Goal: Information Seeking & Learning: Find specific fact

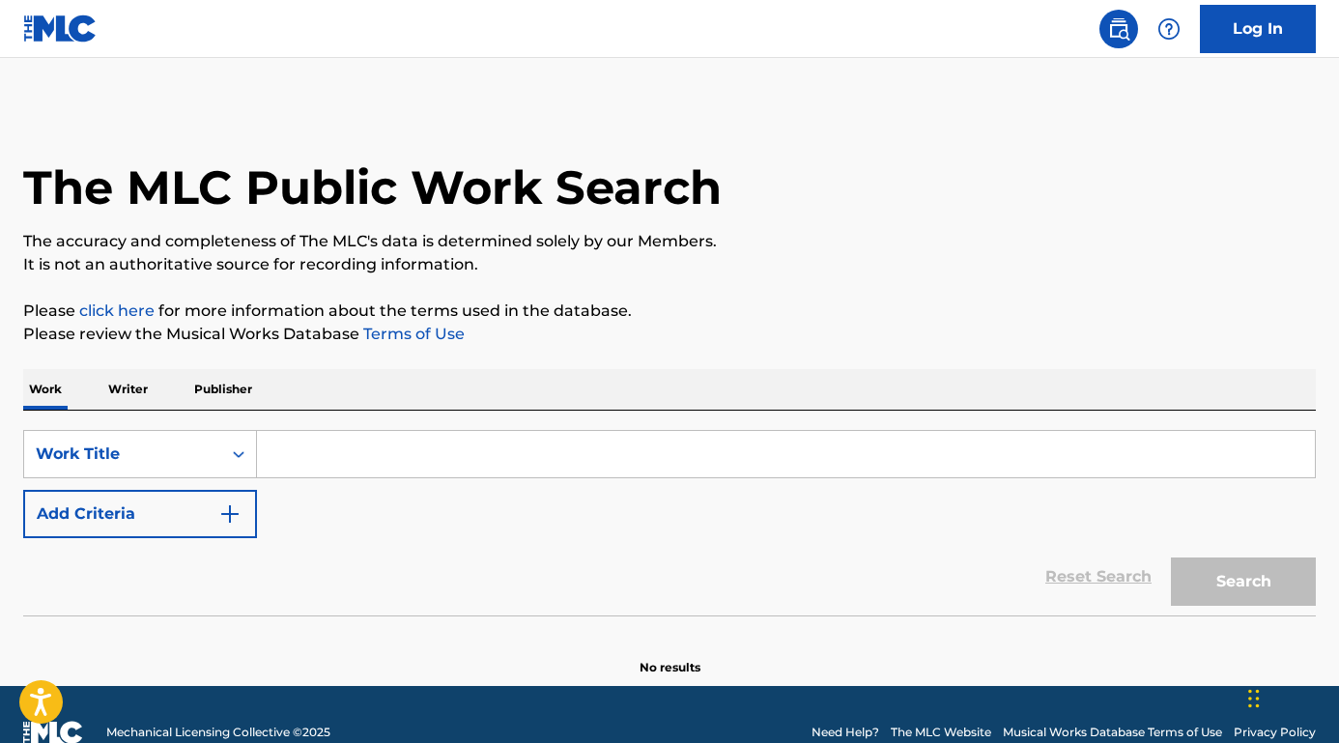
click at [211, 517] on button "Add Criteria" at bounding box center [140, 514] width 234 height 48
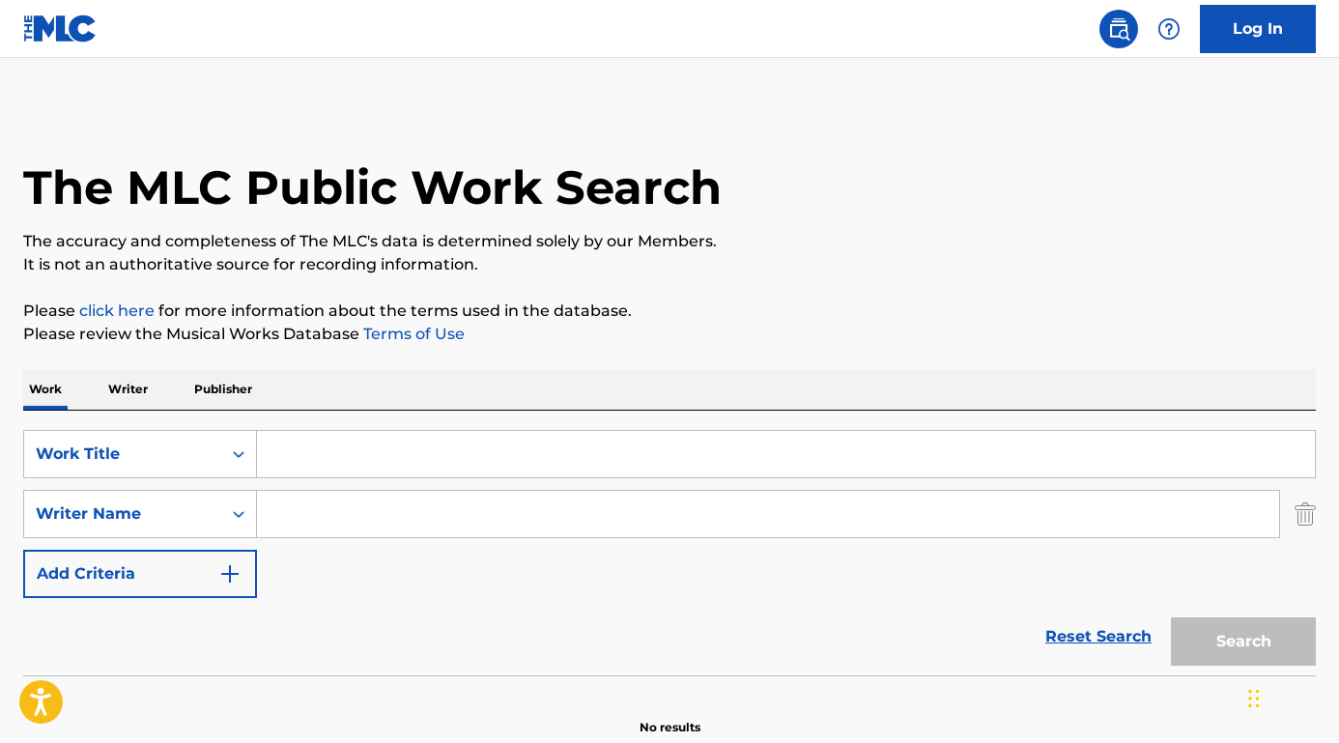
click at [322, 517] on input "Search Form" at bounding box center [768, 514] width 1022 height 46
paste input "JONGHYUN."
type input "JONGHYUN."
click at [323, 446] on input "Search Form" at bounding box center [786, 454] width 1058 height 46
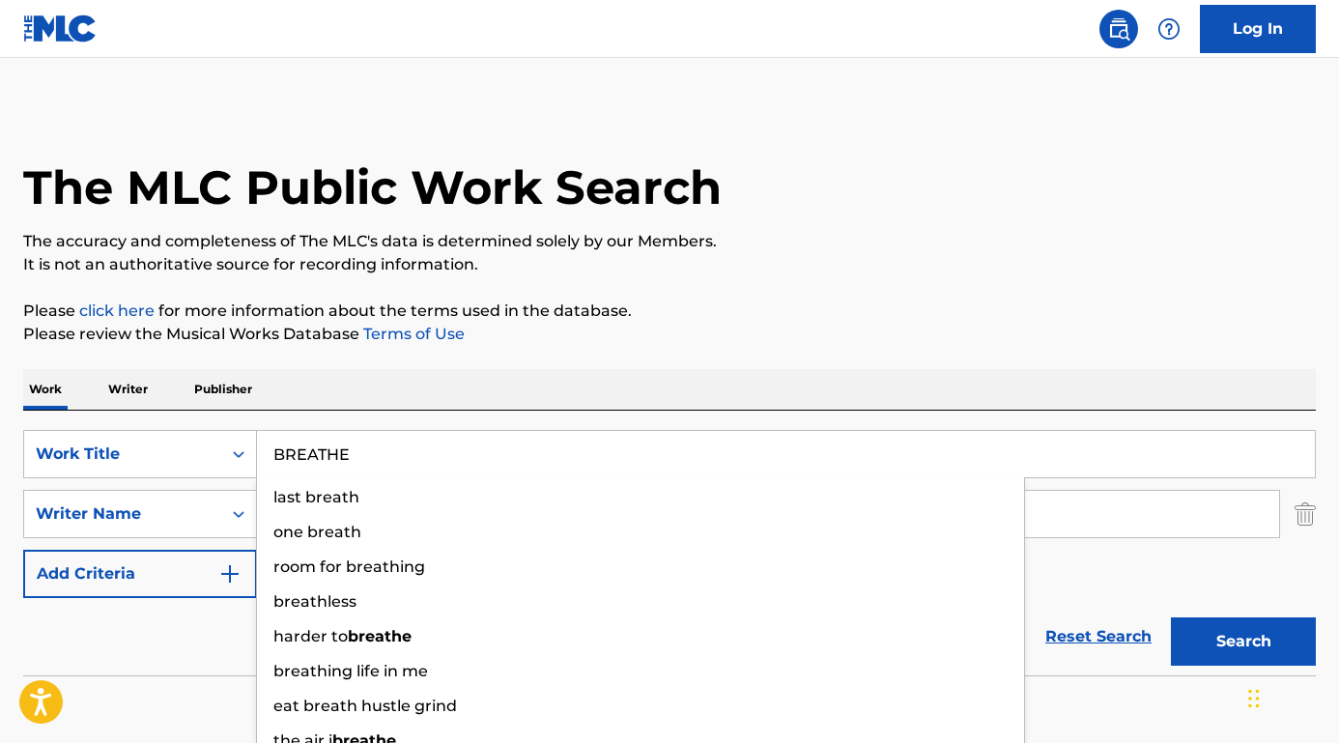
type input "BREATHE"
click at [1243, 641] on button "Search" at bounding box center [1243, 641] width 145 height 48
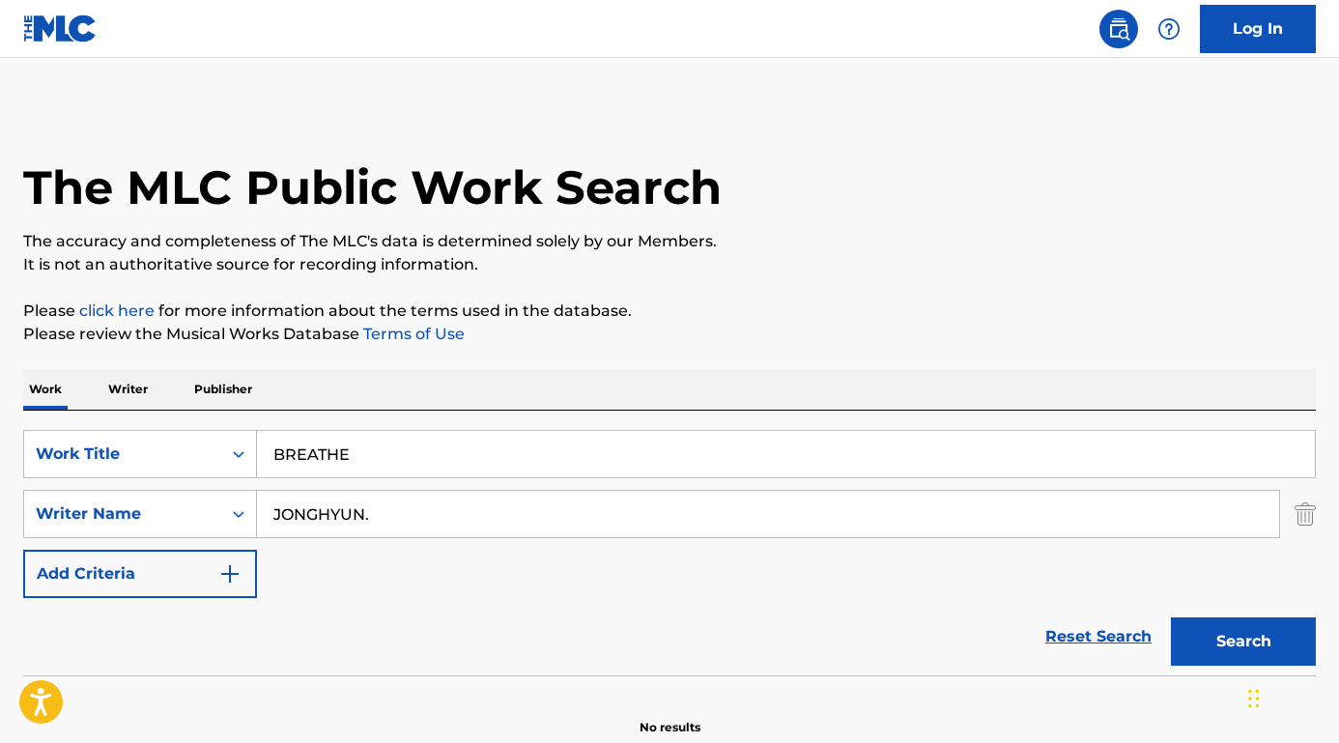
click at [421, 515] on input "JONGHYUN." at bounding box center [768, 514] width 1022 height 46
click at [1243, 641] on button "Search" at bounding box center [1243, 641] width 145 height 48
drag, startPoint x: 384, startPoint y: 497, endPoint x: 521, endPoint y: 520, distance: 138.0
click at [521, 520] on input "JONGHYUN" at bounding box center [768, 514] width 1022 height 46
paste input "Kim Jong-hyun""
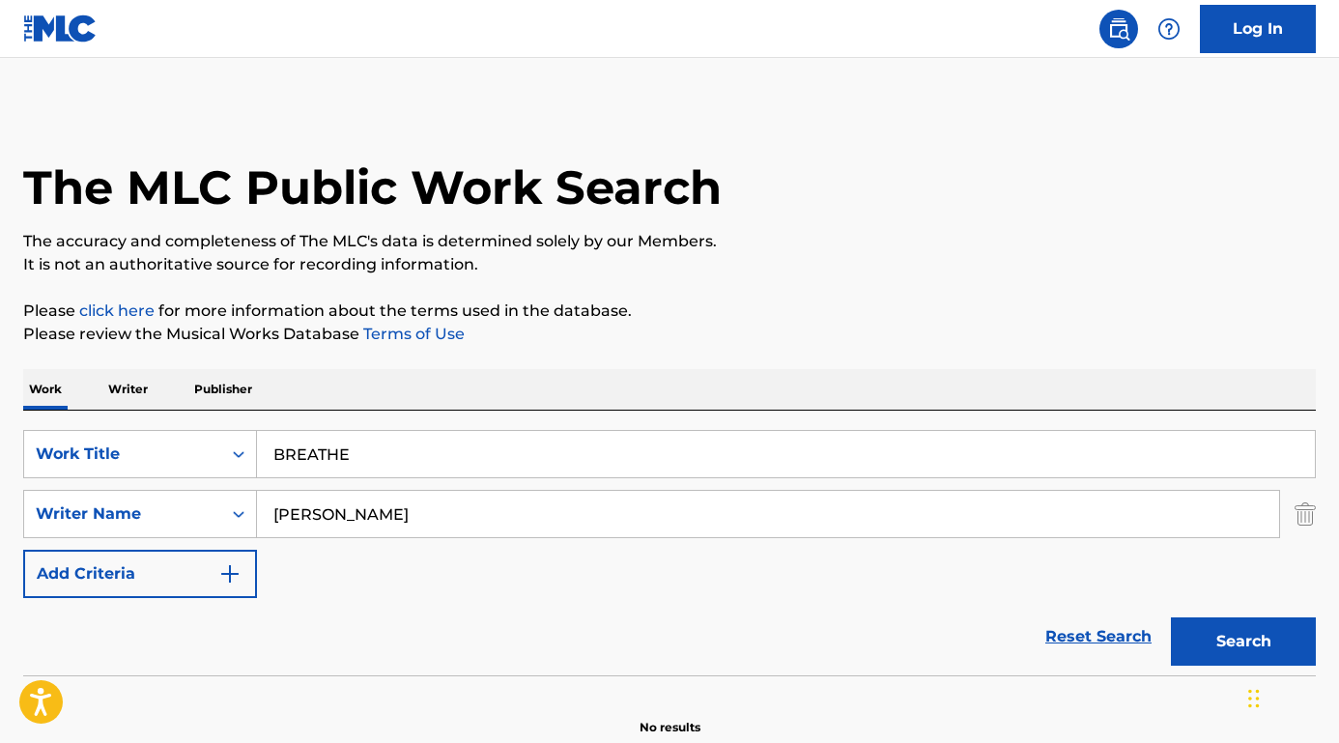
click at [1243, 641] on button "Search" at bounding box center [1243, 641] width 145 height 48
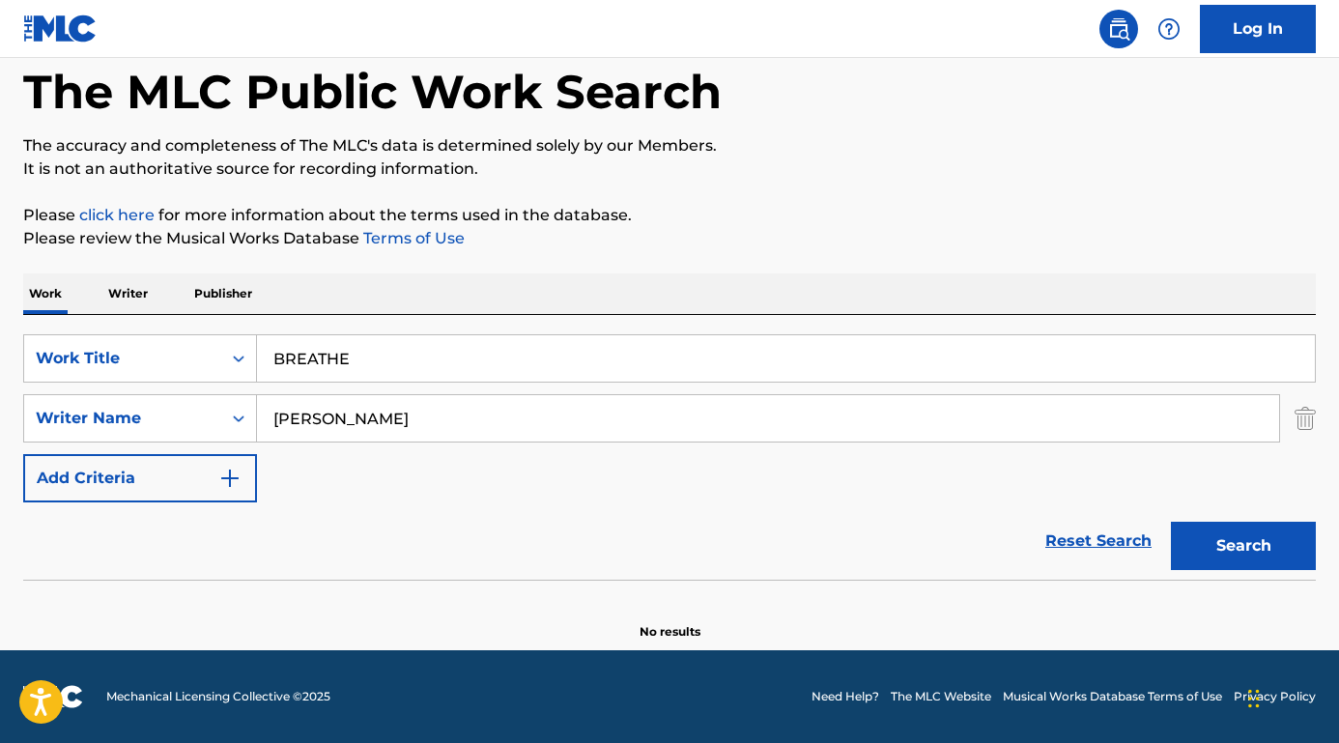
scroll to position [96, 0]
click at [359, 426] on input "Kim Jong-hyun" at bounding box center [768, 418] width 1022 height 46
click at [1243, 546] on button "Search" at bounding box center [1243, 546] width 145 height 48
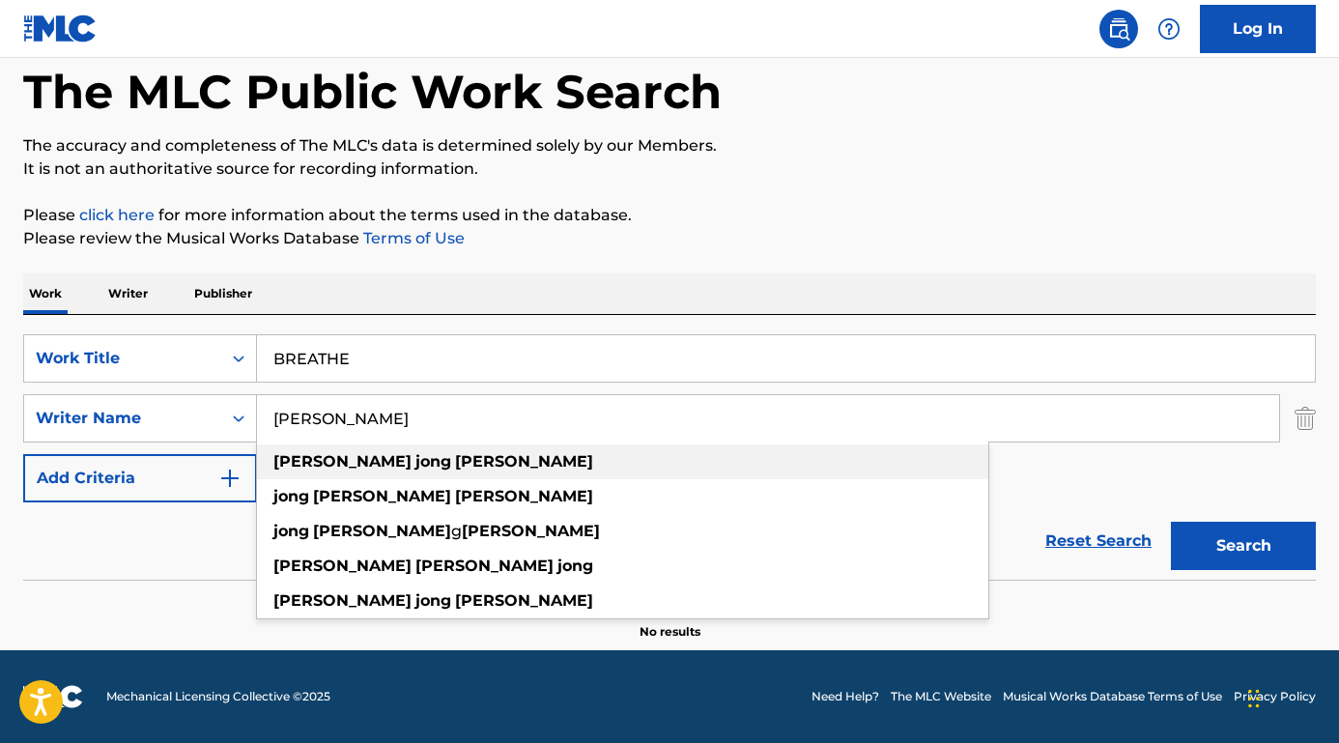
click at [455, 458] on strong "hyun" at bounding box center [524, 461] width 138 height 18
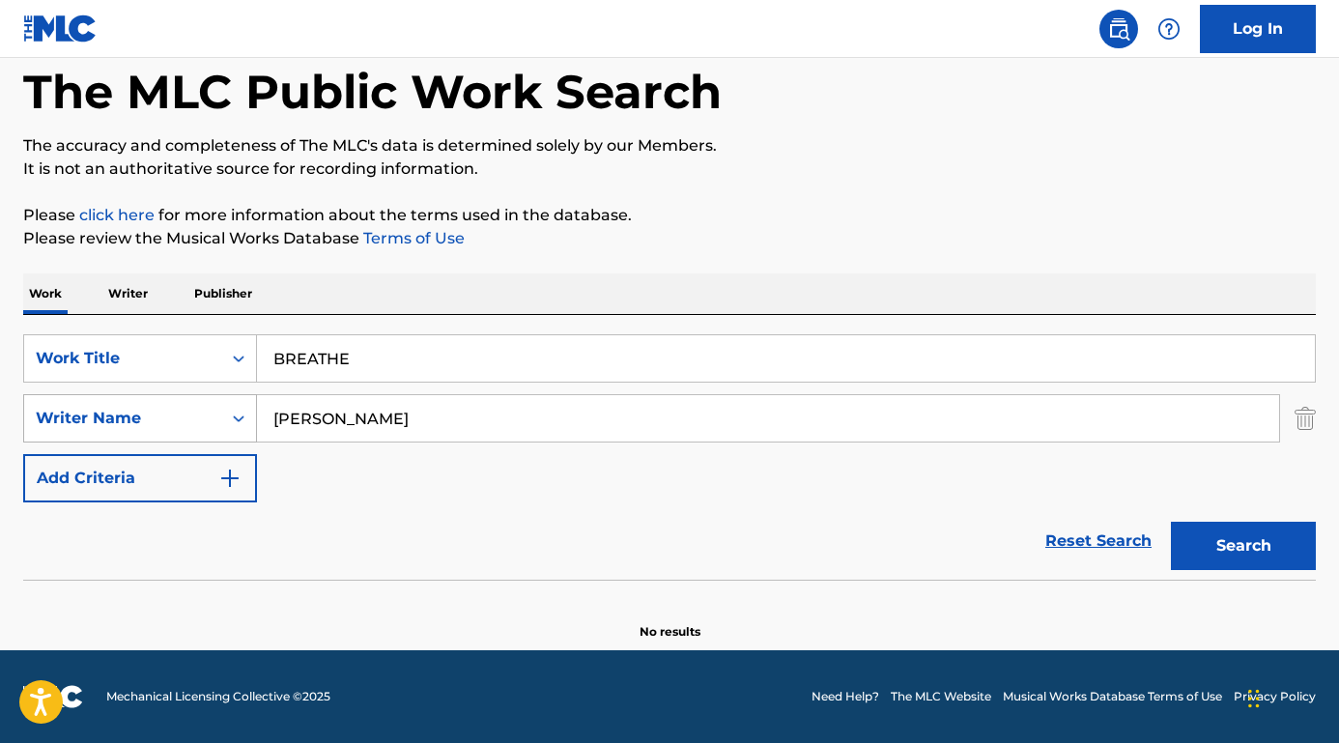
drag, startPoint x: 478, startPoint y: 419, endPoint x: 247, endPoint y: 413, distance: 230.9
click at [247, 413] on div "SearchWithCriteriad2be0ebd-2834-4d3a-9887-c2ad69fea926 Writer Name kim jong hyun" at bounding box center [669, 418] width 1292 height 48
paste input "Shinae An Wheeler"
type input "Shinae An Wheeler"
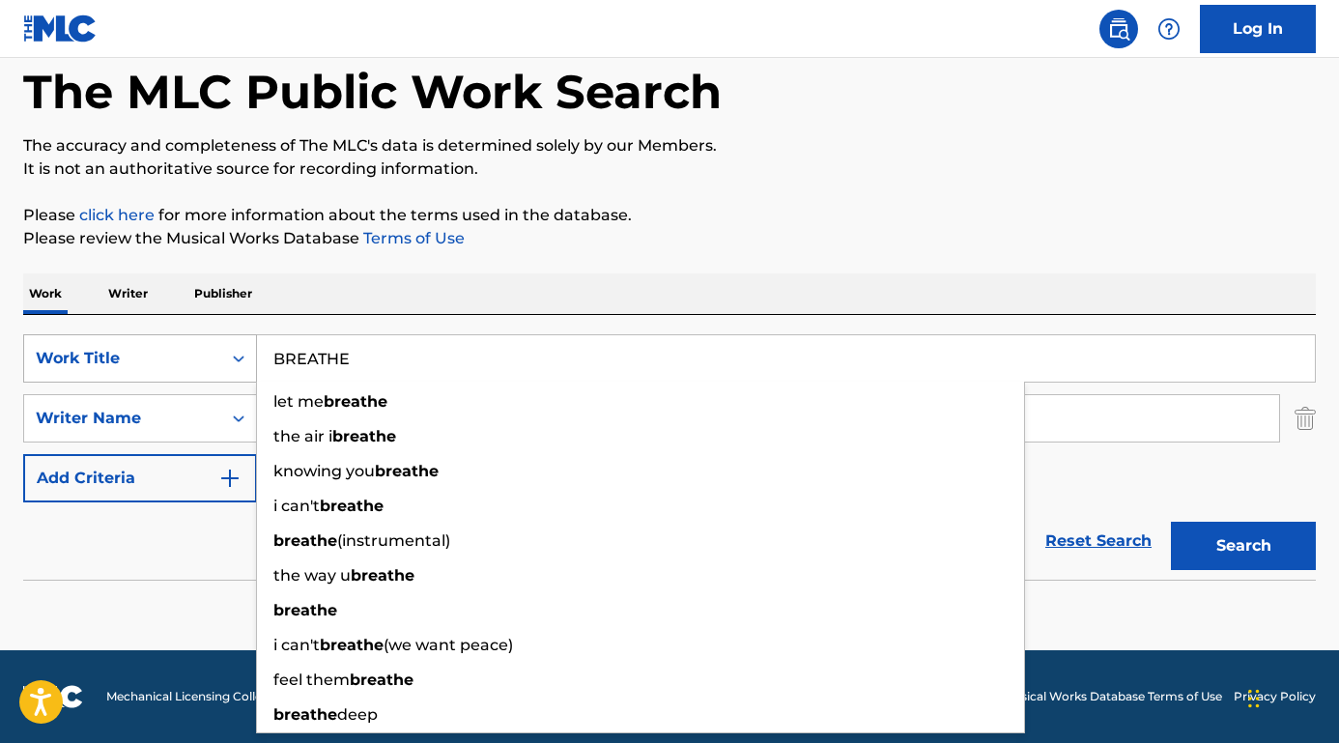
drag, startPoint x: 392, startPoint y: 355, endPoint x: 218, endPoint y: 338, distance: 174.7
click at [216, 338] on div "SearchWithCriteria589fc357-72ba-4a1b-b56d-27a363faa3ab Work Title BREATHE let m…" at bounding box center [669, 358] width 1292 height 48
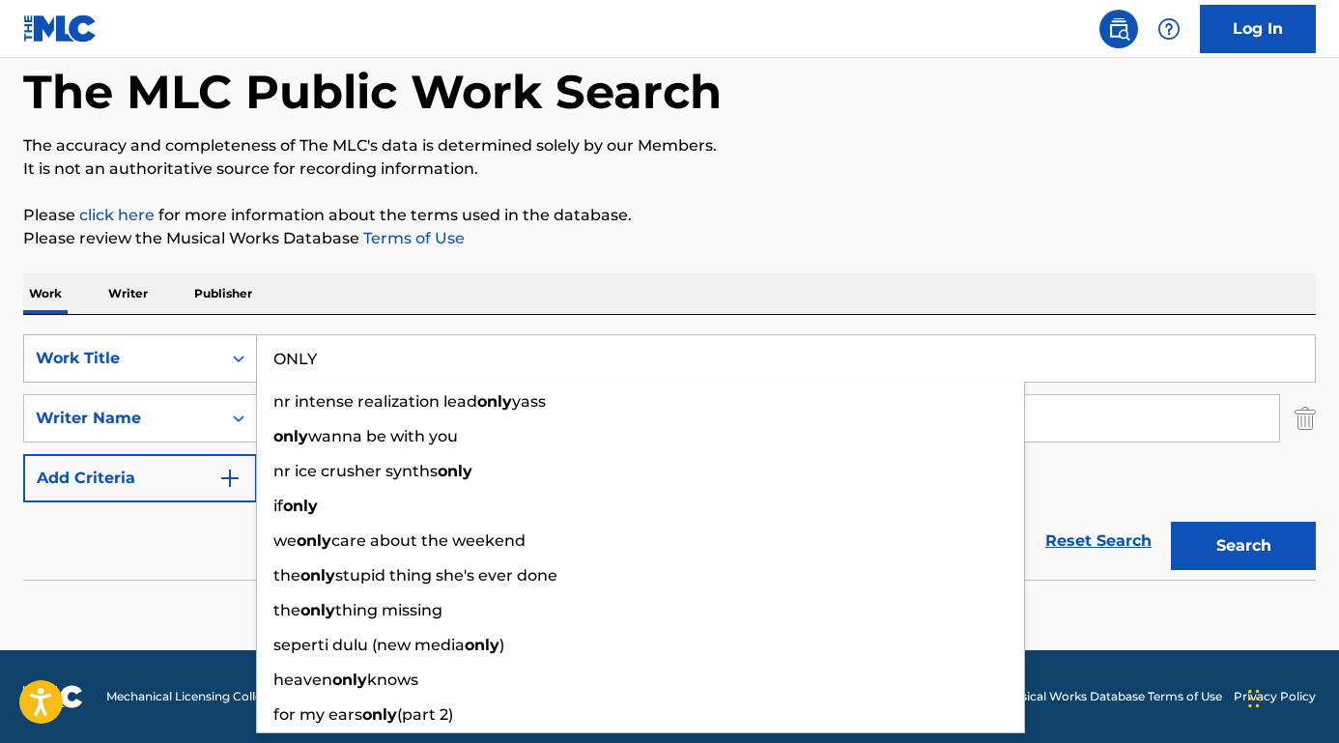
click at [1243, 546] on button "Search" at bounding box center [1243, 546] width 145 height 48
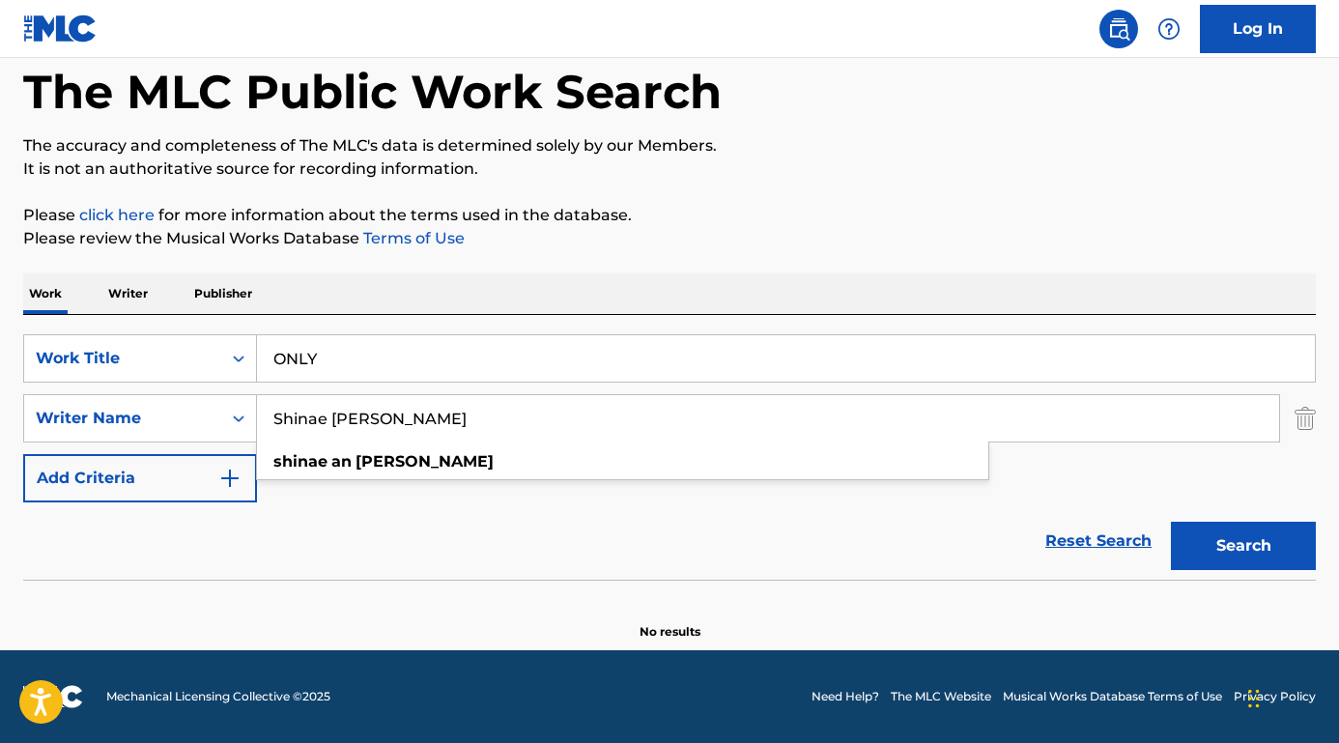
drag, startPoint x: 435, startPoint y: 422, endPoint x: 269, endPoint y: 422, distance: 165.2
click at [269, 422] on input "Shinae An Wheeler" at bounding box center [768, 418] width 1022 height 46
click at [360, 356] on input "ONLY" at bounding box center [786, 358] width 1058 height 46
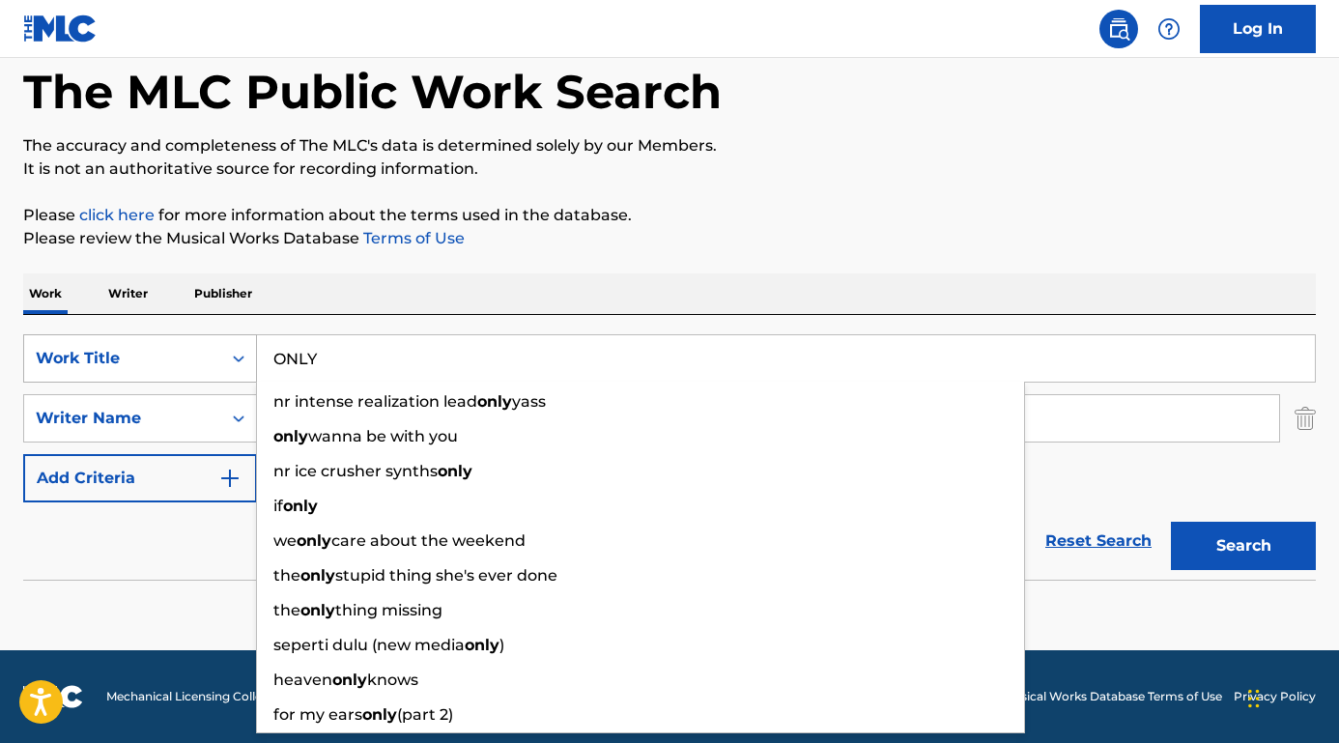
drag, startPoint x: 360, startPoint y: 356, endPoint x: 175, endPoint y: 356, distance: 185.5
click at [175, 356] on div "SearchWithCriteria589fc357-72ba-4a1b-b56d-27a363faa3ab Work Title ONLY nr inten…" at bounding box center [669, 358] width 1292 height 48
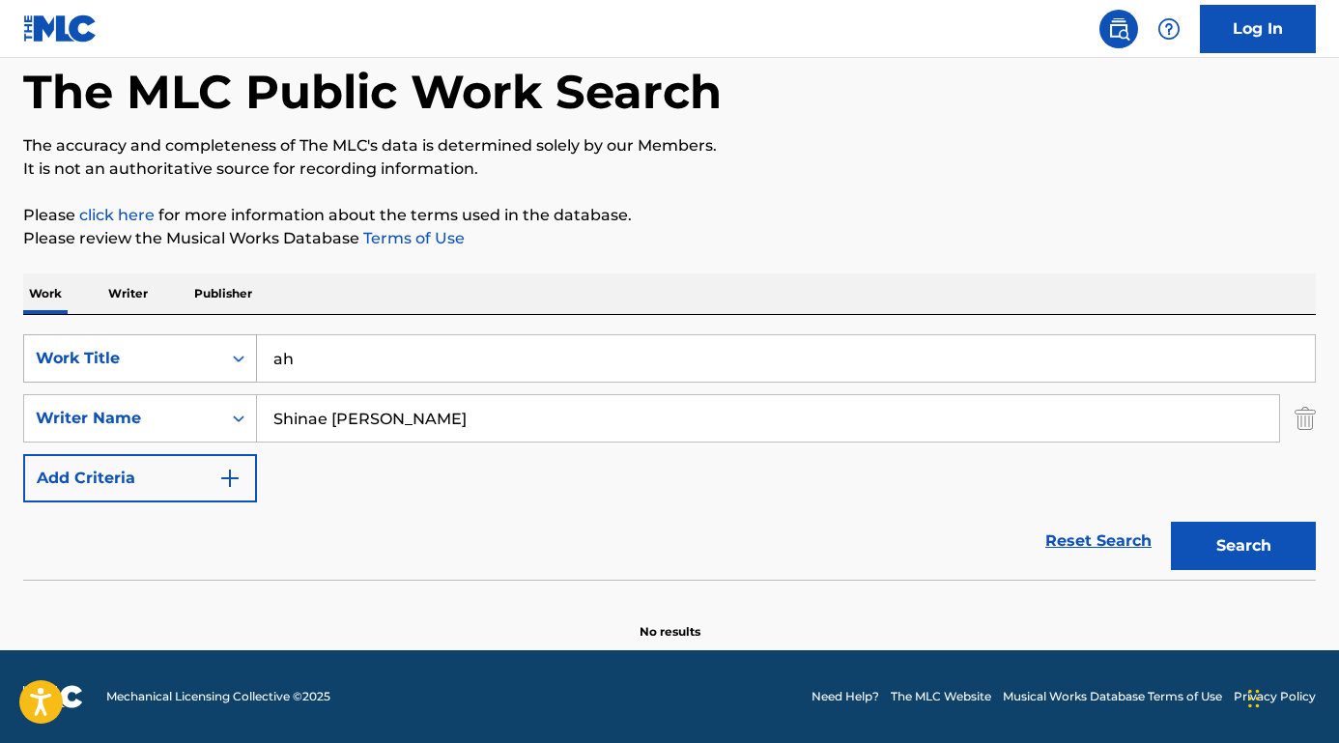
type input "a"
type input "hanseum"
drag, startPoint x: 436, startPoint y: 420, endPoint x: 90, endPoint y: 417, distance: 345.8
click at [90, 417] on div "SearchWithCriteriad2be0ebd-2834-4d3a-9887-c2ad69fea926 Writer Name Shinae An Wh…" at bounding box center [669, 418] width 1292 height 48
click at [1243, 546] on button "Search" at bounding box center [1243, 546] width 145 height 48
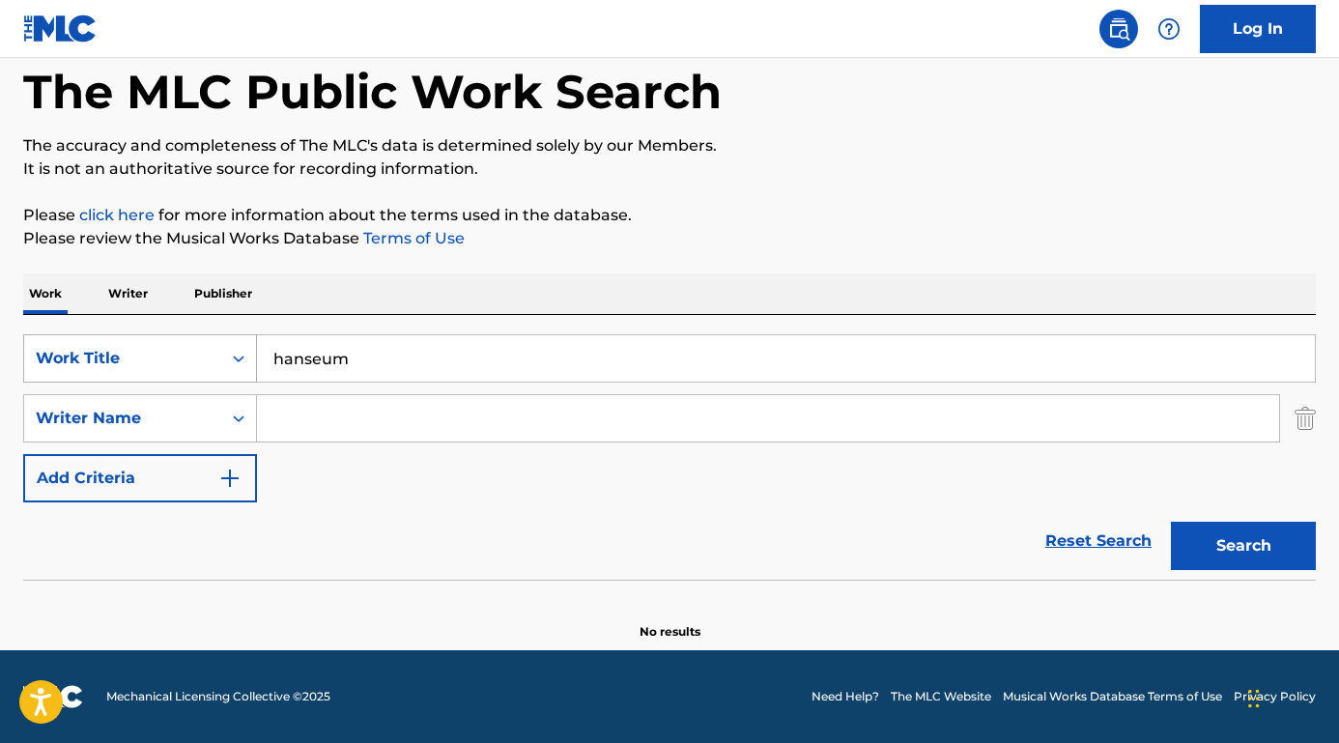
drag, startPoint x: 380, startPoint y: 359, endPoint x: 182, endPoint y: 358, distance: 198.0
click at [182, 358] on div "SearchWithCriteria589fc357-72ba-4a1b-b56d-27a363faa3ab Work Title hanseum" at bounding box center [669, 358] width 1292 height 48
paste input "maybe happy ending"
click at [1243, 546] on button "Search" at bounding box center [1243, 546] width 145 height 48
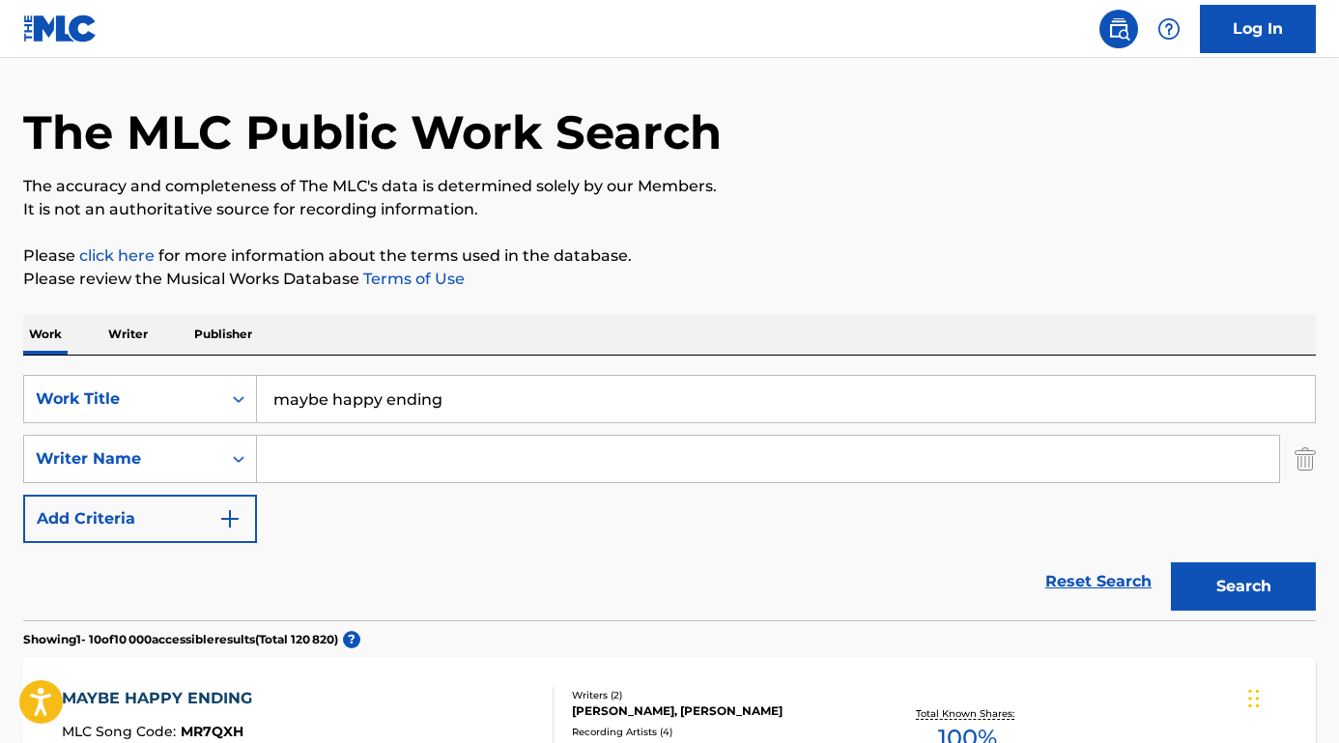
scroll to position [13, 0]
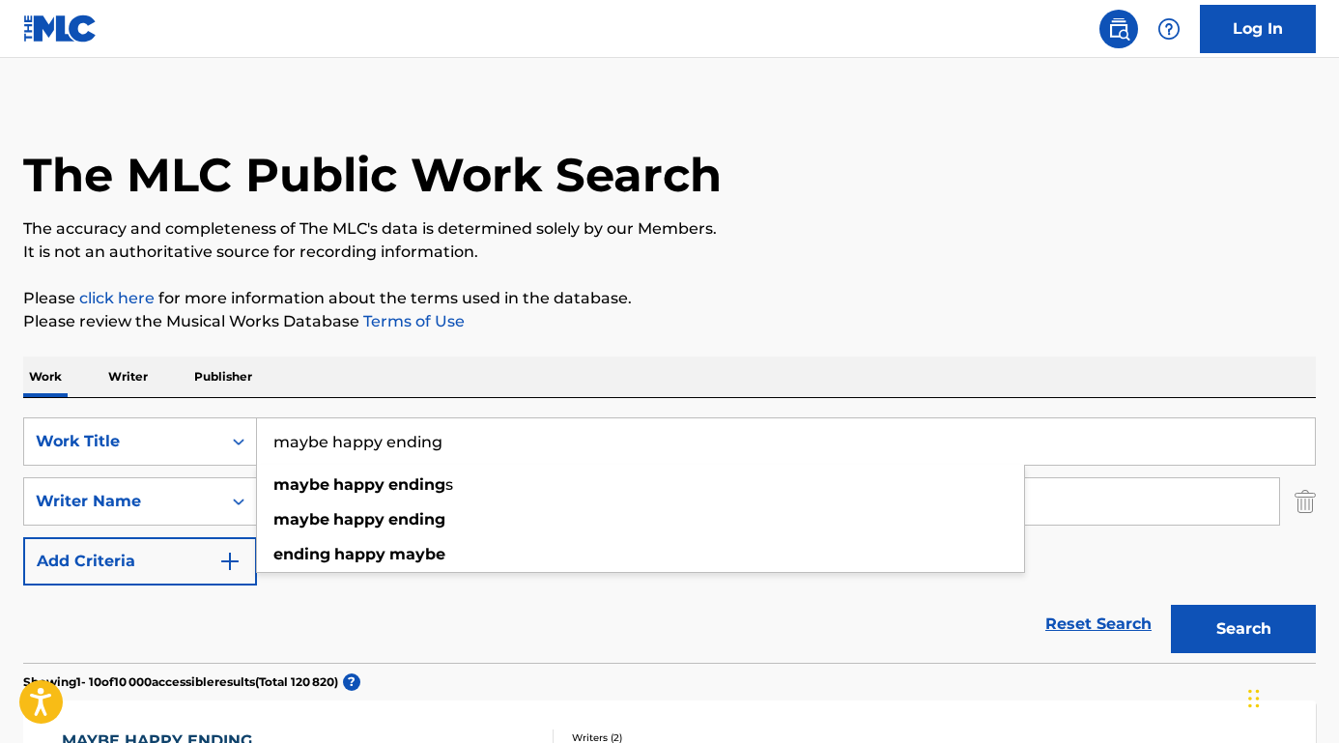
drag, startPoint x: 460, startPoint y: 453, endPoint x: 274, endPoint y: 447, distance: 185.5
click at [274, 449] on input "maybe happy ending" at bounding box center [786, 441] width 1058 height 46
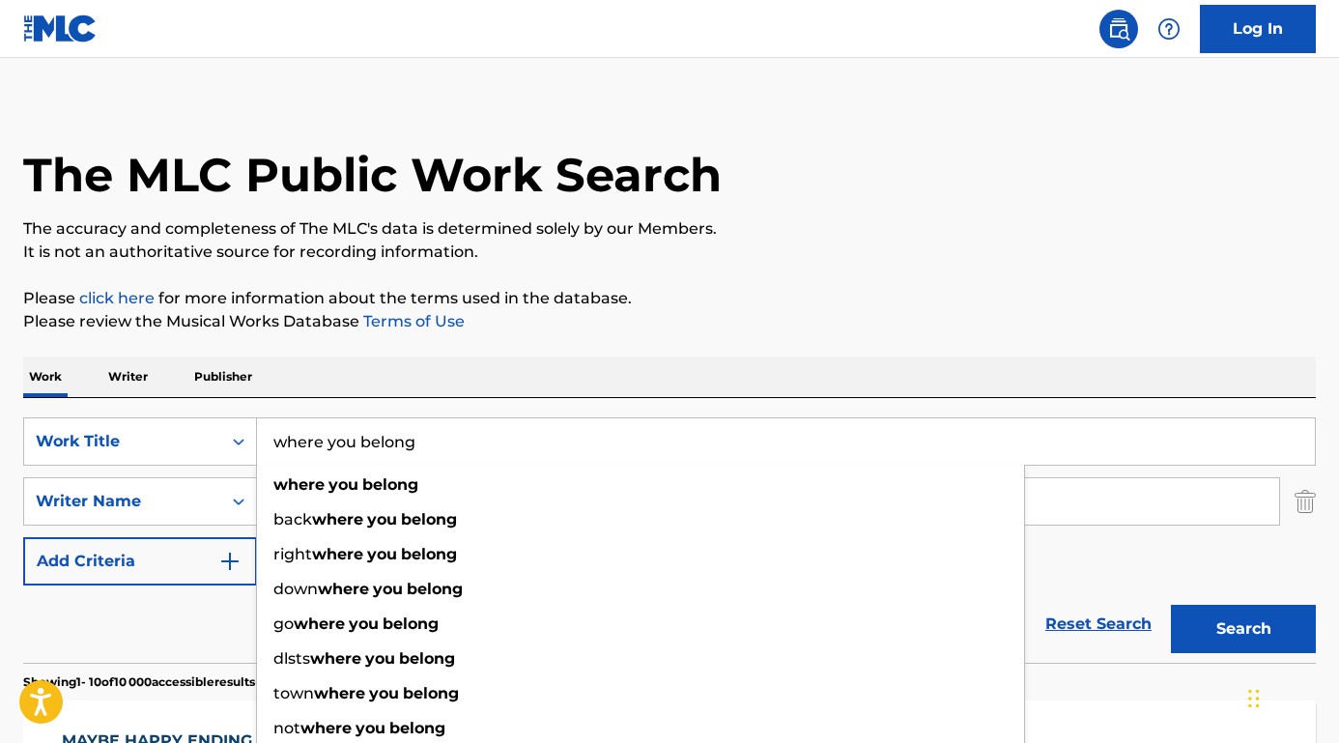
type input "where you belong"
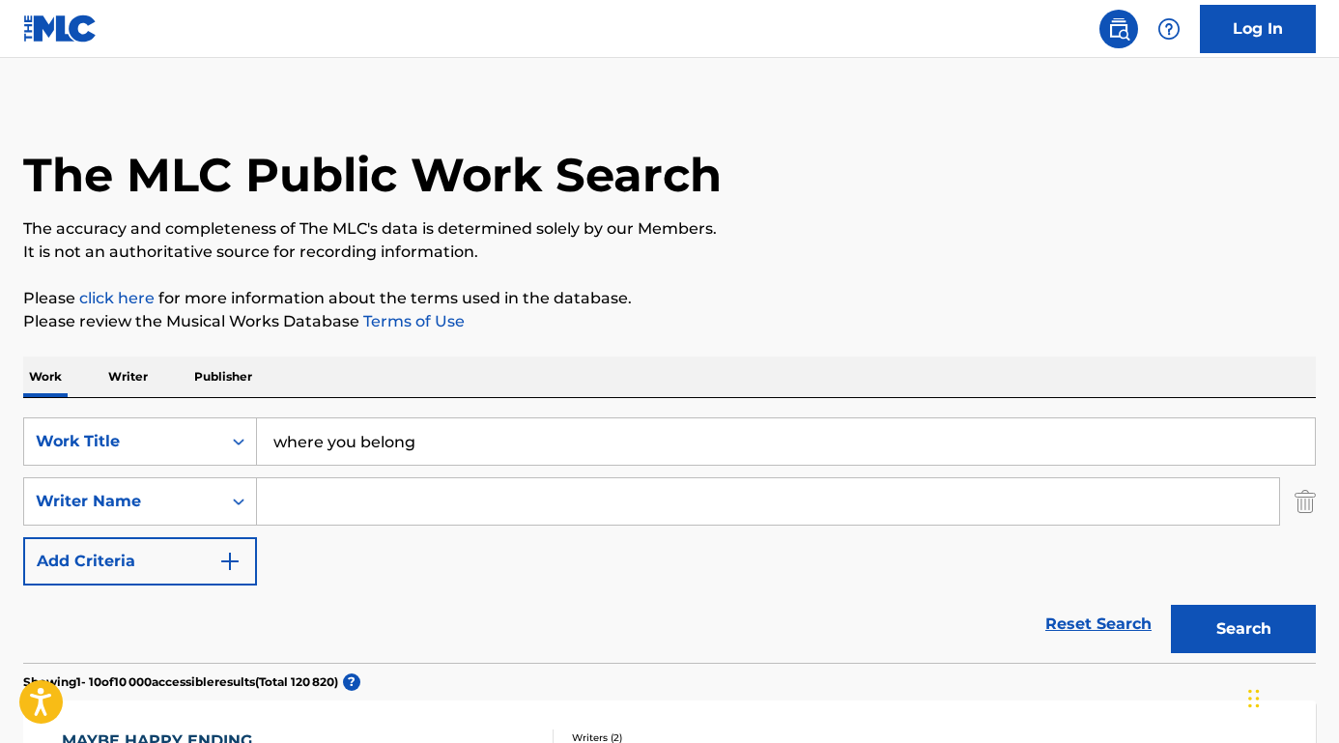
click at [361, 381] on div "Work Writer Publisher" at bounding box center [669, 376] width 1292 height 41
click at [343, 501] on input "Search Form" at bounding box center [768, 501] width 1022 height 46
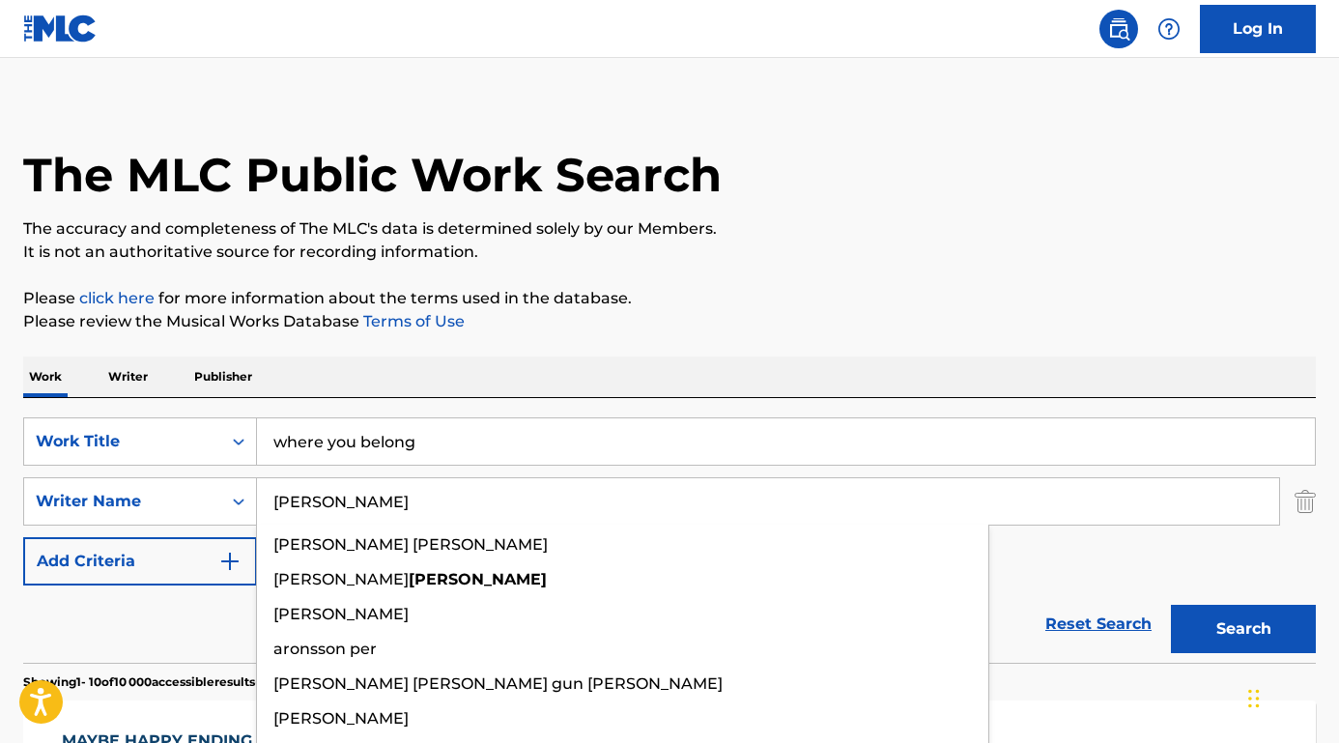
type input "aronson"
click at [1243, 629] on button "Search" at bounding box center [1243, 629] width 145 height 48
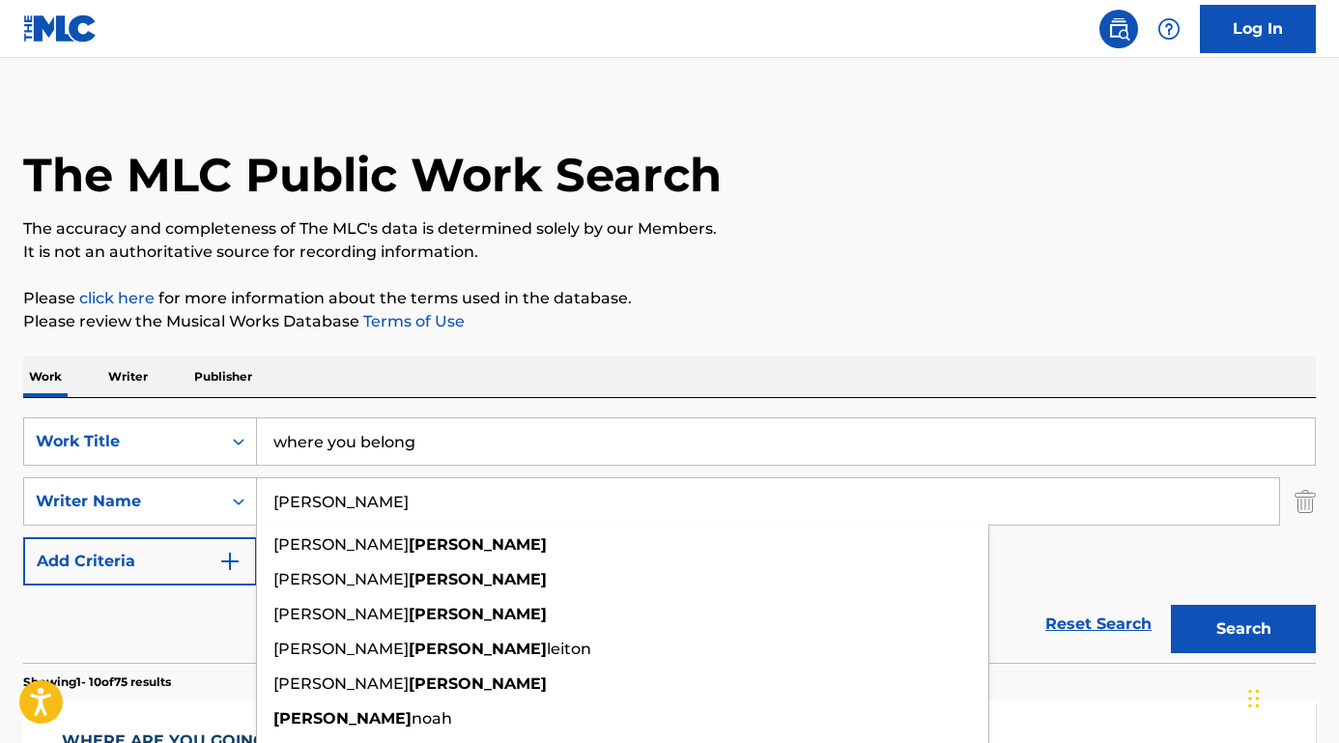
click at [521, 400] on div "SearchWithCriteria589fc357-72ba-4a1b-b56d-27a363faa3ab Work Title where you bel…" at bounding box center [669, 530] width 1292 height 265
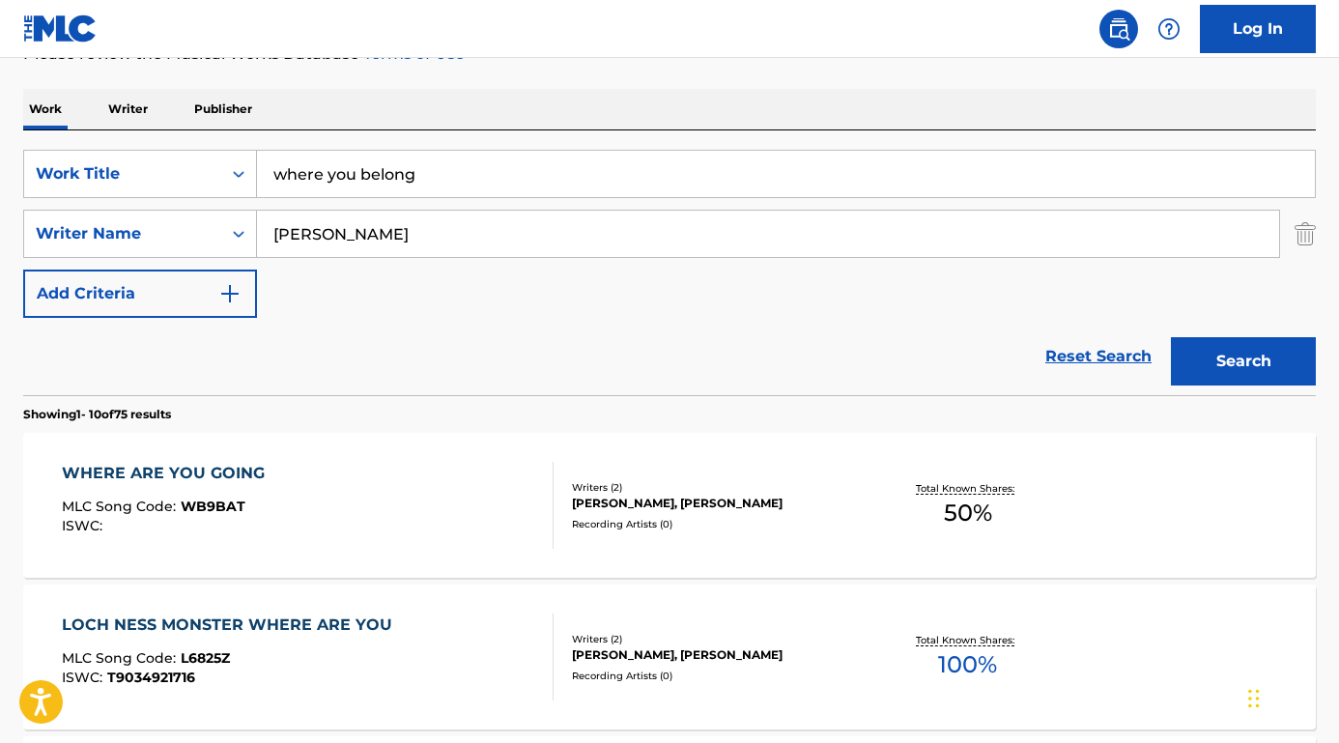
scroll to position [284, 0]
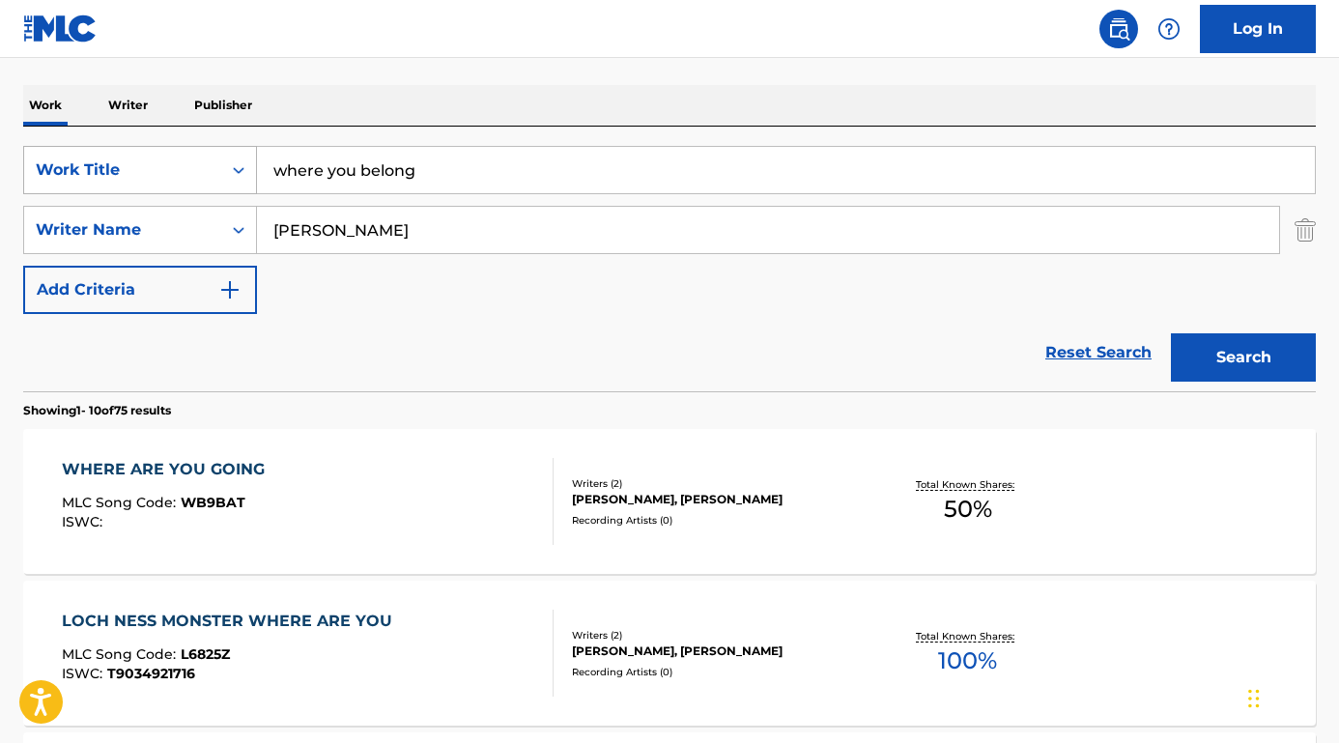
drag, startPoint x: 441, startPoint y: 174, endPoint x: 178, endPoint y: 166, distance: 263.8
click at [178, 166] on div "SearchWithCriteria589fc357-72ba-4a1b-b56d-27a363faa3ab Work Title where you bel…" at bounding box center [669, 170] width 1292 height 48
click at [134, 380] on div "Reset Search Search" at bounding box center [669, 352] width 1292 height 77
drag, startPoint x: 434, startPoint y: 178, endPoint x: 266, endPoint y: 171, distance: 168.2
click at [264, 171] on input "where you belong" at bounding box center [786, 170] width 1058 height 46
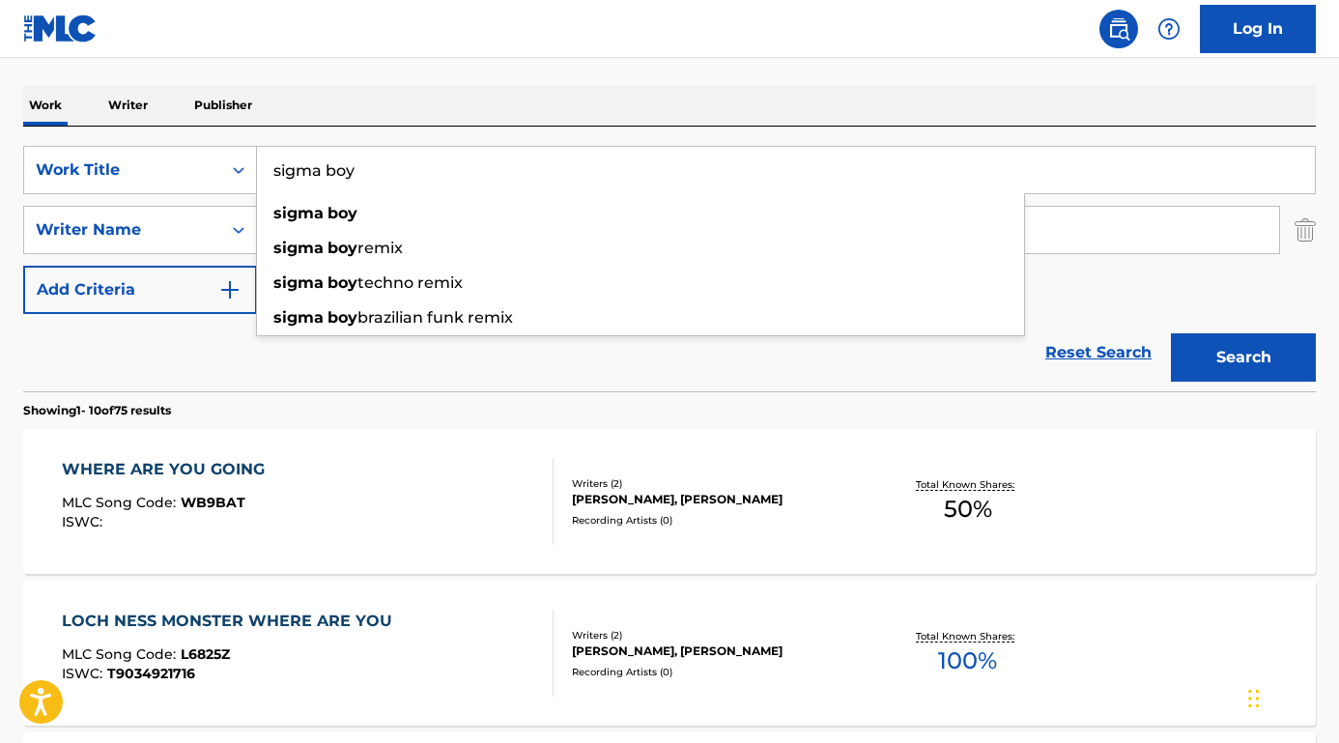
type input "sigma boy"
click at [203, 359] on div "Reset Search Search" at bounding box center [669, 352] width 1292 height 77
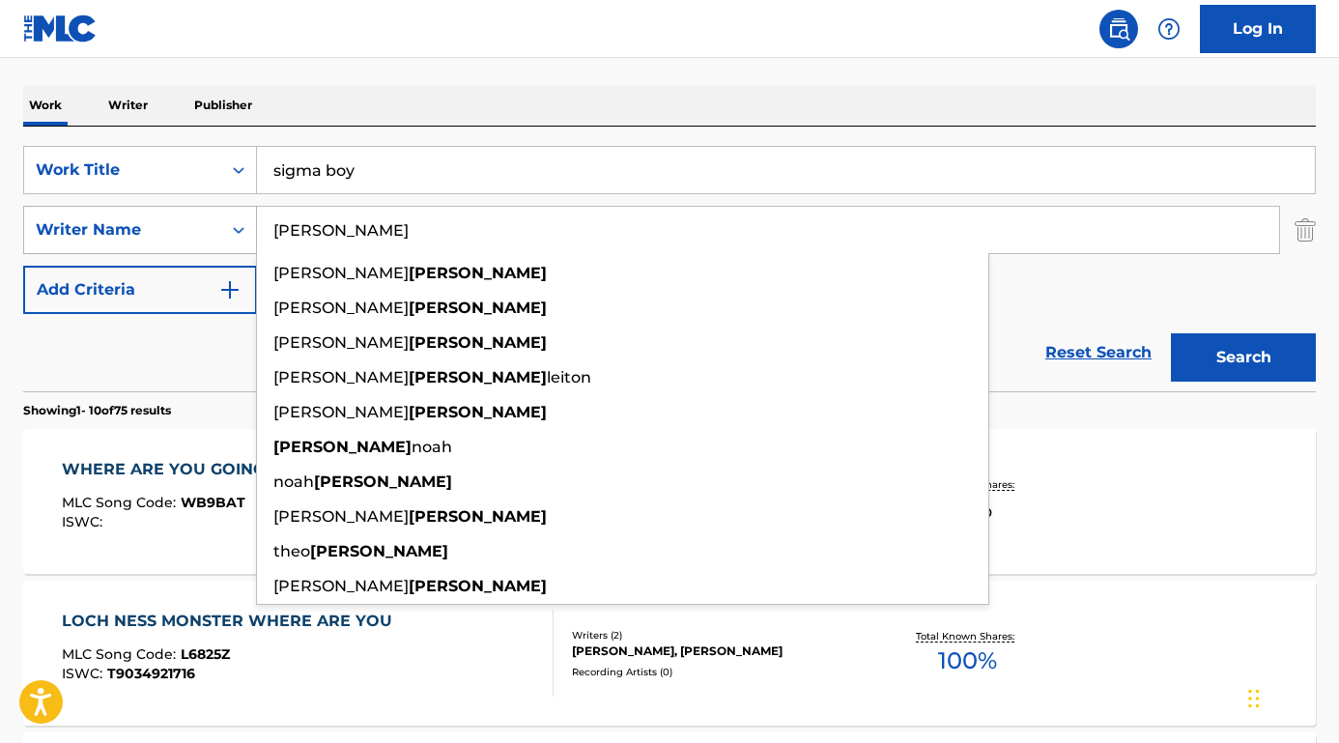
drag, startPoint x: 395, startPoint y: 229, endPoint x: 172, endPoint y: 212, distance: 223.8
click at [172, 212] on div "SearchWithCriteriad2be0ebd-2834-4d3a-9887-c2ad69fea926 Writer Name aronson dann…" at bounding box center [669, 230] width 1292 height 48
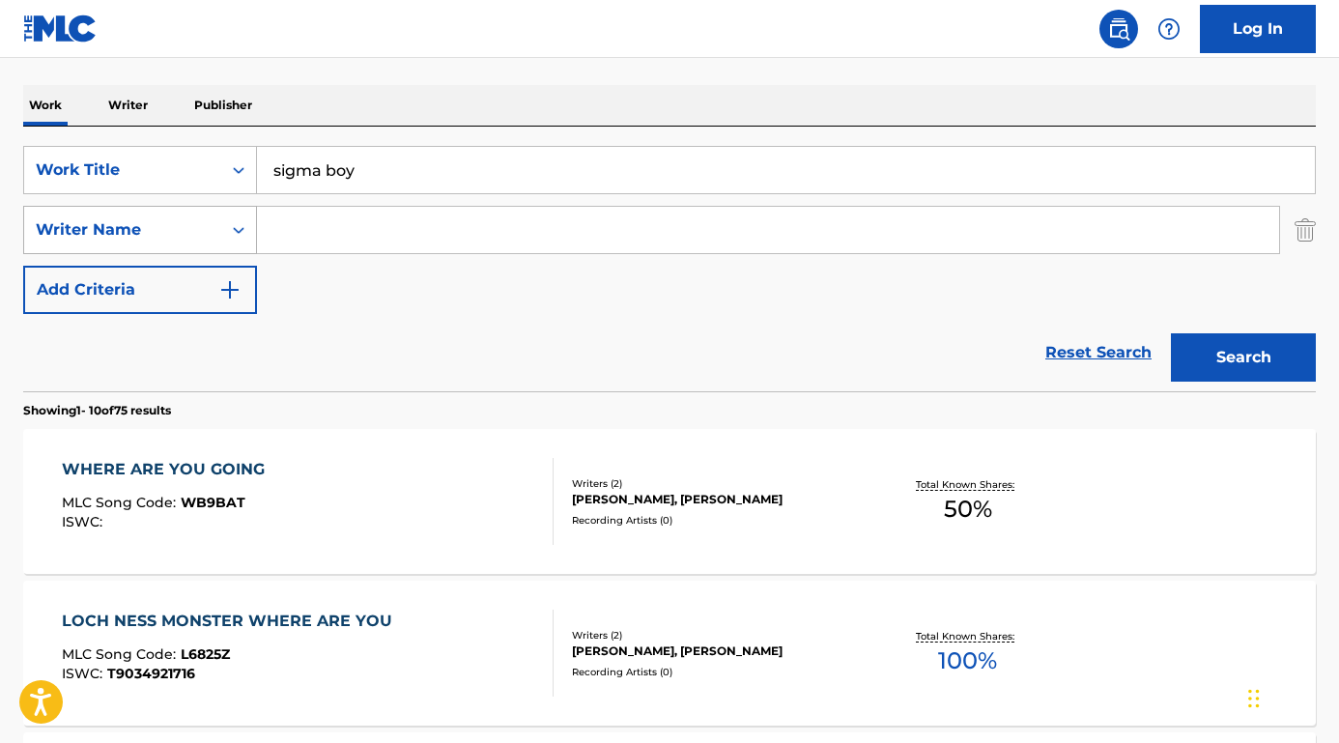
click at [1243, 357] on button "Search" at bounding box center [1243, 357] width 145 height 48
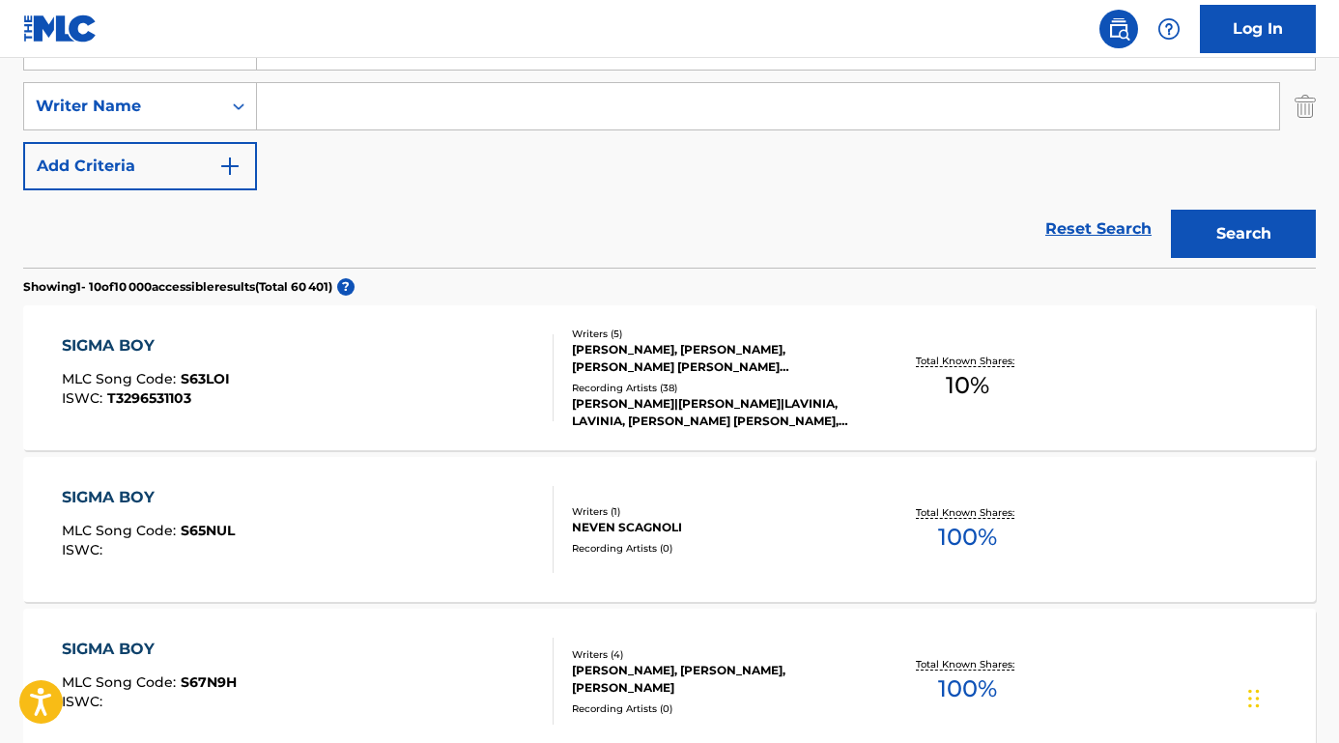
scroll to position [417, 0]
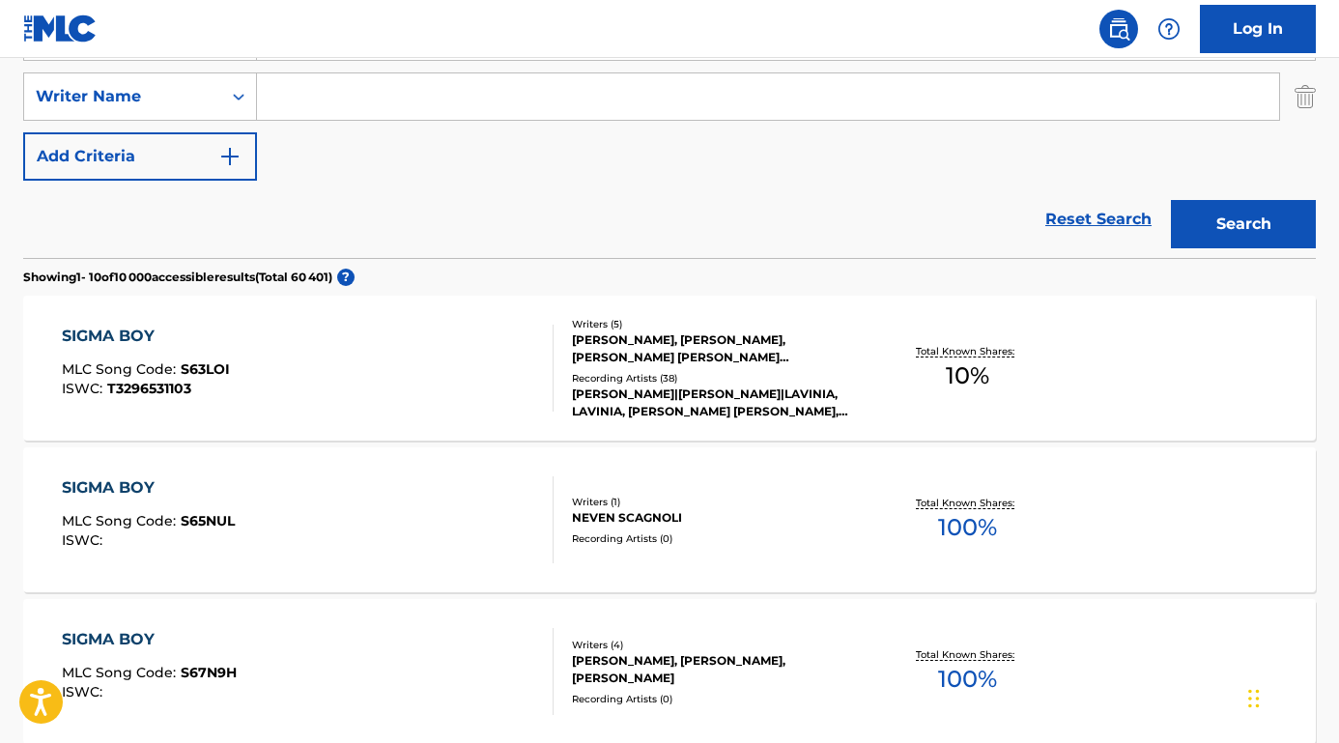
click at [125, 335] on div "SIGMA BOY" at bounding box center [146, 336] width 168 height 23
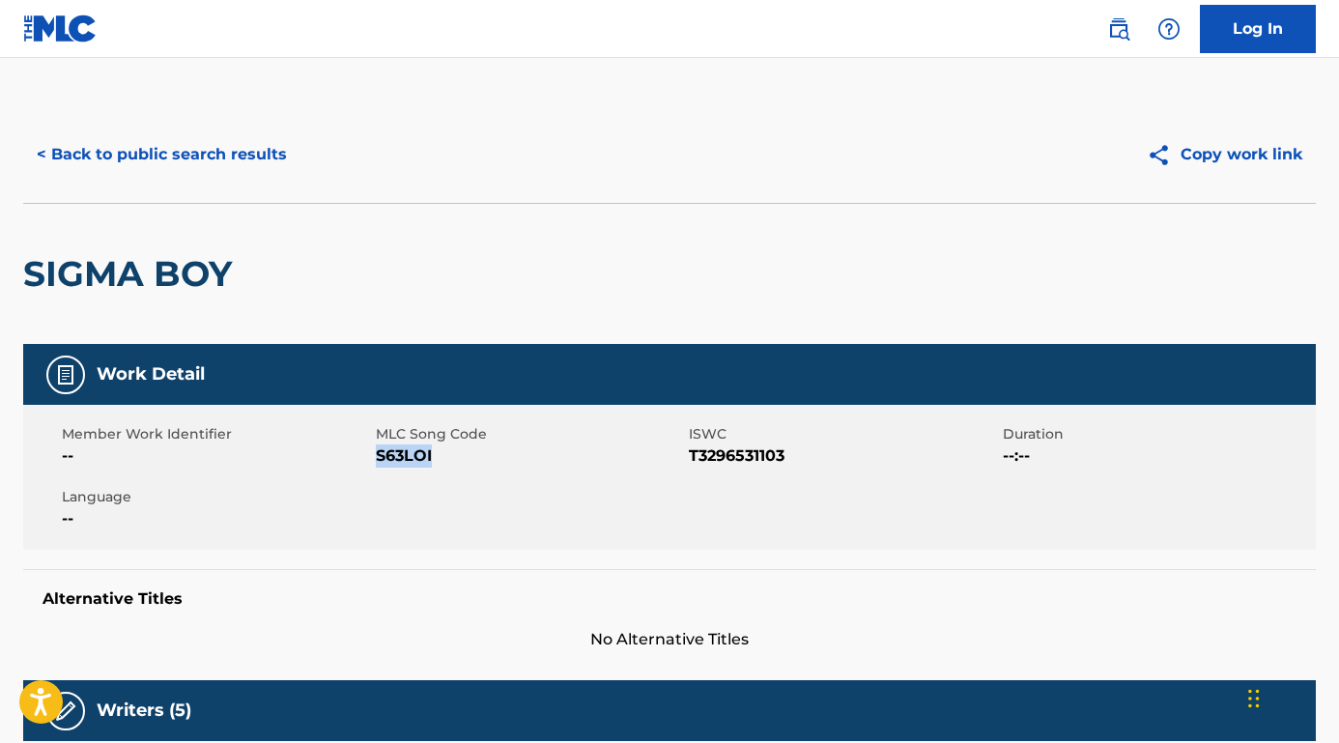
drag, startPoint x: 456, startPoint y: 459, endPoint x: 375, endPoint y: 459, distance: 81.1
click at [376, 459] on span "S63LOI" at bounding box center [530, 455] width 309 height 23
copy span "S63LOI"
drag, startPoint x: 794, startPoint y: 454, endPoint x: 690, endPoint y: 456, distance: 104.3
click at [690, 456] on span "T3296531103" at bounding box center [843, 455] width 309 height 23
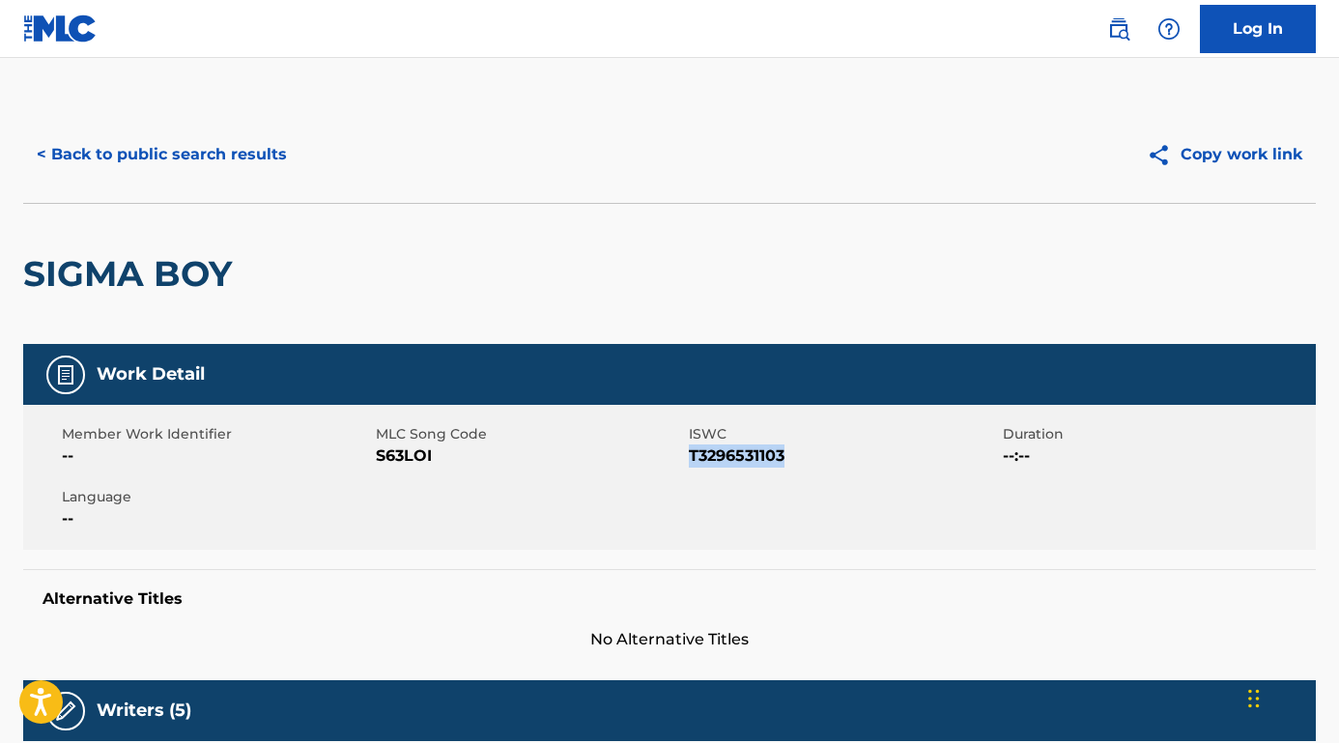
copy span "T3296531103"
click at [189, 159] on button "< Back to public search results" at bounding box center [161, 154] width 277 height 48
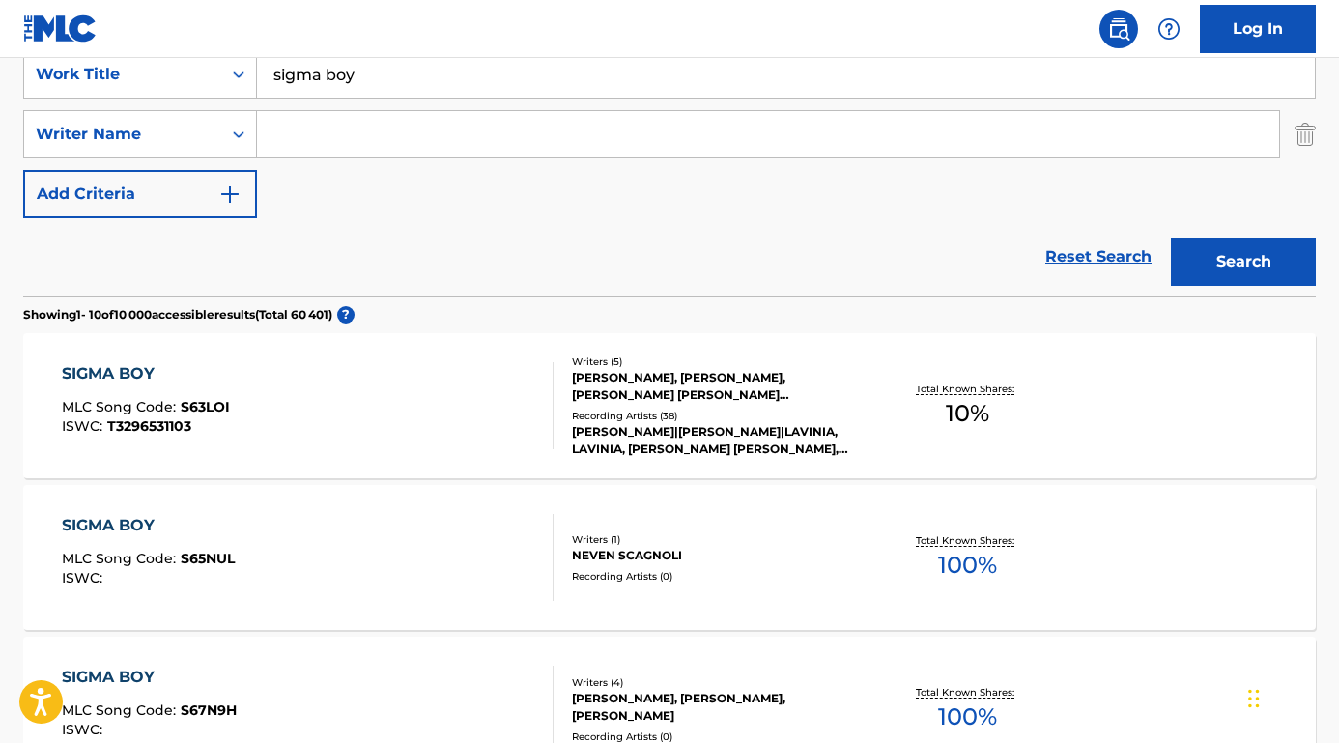
scroll to position [335, 0]
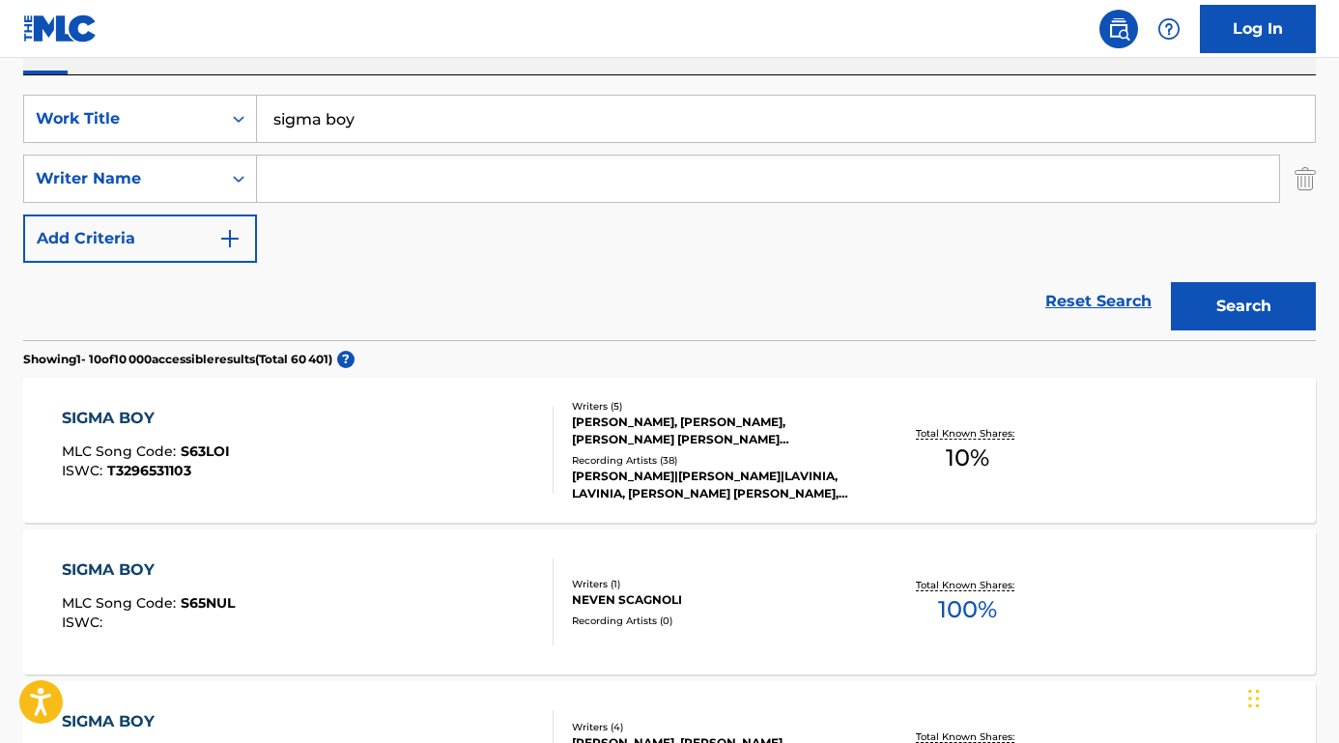
click at [340, 171] on input "Search Form" at bounding box center [768, 179] width 1022 height 46
paste input "Henry Walter"
type input "Henry Walter"
drag, startPoint x: 389, startPoint y: 128, endPoint x: 195, endPoint y: 122, distance: 194.3
click at [194, 123] on div "SearchWithCriteria589fc357-72ba-4a1b-b56d-27a363faa3ab Work Title sigma boy" at bounding box center [669, 119] width 1292 height 48
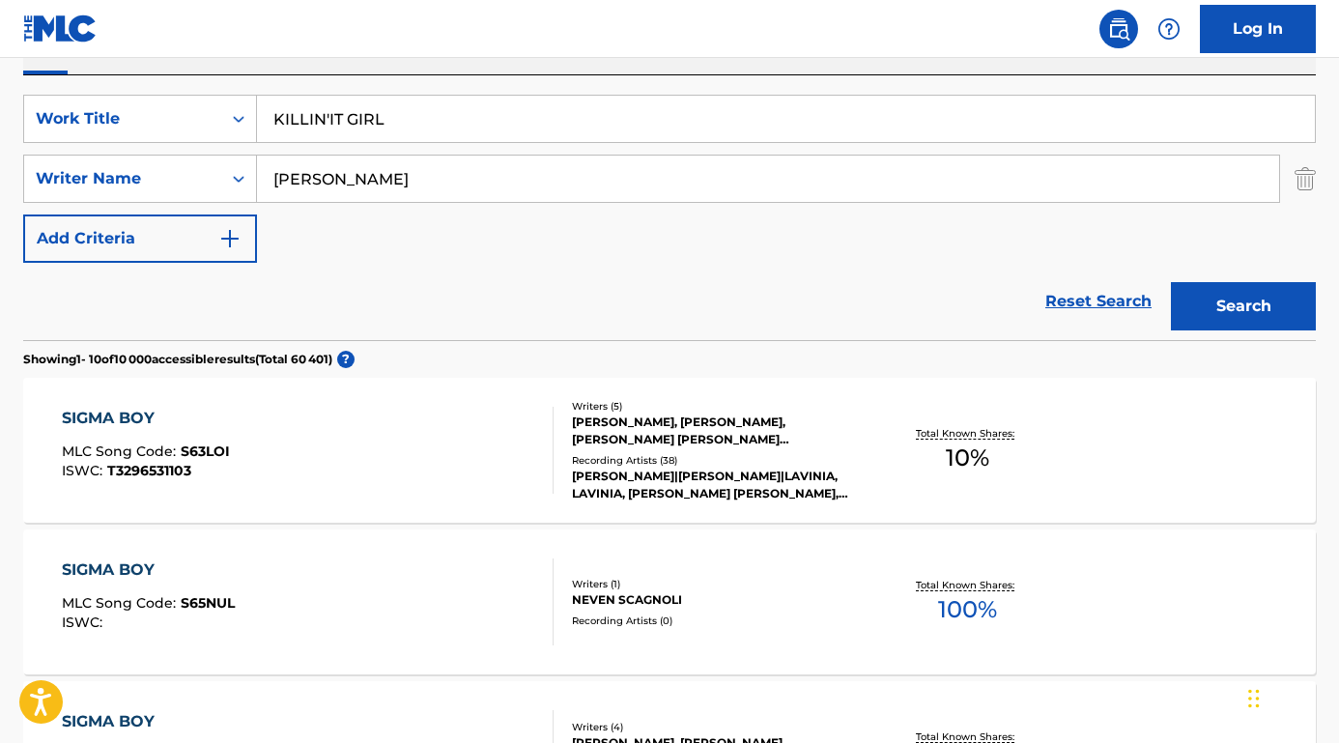
click at [326, 276] on div "Reset Search Search" at bounding box center [669, 301] width 1292 height 77
click at [1256, 299] on button "Search" at bounding box center [1243, 306] width 145 height 48
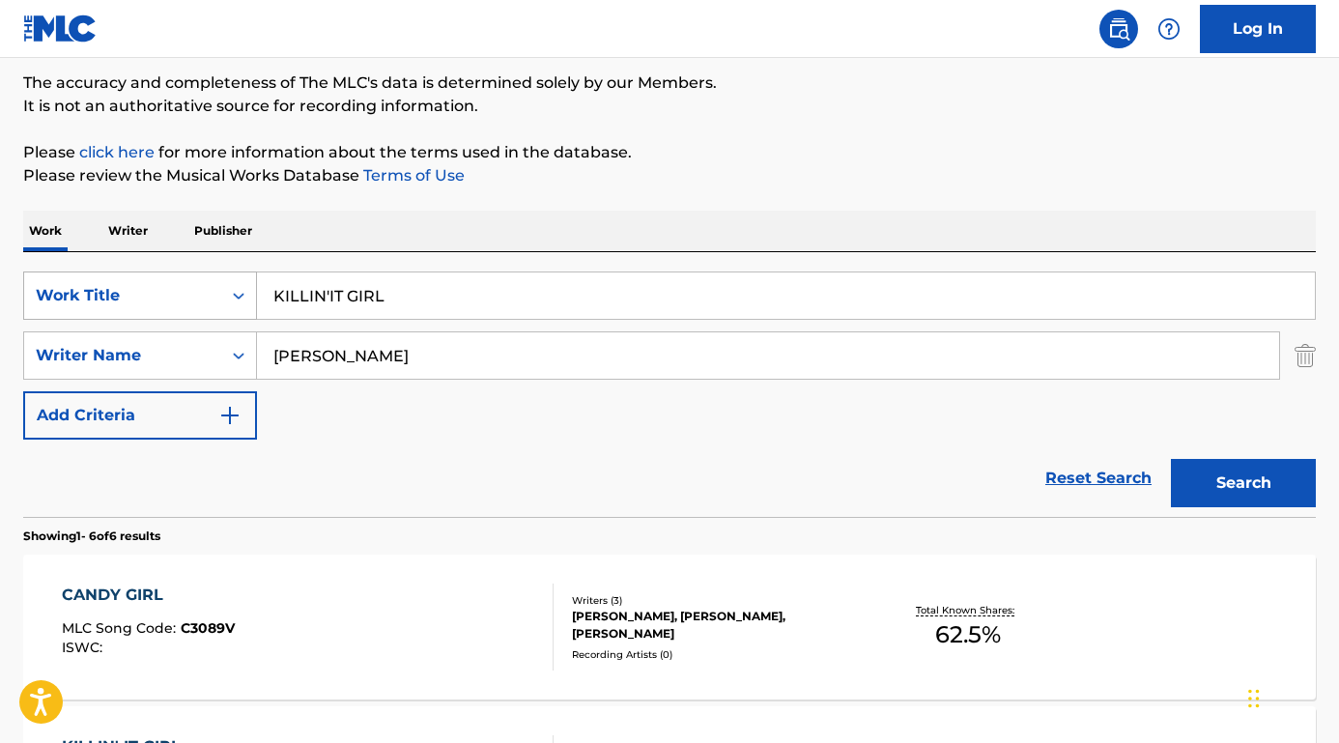
drag, startPoint x: 410, startPoint y: 303, endPoint x: 226, endPoint y: 300, distance: 183.5
click at [226, 300] on div "SearchWithCriteria589fc357-72ba-4a1b-b56d-27a363faa3ab Work Title KILLIN'IT GIRL" at bounding box center [669, 295] width 1292 height 48
paste input "illin' It Girl"
type input "Killin' It Girl"
click at [1243, 483] on button "Search" at bounding box center [1243, 483] width 145 height 48
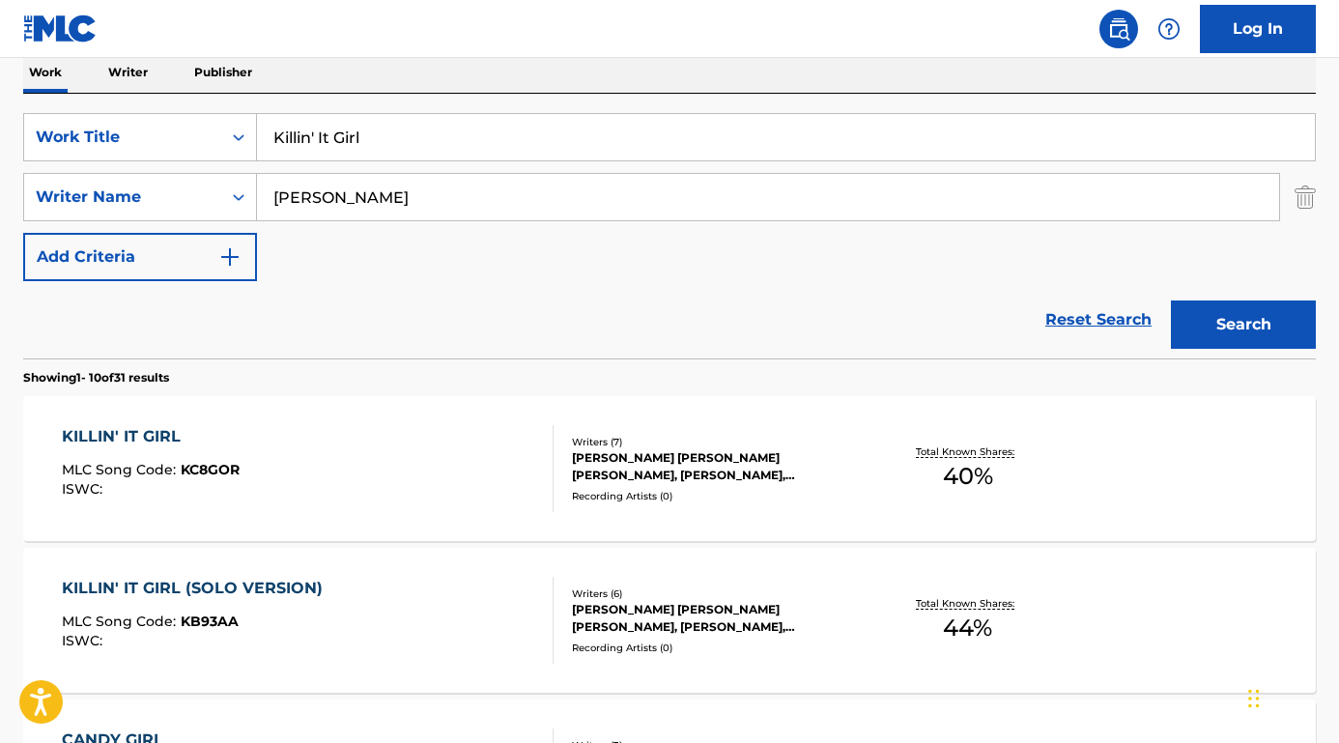
scroll to position [424, 0]
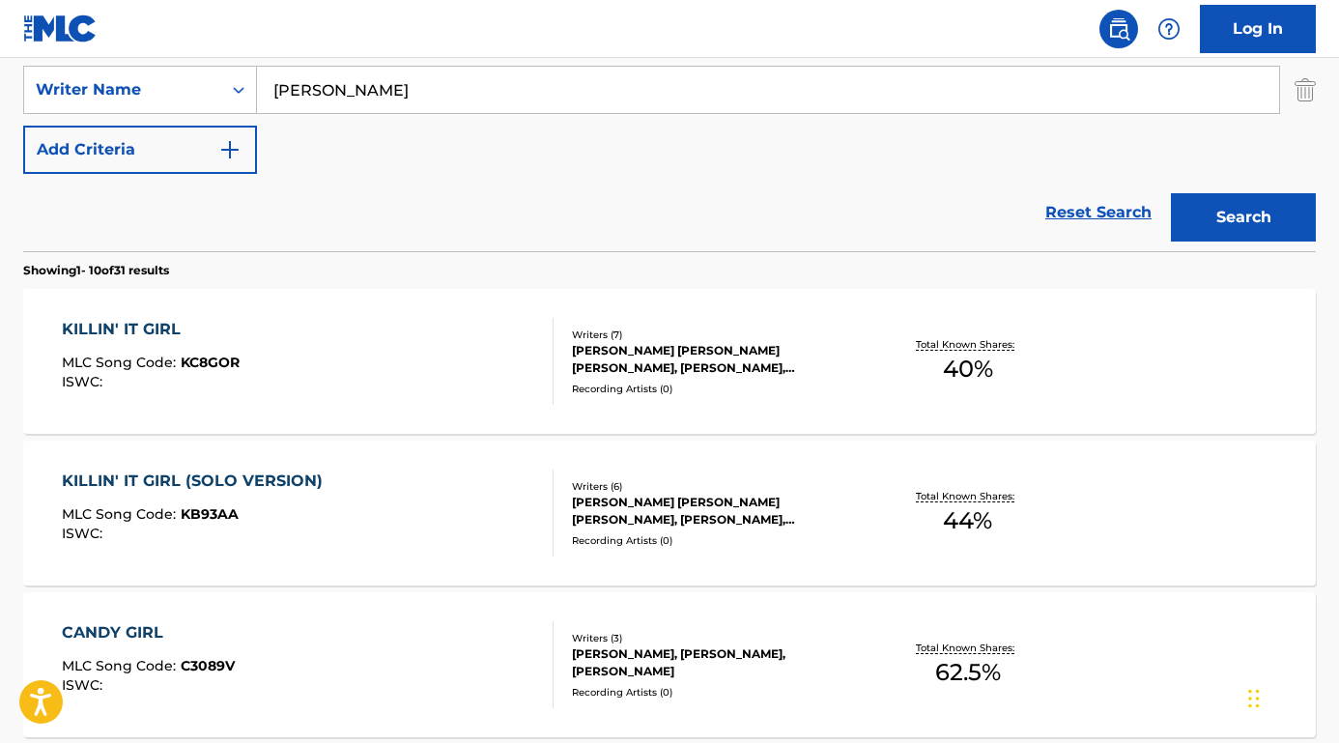
click at [163, 329] on div "KILLIN' IT GIRL" at bounding box center [151, 329] width 178 height 23
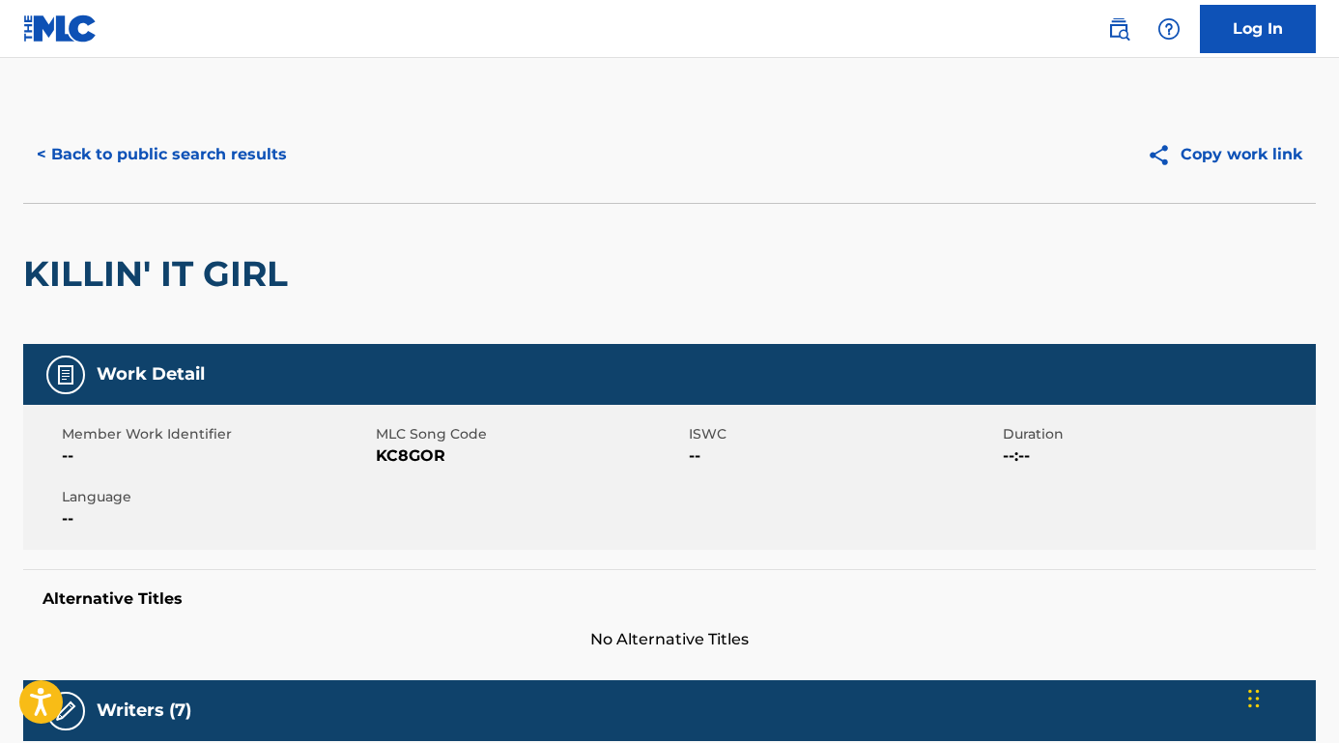
scroll to position [178, 0]
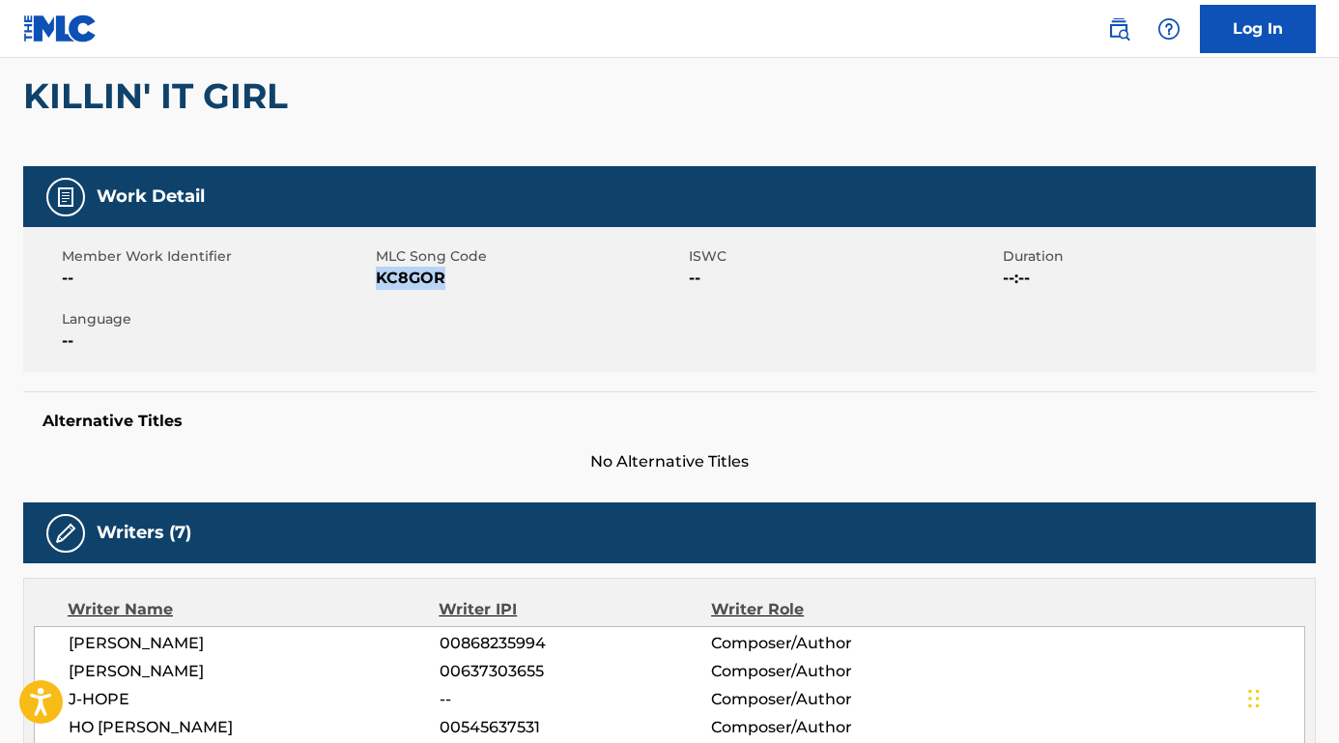
drag, startPoint x: 455, startPoint y: 281, endPoint x: 375, endPoint y: 282, distance: 80.2
click at [376, 282] on span "KC8GOR" at bounding box center [530, 278] width 309 height 23
copy span "KC8GOR"
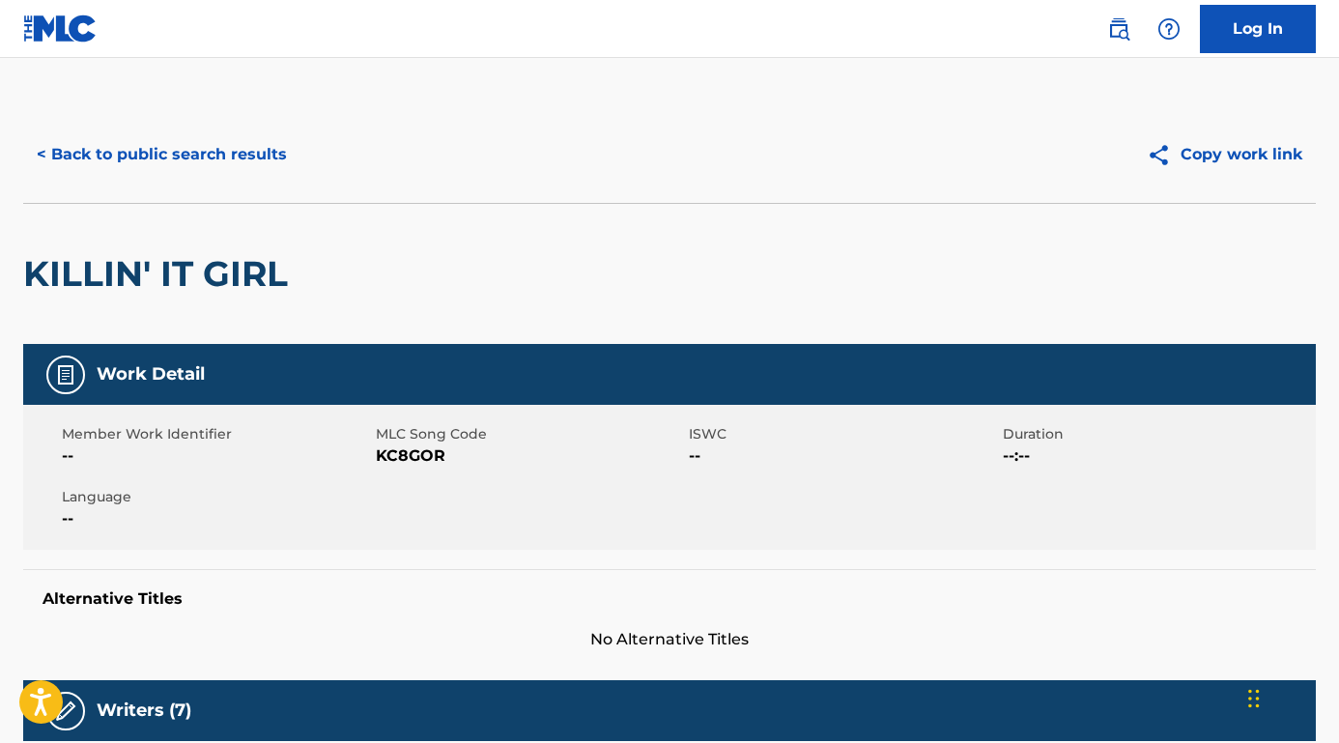
scroll to position [0, 0]
click at [140, 144] on button "< Back to public search results" at bounding box center [161, 154] width 277 height 48
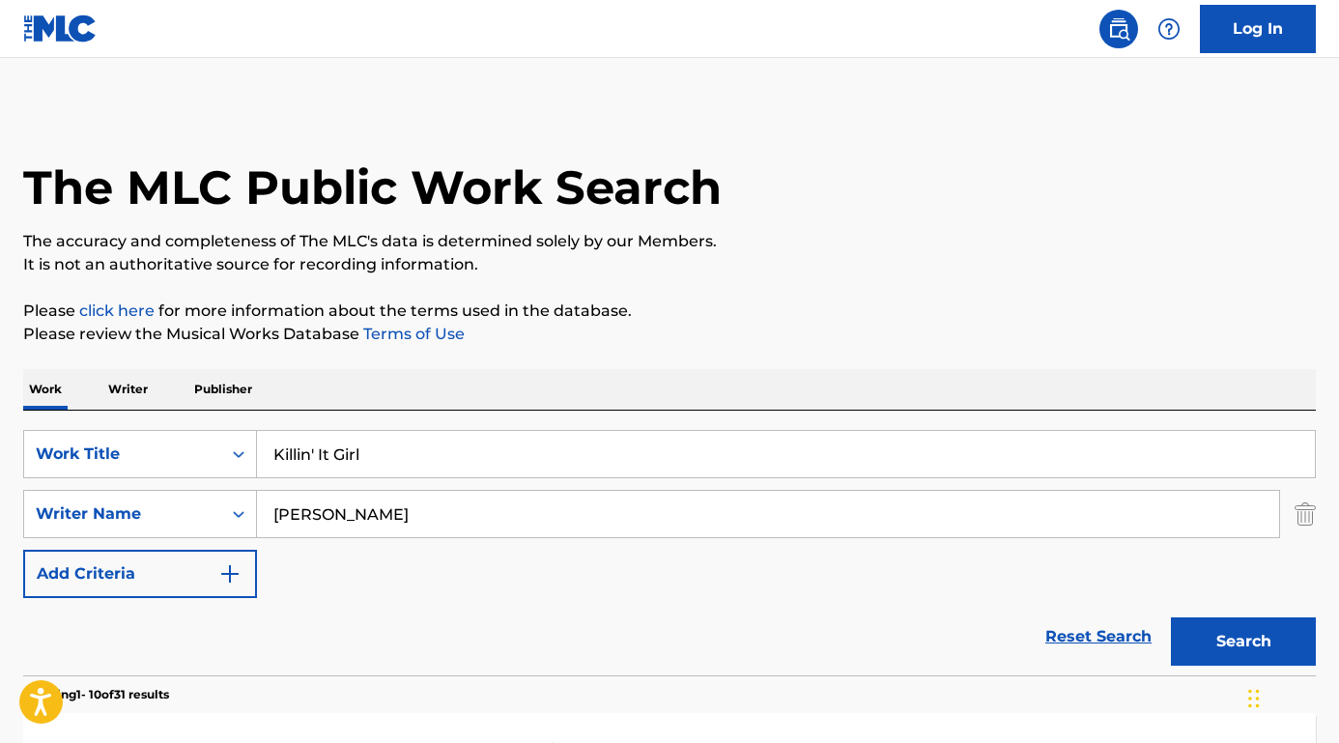
scroll to position [424, 0]
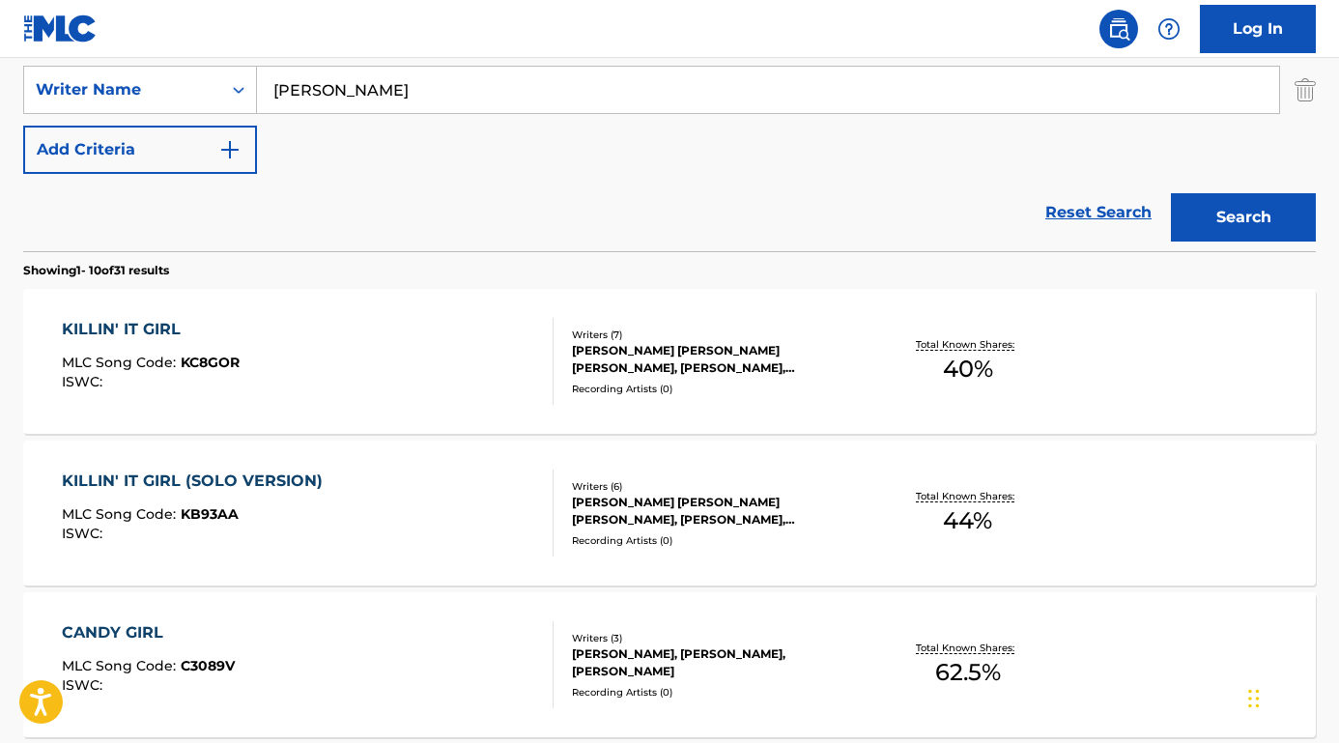
click at [170, 325] on div "KILLIN' IT GIRL" at bounding box center [151, 329] width 178 height 23
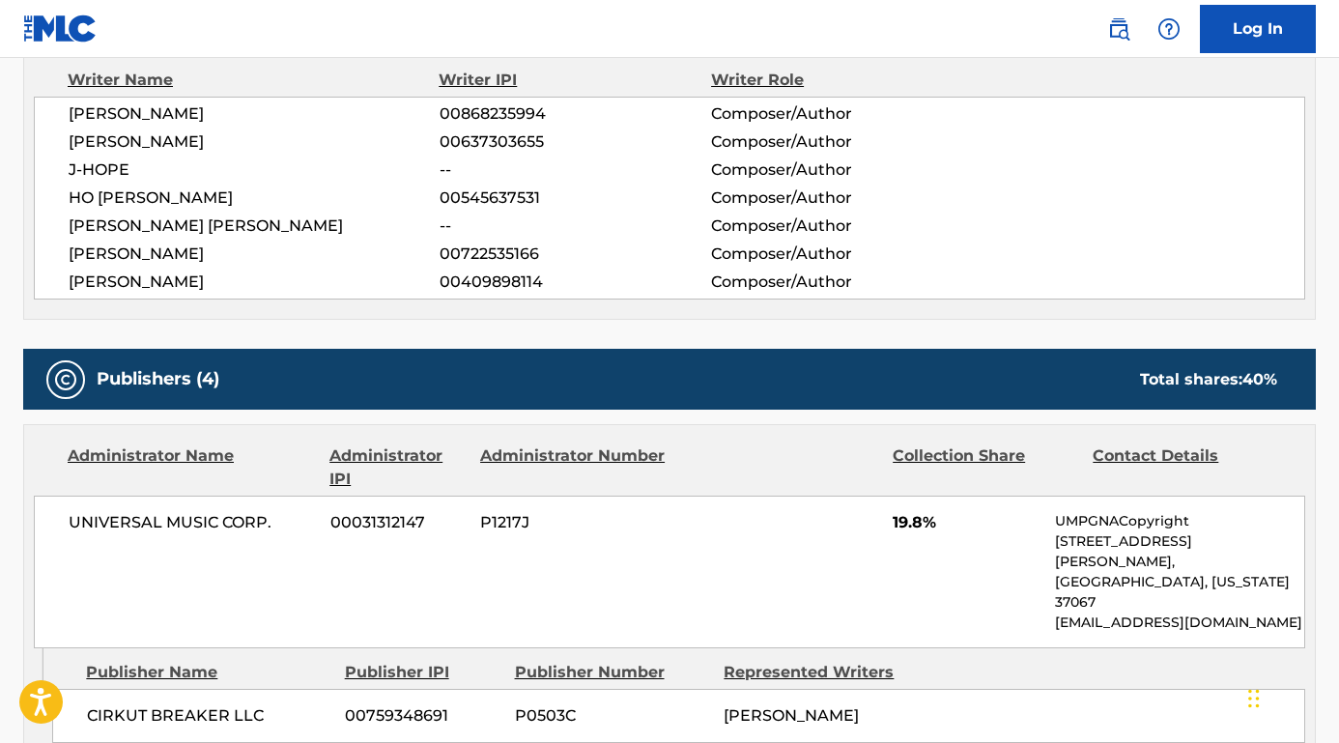
scroll to position [734, 0]
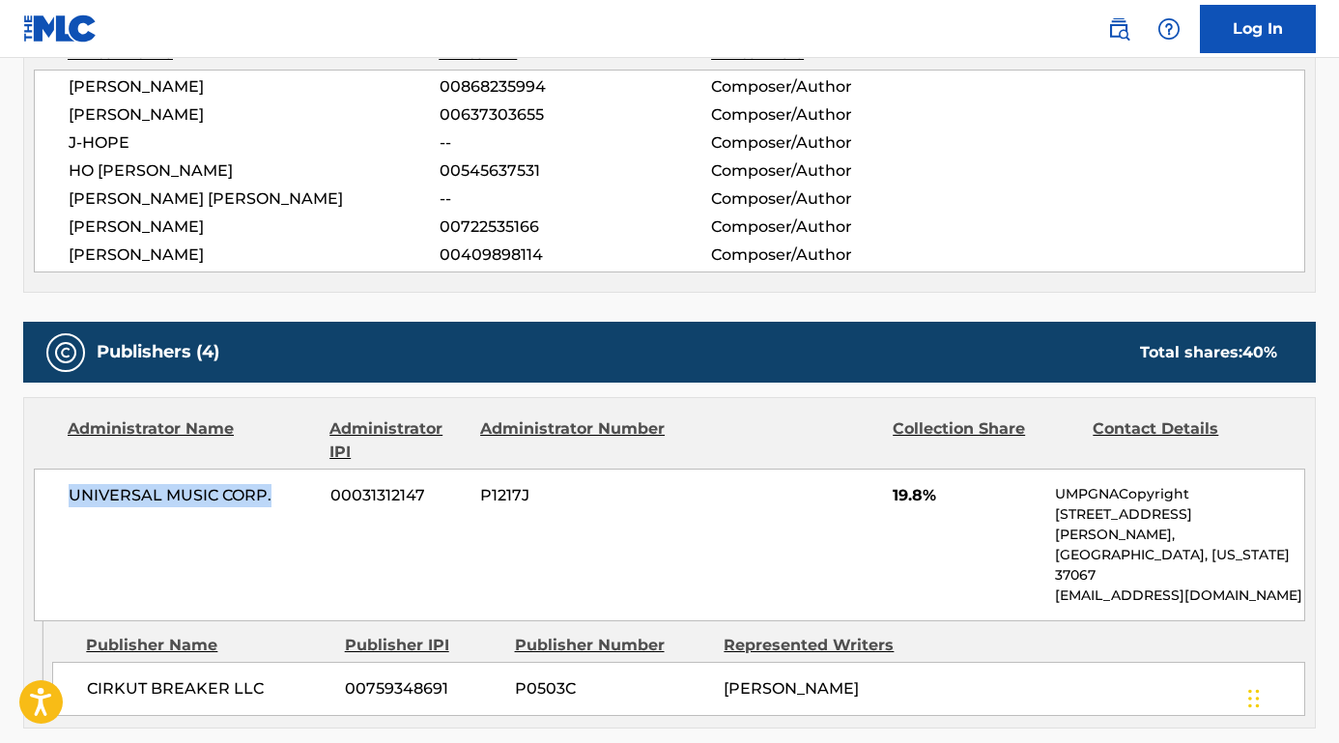
drag, startPoint x: 278, startPoint y: 496, endPoint x: 46, endPoint y: 495, distance: 231.8
click at [46, 495] on div "UNIVERSAL MUSIC CORP. 00031312147 P1217J 19.8% UMPGNACopyright 1550 W. McEwen D…" at bounding box center [669, 544] width 1271 height 153
copy span "UNIVERSAL MUSIC CORP."
drag, startPoint x: 269, startPoint y: 645, endPoint x: 52, endPoint y: 645, distance: 217.3
click at [52, 662] on div "CIRKUT BREAKER LLC 00759348691 P0503C HENRY RUSSELL WALTER" at bounding box center [678, 689] width 1253 height 54
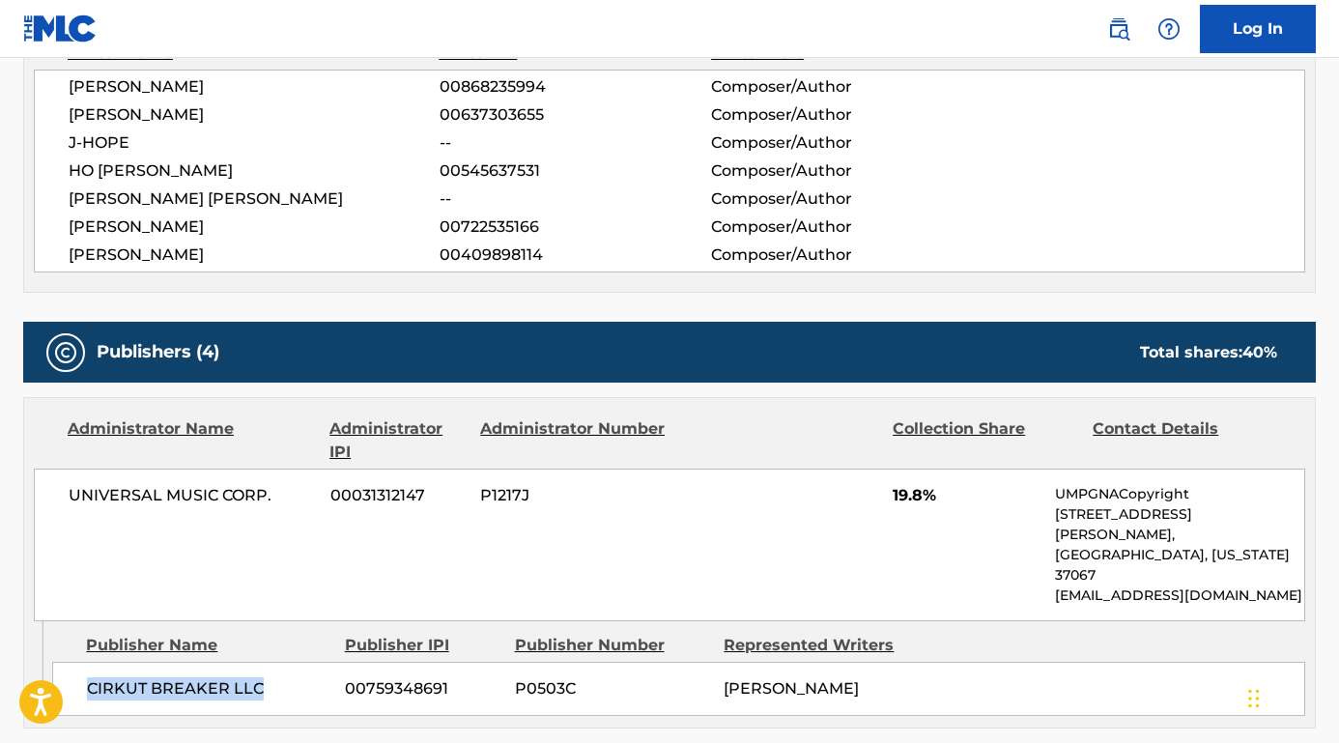
copy span "CIRKUT BREAKER LLC"
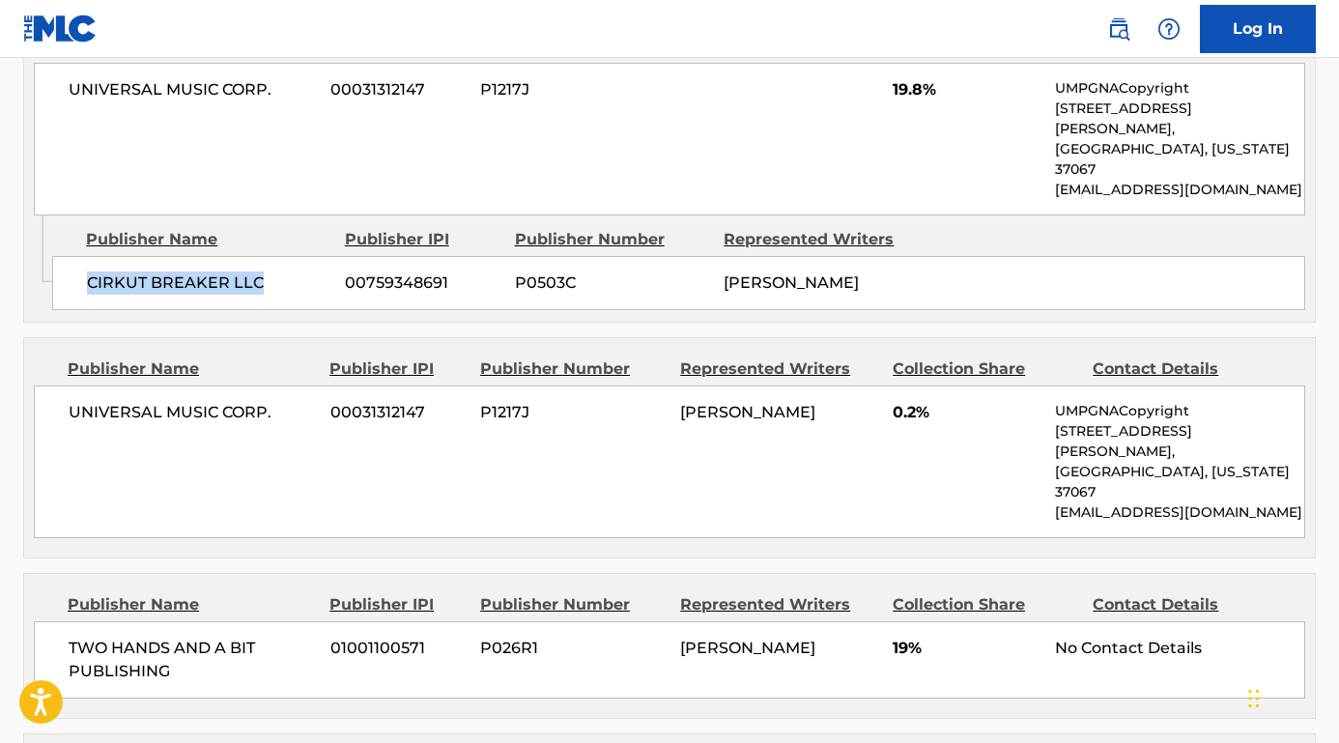
scroll to position [1156, 0]
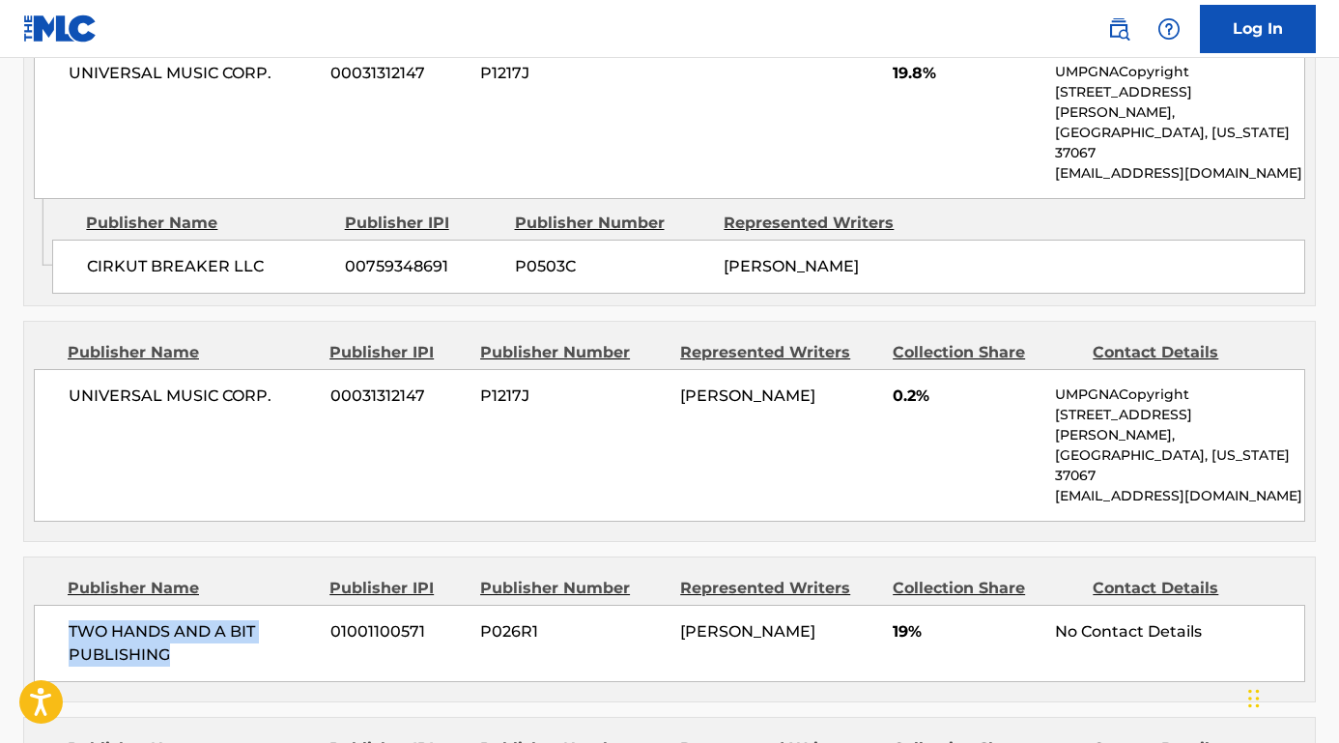
drag, startPoint x: 184, startPoint y: 584, endPoint x: 52, endPoint y: 563, distance: 134.0
click at [52, 605] on div "TWO HANDS AND A BIT PUBLISHING 01001100571 P026R1 BLAKE SLATKIN 19% No Contact …" at bounding box center [669, 643] width 1271 height 77
copy span "TWO HANDS AND A BIT PUBLISHING"
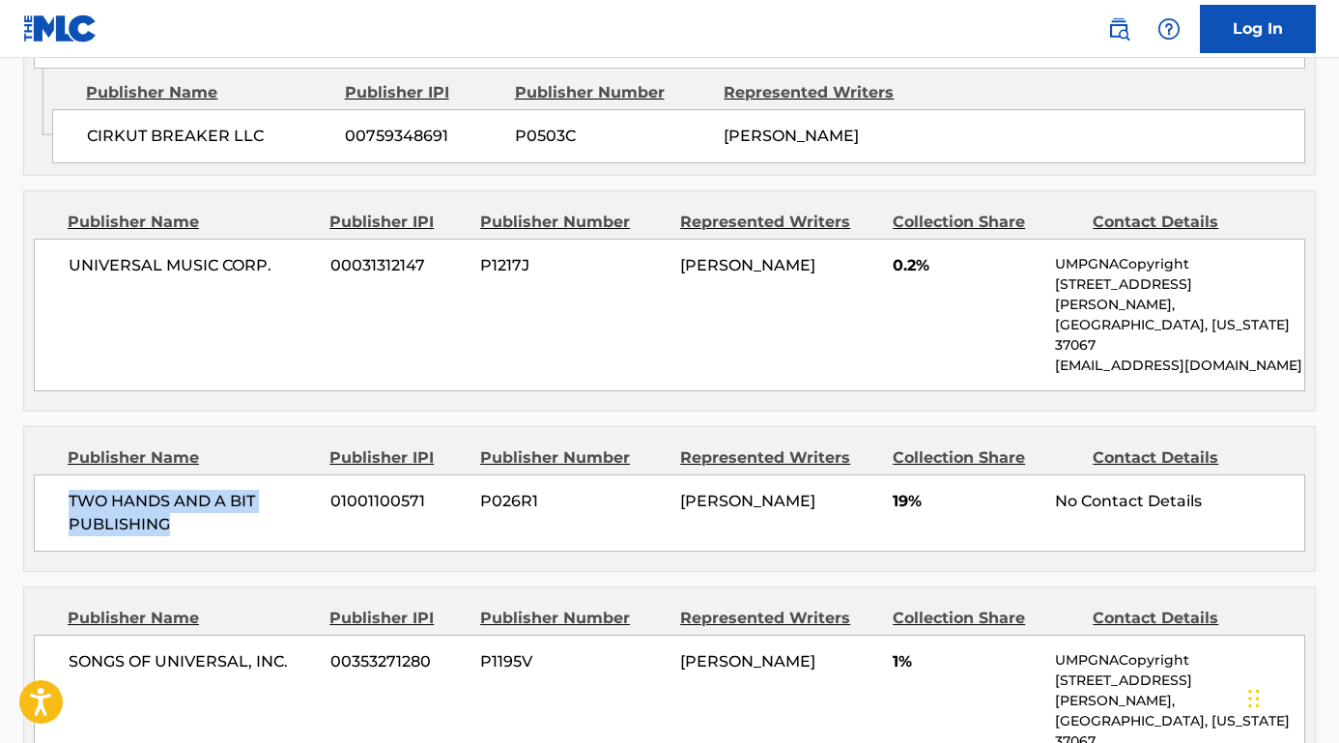
scroll to position [1369, 0]
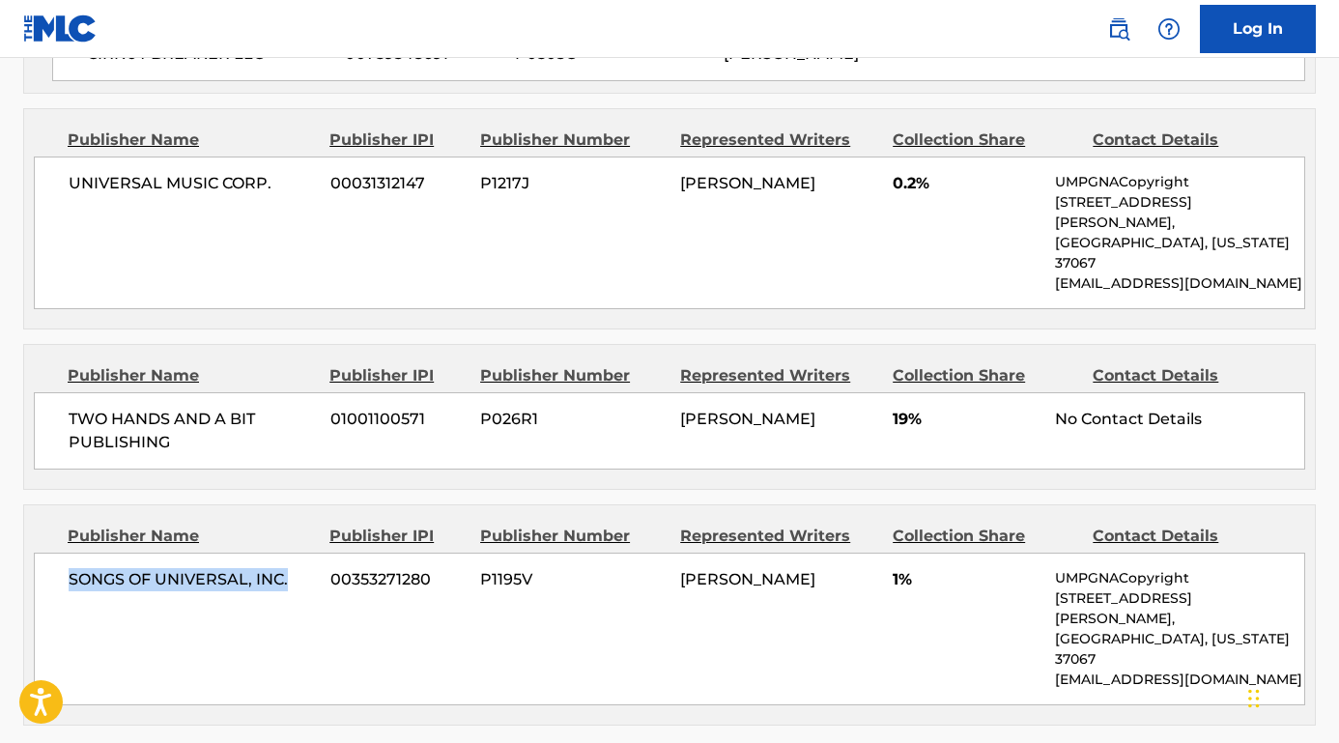
drag, startPoint x: 293, startPoint y: 510, endPoint x: 3, endPoint y: 510, distance: 289.8
copy span "SONGS OF UNIVERSAL, INC."
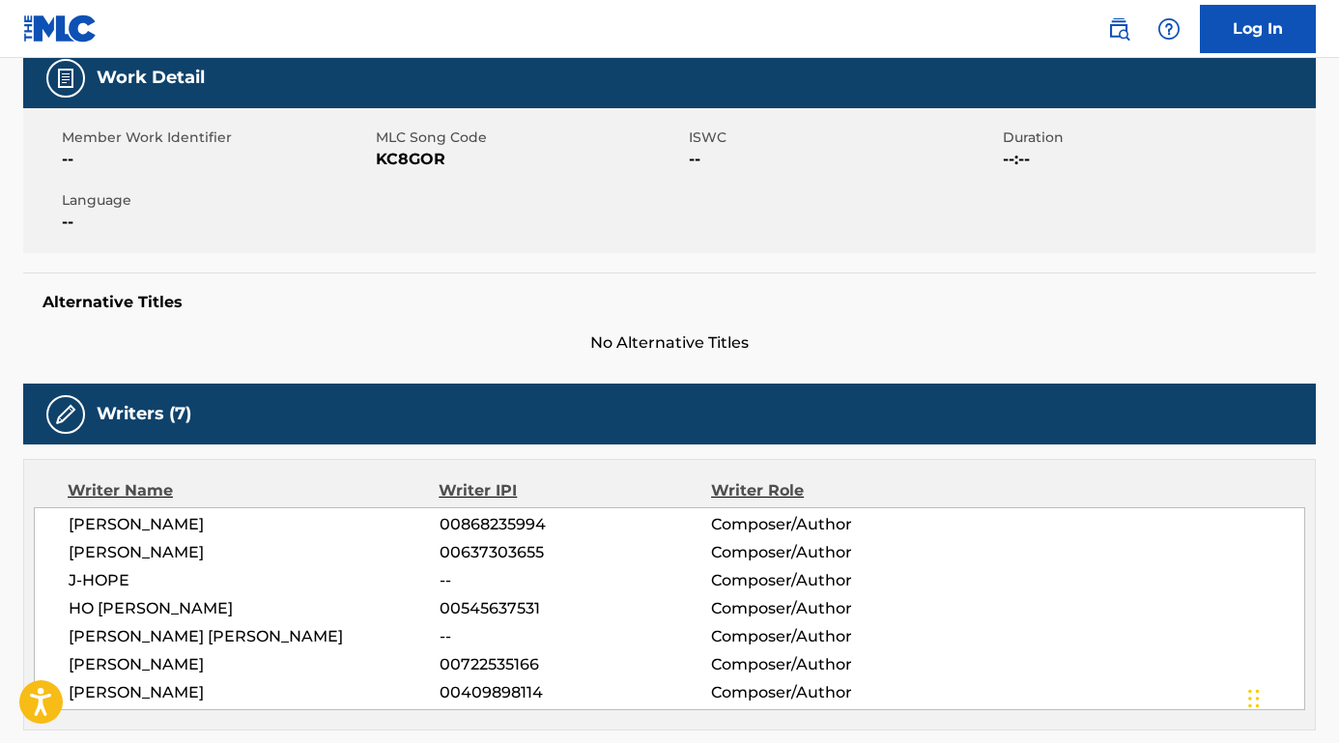
scroll to position [377, 0]
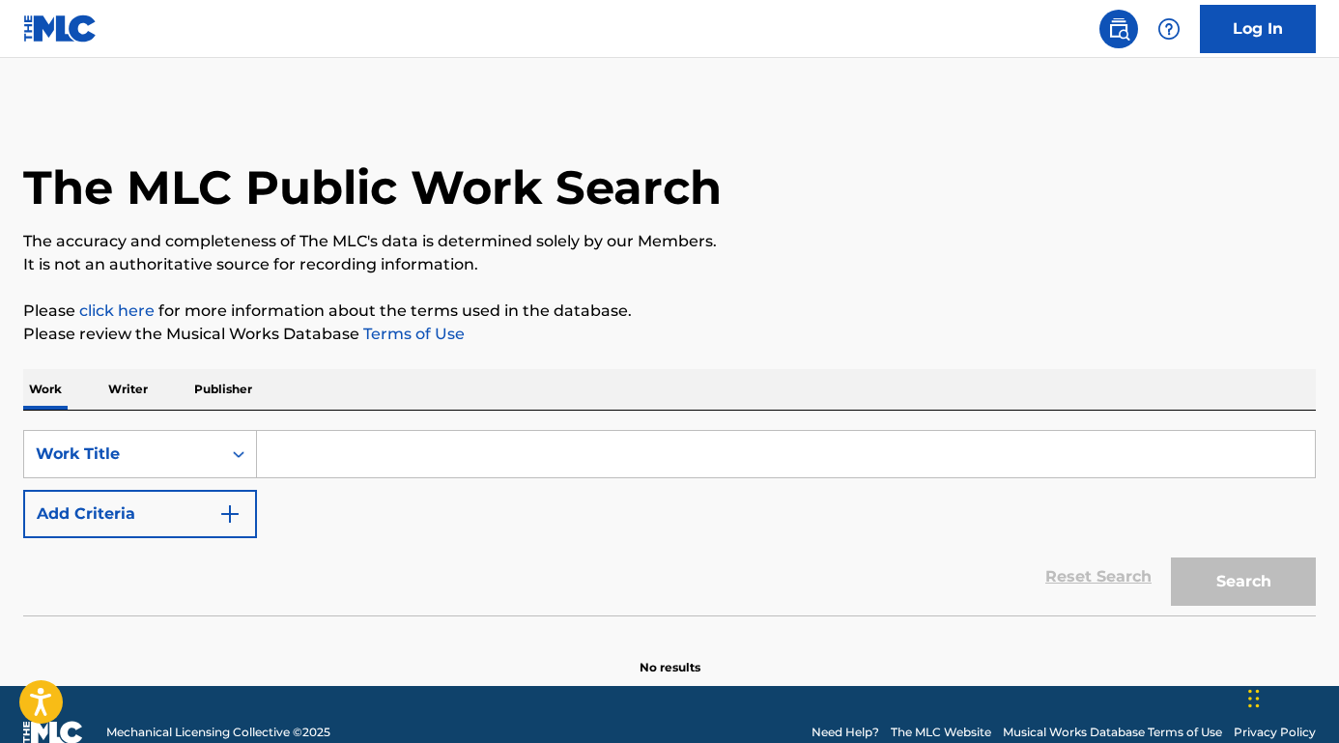
click at [383, 451] on input "Search Form" at bounding box center [786, 454] width 1058 height 46
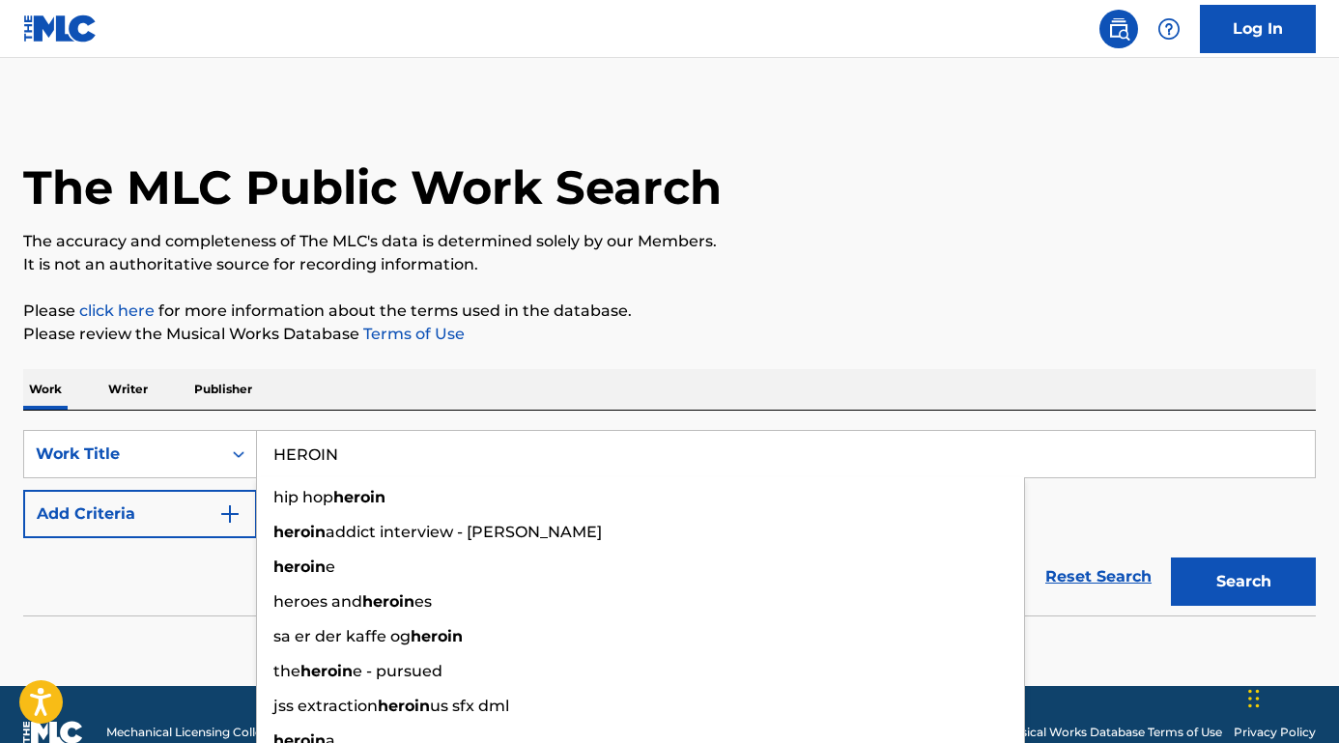
type input "HEROIN"
click at [161, 513] on button "Add Criteria" at bounding box center [140, 514] width 234 height 48
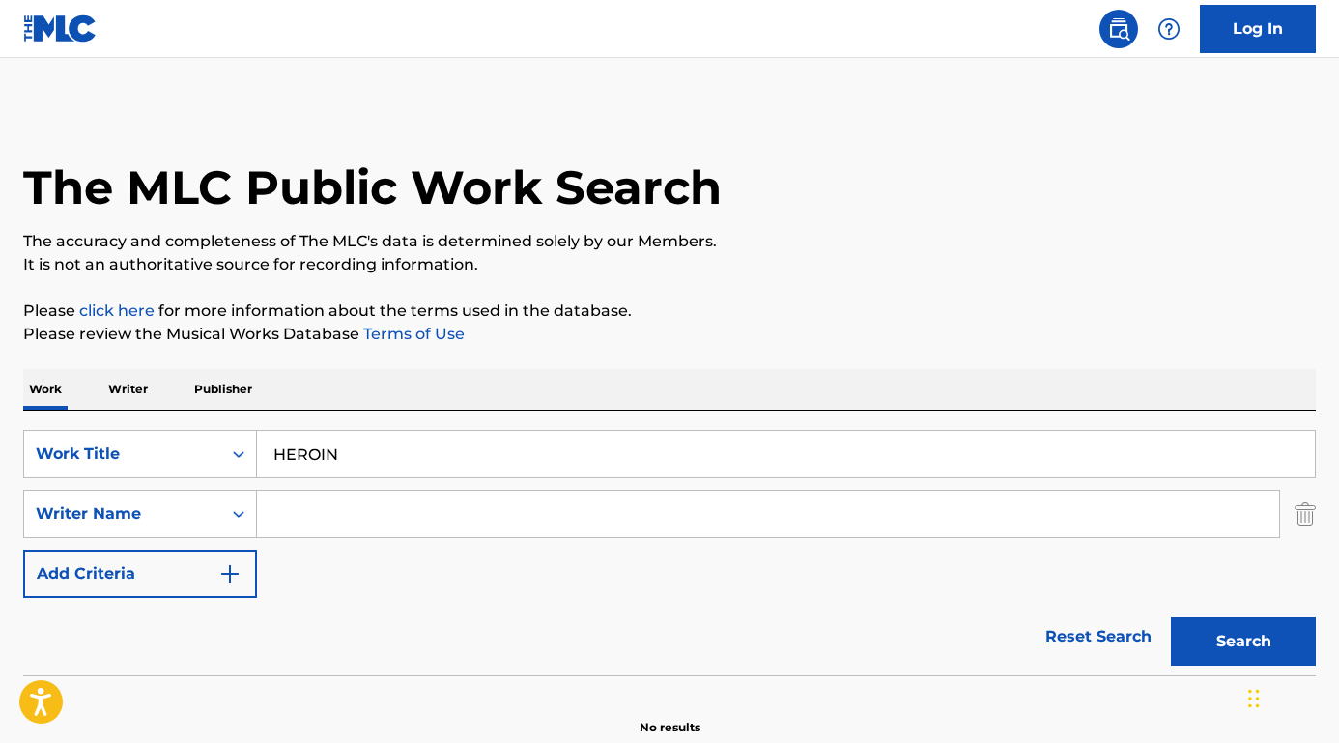
click at [298, 513] on input "Search Form" at bounding box center [768, 514] width 1022 height 46
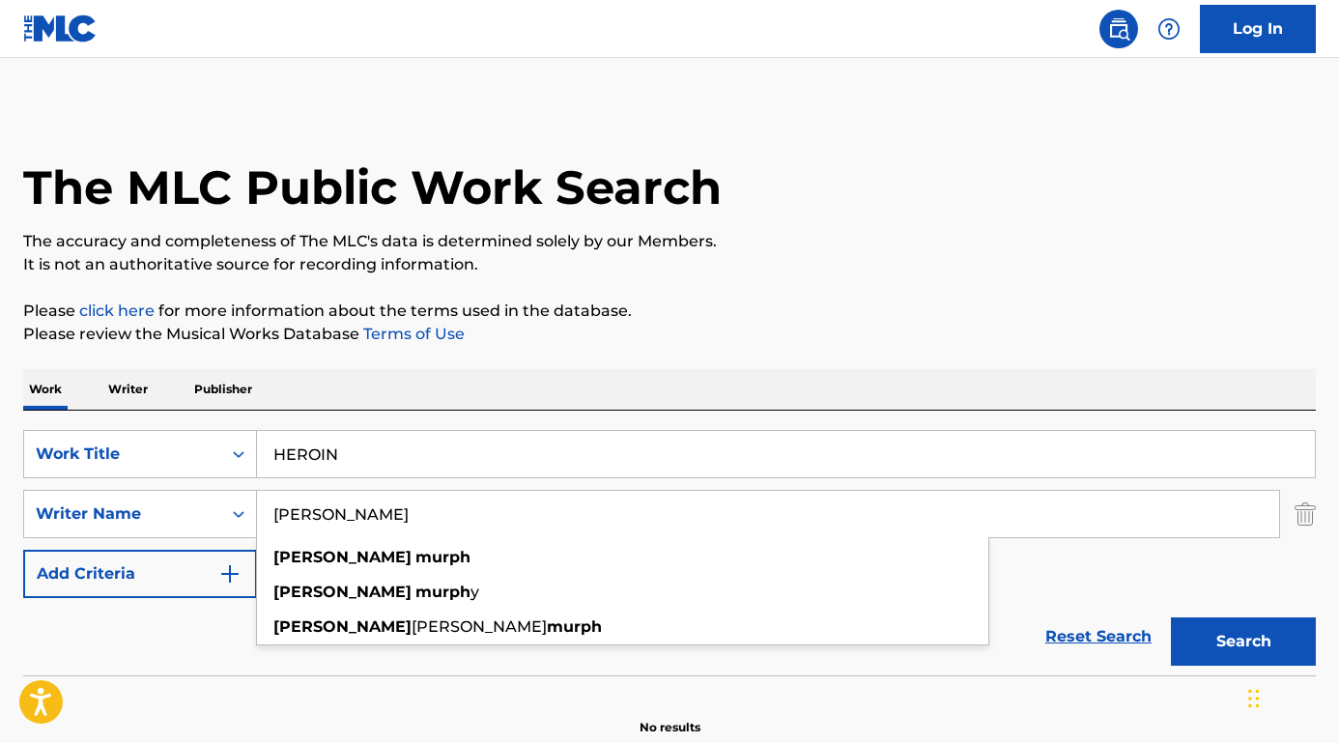
type input "[PERSON_NAME]"
click at [1243, 641] on button "Search" at bounding box center [1243, 641] width 145 height 48
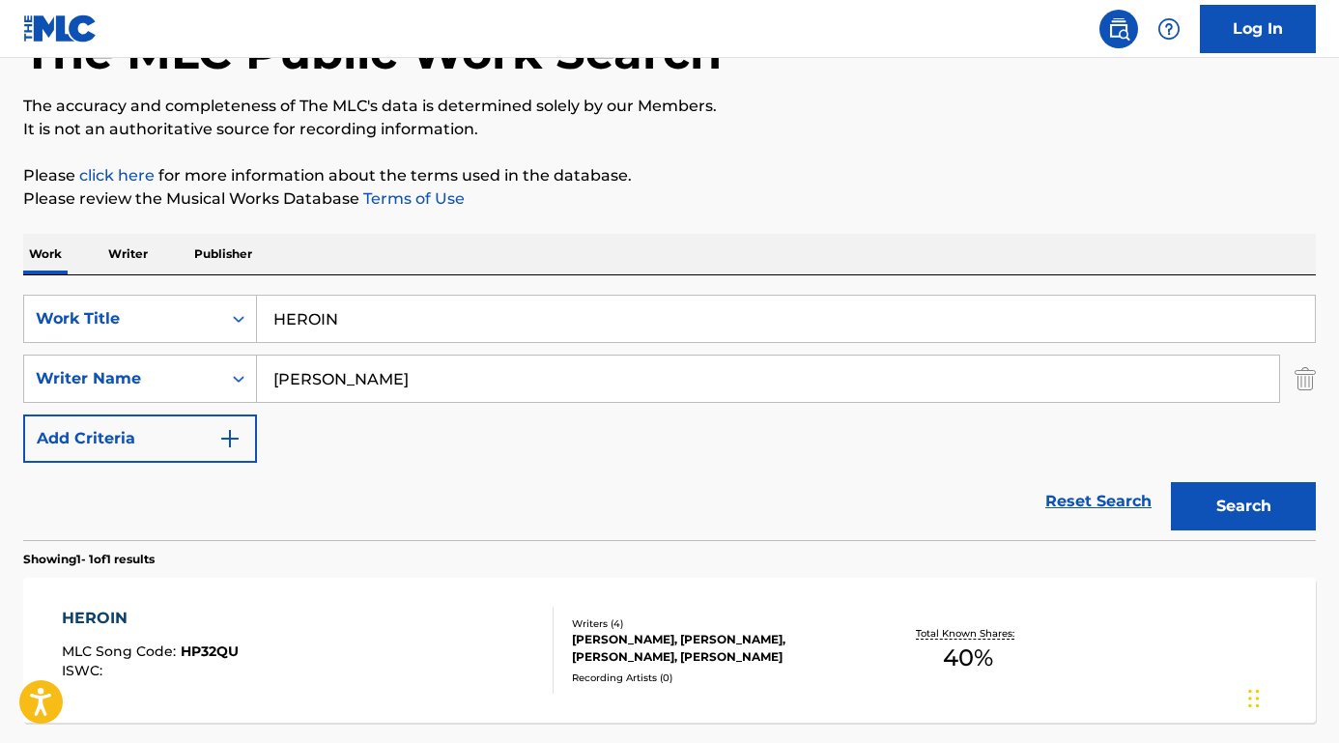
scroll to position [139, 0]
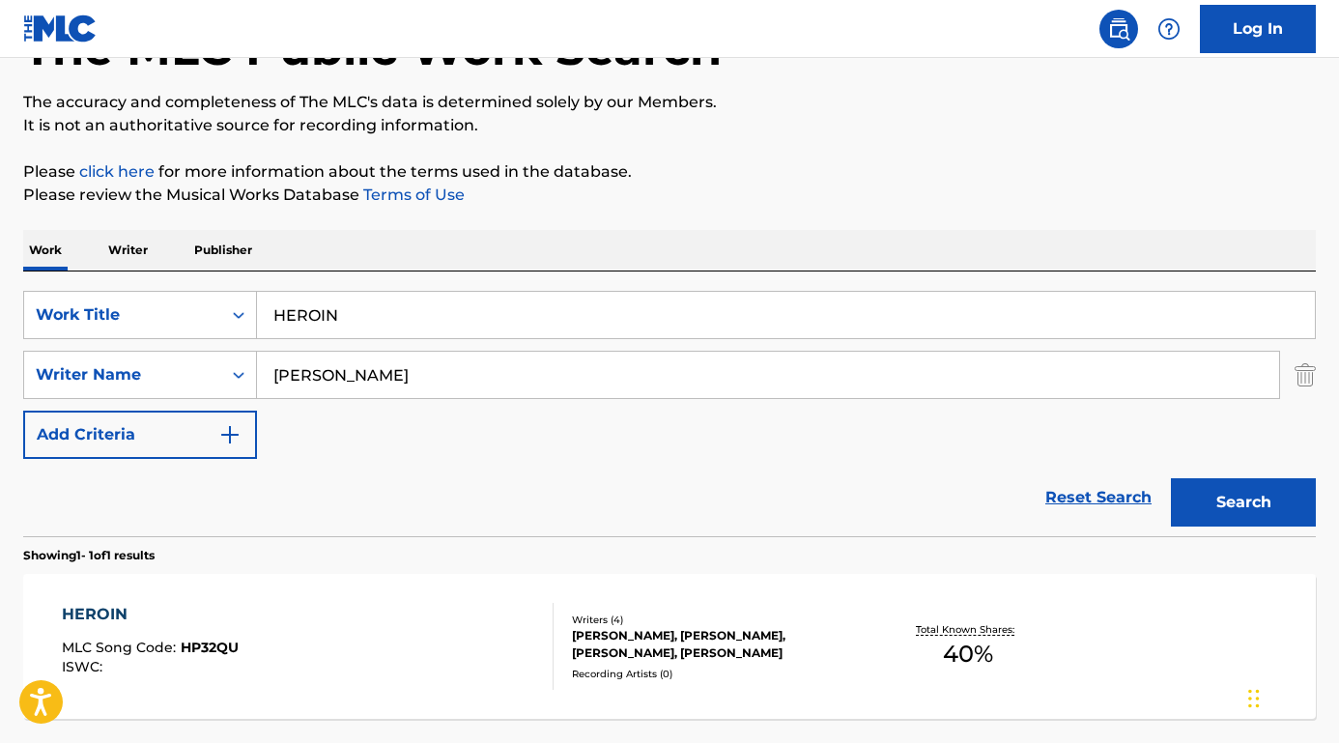
click at [119, 607] on div "HEROIN" at bounding box center [150, 614] width 177 height 23
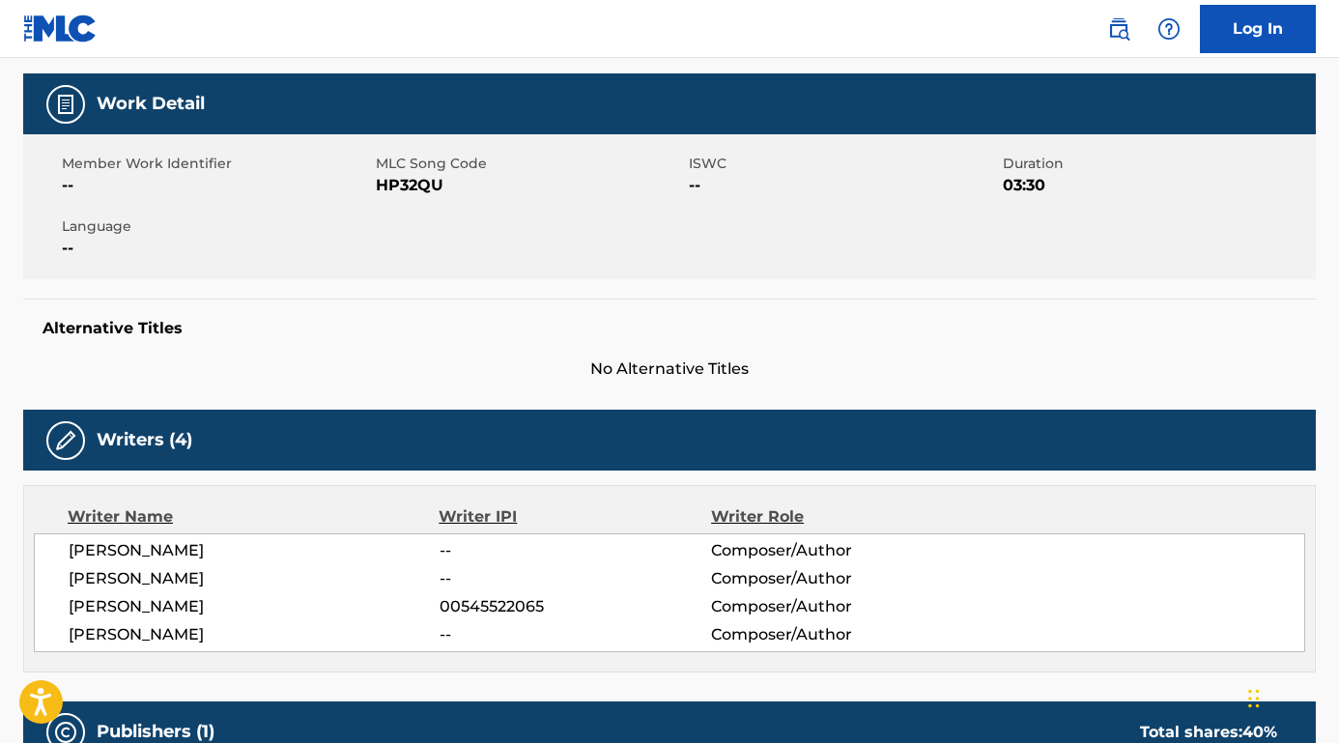
scroll to position [228, 0]
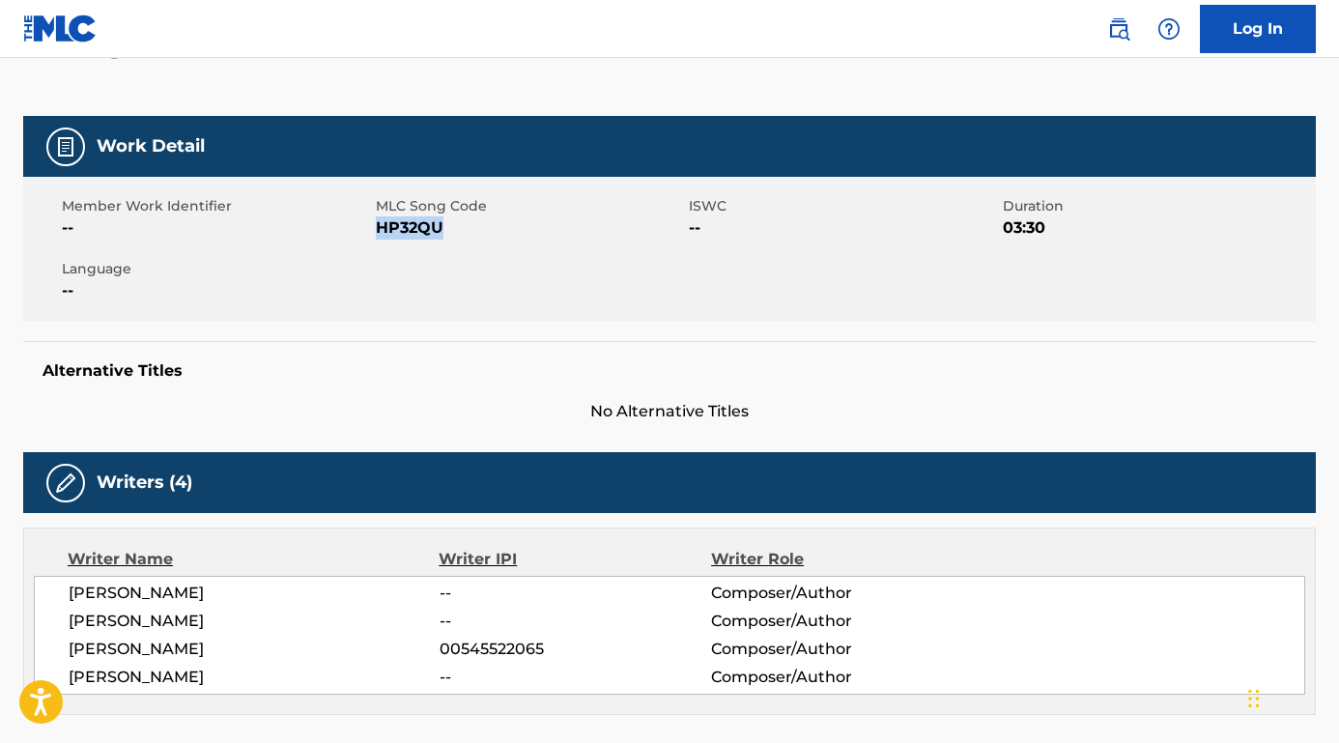
drag, startPoint x: 446, startPoint y: 228, endPoint x: 377, endPoint y: 229, distance: 69.6
click at [377, 229] on span "HP32QU" at bounding box center [530, 227] width 309 height 23
copy span "HP32QU"
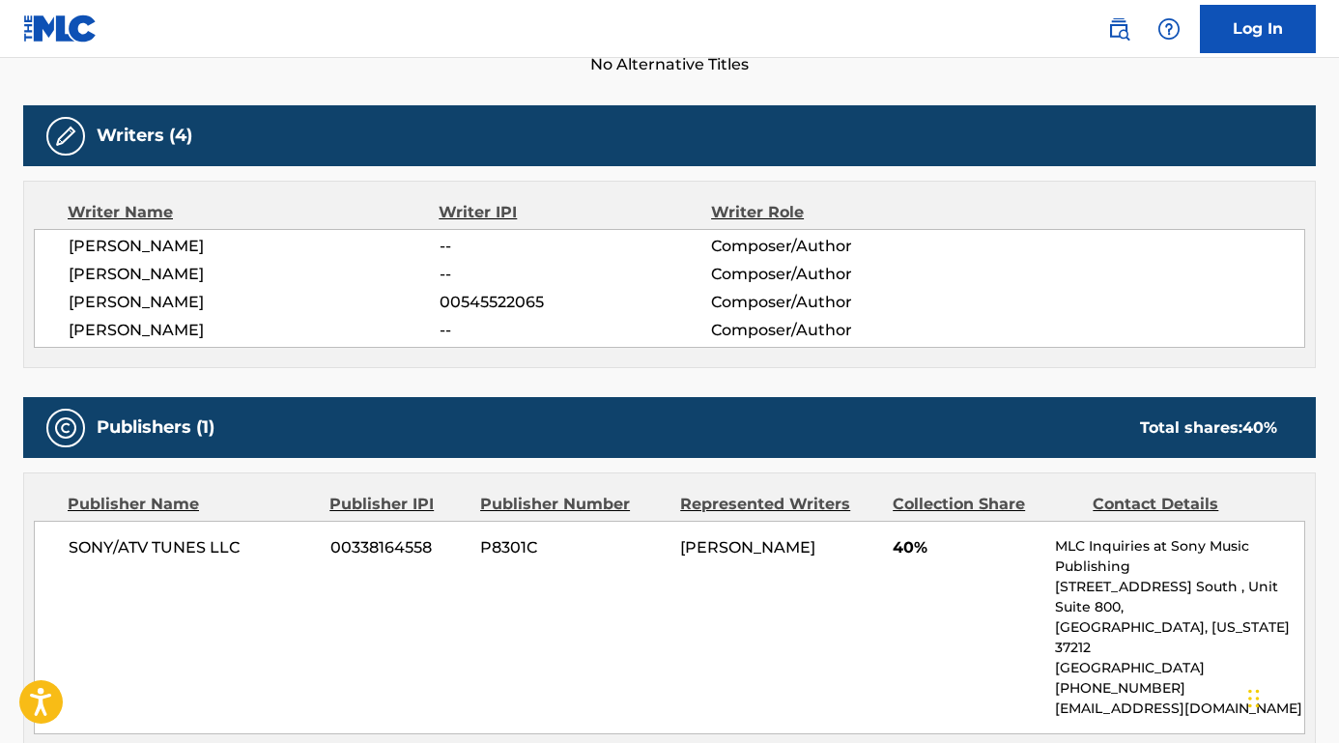
scroll to position [586, 0]
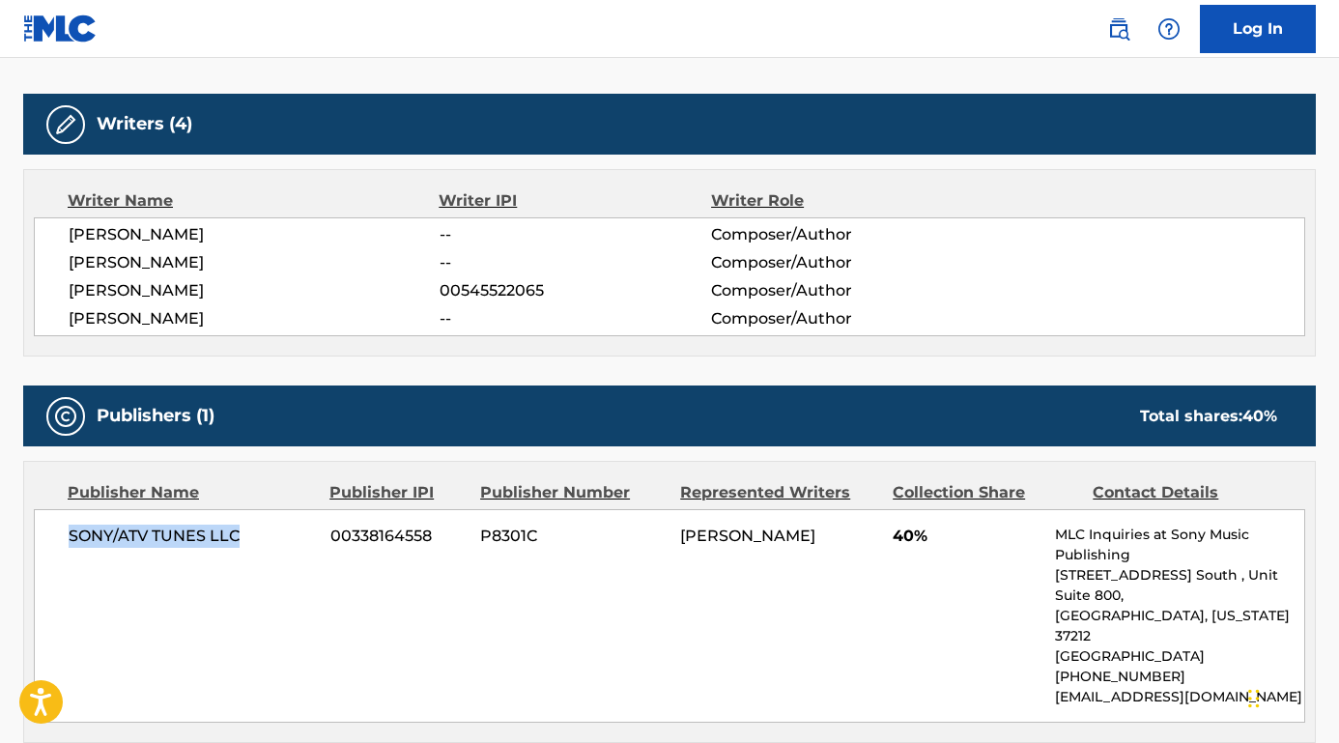
drag, startPoint x: 241, startPoint y: 540, endPoint x: 71, endPoint y: 540, distance: 171.0
click at [71, 540] on span "SONY/ATV TUNES LLC" at bounding box center [192, 535] width 247 height 23
copy span "SONY/ATV TUNES LLC"
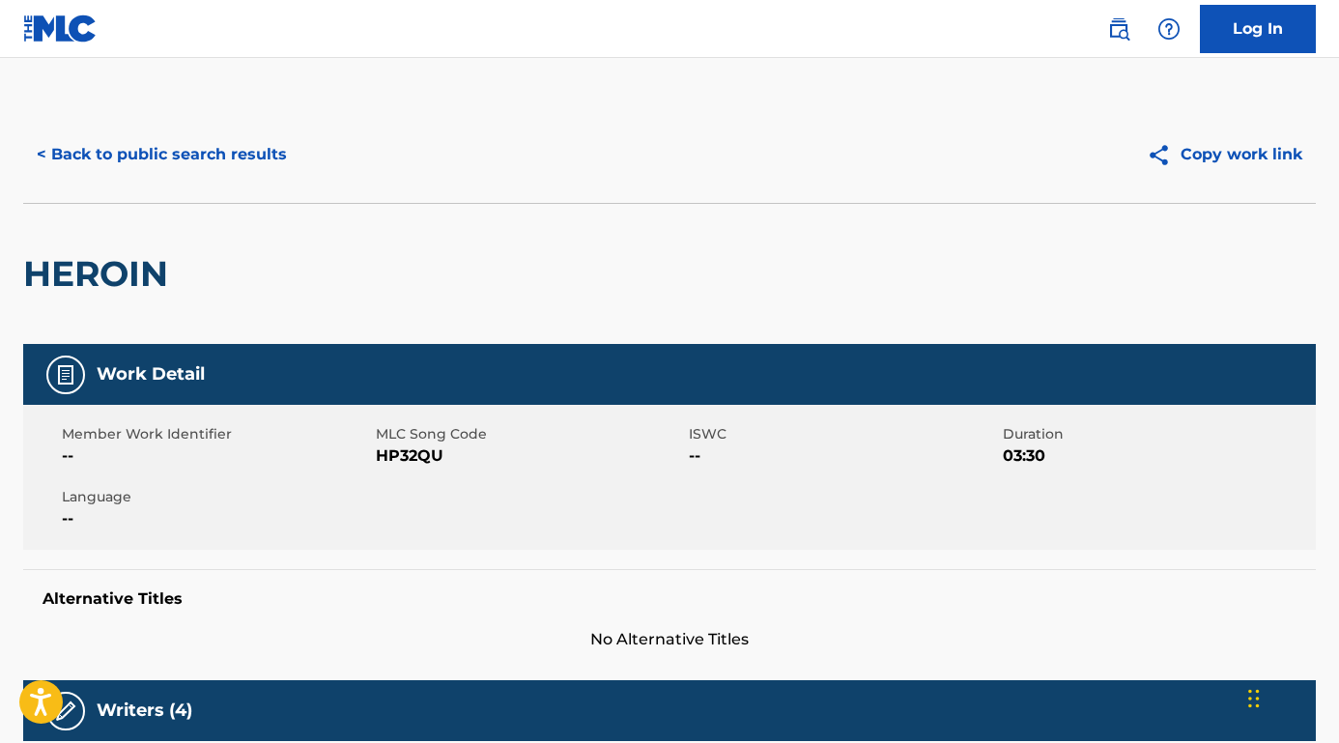
scroll to position [0, 0]
click at [229, 166] on button "< Back to public search results" at bounding box center [161, 154] width 277 height 48
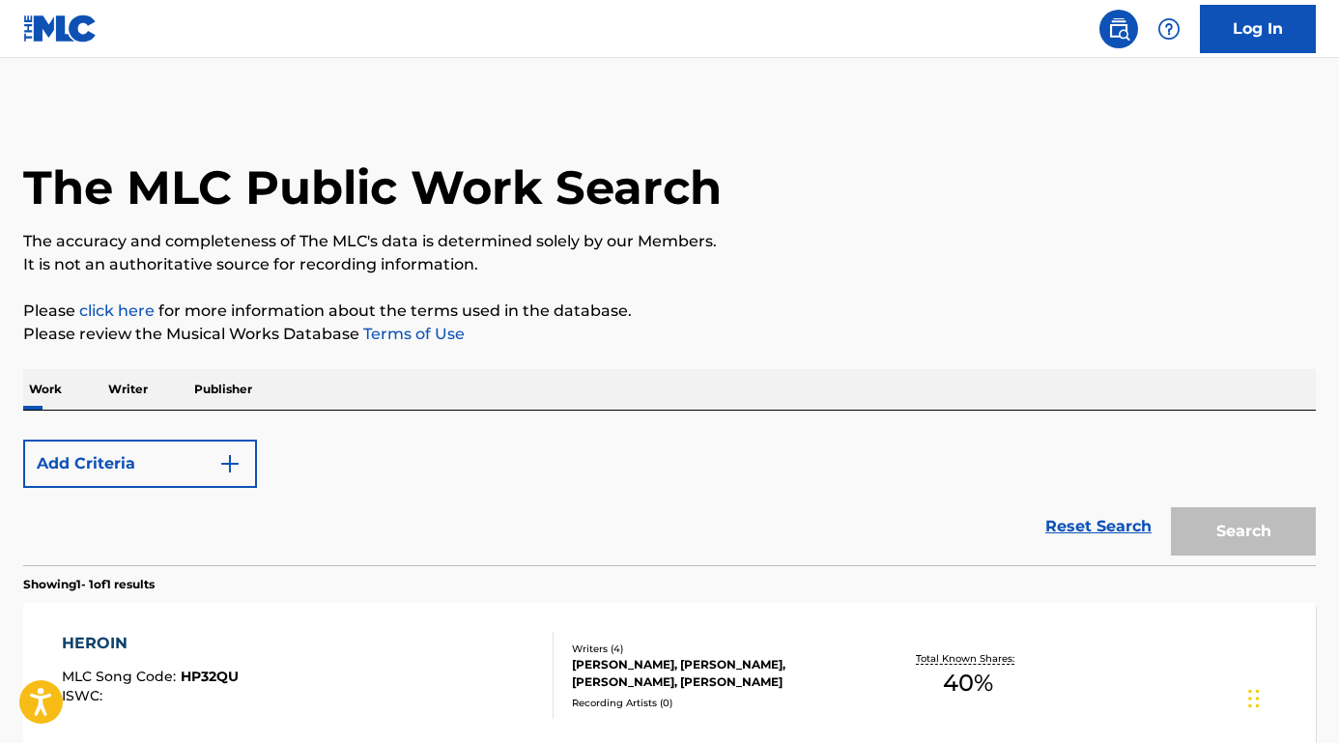
scroll to position [139, 0]
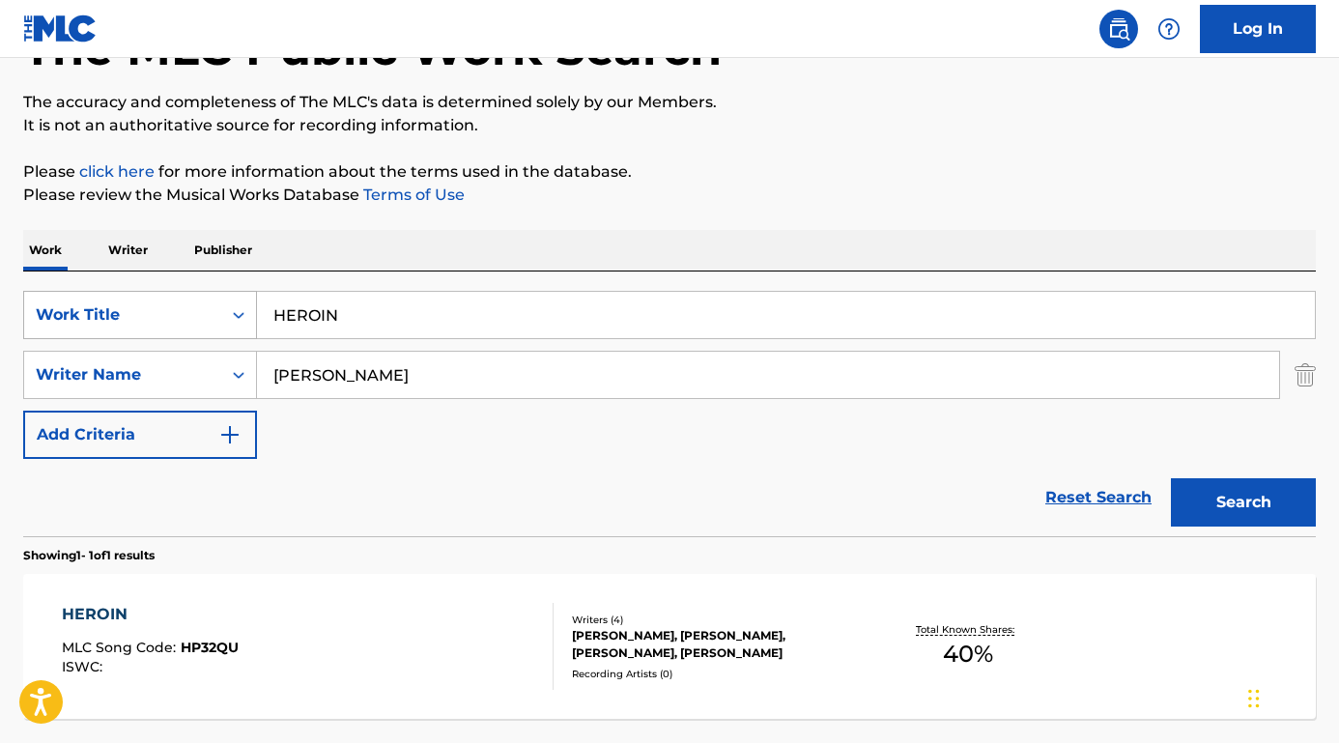
drag, startPoint x: 369, startPoint y: 323, endPoint x: 226, endPoint y: 322, distance: 143.0
click at [226, 322] on div "SearchWithCriteriafa9ce07b-3a3c-4b72-ae3d-1c52ef9f0238 Work Title HEROIN" at bounding box center [669, 315] width 1292 height 48
click at [351, 481] on div "Reset Search Search" at bounding box center [669, 497] width 1292 height 77
drag, startPoint x: 363, startPoint y: 313, endPoint x: 183, endPoint y: 306, distance: 180.8
click at [183, 308] on div "SearchWithCriteriafa9ce07b-3a3c-4b72-ae3d-1c52ef9f0238 Work Title DESOLCADO" at bounding box center [669, 315] width 1292 height 48
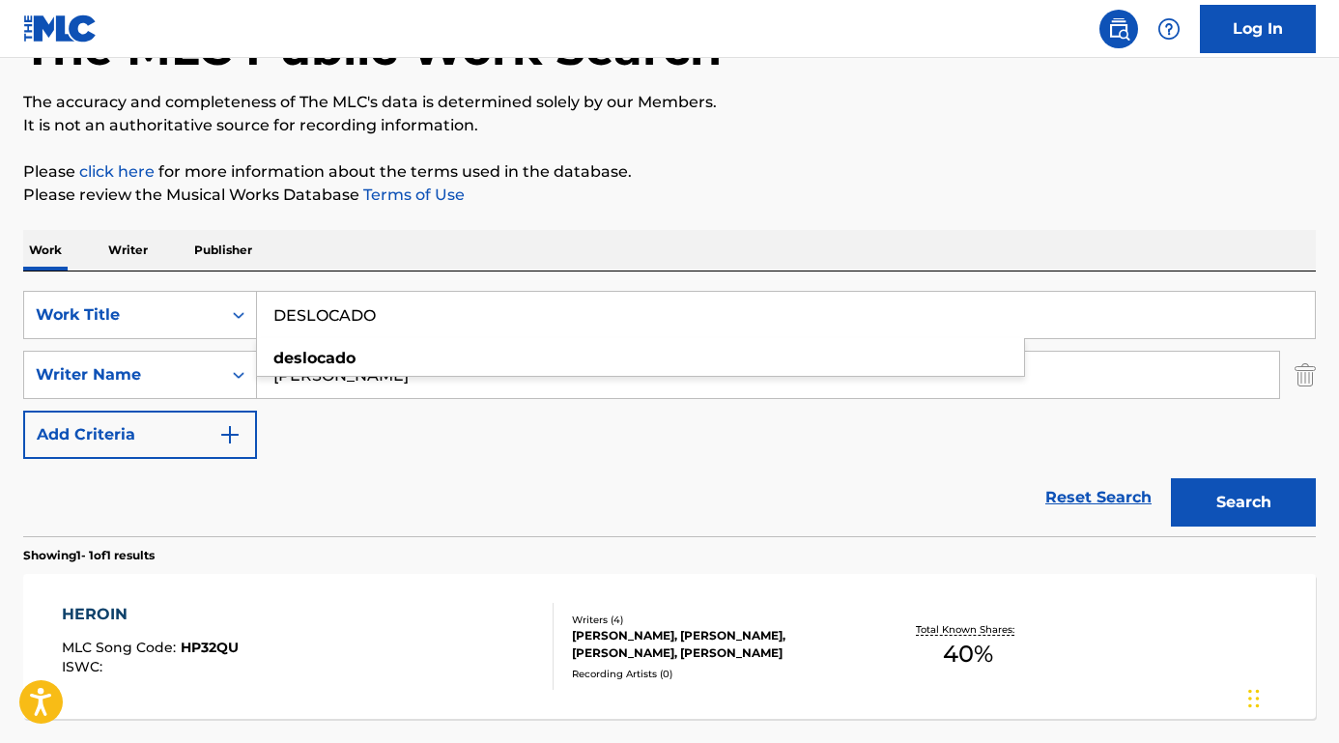
type input "DESLOCADO"
click at [393, 486] on div "Reset Search Search" at bounding box center [669, 497] width 1292 height 77
drag, startPoint x: 396, startPoint y: 383, endPoint x: 204, endPoint y: 369, distance: 192.8
click at [204, 374] on div "SearchWithCriteriafbddf15c-703b-45d0-817b-ef39d838464d Writer Name [PERSON_NAME]" at bounding box center [669, 375] width 1292 height 48
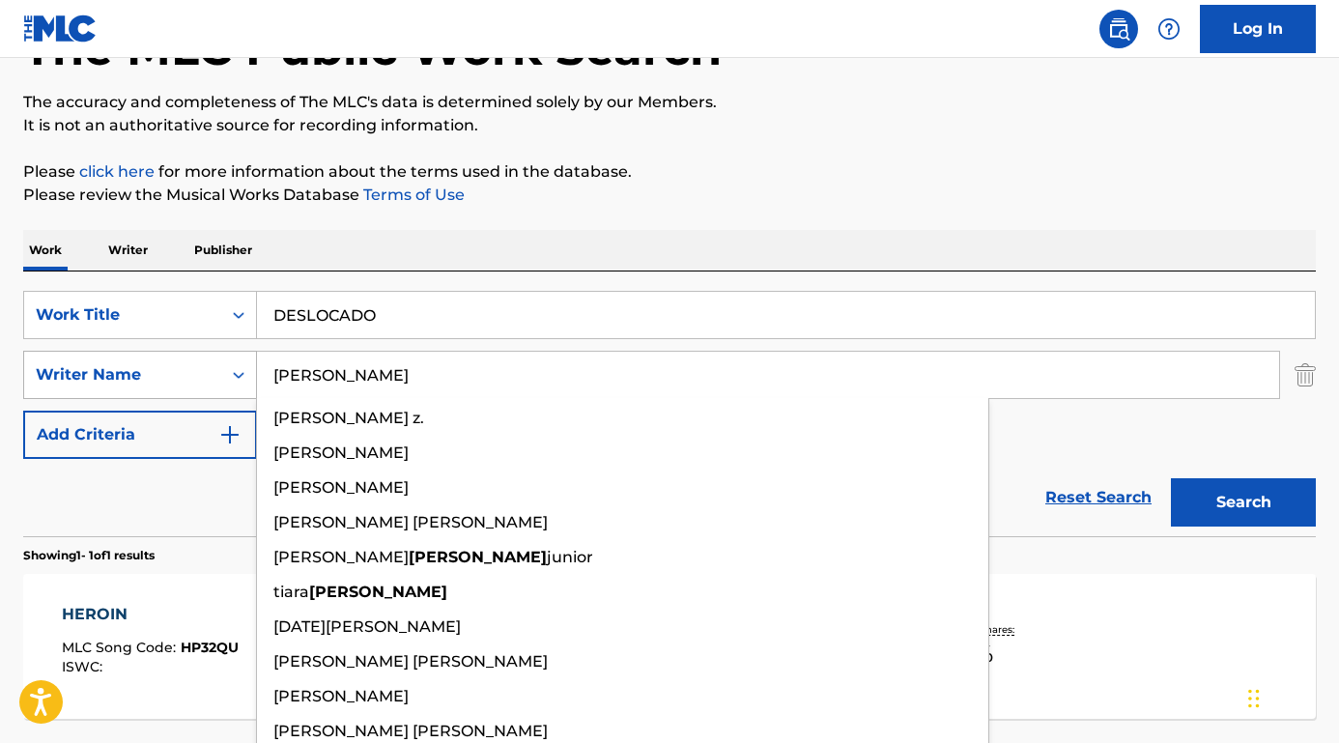
type input "[PERSON_NAME]"
click at [1243, 502] on button "Search" at bounding box center [1243, 502] width 145 height 48
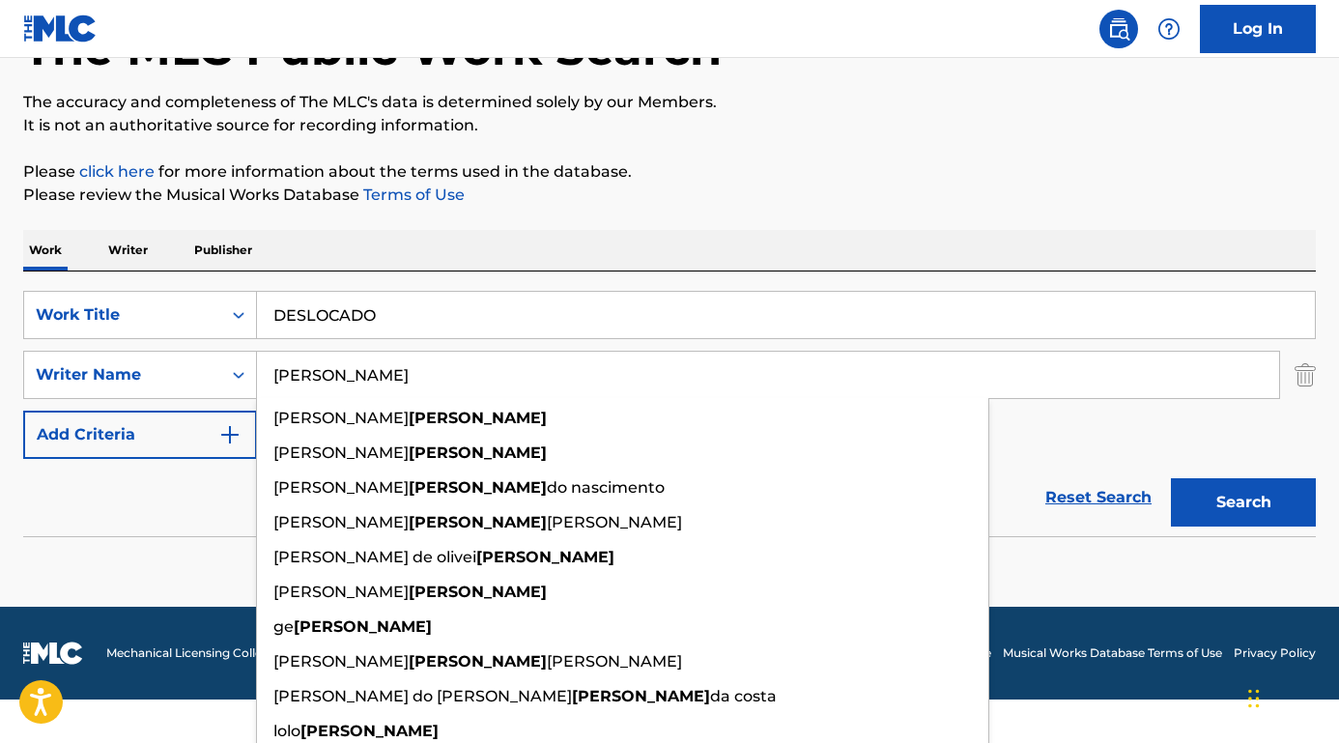
scroll to position [96, 0]
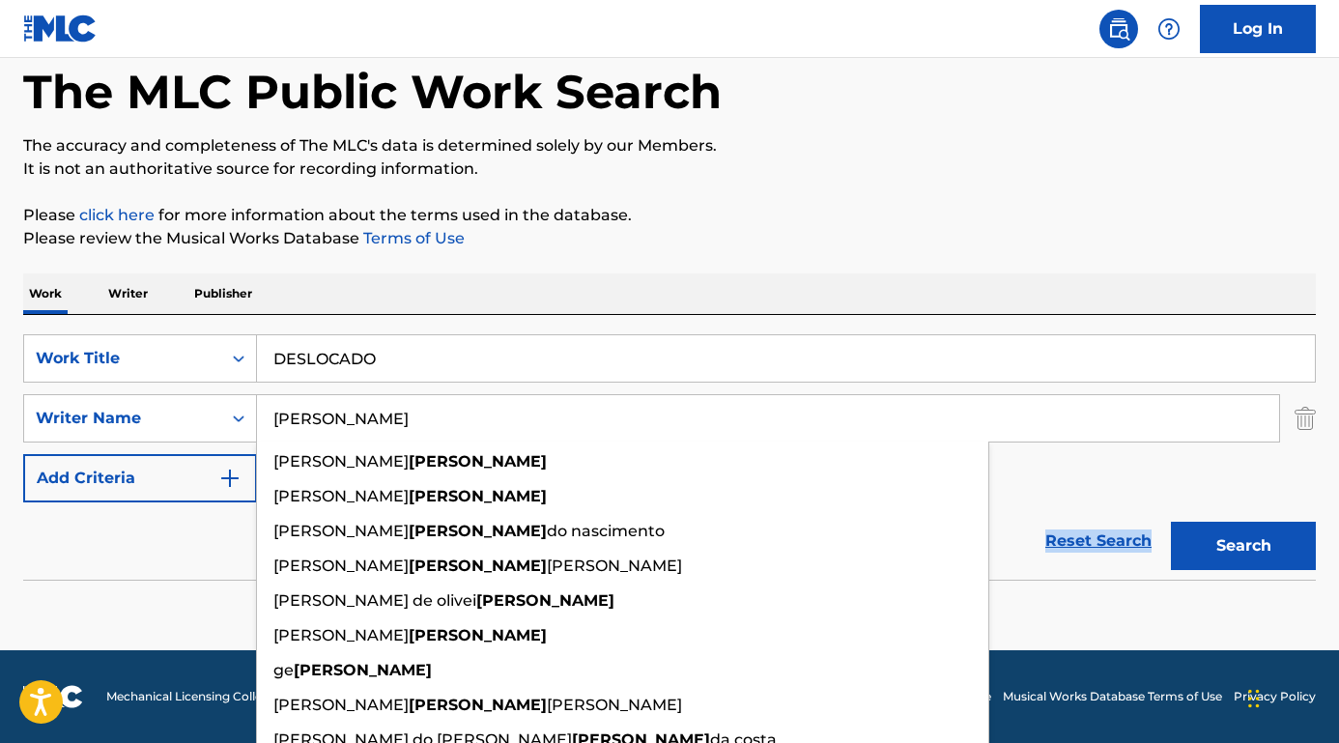
click at [172, 531] on div "Reset Search Search" at bounding box center [669, 540] width 1292 height 77
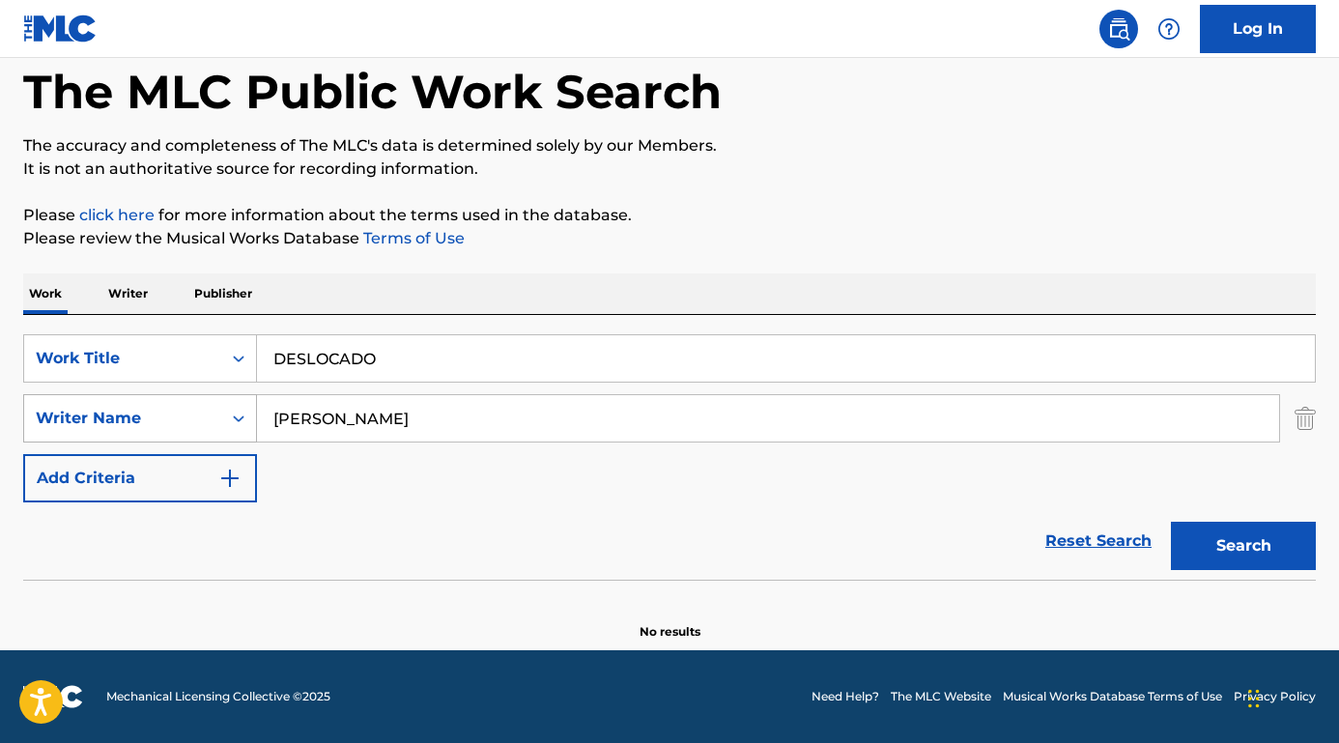
drag, startPoint x: 355, startPoint y: 426, endPoint x: 185, endPoint y: 395, distance: 172.8
click at [185, 404] on div "SearchWithCriteriafbddf15c-703b-45d0-817b-ef39d838464d Writer Name [PERSON_NAME]" at bounding box center [669, 418] width 1292 height 48
click at [1243, 546] on button "Search" at bounding box center [1243, 546] width 145 height 48
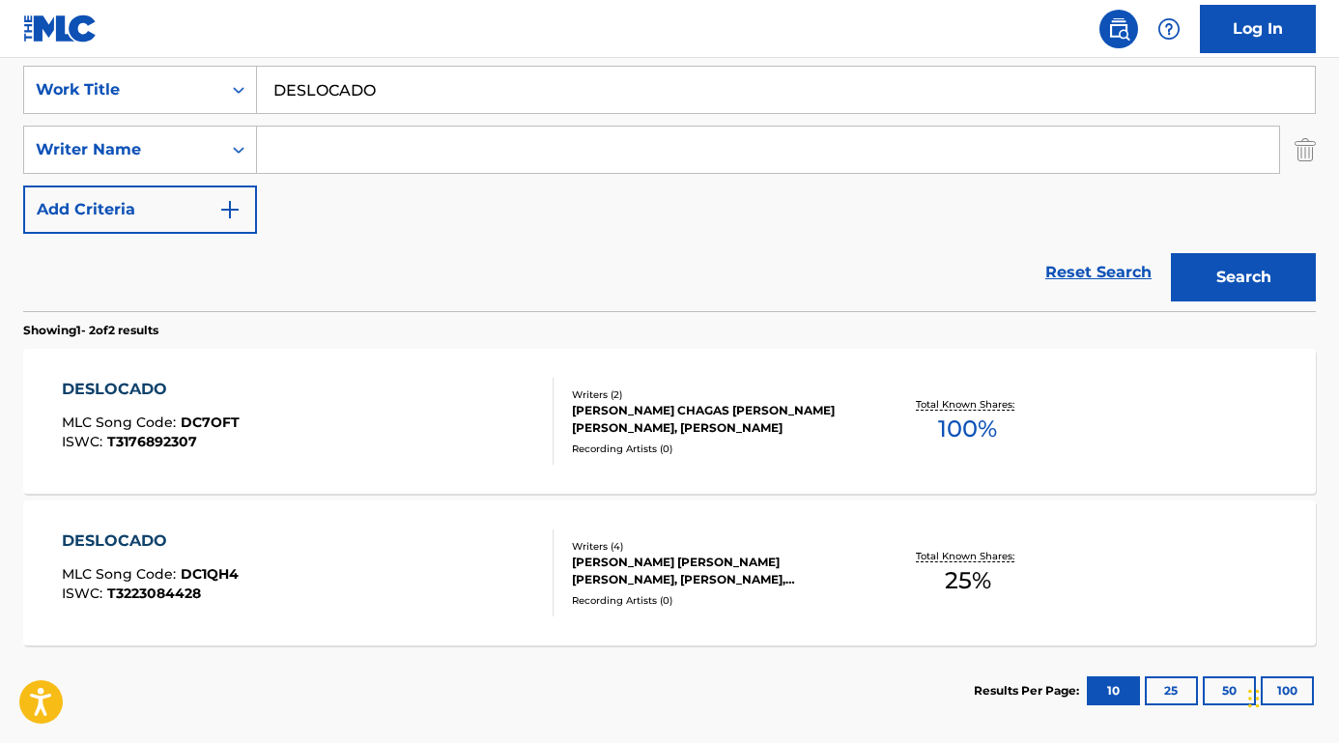
scroll to position [349, 0]
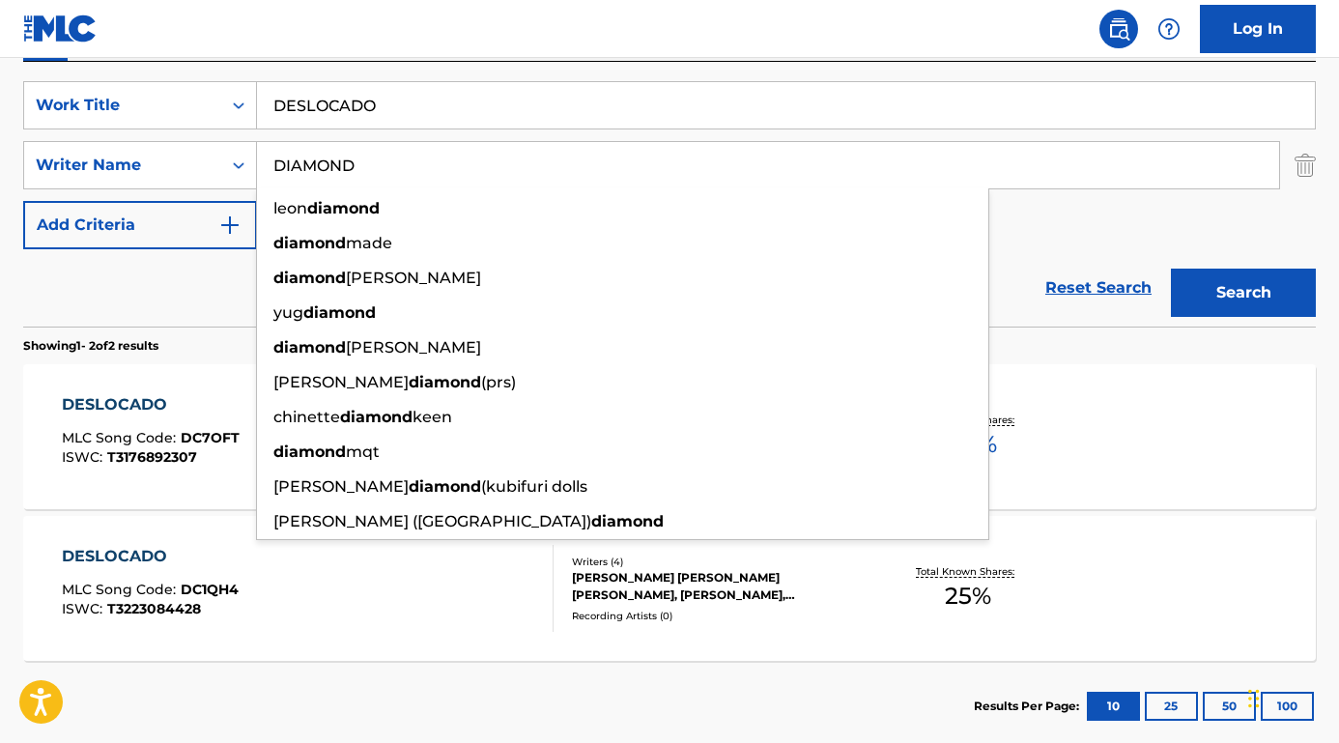
type input "DIAMOND"
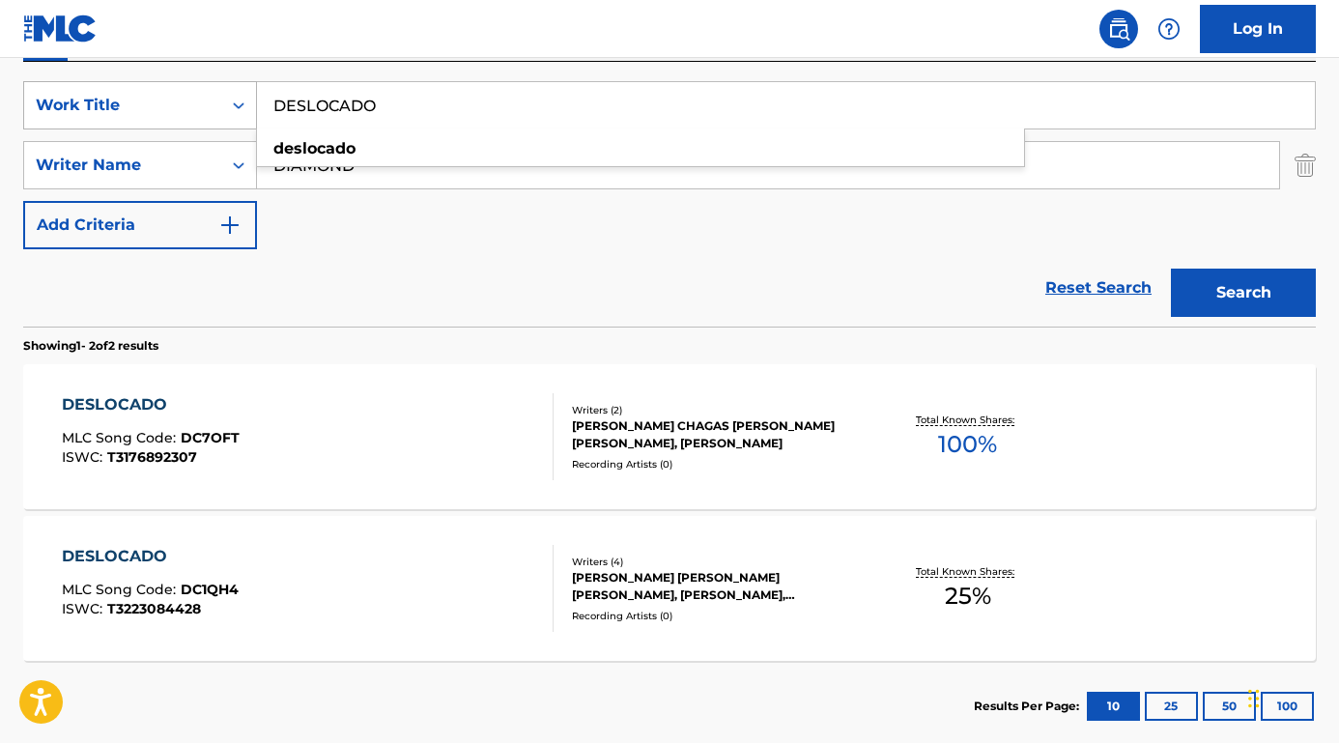
drag, startPoint x: 408, startPoint y: 103, endPoint x: 145, endPoint y: 84, distance: 263.4
click at [144, 84] on div "SearchWithCriteriafa9ce07b-3a3c-4b72-ae3d-1c52ef9f0238 Work Title DESLOCADO des…" at bounding box center [669, 105] width 1292 height 48
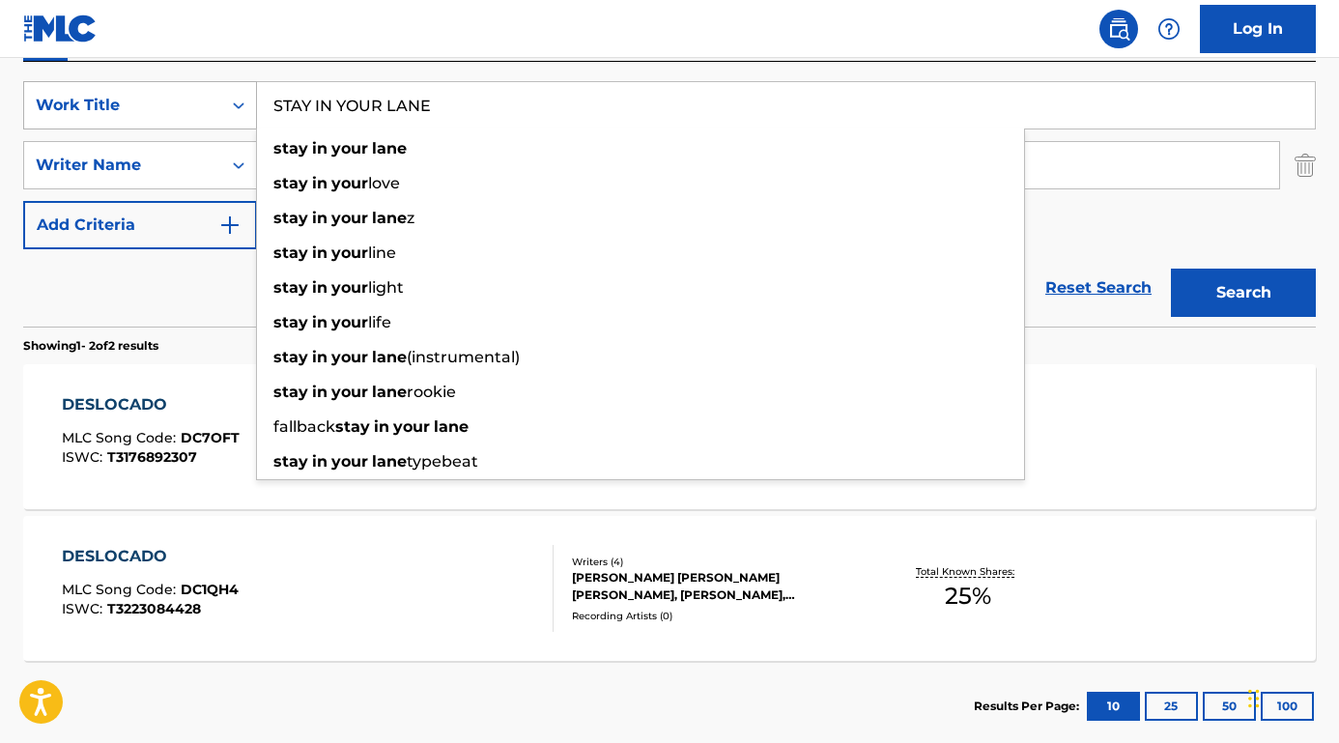
type input "STAY IN YOUR LANE"
click at [1243, 293] on button "Search" at bounding box center [1243, 293] width 145 height 48
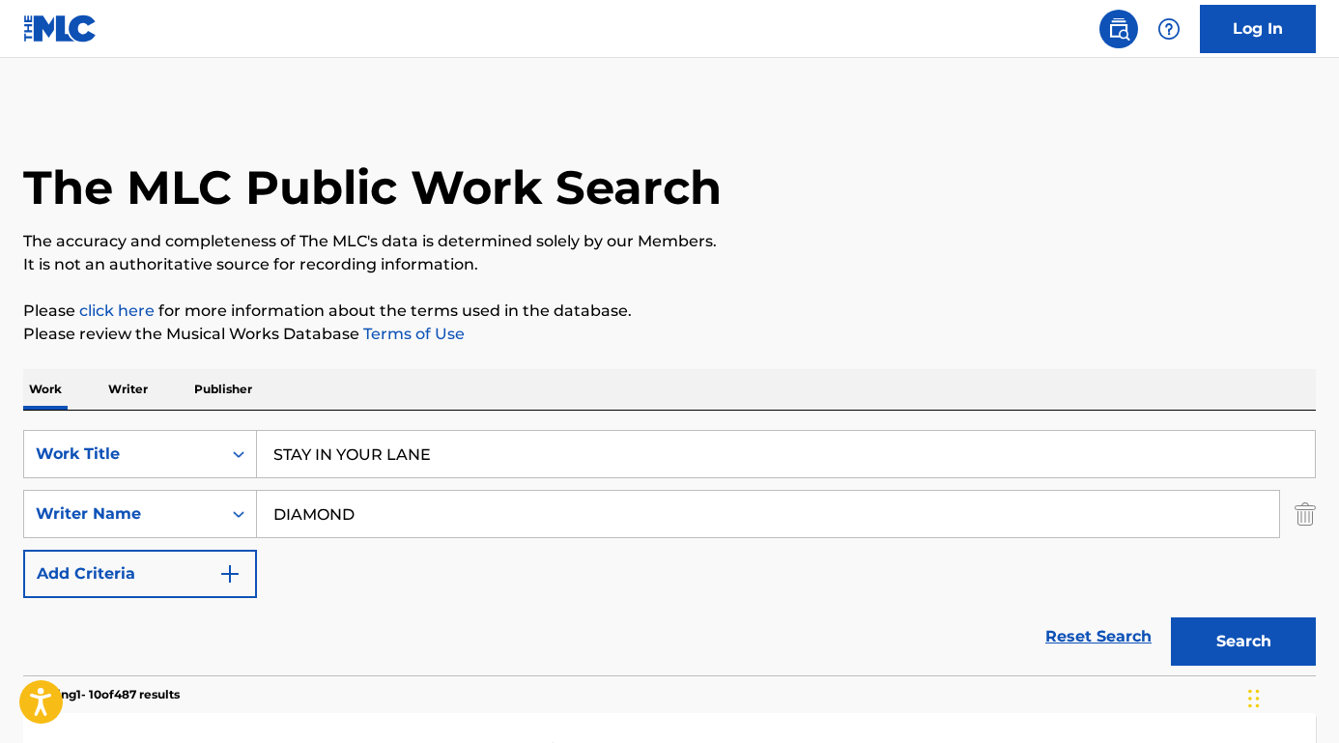
scroll to position [0, 0]
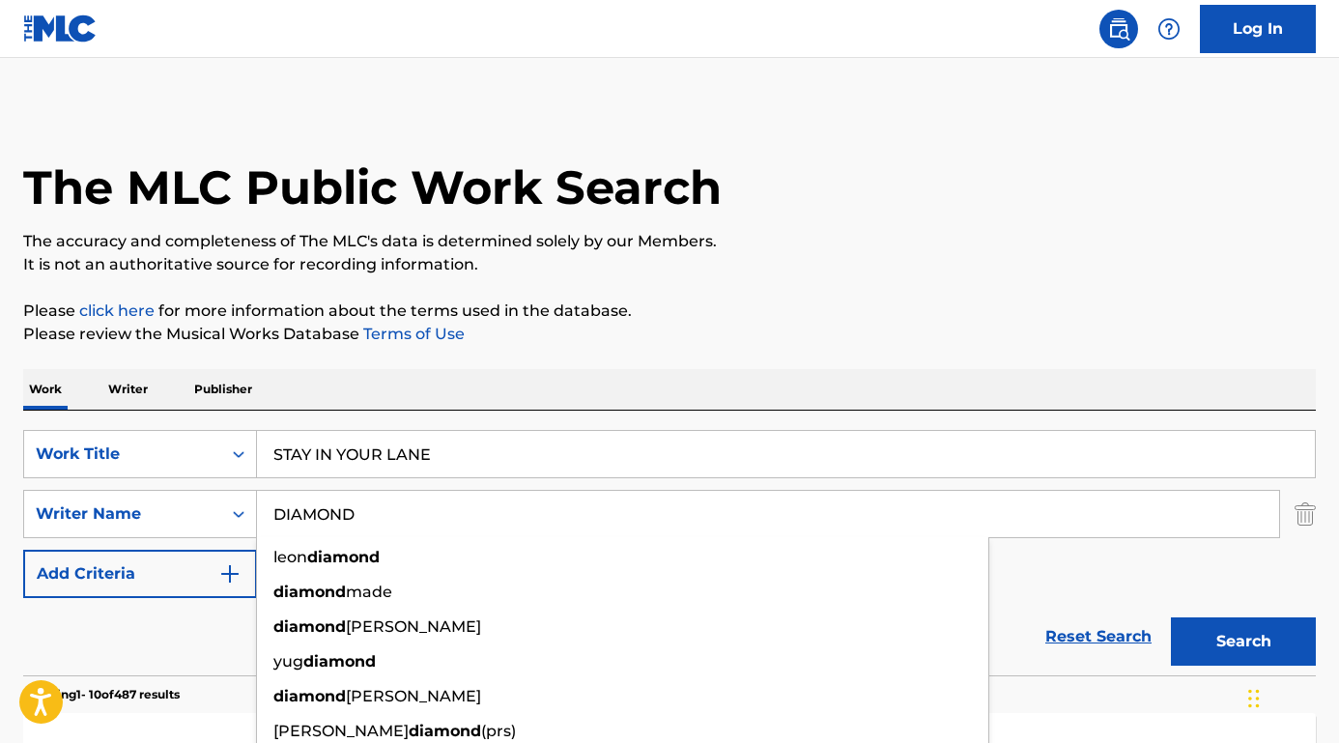
drag, startPoint x: 376, startPoint y: 498, endPoint x: 457, endPoint y: 516, distance: 83.0
click at [457, 516] on input "DIAMOND" at bounding box center [768, 514] width 1022 height 46
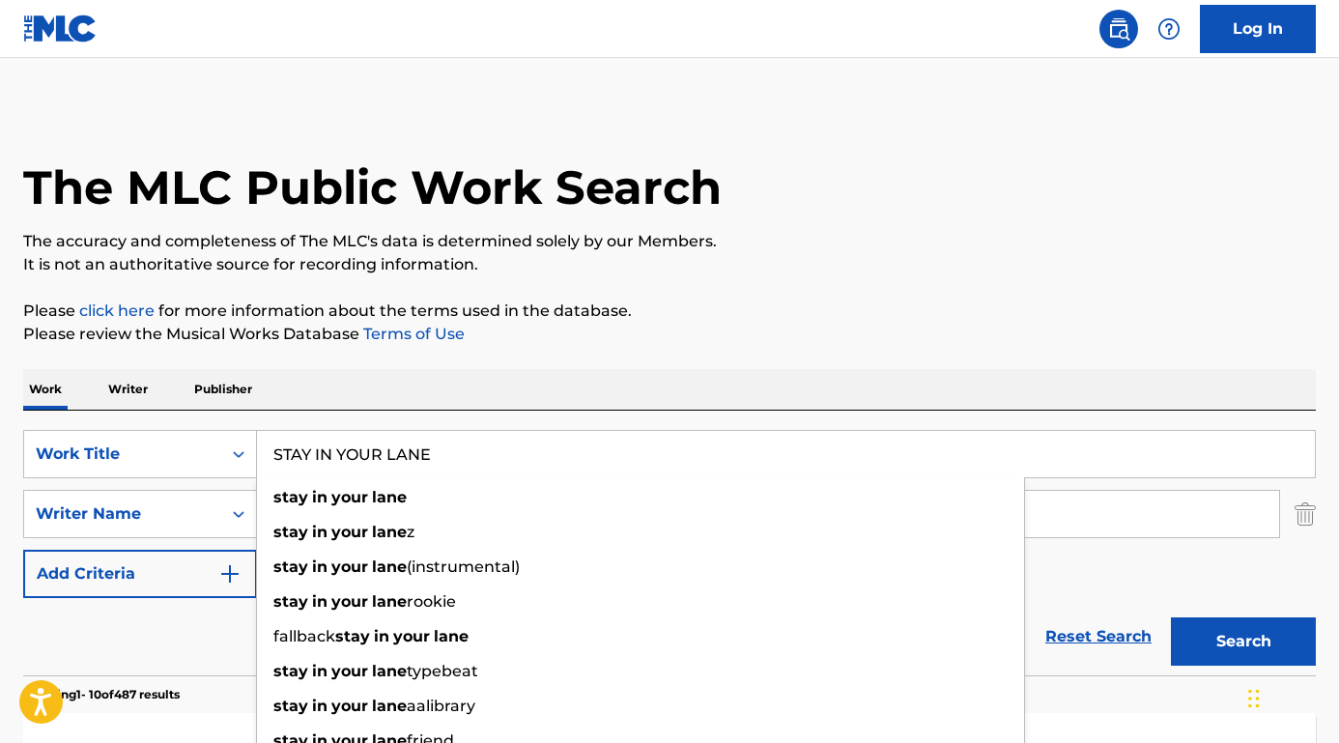
drag, startPoint x: 455, startPoint y: 464, endPoint x: 114, endPoint y: 399, distance: 347.1
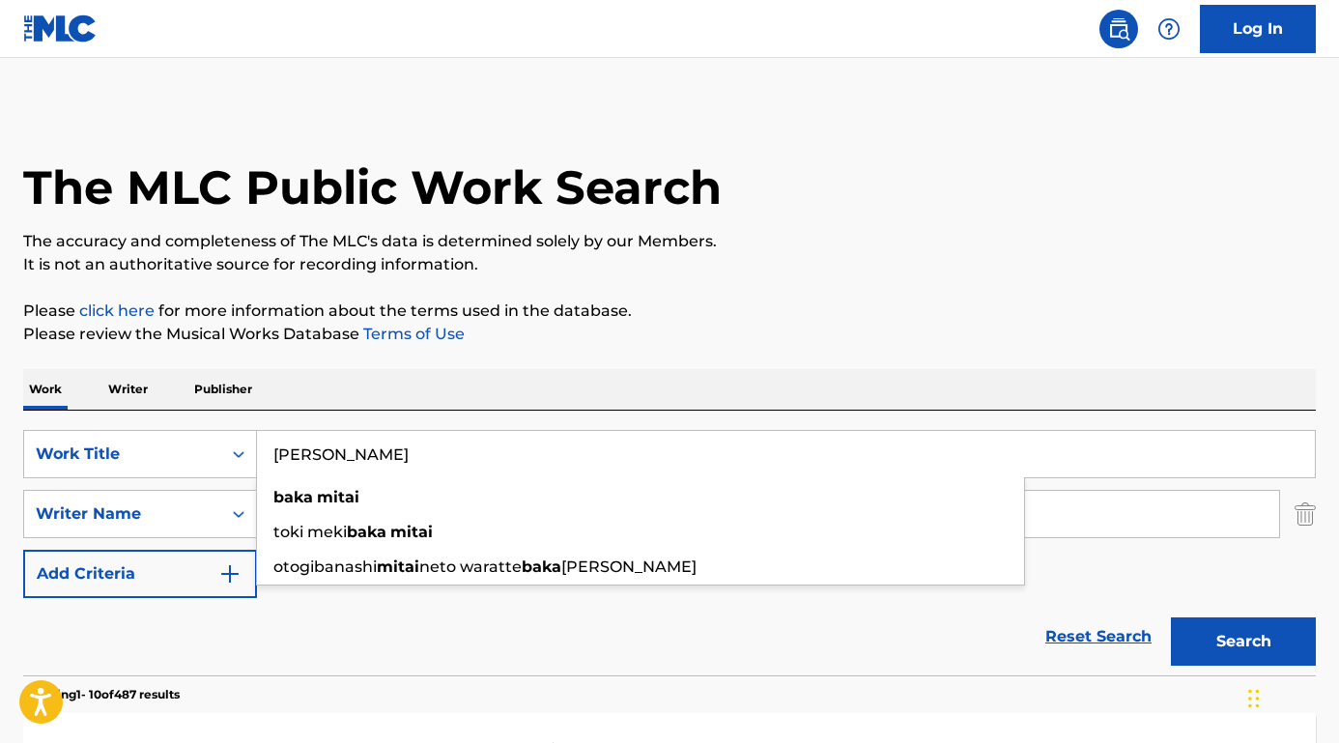
type input "[PERSON_NAME]"
click at [1243, 641] on button "Search" at bounding box center [1243, 641] width 145 height 48
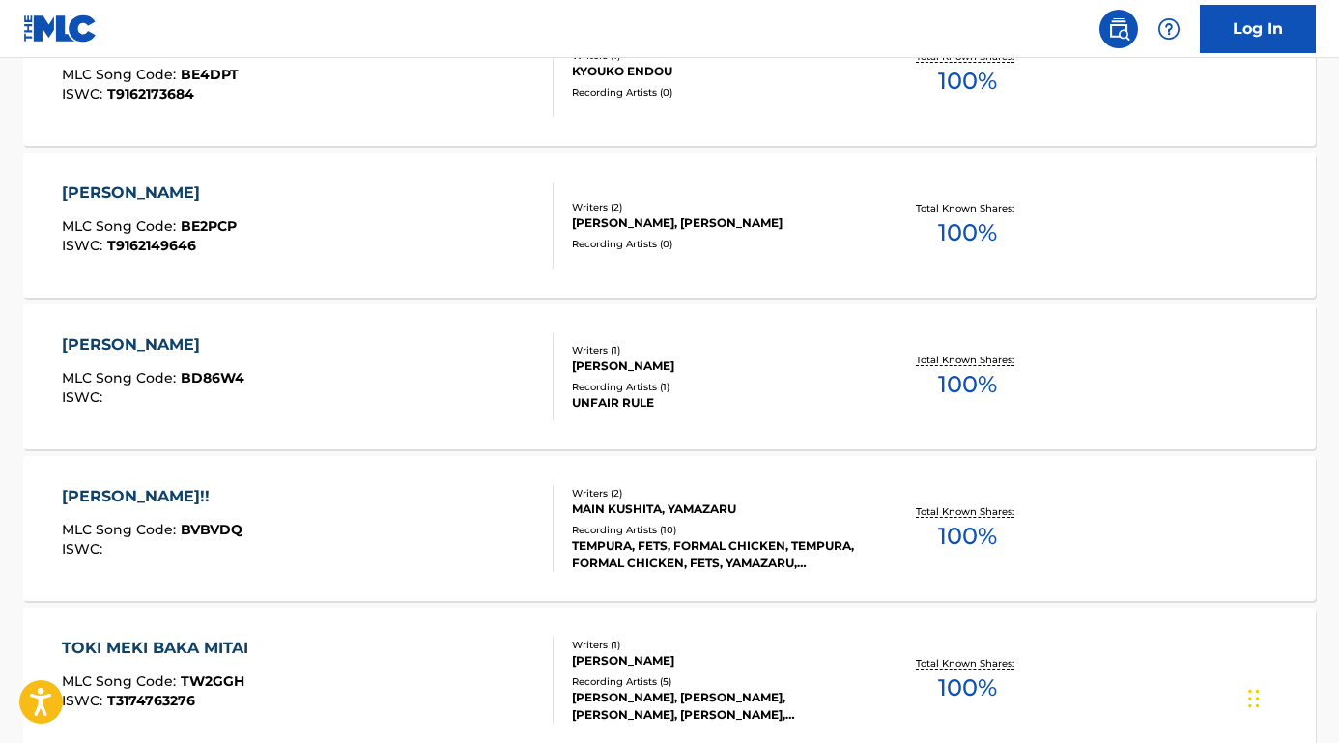
scroll to position [643, 0]
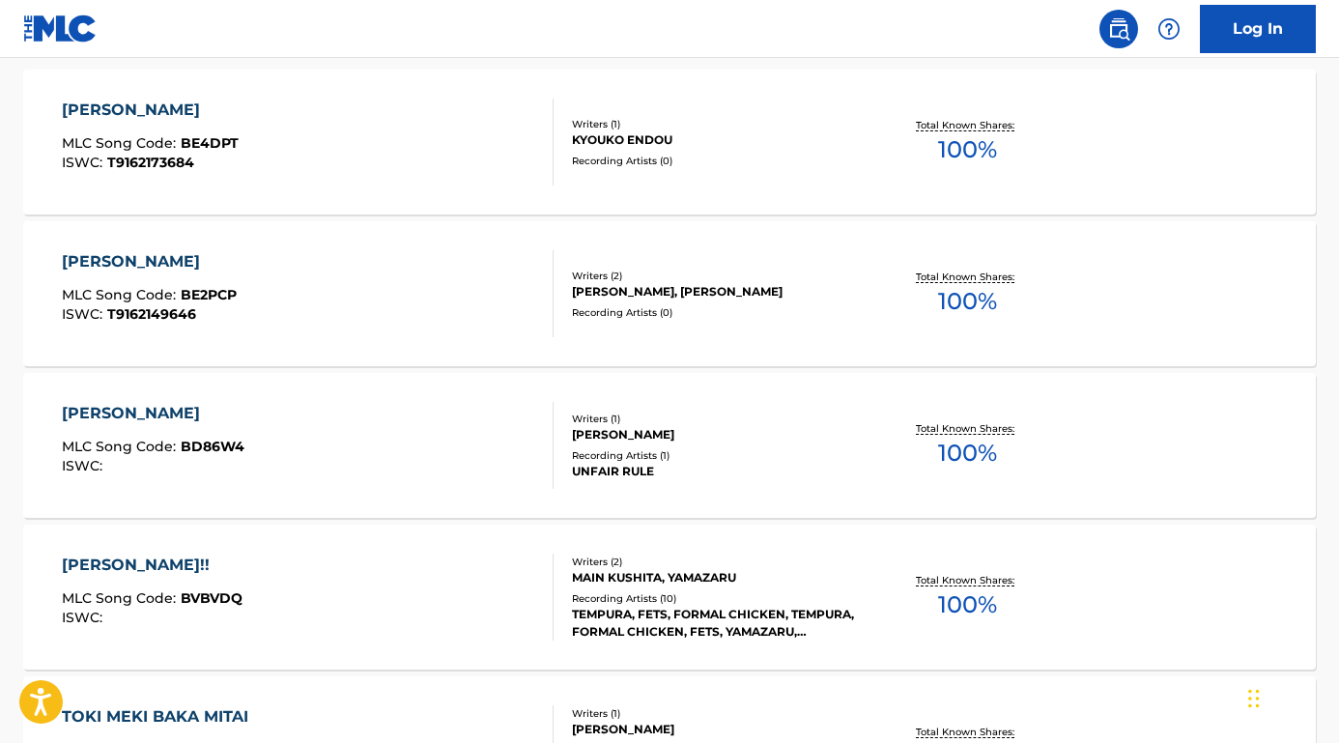
click at [152, 563] on div "[PERSON_NAME]!!" at bounding box center [152, 564] width 181 height 23
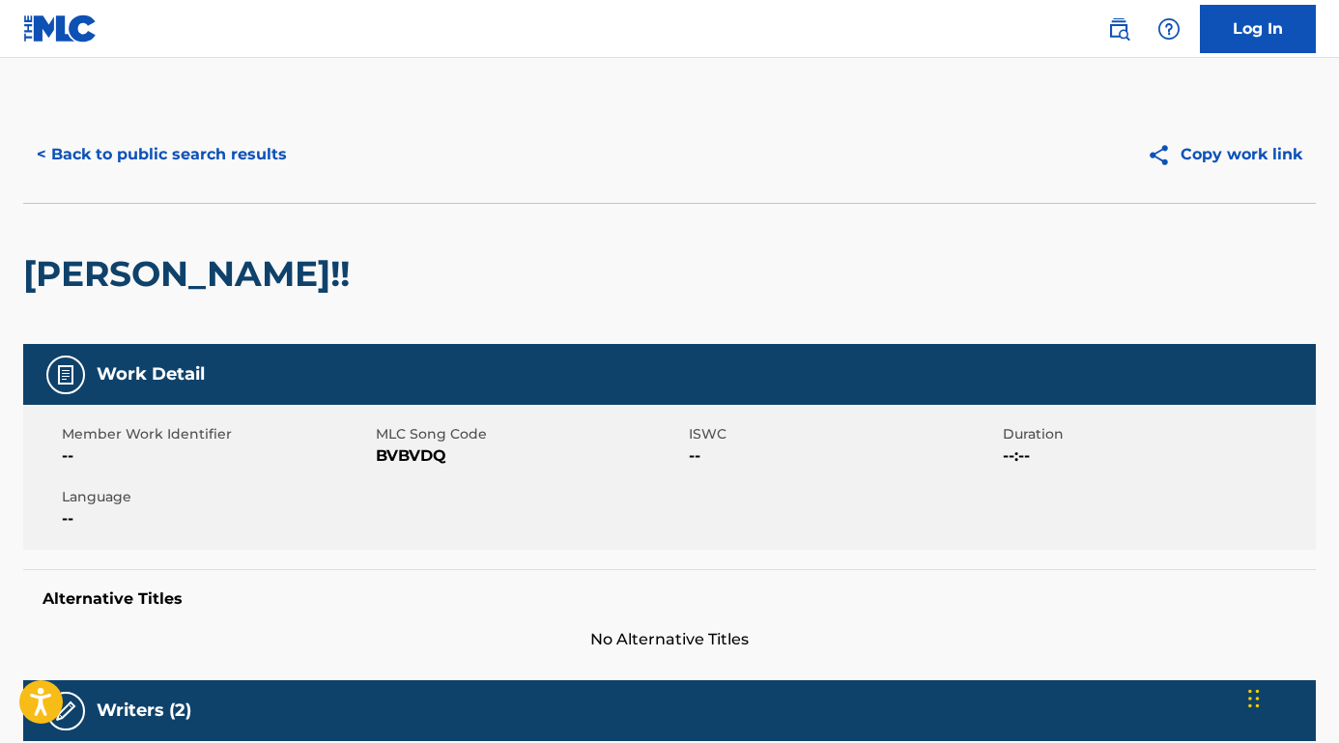
click at [212, 163] on button "< Back to public search results" at bounding box center [161, 154] width 277 height 48
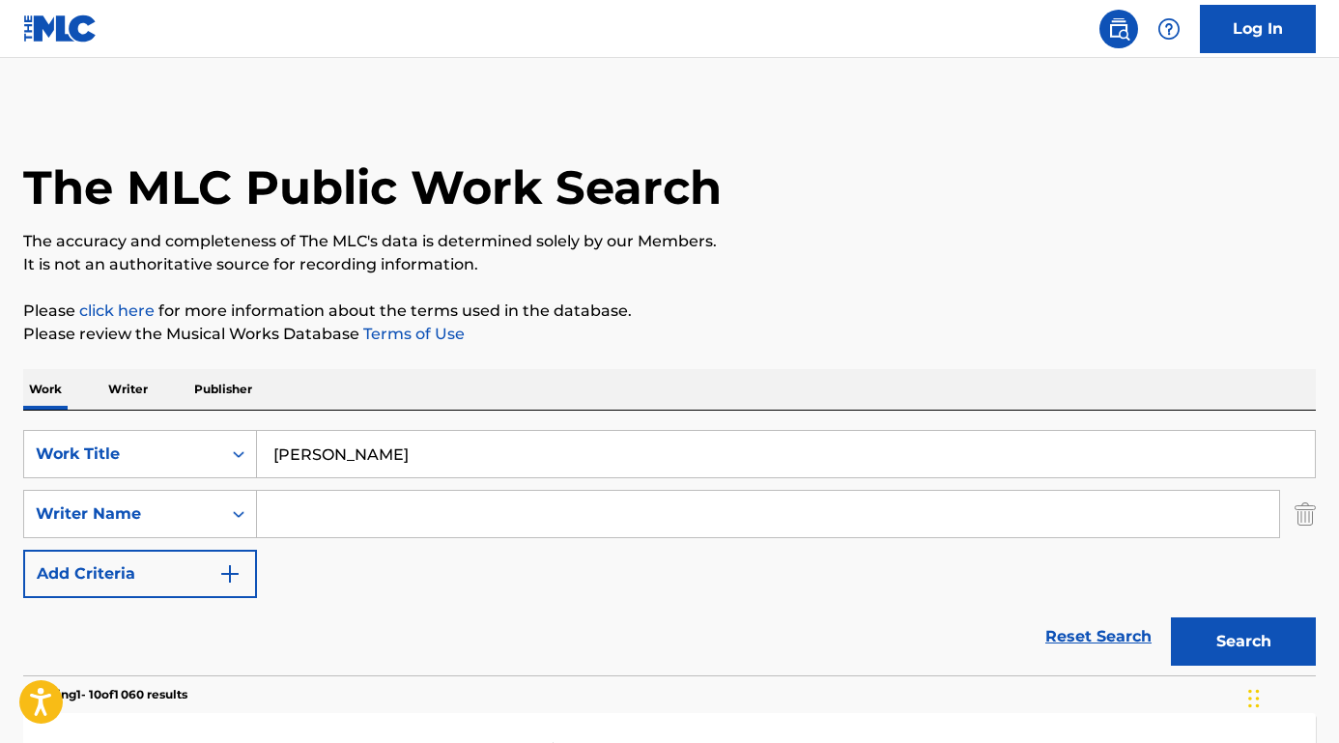
click at [297, 509] on input "Search Form" at bounding box center [768, 514] width 1022 height 46
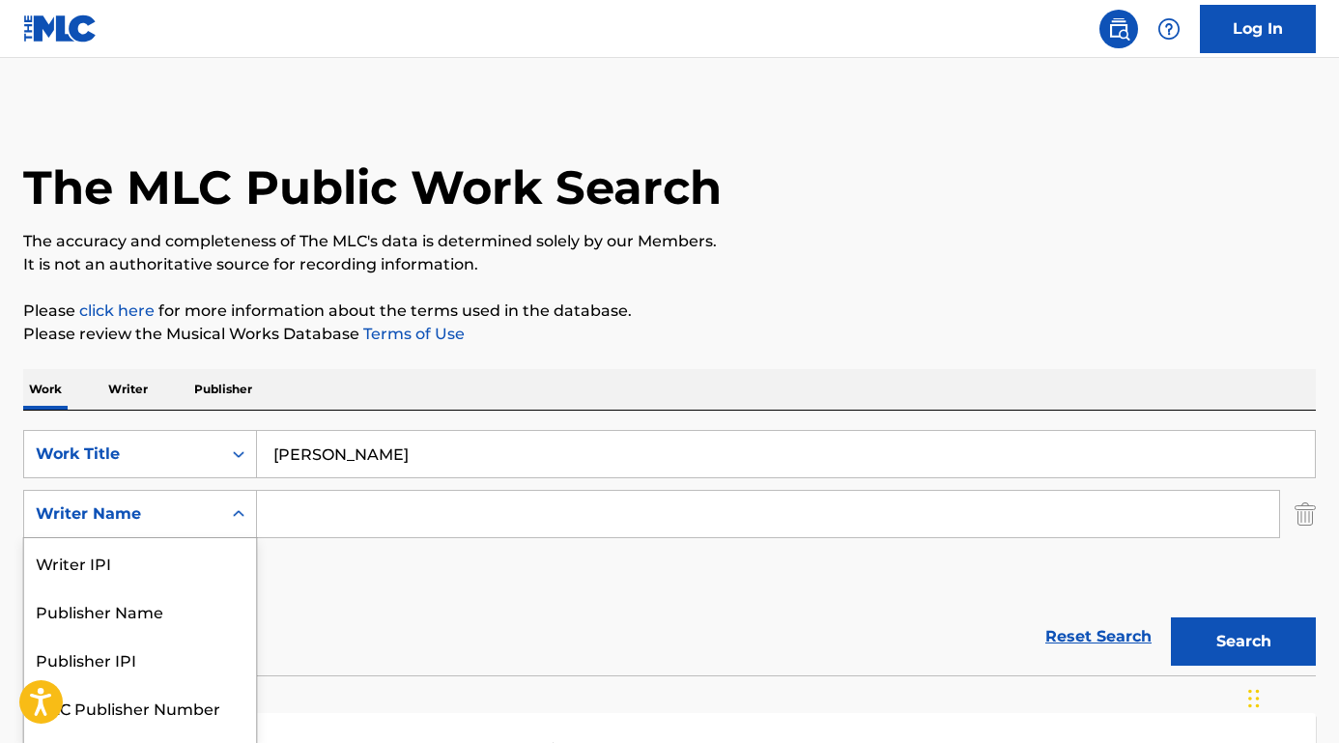
click at [169, 518] on div "Writer Name selected, 5 of 5. 5 results available. Use Up and Down to choose op…" at bounding box center [140, 514] width 234 height 48
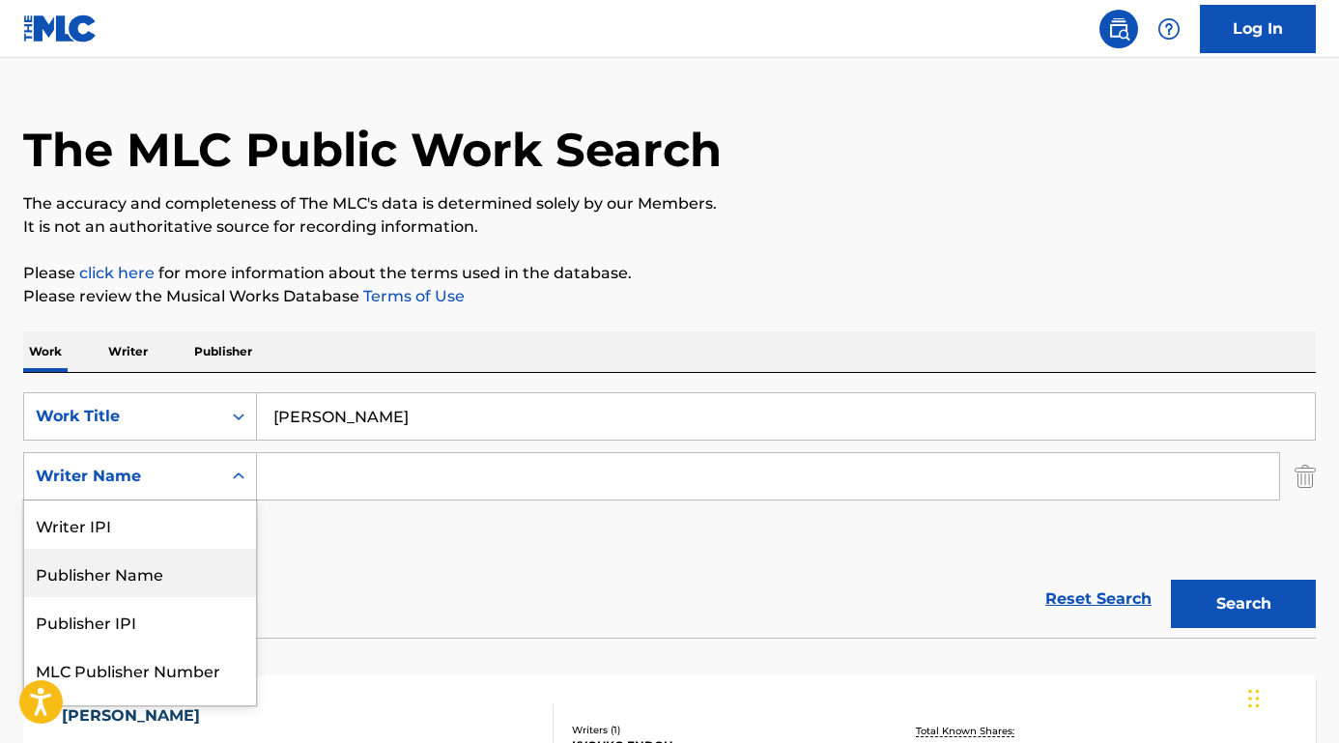
click at [156, 579] on div "Publisher Name" at bounding box center [140, 573] width 232 height 48
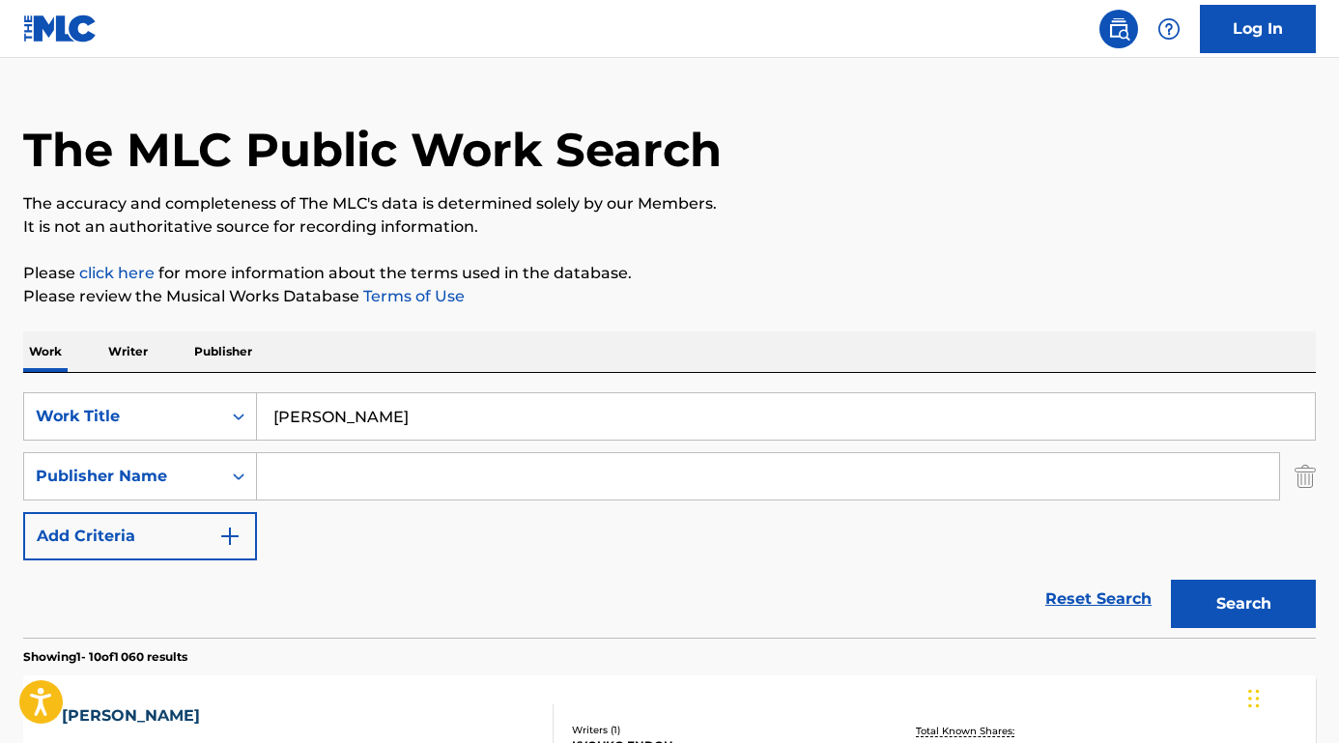
click at [296, 485] on input "Search Form" at bounding box center [768, 476] width 1022 height 46
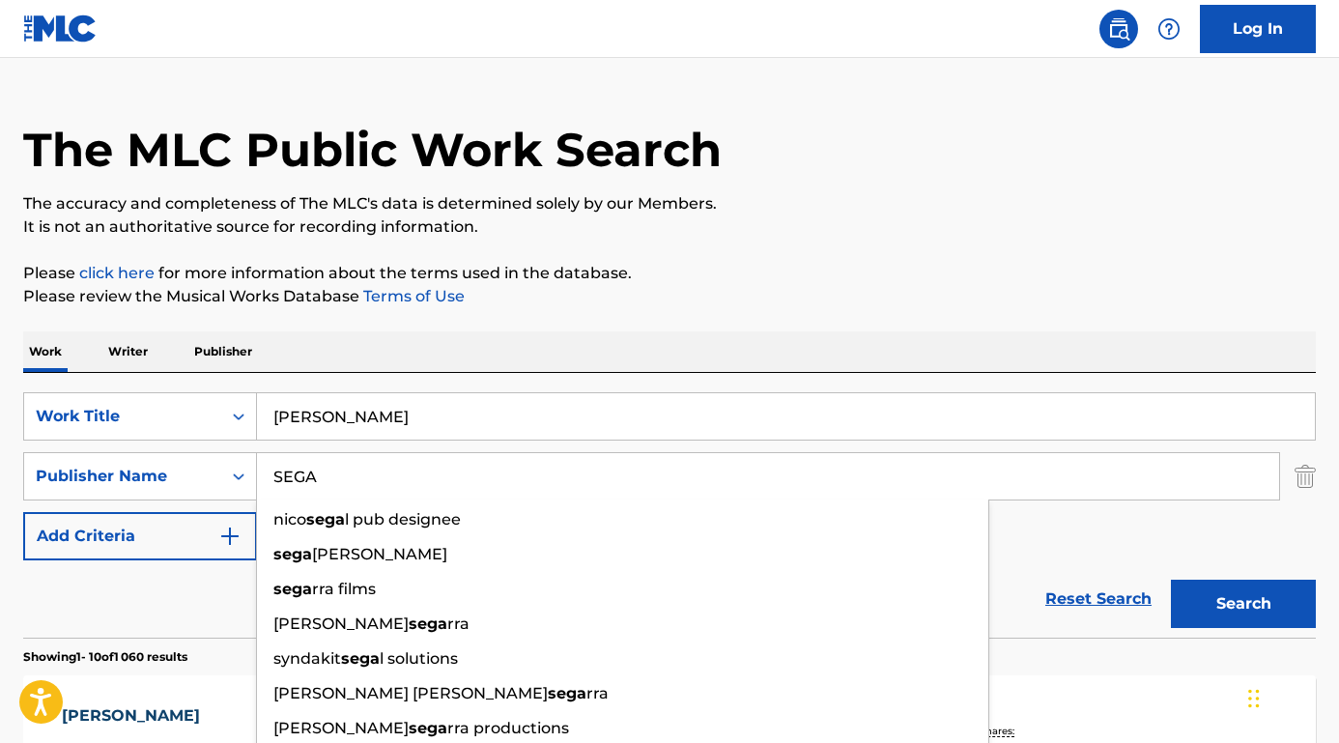
type input "SEGA"
click at [1243, 604] on button "Search" at bounding box center [1243, 604] width 145 height 48
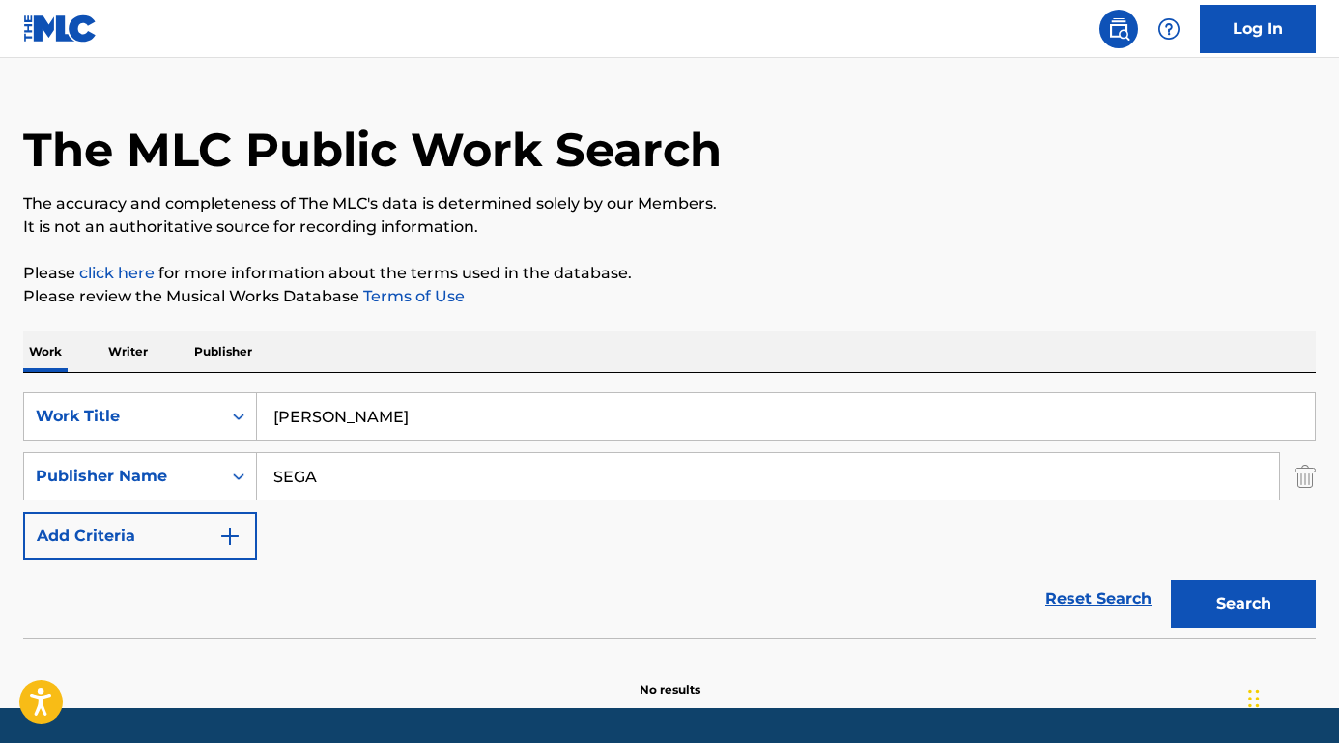
drag, startPoint x: 400, startPoint y: 424, endPoint x: 263, endPoint y: 407, distance: 138.3
click at [263, 407] on input "[PERSON_NAME]" at bounding box center [786, 416] width 1058 height 46
paste input "Never Tried Cocaine"
type input "Never Tried Cocaine"
click at [354, 342] on div "Work Writer Publisher" at bounding box center [669, 351] width 1292 height 41
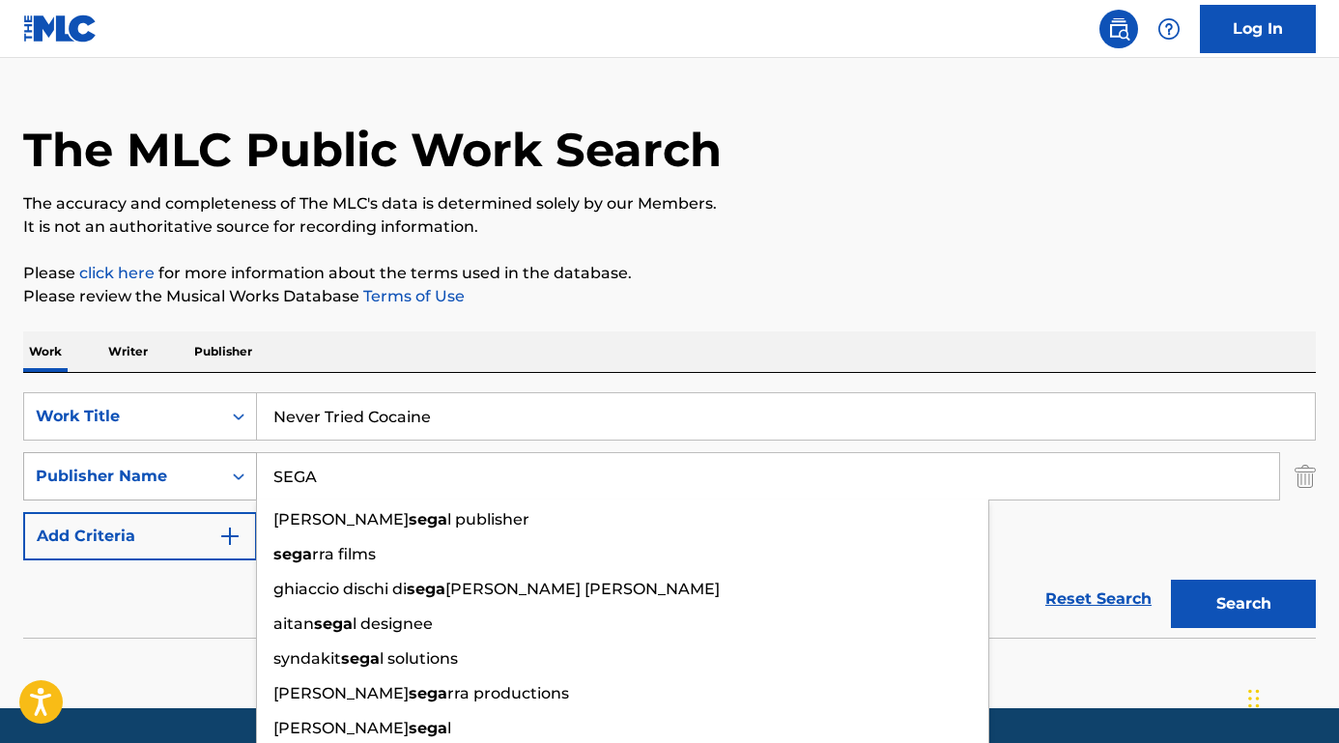
drag, startPoint x: 332, startPoint y: 490, endPoint x: 187, endPoint y: 484, distance: 145.0
click at [187, 484] on div "SearchWithCriteriaed7cf246-a62c-42bb-ae1f-42eb0bdf4a83 Publisher Name SEGA [PER…" at bounding box center [669, 476] width 1292 height 48
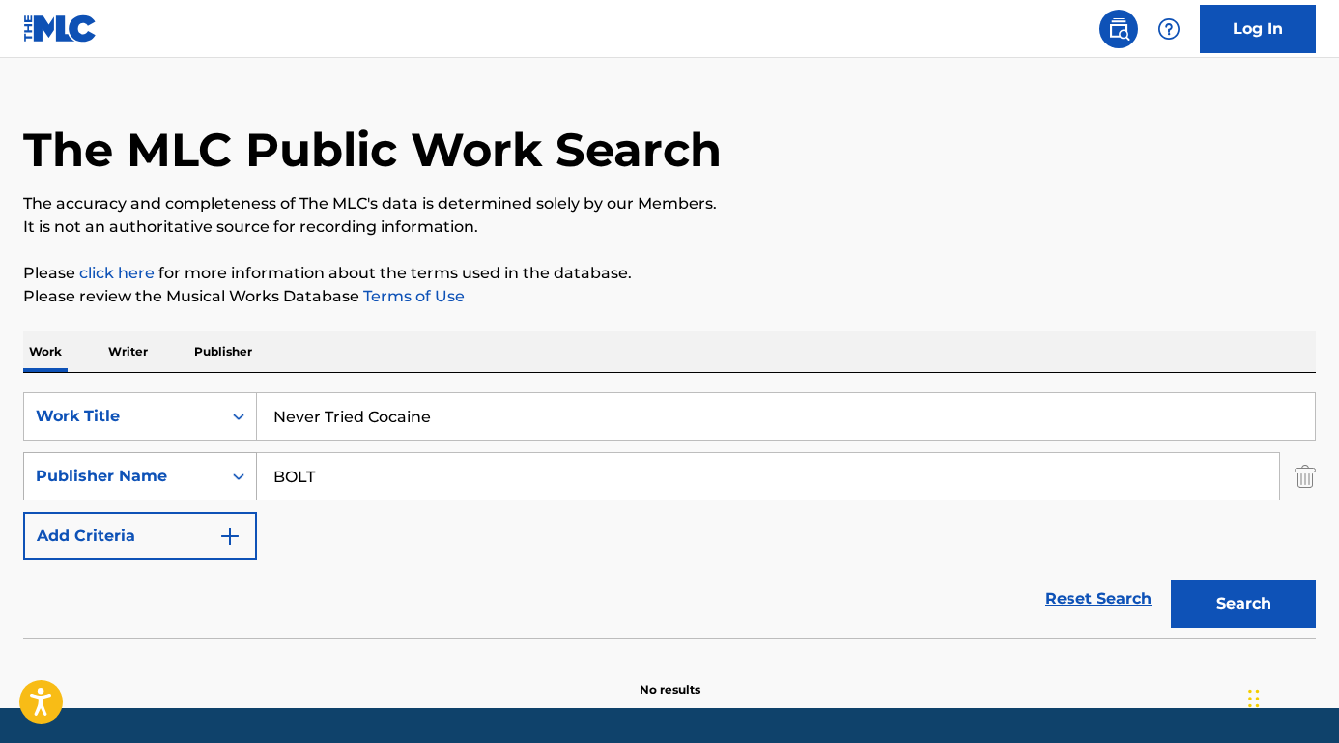
type input "BOLT"
click at [1243, 604] on button "Search" at bounding box center [1243, 604] width 145 height 48
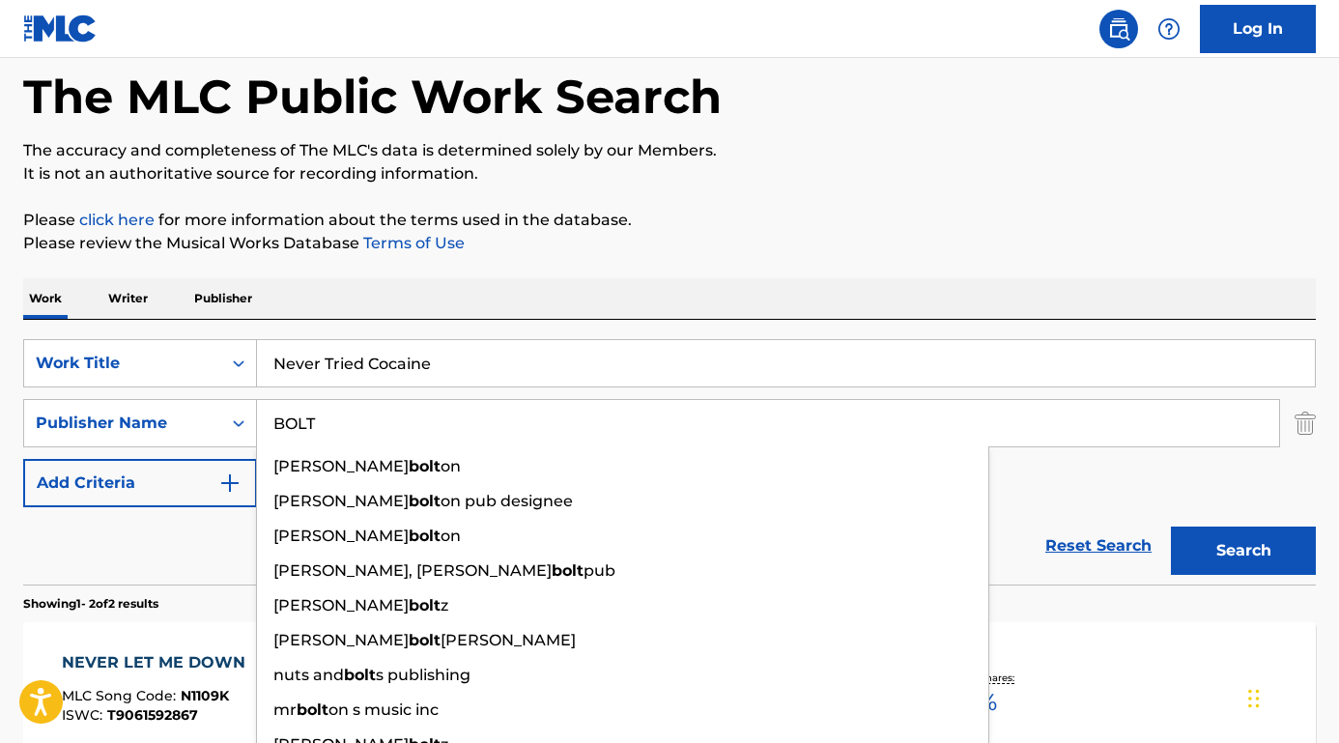
scroll to position [107, 0]
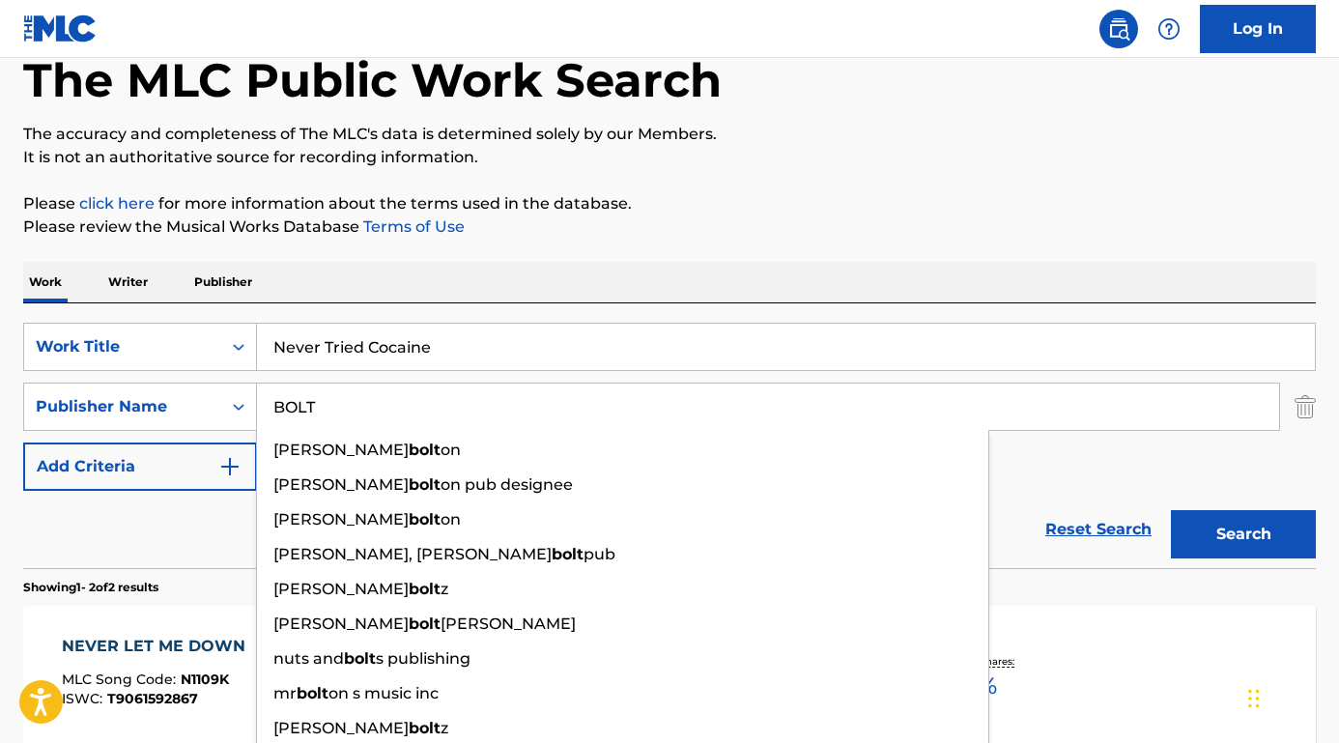
click at [191, 531] on div "Reset Search Search" at bounding box center [669, 529] width 1292 height 77
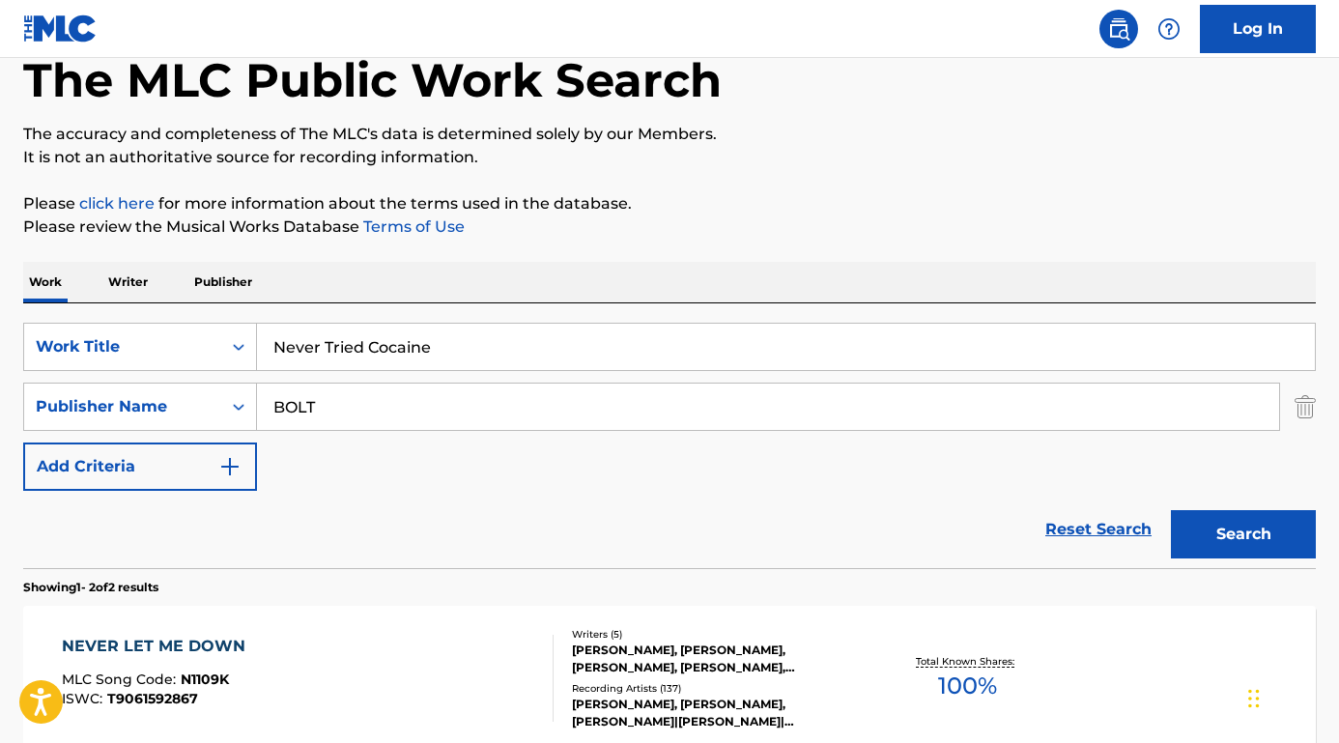
drag, startPoint x: 363, startPoint y: 346, endPoint x: 620, endPoint y: 361, distance: 257.4
click at [620, 361] on input "Never Tried Cocaine" at bounding box center [786, 347] width 1058 height 46
click at [1243, 534] on button "Search" at bounding box center [1243, 534] width 145 height 48
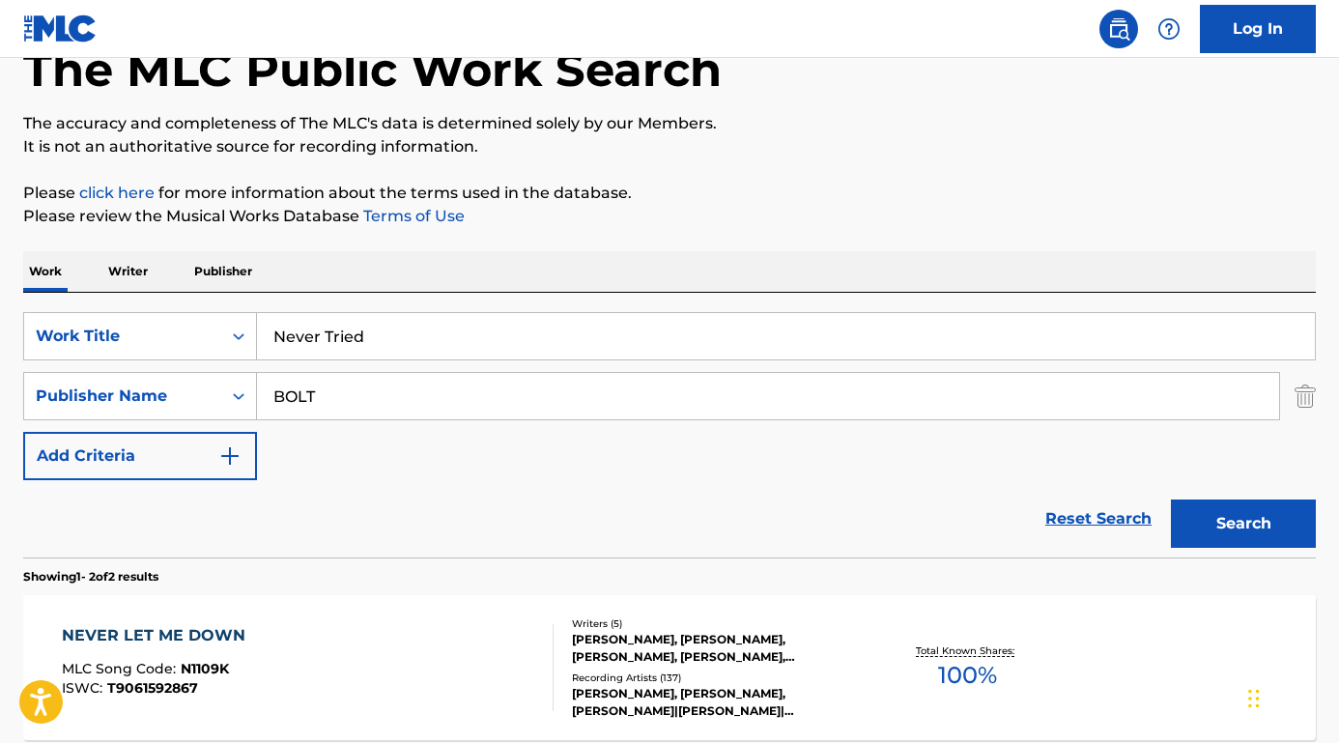
scroll to position [216, 0]
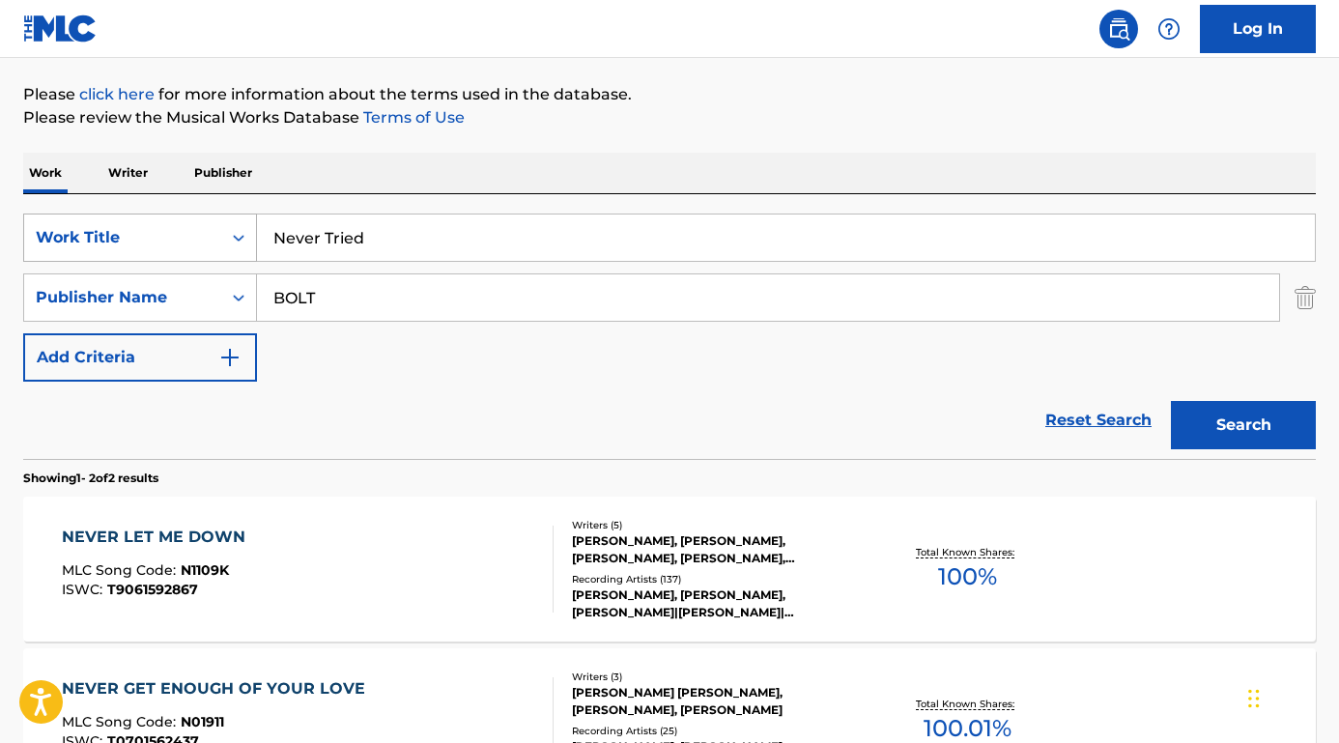
drag, startPoint x: 375, startPoint y: 246, endPoint x: 235, endPoint y: 240, distance: 140.2
click at [235, 240] on div "SearchWithCriteriafa9ce07b-3a3c-4b72-ae3d-1c52ef9f0238 Work Title Never Tried" at bounding box center [669, 237] width 1292 height 48
paste input "Die Horde rennt"
type input "Die Horde rennt"
click at [330, 163] on div "Work Writer Publisher" at bounding box center [669, 173] width 1292 height 41
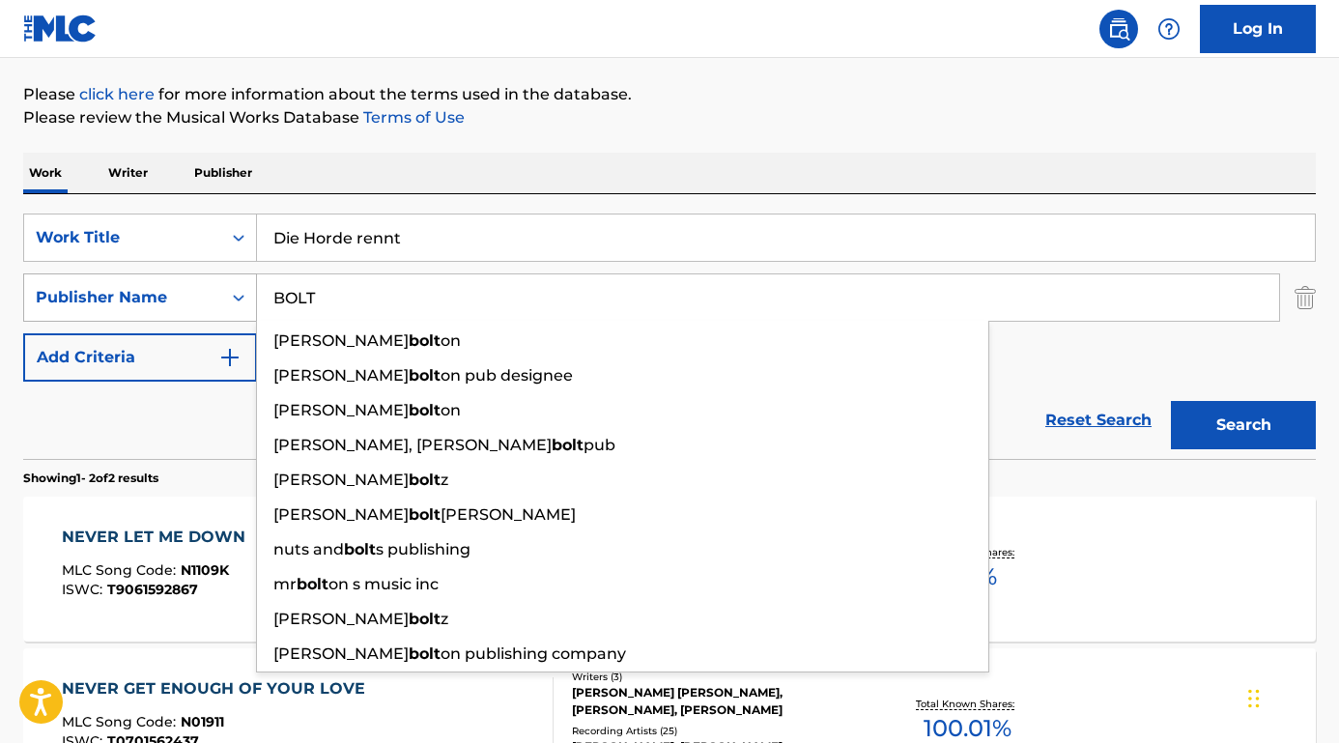
drag, startPoint x: 327, startPoint y: 293, endPoint x: 208, endPoint y: 281, distance: 120.3
click at [208, 281] on div "SearchWithCriteriaed7cf246-a62c-42bb-ae1f-42eb0bdf4a83 Publisher Name [PERSON_N…" at bounding box center [669, 297] width 1292 height 48
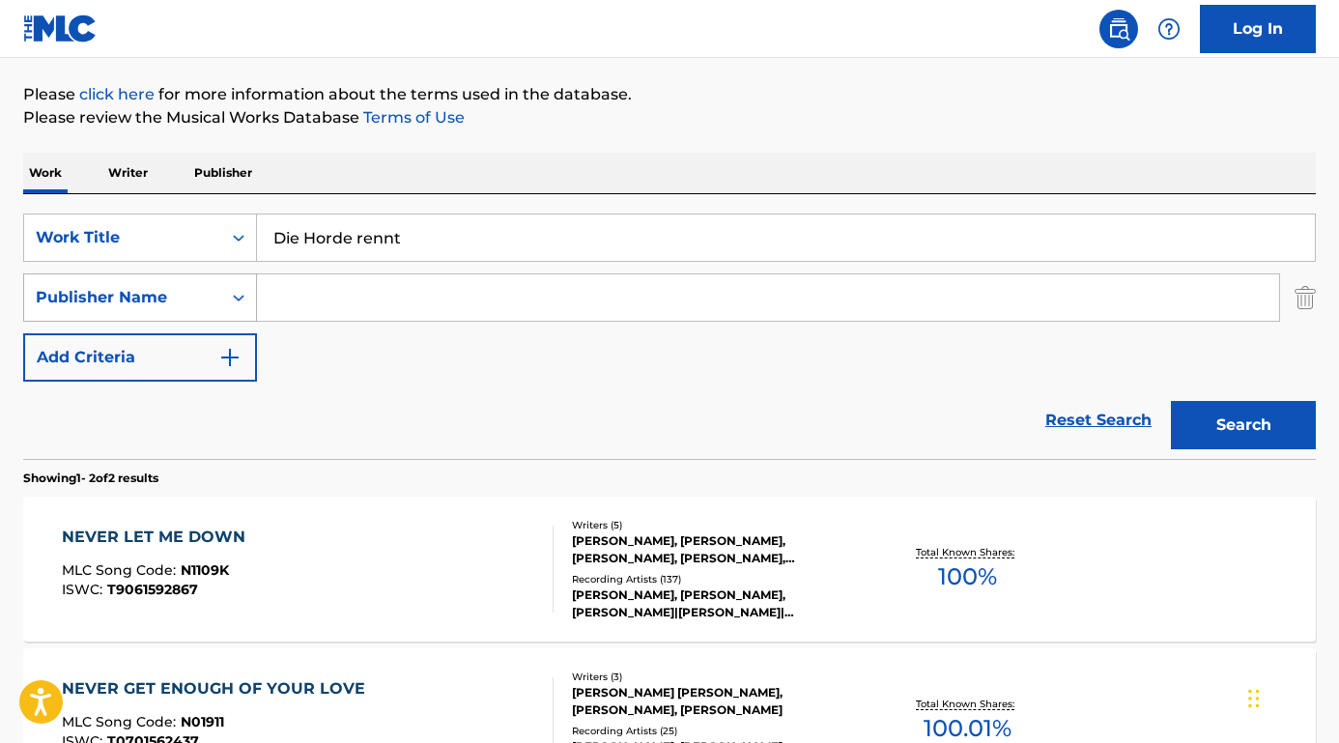
click at [1243, 425] on button "Search" at bounding box center [1243, 425] width 145 height 48
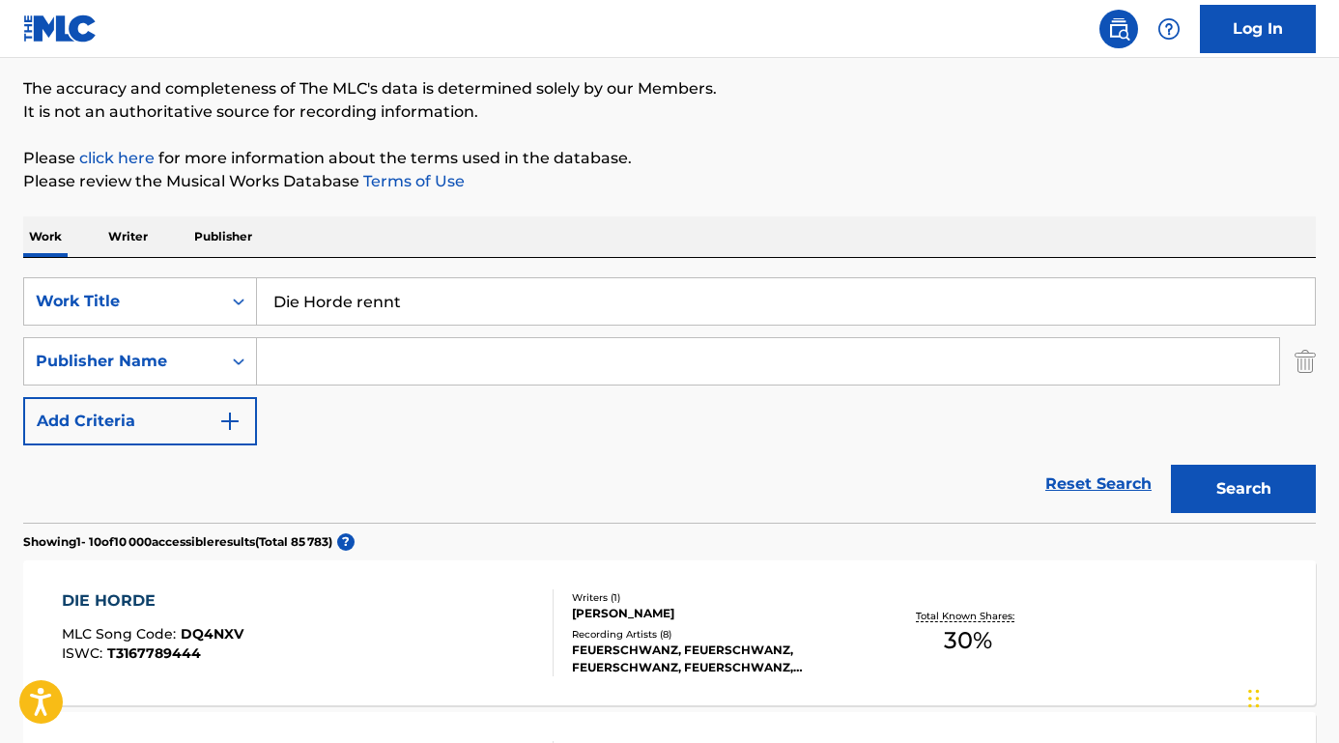
scroll to position [82, 0]
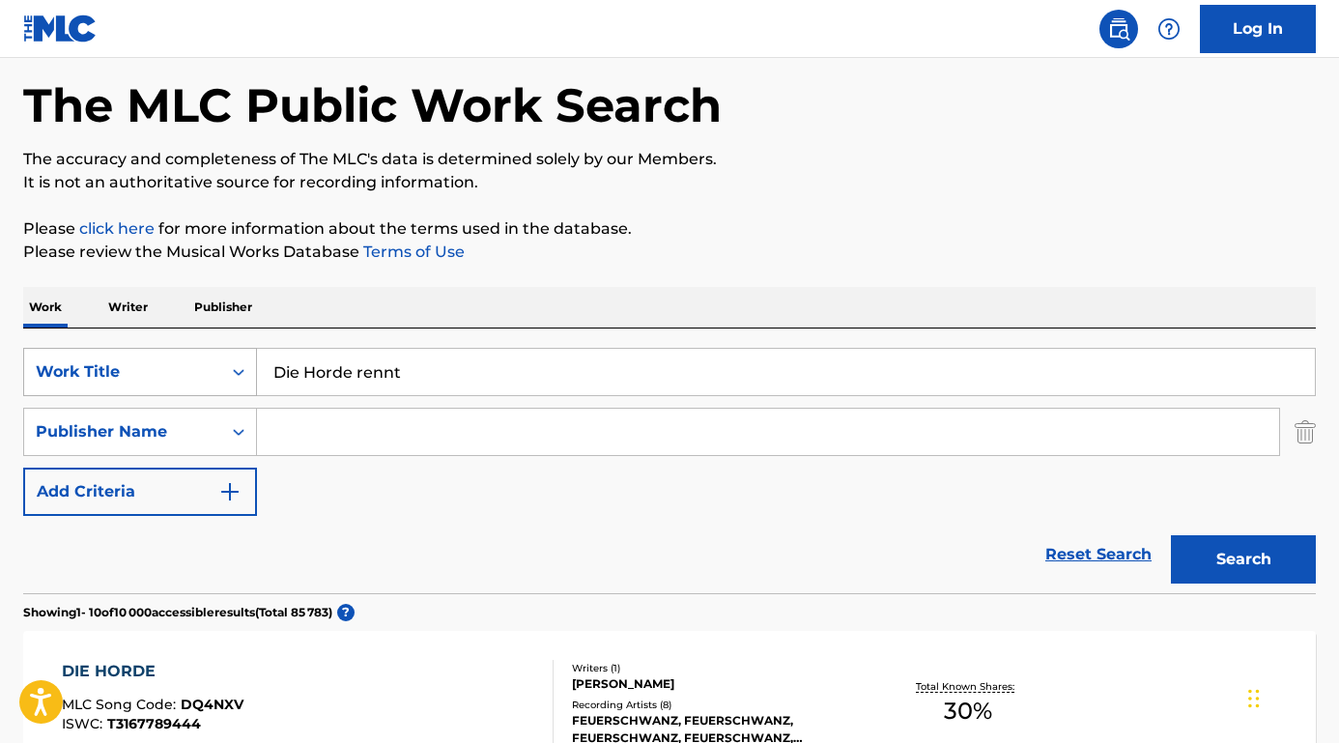
drag, startPoint x: 415, startPoint y: 372, endPoint x: 210, endPoint y: 357, distance: 206.2
click at [210, 357] on div "SearchWithCriteriafa9ce07b-3a3c-4b72-ae3d-1c52ef9f0238 Work Title Die Horde ren…" at bounding box center [669, 372] width 1292 height 48
paste input "No Cock Like Horse Cock"
type input "No Cock Like Horse Cock"
click at [1243, 559] on button "Search" at bounding box center [1243, 559] width 145 height 48
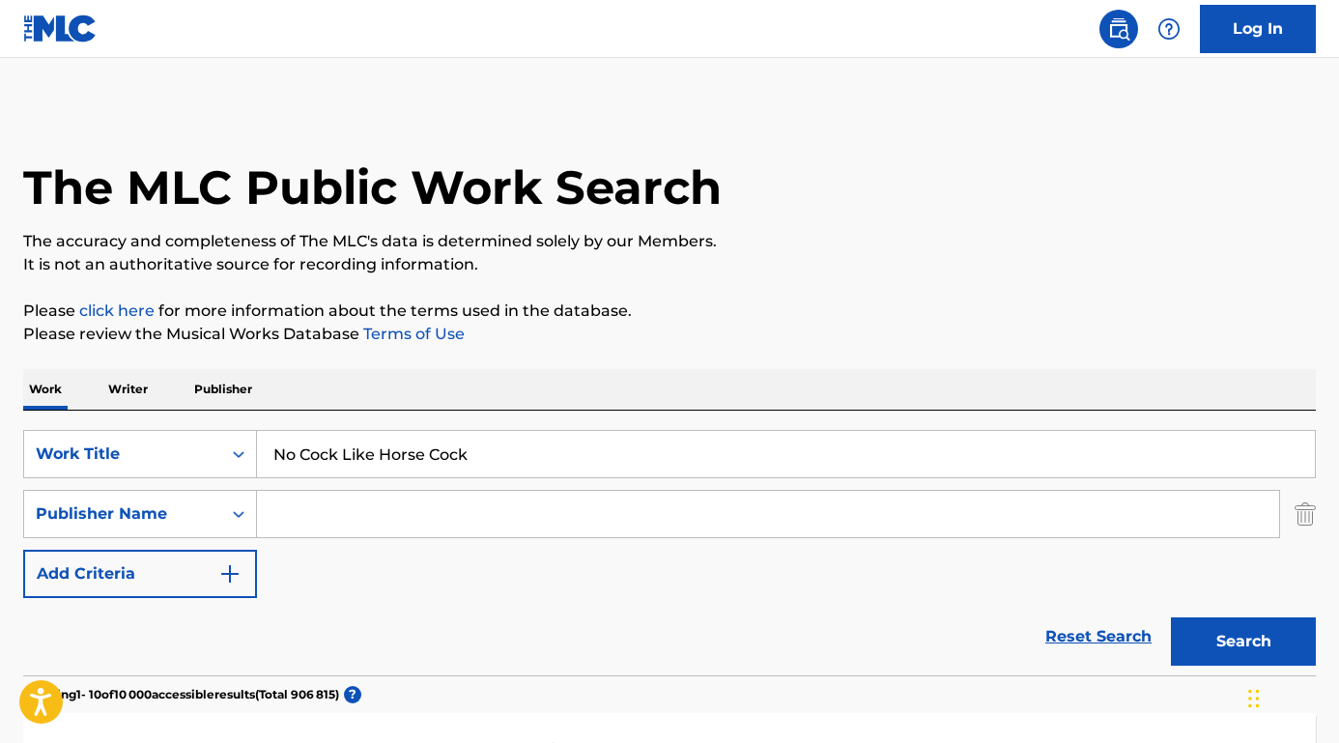
scroll to position [0, 0]
drag, startPoint x: 487, startPoint y: 463, endPoint x: 259, endPoint y: 448, distance: 228.4
click at [259, 450] on input "No Cock Like Horse Cock" at bounding box center [786, 454] width 1058 height 46
paste input "Search Form"
paste input "786758BN"
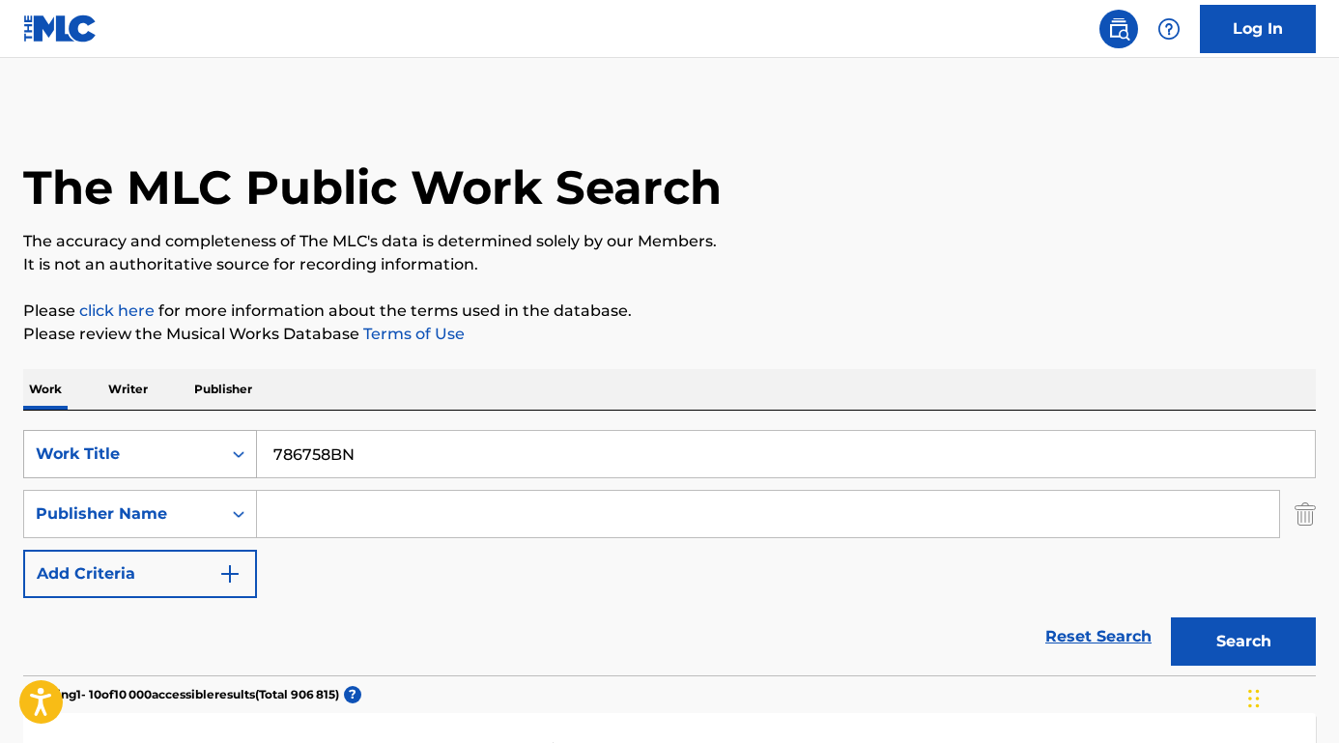
drag, startPoint x: 384, startPoint y: 463, endPoint x: 199, endPoint y: 450, distance: 185.9
click at [198, 450] on div "SearchWithCriteriafa9ce07b-3a3c-4b72-ae3d-1c52ef9f0238 Work Title 786758BN" at bounding box center [669, 454] width 1292 height 48
paste input "Cudn T B Me"
type input "Cudn T B Me"
click at [1243, 641] on button "Search" at bounding box center [1243, 641] width 145 height 48
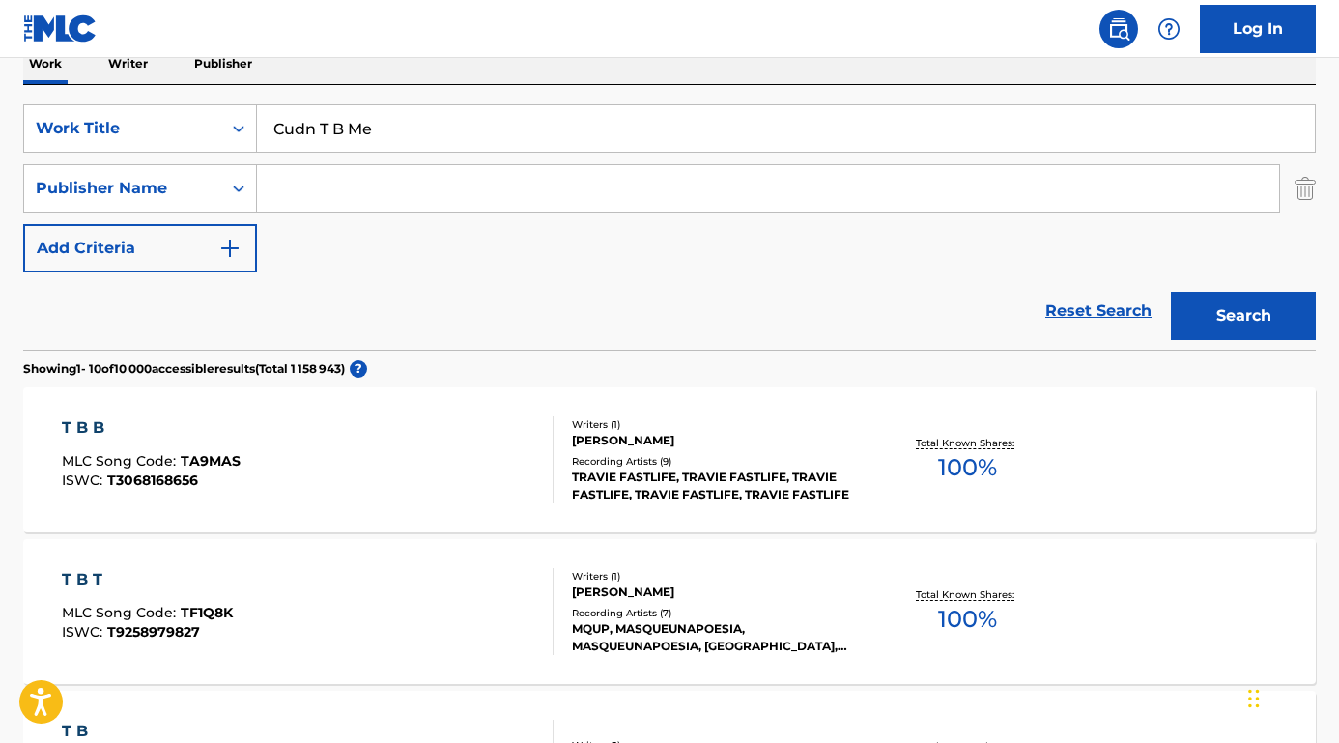
scroll to position [312, 0]
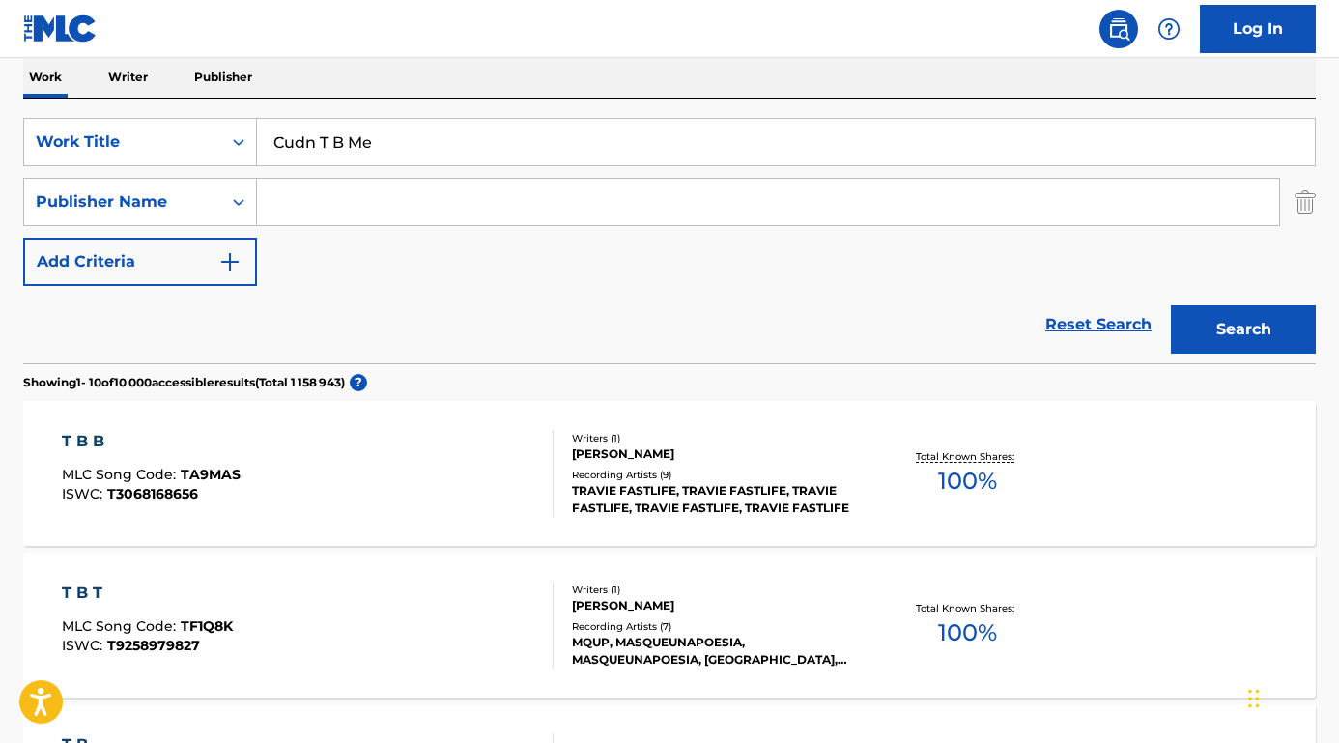
click at [361, 207] on input "Search Form" at bounding box center [768, 202] width 1022 height 46
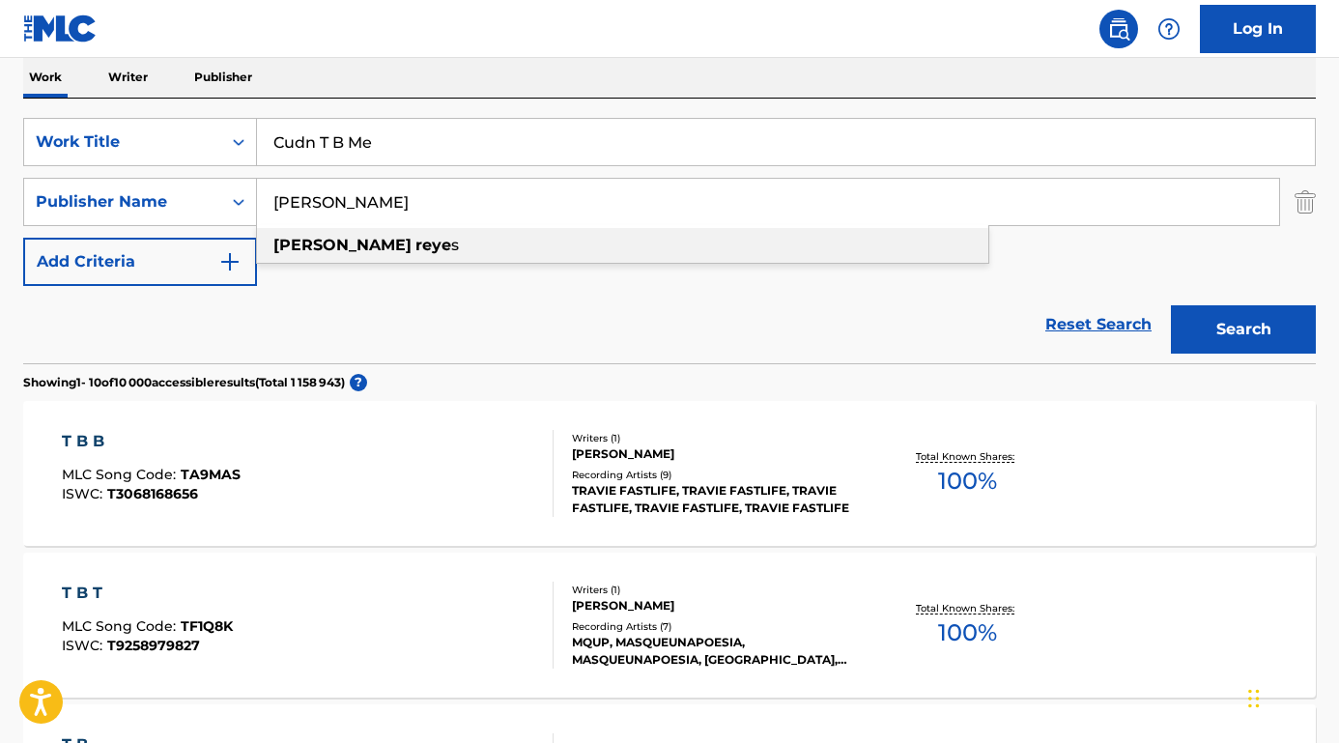
click at [415, 252] on strong "reye" at bounding box center [433, 245] width 36 height 18
type input "[PERSON_NAME]"
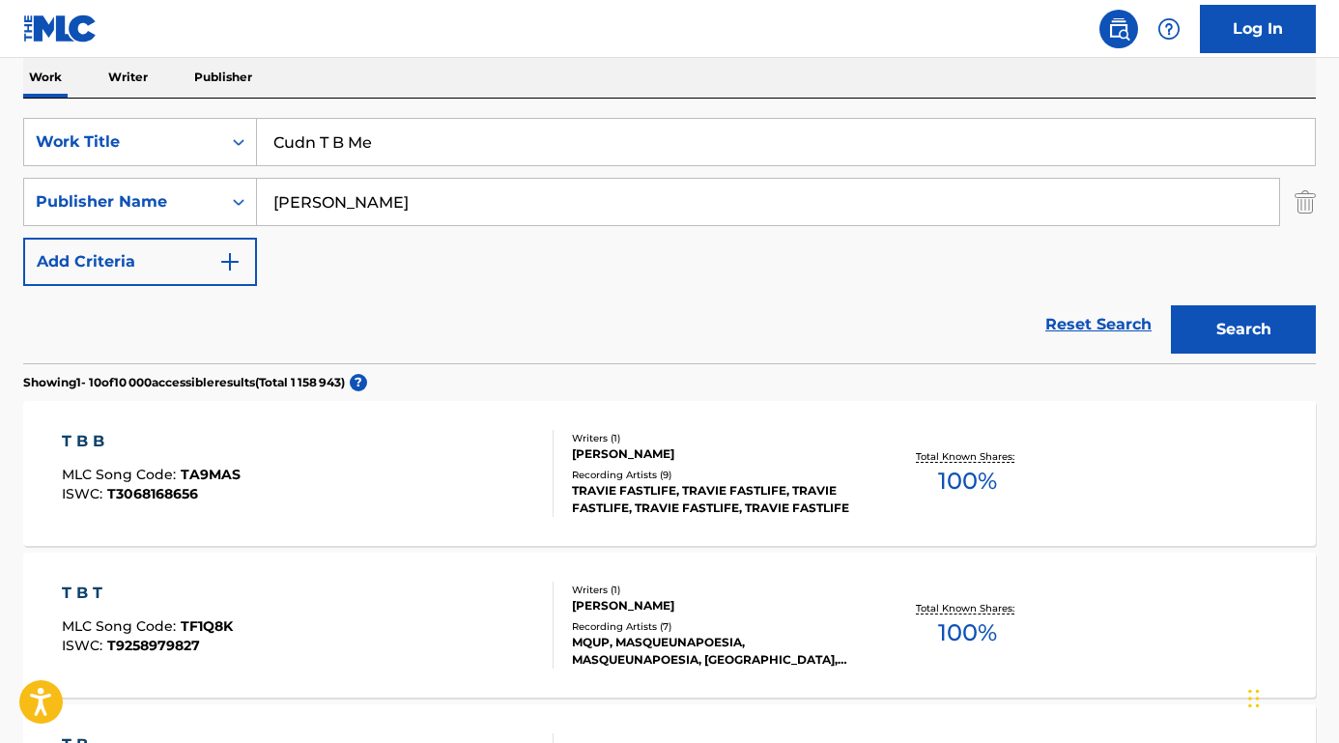
click at [1261, 335] on button "Search" at bounding box center [1243, 329] width 145 height 48
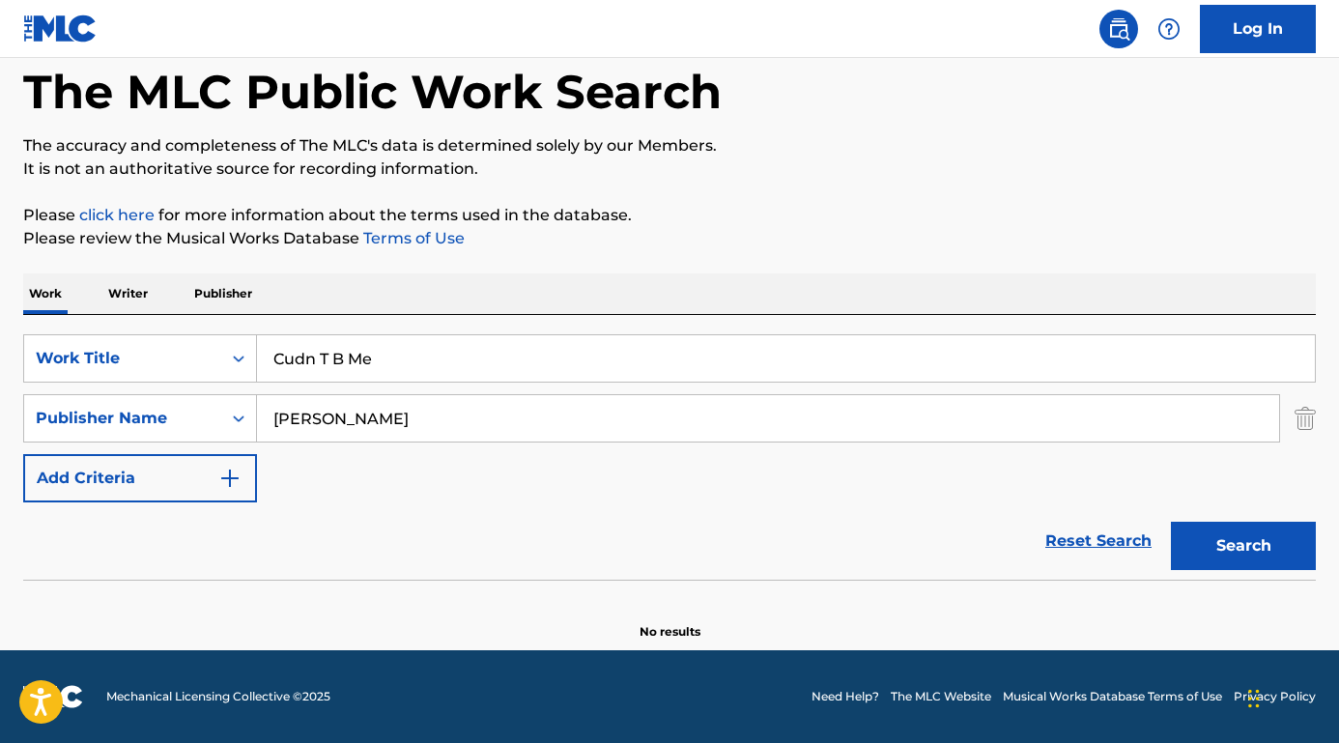
scroll to position [96, 0]
click at [395, 360] on input "Cudn T B Me" at bounding box center [786, 358] width 1058 height 46
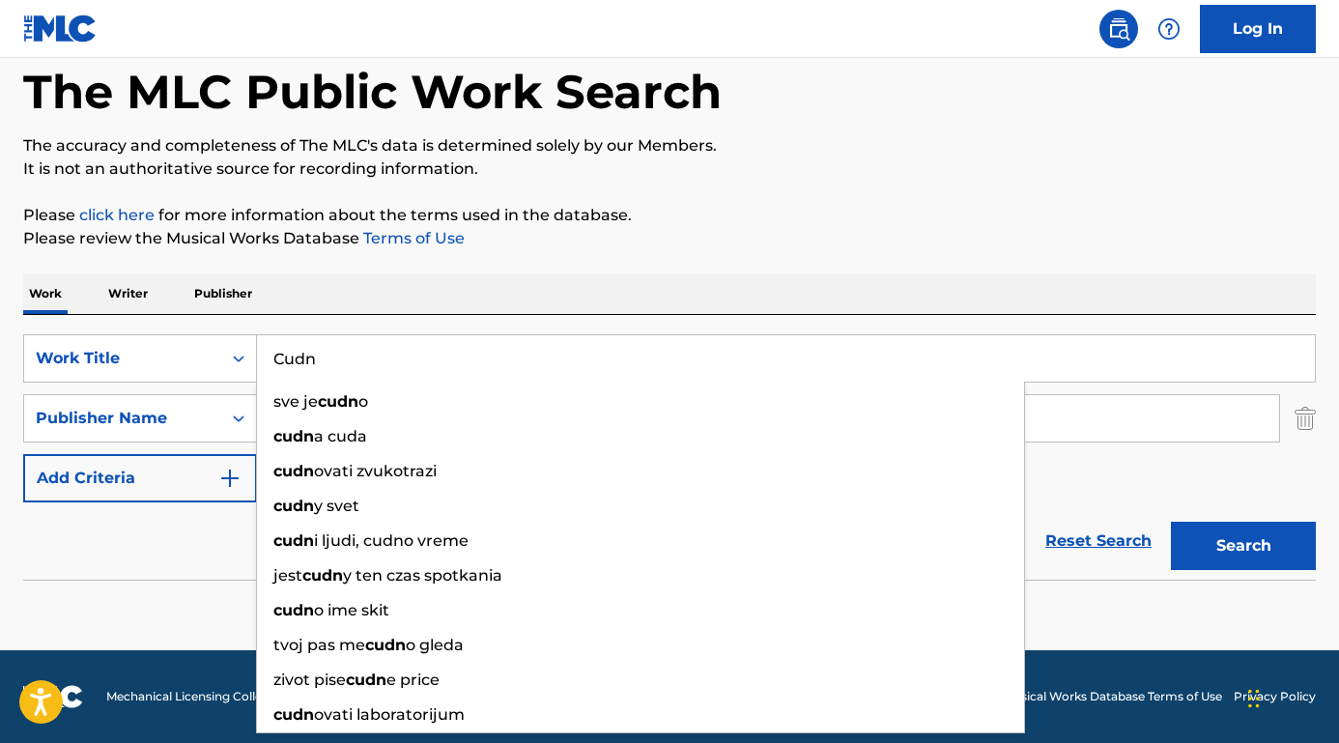
click at [1243, 546] on button "Search" at bounding box center [1243, 546] width 145 height 48
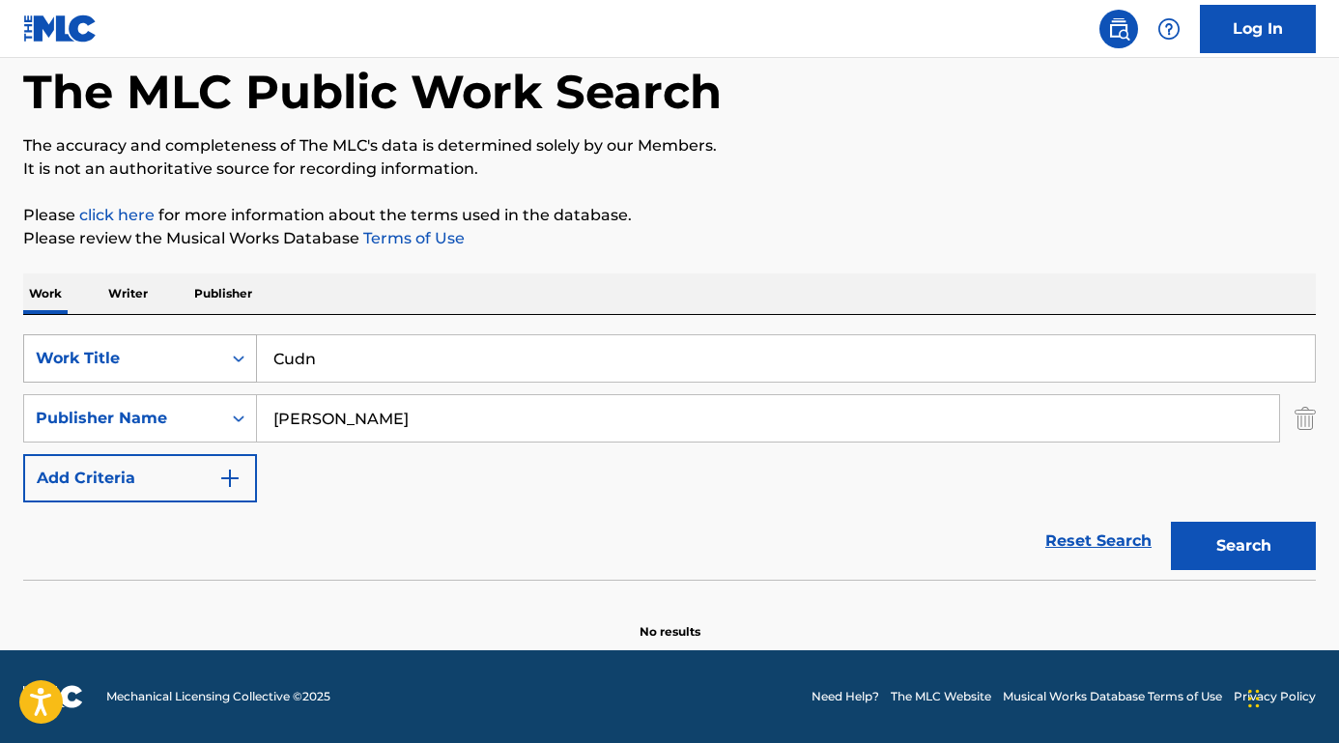
drag, startPoint x: 341, startPoint y: 362, endPoint x: 249, endPoint y: 361, distance: 91.8
click at [249, 361] on div "SearchWithCriteriafa9ce07b-3a3c-4b72-ae3d-1c52ef9f0238 Work Title Cudn" at bounding box center [669, 358] width 1292 height 48
paste input "**CUDN'T B ME**"
click at [1243, 546] on button "Search" at bounding box center [1243, 546] width 145 height 48
drag, startPoint x: 443, startPoint y: 369, endPoint x: 259, endPoint y: 351, distance: 185.4
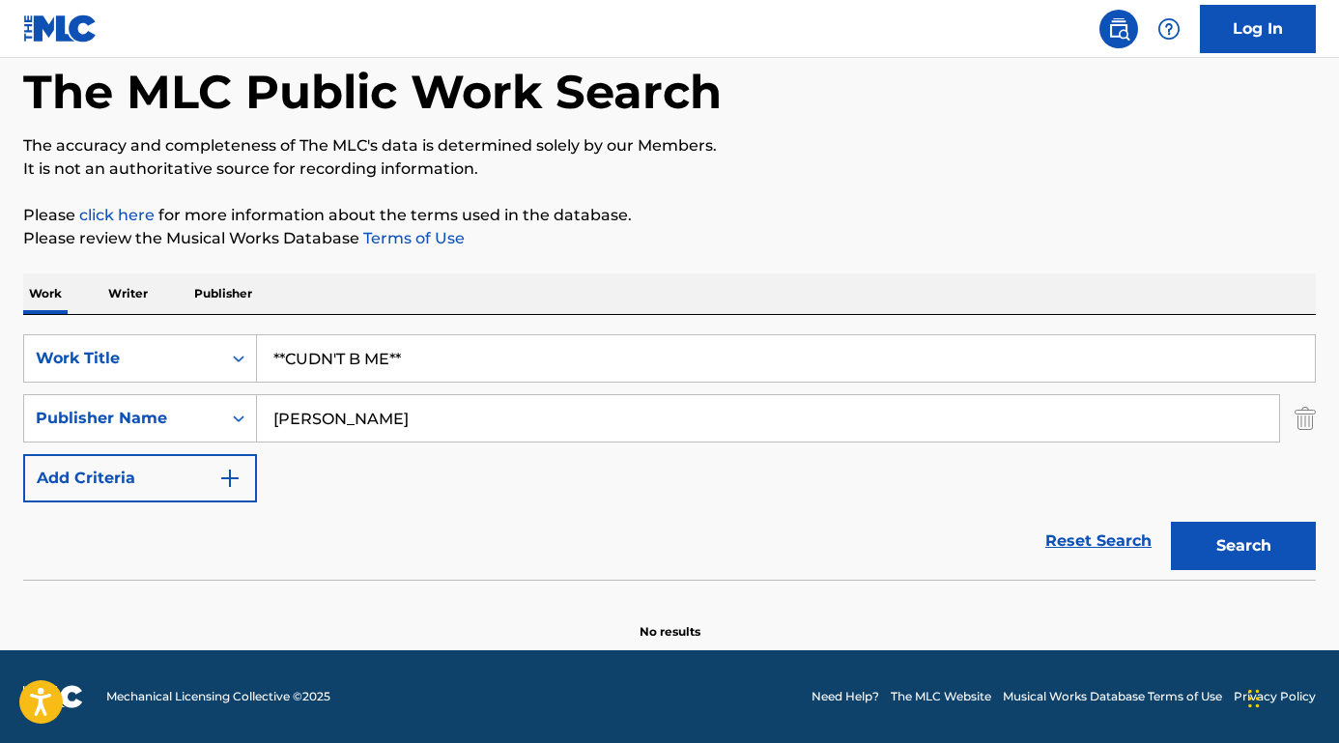
click at [259, 350] on input "**CUDN'T B ME**" at bounding box center [786, 358] width 1058 height 46
paste input "Lotje"
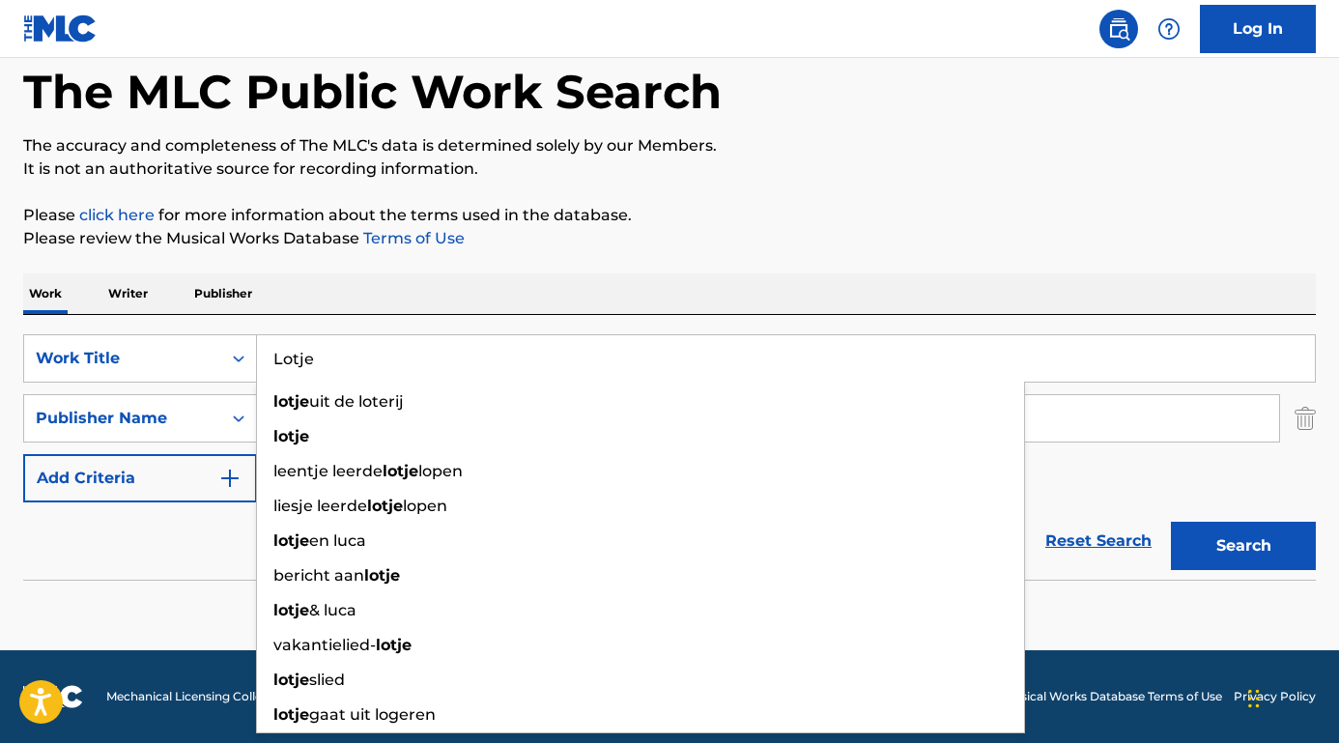
type input "Lotje"
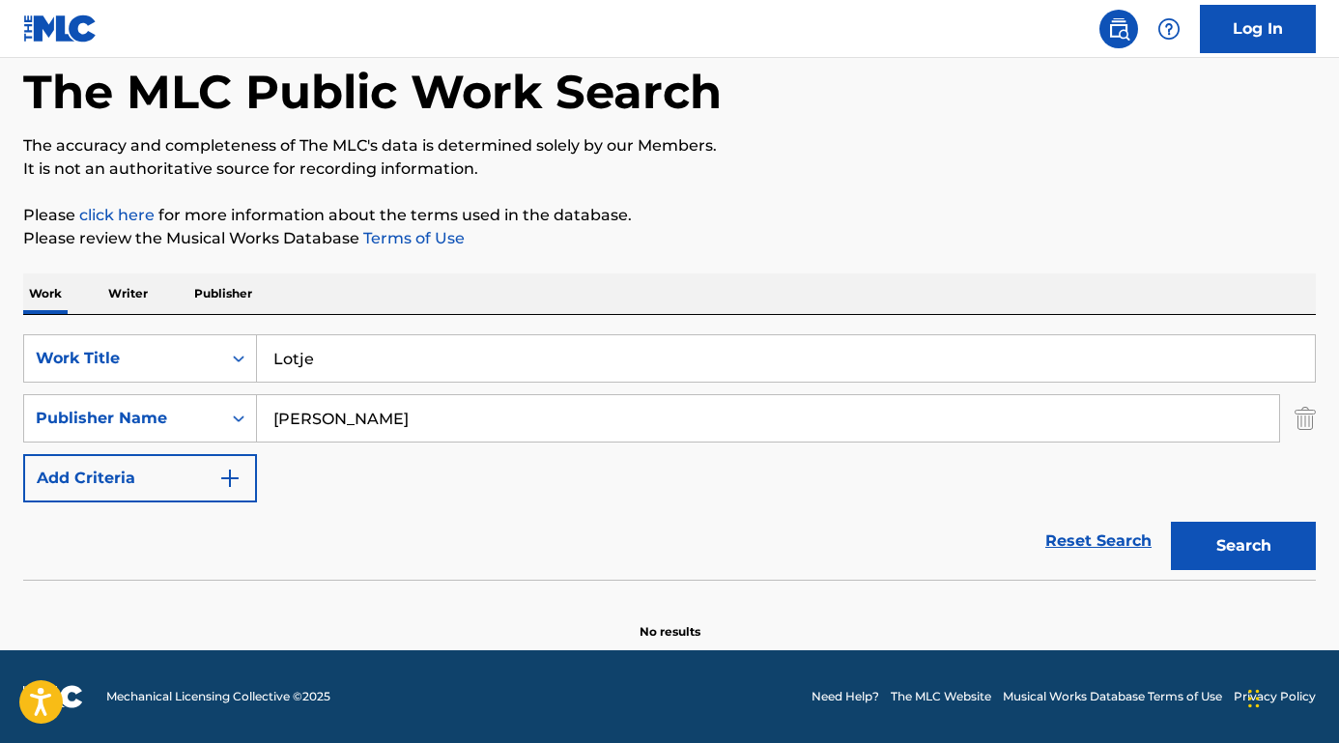
click at [579, 279] on div "Work Writer Publisher" at bounding box center [669, 293] width 1292 height 41
drag, startPoint x: 413, startPoint y: 420, endPoint x: 236, endPoint y: 415, distance: 177.8
click at [236, 415] on div "SearchWithCriteriaed7cf246-a62c-42bb-ae1f-42eb0bdf4a83 Publisher Name [PERSON_N…" at bounding box center [669, 418] width 1292 height 48
paste input "[PERSON_NAME]"
type input "[PERSON_NAME]"
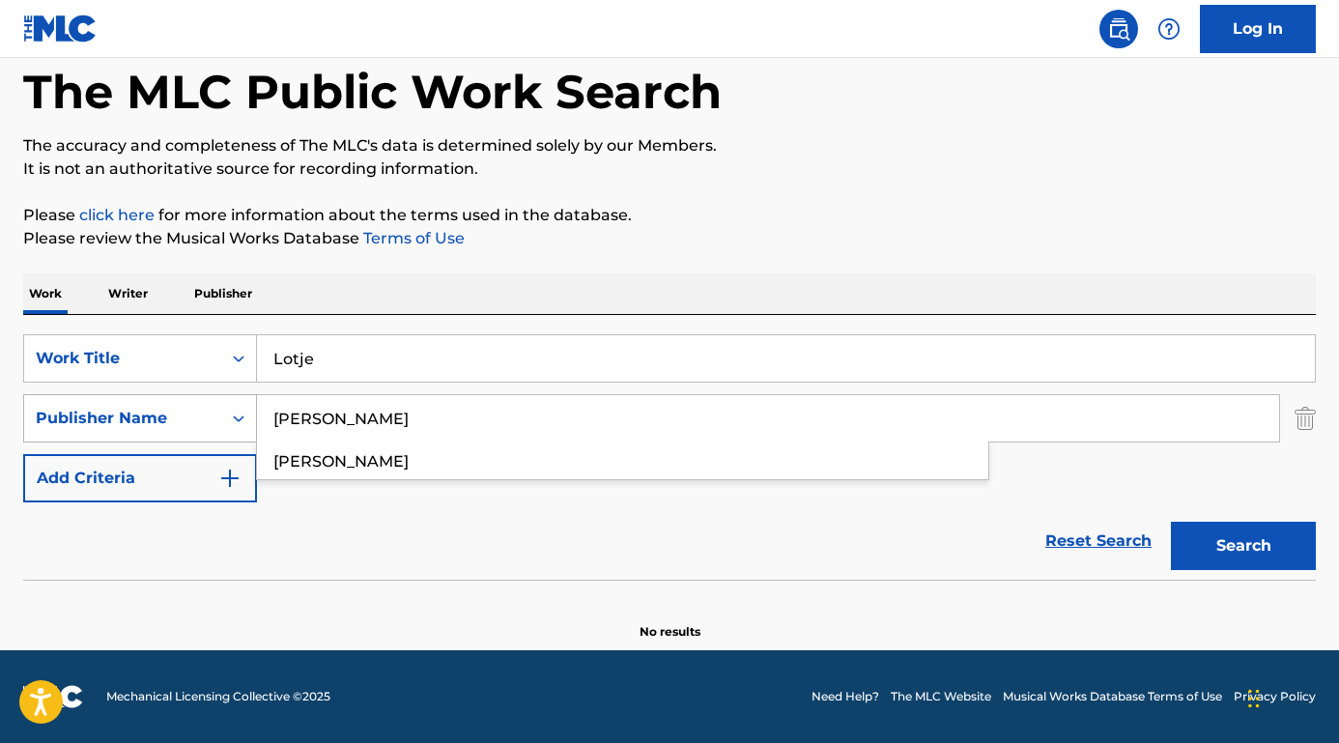
click at [1243, 546] on button "Search" at bounding box center [1243, 546] width 145 height 48
drag, startPoint x: 408, startPoint y: 405, endPoint x: 128, endPoint y: 400, distance: 279.2
click at [128, 400] on div "SearchWithCriteriaed7cf246-a62c-42bb-ae1f-42eb0bdf4a83 Publisher Name [PERSON_N…" at bounding box center [669, 418] width 1292 height 48
drag, startPoint x: 388, startPoint y: 433, endPoint x: 157, endPoint y: 418, distance: 231.3
click at [157, 418] on div "SearchWithCriteriaed7cf246-a62c-42bb-ae1f-42eb0bdf4a83 Publisher Name [PERSON_N…" at bounding box center [669, 418] width 1292 height 48
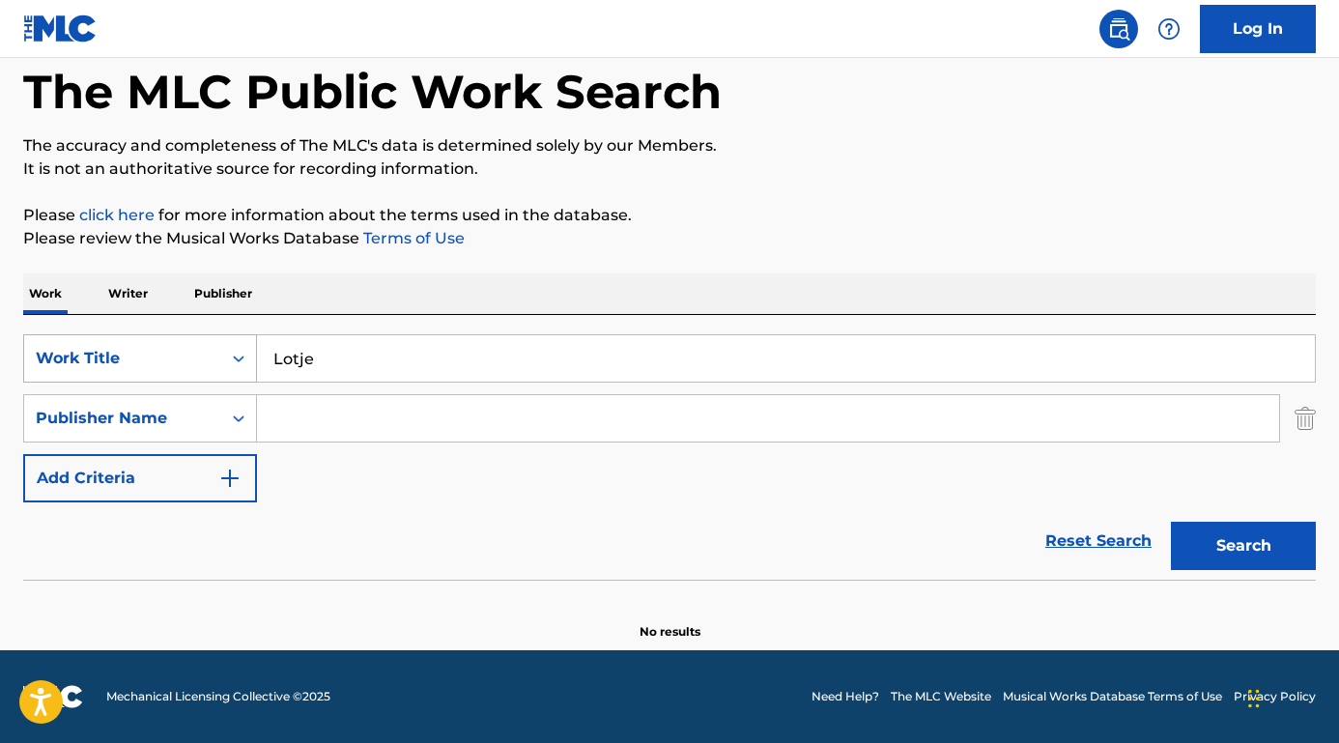
drag, startPoint x: 319, startPoint y: 358, endPoint x: 202, endPoint y: 358, distance: 116.9
click at [202, 358] on div "SearchWithCriteriafa9ce07b-3a3c-4b72-ae3d-1c52ef9f0238 Work Title Lotje" at bounding box center [669, 358] width 1292 height 48
click at [1243, 546] on button "Search" at bounding box center [1243, 546] width 145 height 48
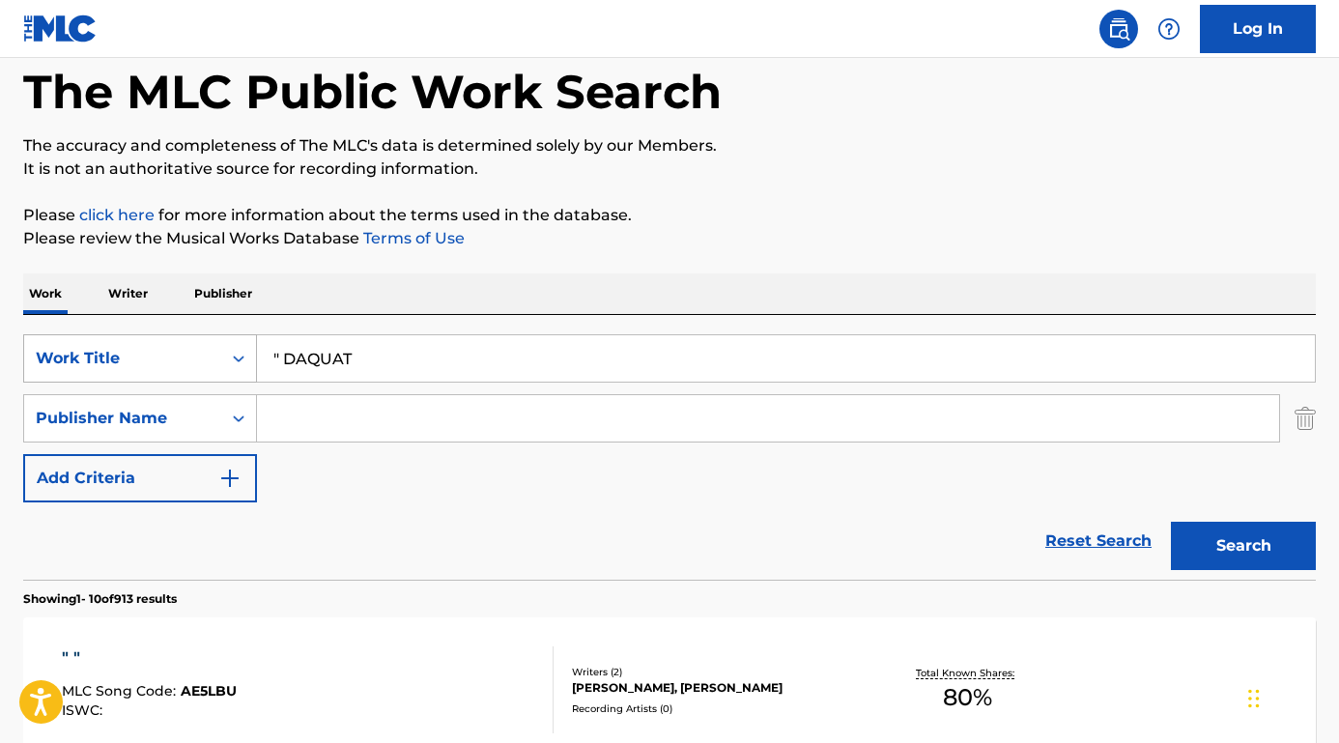
drag, startPoint x: 284, startPoint y: 361, endPoint x: 214, endPoint y: 357, distance: 69.7
click at [214, 358] on div "SearchWithCriteriafa9ce07b-3a3c-4b72-ae3d-1c52ef9f0238 Work Title " DAQUAT" at bounding box center [669, 358] width 1292 height 48
click at [1243, 546] on button "Search" at bounding box center [1243, 546] width 145 height 48
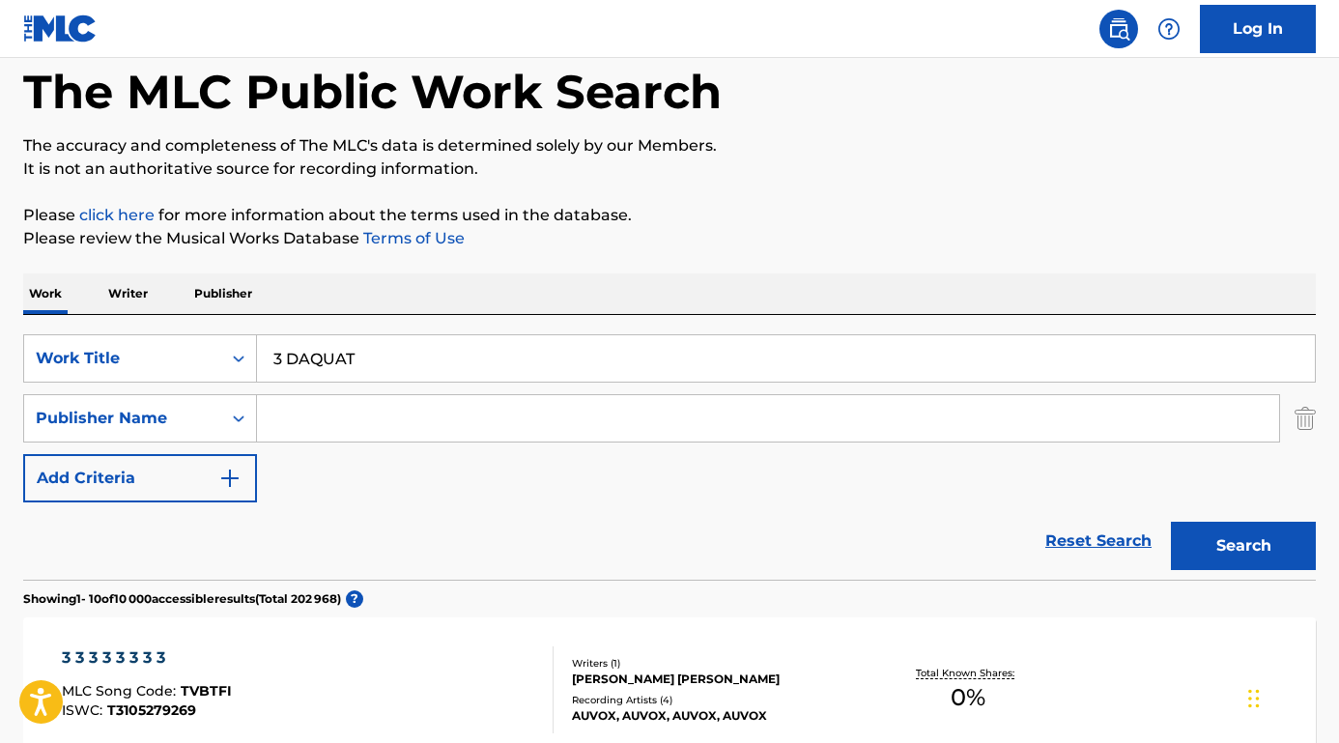
click at [334, 357] on input "3 DAQUAT" at bounding box center [786, 358] width 1058 height 46
type input "3 DAQAT"
click at [1243, 546] on button "Search" at bounding box center [1243, 546] width 145 height 48
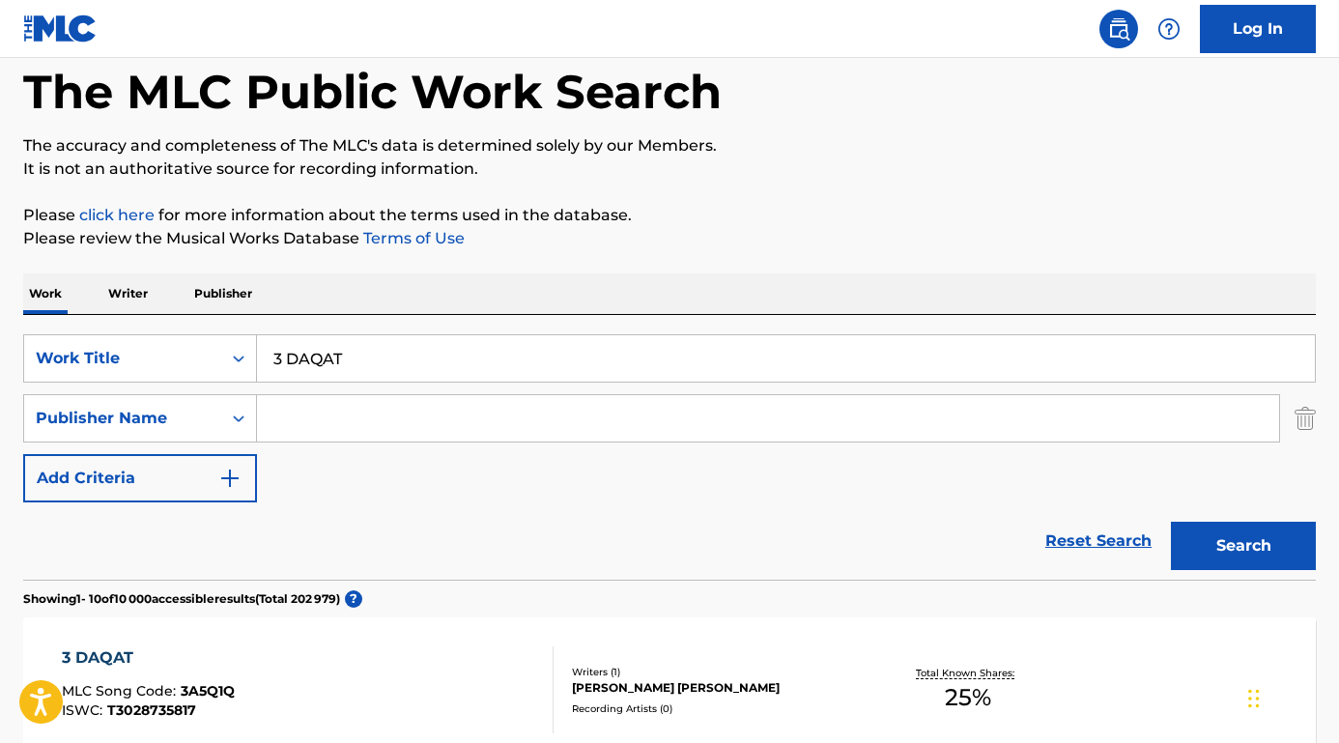
click at [295, 546] on div "Reset Search Search" at bounding box center [669, 540] width 1292 height 77
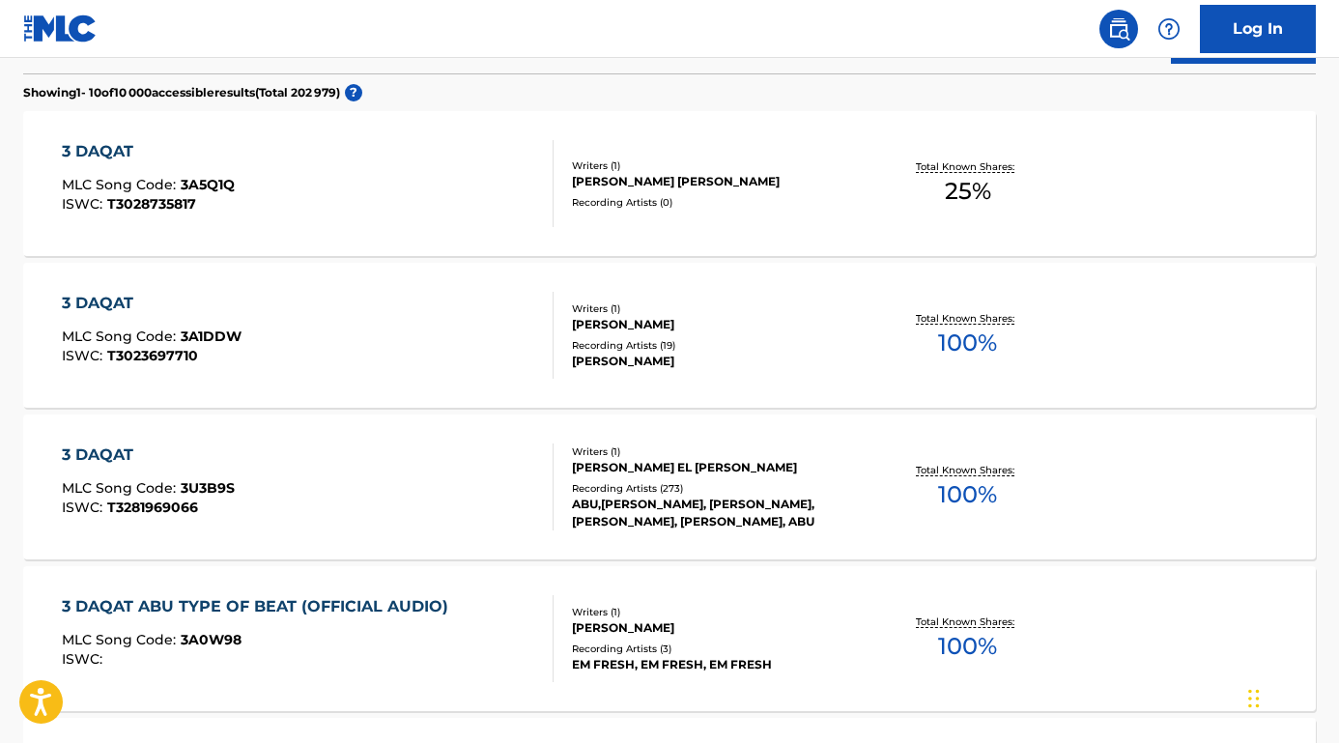
scroll to position [605, 0]
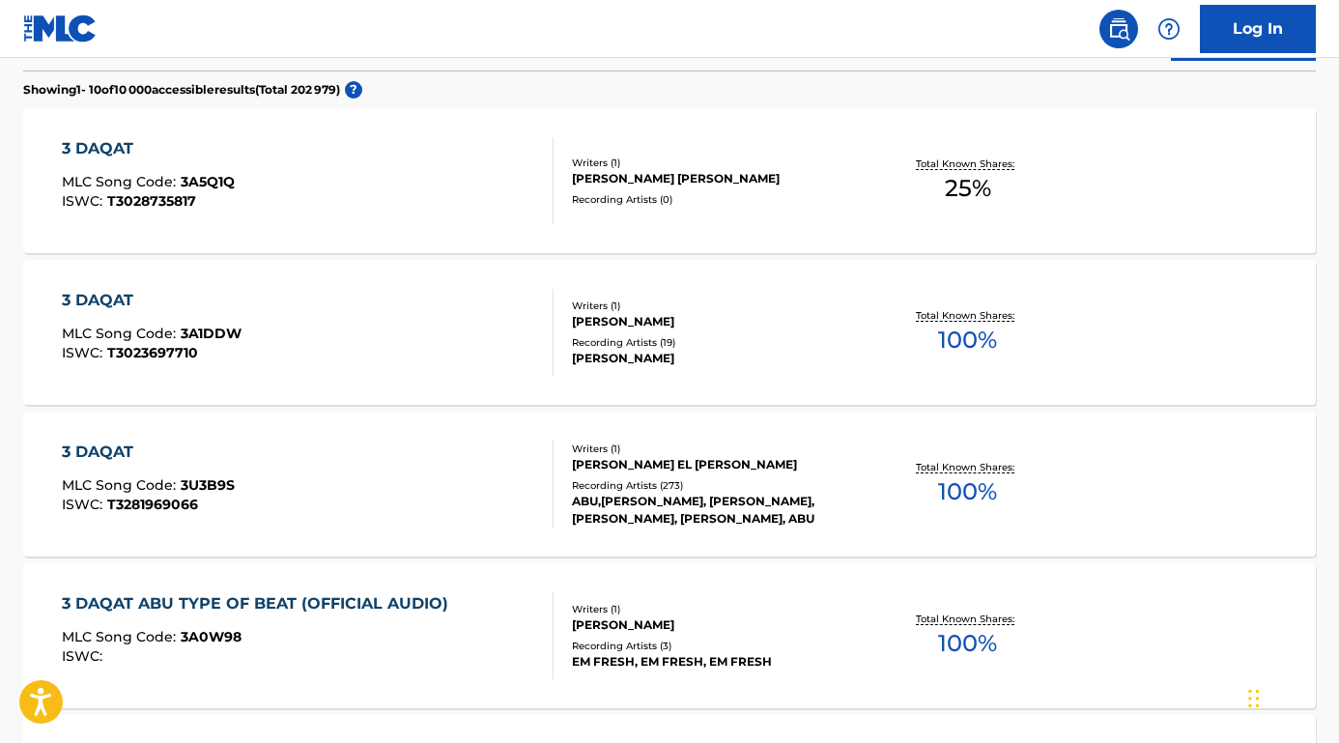
click at [116, 449] on div "3 DAQAT" at bounding box center [148, 451] width 173 height 23
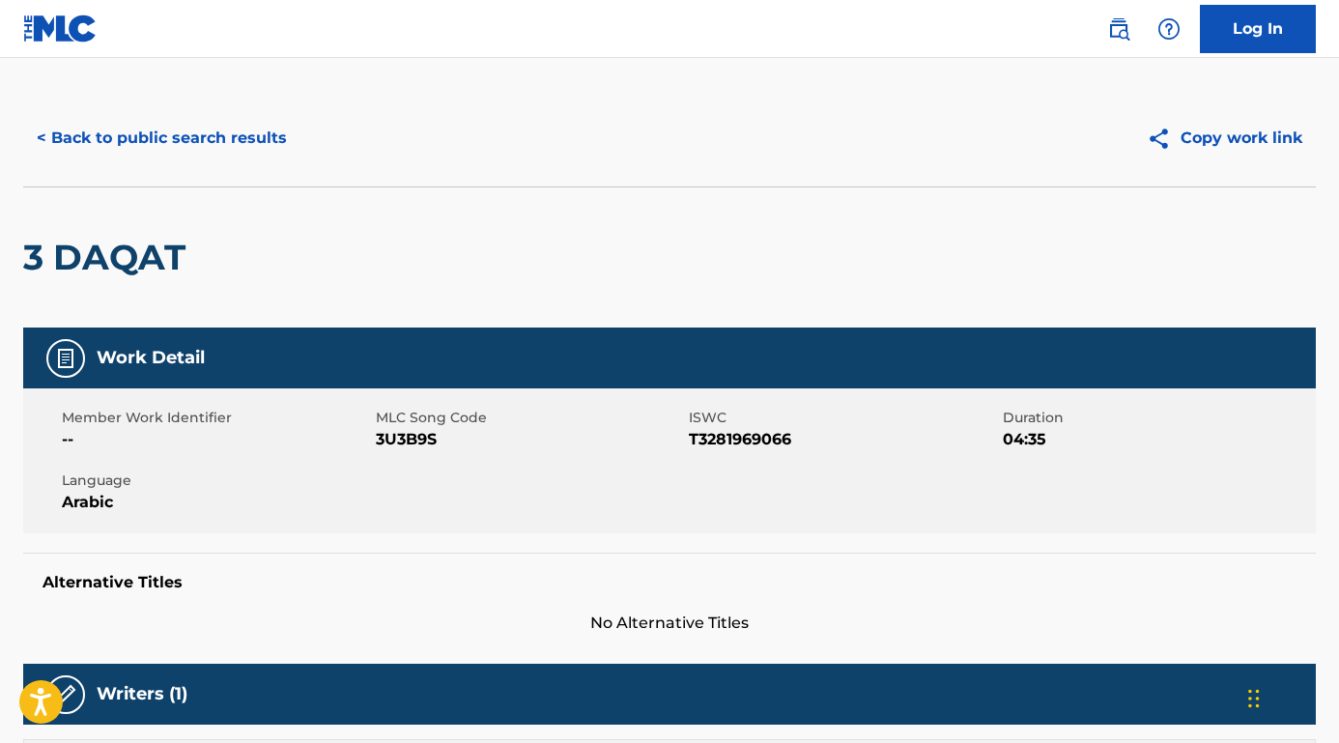
scroll to position [17, 0]
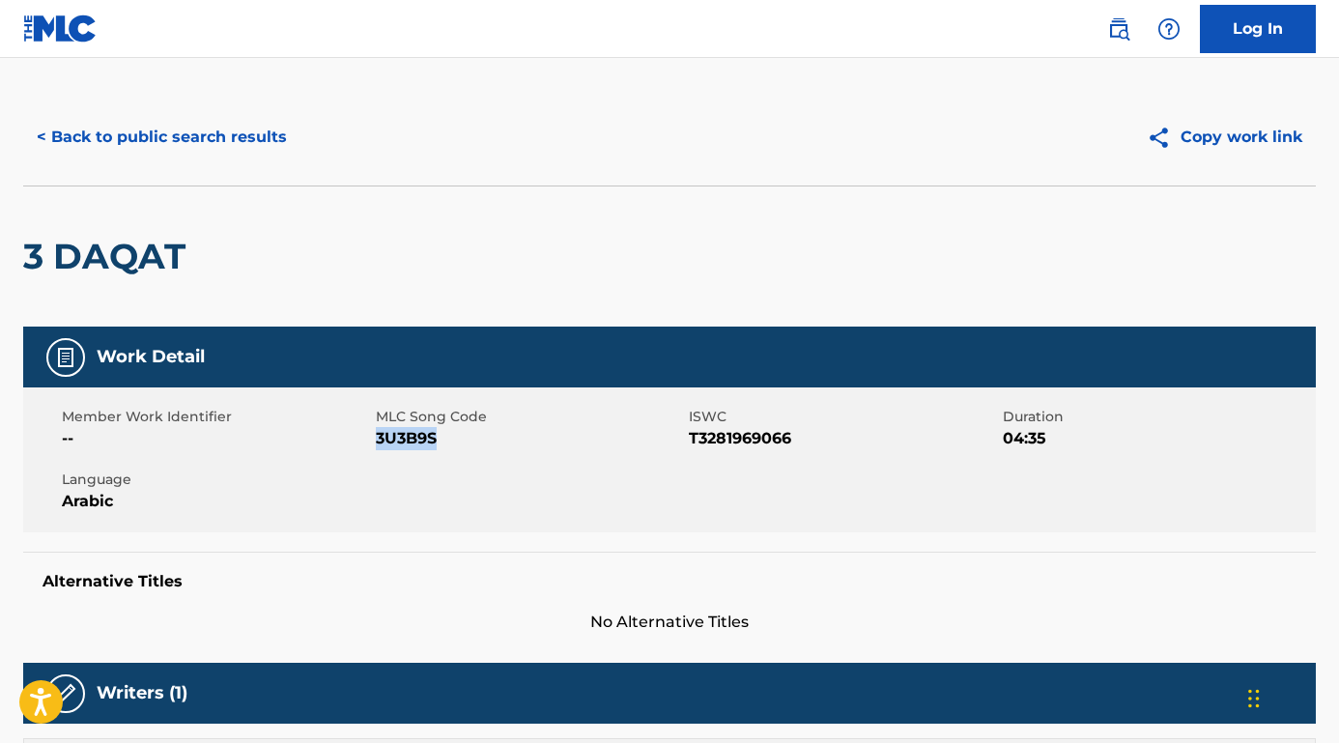
drag, startPoint x: 446, startPoint y: 441, endPoint x: 377, endPoint y: 442, distance: 69.6
click at [377, 442] on span "3U3B9S" at bounding box center [530, 438] width 309 height 23
copy span "3U3B9S"
click at [439, 448] on span "3U3B9S" at bounding box center [530, 438] width 309 height 23
drag, startPoint x: 450, startPoint y: 446, endPoint x: 378, endPoint y: 439, distance: 72.8
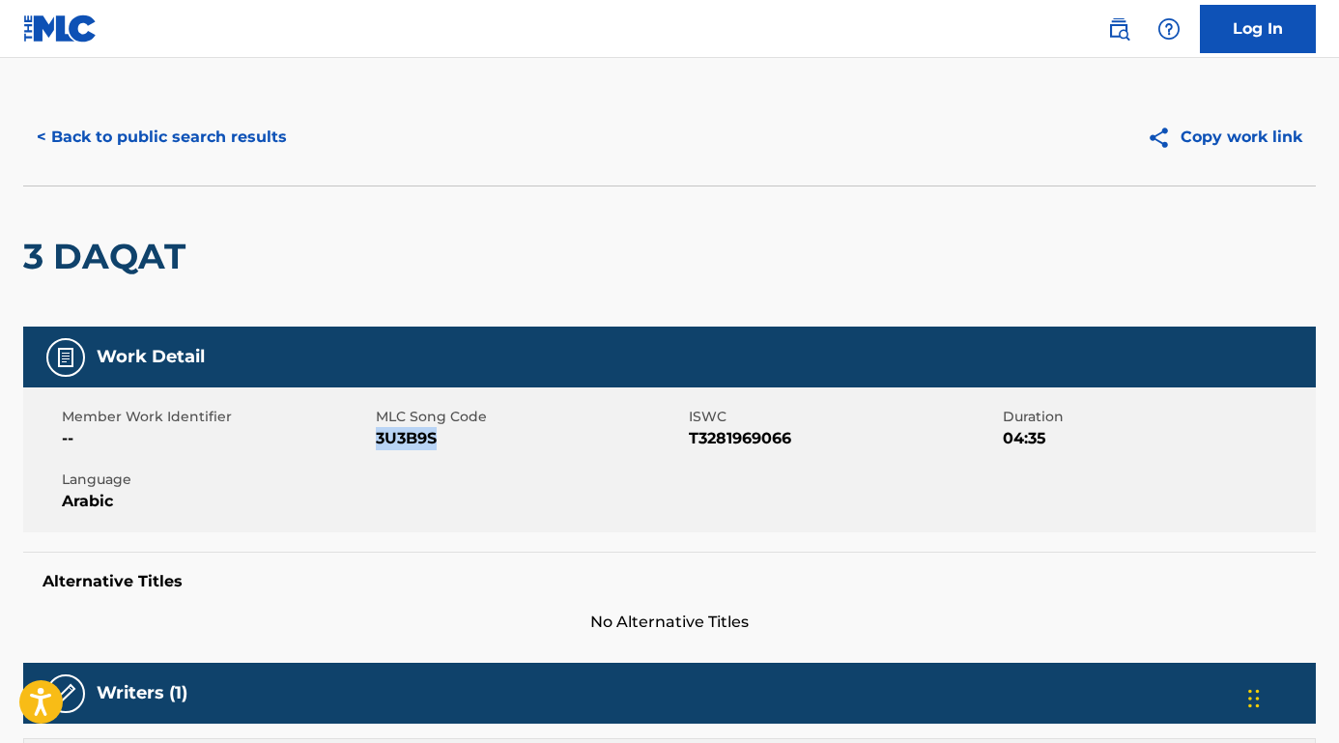
click at [378, 439] on span "3U3B9S" at bounding box center [530, 438] width 309 height 23
copy span "3U3B9S"
drag, startPoint x: 807, startPoint y: 433, endPoint x: 696, endPoint y: 439, distance: 110.3
click at [694, 439] on span "T3281969066" at bounding box center [843, 438] width 309 height 23
copy span "3281969066"
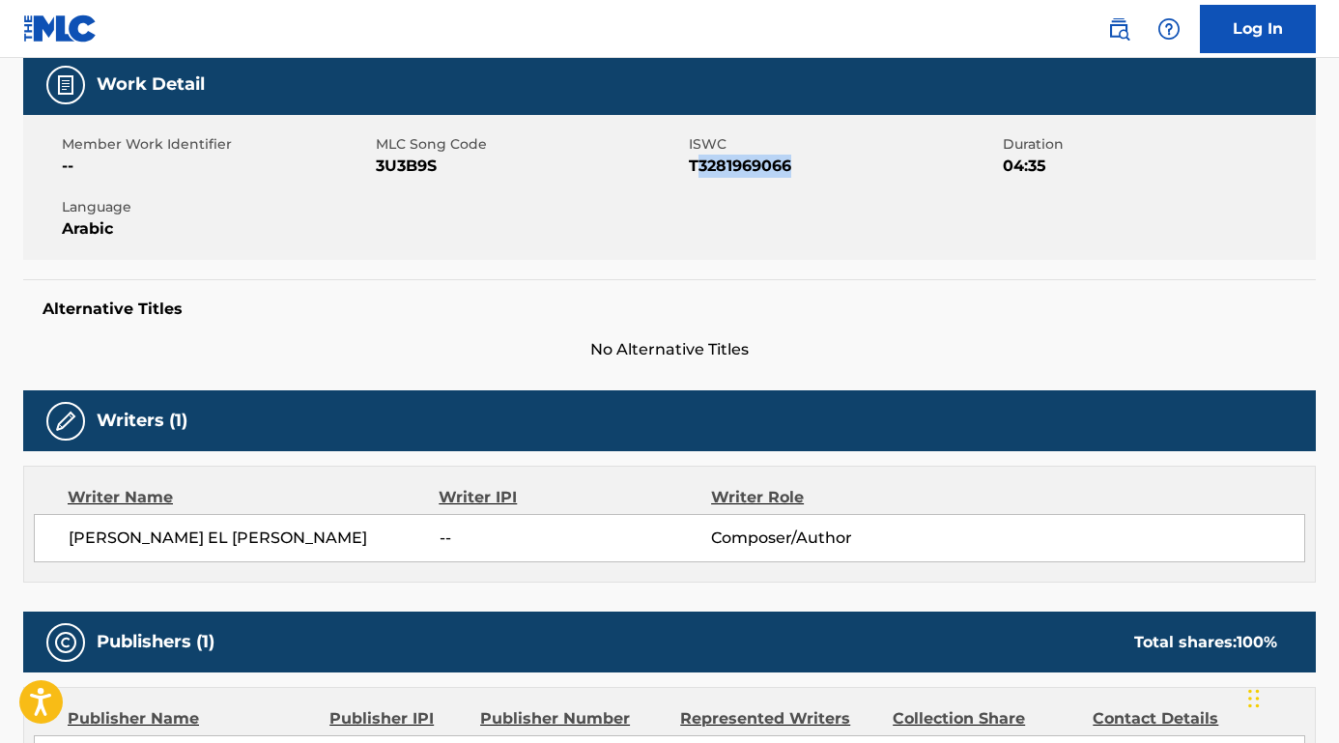
scroll to position [404, 0]
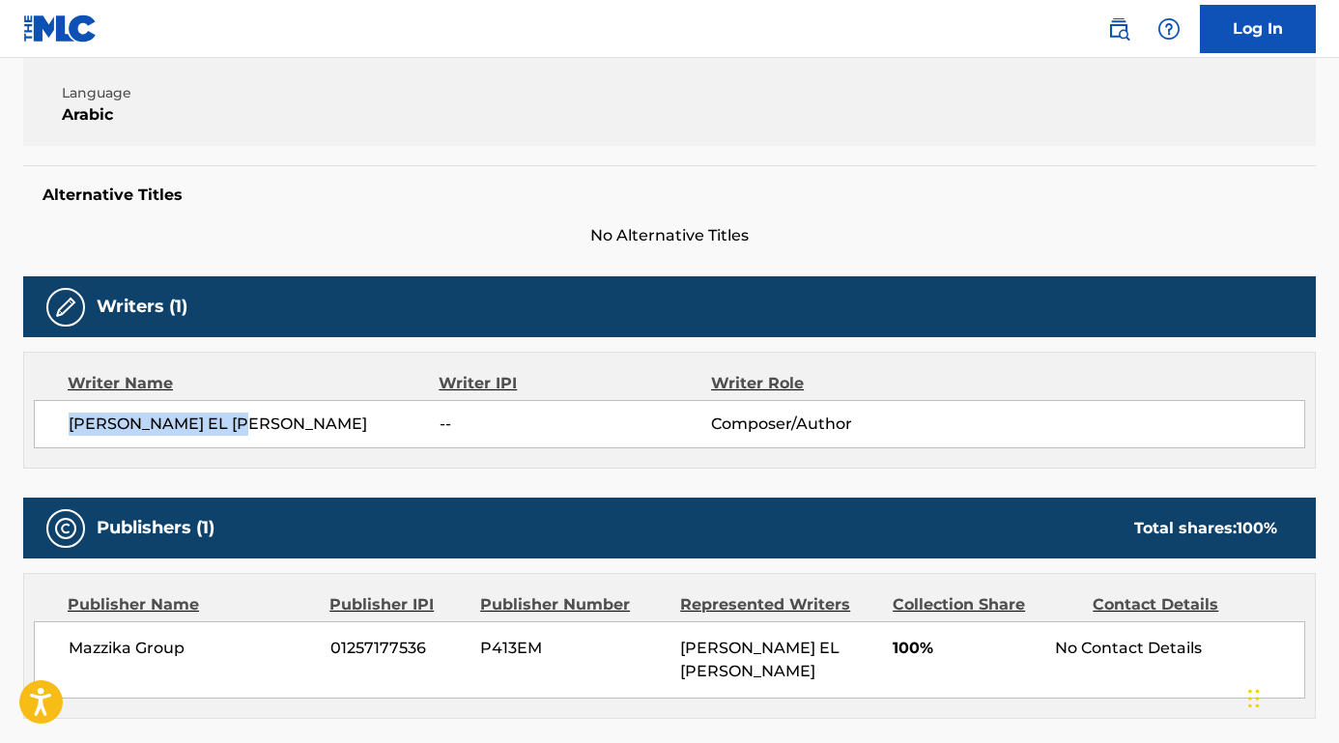
drag, startPoint x: 306, startPoint y: 417, endPoint x: 71, endPoint y: 423, distance: 235.8
click at [71, 423] on span "[PERSON_NAME] EL [PERSON_NAME]" at bounding box center [254, 423] width 371 height 23
copy span "[PERSON_NAME] EL [PERSON_NAME]"
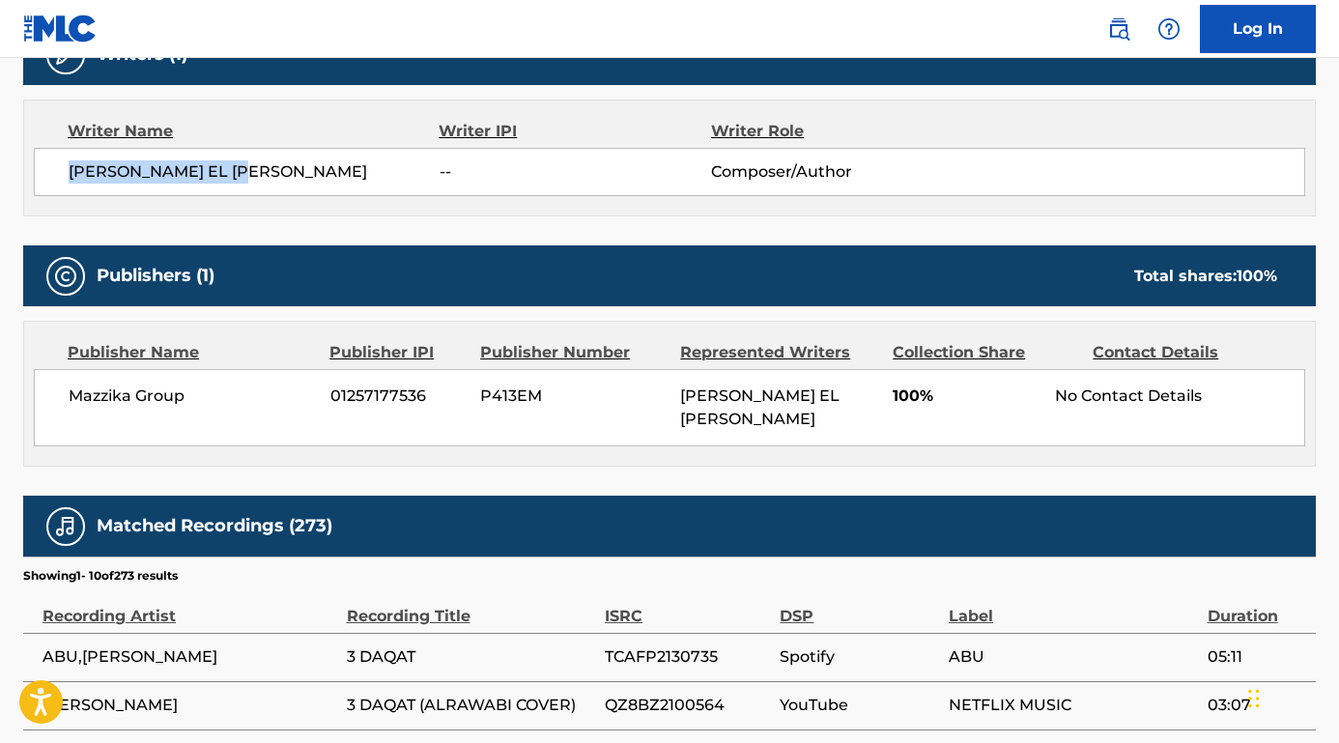
scroll to position [723, 0]
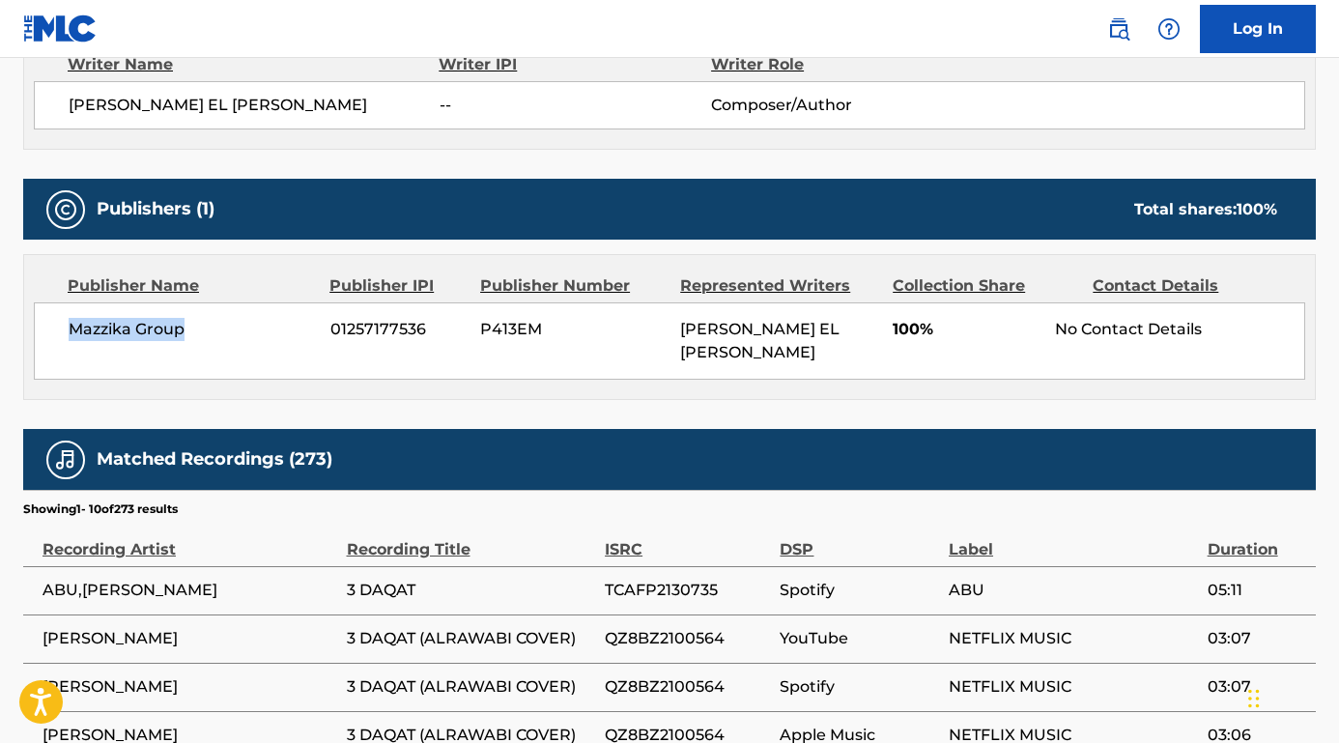
drag, startPoint x: 213, startPoint y: 334, endPoint x: 62, endPoint y: 322, distance: 151.2
click at [56, 330] on div "Mazzika Group 01257177536 P413EM [PERSON_NAME] [PERSON_NAME] 100% No Contact De…" at bounding box center [669, 340] width 1271 height 77
copy span "Mazzika Group"
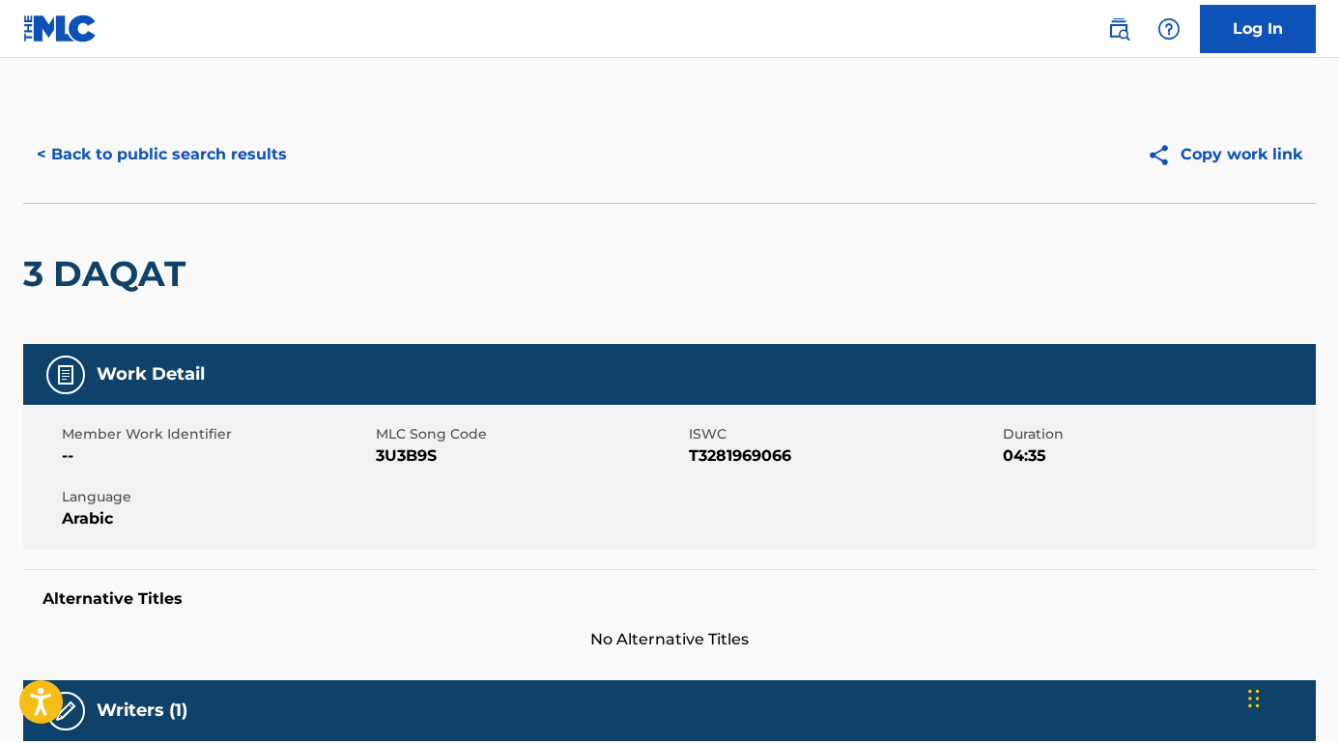
scroll to position [0, 0]
click at [240, 157] on button "< Back to public search results" at bounding box center [161, 154] width 277 height 48
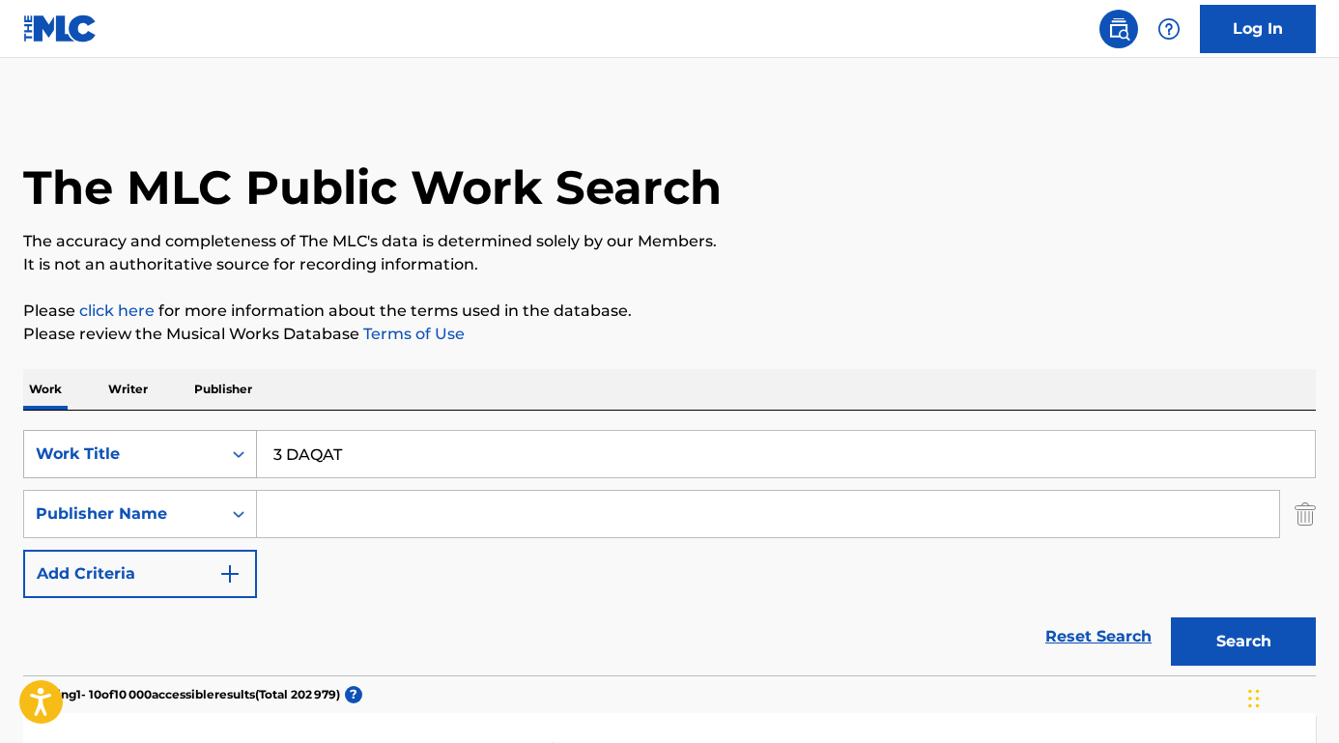
drag, startPoint x: 389, startPoint y: 455, endPoint x: 191, endPoint y: 449, distance: 198.1
click at [191, 449] on div "SearchWithCriteriafa9ce07b-3a3c-4b72-ae3d-1c52ef9f0238 Work Title 3 DAQAT" at bounding box center [669, 454] width 1292 height 48
paste input "Hemelsblauw"
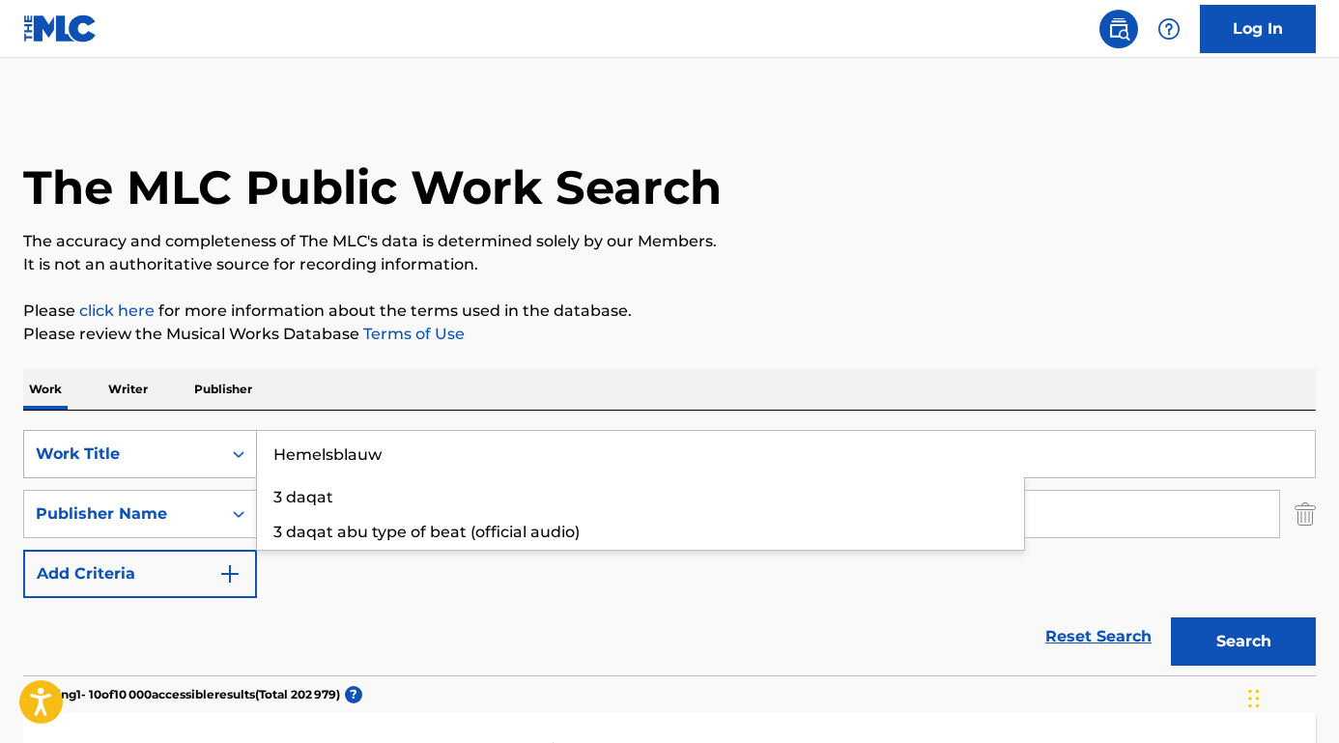
type input "Hemelsblauw"
click at [1243, 641] on button "Search" at bounding box center [1243, 641] width 145 height 48
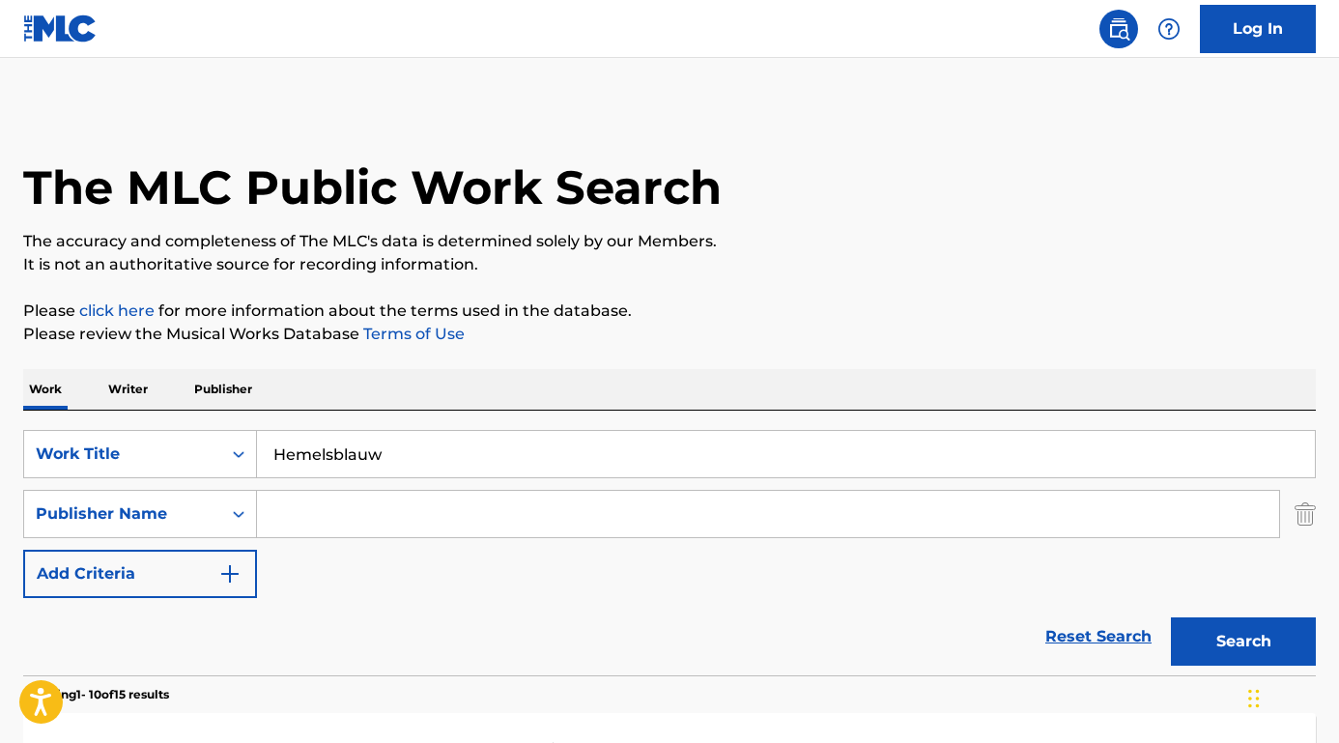
click at [365, 521] on input "Search Form" at bounding box center [768, 514] width 1022 height 46
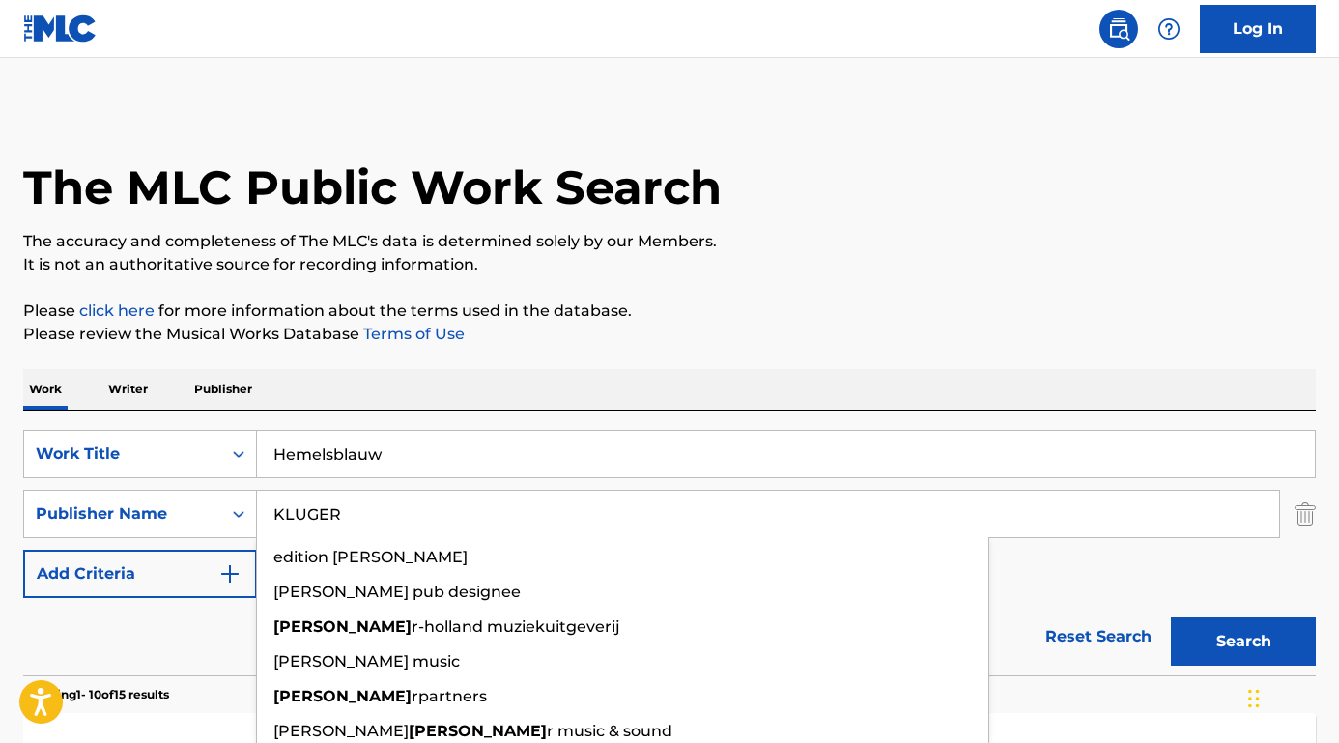
type input "KLUGER"
click at [1243, 641] on button "Search" at bounding box center [1243, 641] width 145 height 48
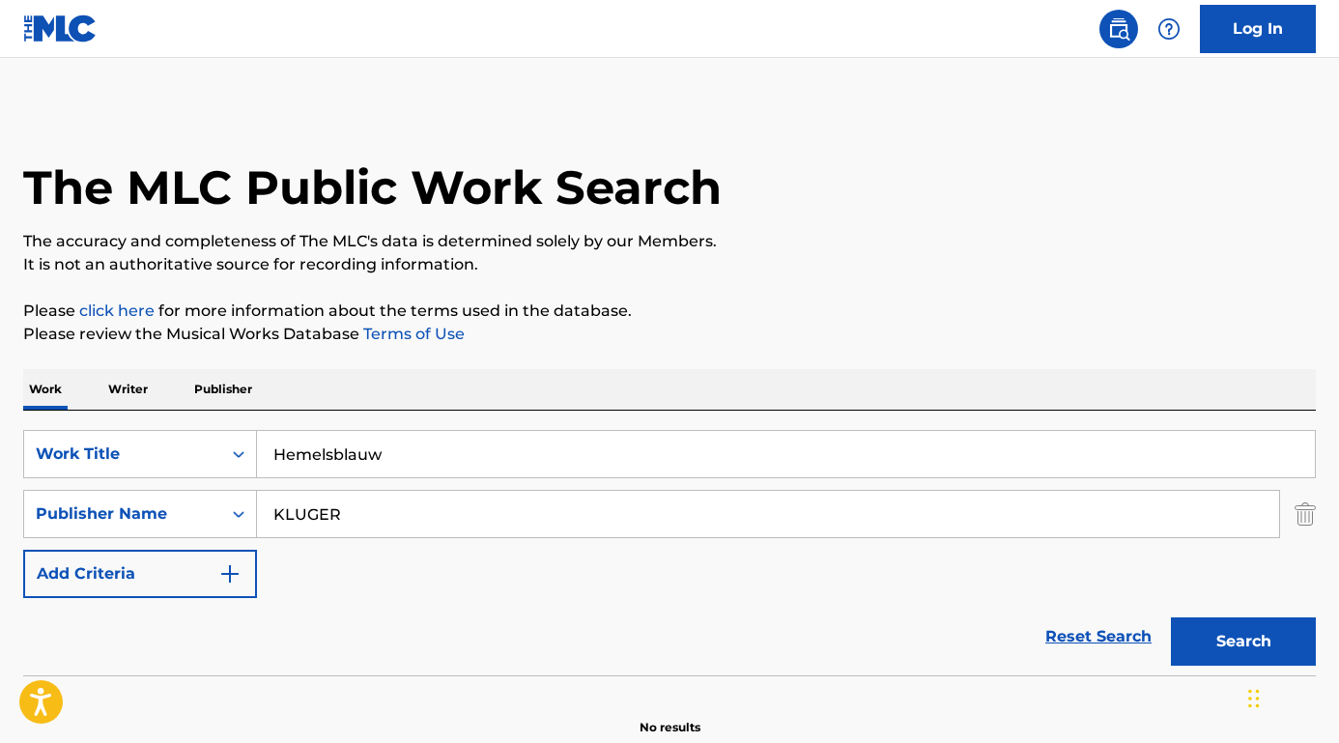
click at [479, 410] on div "Work Writer Publisher" at bounding box center [669, 390] width 1292 height 42
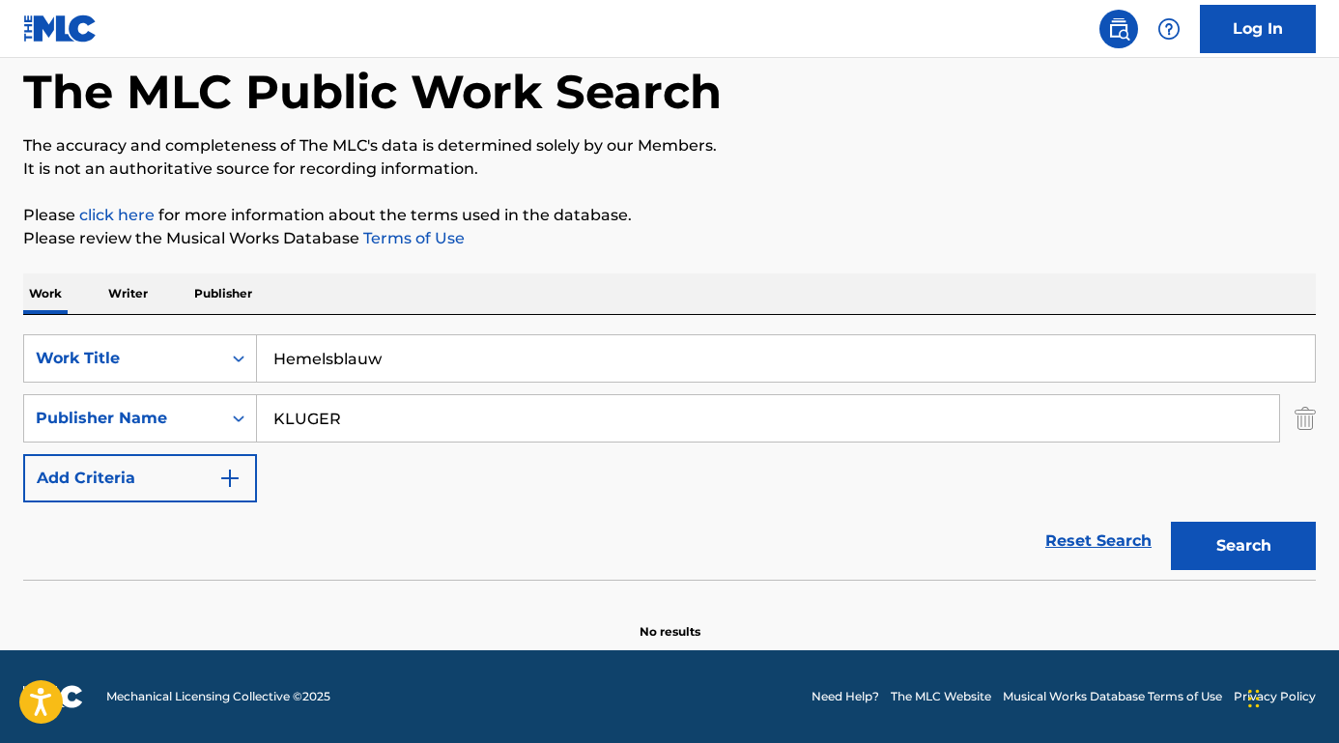
scroll to position [96, 0]
drag, startPoint x: 417, startPoint y: 357, endPoint x: 197, endPoint y: 351, distance: 220.3
click at [197, 351] on div "SearchWithCriteriafa9ce07b-3a3c-4b72-ae3d-1c52ef9f0238 Work Title Hemelsblauw" at bounding box center [669, 358] width 1292 height 48
paste input "[PERSON_NAME] CELEBRATION"
drag, startPoint x: 380, startPoint y: 358, endPoint x: 247, endPoint y: 357, distance: 132.3
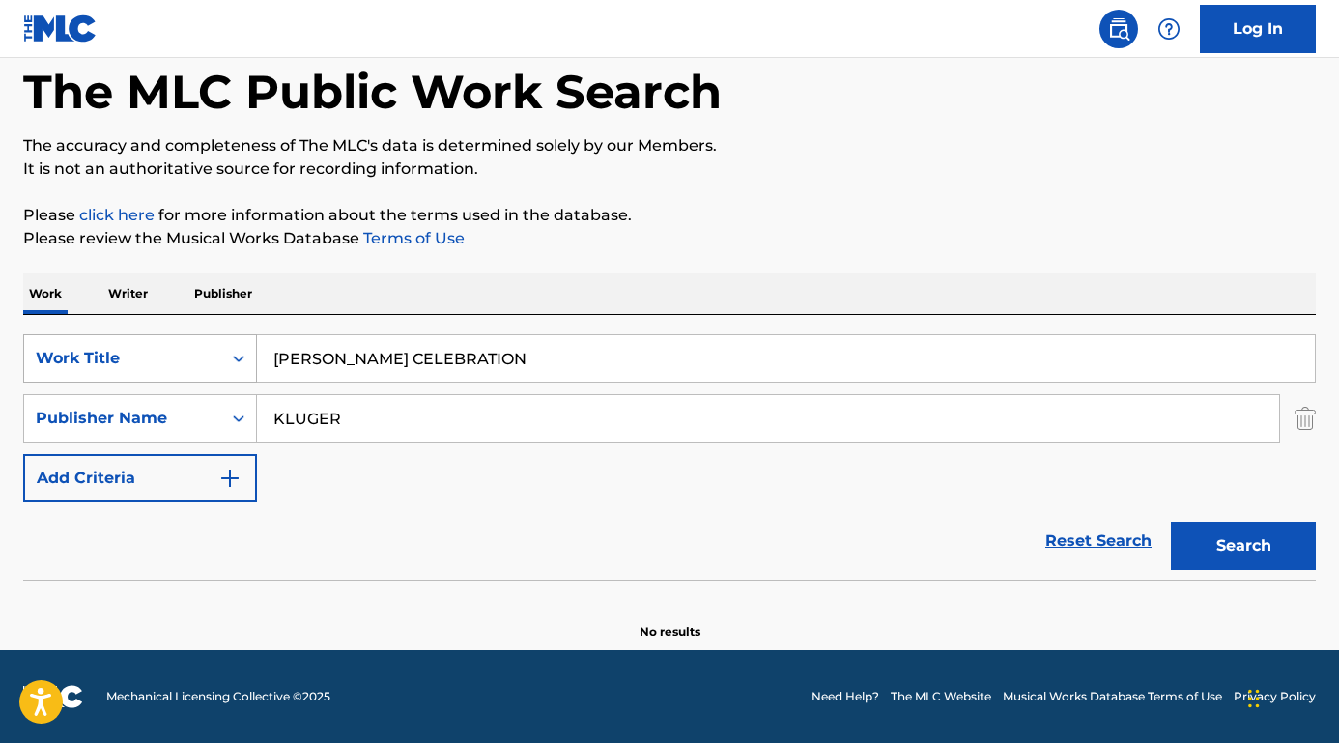
click at [247, 357] on div "SearchWithCriteriafa9ce07b-3a3c-4b72-ae3d-1c52ef9f0238 Work Title [PERSON_NAME]…" at bounding box center [669, 358] width 1292 height 48
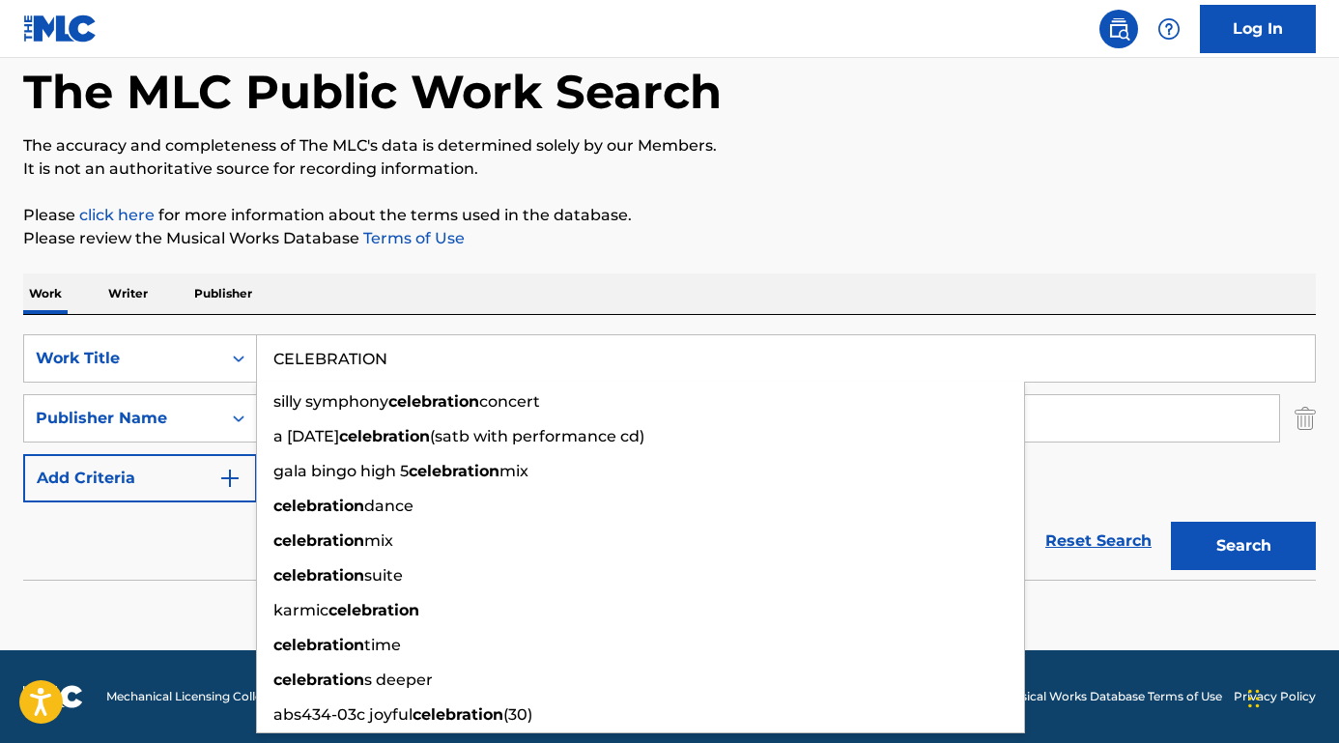
type input "CELEBRATION"
click at [337, 290] on div "Work Writer Publisher" at bounding box center [669, 293] width 1292 height 41
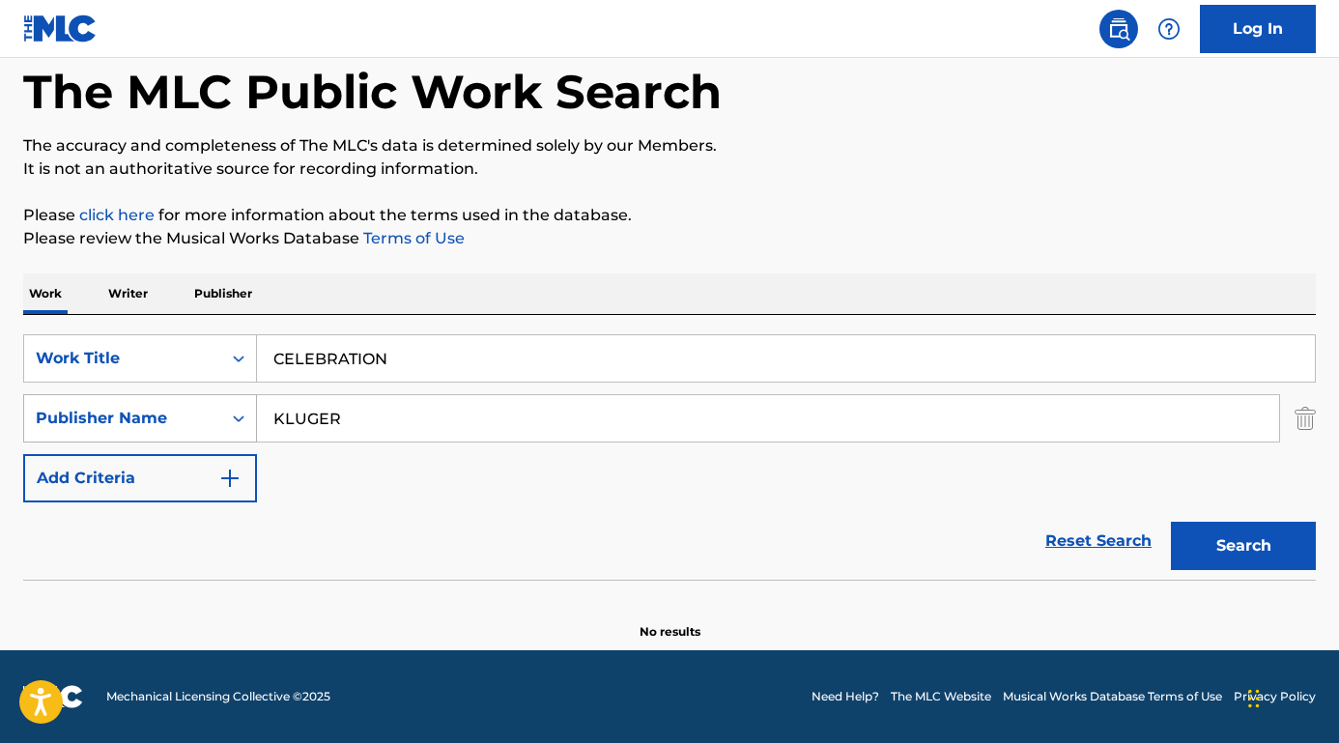
drag, startPoint x: 356, startPoint y: 413, endPoint x: 205, endPoint y: 411, distance: 151.7
click at [205, 411] on div "SearchWithCriteriaed7cf246-a62c-42bb-ae1f-42eb0bdf4a83 Publisher Name KLUGER" at bounding box center [669, 418] width 1292 height 48
paste input "[PERSON_NAME]"
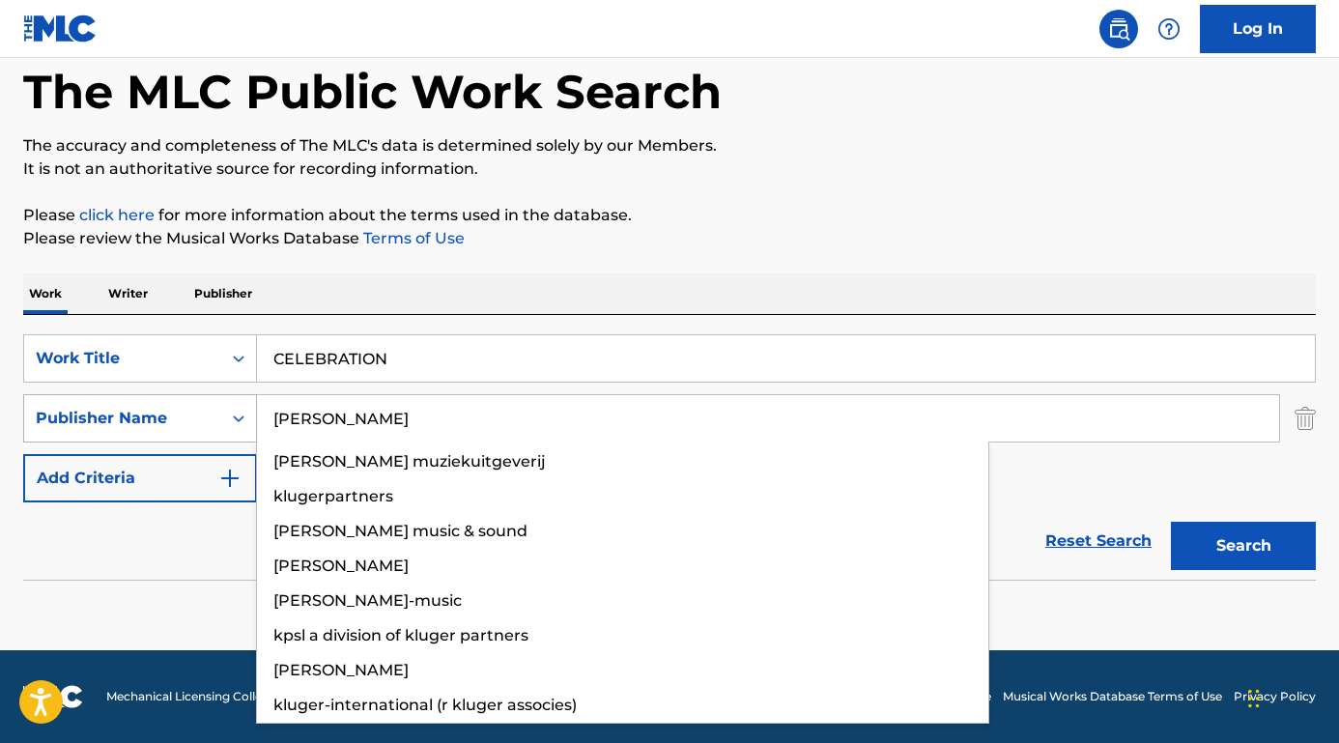
type input "[PERSON_NAME]"
click at [1243, 546] on button "Search" at bounding box center [1243, 546] width 145 height 48
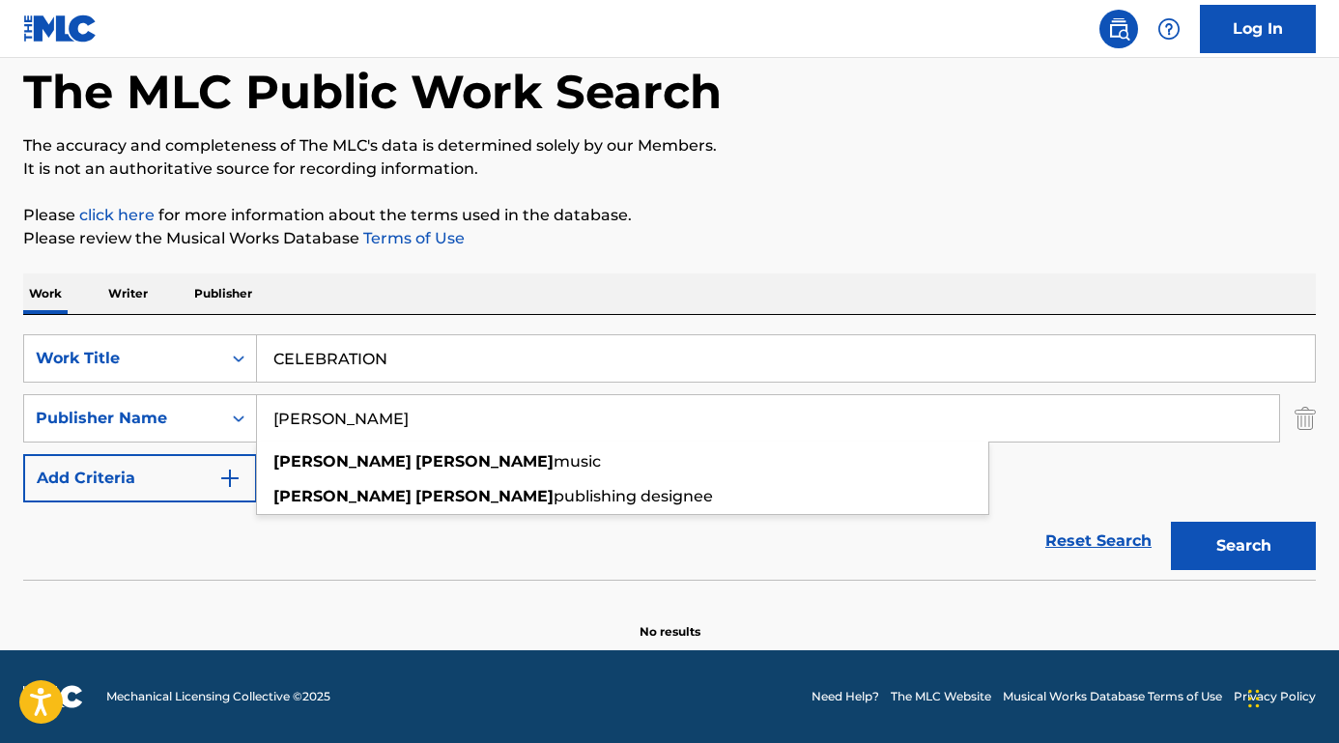
click at [473, 275] on div "Work Writer Publisher" at bounding box center [669, 293] width 1292 height 41
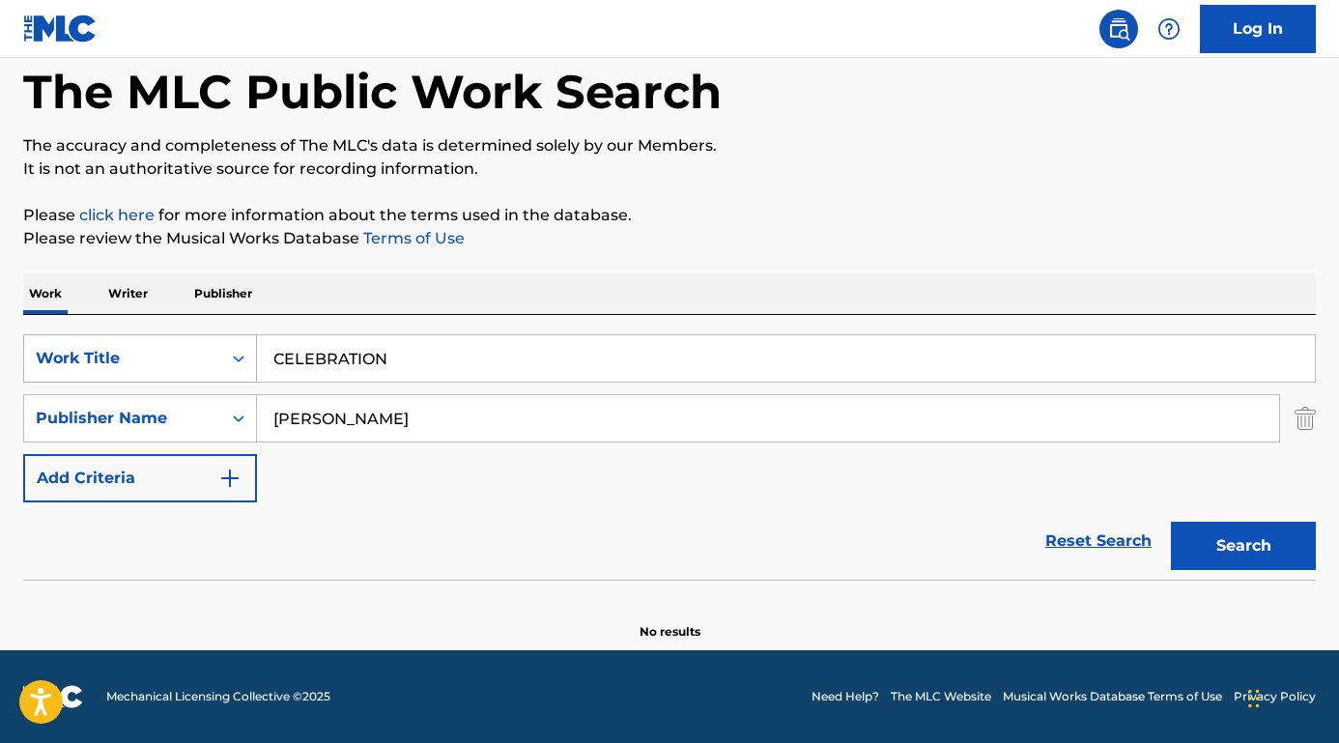
drag, startPoint x: 414, startPoint y: 352, endPoint x: 198, endPoint y: 349, distance: 216.4
click at [198, 349] on div "SearchWithCriteriafa9ce07b-3a3c-4b72-ae3d-1c52ef9f0238 Work Title CELEBRATION" at bounding box center [669, 358] width 1292 height 48
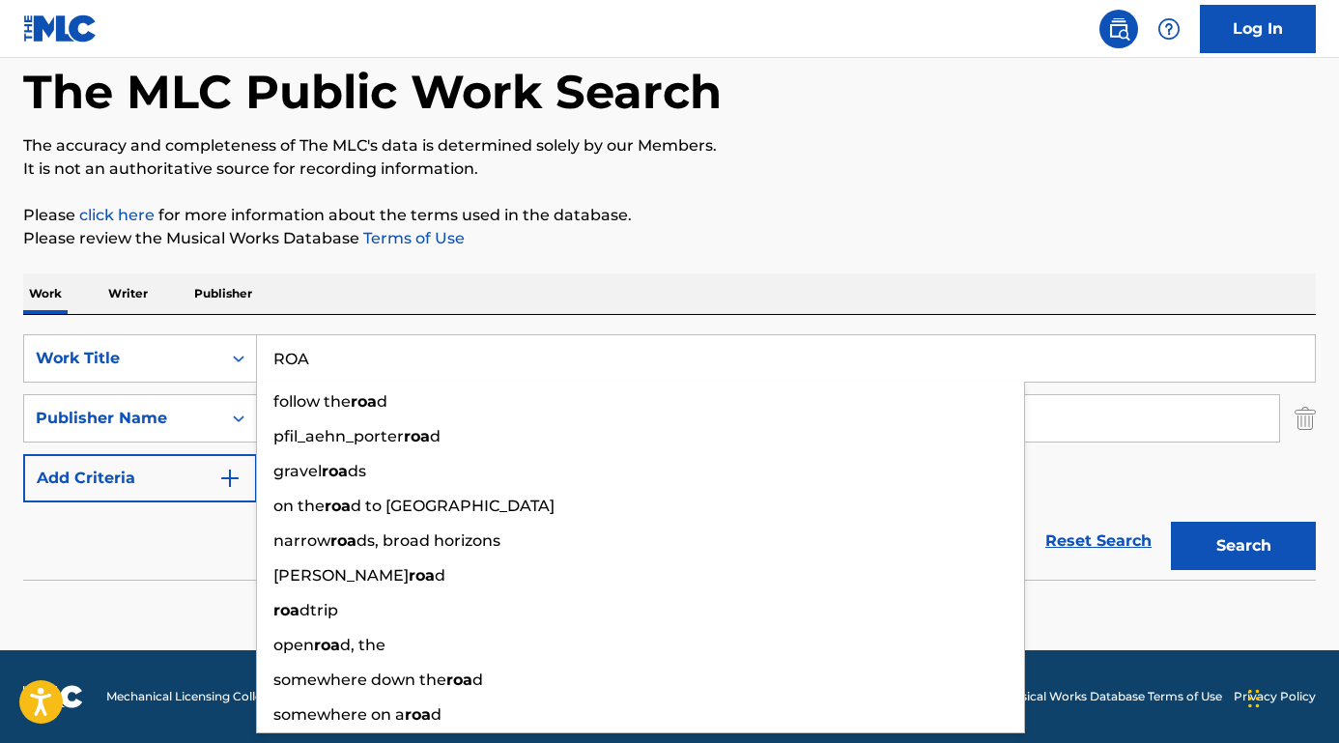
type input "ROA"
click at [201, 525] on div "Reset Search Search" at bounding box center [669, 540] width 1292 height 77
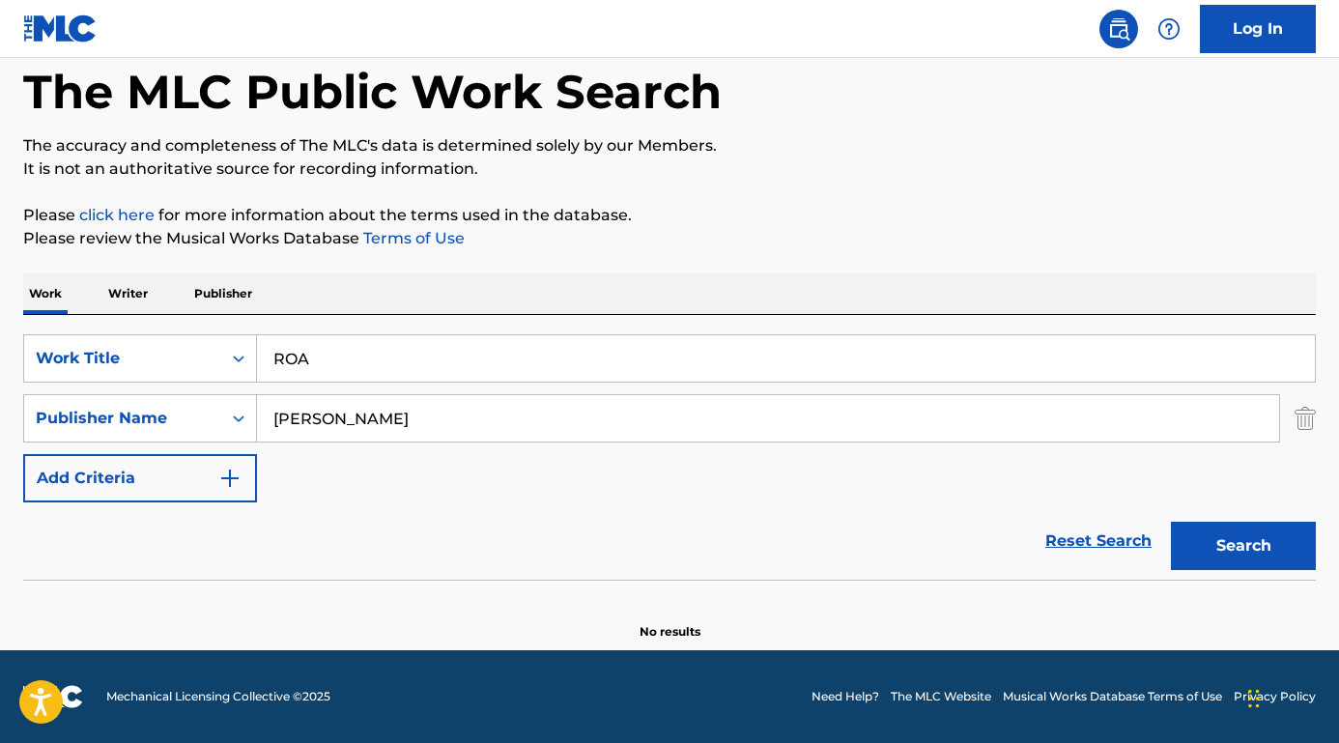
drag, startPoint x: 418, startPoint y: 430, endPoint x: 267, endPoint y: 422, distance: 151.8
click at [267, 422] on input "[PERSON_NAME]" at bounding box center [768, 418] width 1022 height 46
type input "[PERSON_NAME]"
click at [1243, 546] on button "Search" at bounding box center [1243, 546] width 145 height 48
drag, startPoint x: 381, startPoint y: 351, endPoint x: 211, endPoint y: 349, distance: 170.0
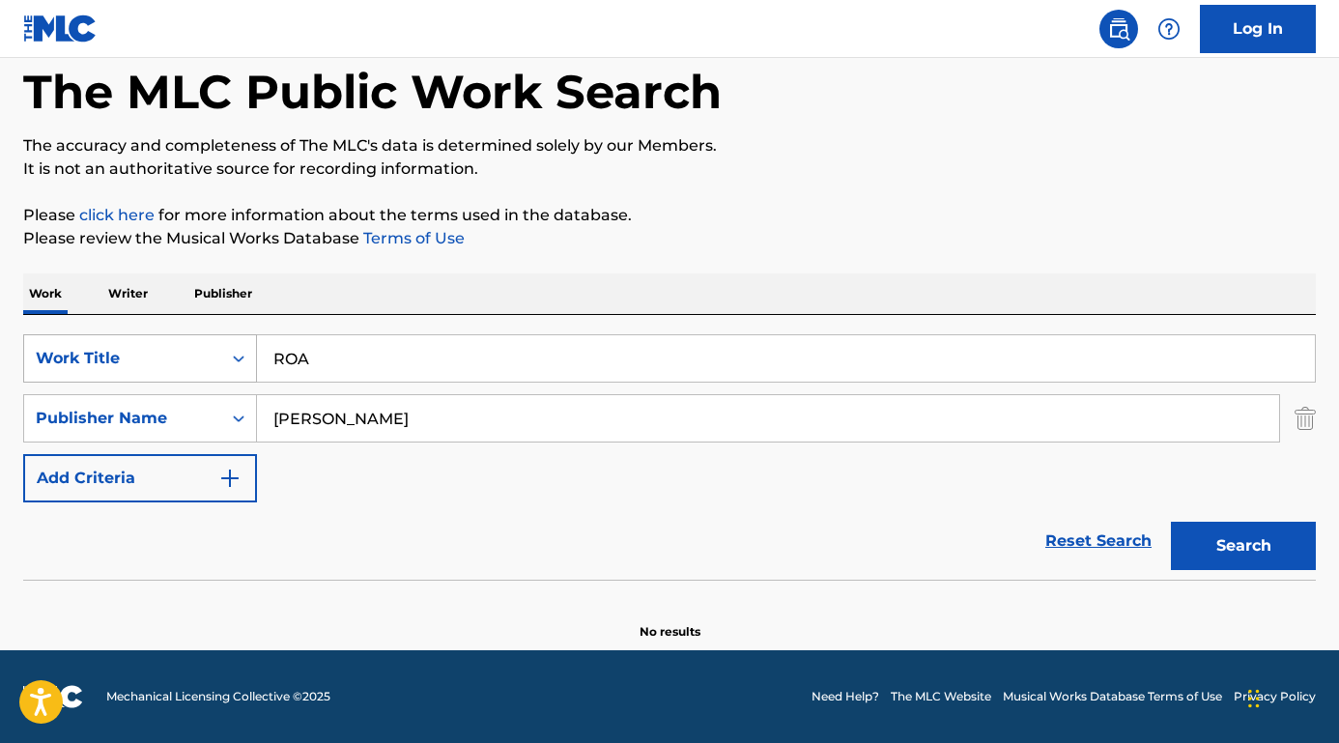
click at [211, 349] on div "SearchWithCriteriafa9ce07b-3a3c-4b72-ae3d-1c52ef9f0238 Work Title ROA" at bounding box center [669, 358] width 1292 height 48
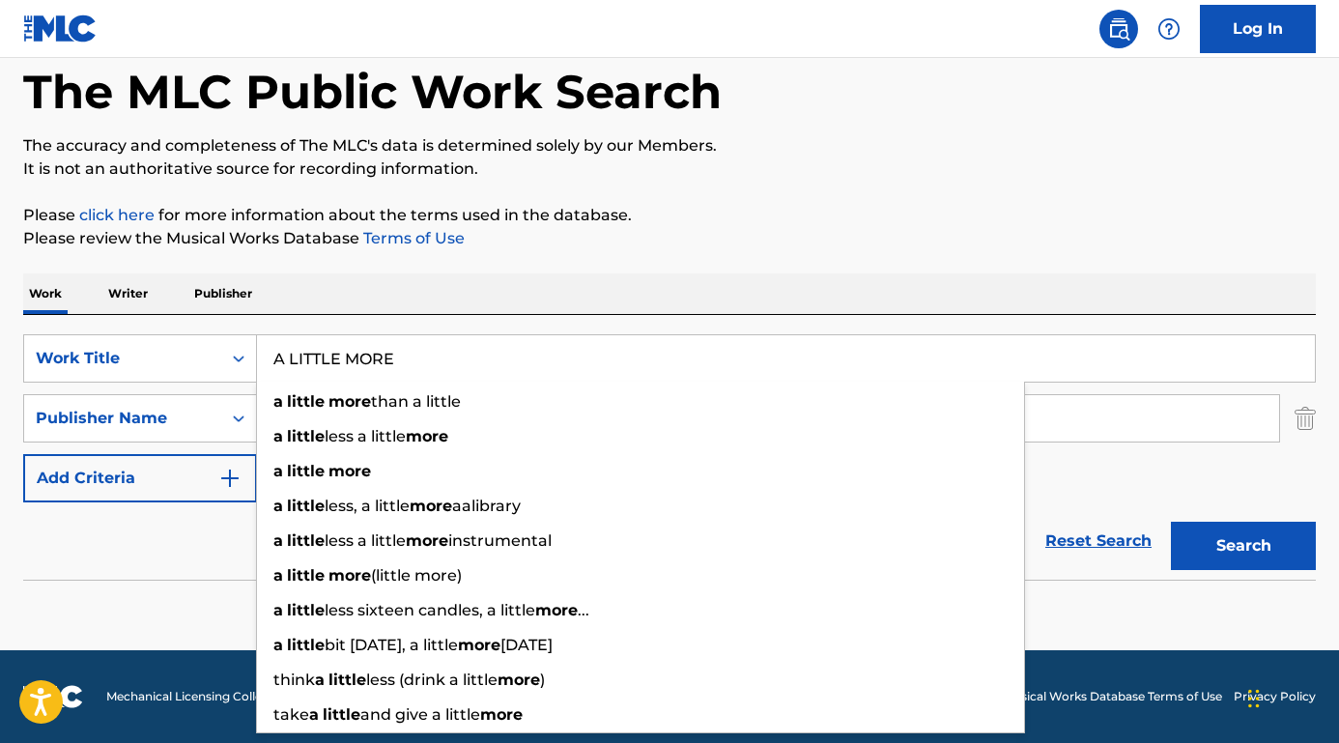
type input "A LITTLE MORE"
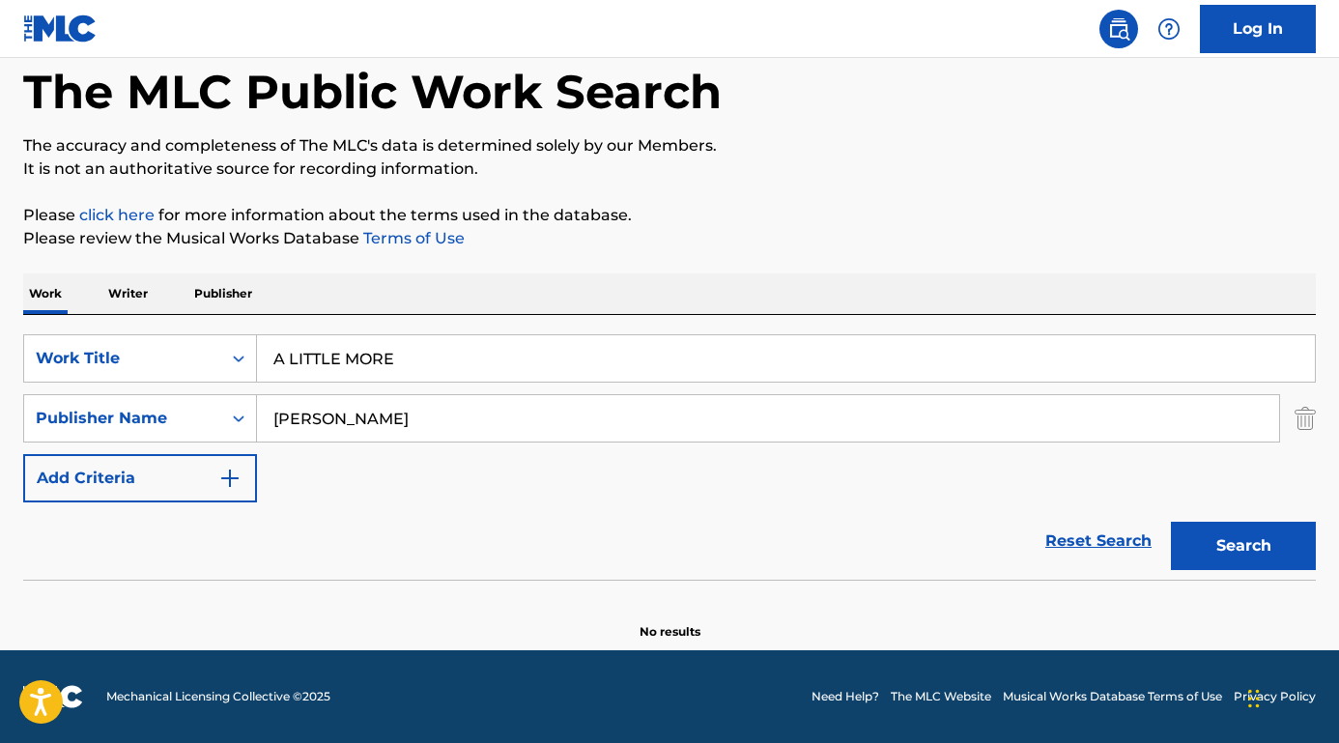
click at [136, 547] on div "Reset Search Search" at bounding box center [669, 540] width 1292 height 77
drag, startPoint x: 411, startPoint y: 417, endPoint x: 165, endPoint y: 377, distance: 249.6
click at [165, 377] on div "SearchWithCriteriafa9ce07b-3a3c-4b72-ae3d-1c52ef9f0238 Work Title A LITTLE MORE…" at bounding box center [669, 418] width 1292 height 168
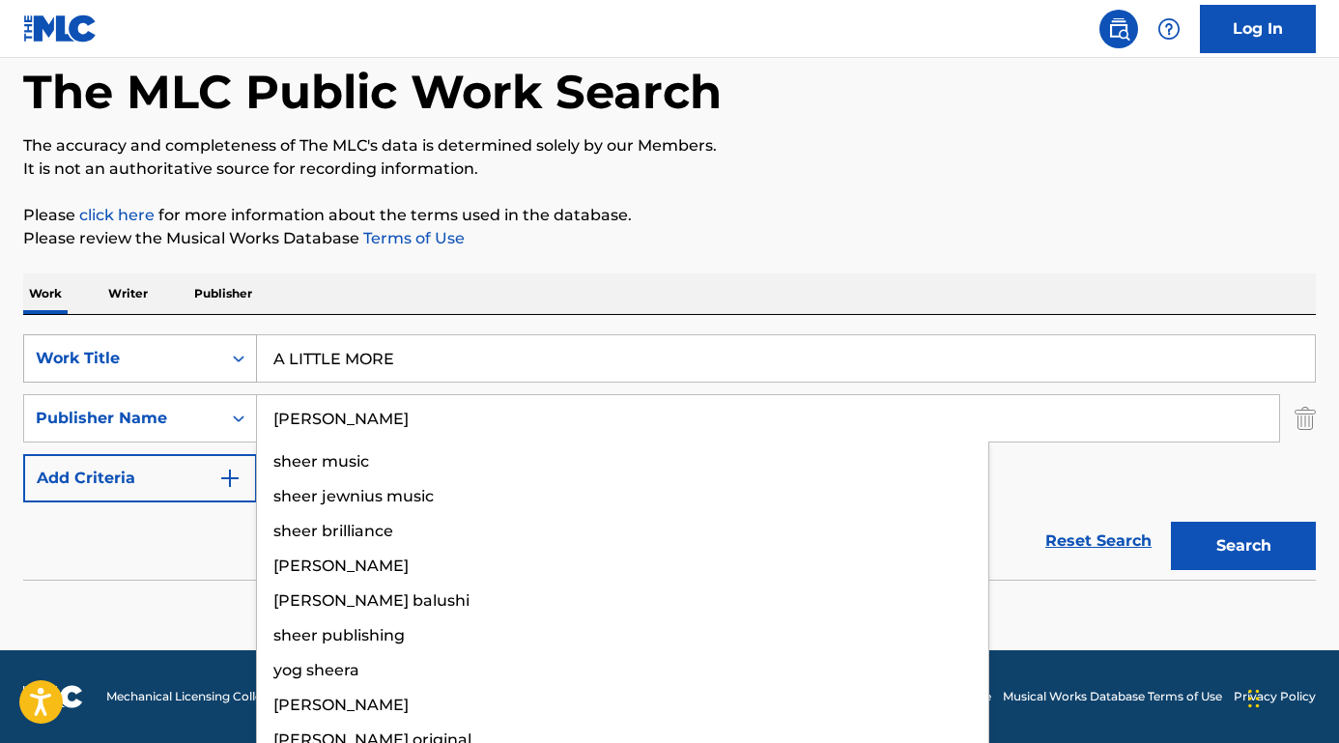
click at [1243, 546] on button "Search" at bounding box center [1243, 546] width 145 height 48
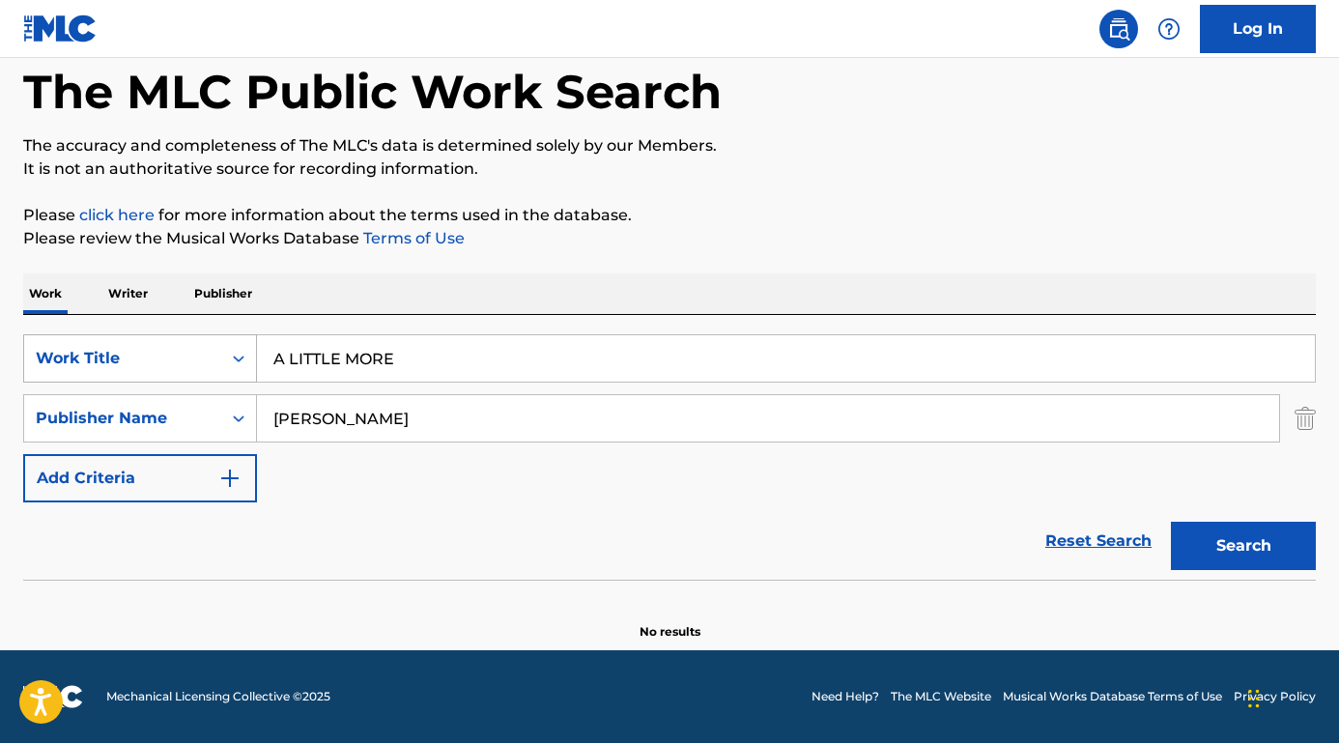
drag, startPoint x: 413, startPoint y: 356, endPoint x: 171, endPoint y: 356, distance: 242.4
click at [171, 356] on div "SearchWithCriteriafa9ce07b-3a3c-4b72-ae3d-1c52ef9f0238 Work Title A LITTLE MORE" at bounding box center [669, 358] width 1292 height 48
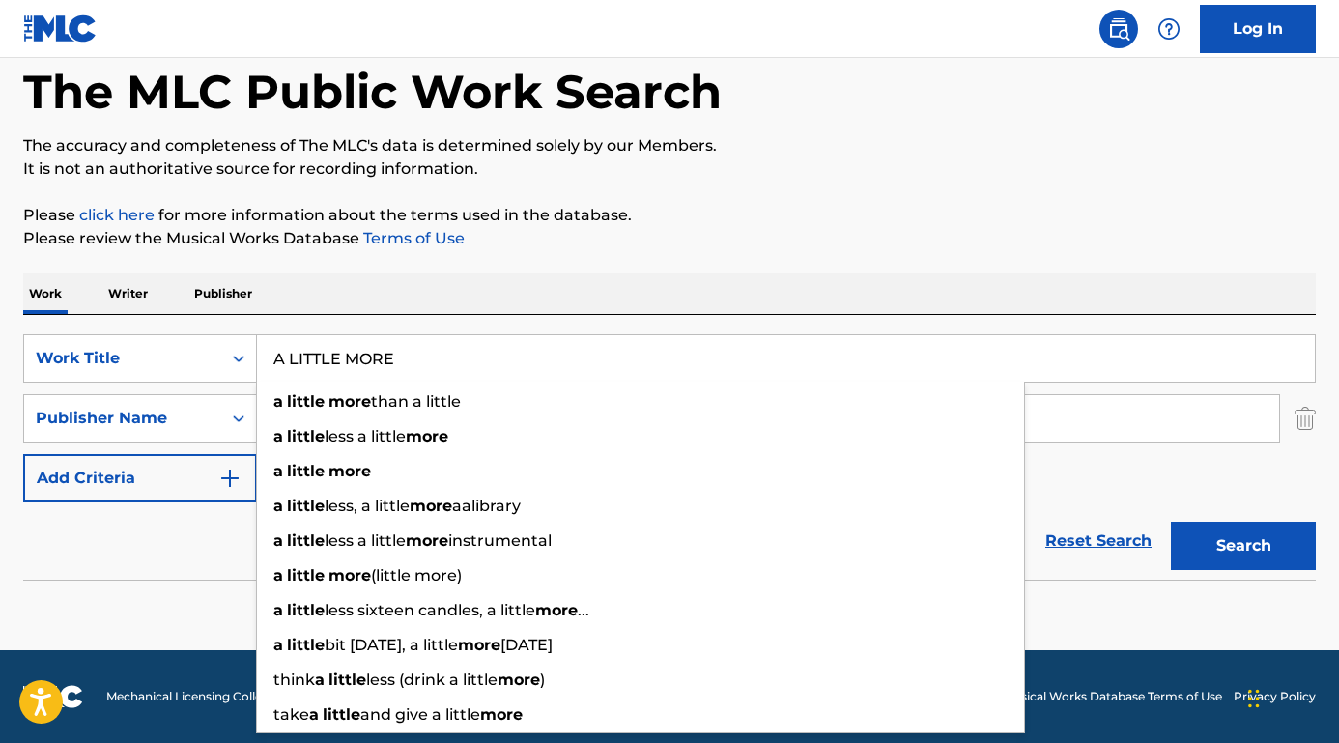
click at [288, 292] on div "Work Writer Publisher" at bounding box center [669, 293] width 1292 height 41
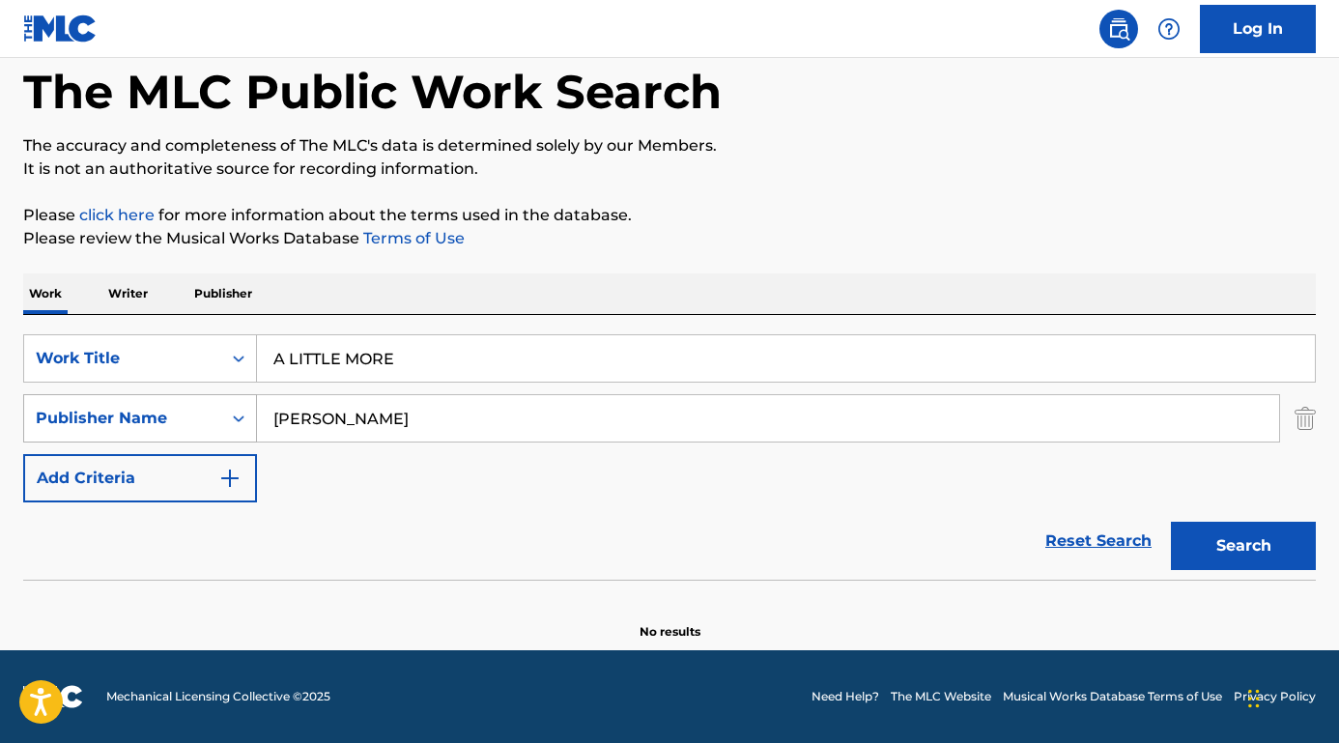
drag, startPoint x: 379, startPoint y: 421, endPoint x: 223, endPoint y: 420, distance: 155.5
click at [223, 420] on div "SearchWithCriteriaed7cf246-a62c-42bb-ae1f-42eb0bdf4a83 Publisher Name [PERSON_N…" at bounding box center [669, 418] width 1292 height 48
paste input "[PERSON_NAME]"
type input "[PERSON_NAME]"
drag, startPoint x: 441, startPoint y: 354, endPoint x: 221, endPoint y: 350, distance: 220.3
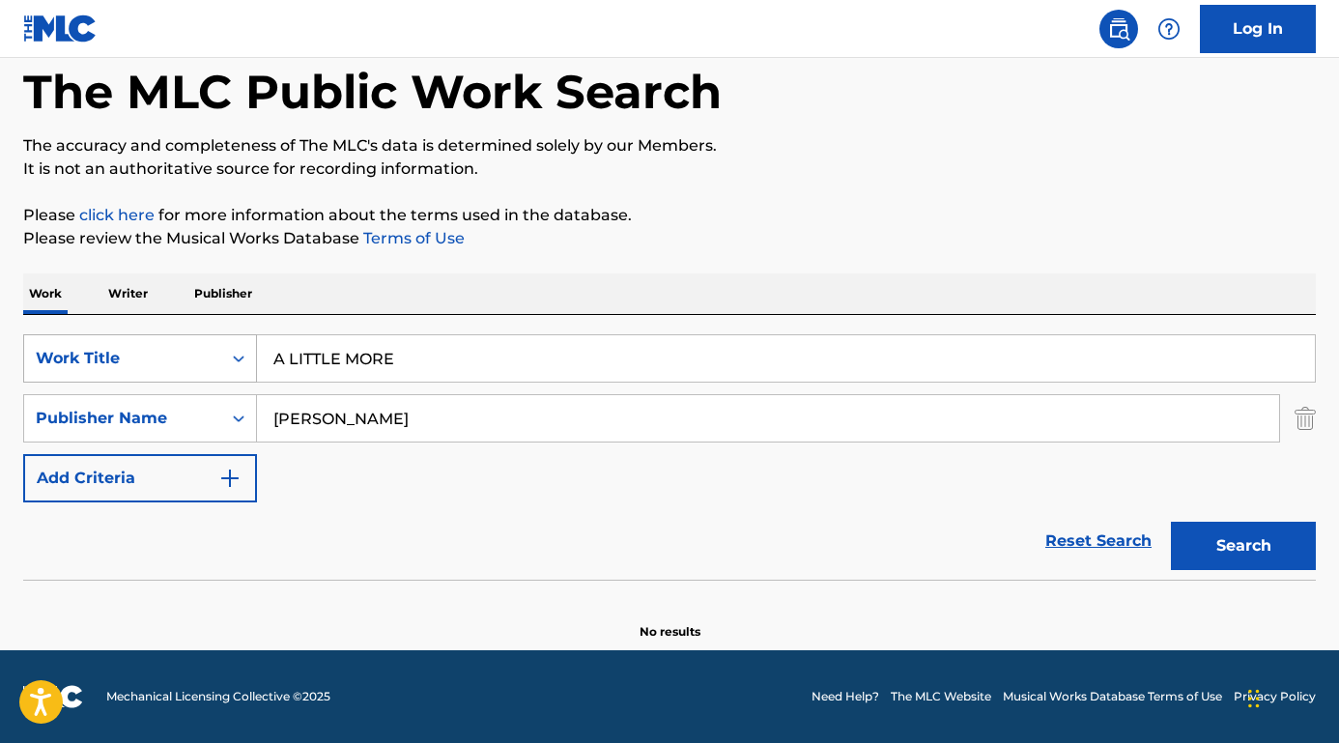
click at [221, 352] on div "SearchWithCriteriafa9ce07b-3a3c-4b72-ae3d-1c52ef9f0238 Work Title A LITTLE MORE" at bounding box center [669, 358] width 1292 height 48
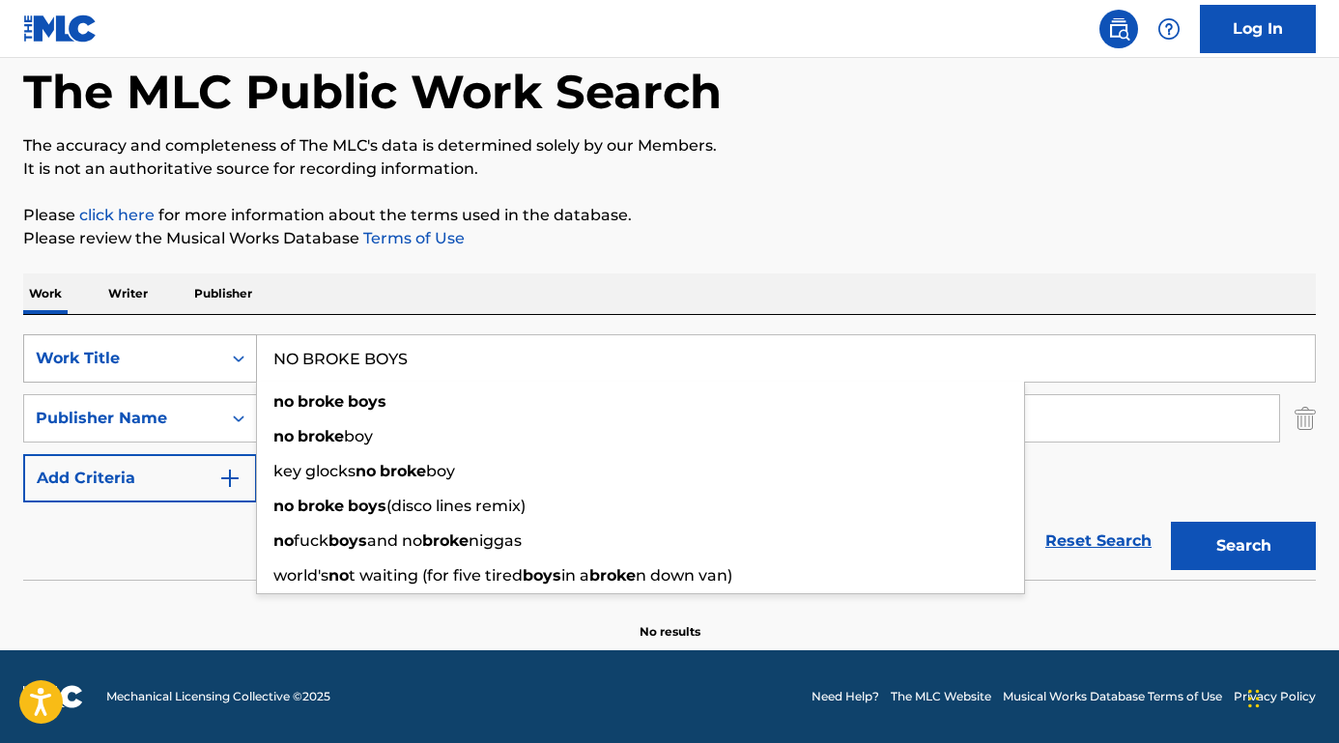
type input "NO BROKE BOYS"
click at [1243, 546] on button "Search" at bounding box center [1243, 546] width 145 height 48
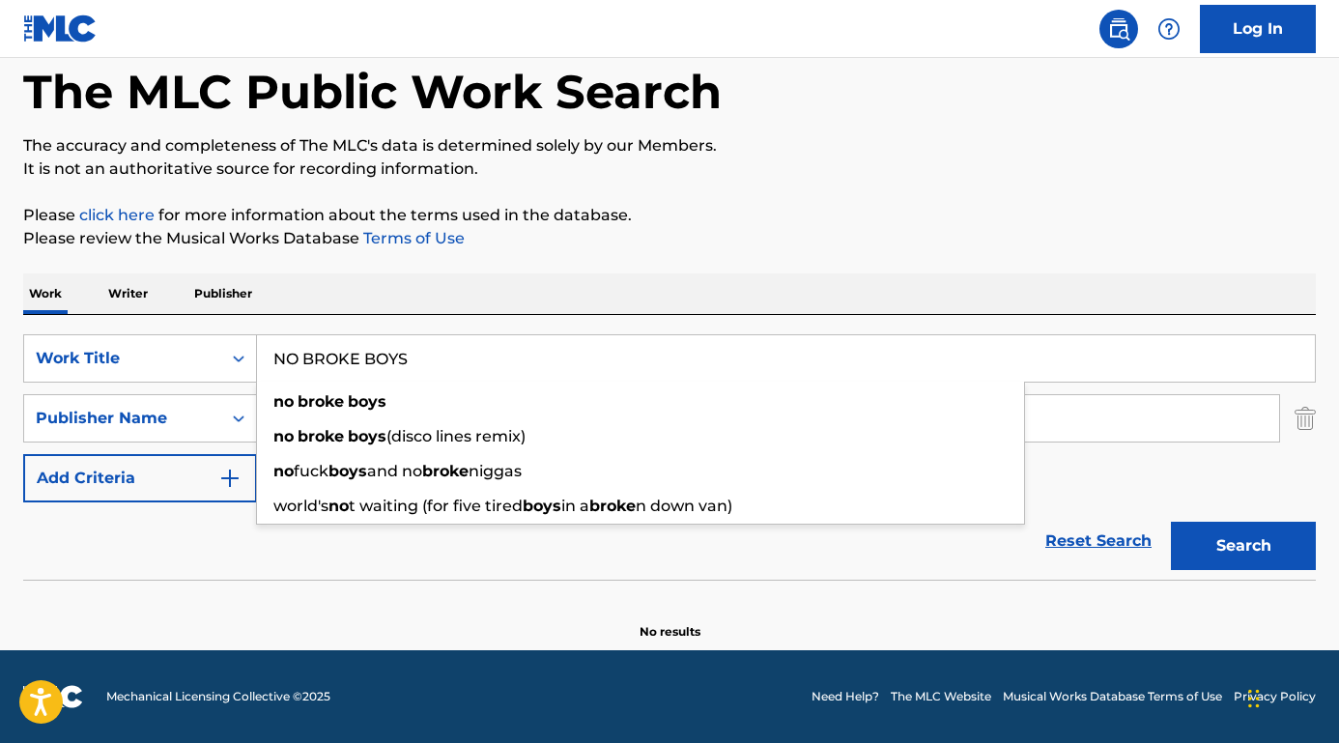
click at [305, 570] on div "Reset Search Search" at bounding box center [669, 540] width 1292 height 77
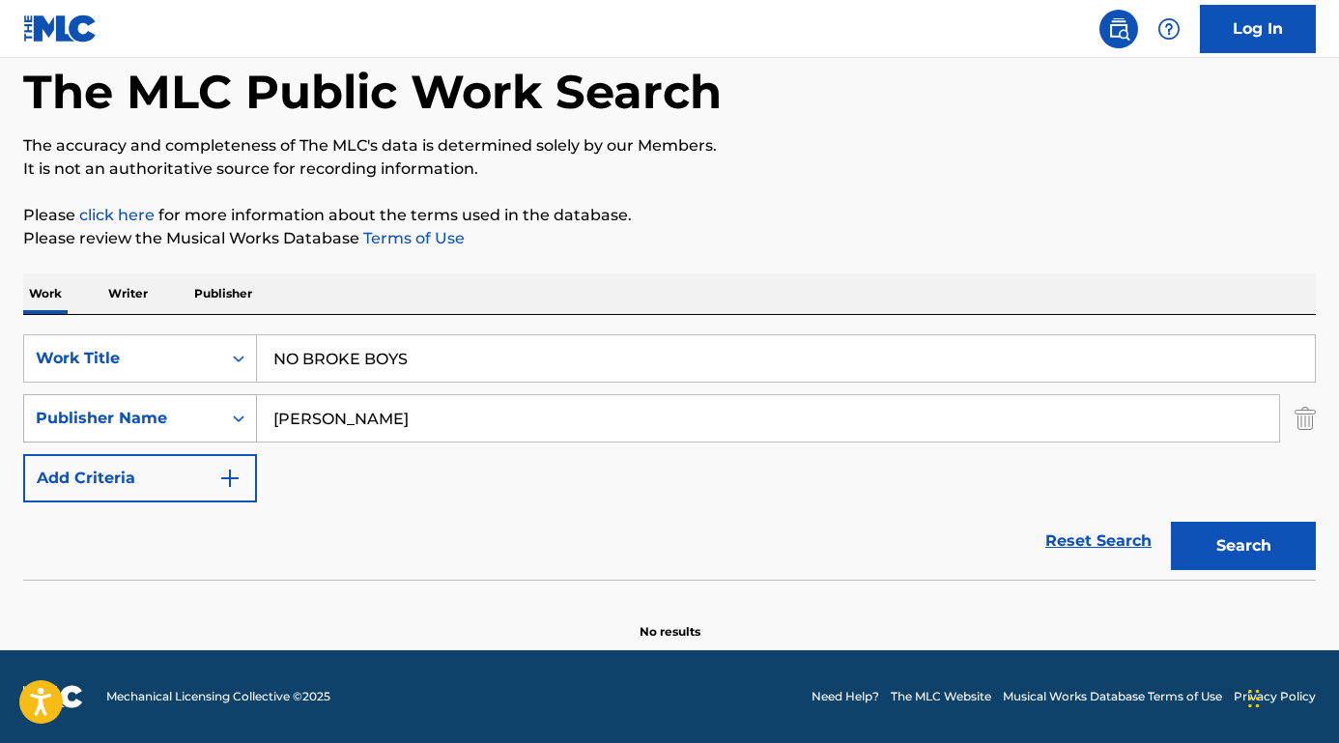
drag, startPoint x: 425, startPoint y: 421, endPoint x: 166, endPoint y: 415, distance: 258.9
click at [166, 415] on div "SearchWithCriteriaed7cf246-a62c-42bb-ae1f-42eb0bdf4a83 Publisher Name [PERSON_N…" at bounding box center [669, 418] width 1292 height 48
click at [1243, 546] on button "Search" at bounding box center [1243, 546] width 145 height 48
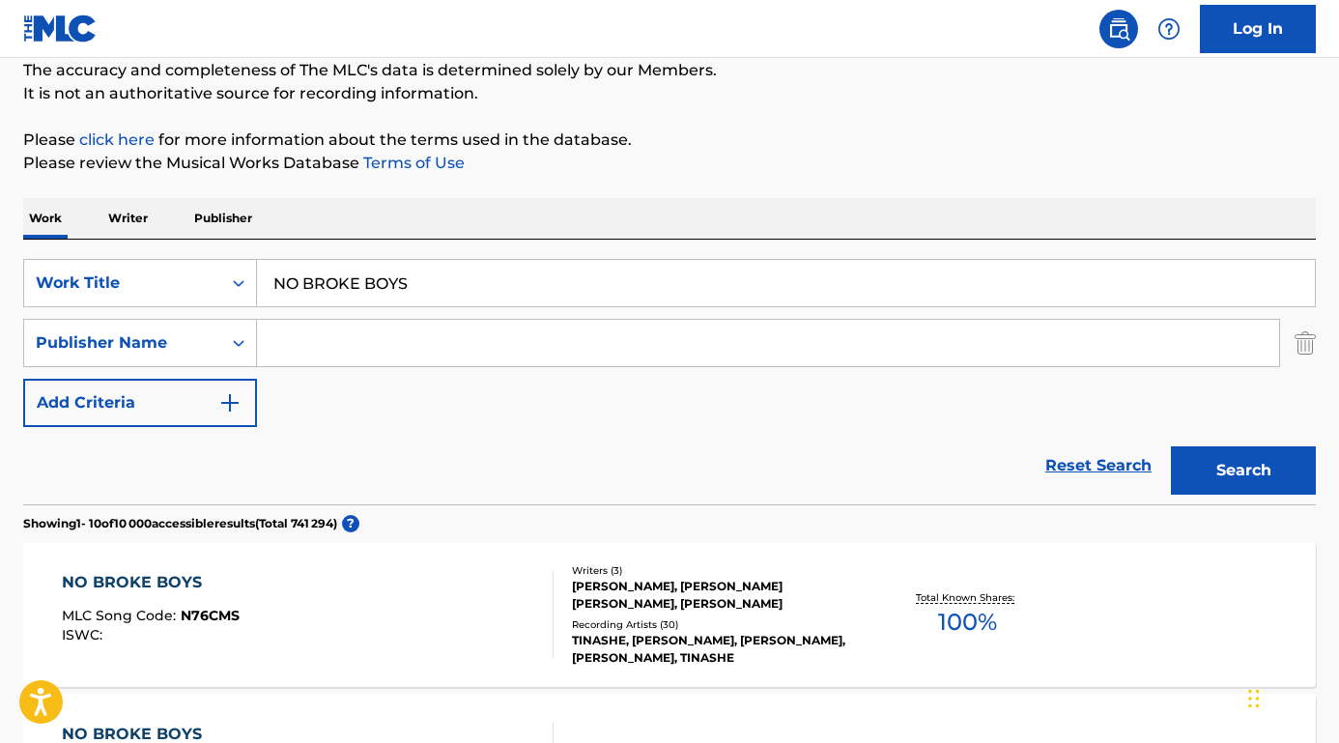
scroll to position [297, 0]
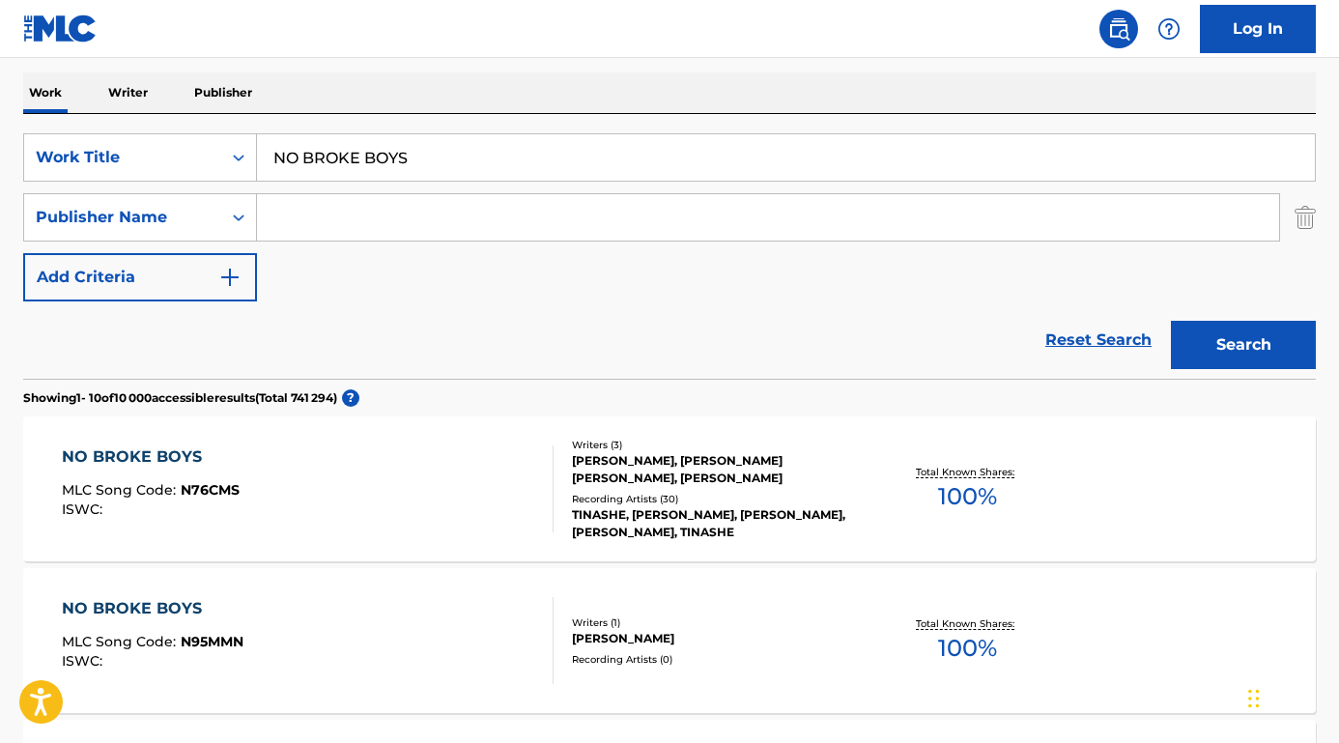
click at [158, 456] on div "NO BROKE BOYS" at bounding box center [151, 456] width 178 height 23
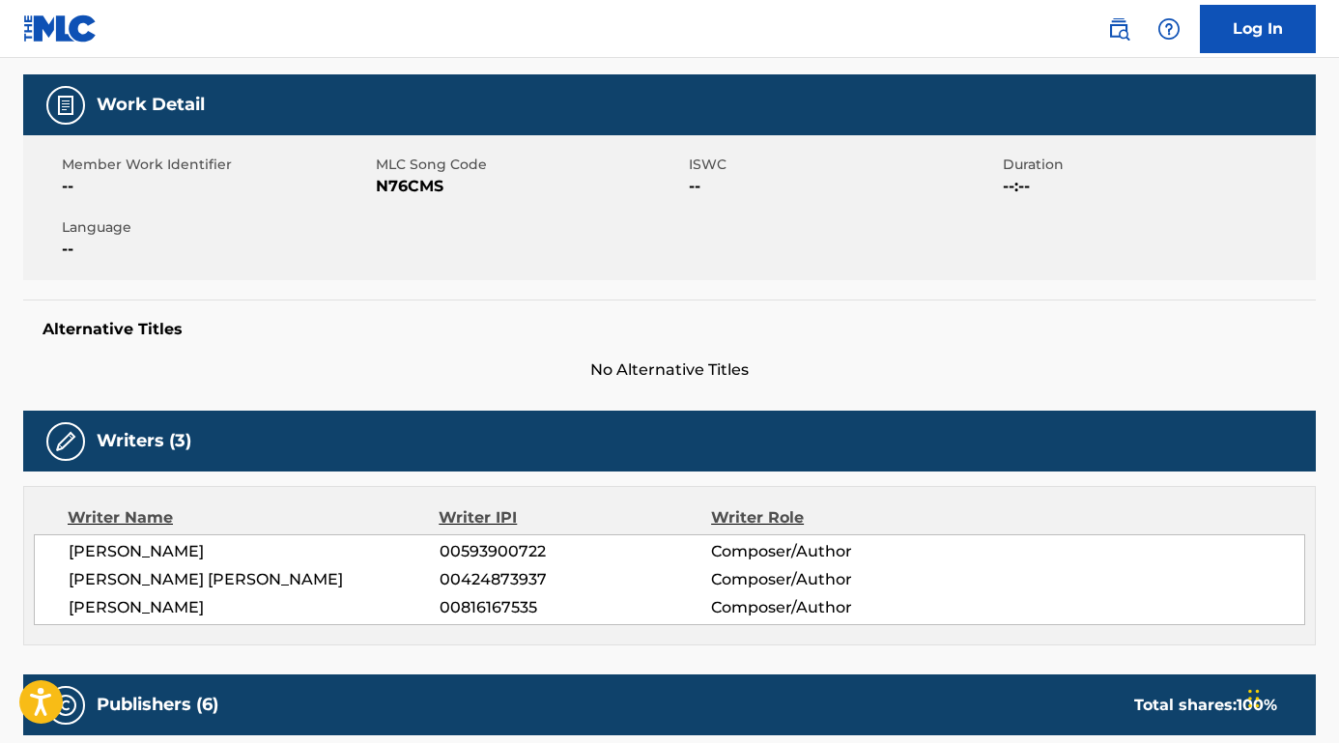
scroll to position [354, 0]
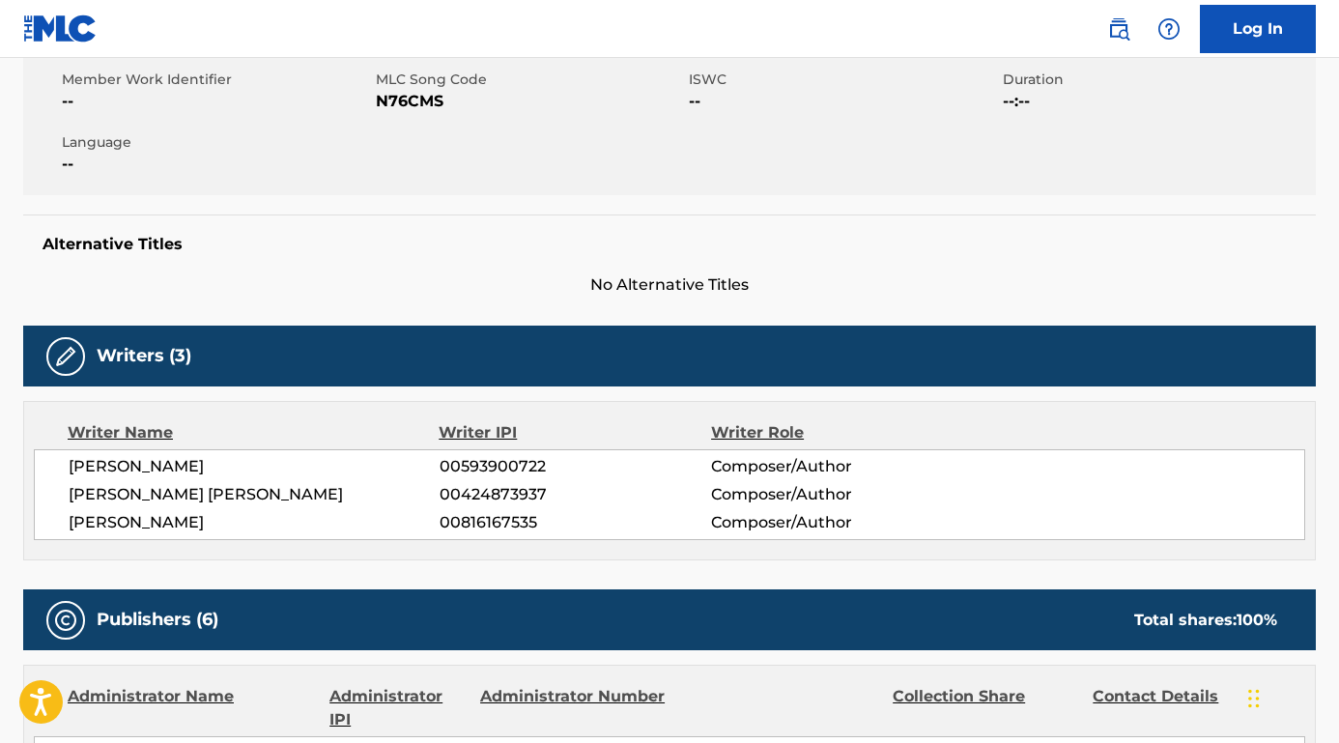
drag, startPoint x: 244, startPoint y: 457, endPoint x: 17, endPoint y: 461, distance: 227.0
copy span "[PERSON_NAME]"
drag, startPoint x: 293, startPoint y: 498, endPoint x: 62, endPoint y: 493, distance: 230.9
click at [62, 493] on div "[PERSON_NAME] 00593900722 Composer/Author [PERSON_NAME] [PERSON_NAME] 004248739…" at bounding box center [669, 494] width 1271 height 91
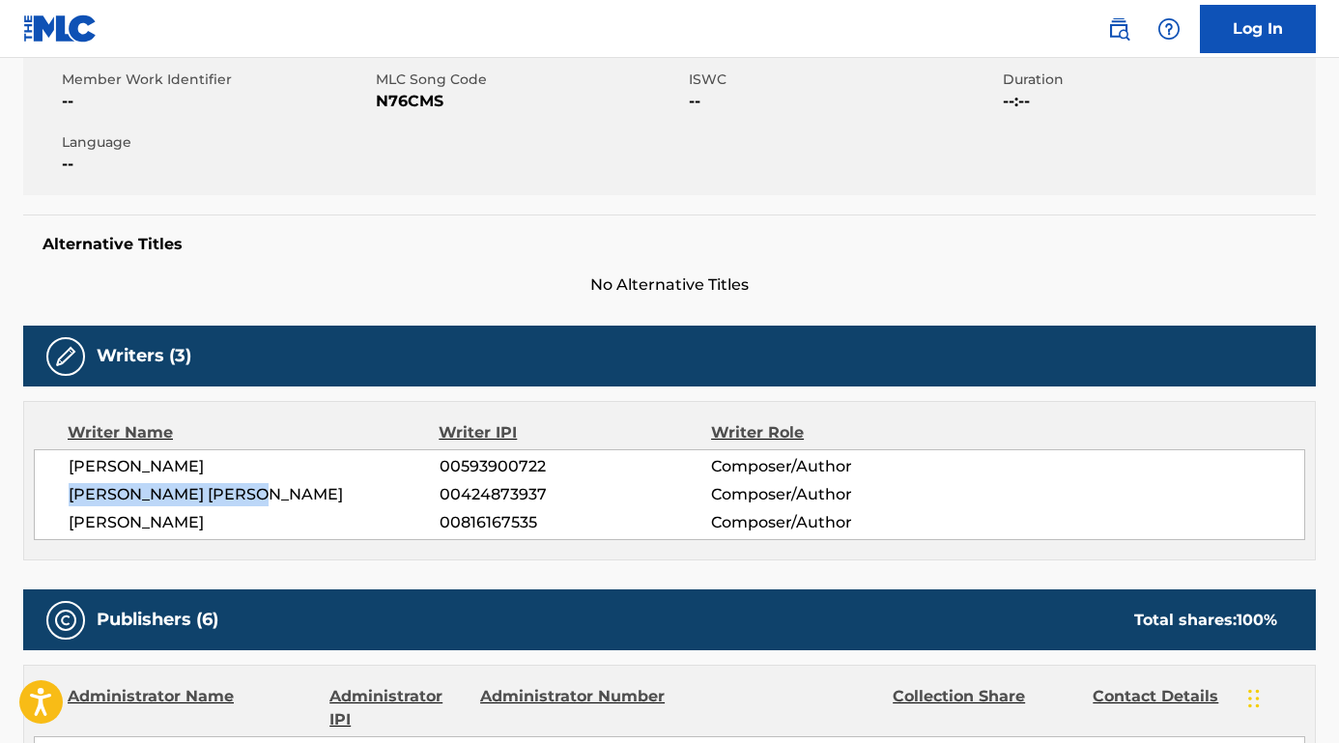
copy span "[PERSON_NAME] [PERSON_NAME]"
drag, startPoint x: 197, startPoint y: 520, endPoint x: 61, endPoint y: 521, distance: 136.2
click at [61, 521] on div "[PERSON_NAME] 00593900722 Composer/Author [PERSON_NAME] [PERSON_NAME] 004248739…" at bounding box center [669, 494] width 1271 height 91
copy span "[PERSON_NAME]"
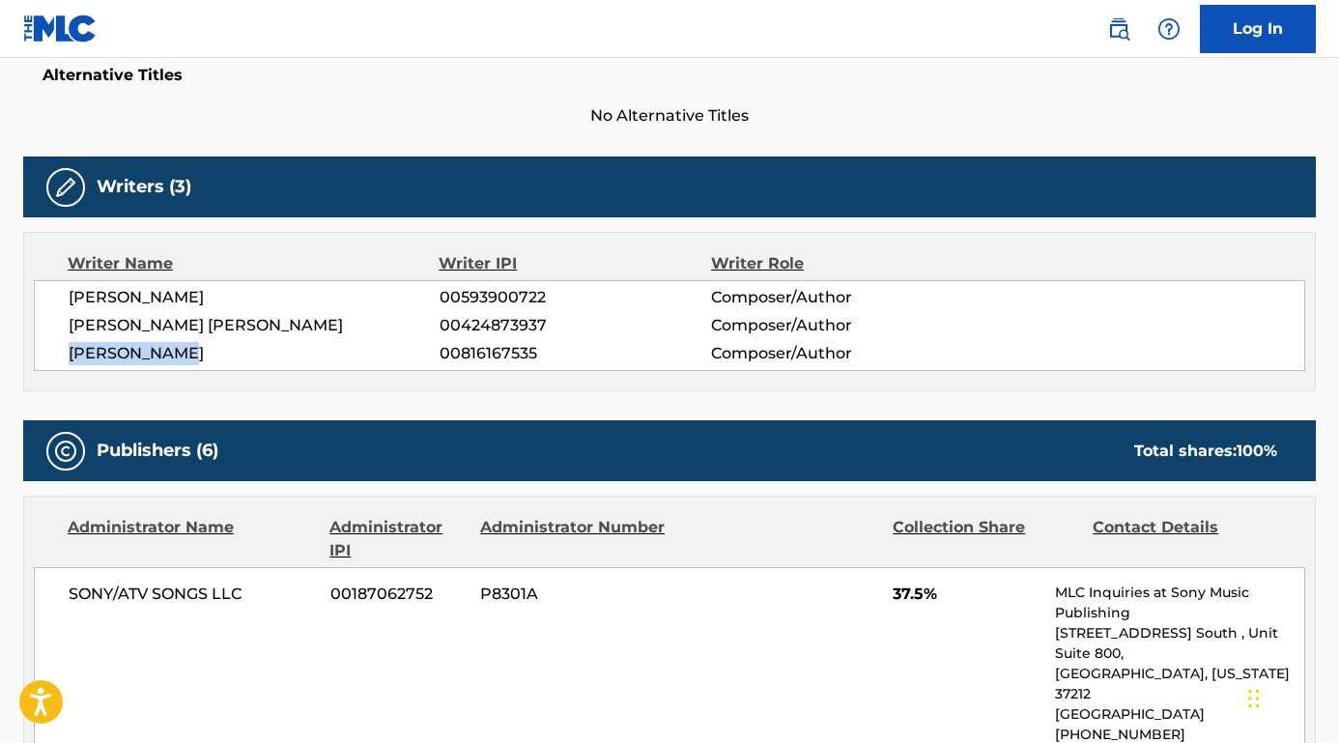
scroll to position [600, 0]
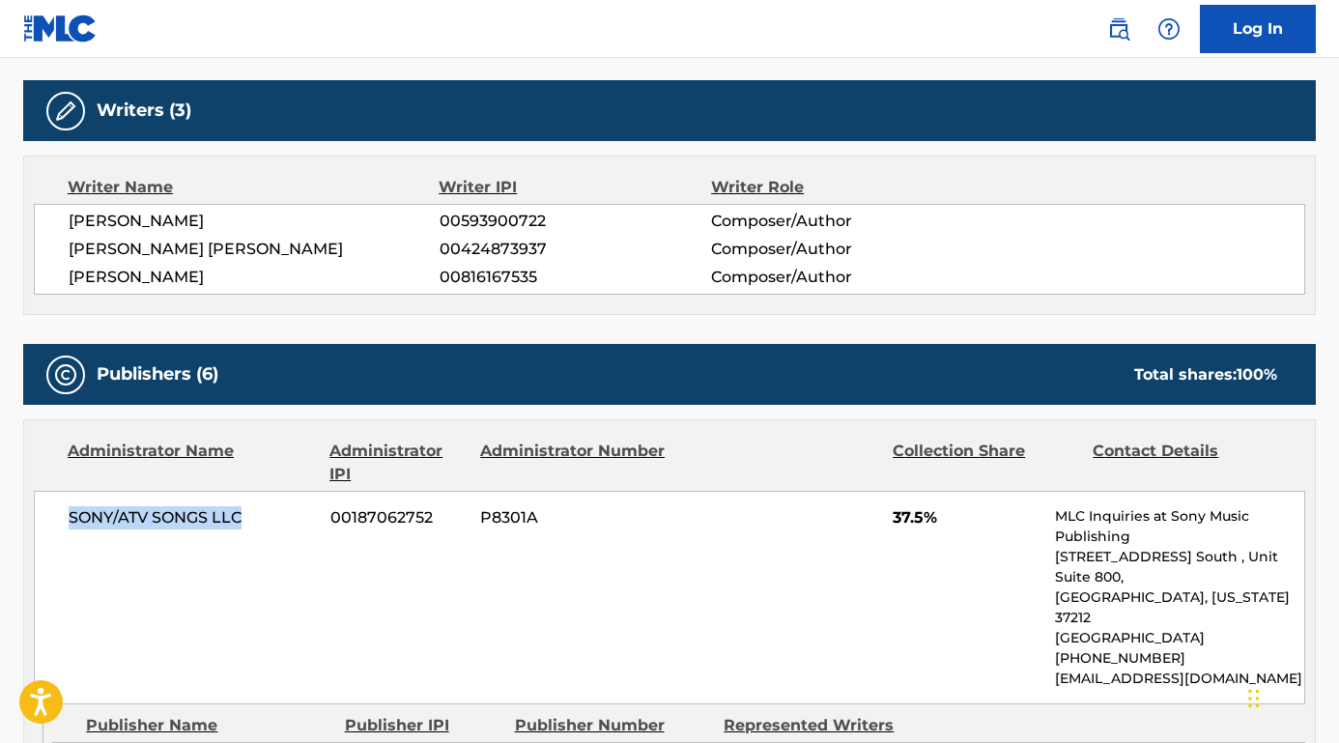
drag, startPoint x: 261, startPoint y: 516, endPoint x: 48, endPoint y: 515, distance: 212.5
click at [48, 515] on div "SONY/ATV SONGS LLC 00187062752 P8301A 37.5% MLC Inquiries at Sony Music Publish…" at bounding box center [669, 597] width 1271 height 213
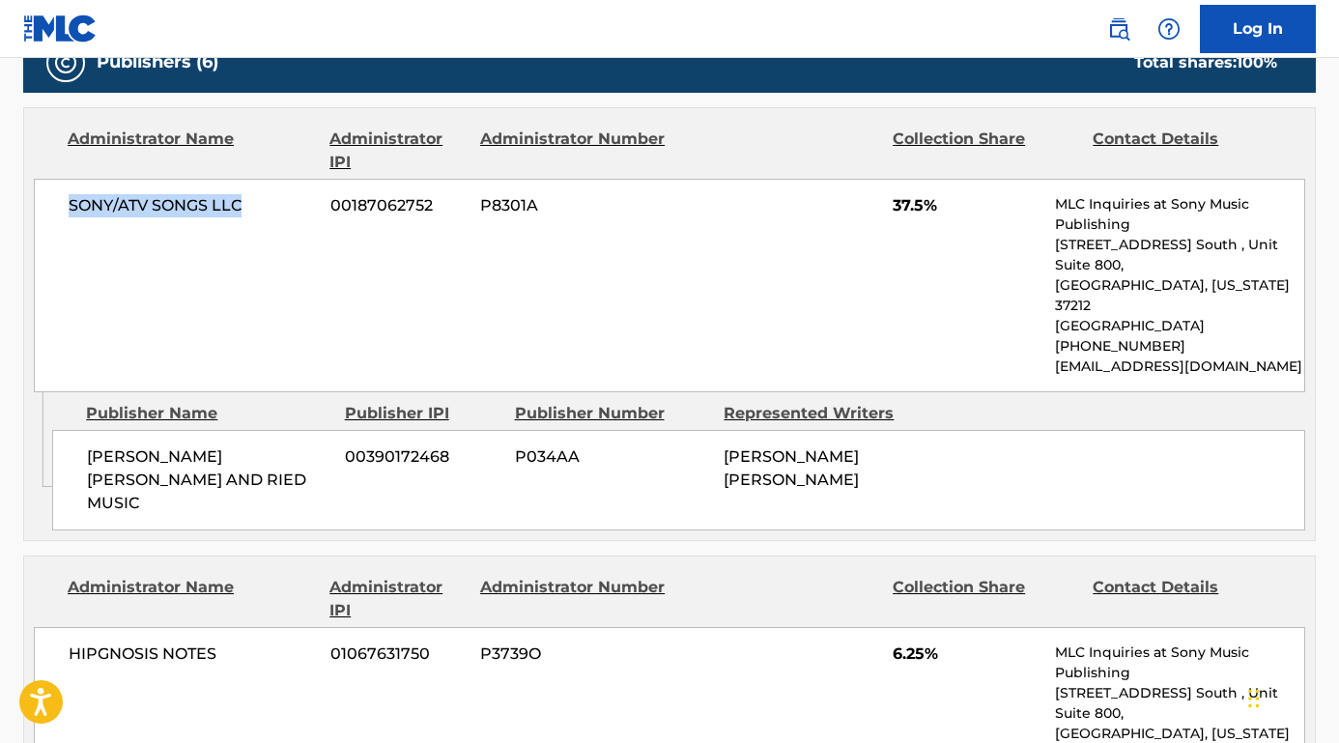
scroll to position [1061, 0]
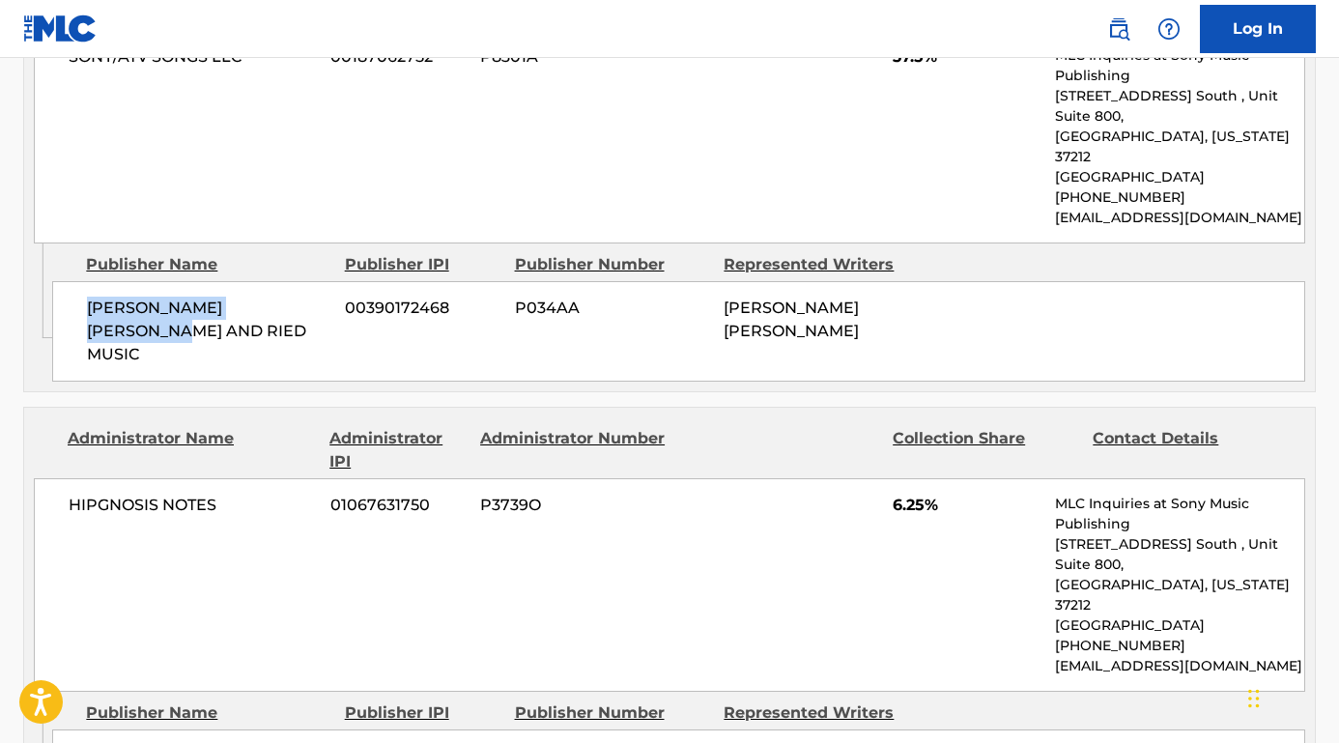
drag, startPoint x: 321, startPoint y: 280, endPoint x: 79, endPoint y: 283, distance: 241.5
click at [79, 283] on div "[PERSON_NAME] [PERSON_NAME] AND RIED MUSIC 00390172468 P034AA [PERSON_NAME] [PE…" at bounding box center [678, 331] width 1253 height 100
drag, startPoint x: 216, startPoint y: 457, endPoint x: 40, endPoint y: 459, distance: 176.8
click at [40, 478] on div "HIPGNOSIS NOTES 01067631750 P3739O 6.25% MLC Inquiries at Sony Music Publishing…" at bounding box center [669, 584] width 1271 height 213
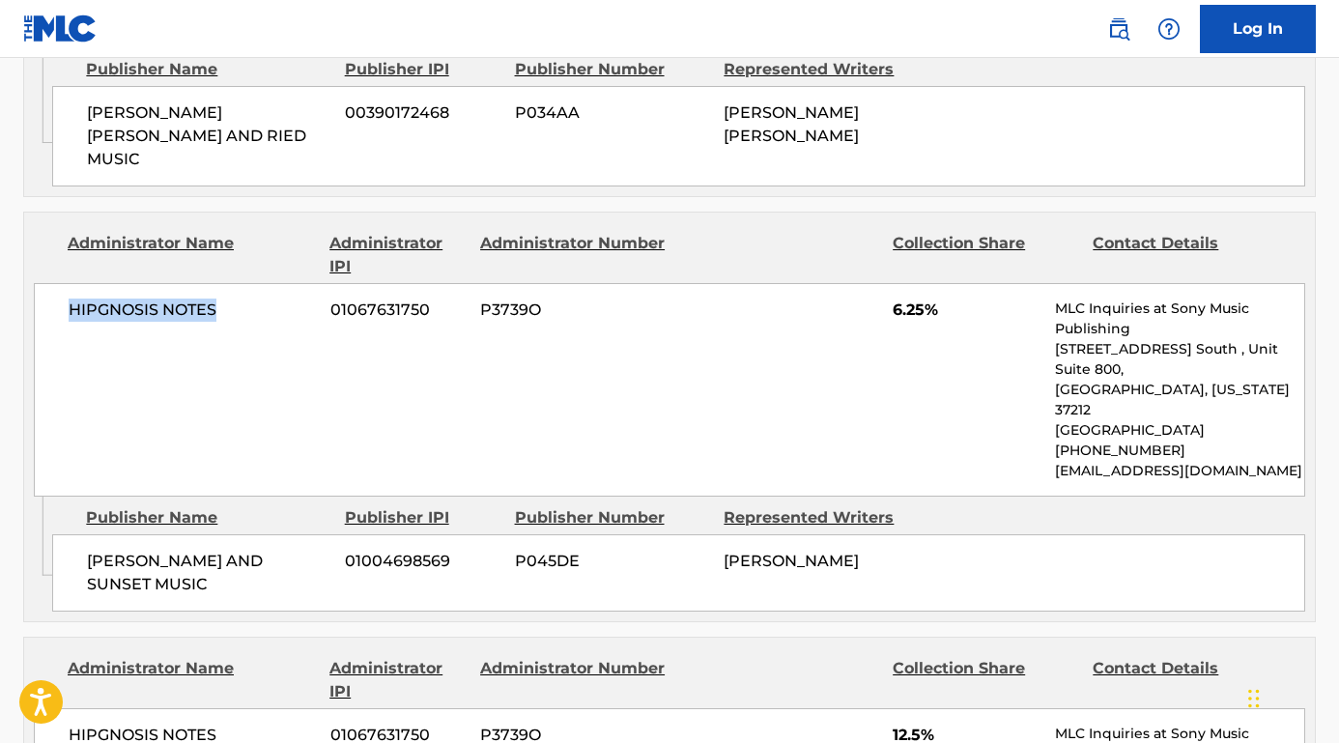
scroll to position [1385, 0]
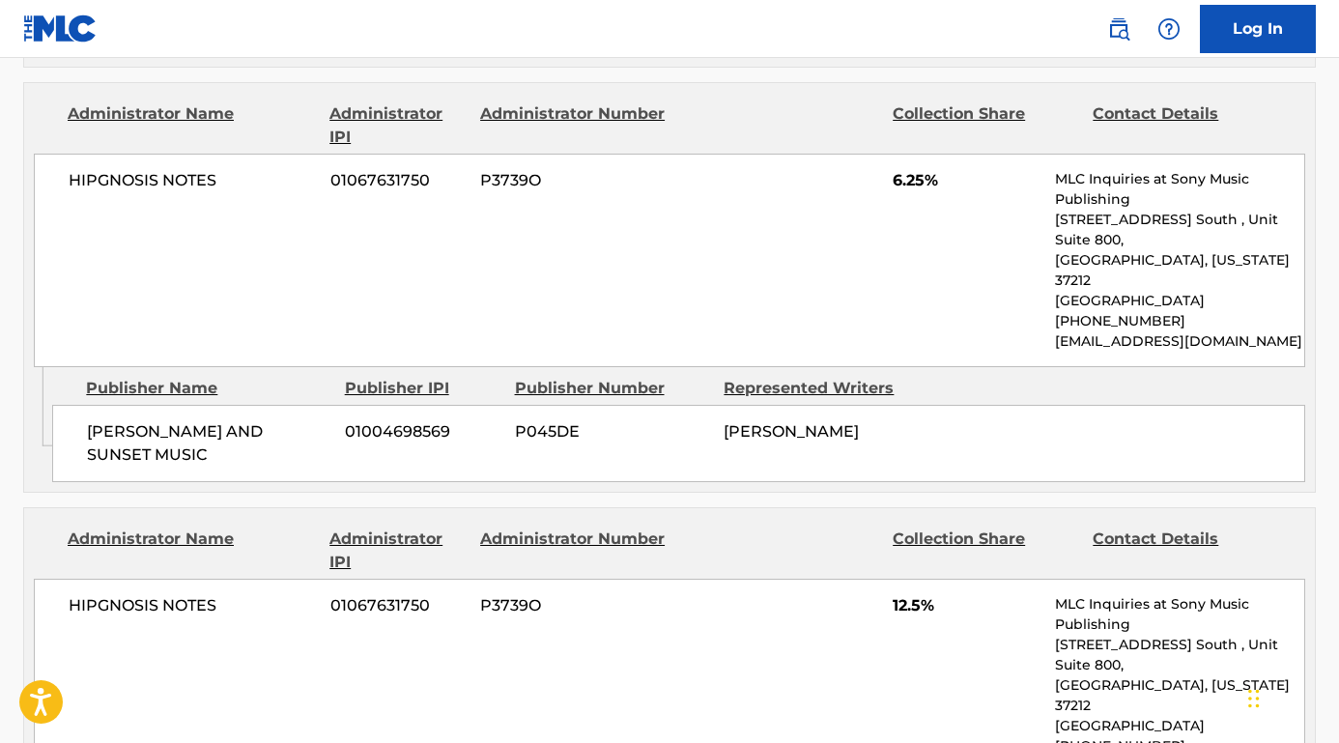
click at [243, 579] on div "HIPGNOSIS NOTES 01067631750 P3739O 12.5% MLC Inquiries at Sony Music Publishing…" at bounding box center [669, 685] width 1271 height 213
drag, startPoint x: 171, startPoint y: 393, endPoint x: 71, endPoint y: 361, distance: 104.5
click at [71, 405] on div "[PERSON_NAME] AND SUNSET MUSIC 01004698569 P045DE [PERSON_NAME]" at bounding box center [678, 443] width 1253 height 77
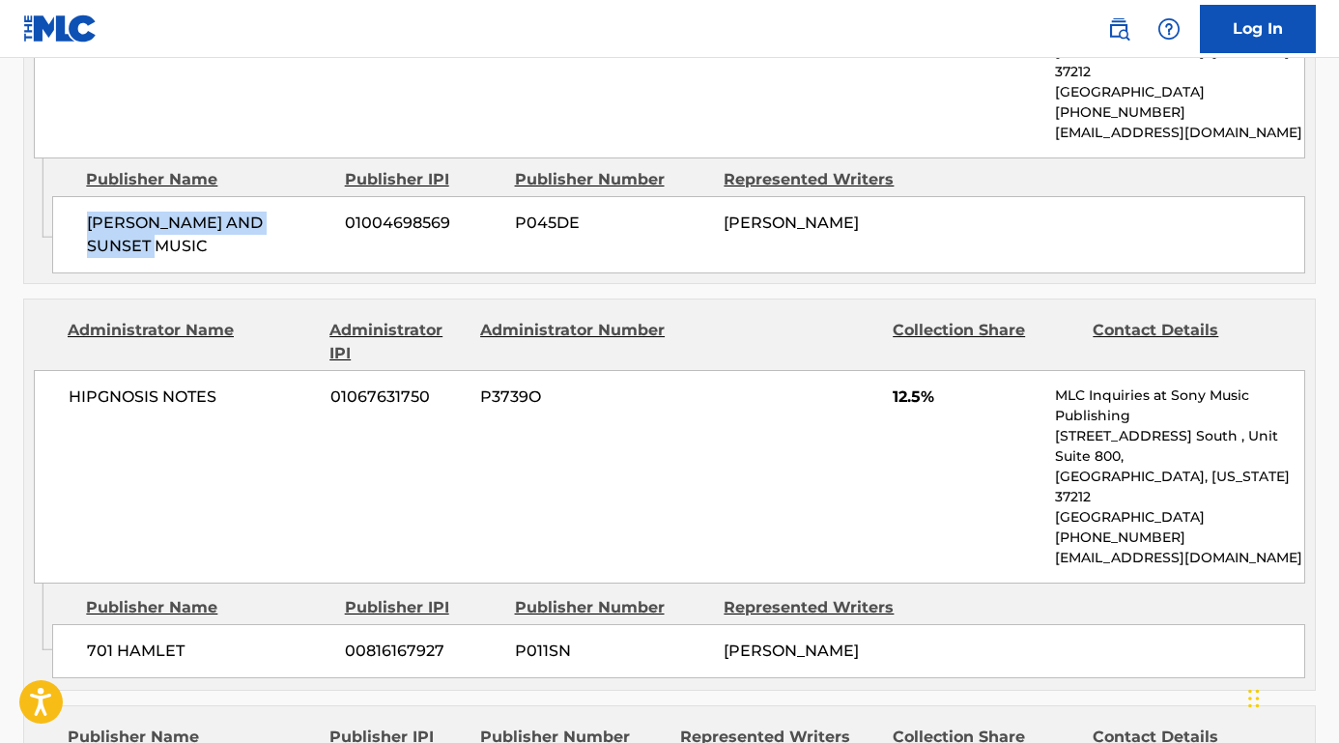
scroll to position [1689, 0]
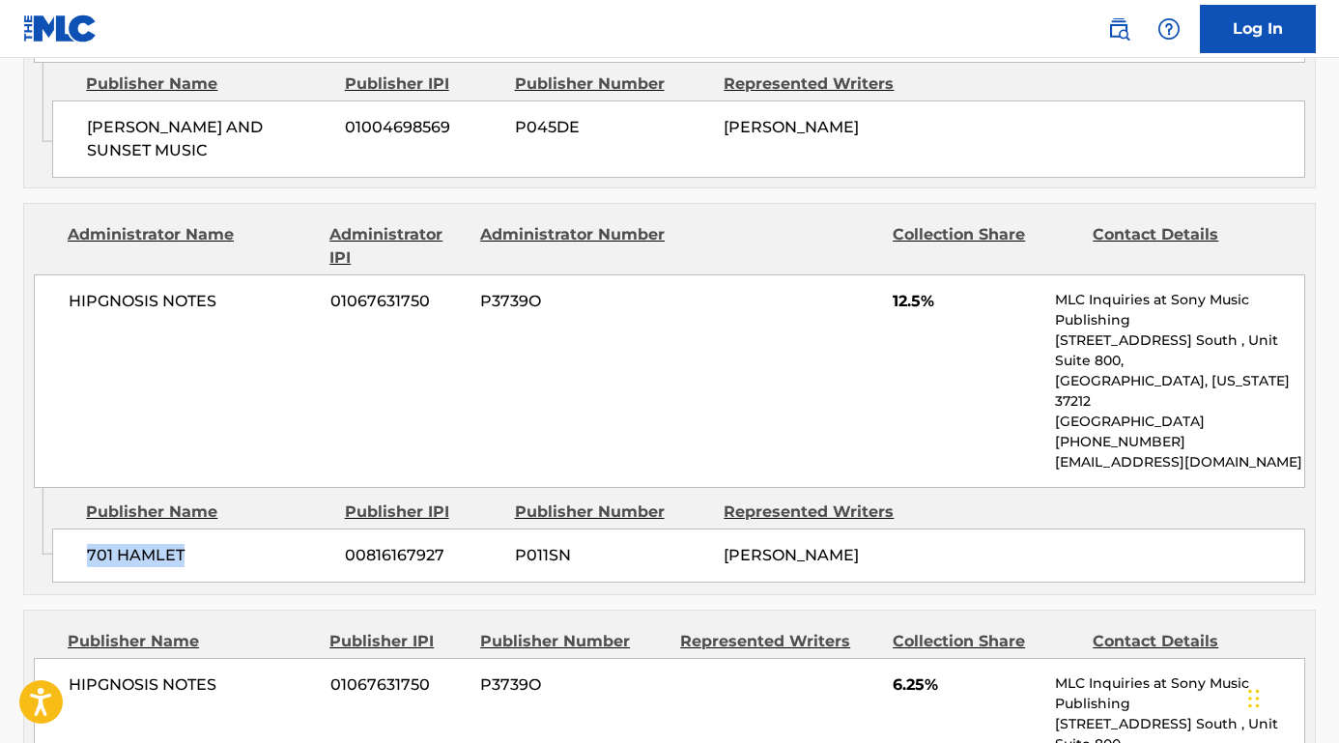
drag, startPoint x: 212, startPoint y: 465, endPoint x: 82, endPoint y: 457, distance: 129.7
click at [64, 528] on div "701 HAMLET 00816167927 P011SN [PERSON_NAME]" at bounding box center [678, 555] width 1253 height 54
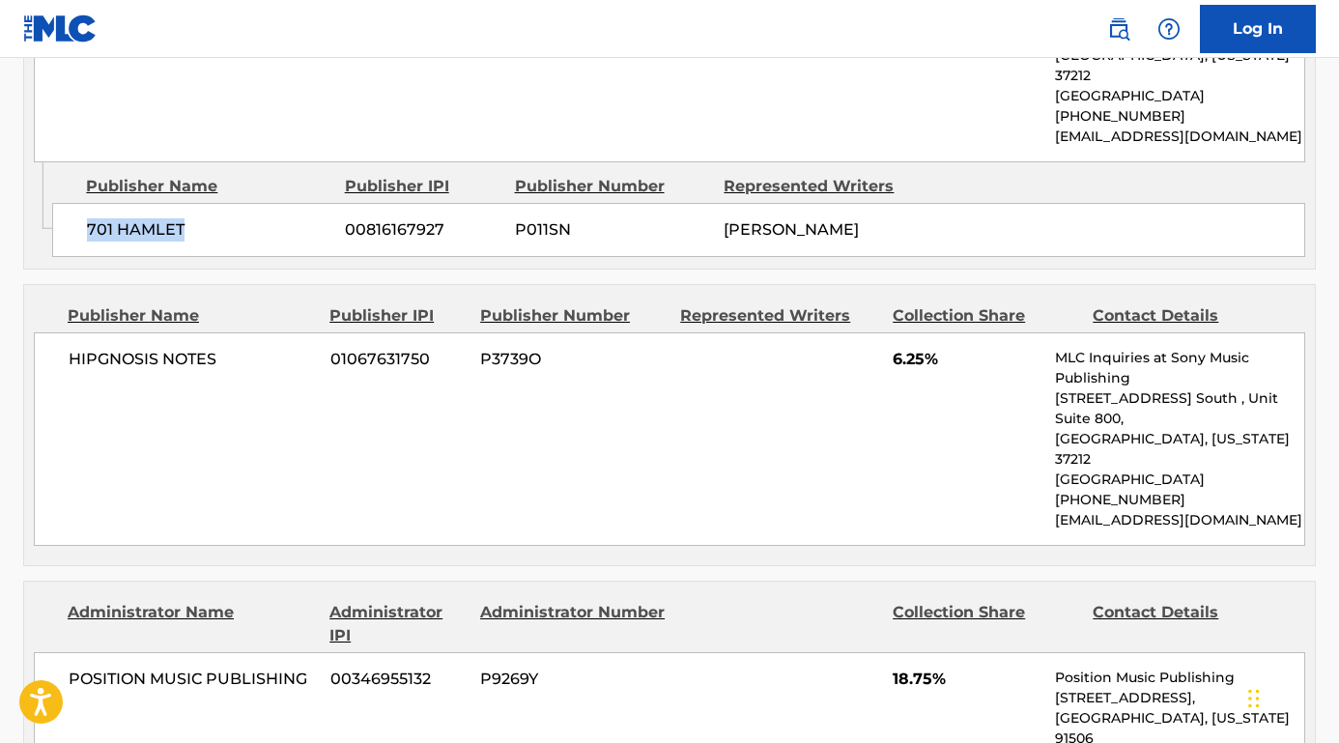
scroll to position [2049, 0]
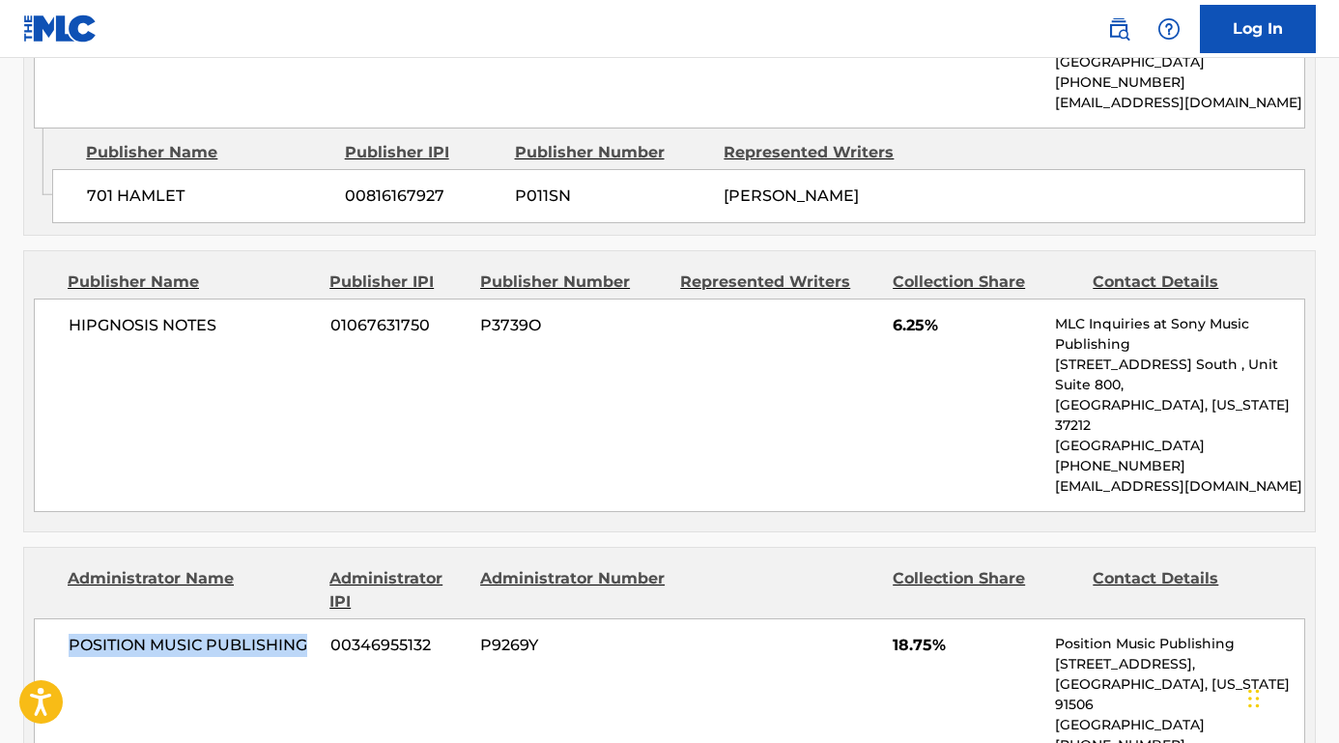
drag, startPoint x: 317, startPoint y: 538, endPoint x: 65, endPoint y: 532, distance: 252.2
click at [65, 618] on div "POSITION MUSIC PUBLISHING 00346955132 P9269Y 18.75% Position Music Publishing […" at bounding box center [669, 714] width 1271 height 193
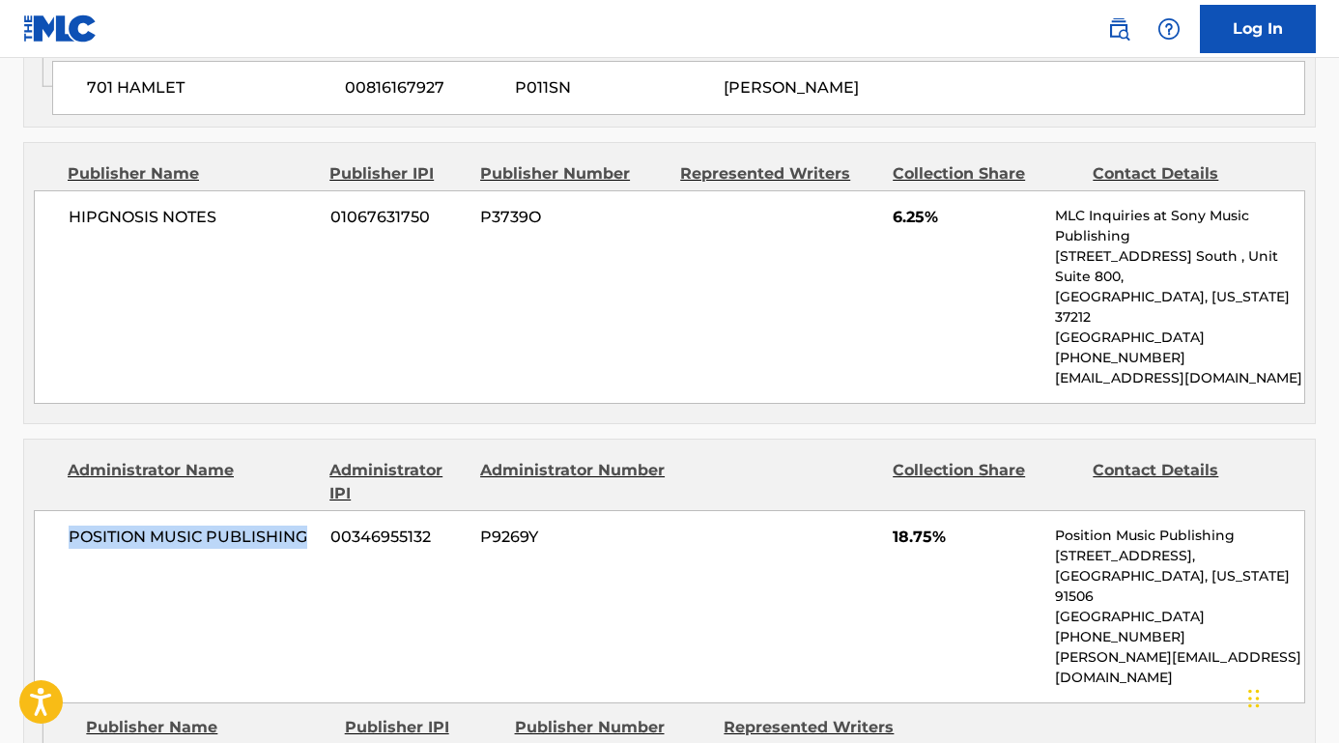
scroll to position [2193, 0]
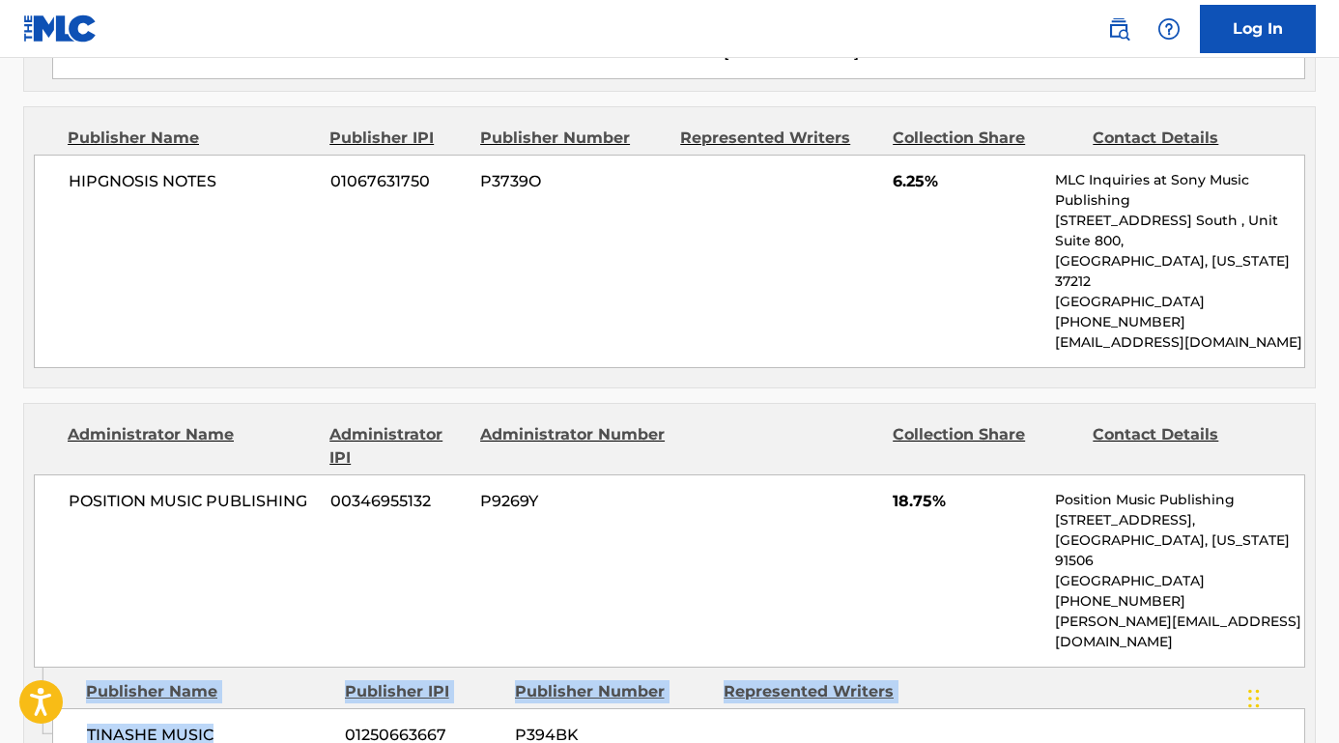
drag, startPoint x: 231, startPoint y: 581, endPoint x: 49, endPoint y: 580, distance: 181.6
click at [49, 667] on div "Admin Original Publisher Connecting Line Publisher Name Publisher IPI Publisher…" at bounding box center [669, 720] width 1290 height 106
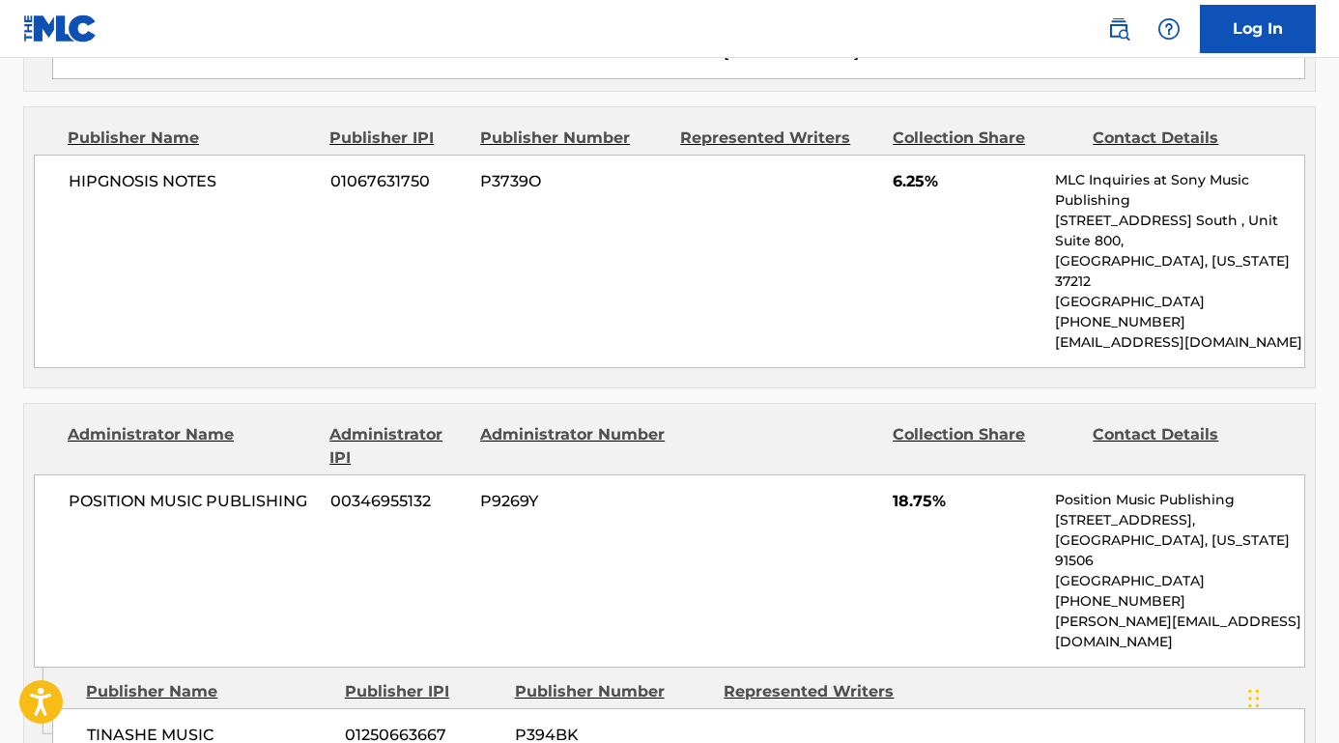
click at [160, 723] on span "TINASHE MUSIC" at bounding box center [208, 734] width 243 height 23
drag, startPoint x: 222, startPoint y: 582, endPoint x: 58, endPoint y: 582, distance: 164.2
click at [58, 708] on div "TINASHE MUSIC 01250663667 P394BK" at bounding box center [678, 735] width 1253 height 54
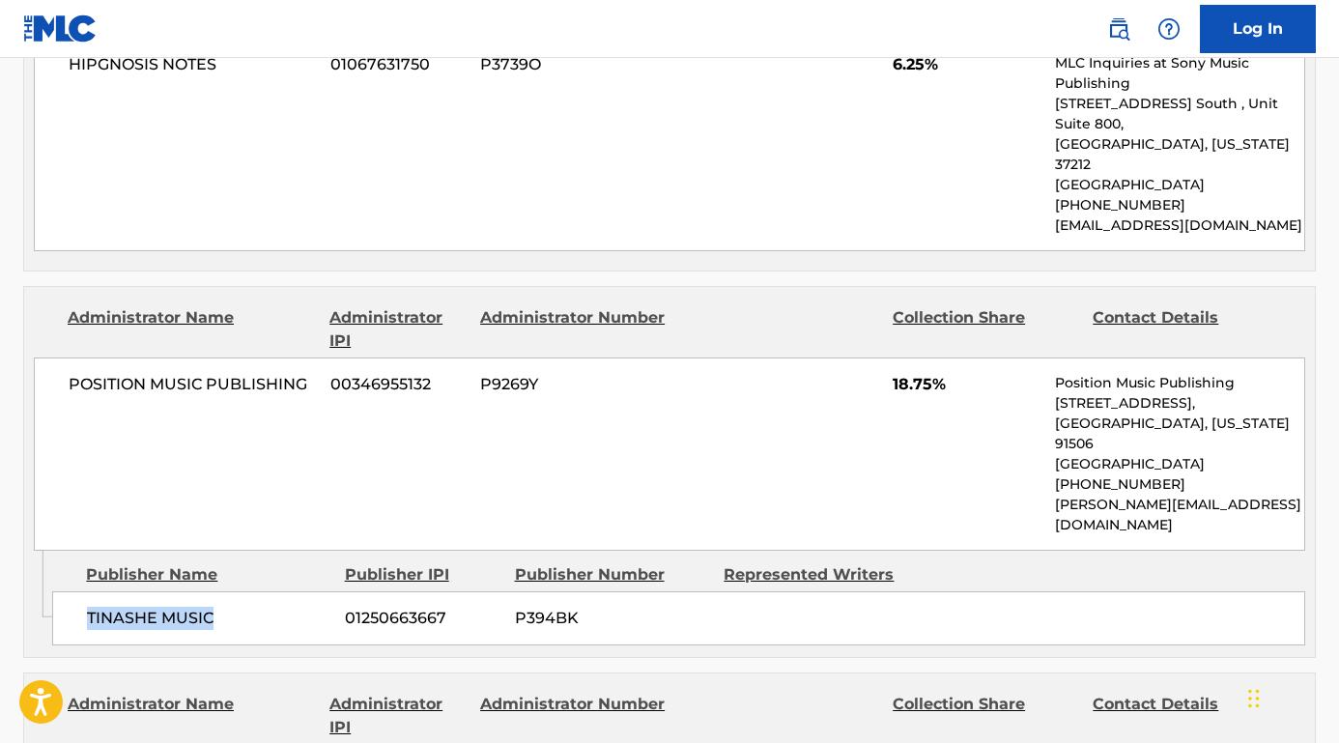
scroll to position [2335, 0]
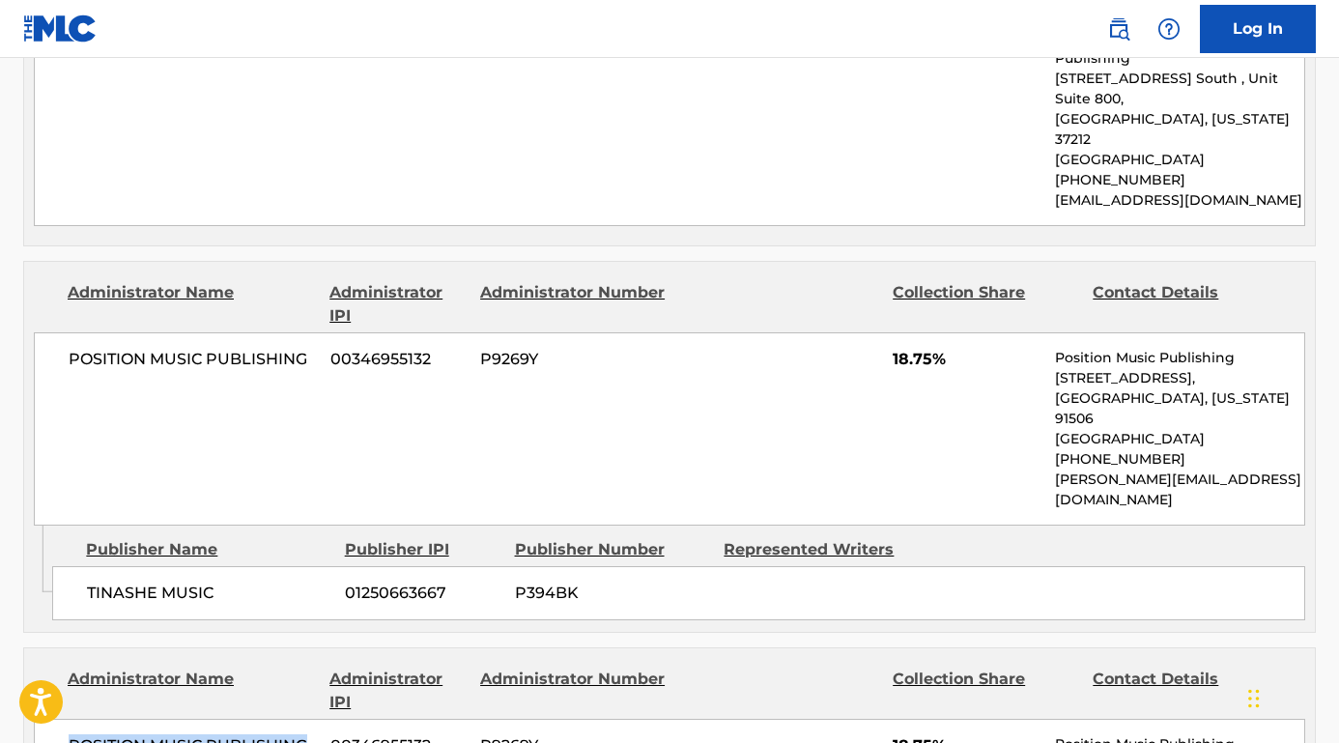
drag, startPoint x: 312, startPoint y: 591, endPoint x: 64, endPoint y: 592, distance: 248.2
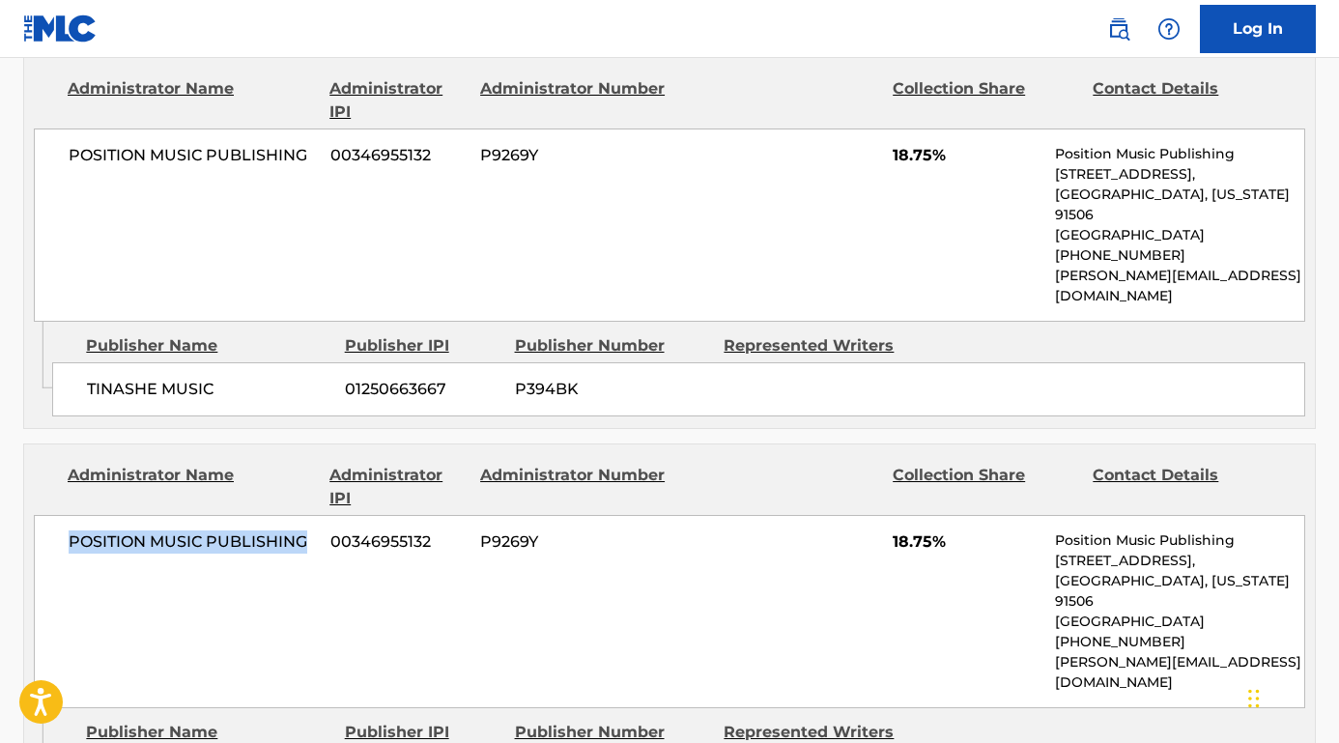
scroll to position [2621, 0]
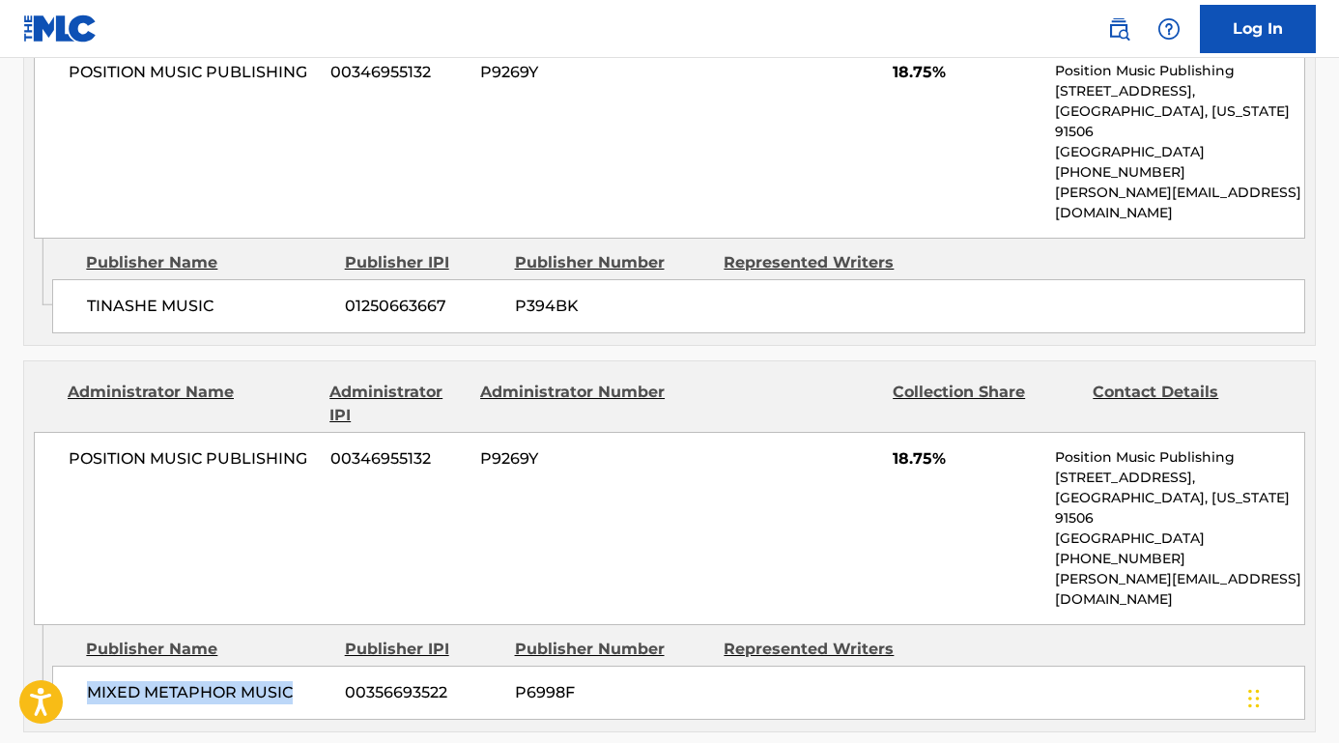
drag, startPoint x: 302, startPoint y: 499, endPoint x: 53, endPoint y: 499, distance: 249.2
click at [53, 666] on div "MIXED METAPHOR MUSIC 00356693522 P6998F" at bounding box center [678, 693] width 1253 height 54
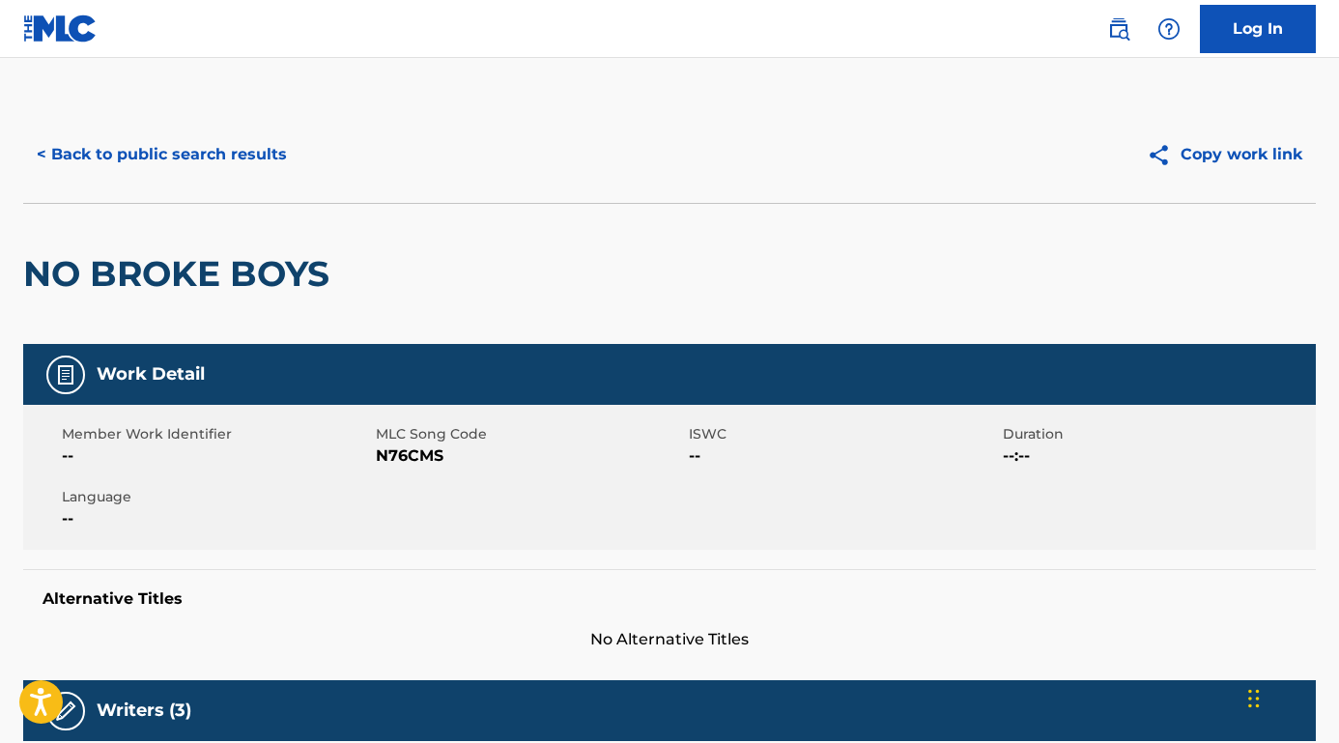
scroll to position [0, 0]
drag, startPoint x: 452, startPoint y: 461, endPoint x: 378, endPoint y: 458, distance: 74.4
click at [378, 458] on span "N76CMS" at bounding box center [530, 455] width 309 height 23
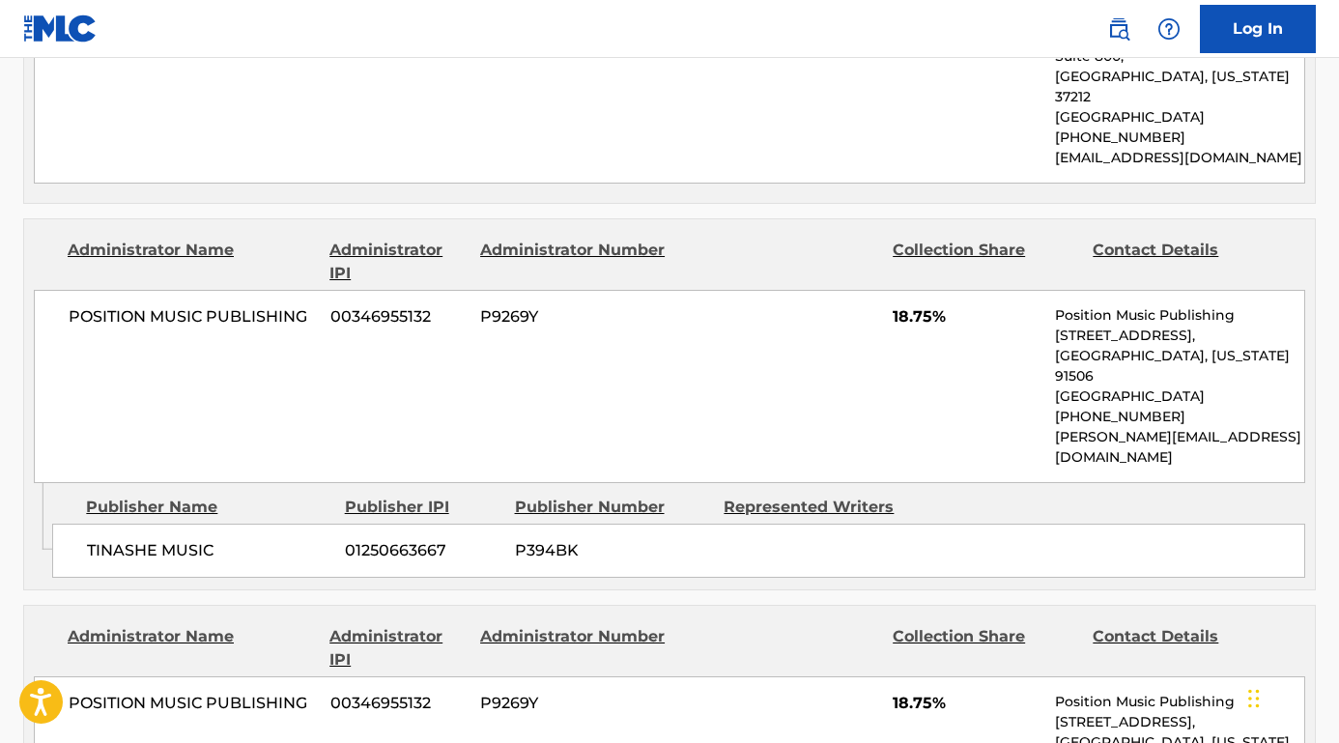
scroll to position [2377, 0]
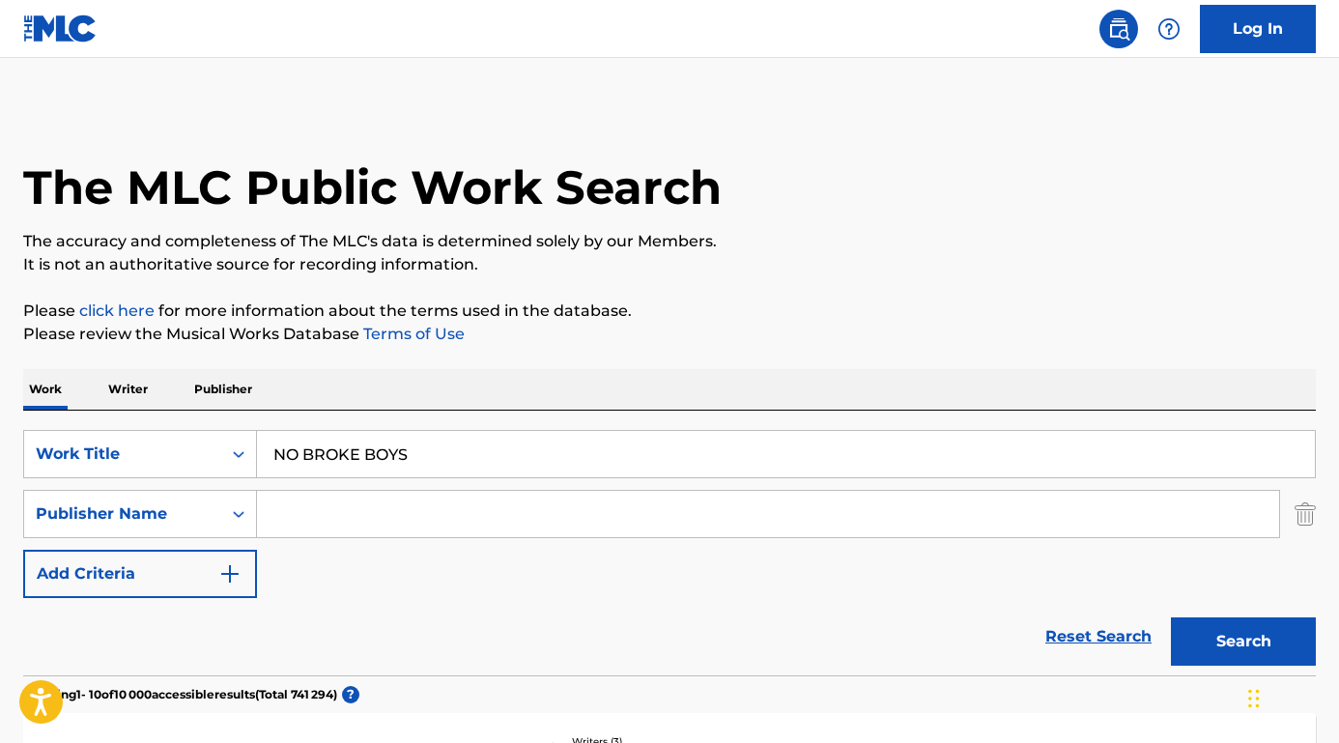
click at [413, 468] on input "NO BROKE BOYS" at bounding box center [786, 454] width 1058 height 46
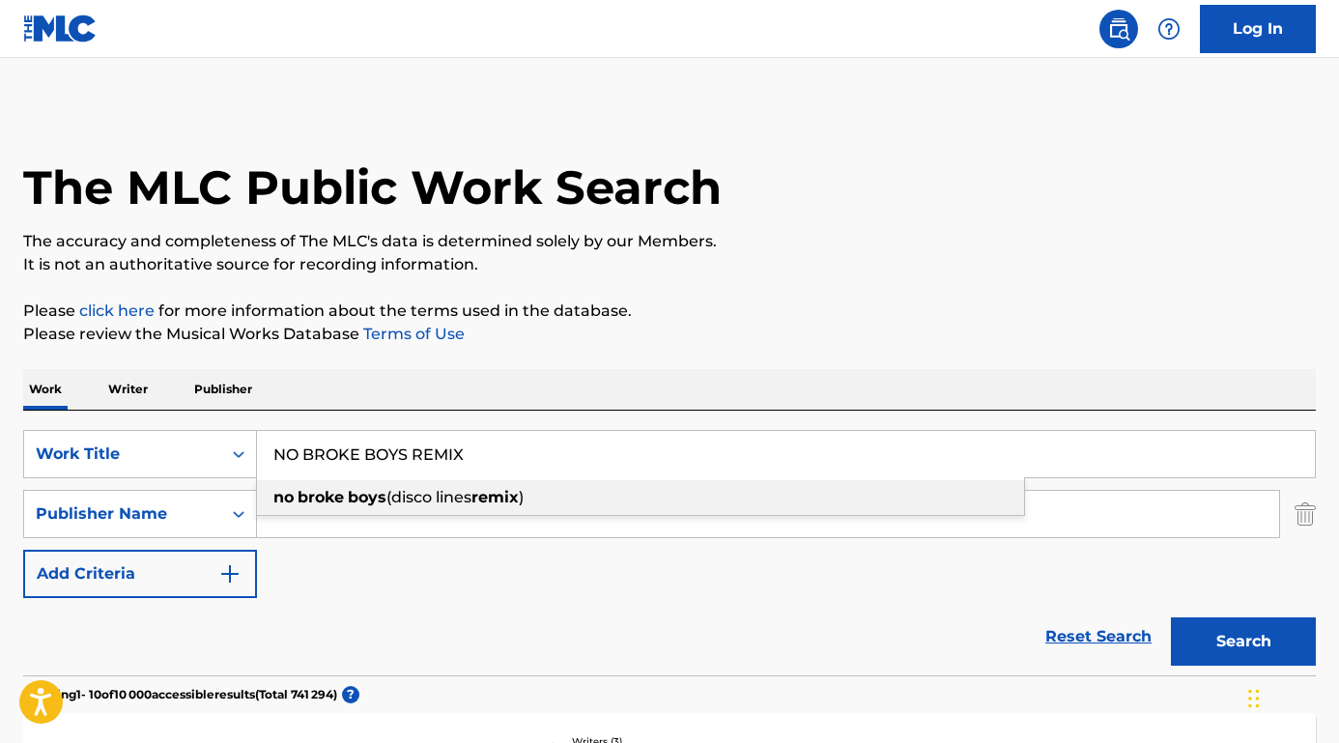
click at [404, 498] on span "(disco lines" at bounding box center [428, 497] width 85 height 18
type input "no broke boys (disco lines remix)"
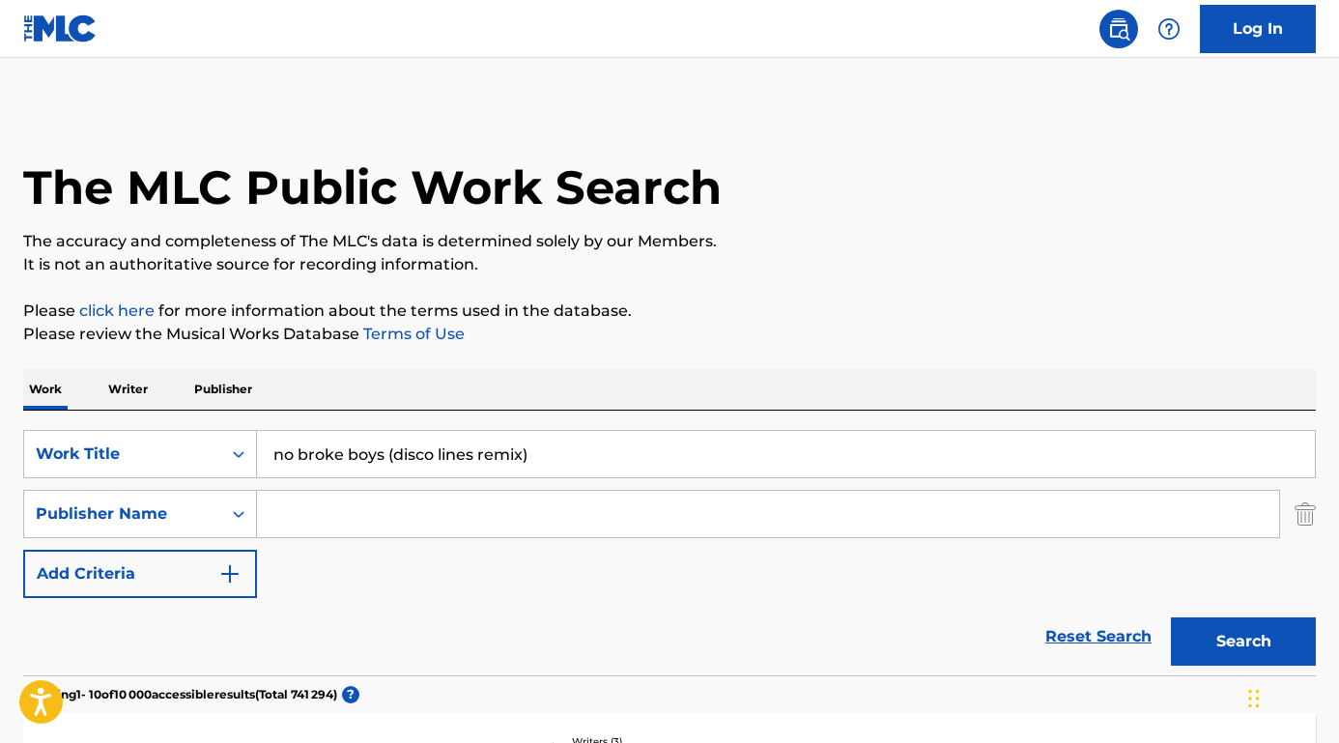
click at [1186, 639] on button "Search" at bounding box center [1243, 641] width 145 height 48
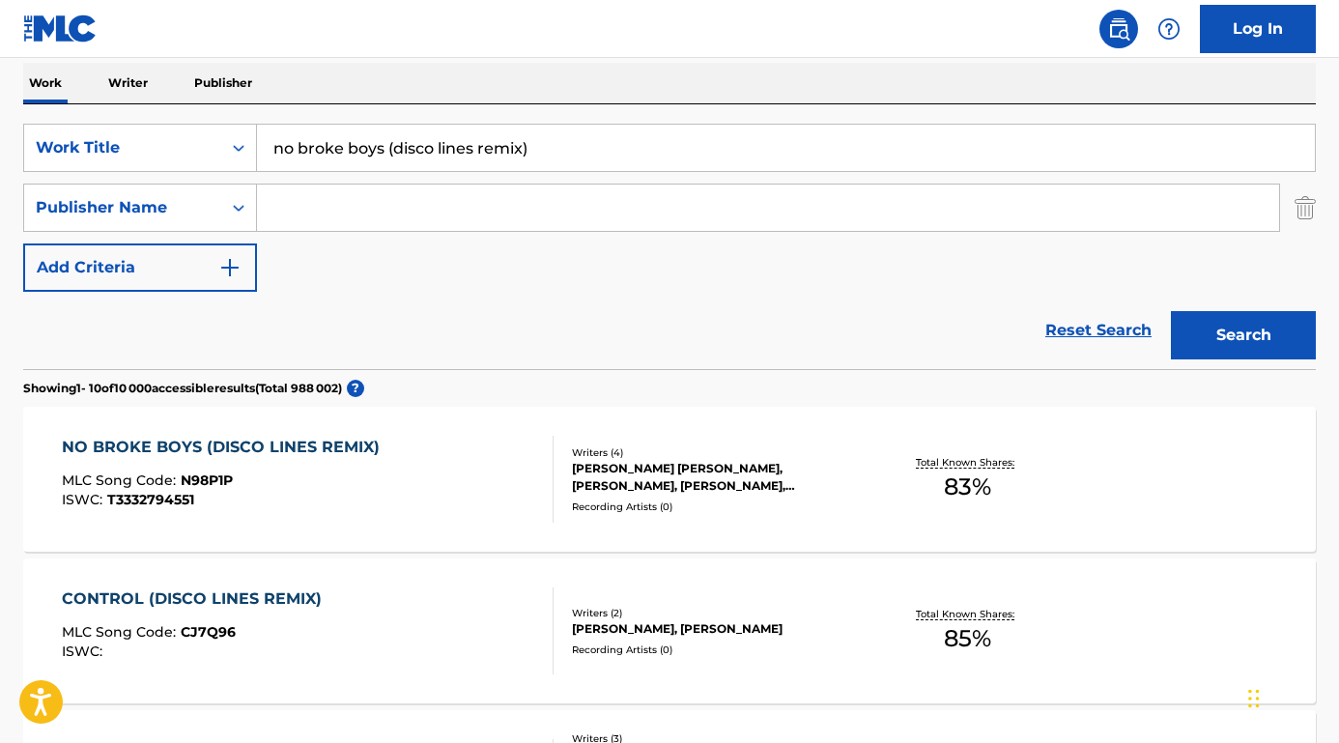
scroll to position [329, 0]
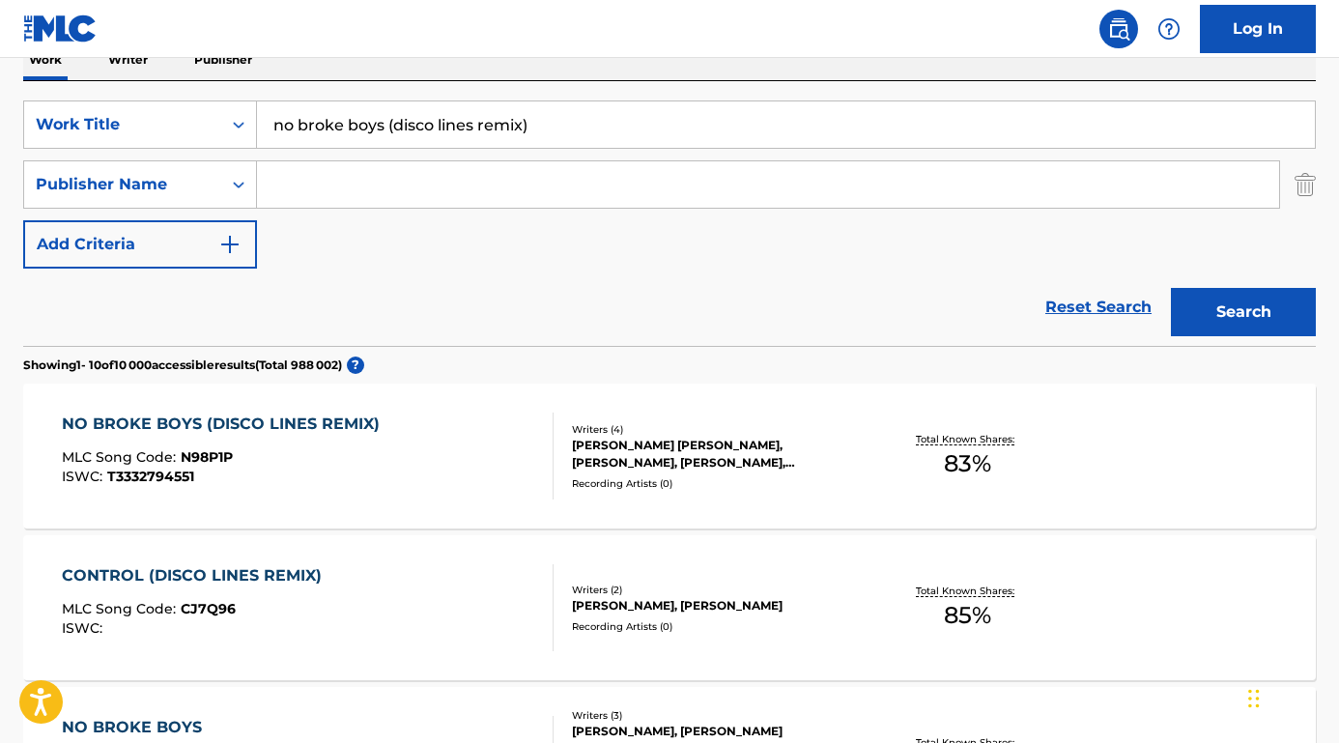
click at [343, 426] on div "NO BROKE BOYS (DISCO LINES REMIX)" at bounding box center [225, 423] width 327 height 23
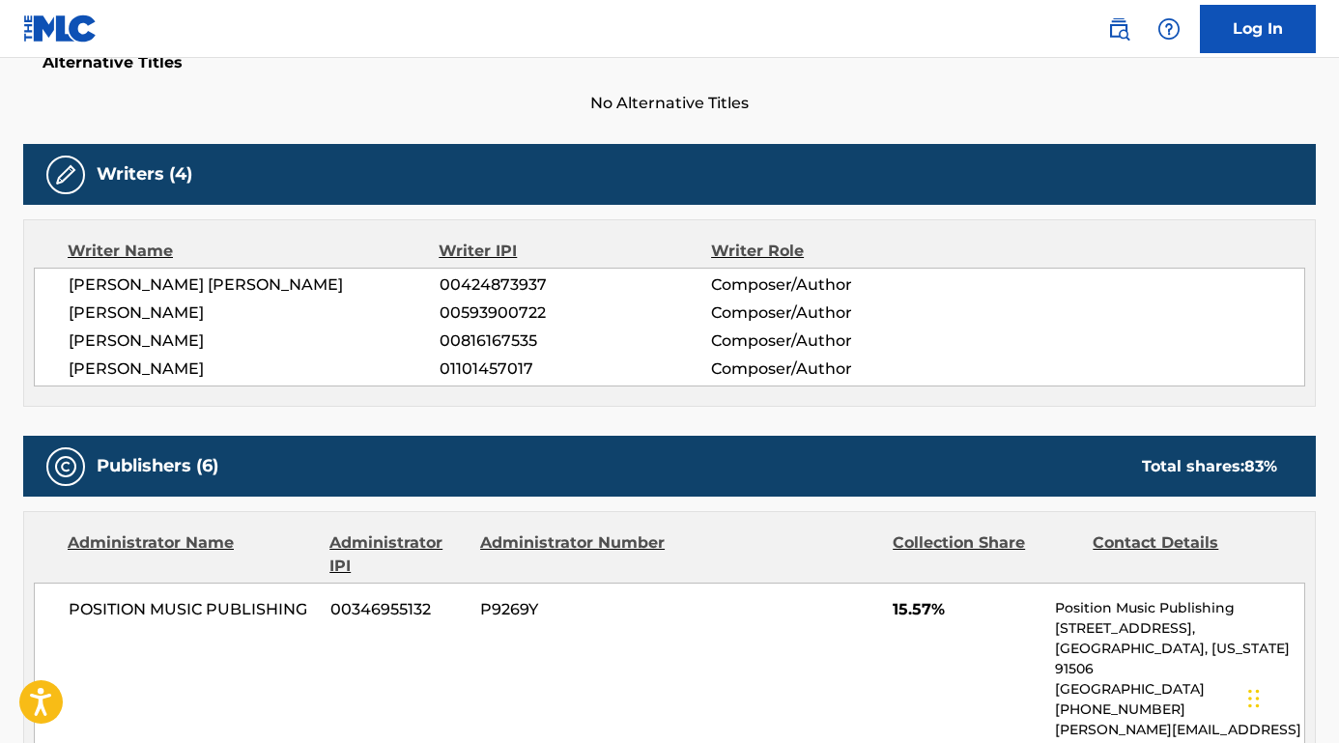
scroll to position [543, 0]
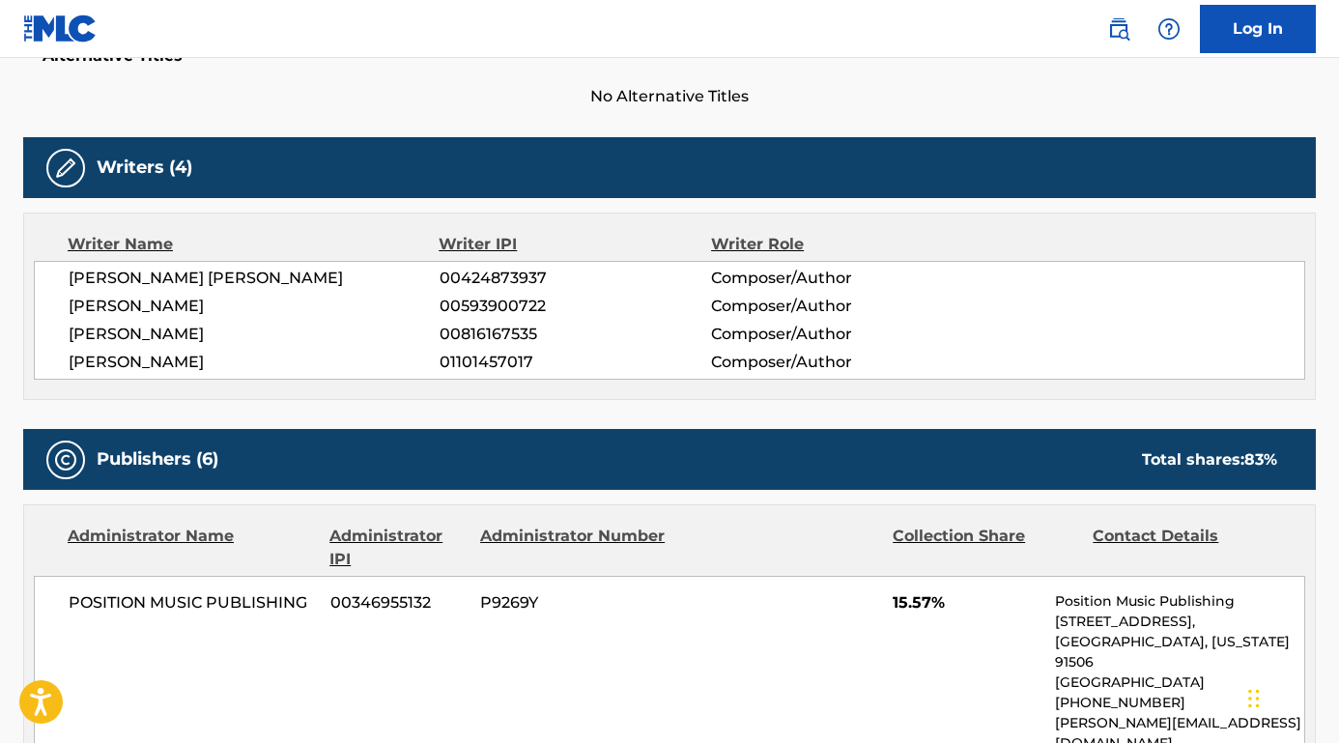
drag, startPoint x: 274, startPoint y: 358, endPoint x: 36, endPoint y: 360, distance: 238.6
click at [36, 360] on div "[PERSON_NAME] [PERSON_NAME] 00424873937 Composer/Author [PERSON_NAME] 005939007…" at bounding box center [669, 320] width 1271 height 119
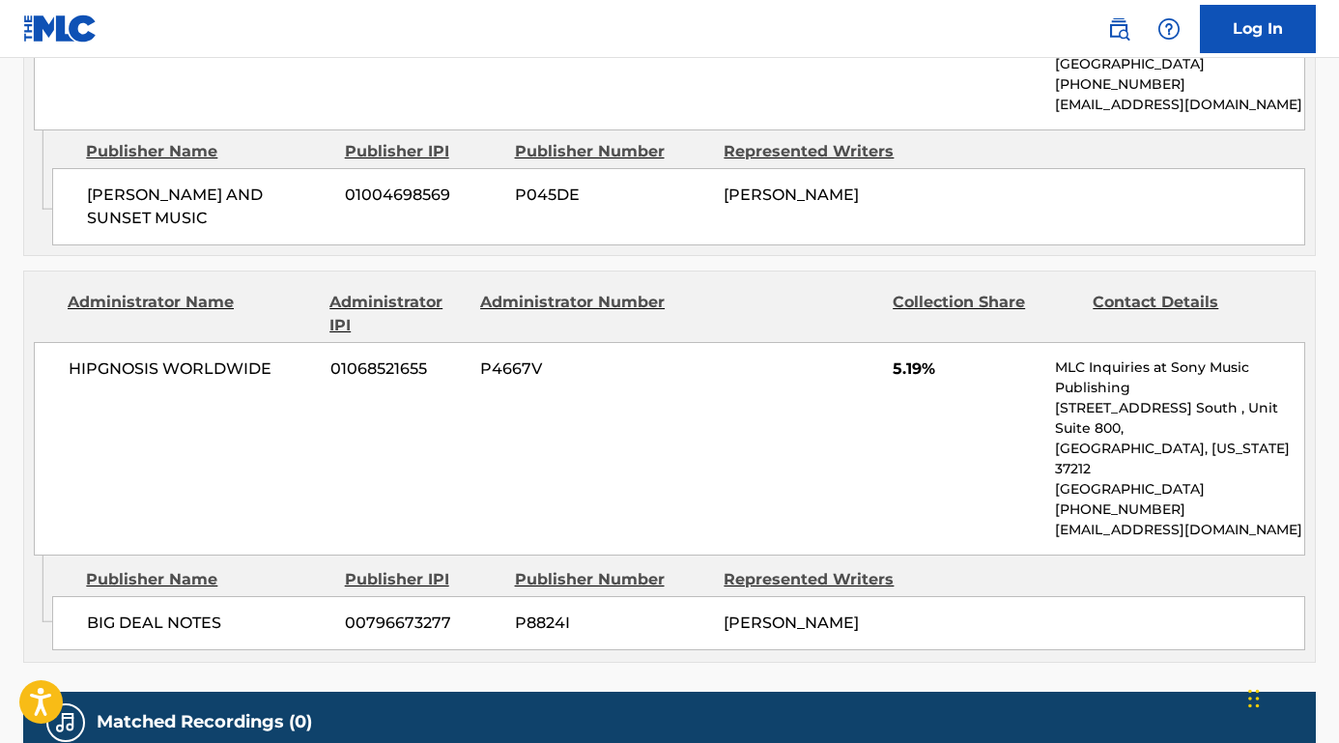
scroll to position [2828, 0]
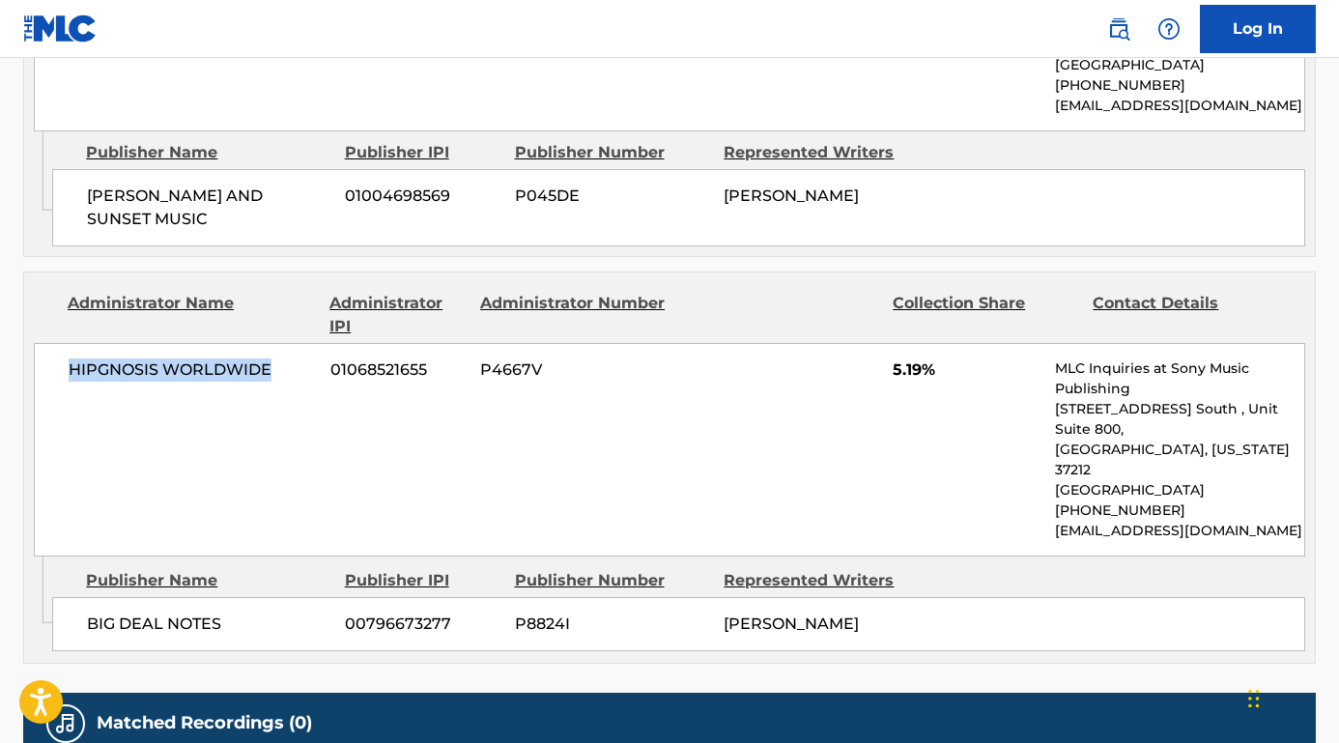
drag, startPoint x: 282, startPoint y: 194, endPoint x: 44, endPoint y: 193, distance: 237.6
click at [44, 343] on div "HIPGNOSIS WORLDWIDE 01068521655 P4667V 5.19% MLC Inquiries at Sony Music Publis…" at bounding box center [669, 449] width 1271 height 213
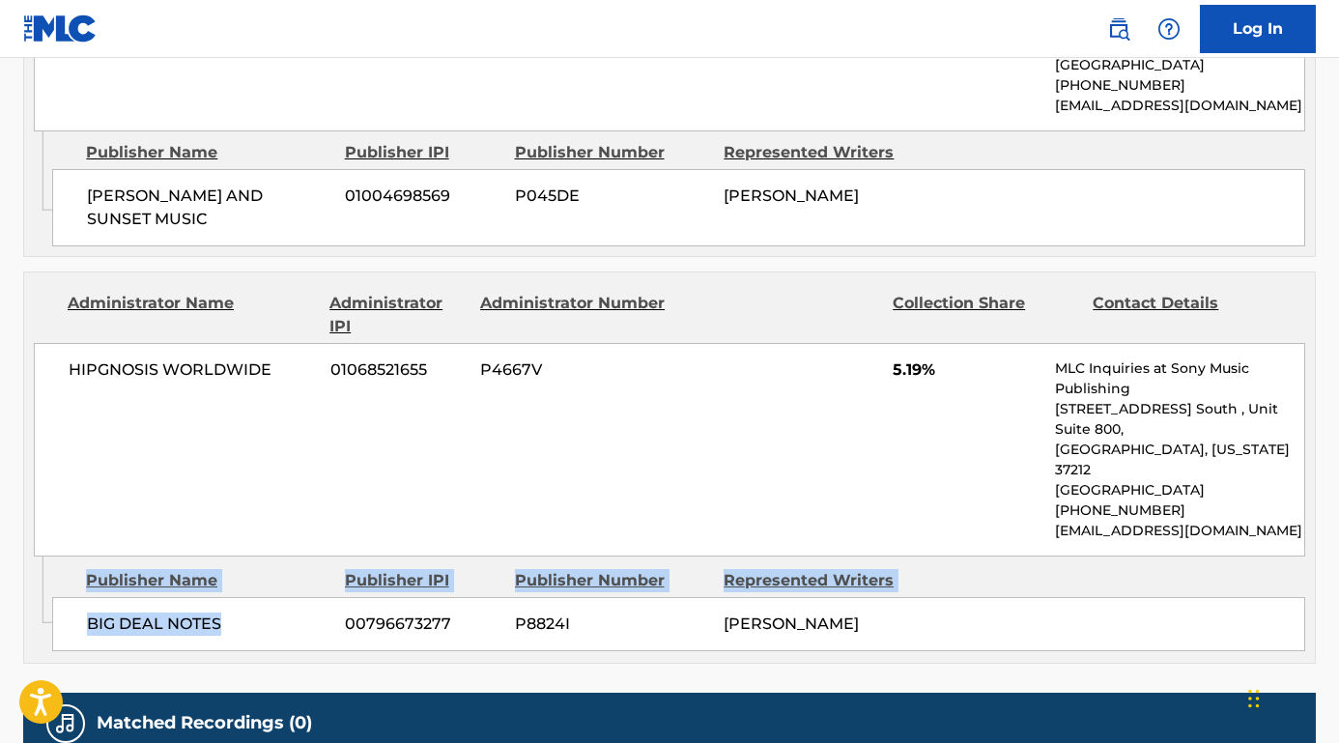
drag, startPoint x: 250, startPoint y: 433, endPoint x: 17, endPoint y: 433, distance: 232.8
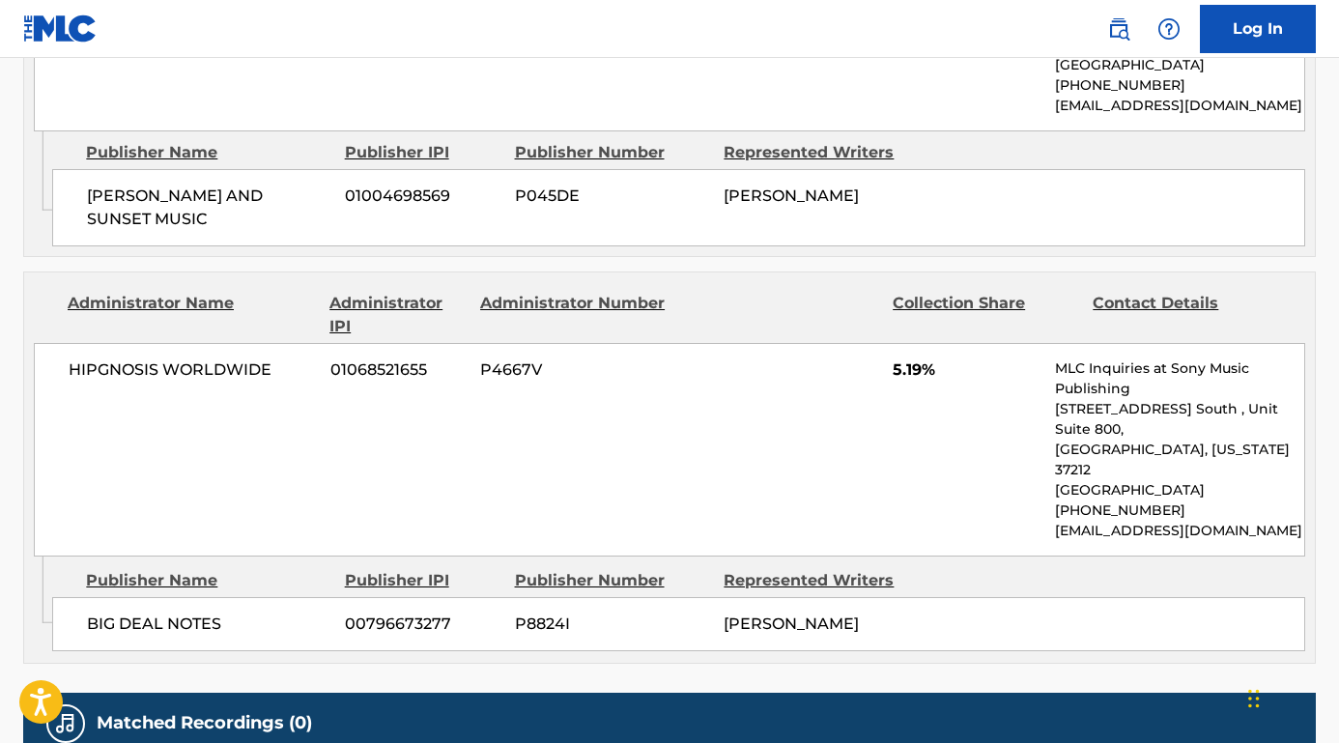
click at [205, 597] on div "BIG DEAL NOTES 00796673277 P8824I [PERSON_NAME]" at bounding box center [678, 624] width 1253 height 54
drag, startPoint x: 225, startPoint y: 437, endPoint x: 81, endPoint y: 437, distance: 143.9
click at [81, 597] on div "BIG DEAL NOTES 00796673277 P8824I [PERSON_NAME]" at bounding box center [678, 624] width 1253 height 54
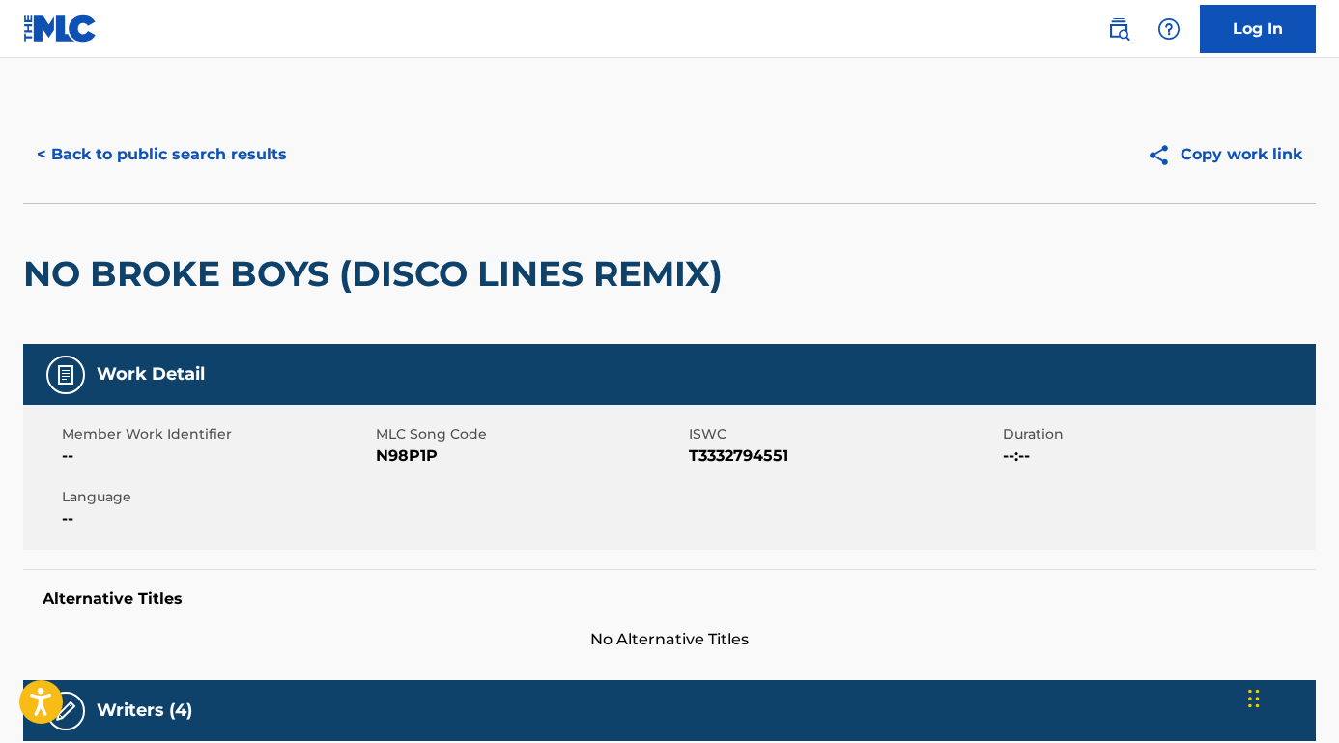
scroll to position [0, 0]
drag, startPoint x: 802, startPoint y: 453, endPoint x: 690, endPoint y: 454, distance: 112.0
click at [690, 454] on span "T3332794551" at bounding box center [843, 455] width 309 height 23
drag, startPoint x: 452, startPoint y: 454, endPoint x: 375, endPoint y: 458, distance: 77.4
click at [377, 458] on span "N98P1P" at bounding box center [530, 455] width 309 height 23
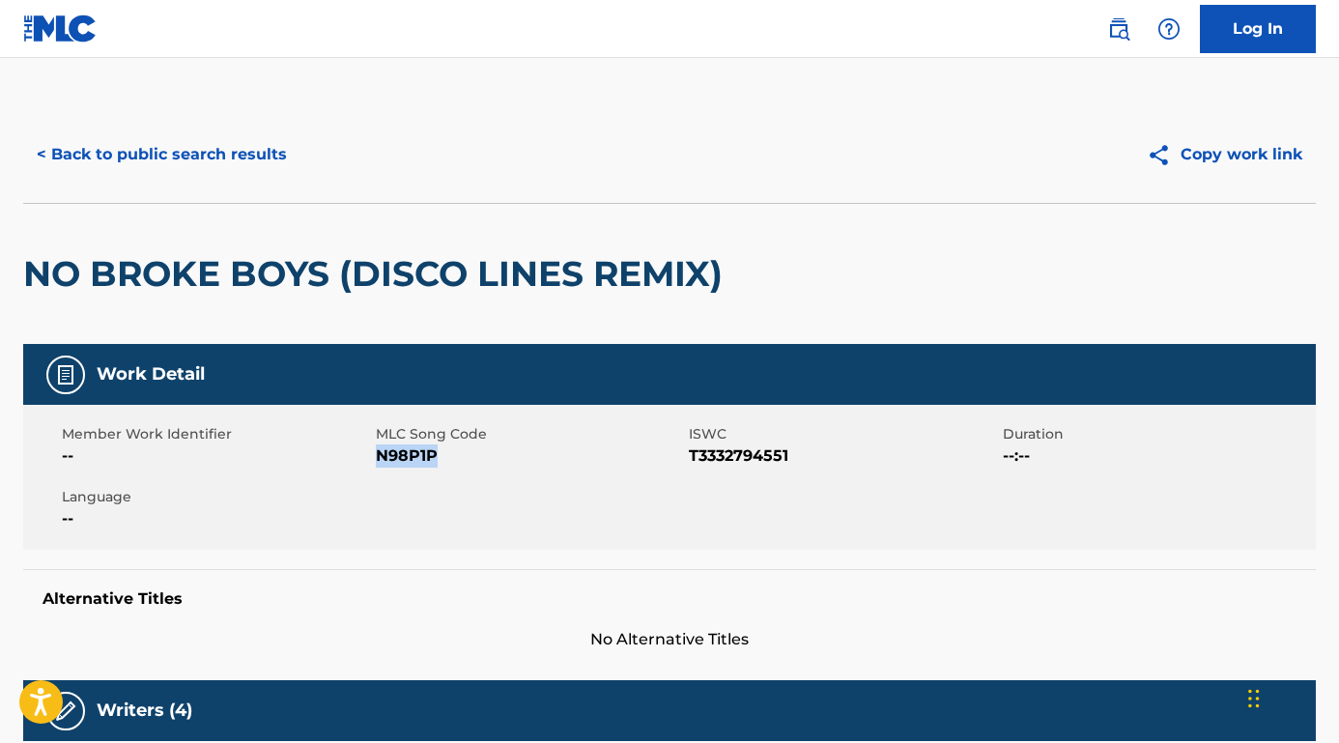
click at [225, 156] on button "< Back to public search results" at bounding box center [161, 154] width 277 height 48
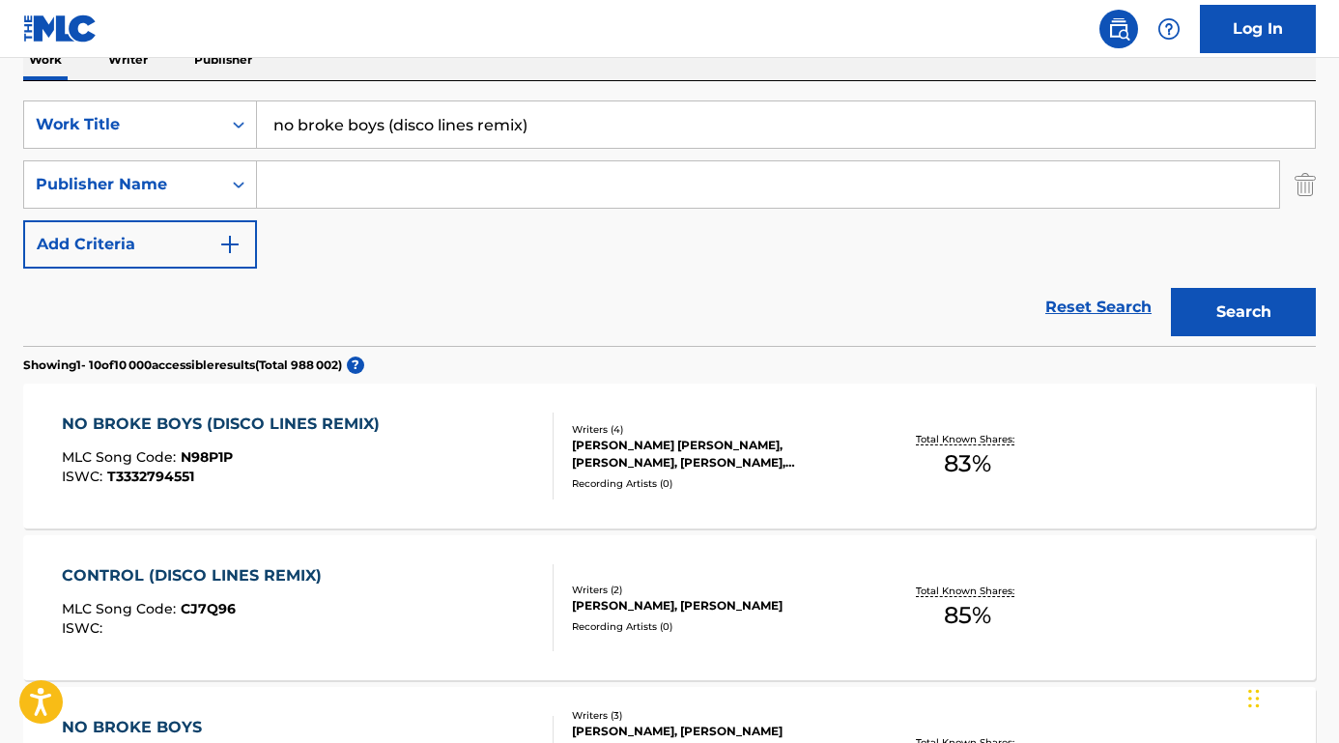
click at [355, 183] on input "Search Form" at bounding box center [768, 184] width 1022 height 46
paste input "[PERSON_NAME] [PERSON_NAME]"
type input "[PERSON_NAME] [PERSON_NAME]"
drag, startPoint x: 553, startPoint y: 125, endPoint x: 209, endPoint y: 122, distance: 343.9
click at [209, 122] on div "SearchWithCriteriafa9ce07b-3a3c-4b72-ae3d-1c52ef9f0238 Work Title no broke boys…" at bounding box center [669, 124] width 1292 height 48
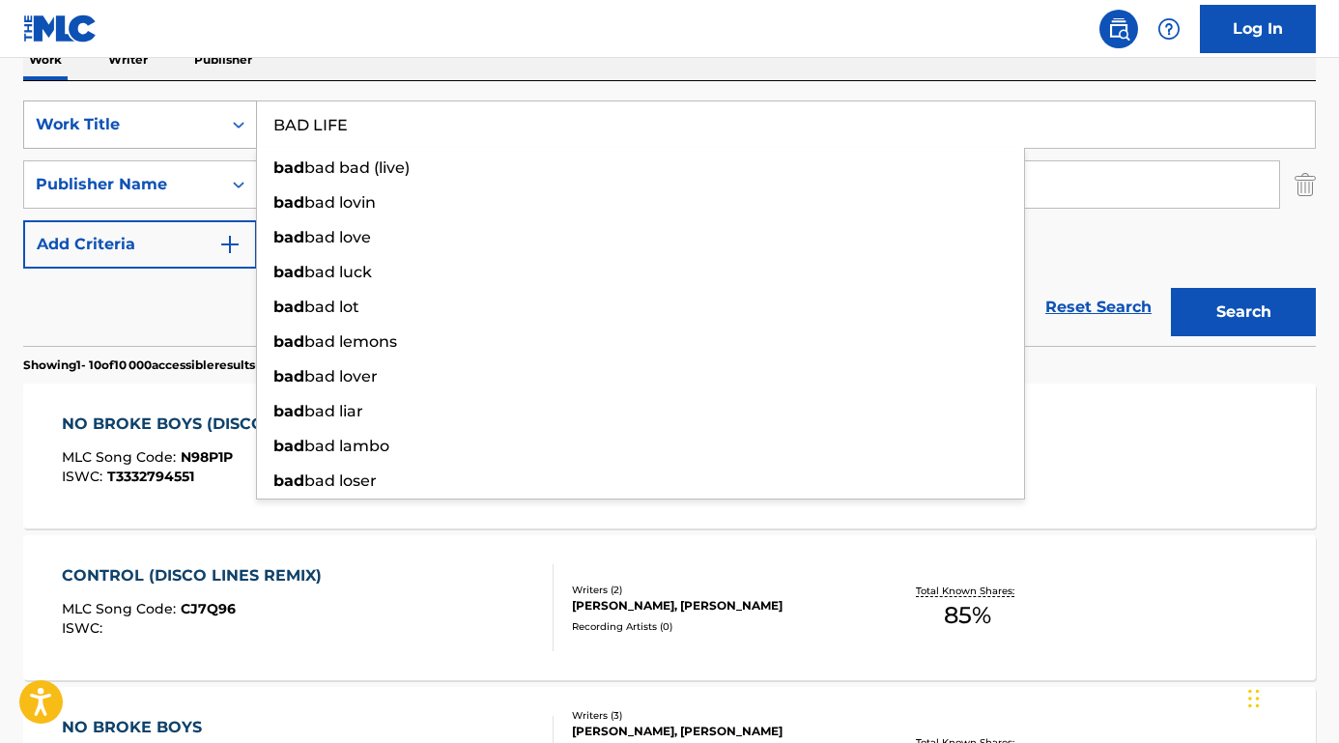
type input "BAD LIFE"
click at [1243, 312] on button "Search" at bounding box center [1243, 312] width 145 height 48
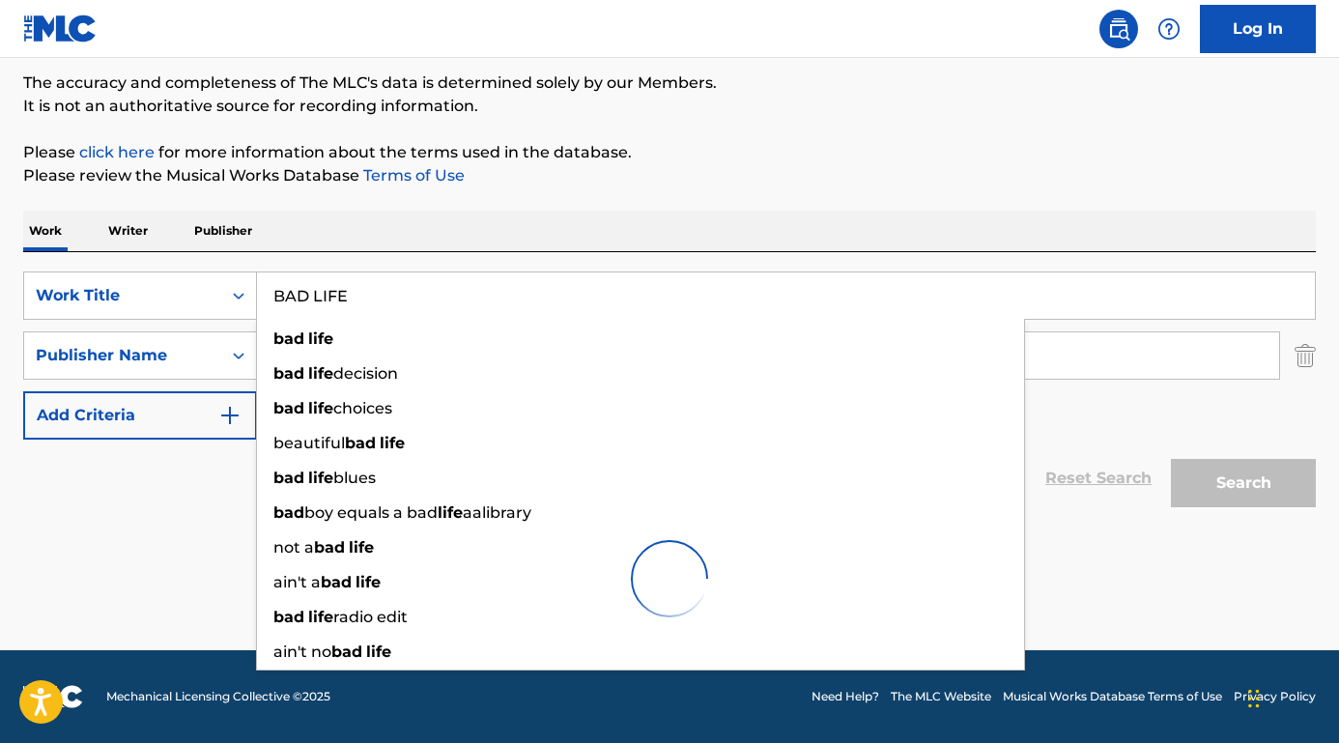
scroll to position [96, 0]
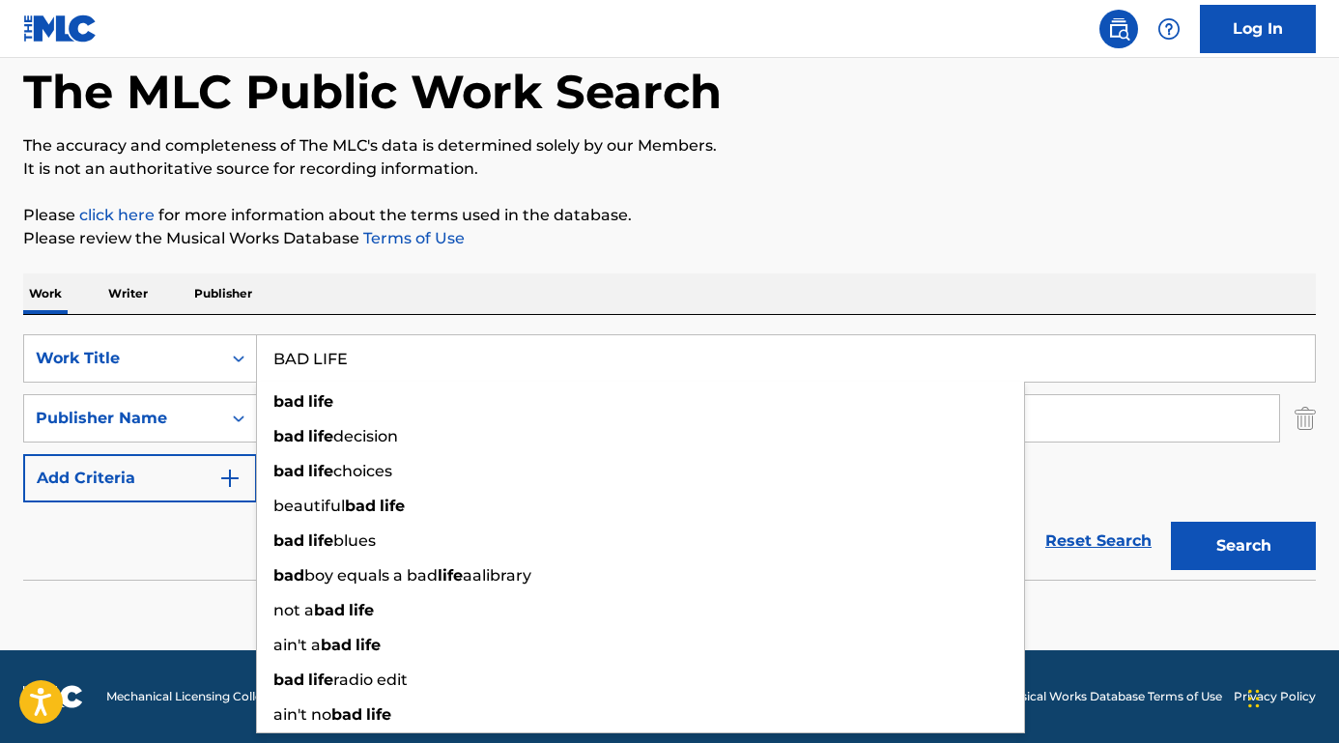
click at [183, 579] on div "Reset Search Search" at bounding box center [669, 540] width 1292 height 77
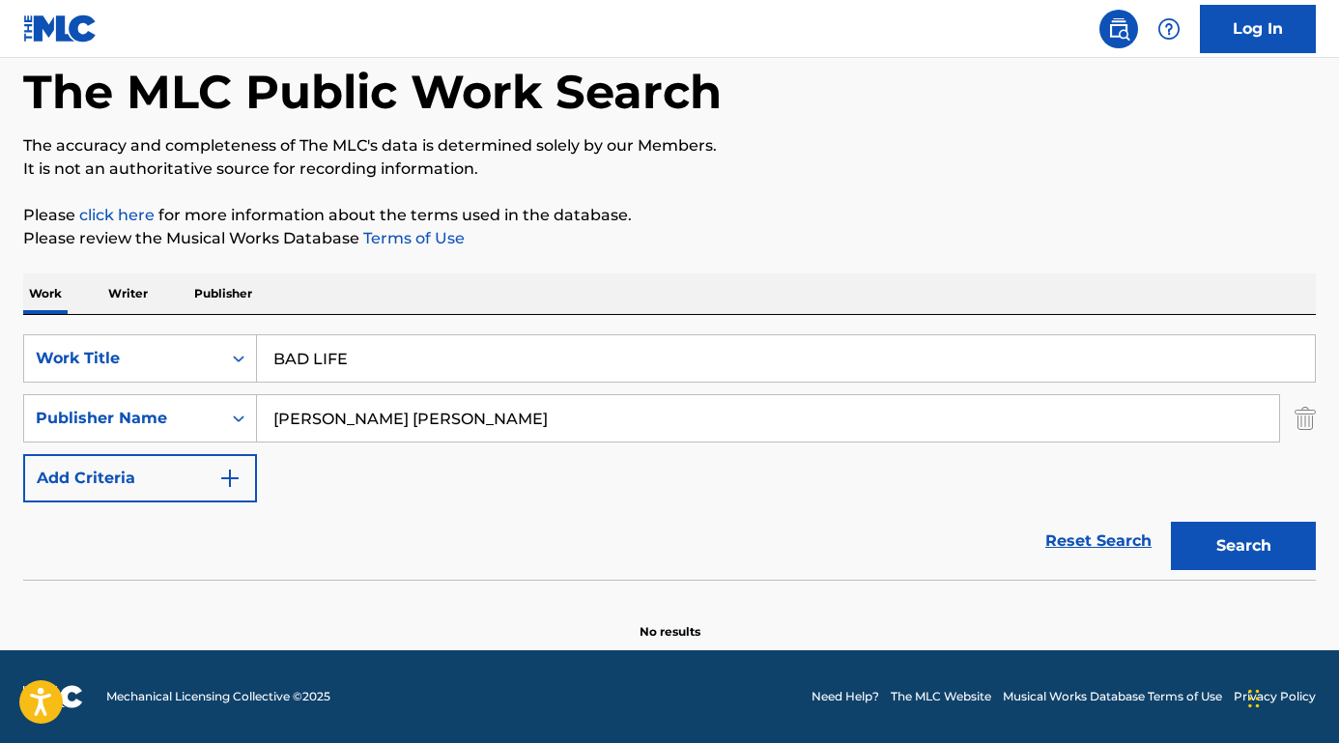
click at [1215, 561] on button "Search" at bounding box center [1243, 546] width 145 height 48
drag, startPoint x: 381, startPoint y: 417, endPoint x: 211, endPoint y: 415, distance: 170.0
click at [211, 415] on div "SearchWithCriteriaed7cf246-a62c-42bb-ae1f-42eb0bdf4a83 Publisher Name [PERSON_N…" at bounding box center [669, 418] width 1292 height 48
type input "[PERSON_NAME]"
click at [1243, 546] on button "Search" at bounding box center [1243, 546] width 145 height 48
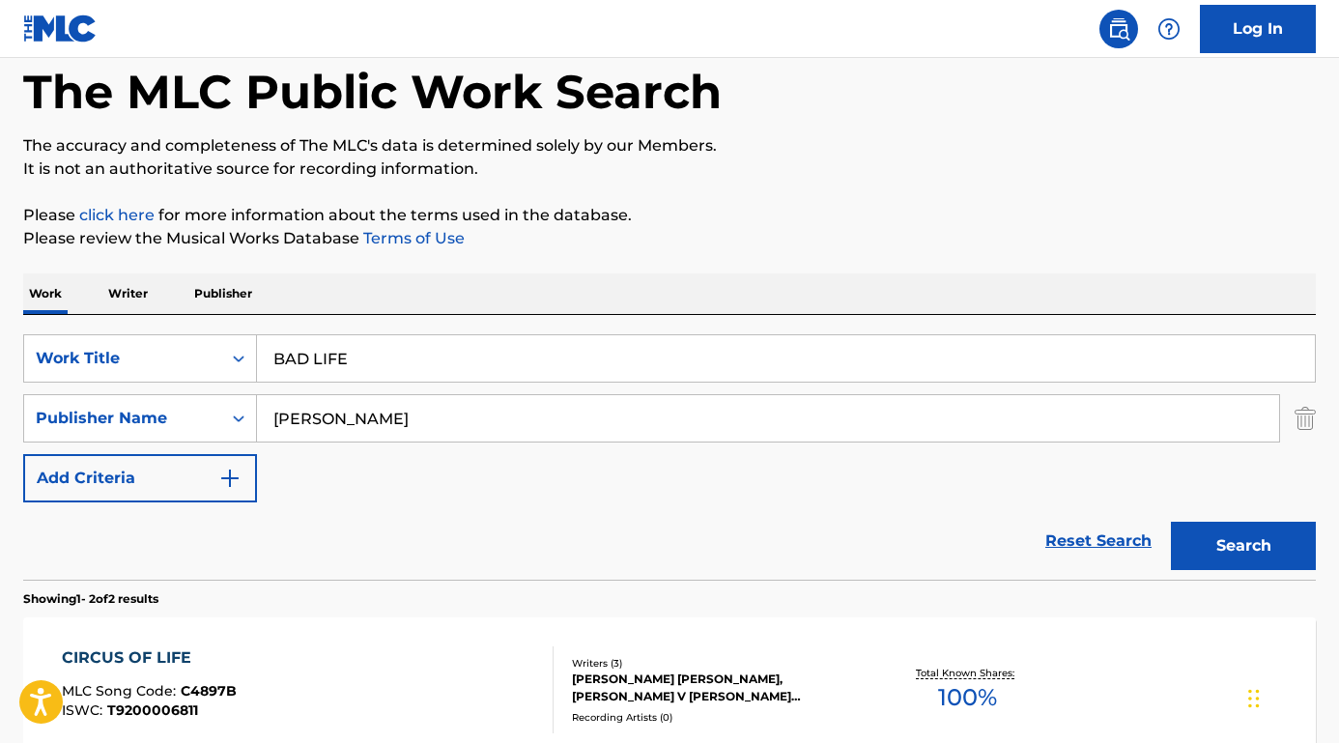
click at [227, 533] on div "Reset Search Search" at bounding box center [669, 540] width 1292 height 77
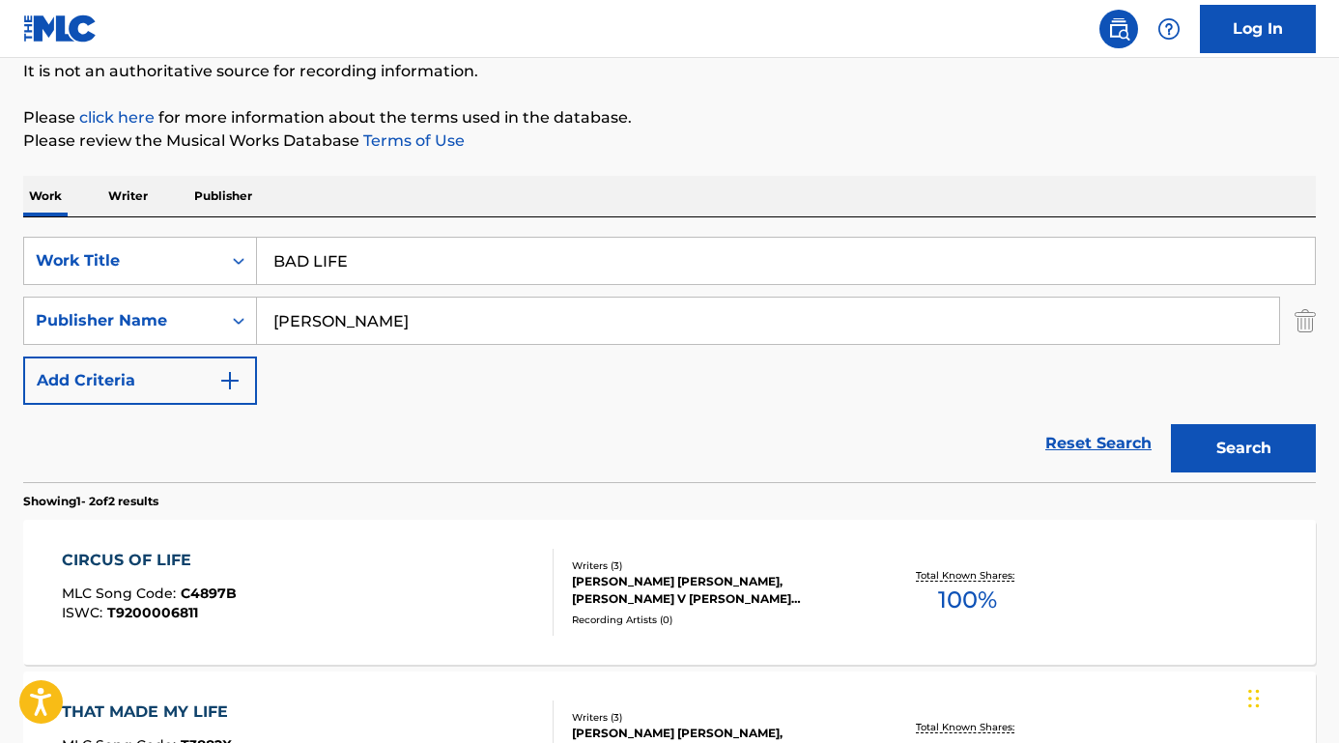
scroll to position [211, 0]
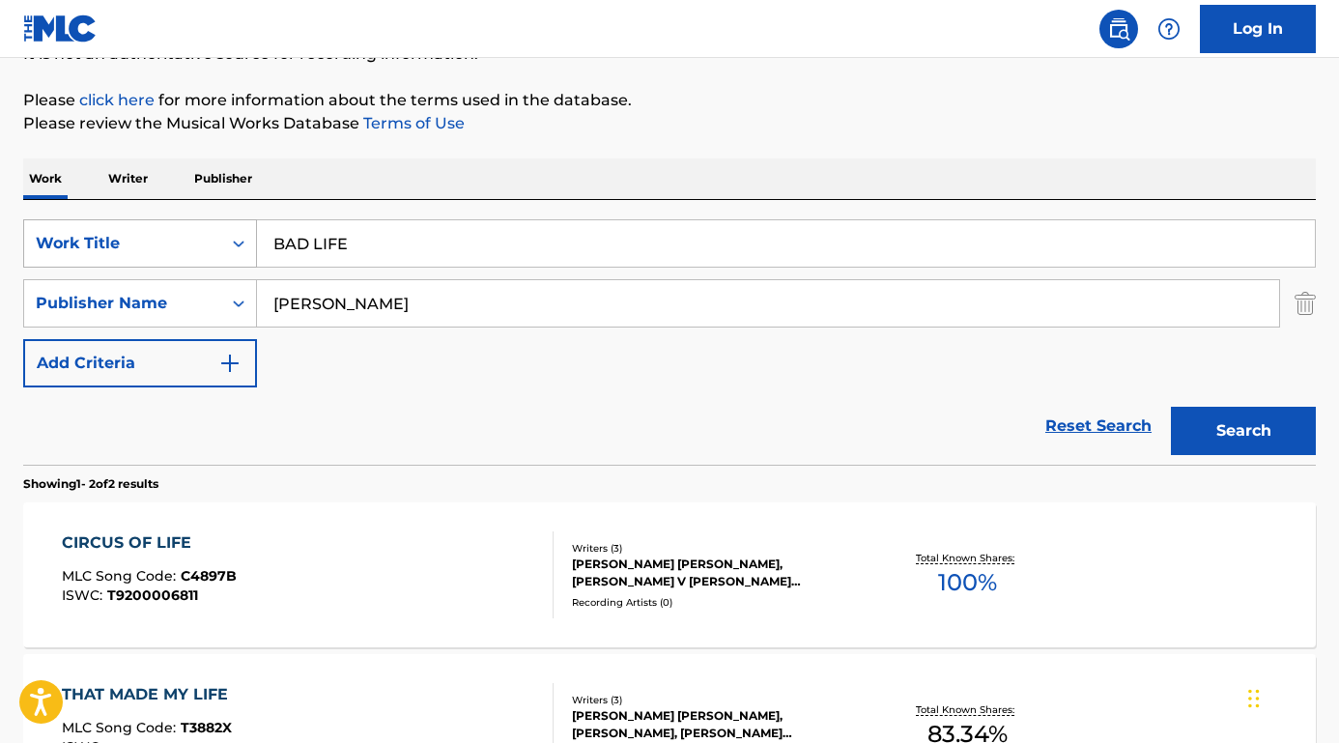
drag, startPoint x: 364, startPoint y: 251, endPoint x: 176, endPoint y: 236, distance: 189.0
click at [176, 236] on div "SearchWithCriteriafa9ce07b-3a3c-4b72-ae3d-1c52ef9f0238 Work Title BAD LIFE" at bounding box center [669, 243] width 1292 height 48
paste input "Ain't a Bad Life"
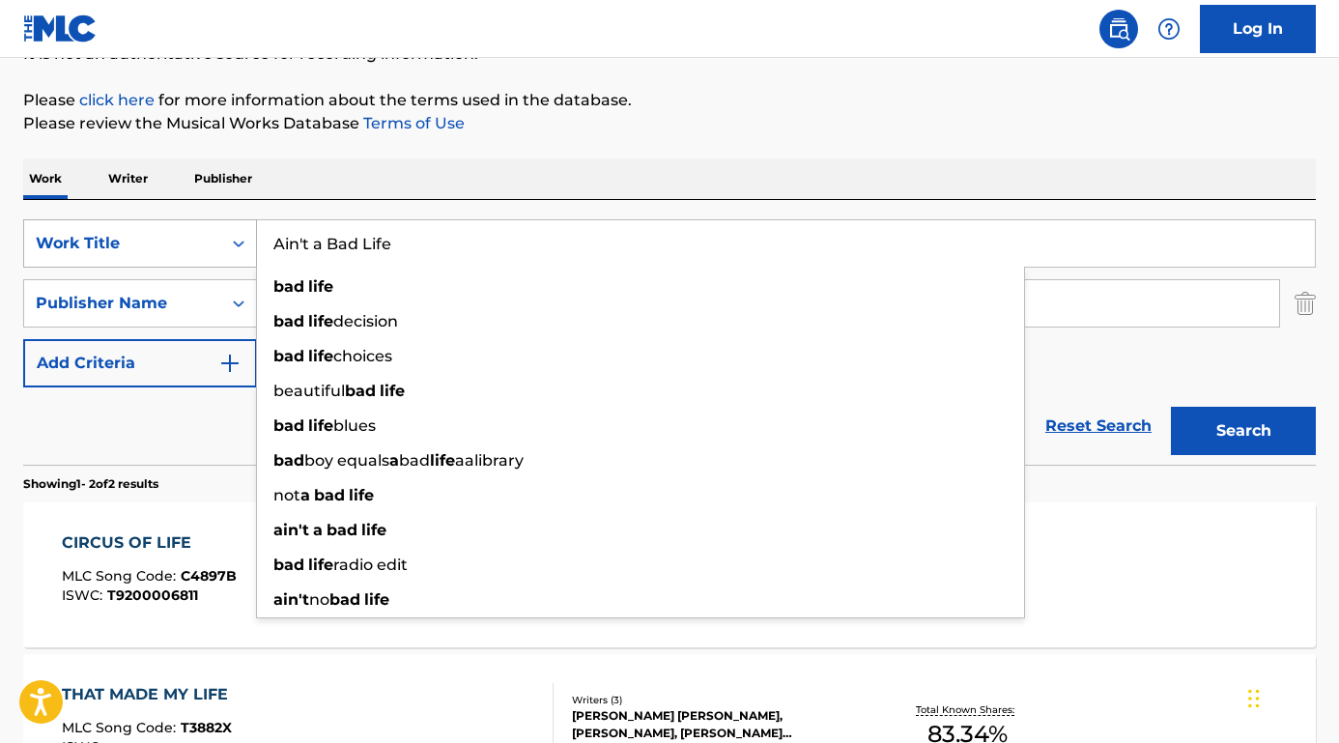
type input "Ain't a Bad Life"
click at [1243, 431] on button "Search" at bounding box center [1243, 431] width 145 height 48
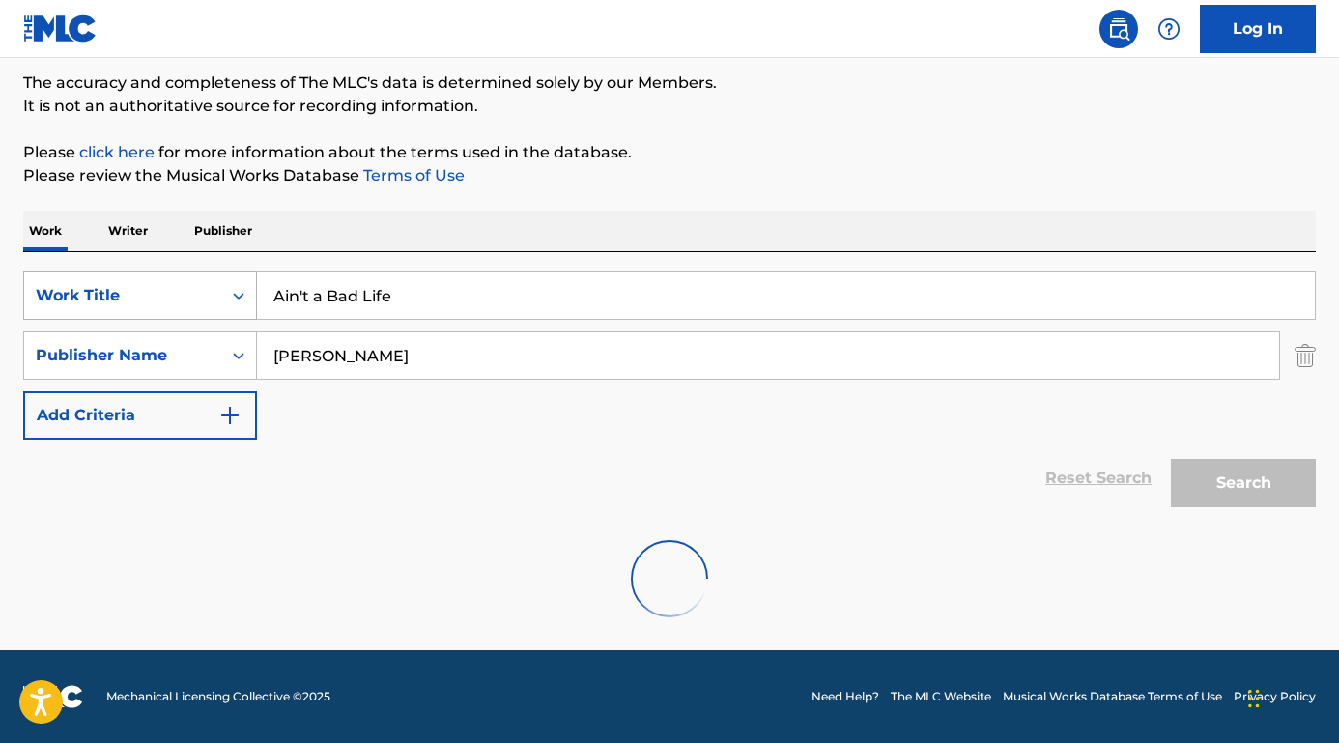
scroll to position [158, 0]
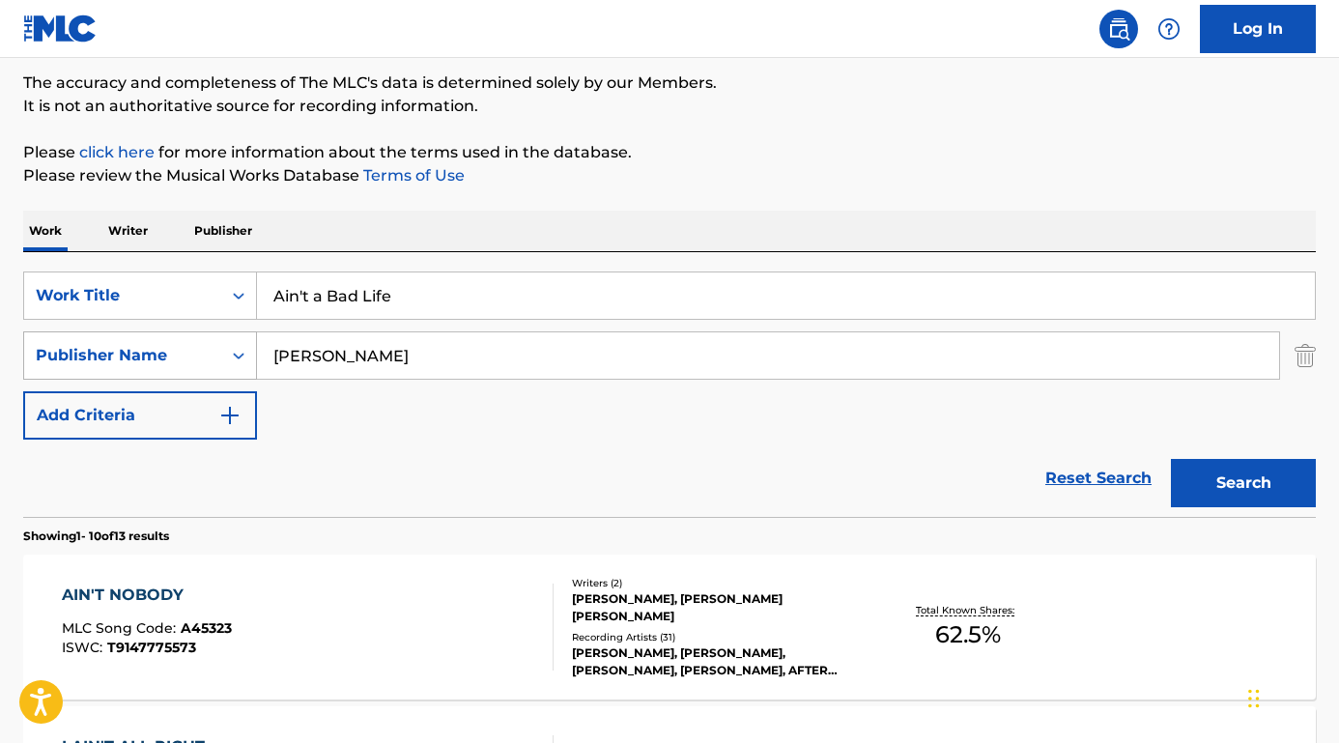
drag, startPoint x: 354, startPoint y: 357, endPoint x: 235, endPoint y: 356, distance: 119.8
click at [235, 356] on div "SearchWithCriteriaed7cf246-a62c-42bb-ae1f-42eb0bdf4a83 Publisher Name [PERSON_N…" at bounding box center [669, 355] width 1292 height 48
paste input "[PERSON_NAME]"
click at [1243, 483] on button "Search" at bounding box center [1243, 483] width 145 height 48
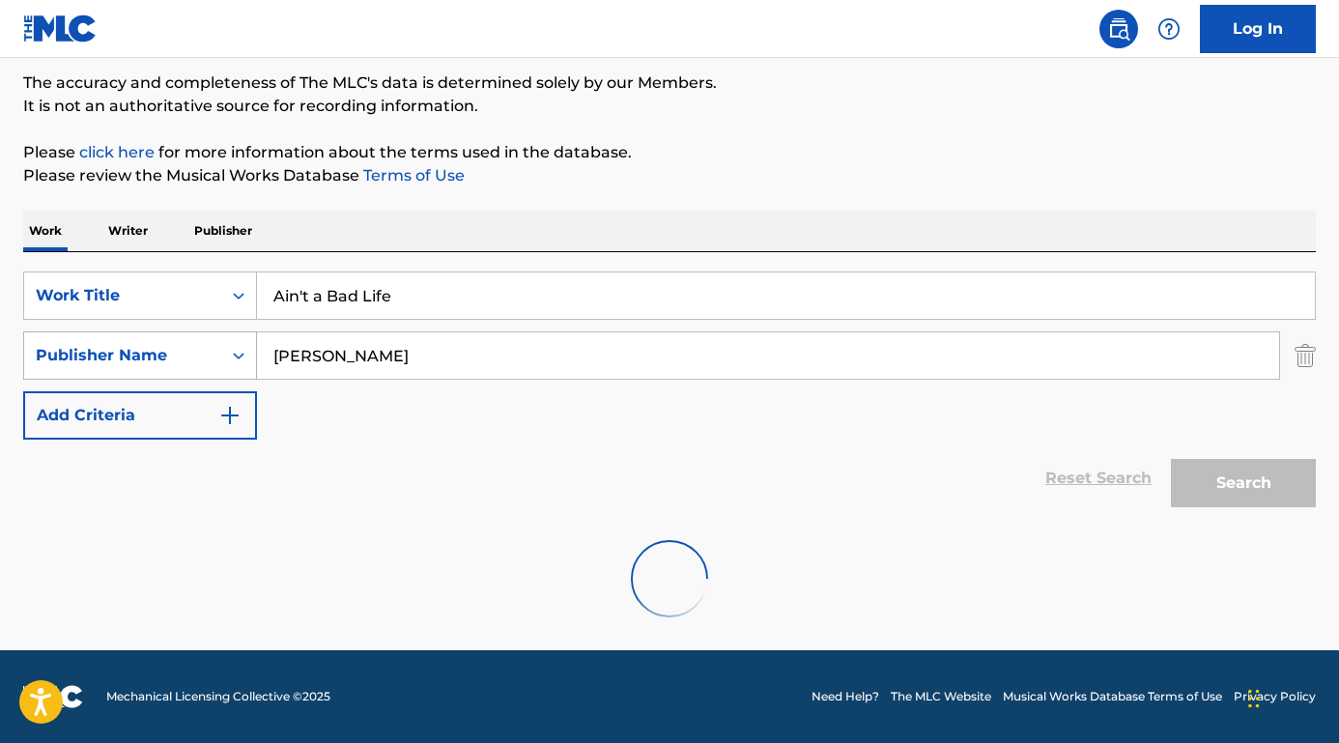
scroll to position [96, 0]
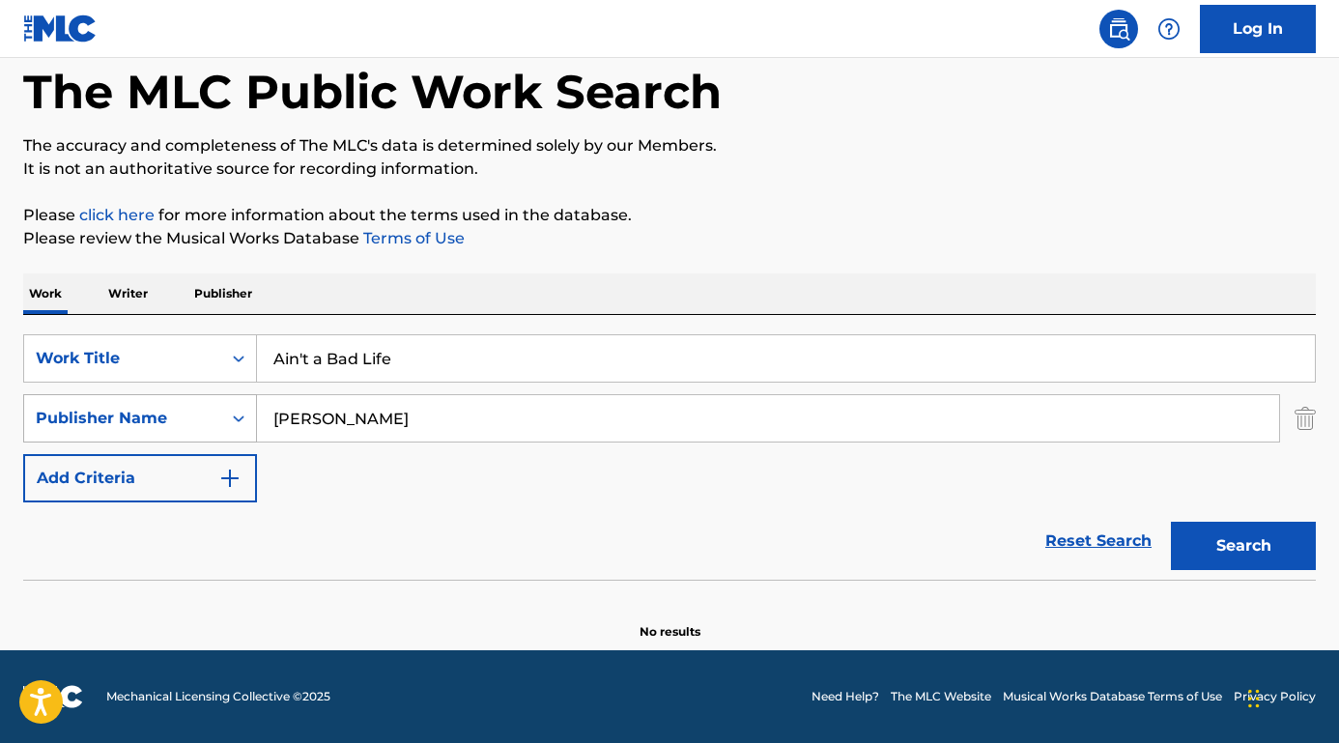
drag, startPoint x: 341, startPoint y: 414, endPoint x: 171, endPoint y: 403, distance: 170.4
click at [171, 403] on div "SearchWithCriteriaed7cf246-a62c-42bb-ae1f-42eb0bdf4a83 Publisher Name [PERSON_N…" at bounding box center [669, 418] width 1292 height 48
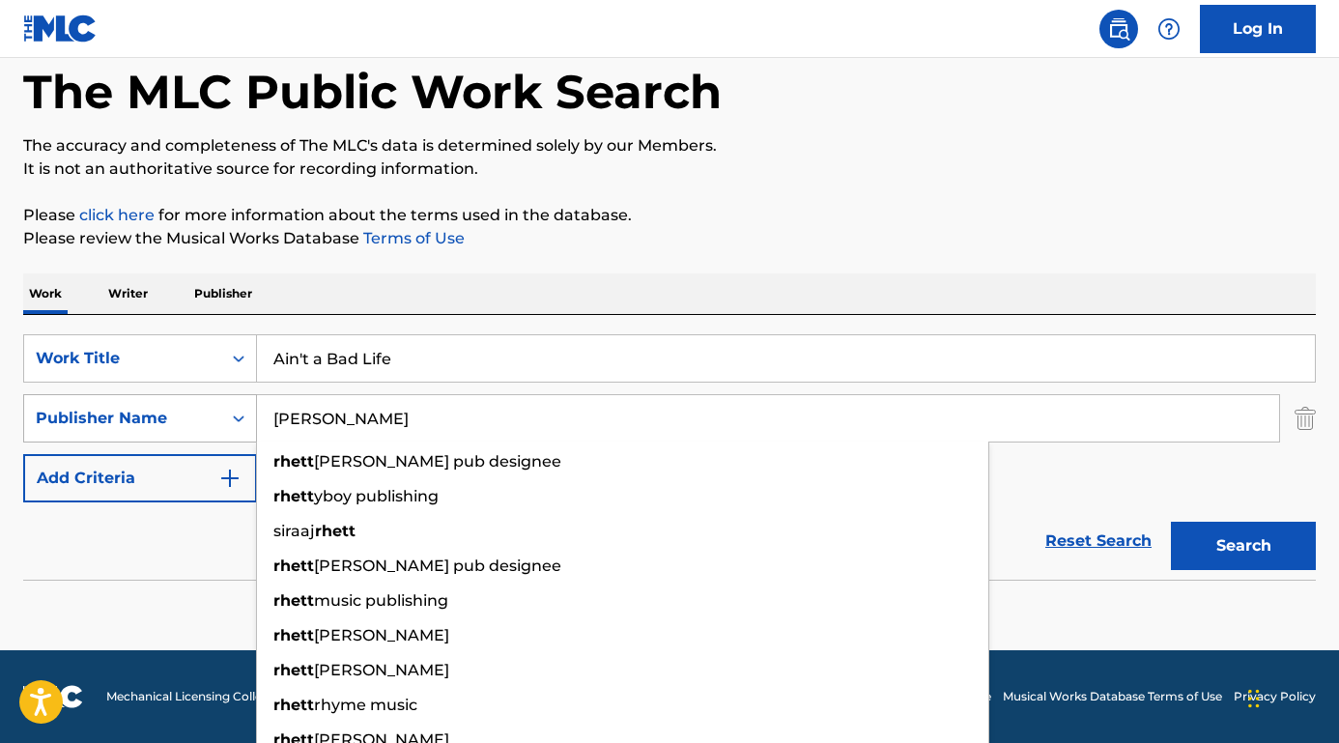
type input "[PERSON_NAME]"
click at [1243, 546] on button "Search" at bounding box center [1243, 546] width 145 height 48
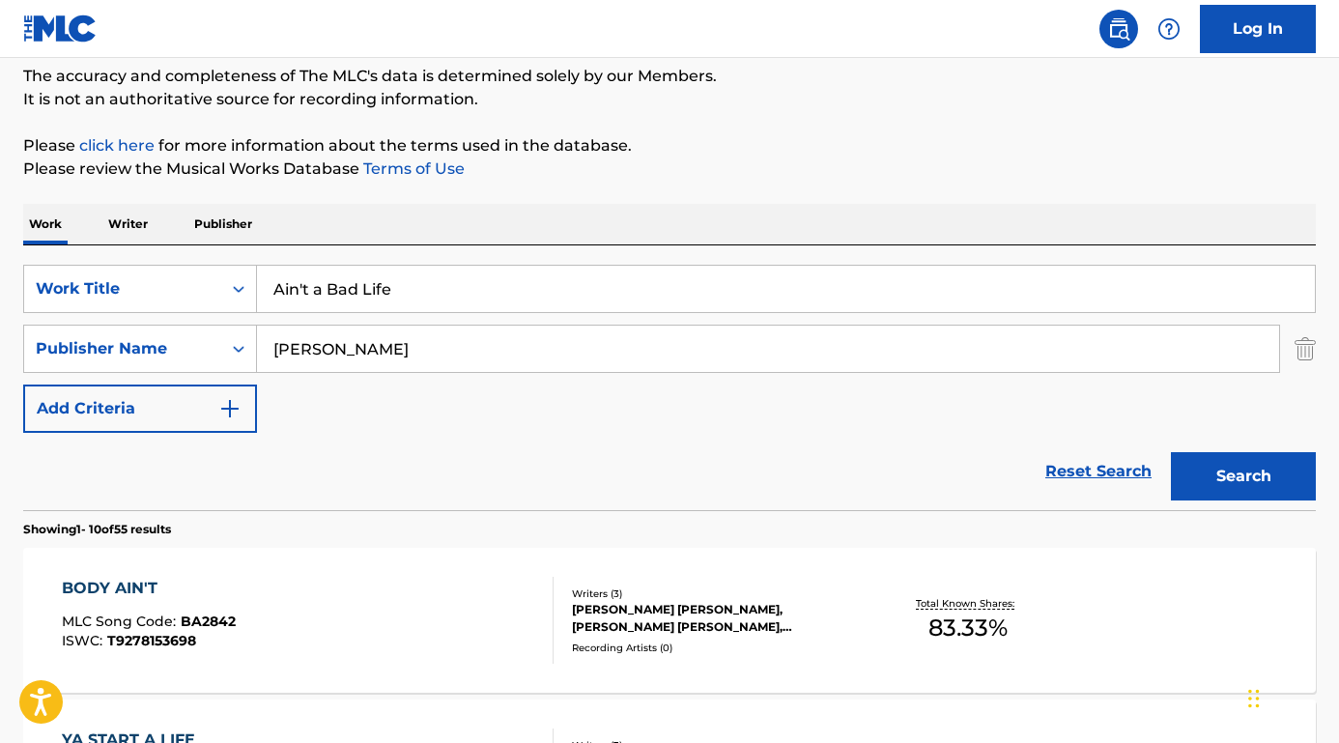
scroll to position [177, 0]
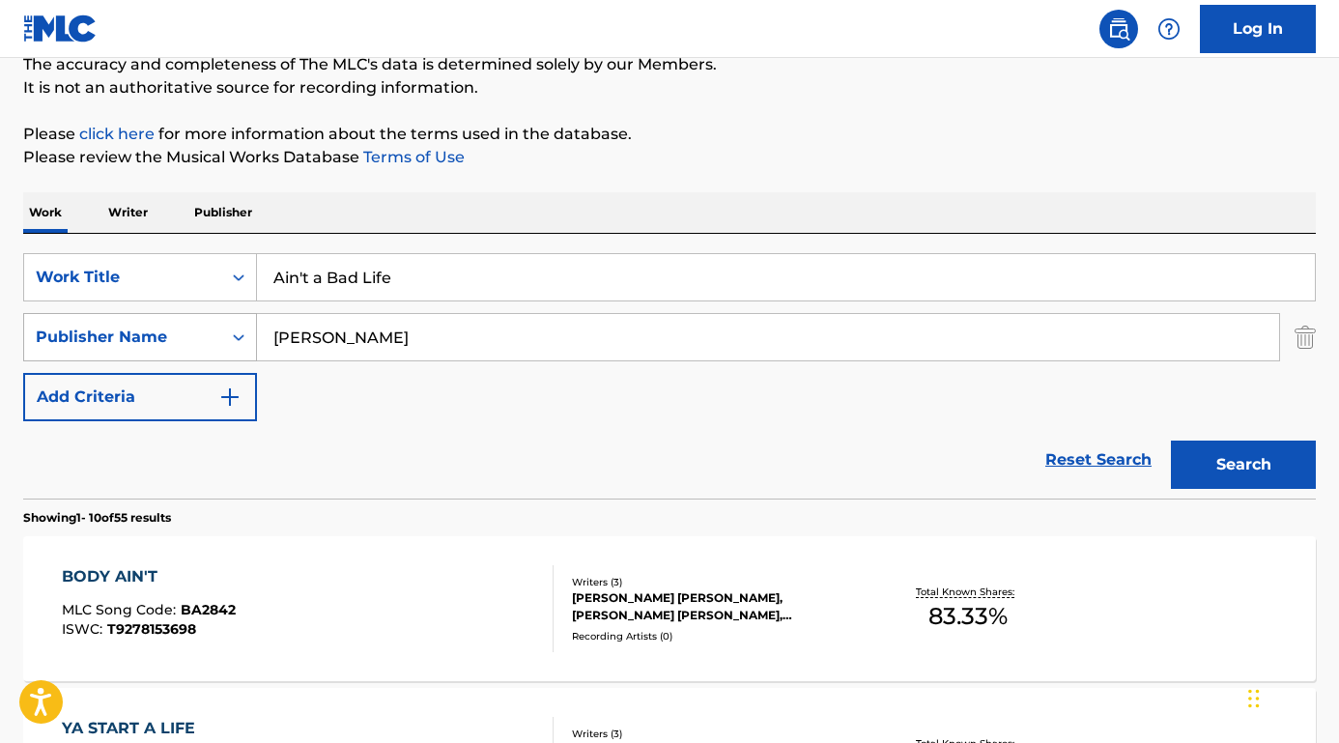
drag, startPoint x: 327, startPoint y: 338, endPoint x: 238, endPoint y: 338, distance: 89.8
click at [238, 338] on div "SearchWithCriteriaed7cf246-a62c-42bb-ae1f-42eb0bdf4a83 Publisher Name [PERSON_N…" at bounding box center [669, 337] width 1292 height 48
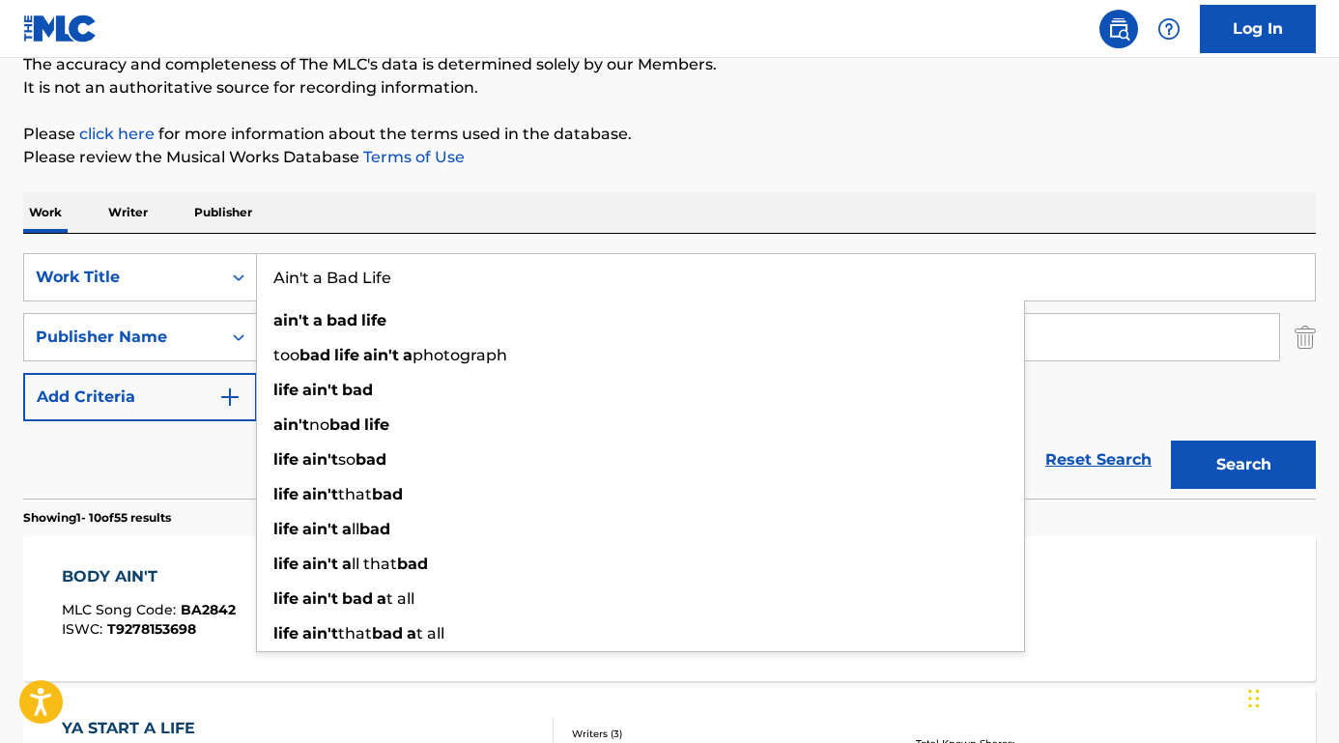
drag, startPoint x: 431, startPoint y: 265, endPoint x: 475, endPoint y: 287, distance: 49.7
click at [475, 287] on input "Ain't a Bad Life" at bounding box center [786, 277] width 1058 height 46
paste input "bedankt lieve ouders"
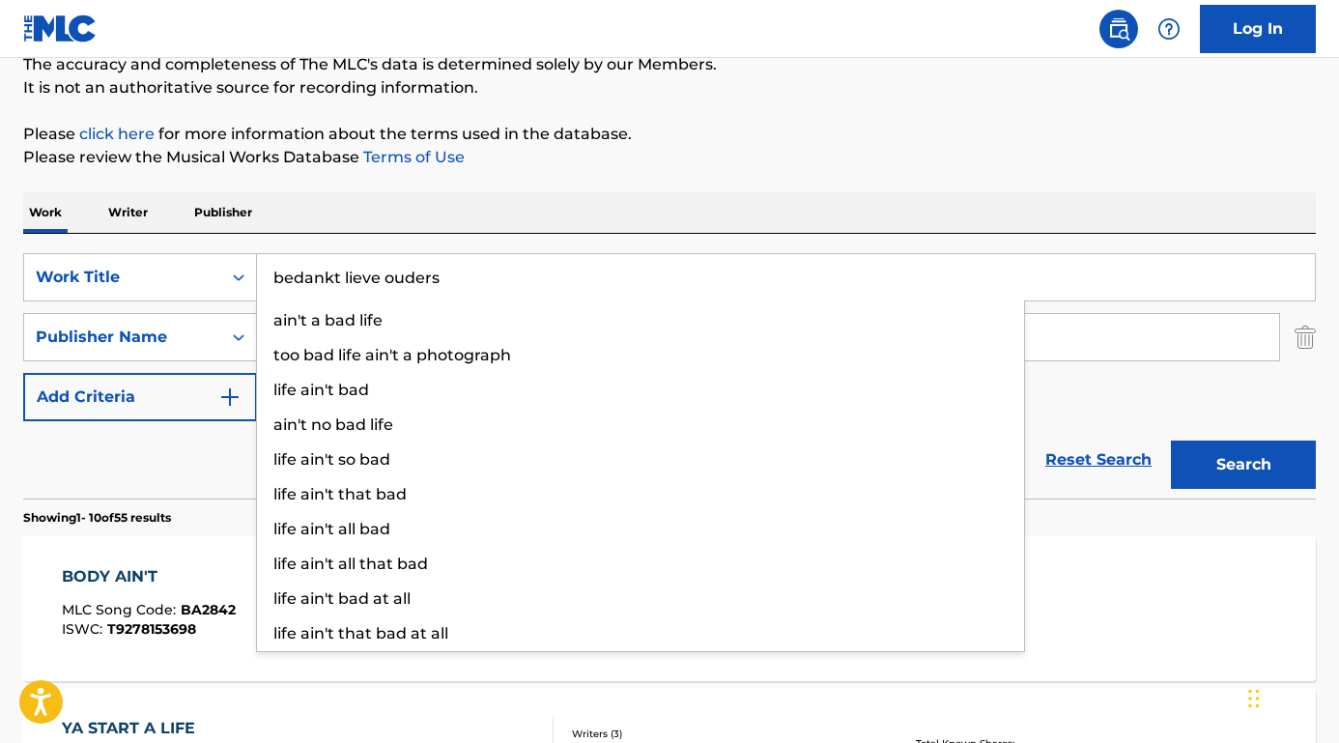
type input "bedankt lieve ouders"
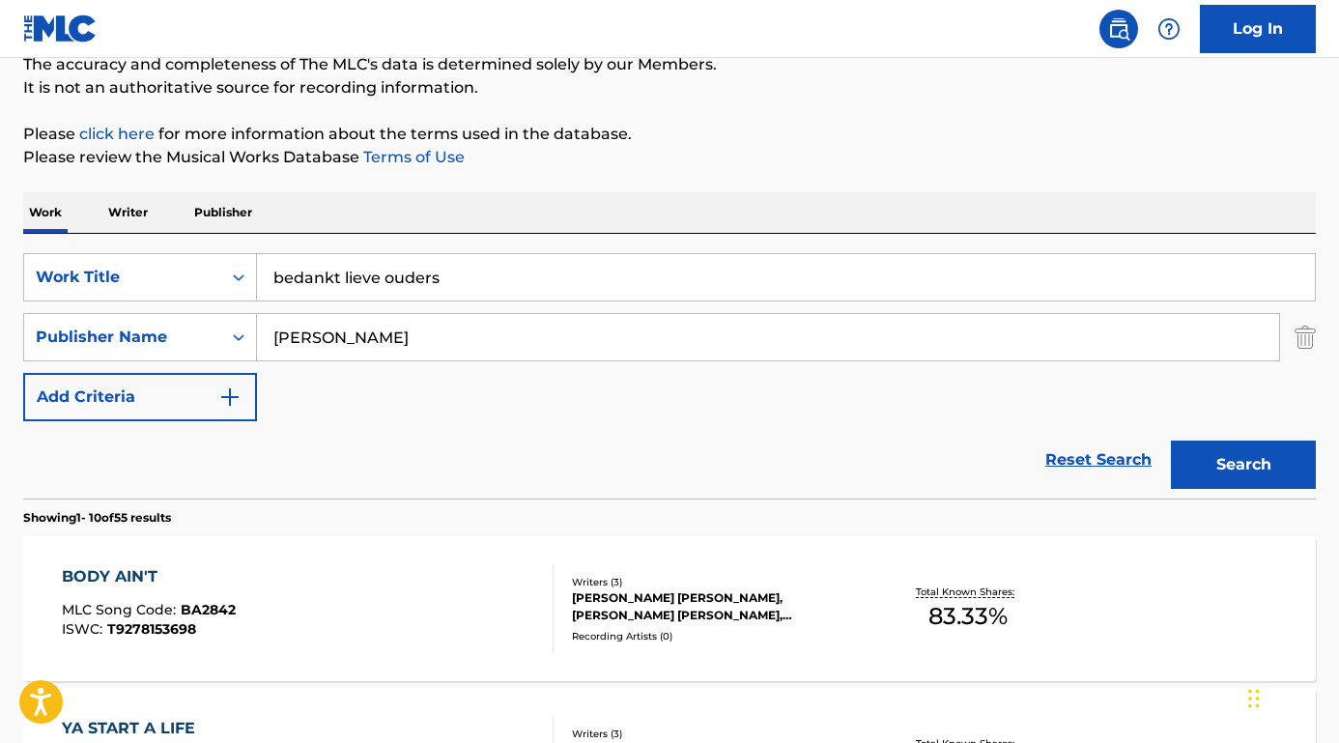
click at [484, 225] on div "Work Writer Publisher" at bounding box center [669, 212] width 1292 height 41
drag, startPoint x: 364, startPoint y: 336, endPoint x: 212, endPoint y: 315, distance: 154.1
click at [212, 315] on div "SearchWithCriteriaed7cf246-a62c-42bb-ae1f-42eb0bdf4a83 Publisher Name [PERSON_N…" at bounding box center [669, 337] width 1292 height 48
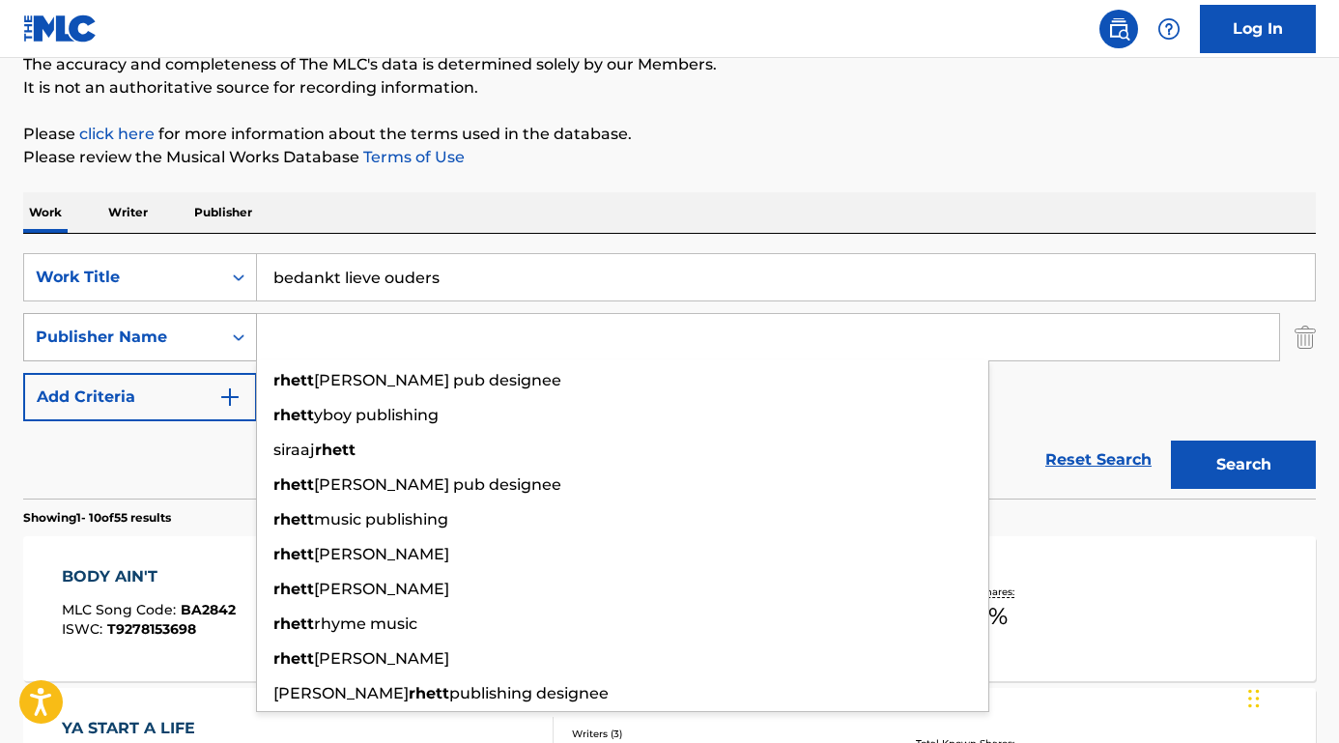
click at [1243, 465] on button "Search" at bounding box center [1243, 464] width 145 height 48
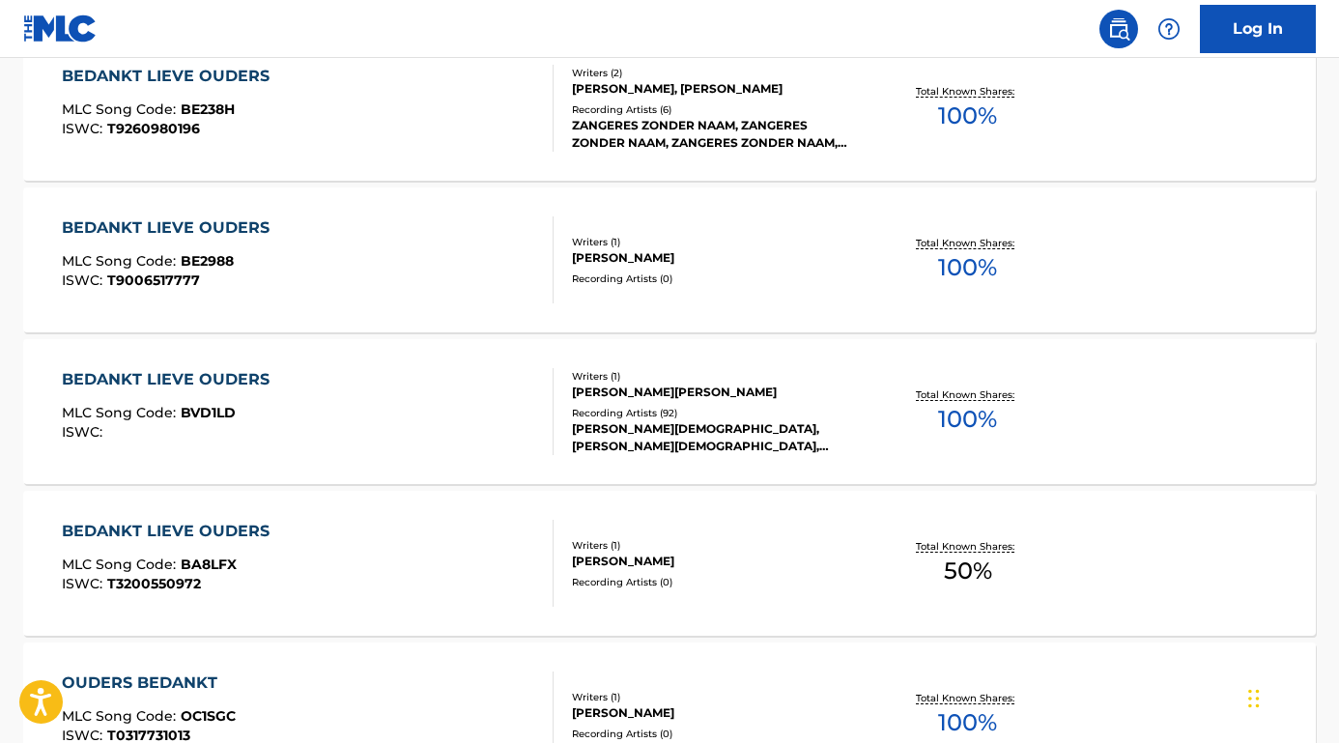
scroll to position [908, 0]
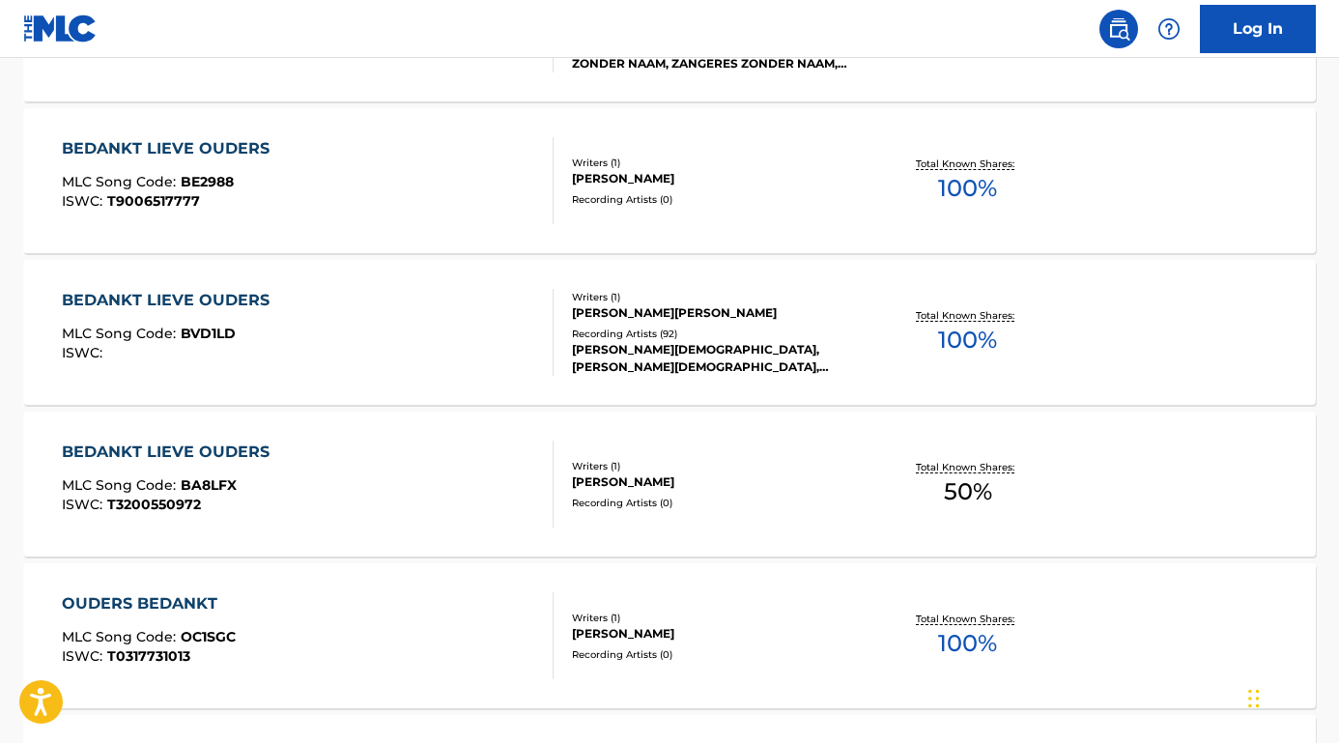
click at [227, 298] on div "BEDANKT LIEVE OUDERS" at bounding box center [170, 300] width 217 height 23
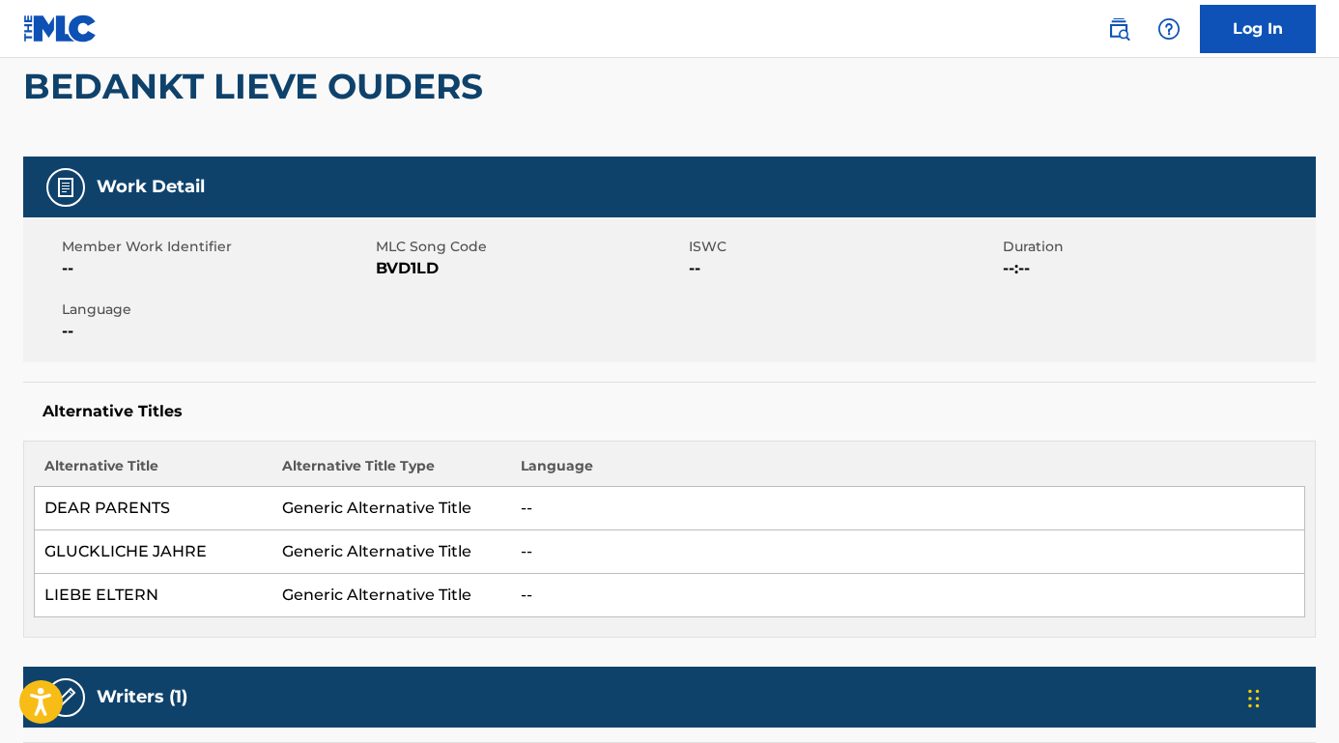
scroll to position [238, 0]
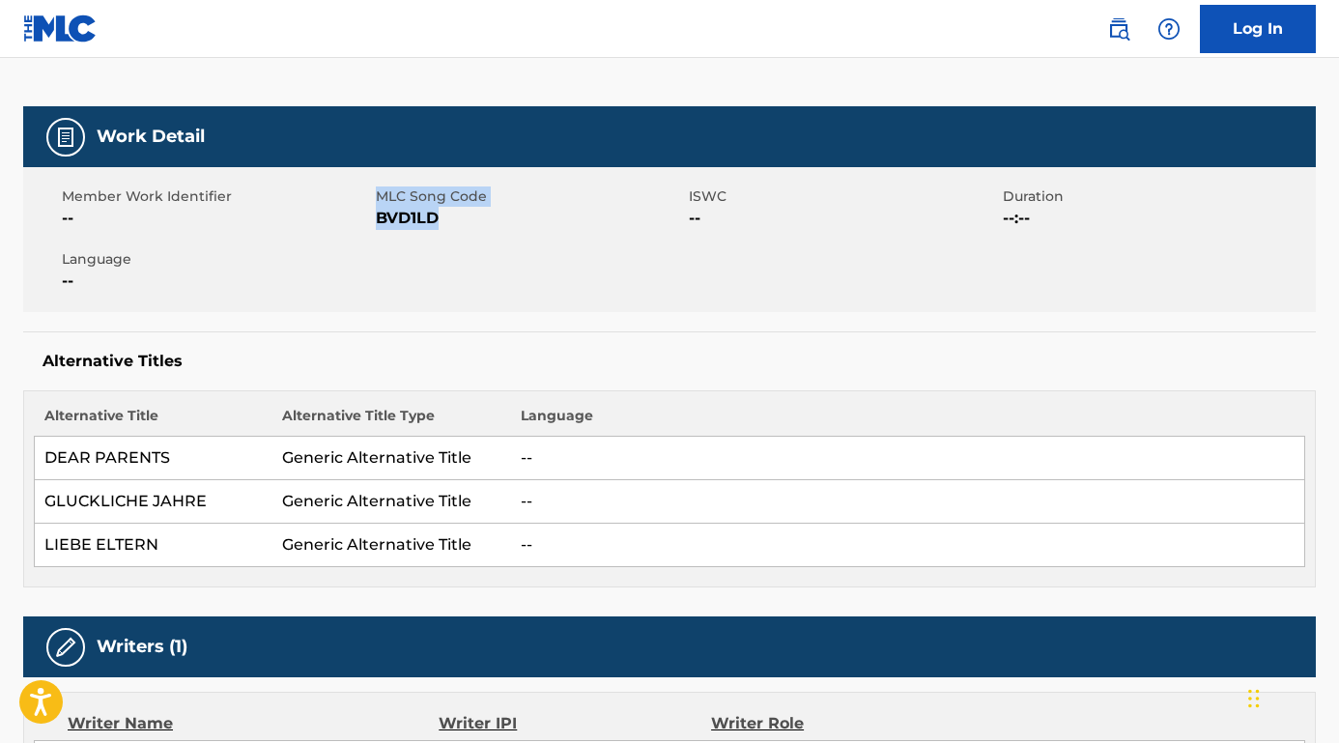
drag, startPoint x: 373, startPoint y: 220, endPoint x: 470, endPoint y: 218, distance: 97.6
click at [470, 218] on div "Member Work Identifier -- MLC Song Code BVD1LD ISWC -- Duration --:-- Language …" at bounding box center [669, 239] width 1292 height 145
click at [470, 218] on span "BVD1LD" at bounding box center [530, 218] width 309 height 23
drag, startPoint x: 446, startPoint y: 218, endPoint x: 378, endPoint y: 218, distance: 68.6
click at [378, 218] on span "BVD1LD" at bounding box center [530, 218] width 309 height 23
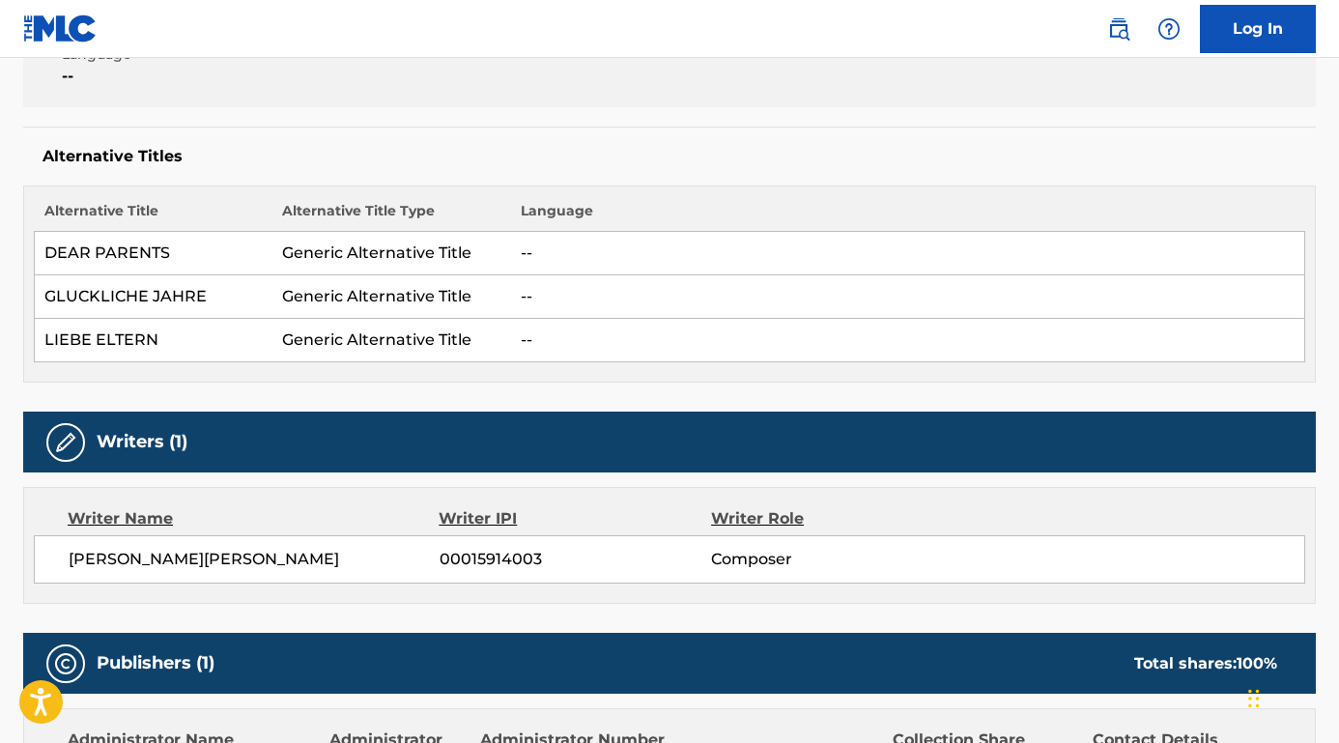
scroll to position [474, 0]
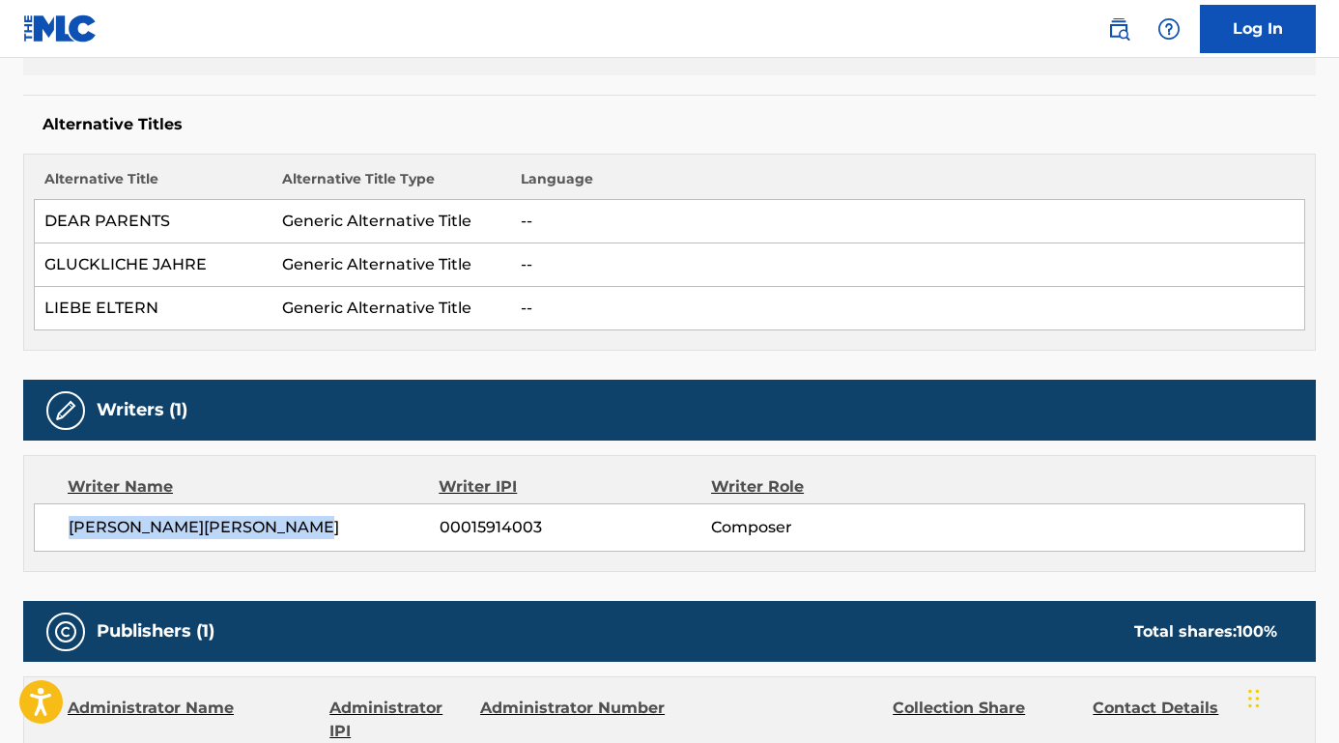
drag, startPoint x: 315, startPoint y: 531, endPoint x: 66, endPoint y: 528, distance: 249.2
click at [66, 528] on div "[PERSON_NAME][PERSON_NAME] 00015914003 Composer" at bounding box center [669, 527] width 1271 height 48
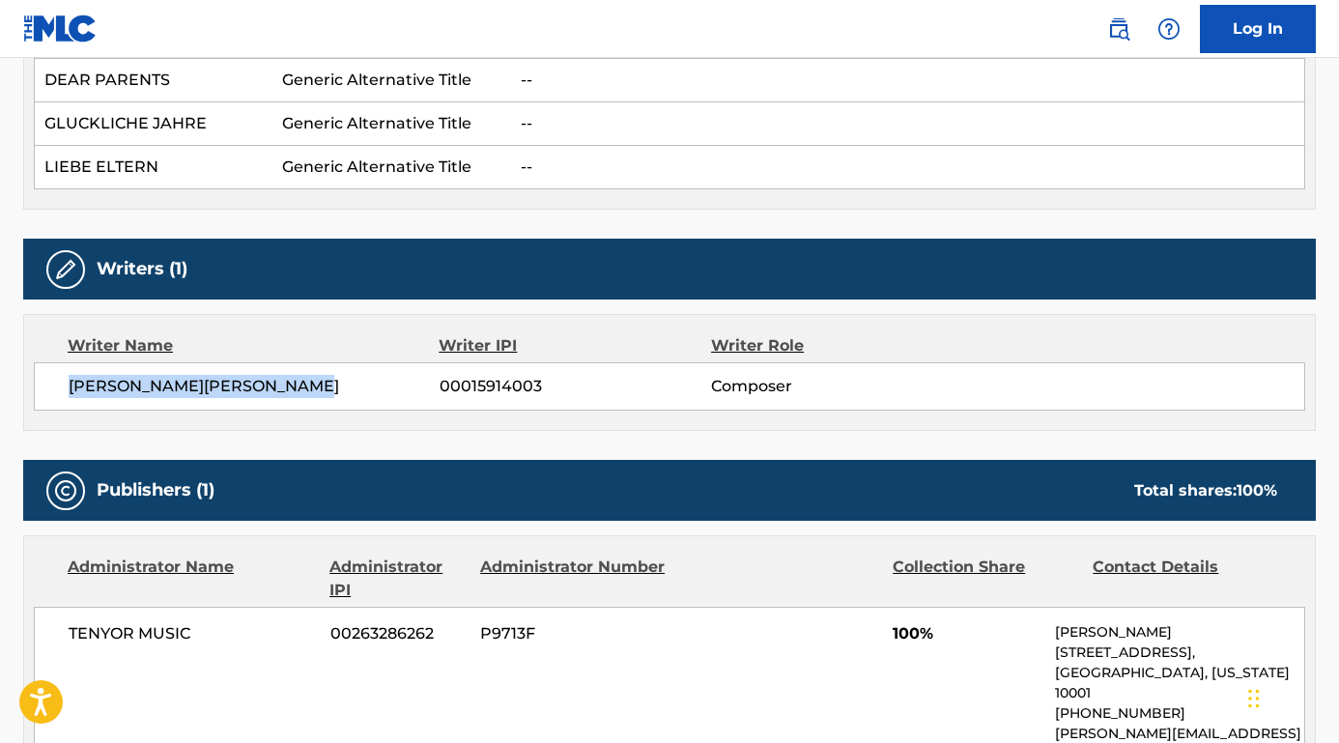
scroll to position [643, 0]
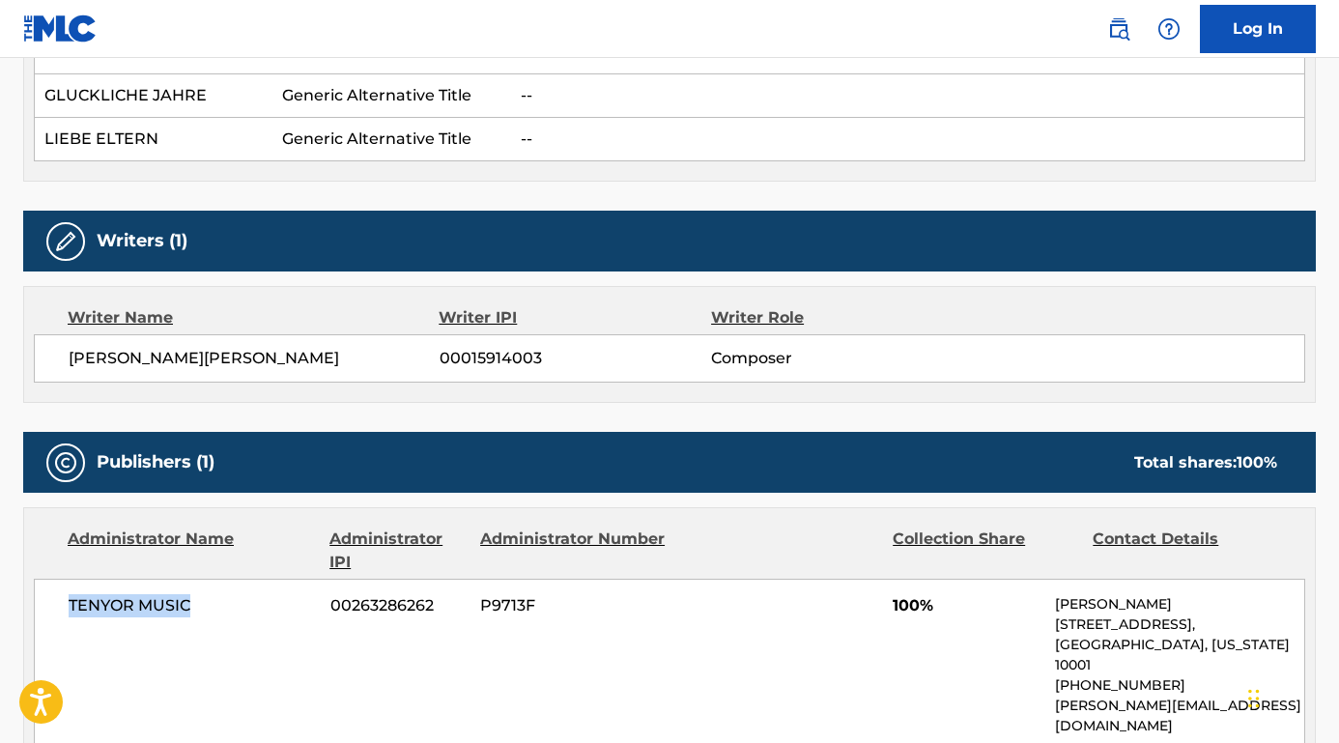
drag, startPoint x: 207, startPoint y: 603, endPoint x: 66, endPoint y: 601, distance: 141.0
click at [66, 601] on div "TENYOR MUSIC 00263286262 P9713F 100% [PERSON_NAME] [STREET_ADDRESS][US_STATE] […" at bounding box center [669, 665] width 1271 height 173
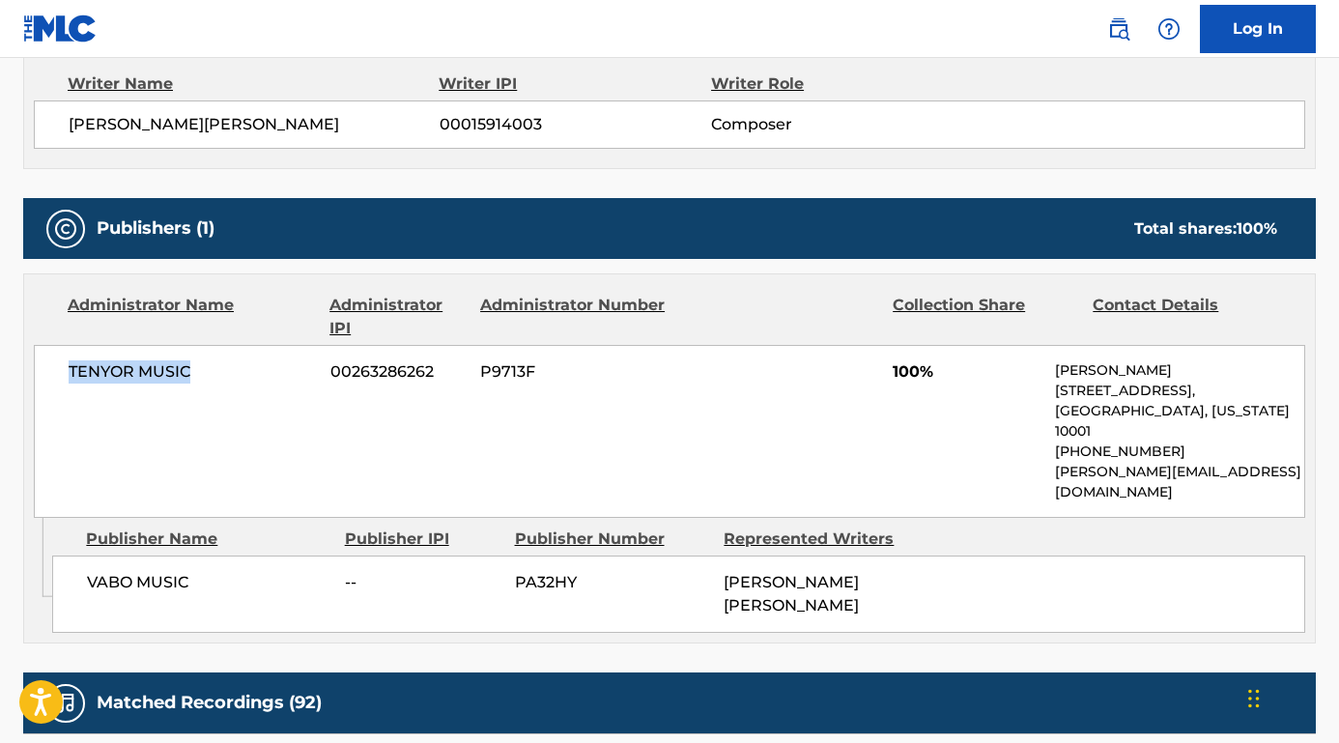
scroll to position [884, 0]
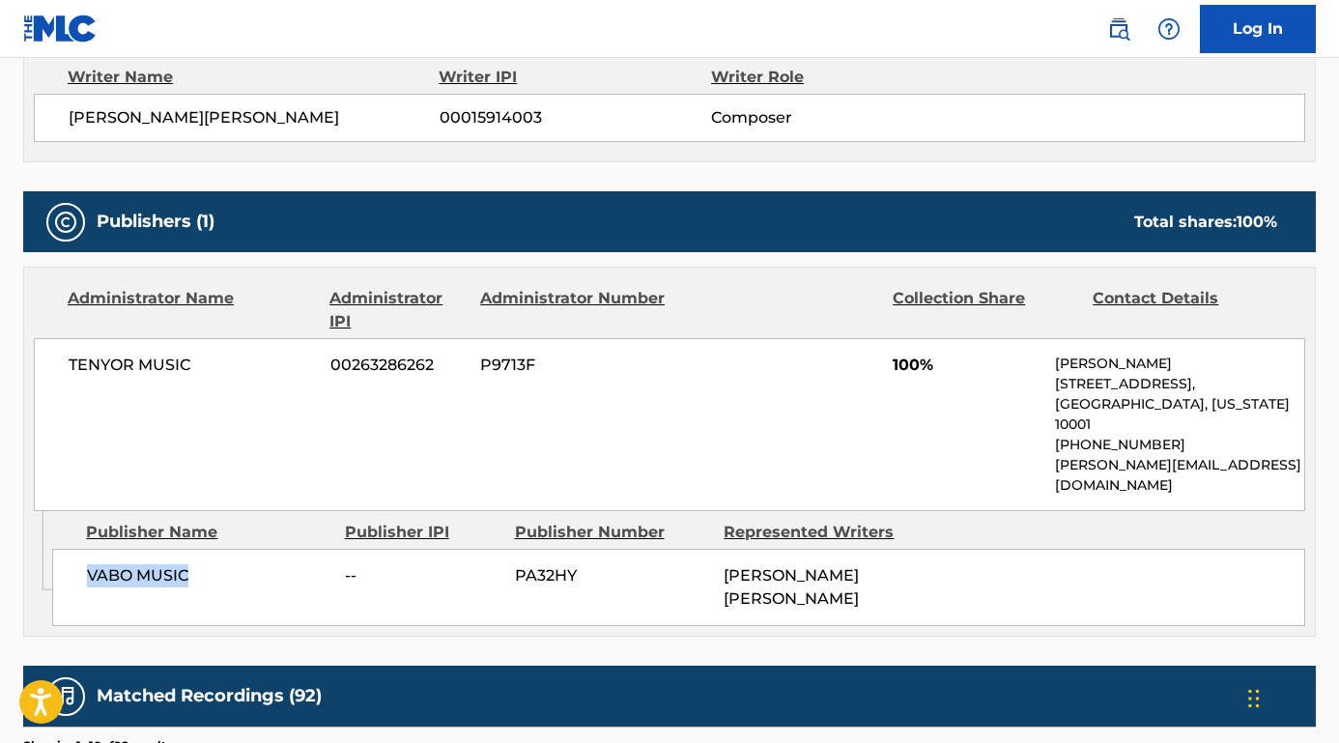
drag, startPoint x: 200, startPoint y: 534, endPoint x: 89, endPoint y: 533, distance: 111.1
click at [89, 564] on span "VABO MUSIC" at bounding box center [208, 575] width 243 height 23
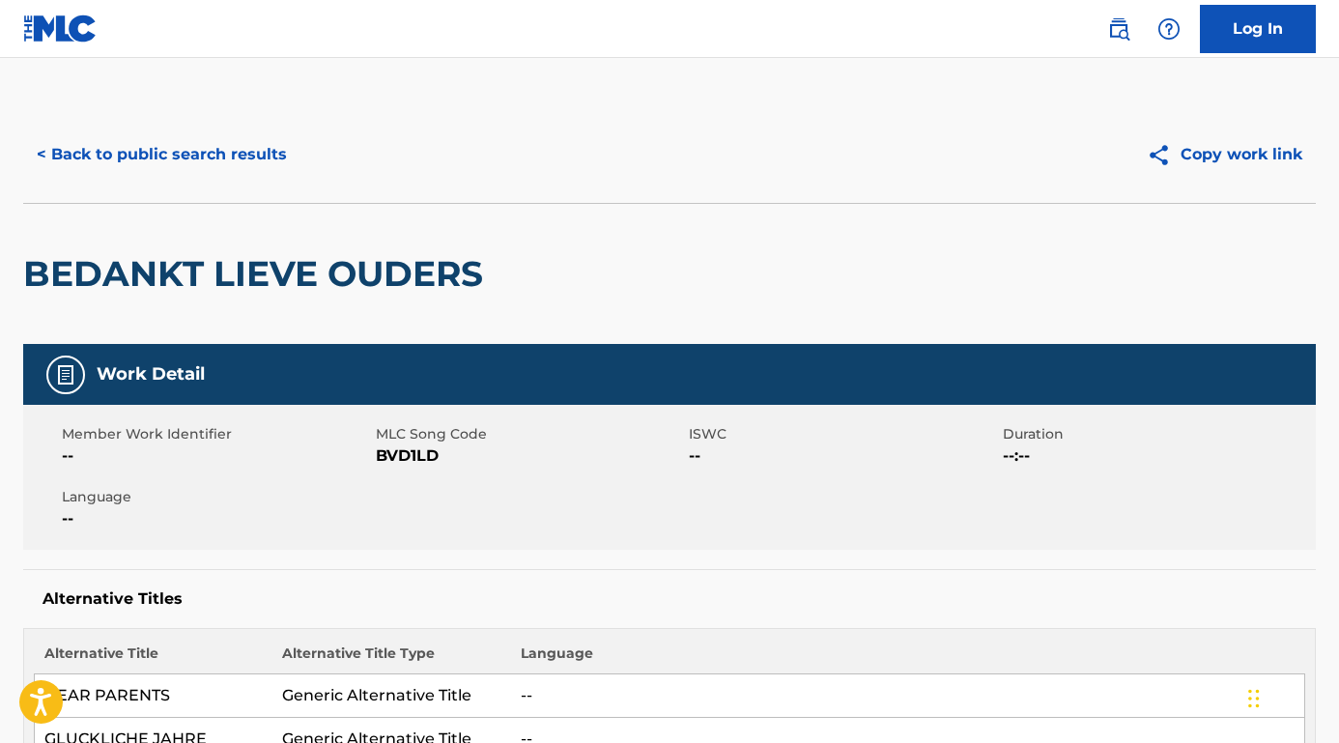
scroll to position [0, 0]
click at [233, 157] on button "< Back to public search results" at bounding box center [161, 154] width 277 height 48
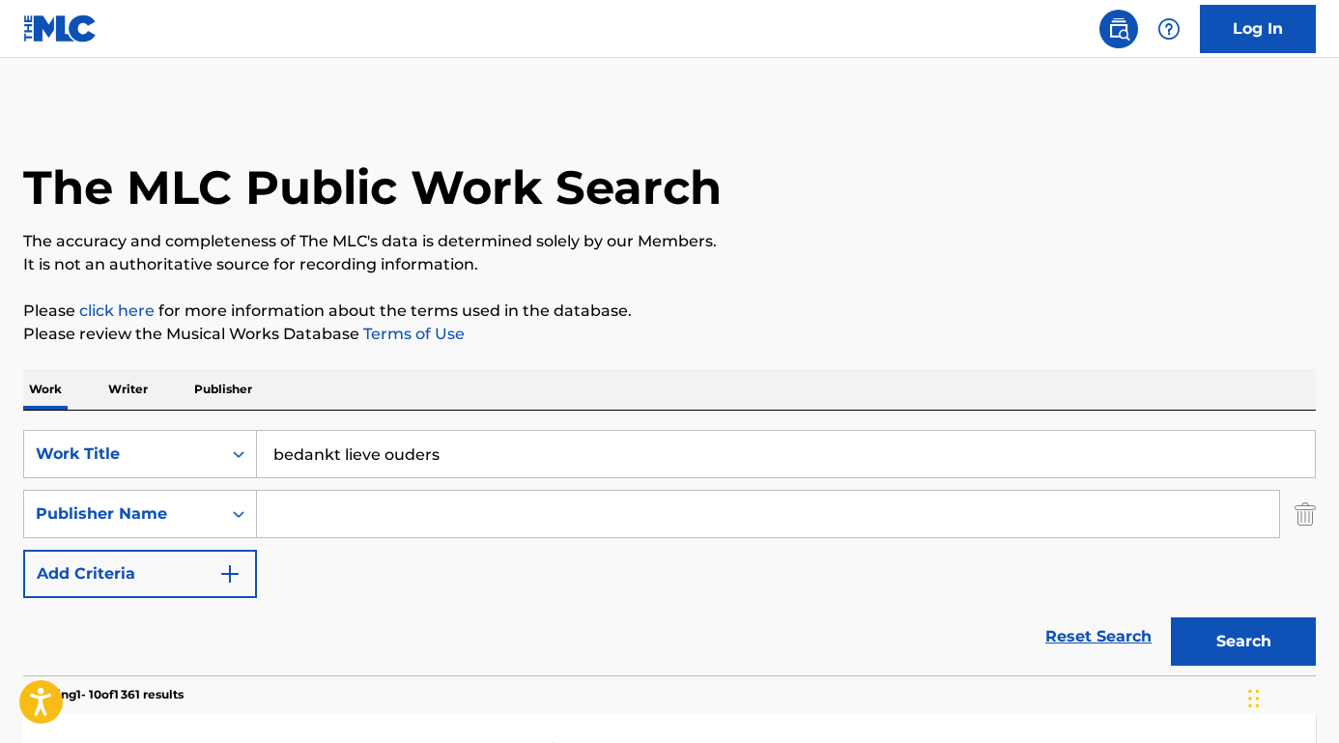
click at [375, 511] on input "Search Form" at bounding box center [768, 514] width 1022 height 46
paste input "[PERSON_NAME] [PERSON_NAME]"
type input "[PERSON_NAME] [PERSON_NAME]"
drag, startPoint x: 468, startPoint y: 451, endPoint x: 196, endPoint y: 442, distance: 271.6
click at [196, 442] on div "SearchWithCriteriafa9ce07b-3a3c-4b72-ae3d-1c52ef9f0238 Work Title bedankt lieve…" at bounding box center [669, 454] width 1292 height 48
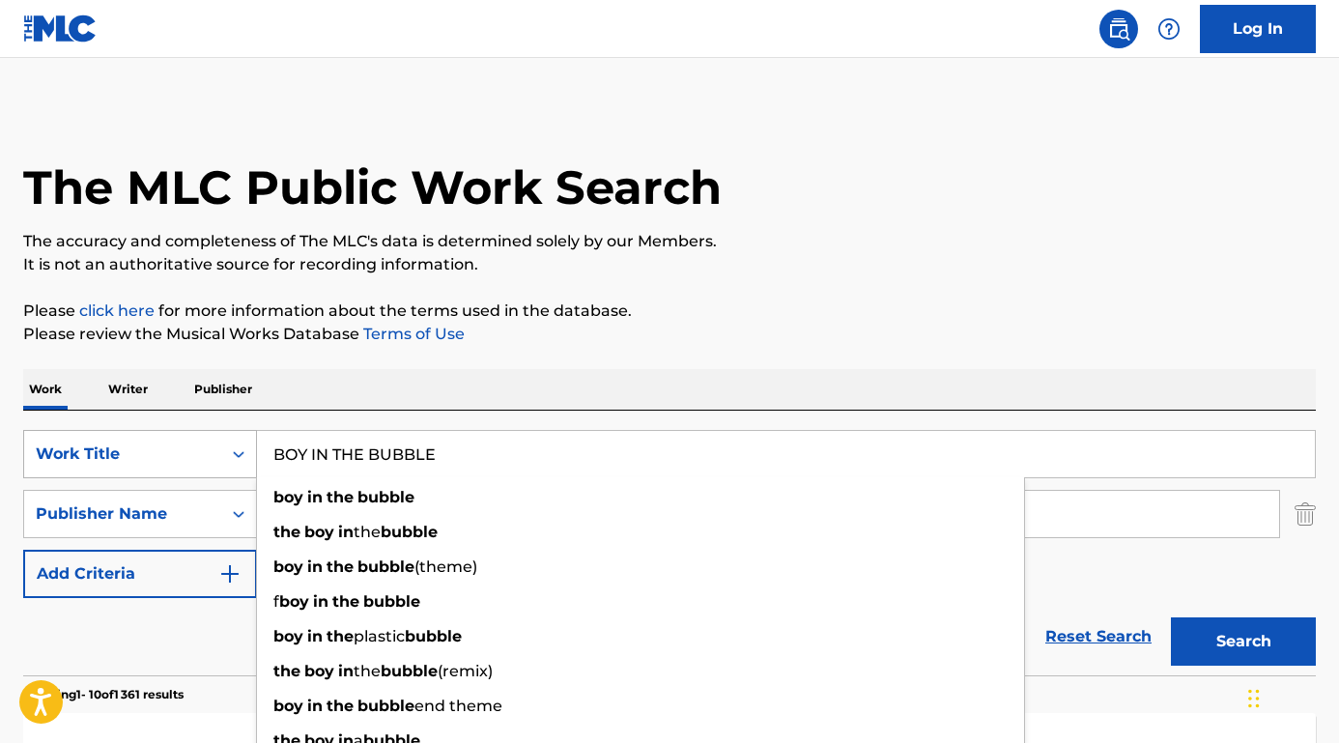
type input "BOY IN THE BUBBLE"
click at [1243, 641] on button "Search" at bounding box center [1243, 641] width 145 height 48
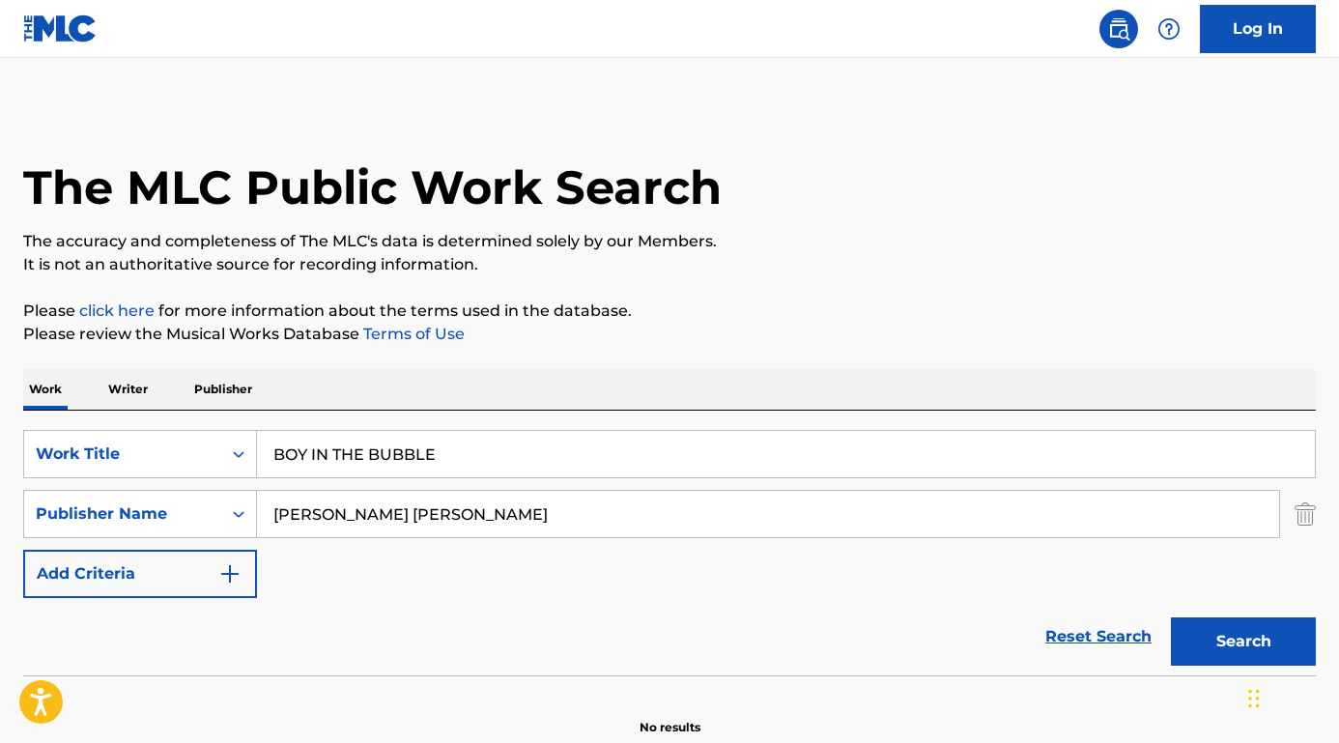
scroll to position [22, 0]
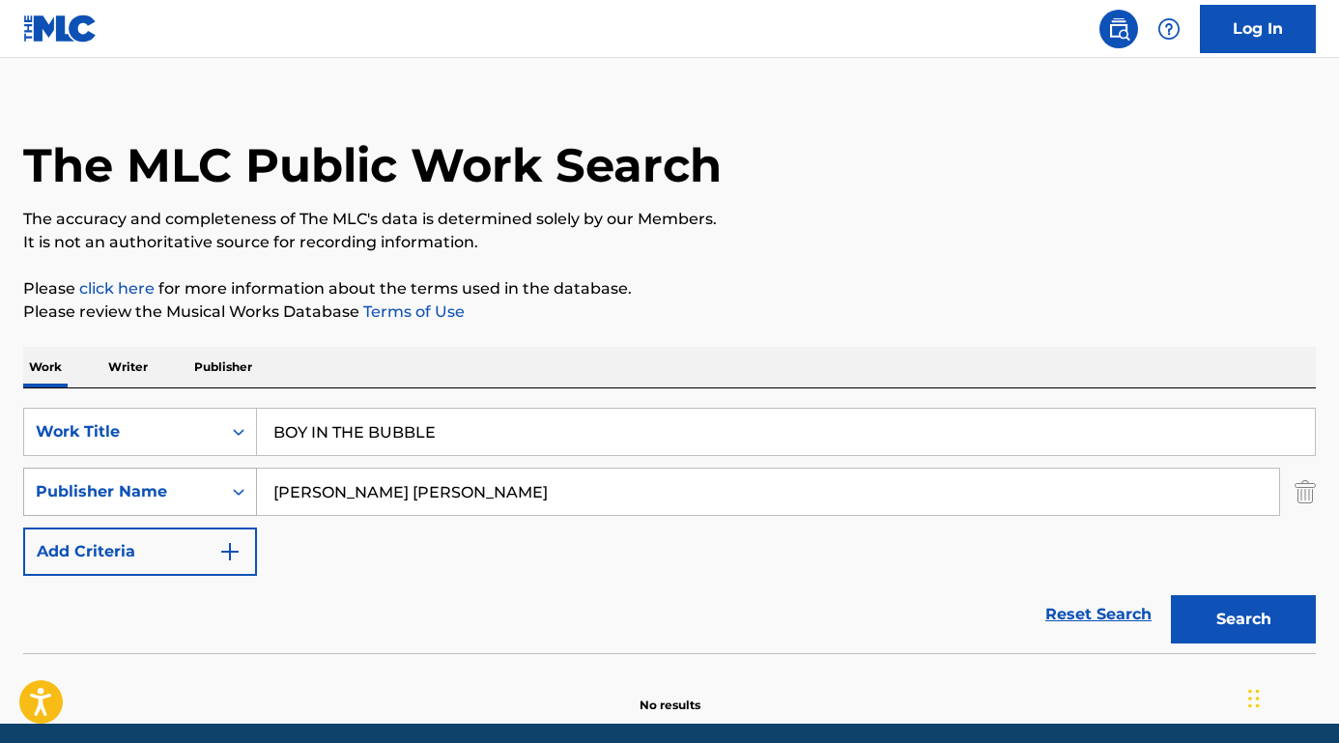
drag, startPoint x: 363, startPoint y: 493, endPoint x: 115, endPoint y: 478, distance: 248.7
click at [115, 478] on div "SearchWithCriteriaed7cf246-a62c-42bb-ae1f-42eb0bdf4a83 Publisher Name [PERSON_N…" at bounding box center [669, 492] width 1292 height 48
type input "[PERSON_NAME]"
click at [1243, 619] on button "Search" at bounding box center [1243, 619] width 145 height 48
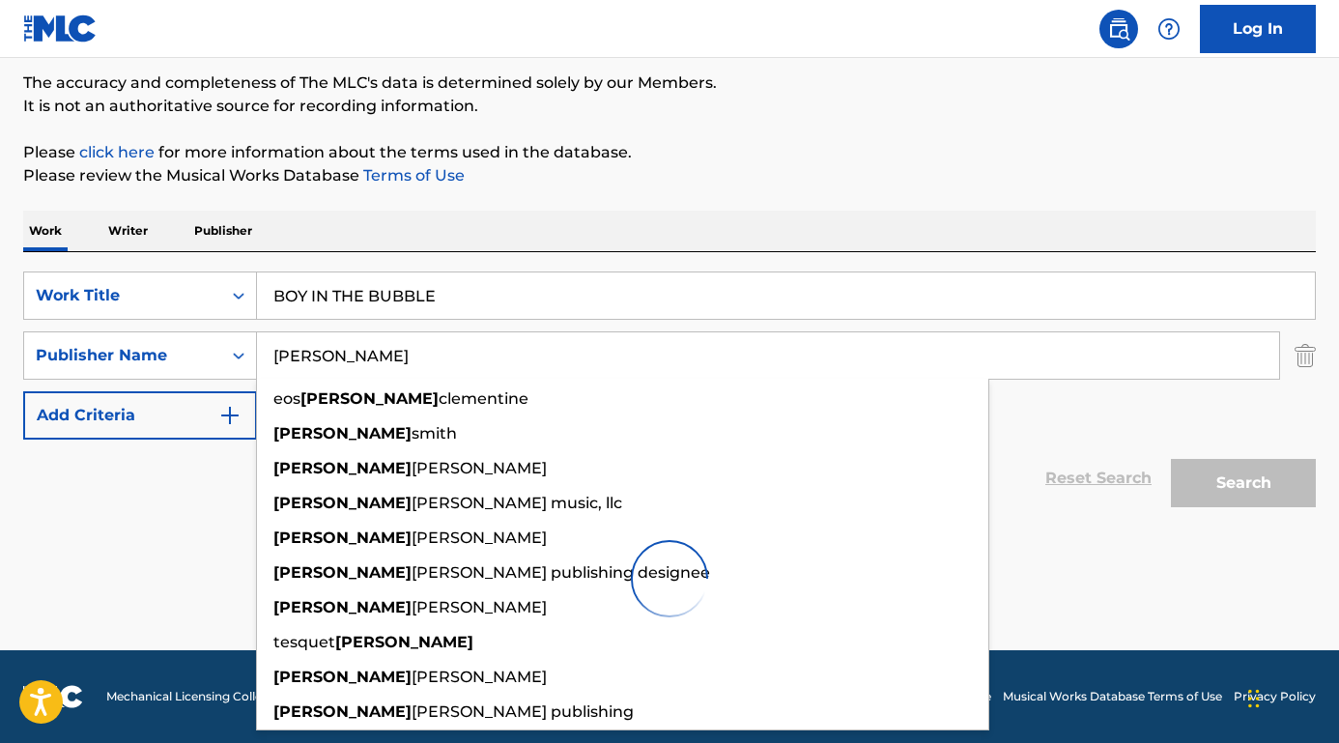
scroll to position [158, 0]
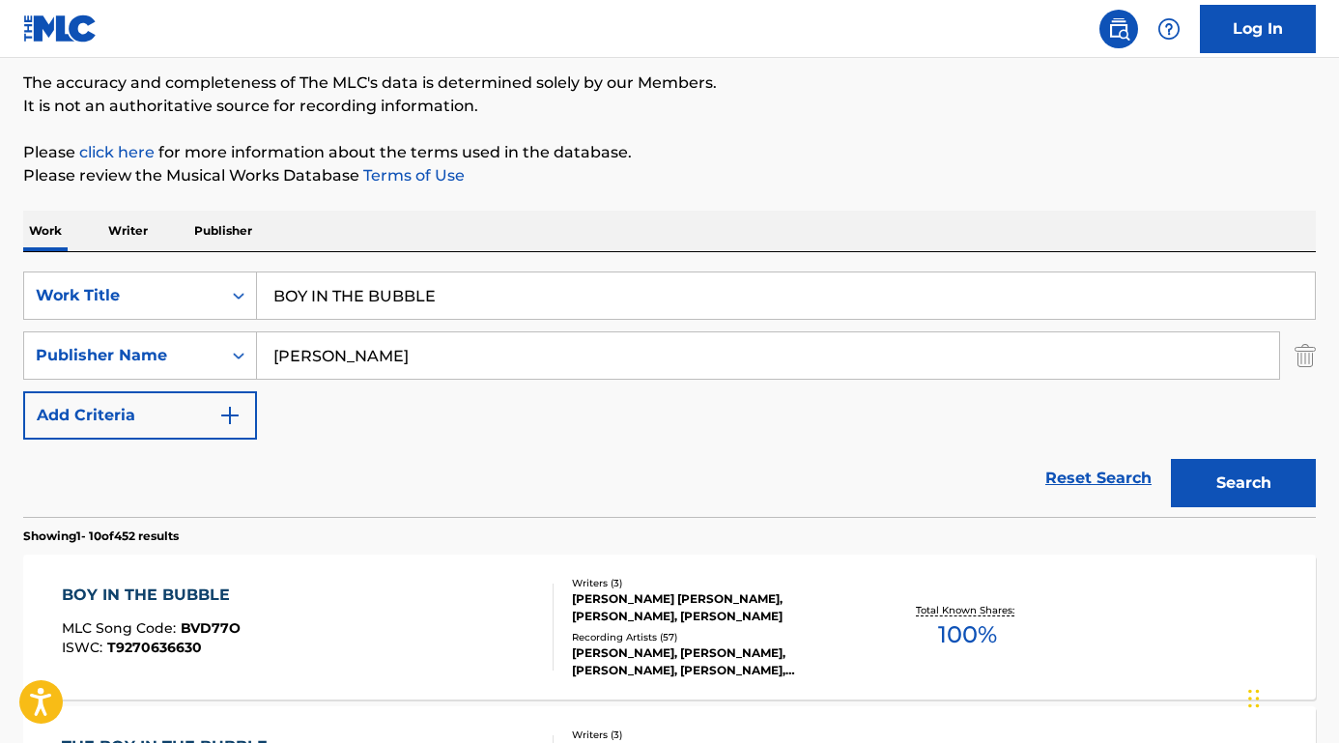
click at [97, 591] on div "BOY IN THE BUBBLE" at bounding box center [151, 594] width 179 height 23
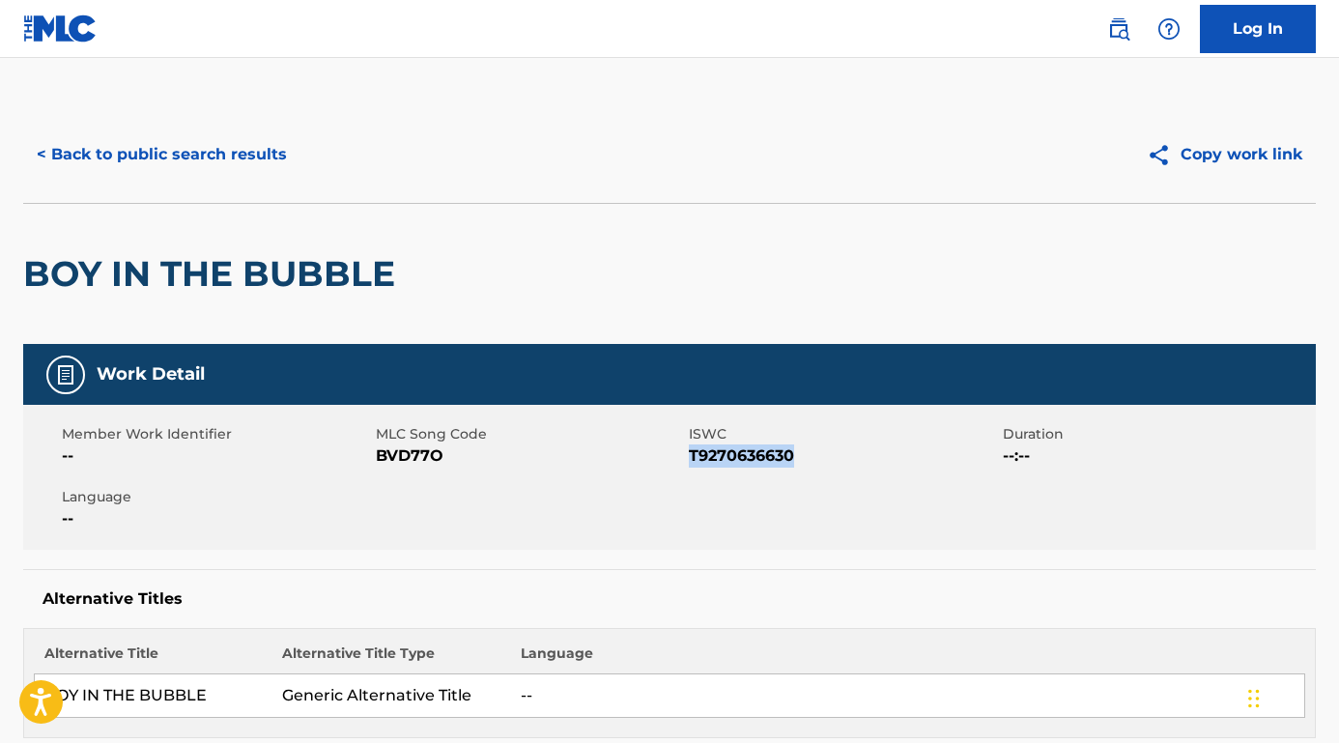
drag, startPoint x: 689, startPoint y: 450, endPoint x: 812, endPoint y: 453, distance: 123.7
click at [812, 453] on span "T9270636630" at bounding box center [843, 455] width 309 height 23
drag, startPoint x: 443, startPoint y: 460, endPoint x: 376, endPoint y: 462, distance: 67.6
click at [376, 462] on span "BVD77O" at bounding box center [530, 455] width 309 height 23
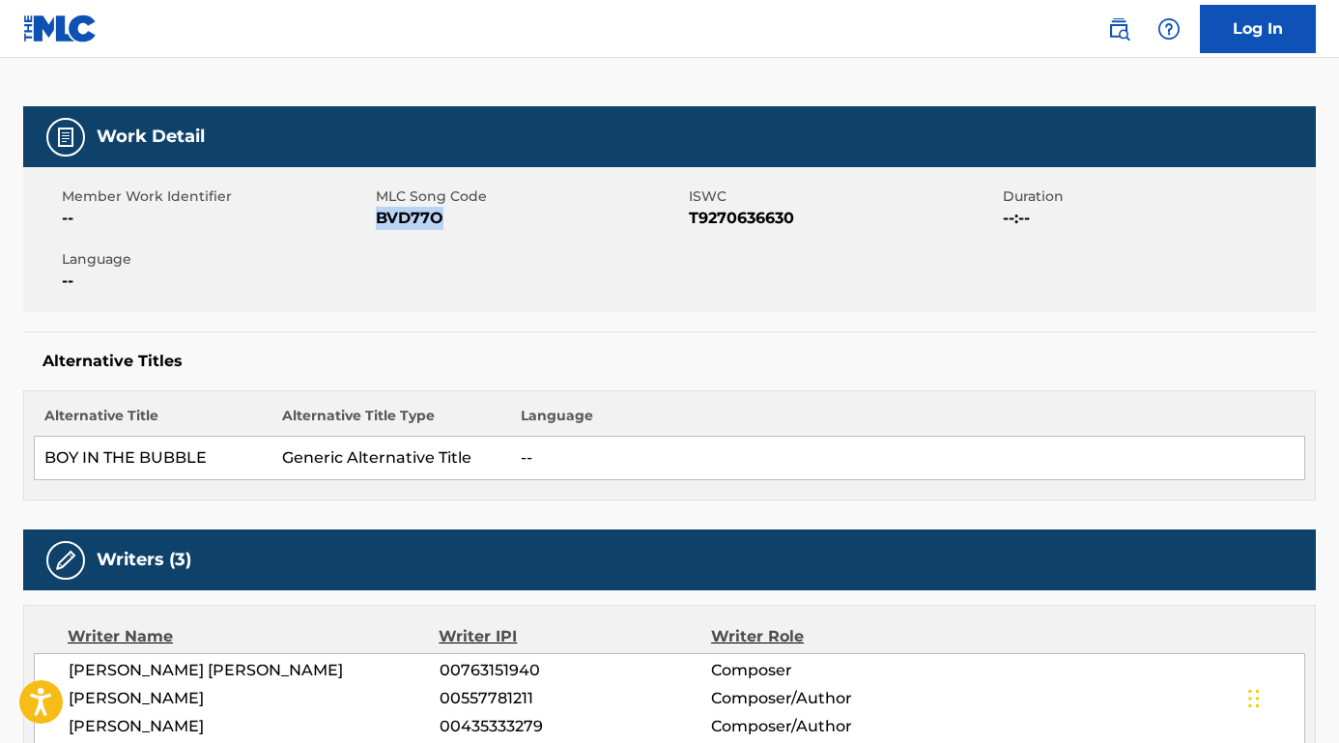
scroll to position [335, 0]
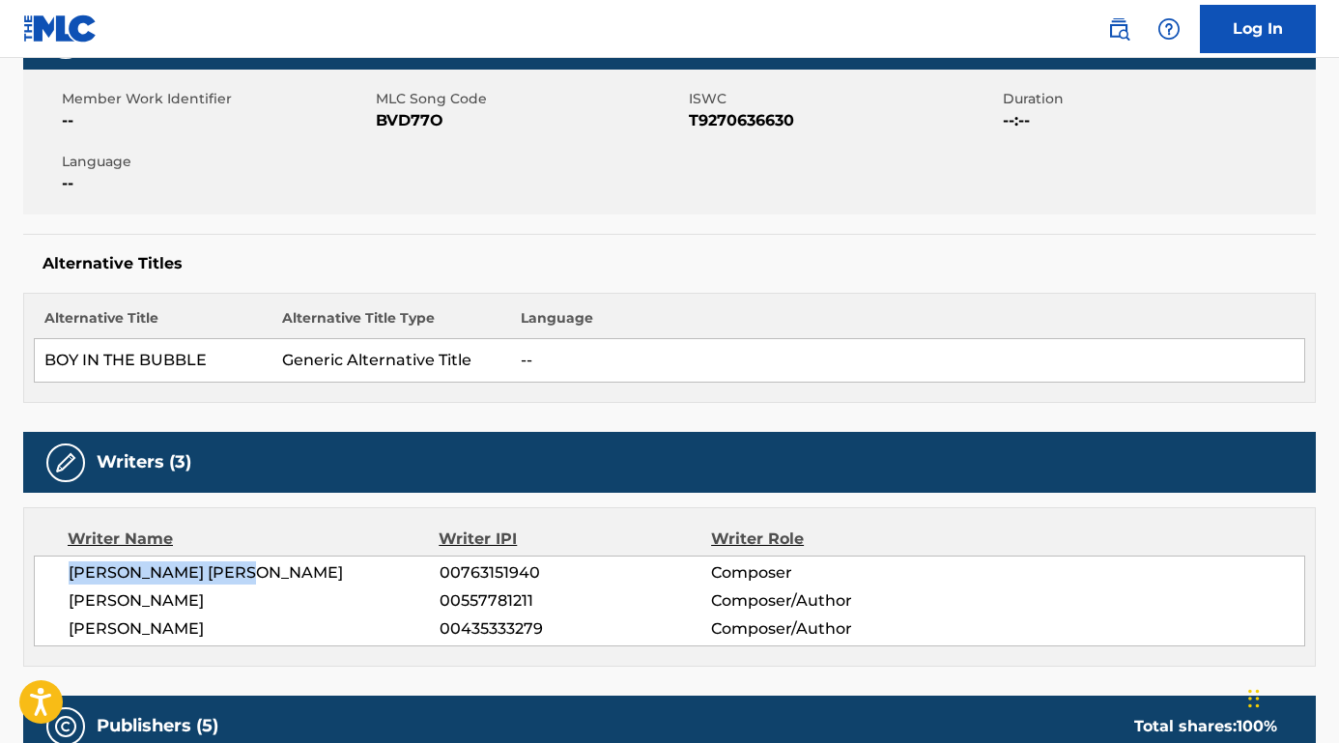
drag, startPoint x: 269, startPoint y: 573, endPoint x: 49, endPoint y: 573, distance: 219.3
click at [49, 573] on div "[PERSON_NAME] [PERSON_NAME] 00763151940 Composer [PERSON_NAME] 00557781211 Comp…" at bounding box center [669, 600] width 1271 height 91
drag, startPoint x: 222, startPoint y: 596, endPoint x: 58, endPoint y: 597, distance: 164.2
click at [58, 597] on div "[PERSON_NAME] [PERSON_NAME] 00763151940 Composer [PERSON_NAME] 00557781211 Comp…" at bounding box center [669, 600] width 1271 height 91
drag, startPoint x: 291, startPoint y: 621, endPoint x: 63, endPoint y: 629, distance: 228.1
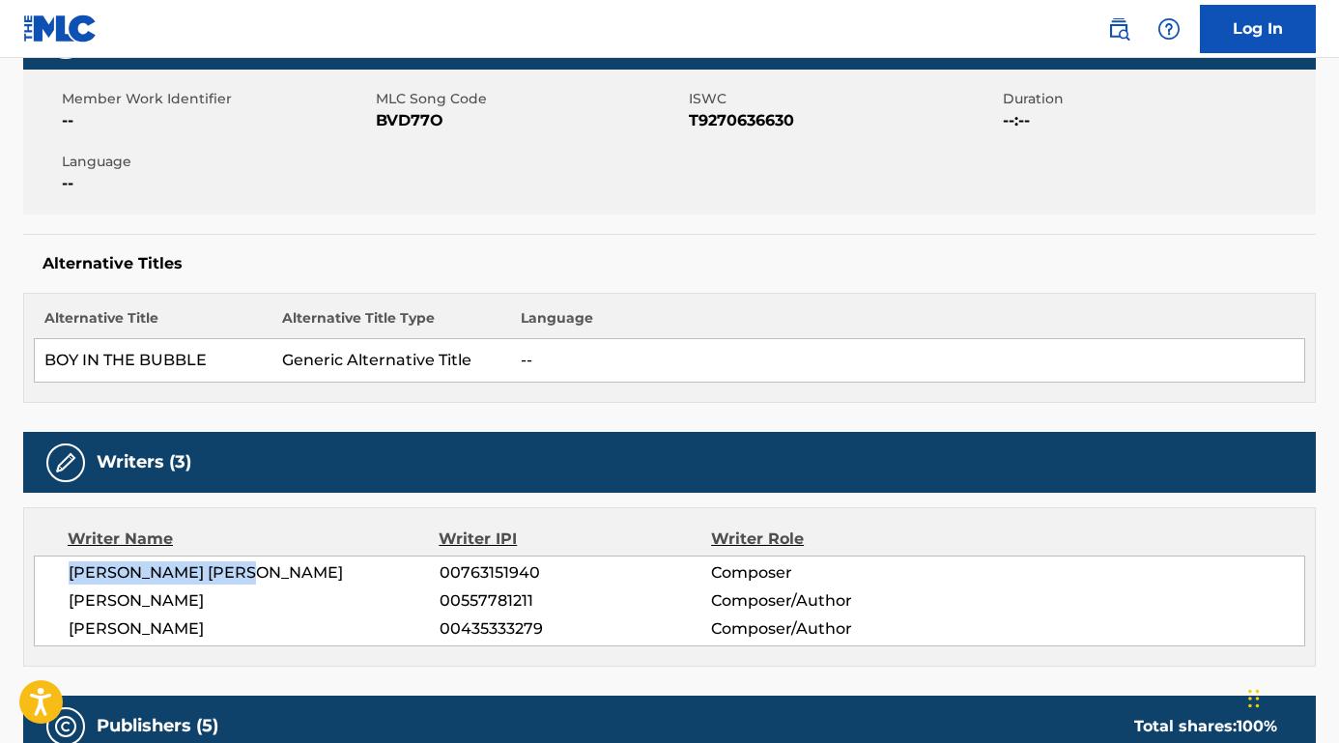
click at [63, 629] on div "[PERSON_NAME] [PERSON_NAME] 00763151940 Composer [PERSON_NAME] 00557781211 Comp…" at bounding box center [669, 600] width 1271 height 91
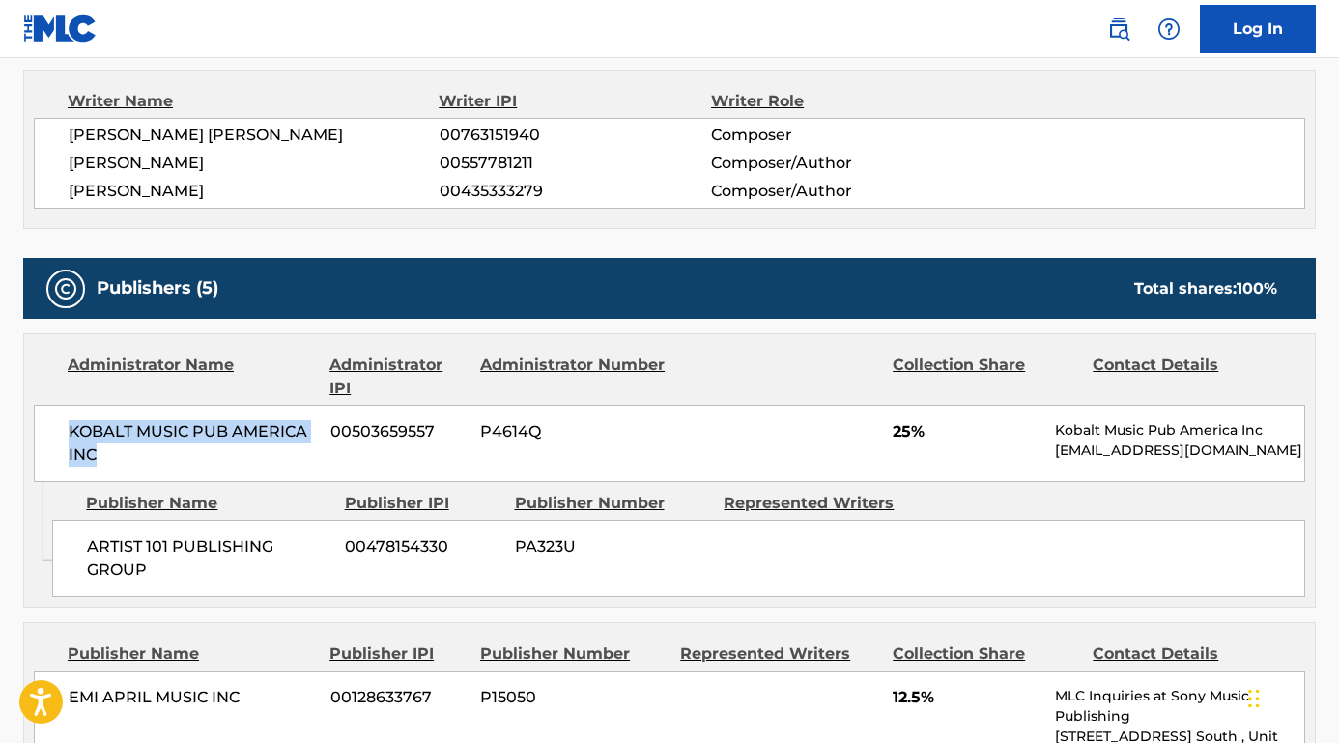
drag, startPoint x: 113, startPoint y: 447, endPoint x: 50, endPoint y: 415, distance: 70.4
click at [50, 415] on div "KOBALT MUSIC PUB AMERICA INC 00503659557 P4614Q 25% Kobalt Music Pub America In…" at bounding box center [669, 443] width 1271 height 77
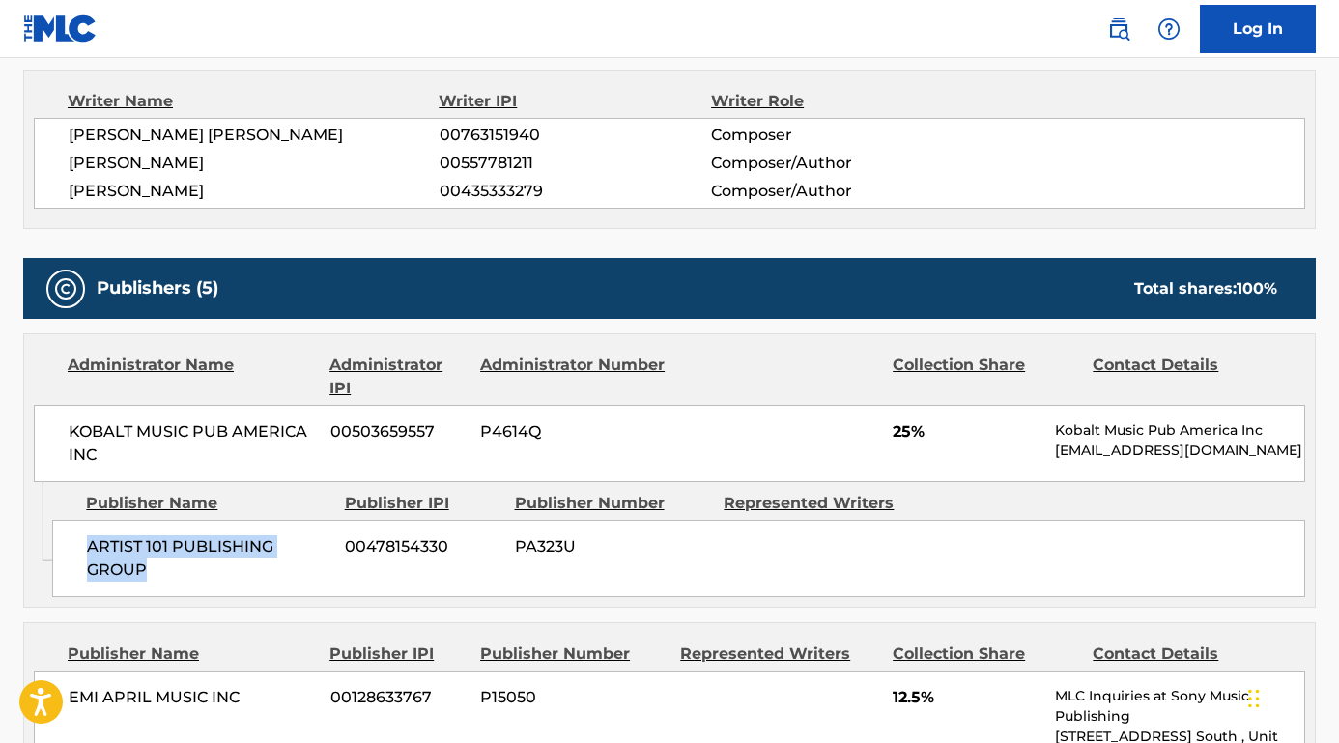
drag, startPoint x: 151, startPoint y: 582, endPoint x: 73, endPoint y: 562, distance: 79.9
click at [73, 562] on div "ARTIST 101 PUBLISHING GROUP 00478154330 PA323U" at bounding box center [678, 558] width 1253 height 77
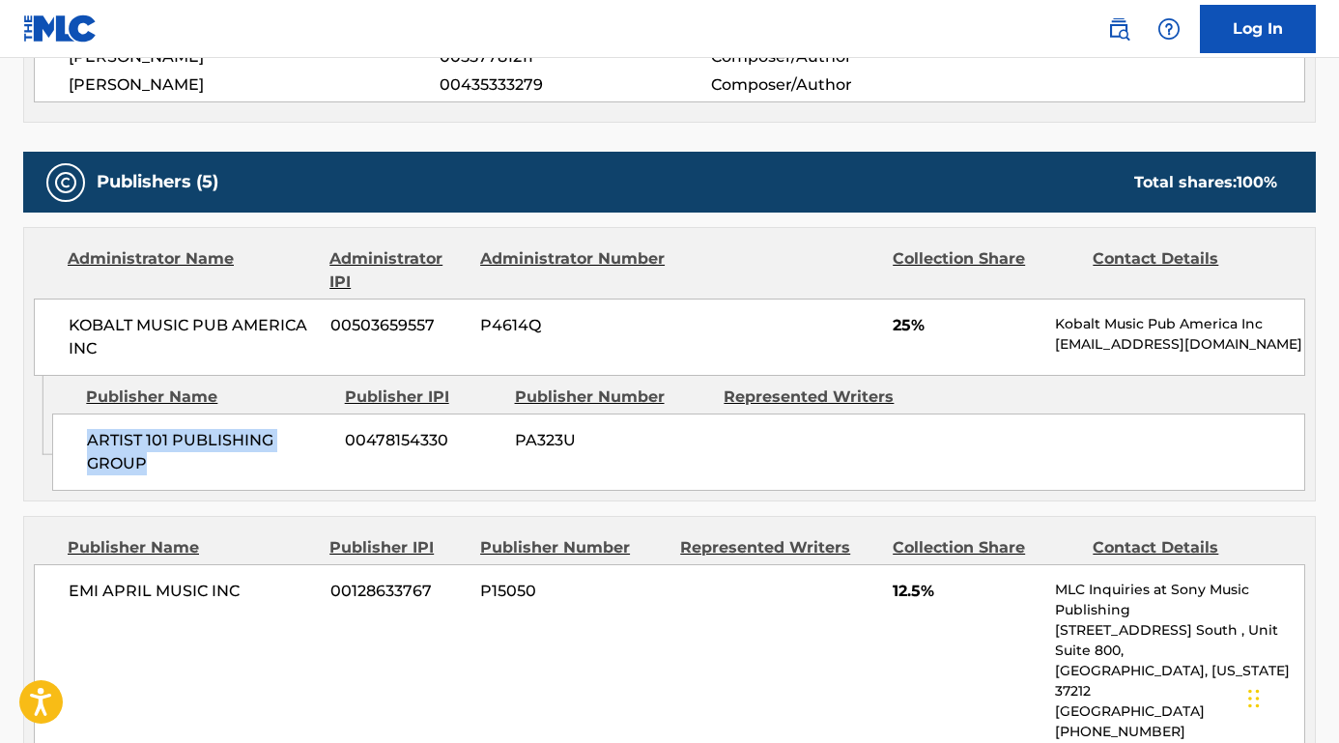
scroll to position [898, 0]
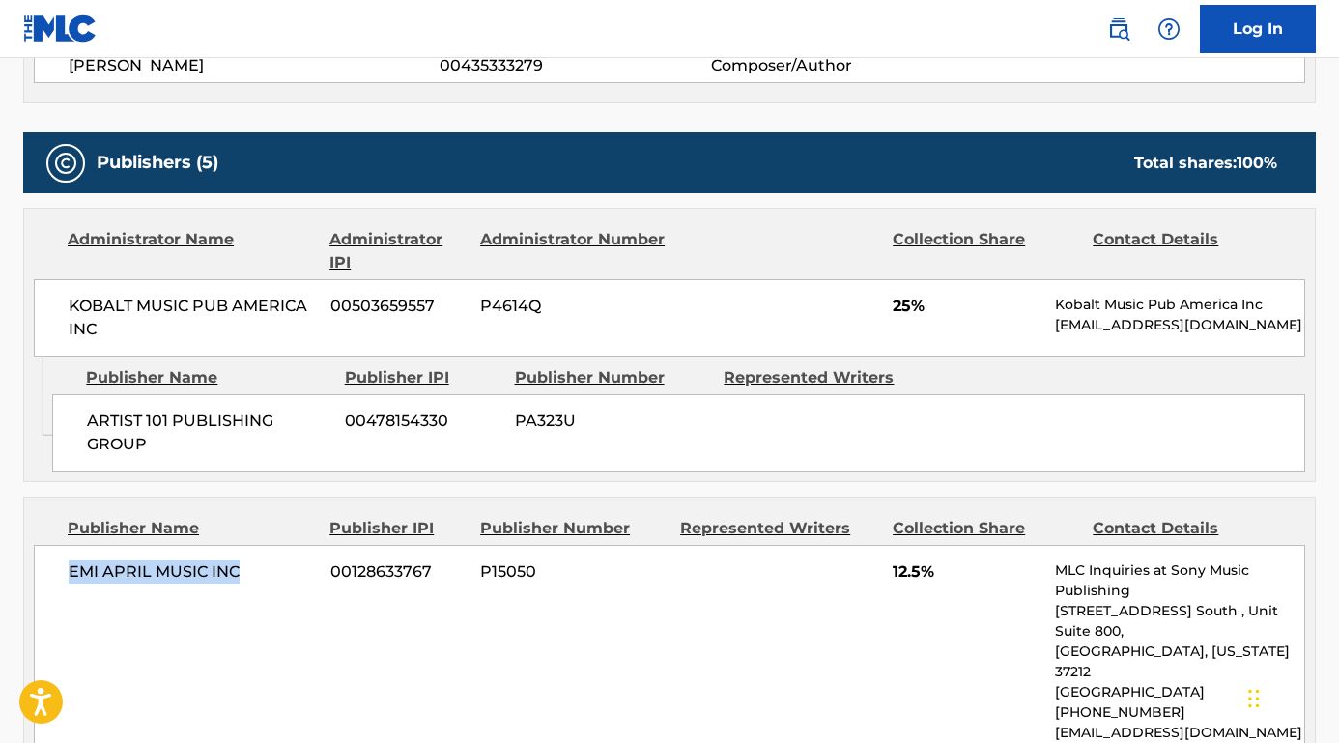
drag, startPoint x: 235, startPoint y: 579, endPoint x: 57, endPoint y: 577, distance: 177.7
click at [58, 577] on div "EMI APRIL MUSIC INC 00128633767 P15050 12.5% MLC Inquiries at Sony Music Publis…" at bounding box center [669, 651] width 1271 height 213
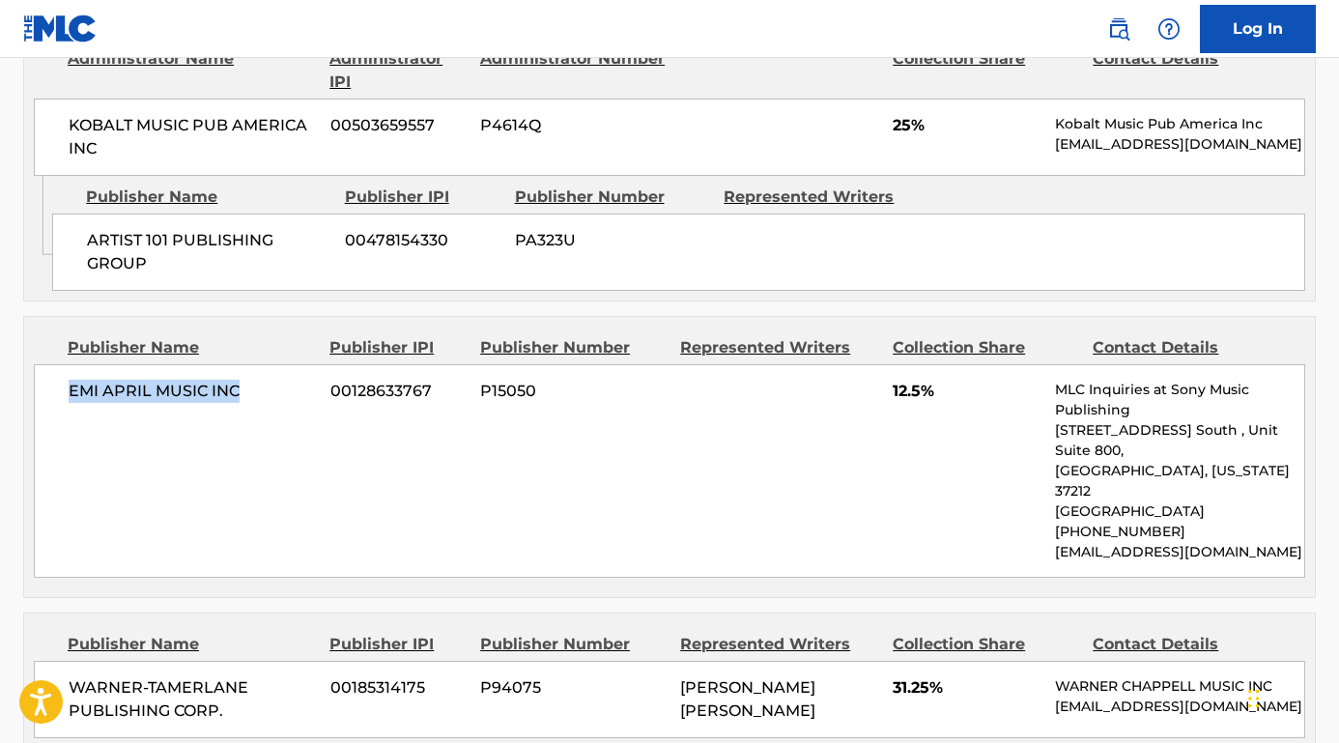
scroll to position [1227, 0]
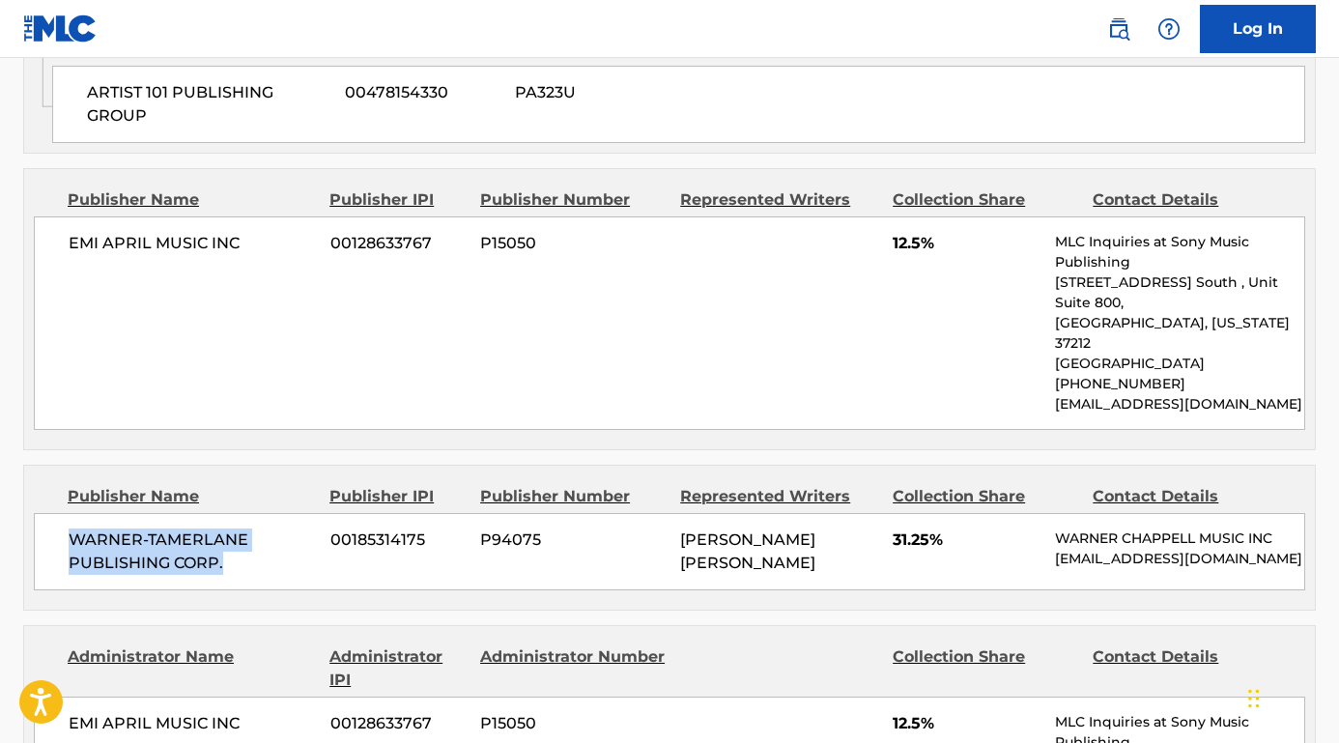
drag, startPoint x: 223, startPoint y: 555, endPoint x: 48, endPoint y: 519, distance: 178.6
click at [48, 519] on div "WARNER-[PERSON_NAME] PUBLISHING CORP. 00185314175 P94075 [PERSON_NAME] [PERSON_…" at bounding box center [669, 551] width 1271 height 77
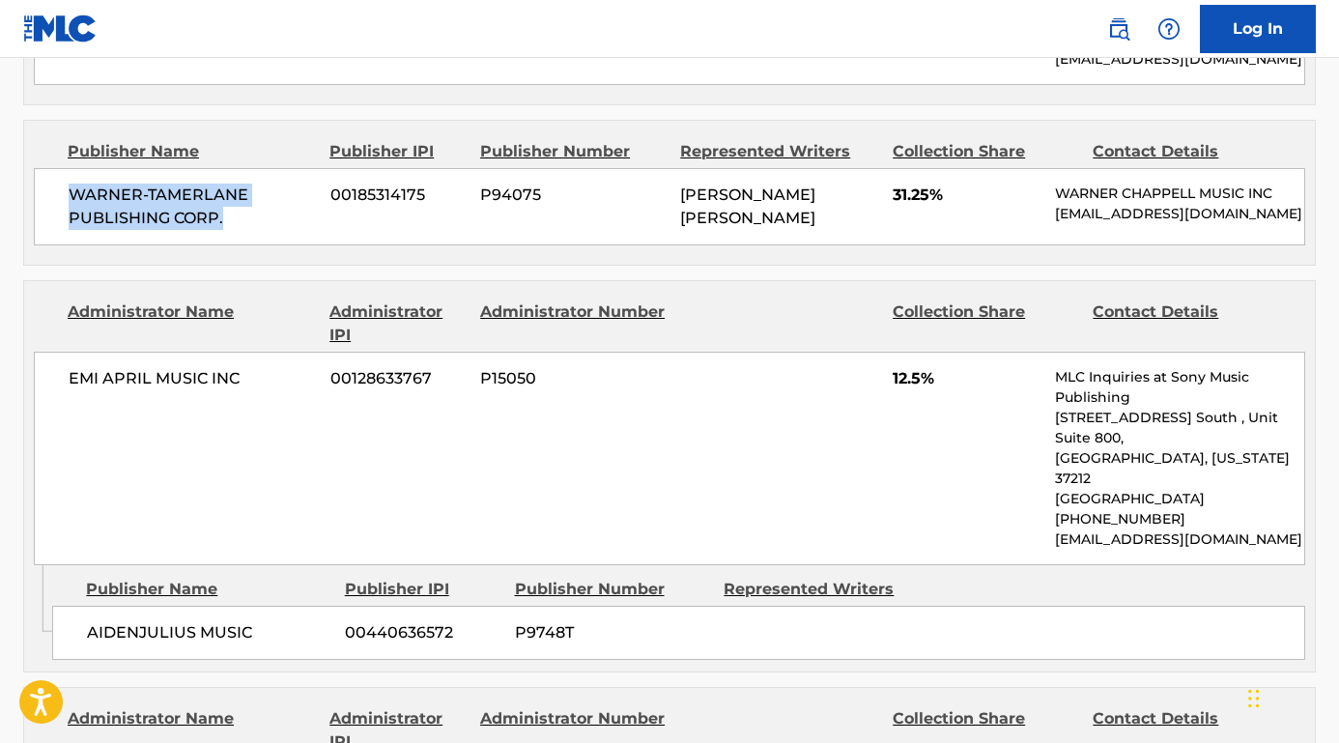
scroll to position [1627, 0]
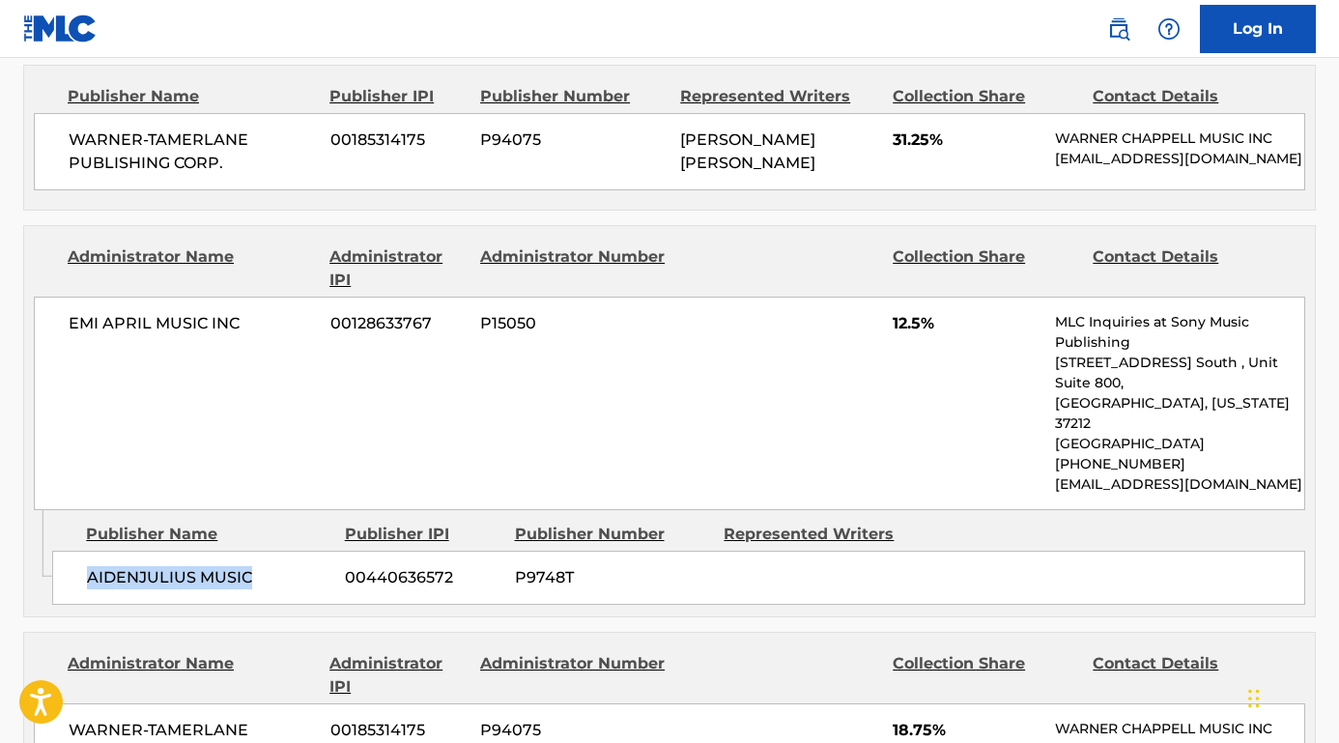
drag, startPoint x: 256, startPoint y: 557, endPoint x: 54, endPoint y: 553, distance: 201.9
click at [54, 553] on div "AIDENJULIUS MUSIC 00440636572 P9748T" at bounding box center [678, 578] width 1253 height 54
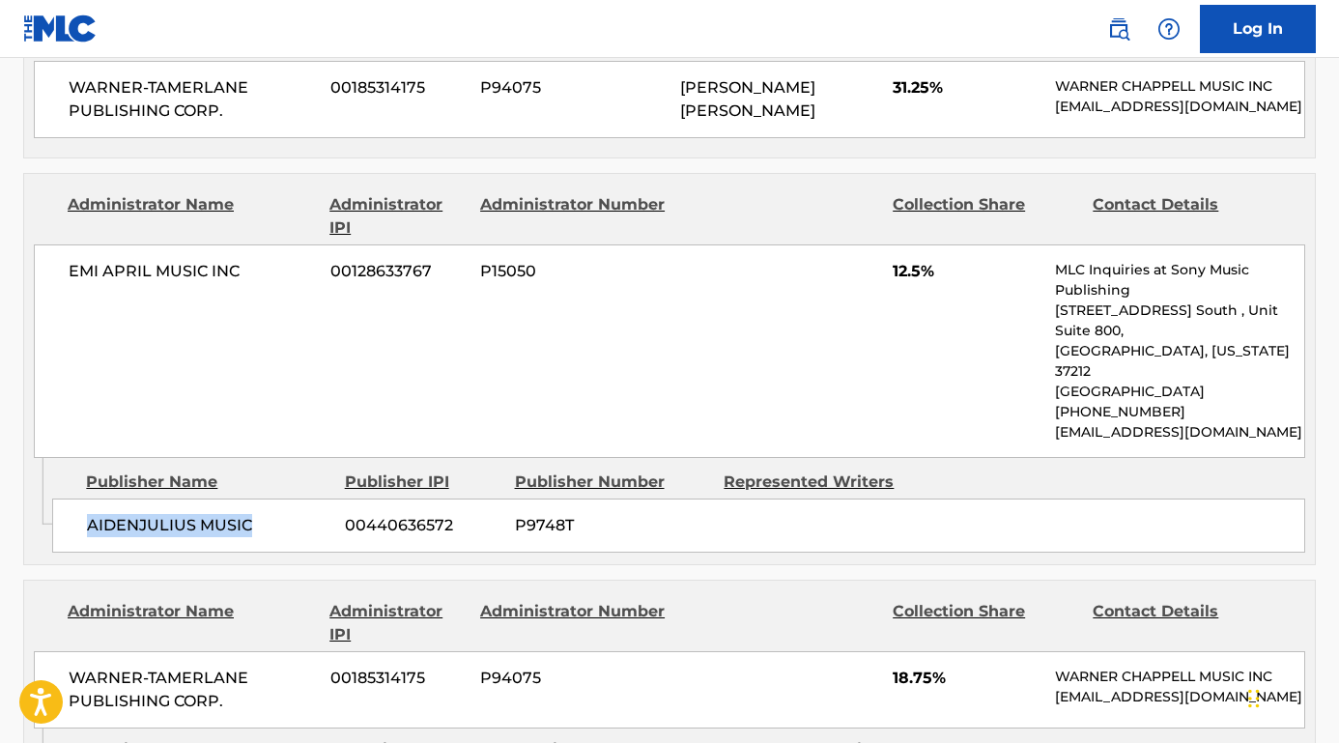
scroll to position [1869, 0]
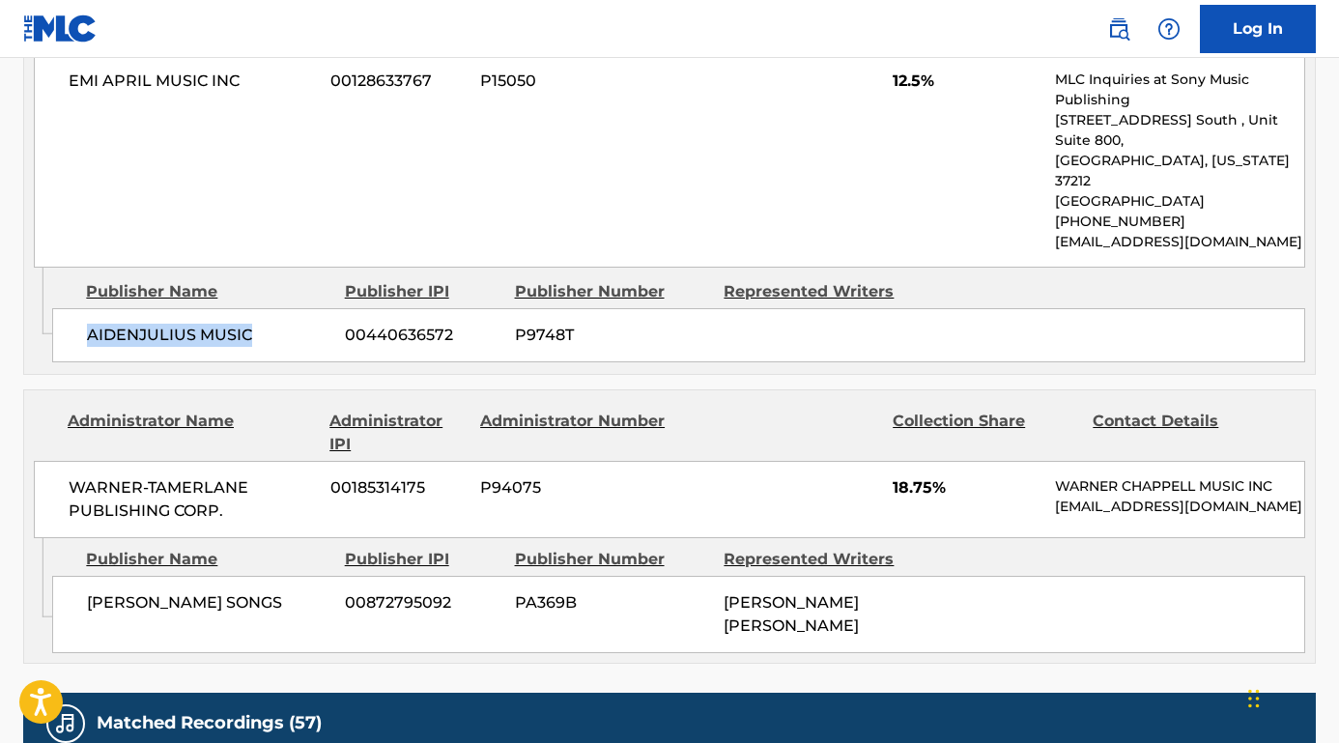
drag, startPoint x: 306, startPoint y: 598, endPoint x: 84, endPoint y: 596, distance: 222.2
click at [84, 596] on div "[PERSON_NAME] SONGS 00872795092 PA369B [PERSON_NAME] [PERSON_NAME]" at bounding box center [678, 614] width 1253 height 77
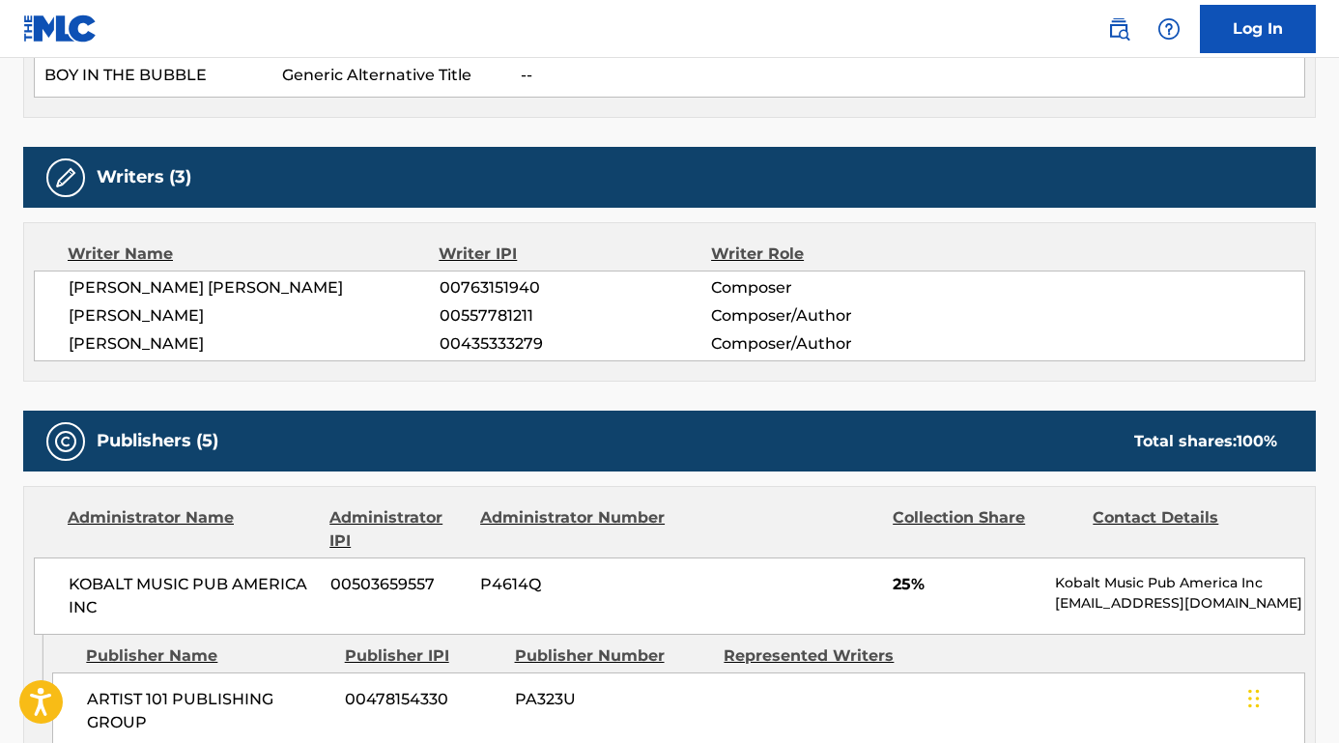
scroll to position [0, 0]
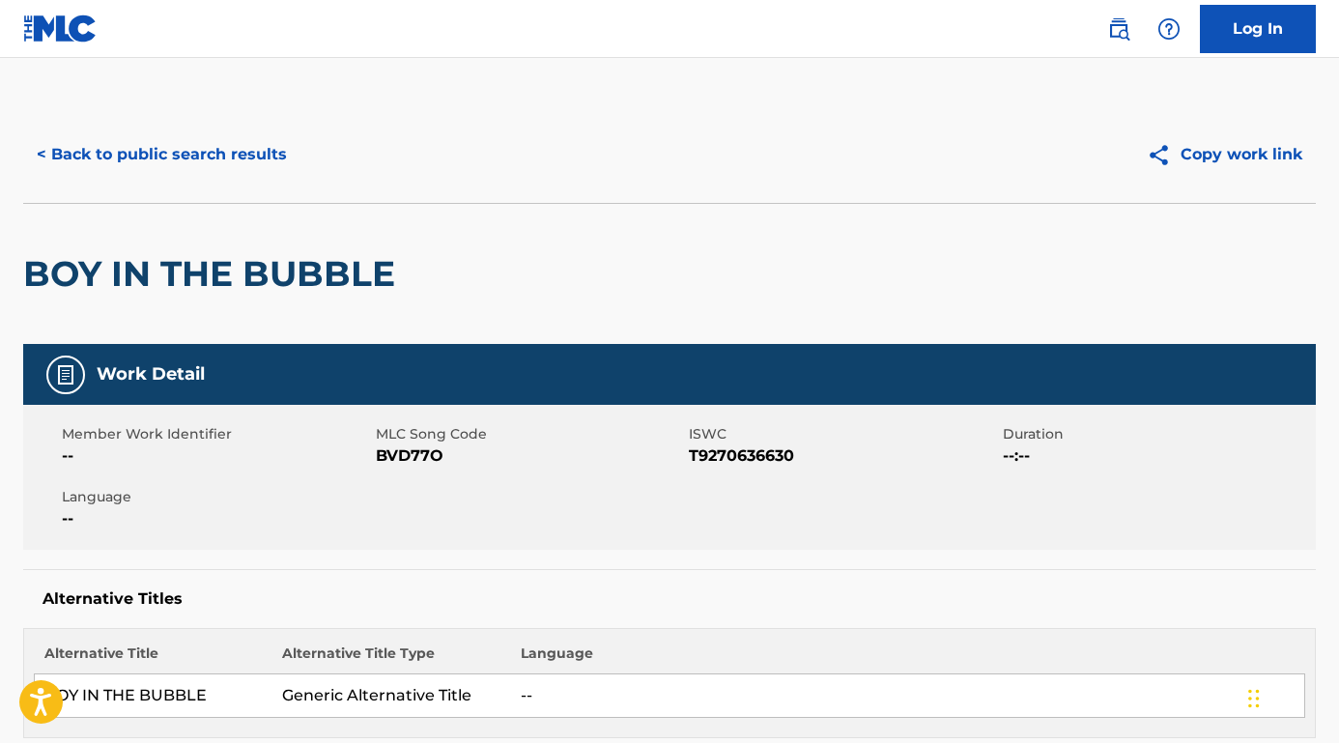
click at [205, 156] on button "< Back to public search results" at bounding box center [161, 154] width 277 height 48
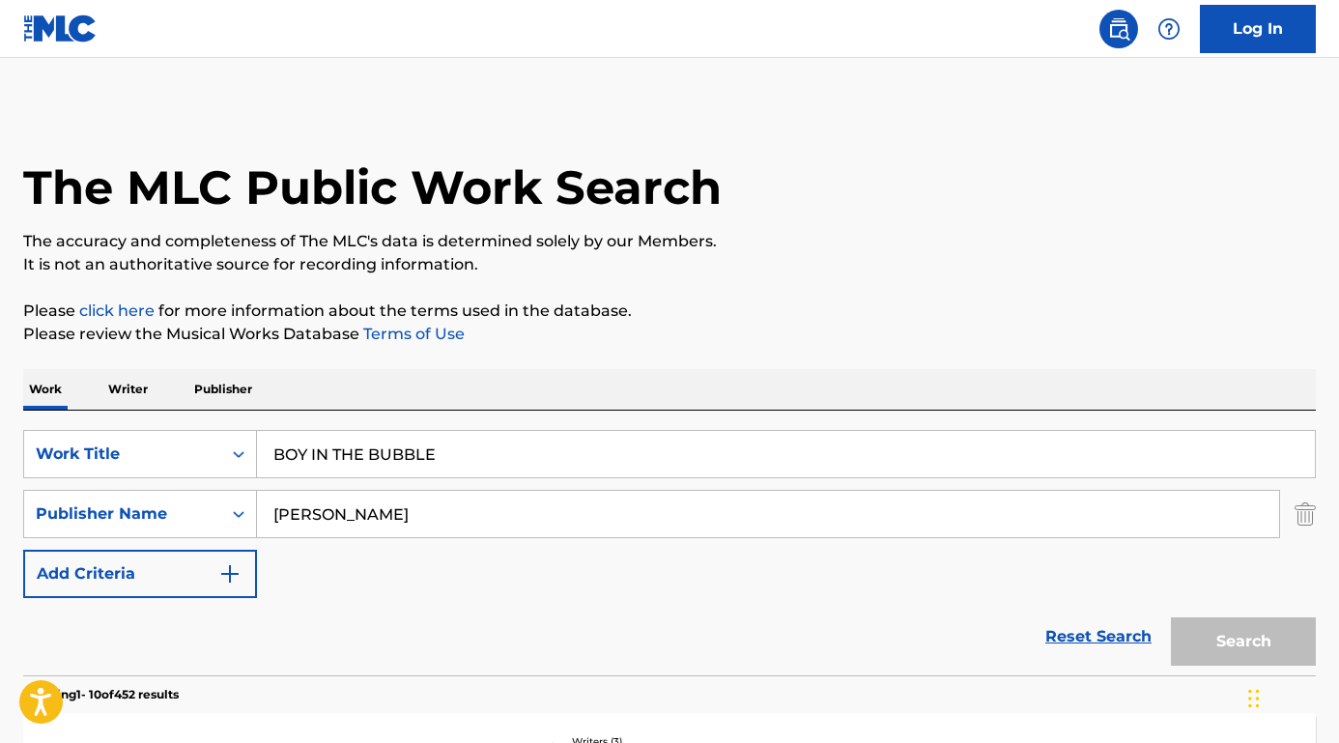
scroll to position [158, 0]
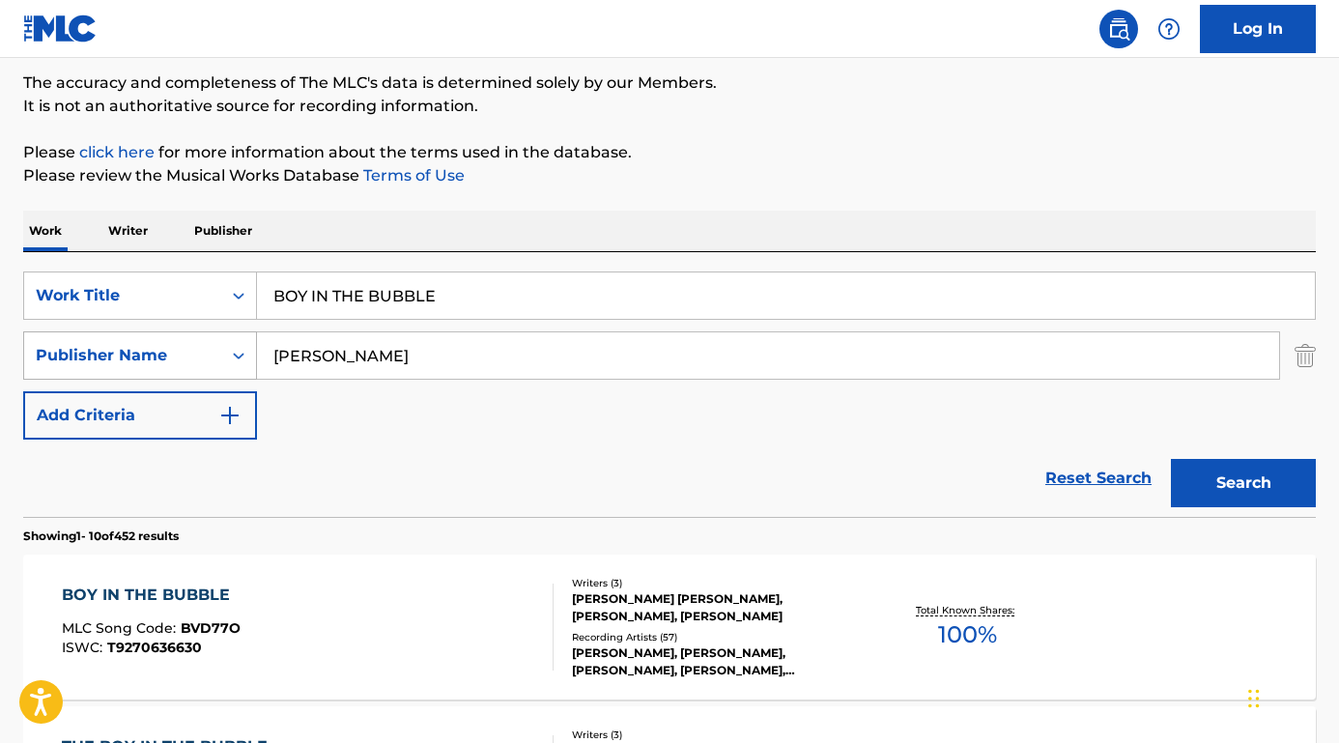
drag, startPoint x: 361, startPoint y: 356, endPoint x: 244, endPoint y: 356, distance: 116.9
click at [244, 356] on div "SearchWithCriteriaed7cf246-a62c-42bb-ae1f-42eb0bdf4a83 Publisher Name [PERSON_N…" at bounding box center [669, 355] width 1292 height 48
paste input "[PERSON_NAME]"
type input "[PERSON_NAME]"
drag, startPoint x: 471, startPoint y: 309, endPoint x: 222, endPoint y: 293, distance: 249.7
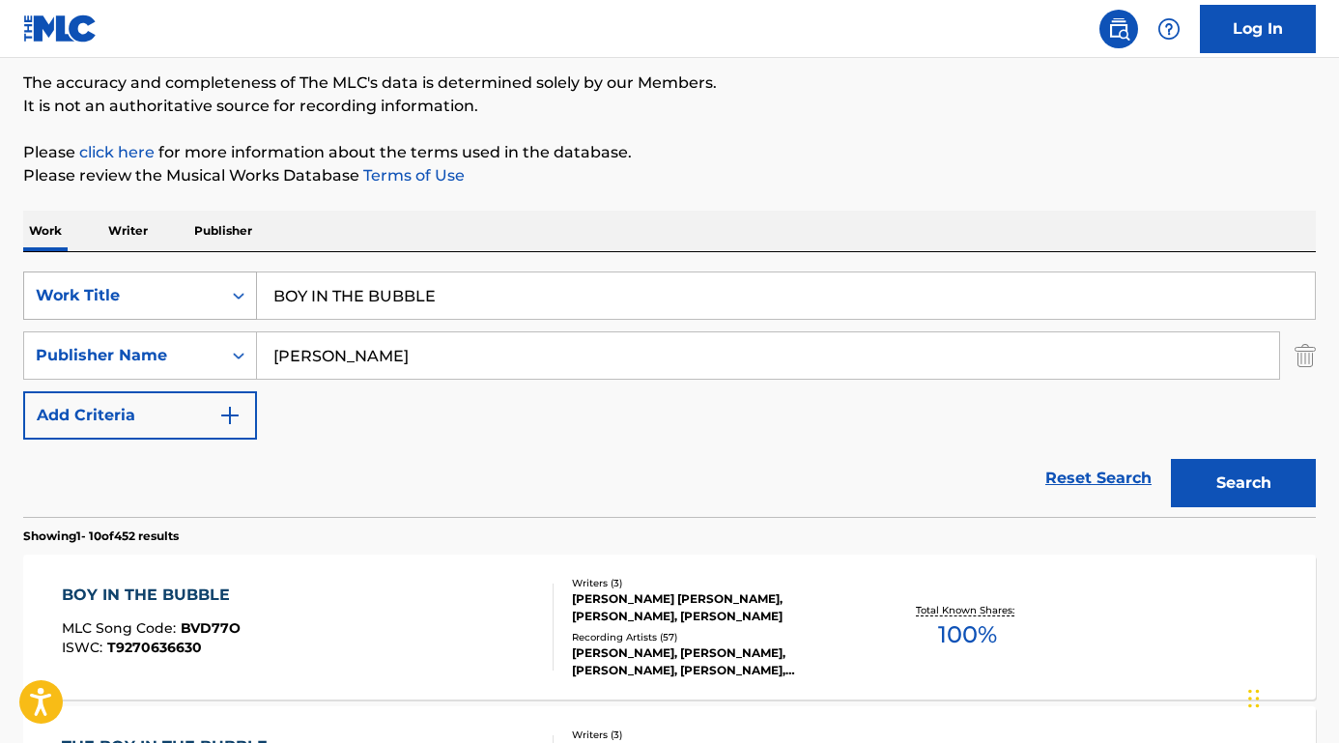
click at [222, 293] on div "SearchWithCriteriafa9ce07b-3a3c-4b72-ae3d-1c52ef9f0238 Work Title BOY IN THE BU…" at bounding box center [669, 295] width 1292 height 48
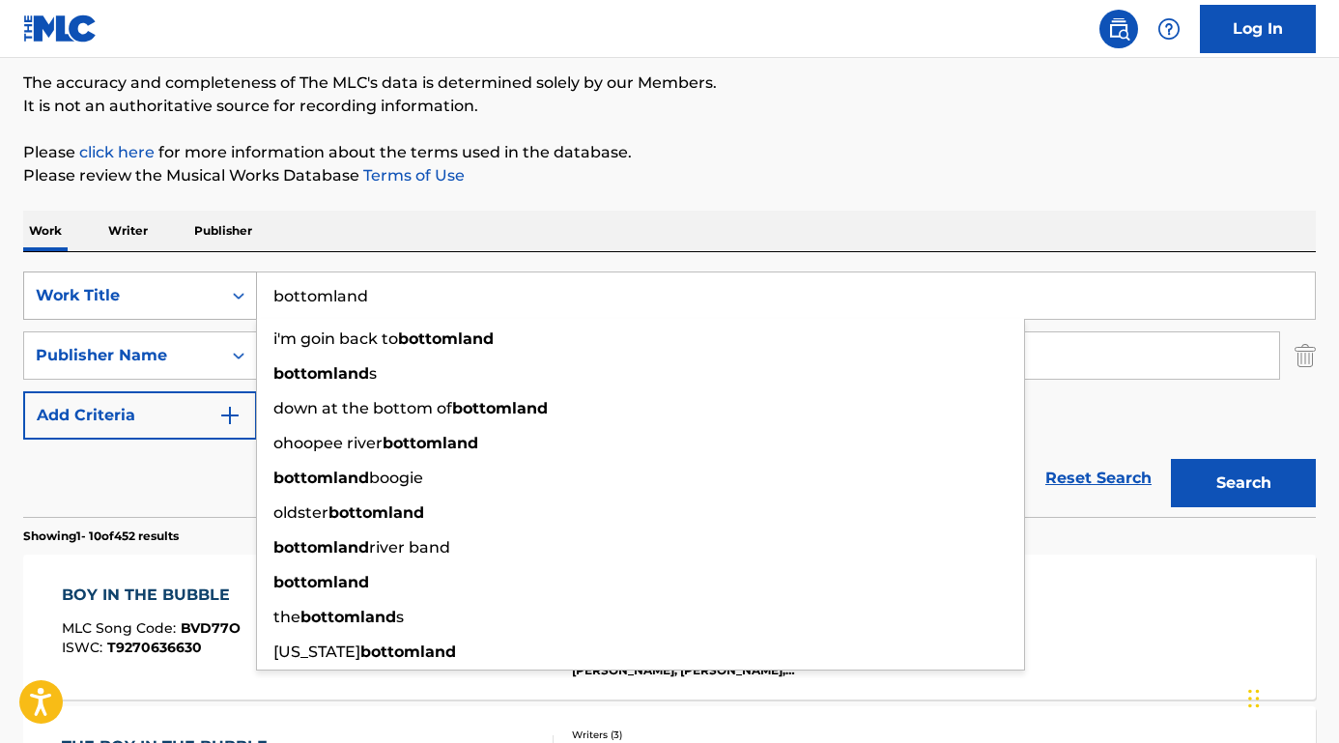
type input "bottomland"
click at [1243, 483] on button "Search" at bounding box center [1243, 483] width 145 height 48
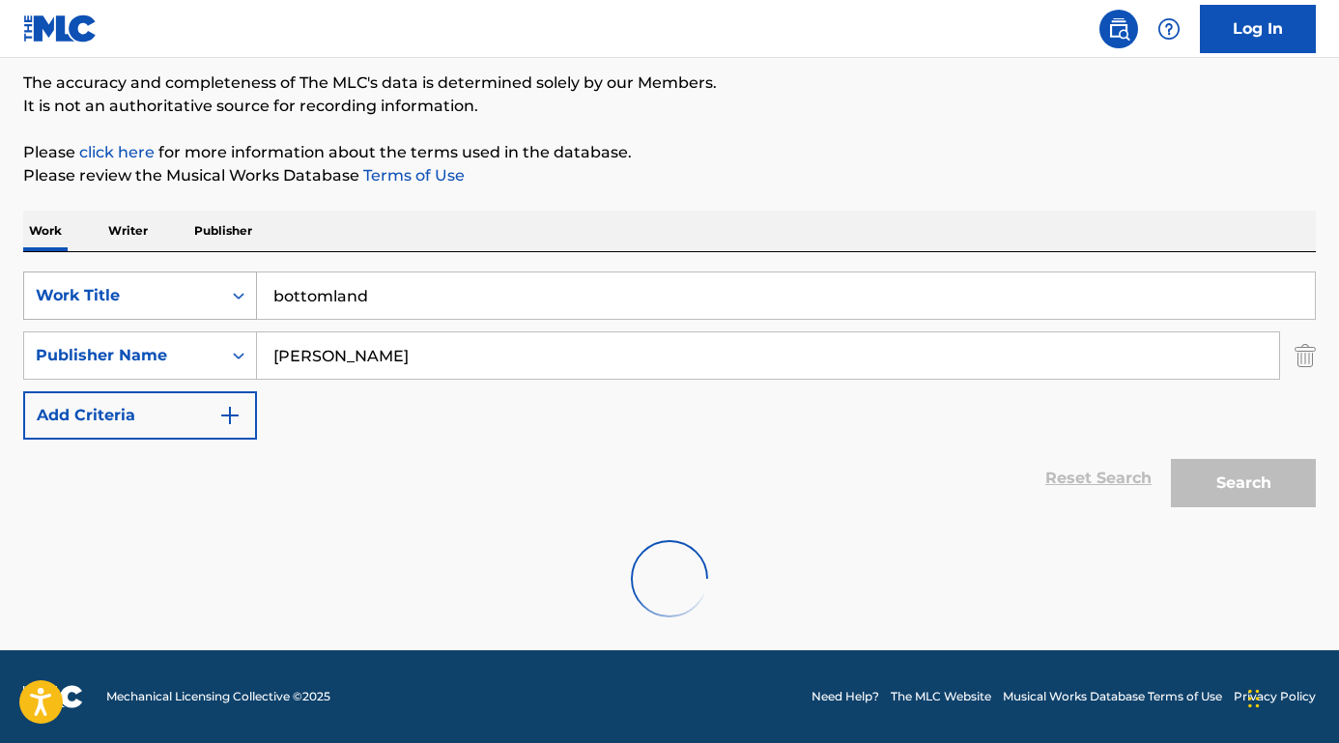
scroll to position [96, 0]
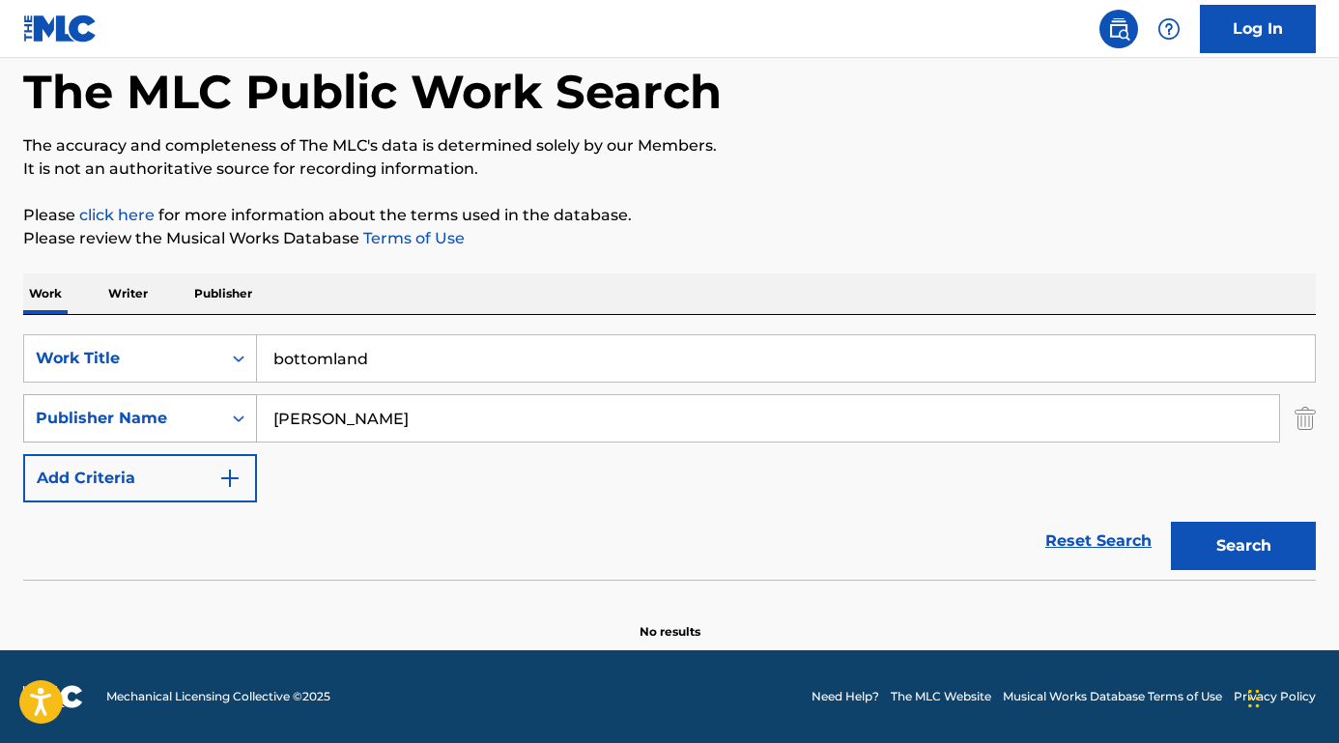
drag, startPoint x: 383, startPoint y: 420, endPoint x: 254, endPoint y: 420, distance: 129.4
click at [254, 420] on div "SearchWithCriteriaed7cf246-a62c-42bb-ae1f-42eb0bdf4a83 Publisher Name [PERSON_N…" at bounding box center [669, 418] width 1292 height 48
paste input "[PERSON_NAME]."
click at [1243, 546] on button "Search" at bounding box center [1243, 546] width 145 height 48
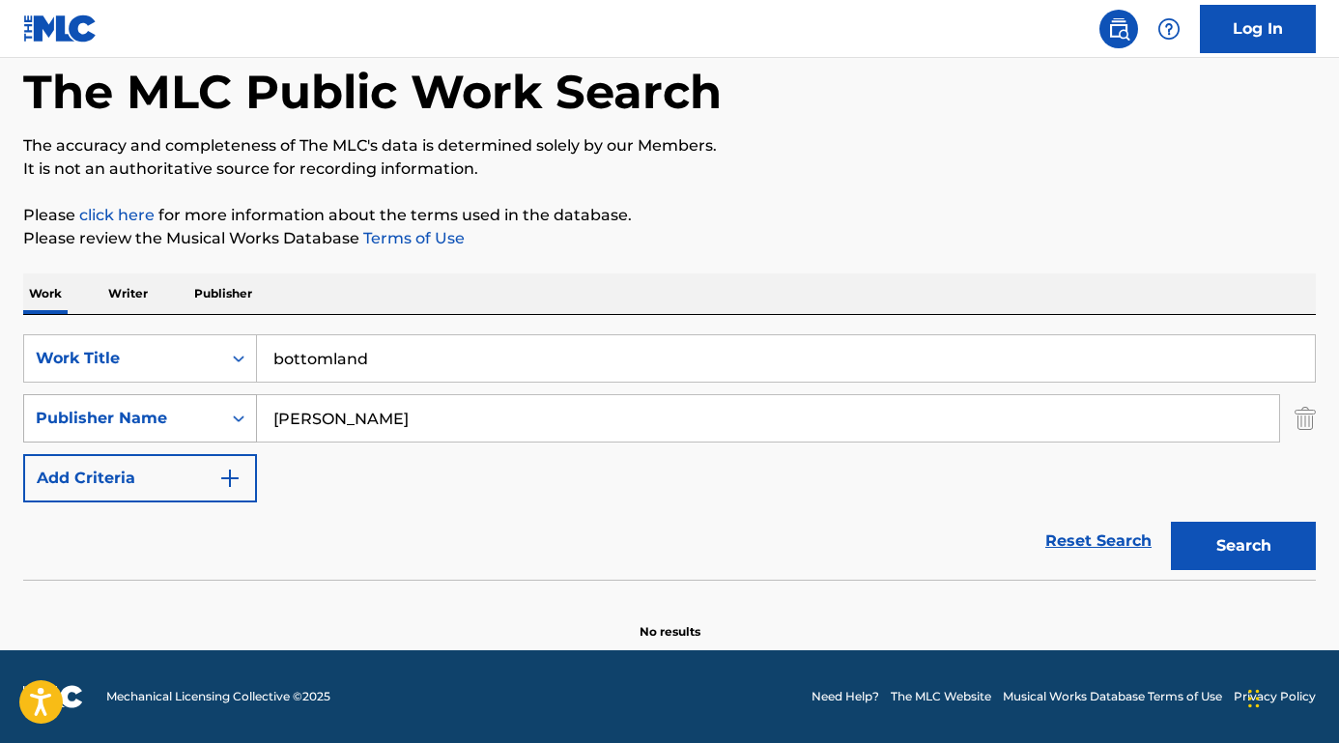
drag, startPoint x: 341, startPoint y: 417, endPoint x: 212, endPoint y: 406, distance: 130.0
click at [212, 406] on div "SearchWithCriteriaed7cf246-a62c-42bb-ae1f-42eb0bdf4a83 Publisher Name [PERSON_N…" at bounding box center [669, 418] width 1292 height 48
type input "[PERSON_NAME]"
click at [1243, 546] on button "Search" at bounding box center [1243, 546] width 145 height 48
drag, startPoint x: 295, startPoint y: 413, endPoint x: 194, endPoint y: 413, distance: 100.5
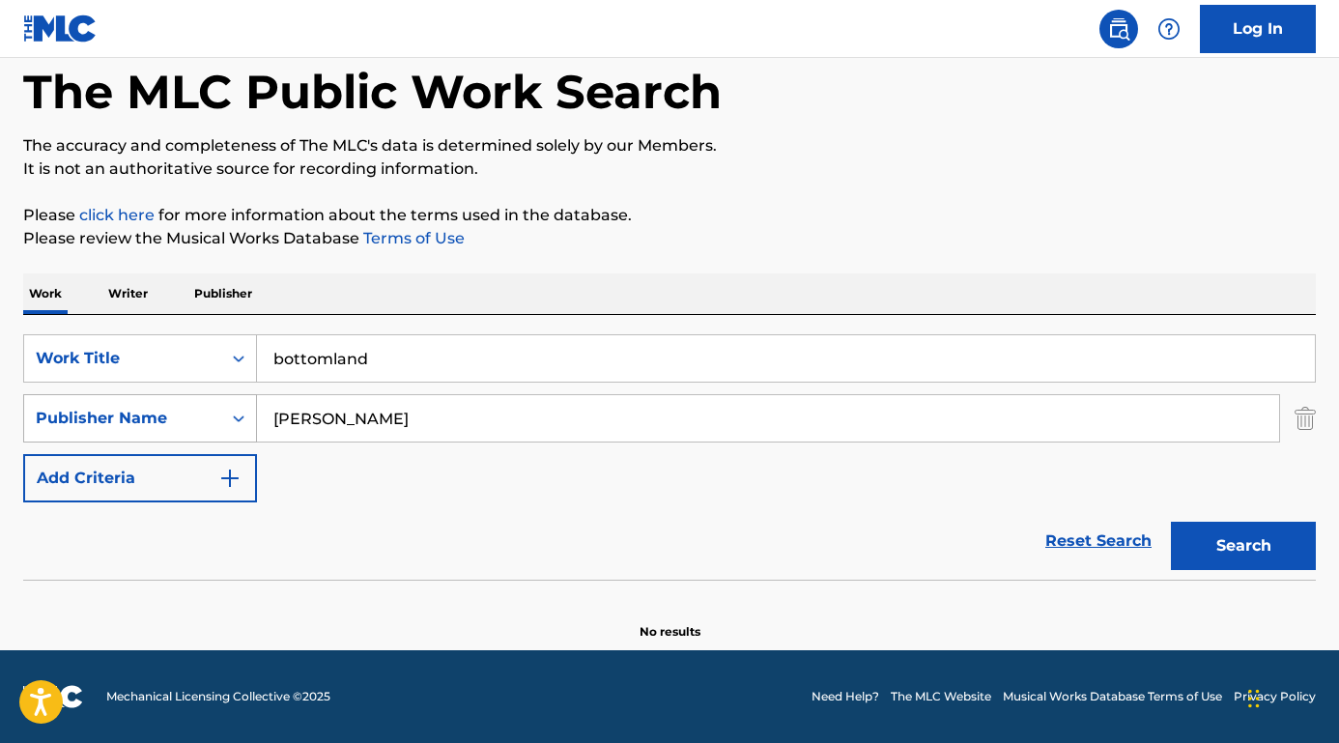
click at [194, 413] on div "SearchWithCriteriaed7cf246-a62c-42bb-ae1f-42eb0bdf4a83 Publisher Name [PERSON_N…" at bounding box center [669, 418] width 1292 height 48
click at [1243, 546] on button "Search" at bounding box center [1243, 546] width 145 height 48
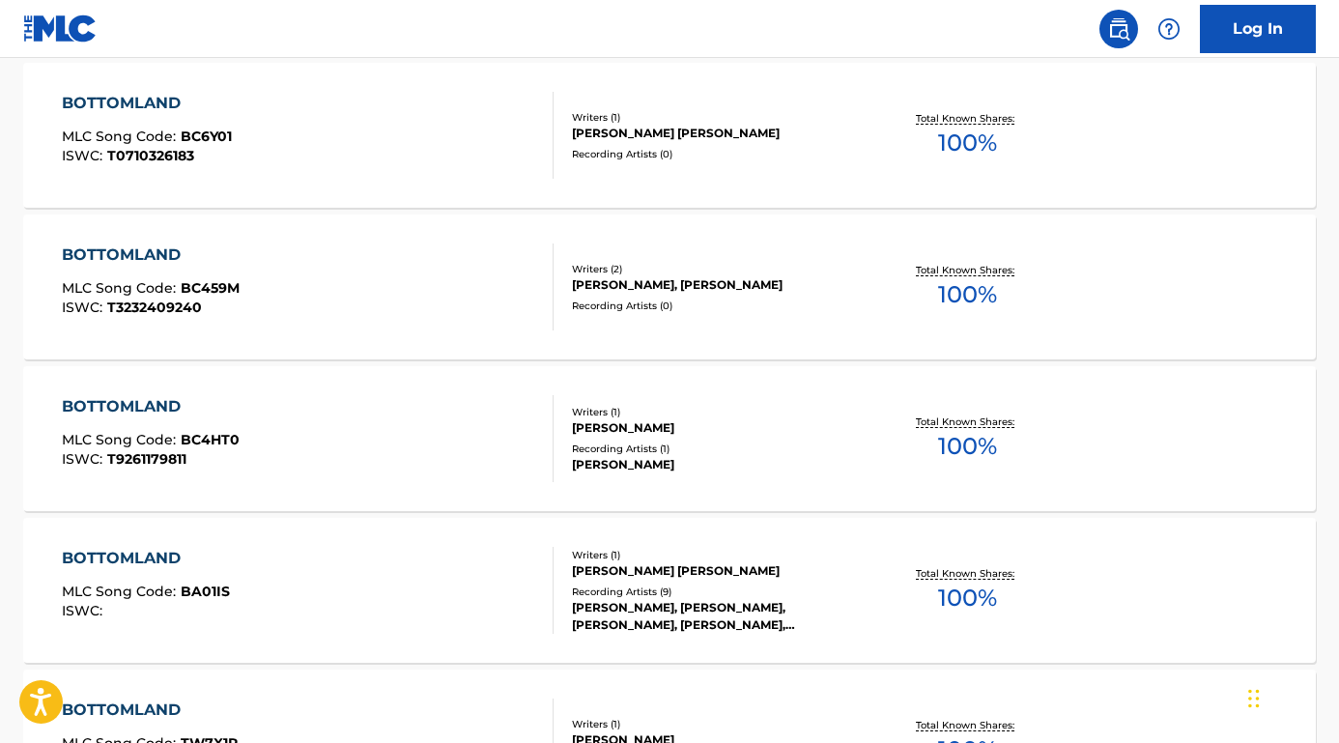
scroll to position [869, 0]
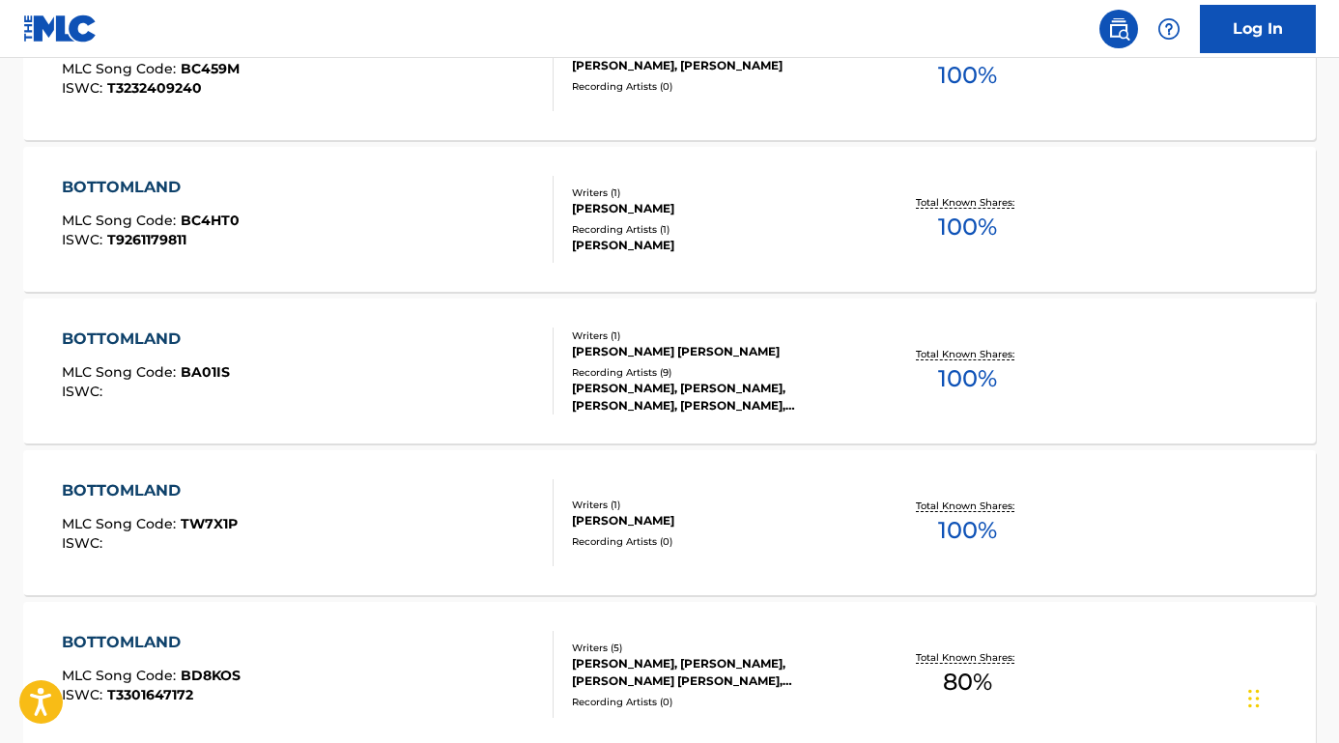
click at [104, 632] on div "BOTTOMLAND" at bounding box center [151, 642] width 179 height 23
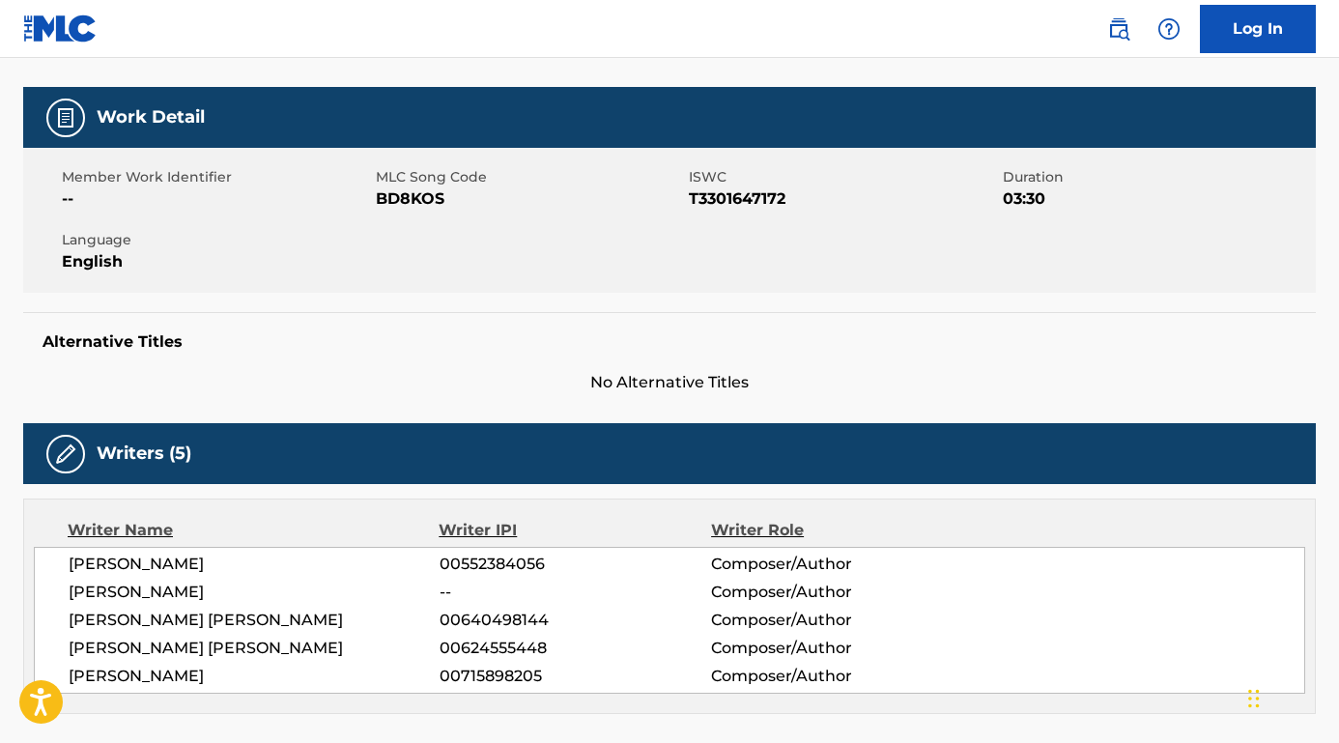
scroll to position [216, 0]
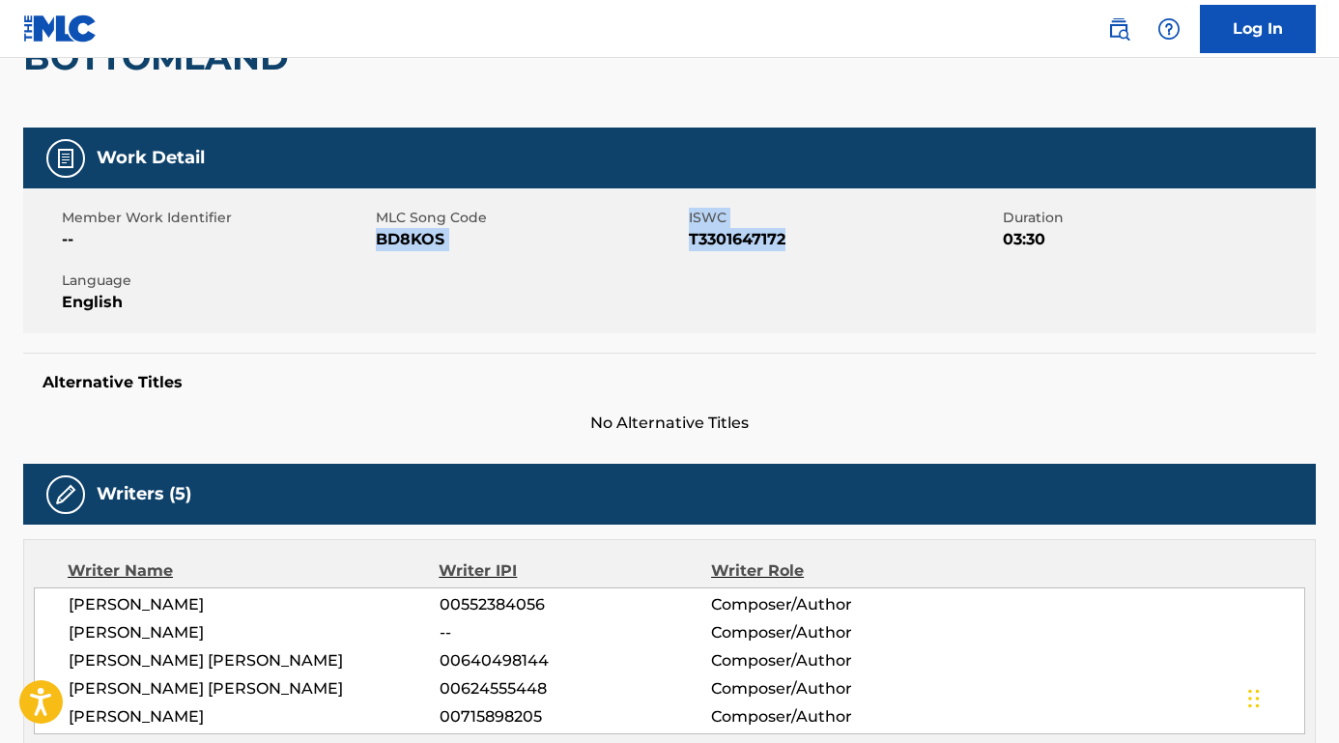
drag, startPoint x: 684, startPoint y: 238, endPoint x: 824, endPoint y: 248, distance: 140.5
click at [824, 248] on div "Member Work Identifier -- MLC Song Code BD8KOS ISWC T3301647172 Duration 03:30 …" at bounding box center [669, 260] width 1292 height 145
click at [824, 248] on span "T3301647172" at bounding box center [843, 239] width 309 height 23
drag, startPoint x: 796, startPoint y: 248, endPoint x: 689, endPoint y: 243, distance: 107.3
click at [689, 243] on span "T3301647172" at bounding box center [843, 239] width 309 height 23
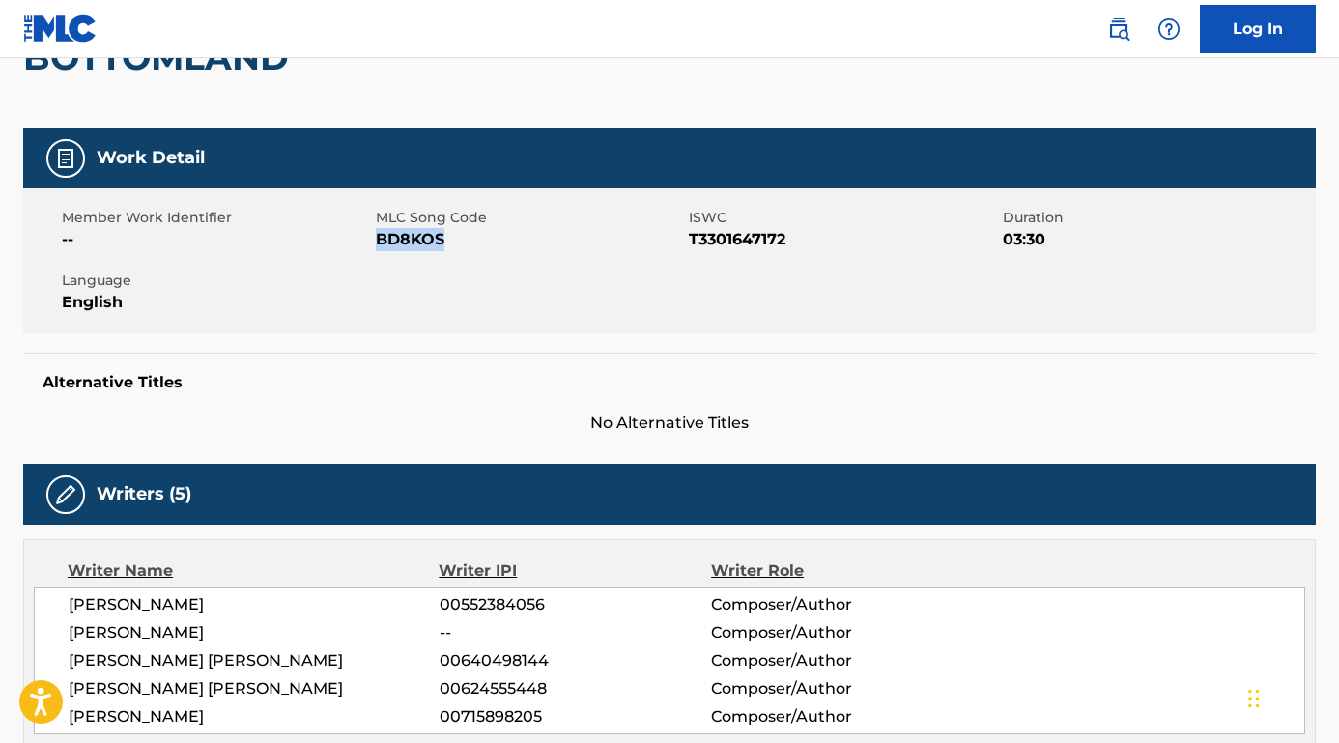
drag, startPoint x: 477, startPoint y: 246, endPoint x: 378, endPoint y: 244, distance: 99.5
click at [378, 244] on span "BD8KOS" at bounding box center [530, 239] width 309 height 23
drag, startPoint x: 247, startPoint y: 599, endPoint x: 26, endPoint y: 598, distance: 221.2
click at [26, 598] on div "Writer Name Writer IPI Writer Role [PERSON_NAME] 00552384056 Composer/Author [P…" at bounding box center [669, 646] width 1292 height 215
drag, startPoint x: 222, startPoint y: 630, endPoint x: 76, endPoint y: 630, distance: 145.9
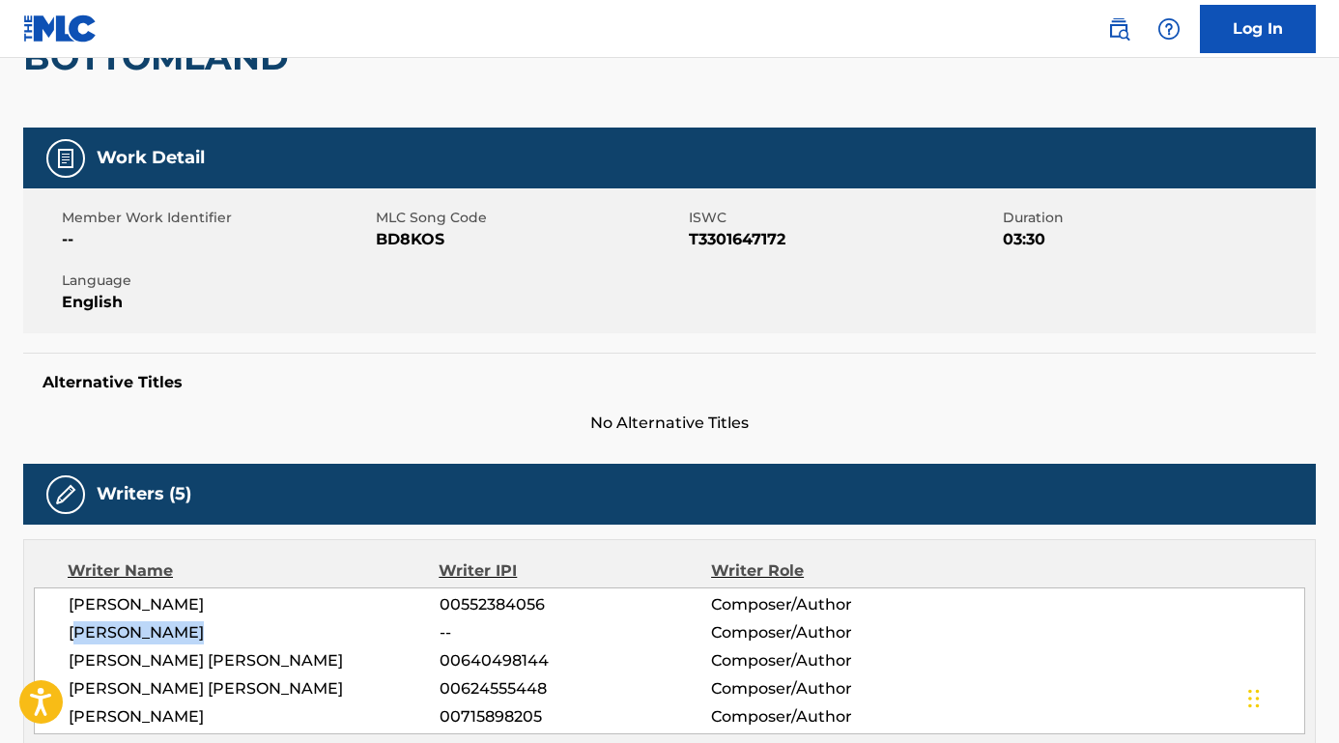
click at [76, 630] on span "[PERSON_NAME]" at bounding box center [254, 632] width 371 height 23
drag, startPoint x: 279, startPoint y: 659, endPoint x: 69, endPoint y: 658, distance: 210.6
click at [69, 658] on span "[PERSON_NAME] [PERSON_NAME]" at bounding box center [254, 660] width 371 height 23
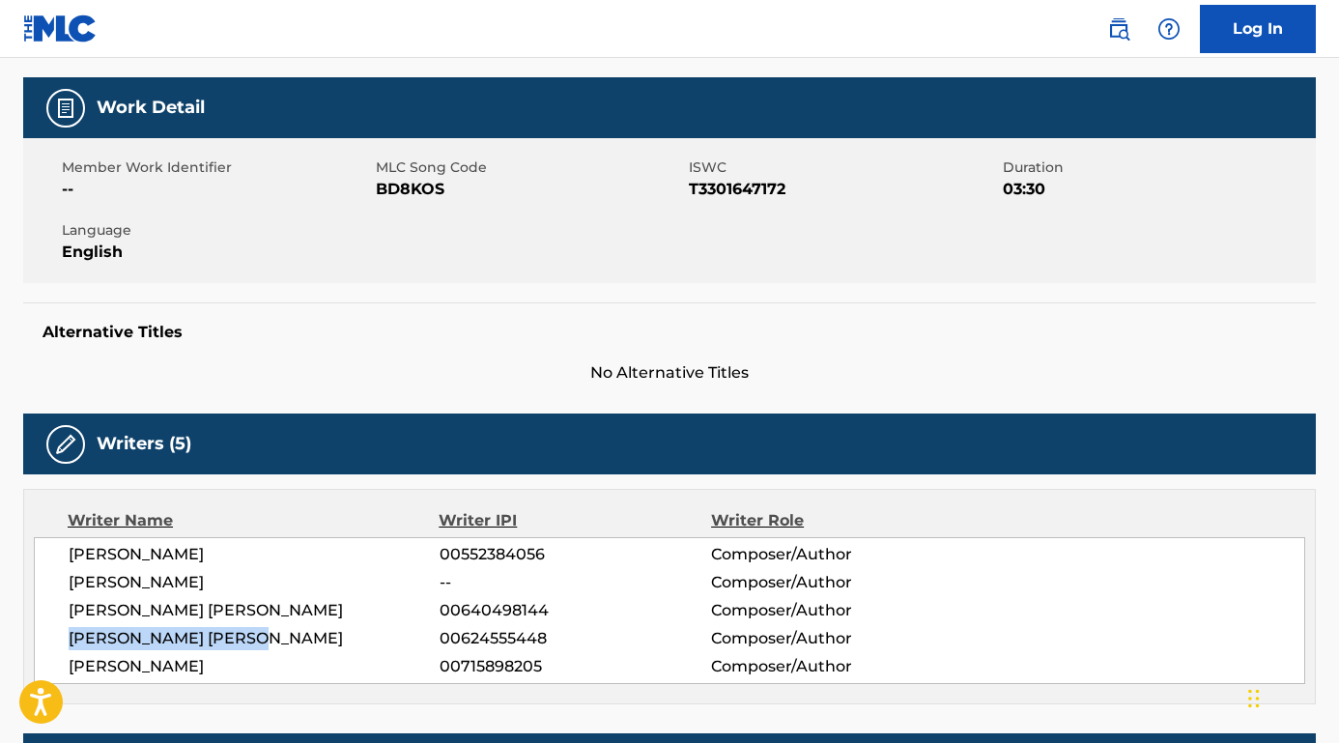
drag, startPoint x: 276, startPoint y: 632, endPoint x: 59, endPoint y: 640, distance: 217.5
click at [59, 640] on div "[PERSON_NAME] 00552384056 Composer/Author [PERSON_NAME] -- Composer/Author [PER…" at bounding box center [669, 610] width 1271 height 147
drag, startPoint x: 179, startPoint y: 667, endPoint x: 27, endPoint y: 668, distance: 151.7
click at [27, 668] on div "Writer Name Writer IPI Writer Role [PERSON_NAME] 00552384056 Composer/Author [P…" at bounding box center [669, 596] width 1292 height 215
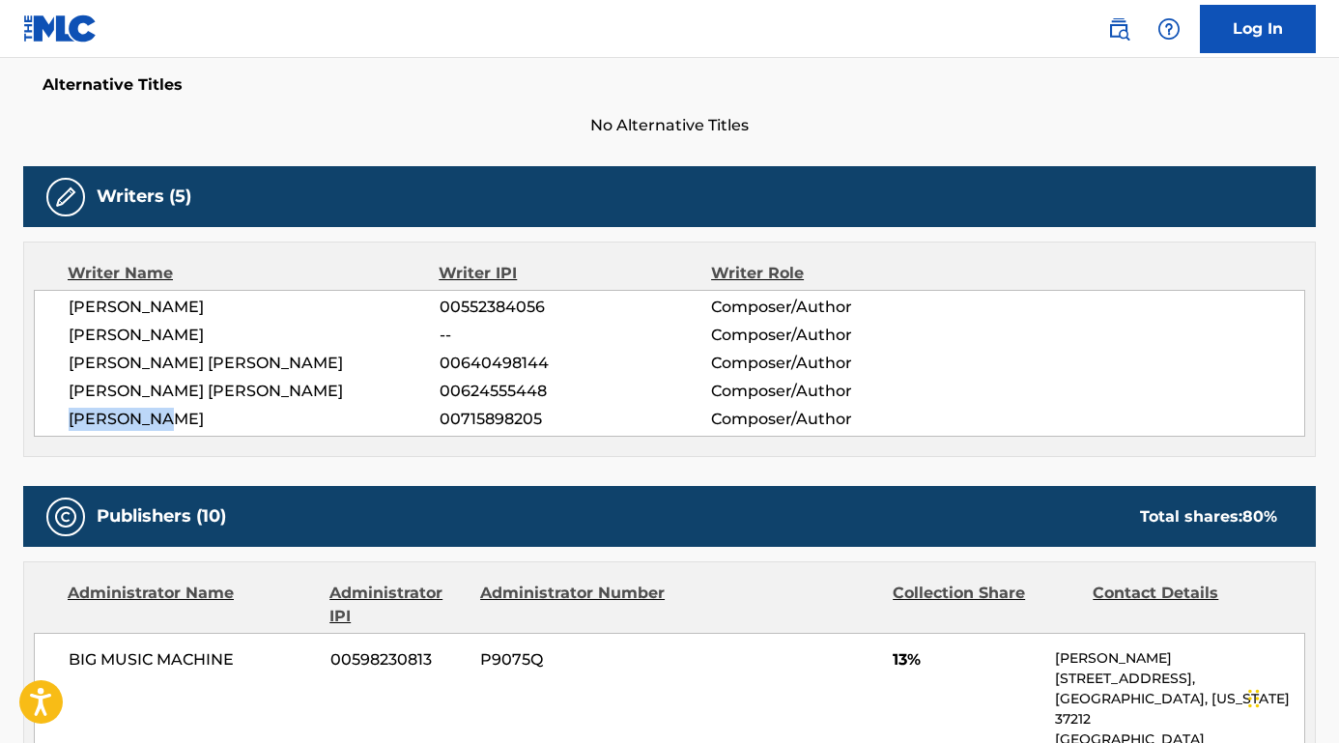
scroll to position [658, 0]
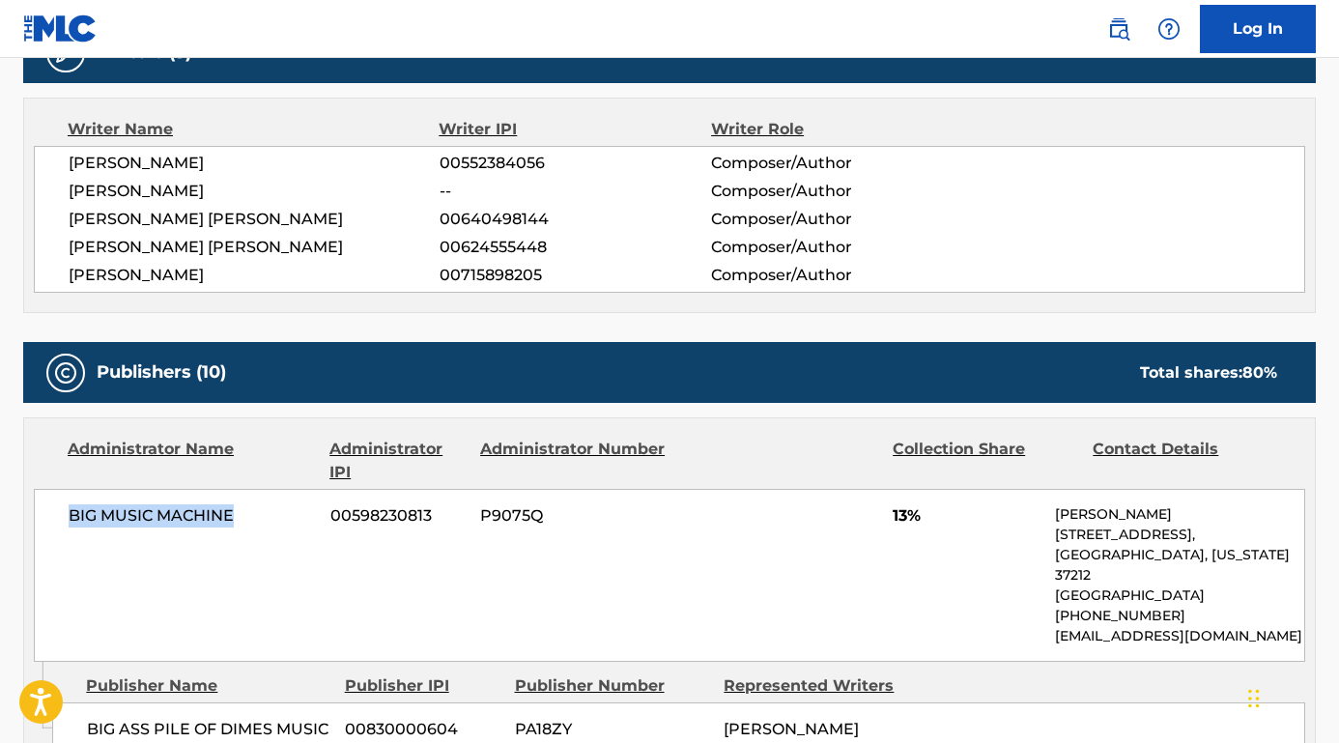
drag, startPoint x: 242, startPoint y: 518, endPoint x: 26, endPoint y: 518, distance: 216.4
click at [26, 518] on div "Administrator Name Administrator IPI Administrator Number Collection Share Cont…" at bounding box center [669, 539] width 1290 height 243
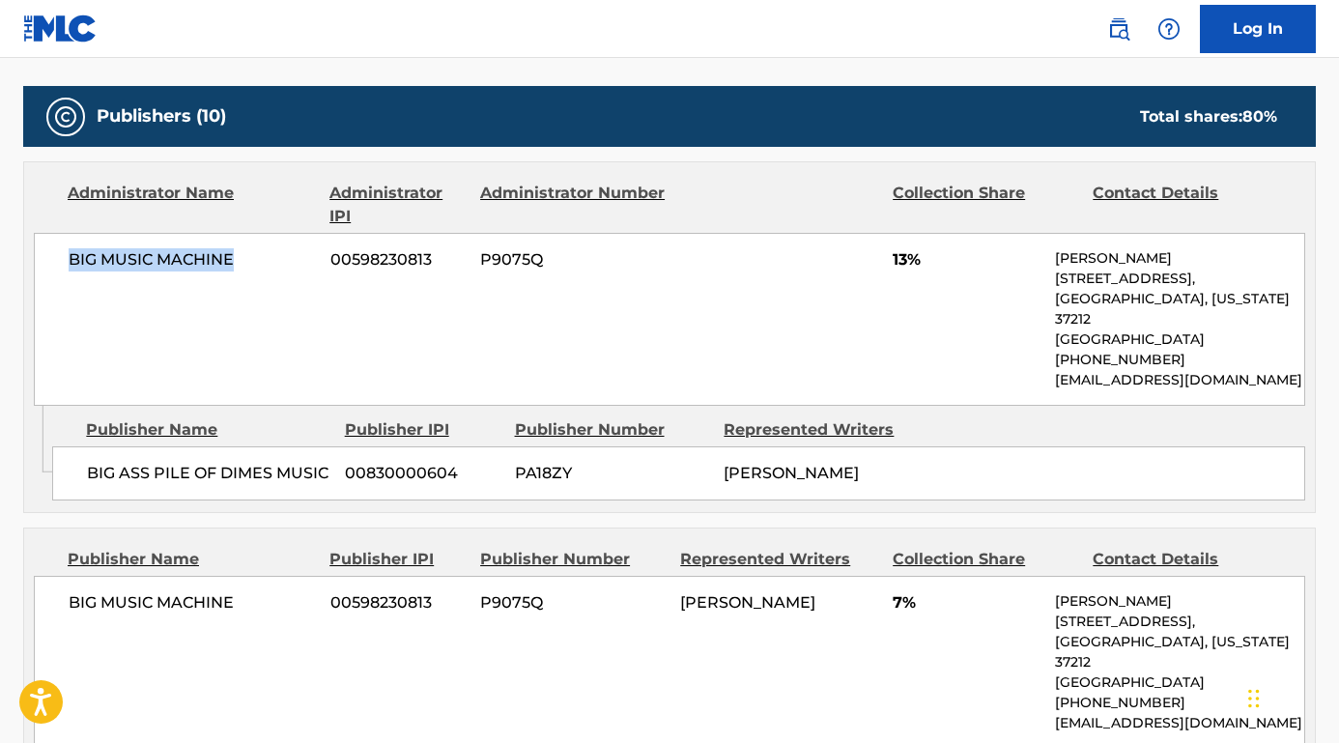
scroll to position [948, 0]
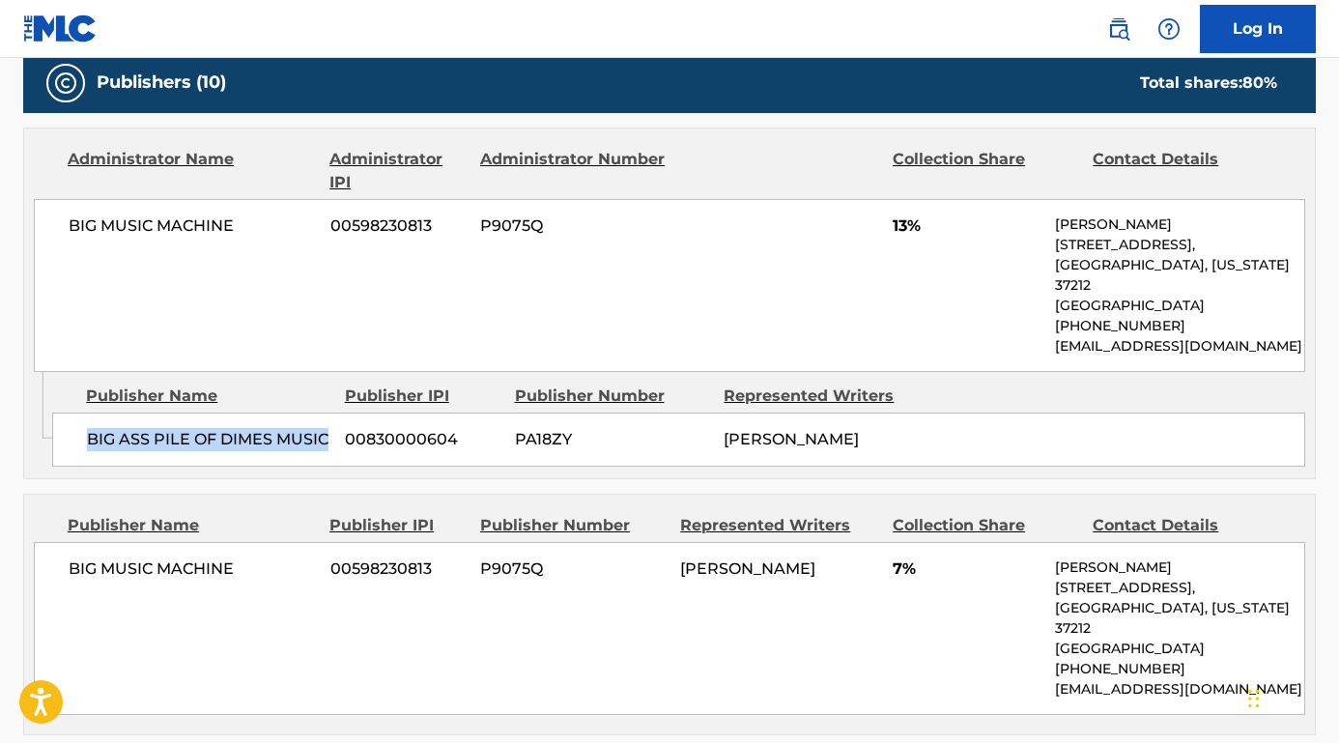
drag, startPoint x: 334, startPoint y: 411, endPoint x: 53, endPoint y: 411, distance: 281.1
click at [53, 412] on div "BIG ASS PILE OF DIMES MUSIC 00830000604 PA18ZY [PERSON_NAME]" at bounding box center [678, 439] width 1253 height 54
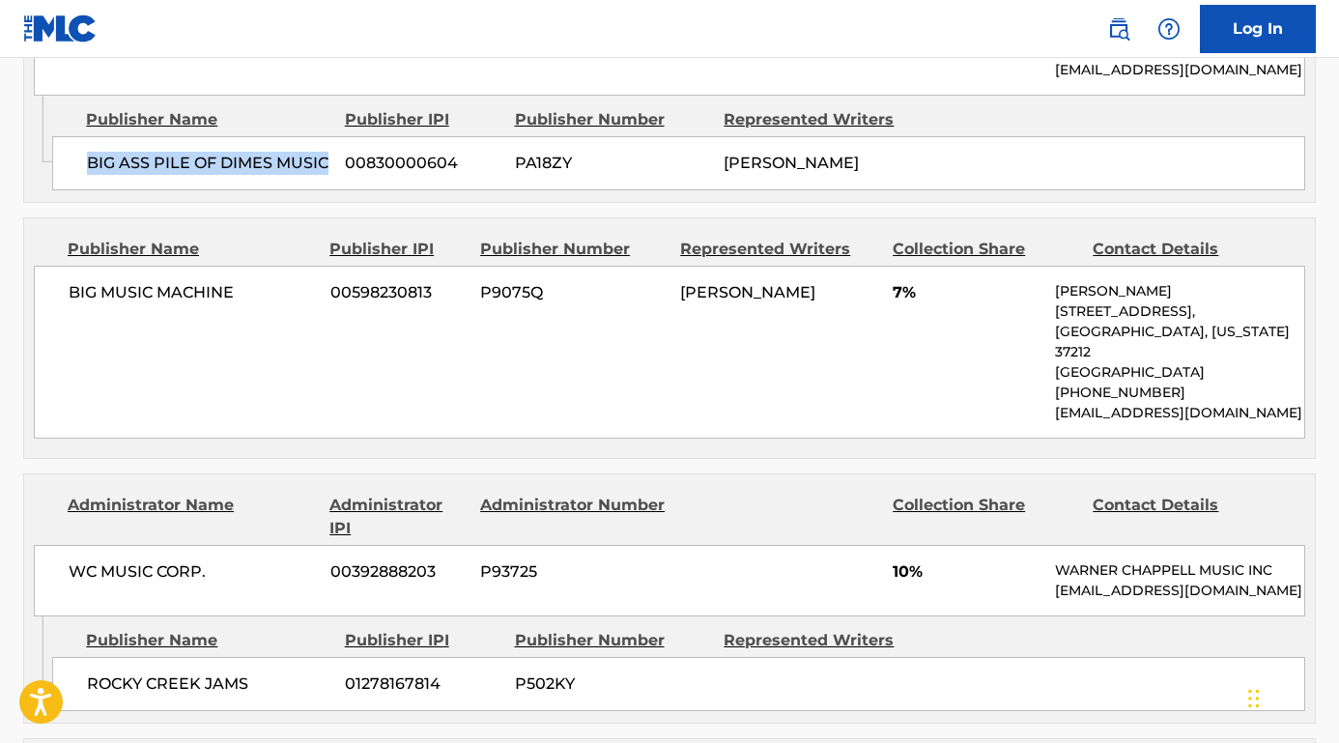
scroll to position [1311, 0]
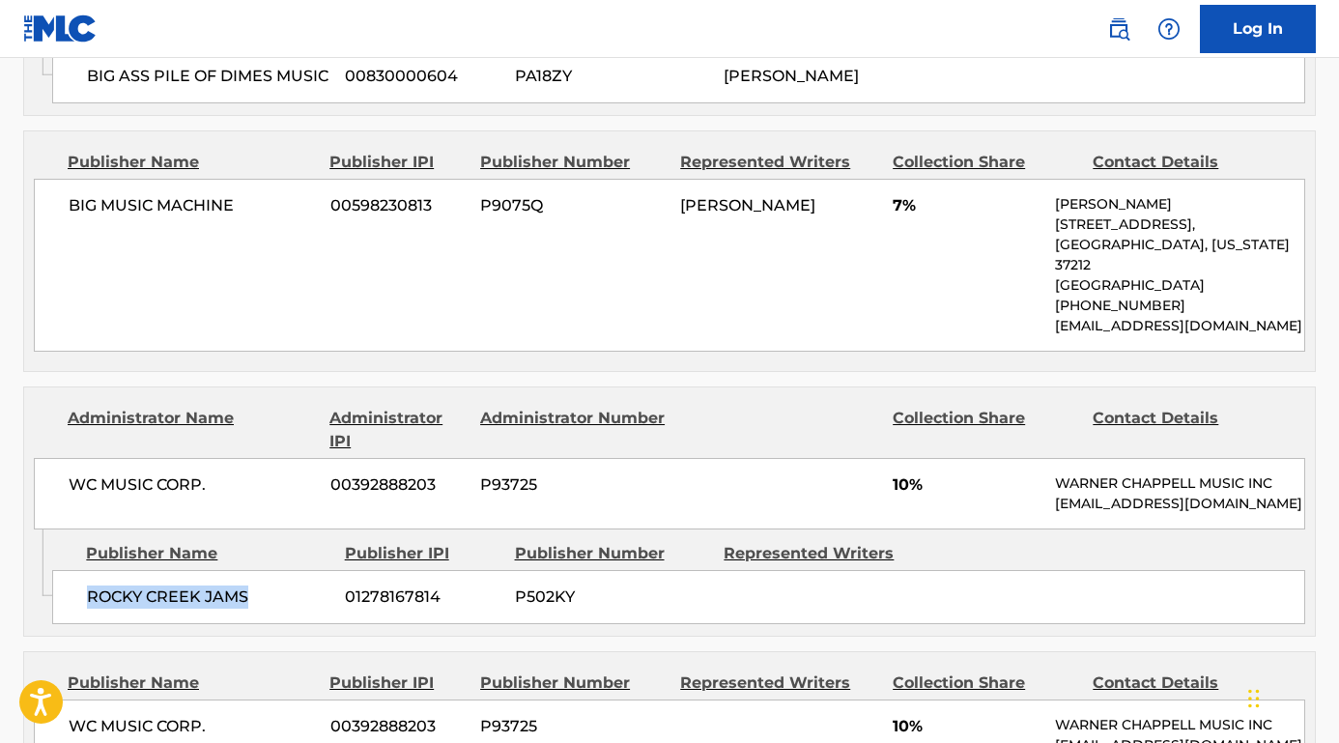
drag, startPoint x: 273, startPoint y: 567, endPoint x: 87, endPoint y: 566, distance: 186.4
click at [87, 585] on span "ROCKY CREEK JAMS" at bounding box center [208, 596] width 243 height 23
drag, startPoint x: 218, startPoint y: 443, endPoint x: 53, endPoint y: 436, distance: 165.4
click at [53, 458] on div "WC MUSIC CORP. 00392888203 P93725 10% [PERSON_NAME] MUSIC INC [EMAIL_ADDRESS][D…" at bounding box center [669, 493] width 1271 height 71
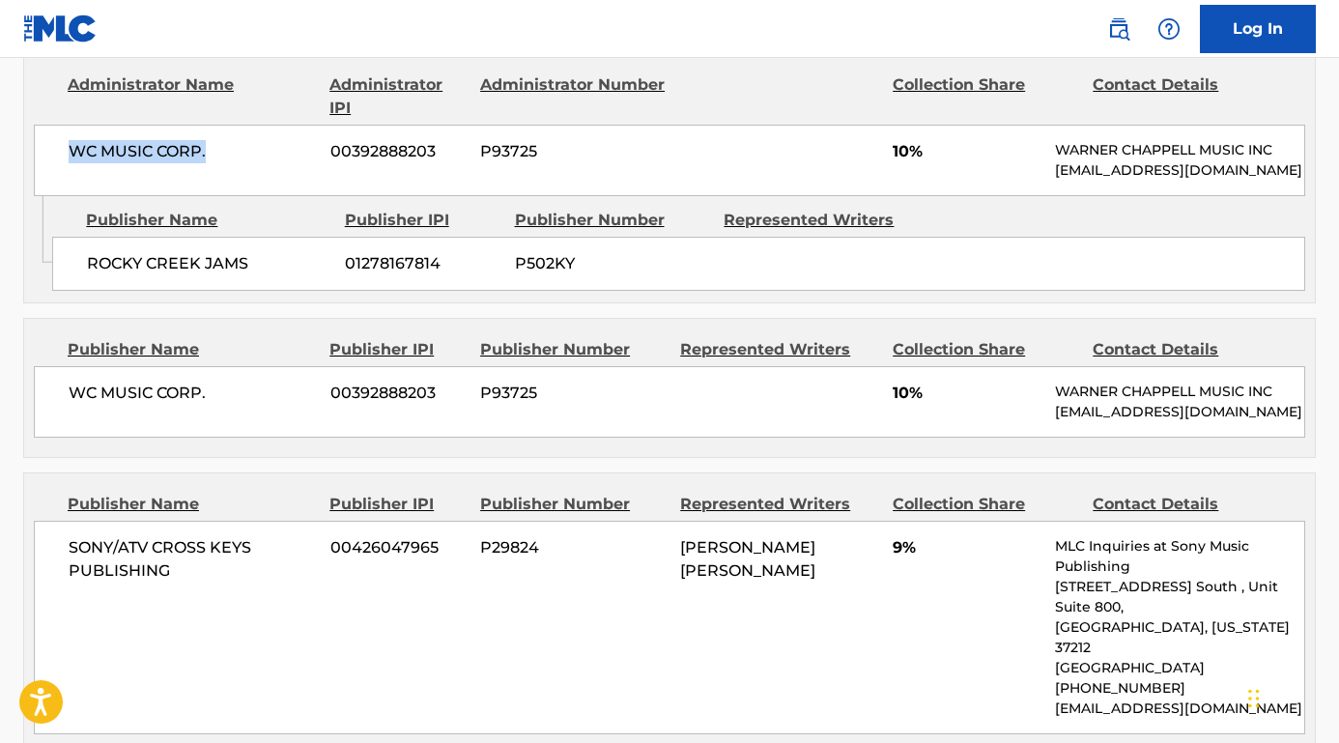
scroll to position [1684, 0]
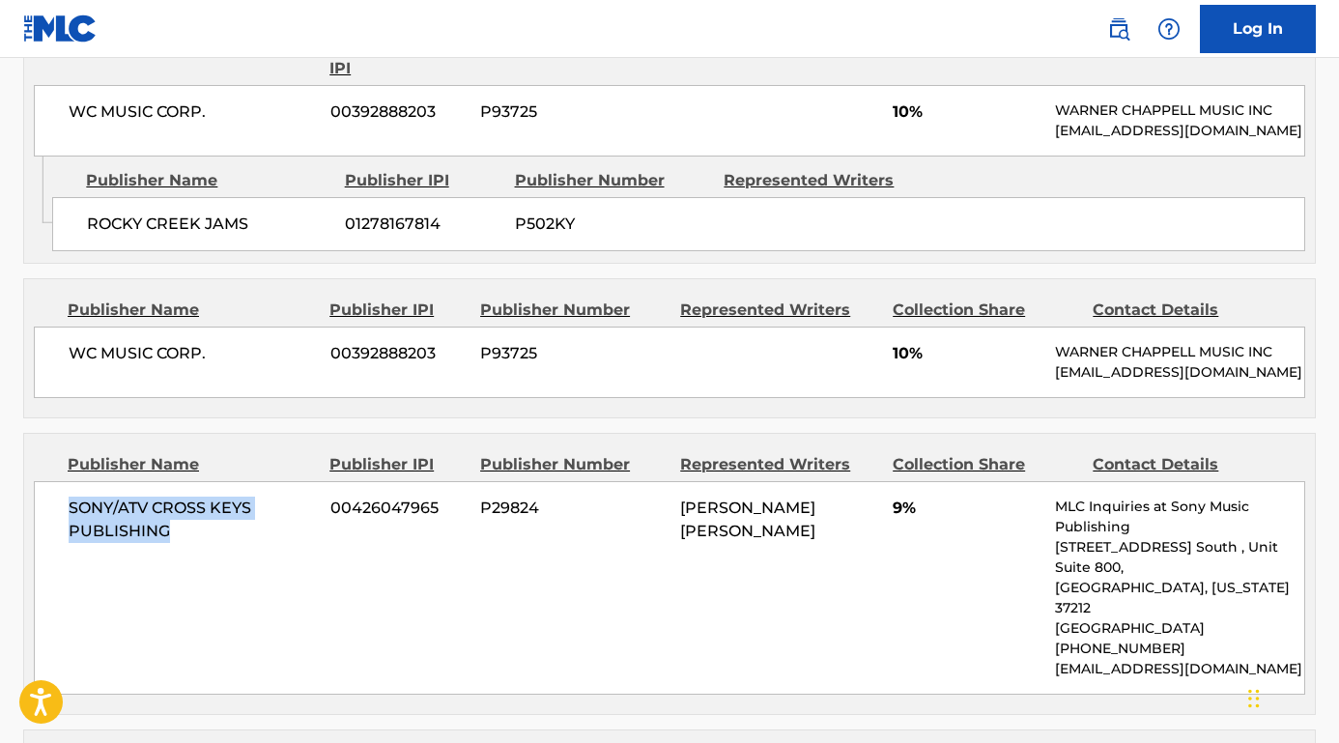
drag, startPoint x: 194, startPoint y: 514, endPoint x: 32, endPoint y: 500, distance: 162.8
click at [32, 499] on div "Publisher Name Publisher IPI Publisher Number Represented Writers Collection Sh…" at bounding box center [669, 574] width 1290 height 280
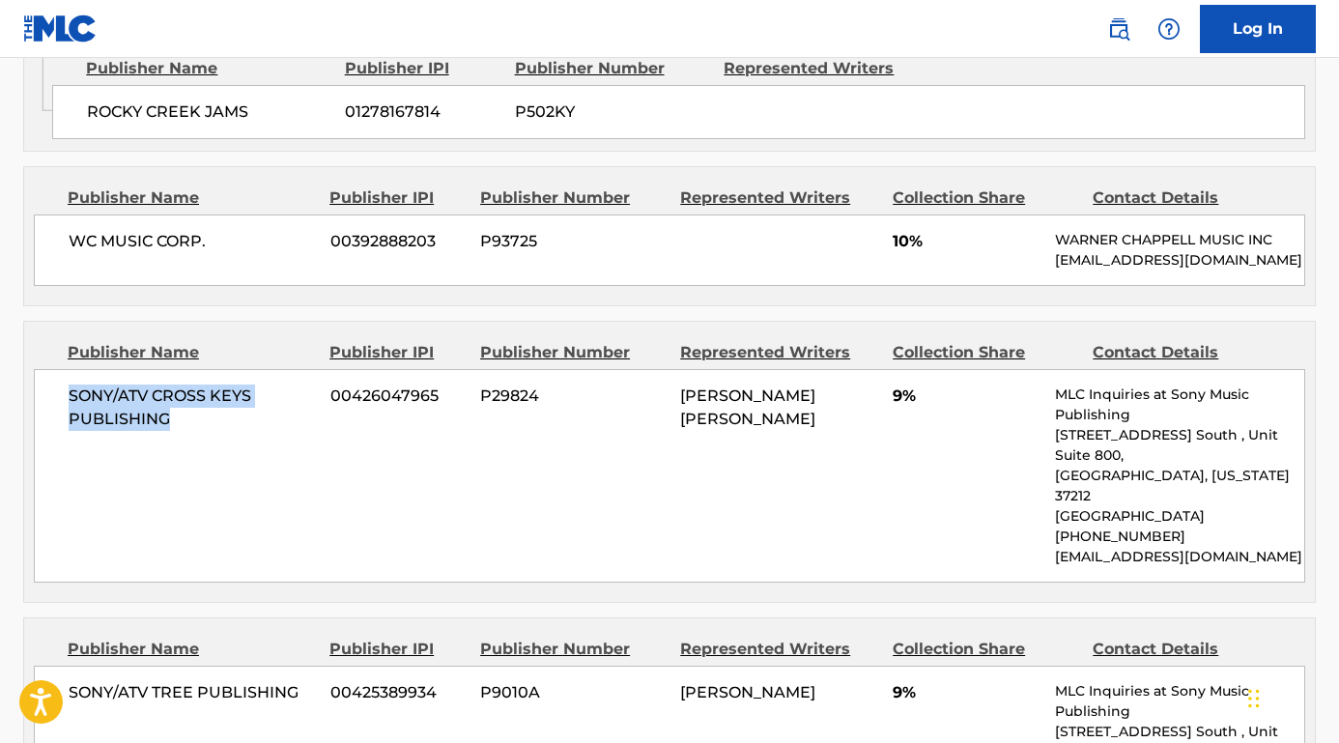
scroll to position [1921, 0]
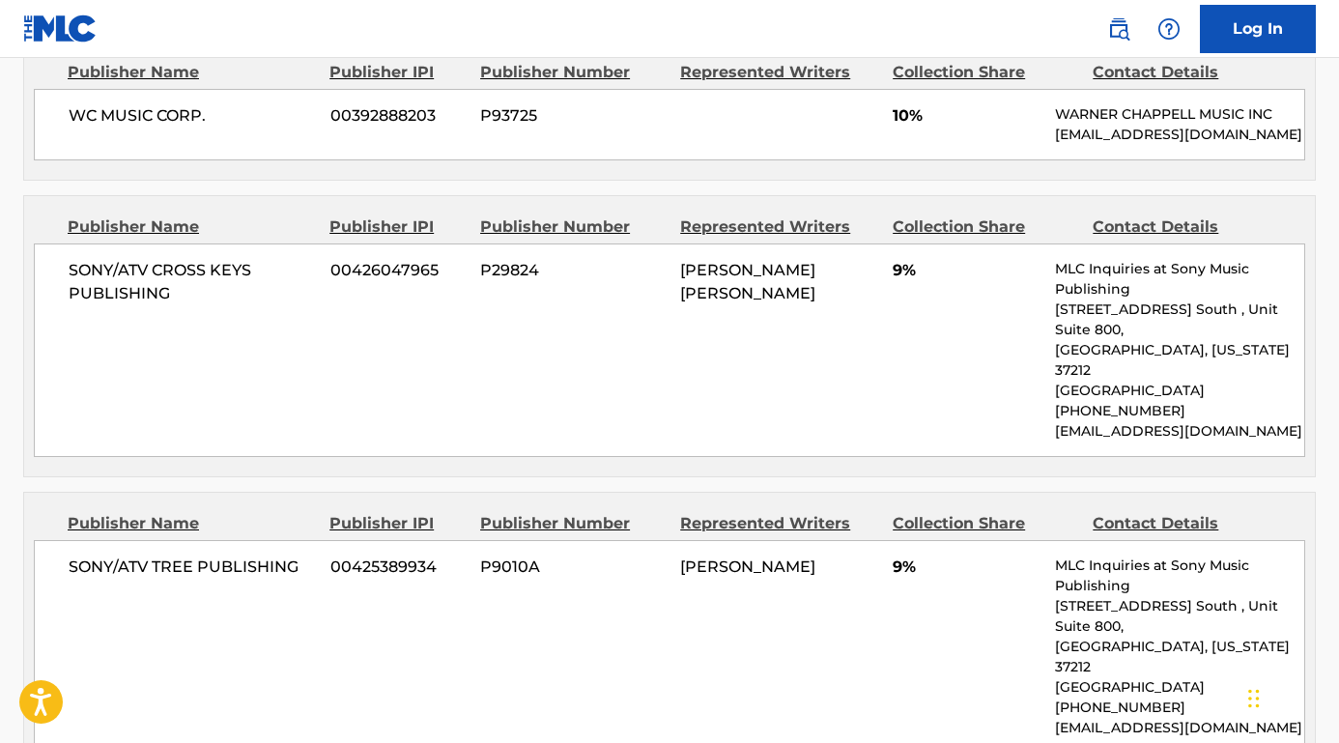
click at [301, 555] on span "SONY/ATV TREE PUBLISHING" at bounding box center [192, 566] width 247 height 23
drag, startPoint x: 301, startPoint y: 542, endPoint x: 66, endPoint y: 540, distance: 235.7
click at [66, 540] on div "SONY/ATV TREE PUBLISHING 00425389934 P9010A [PERSON_NAME] 9% MLC Inquiries at S…" at bounding box center [669, 646] width 1271 height 213
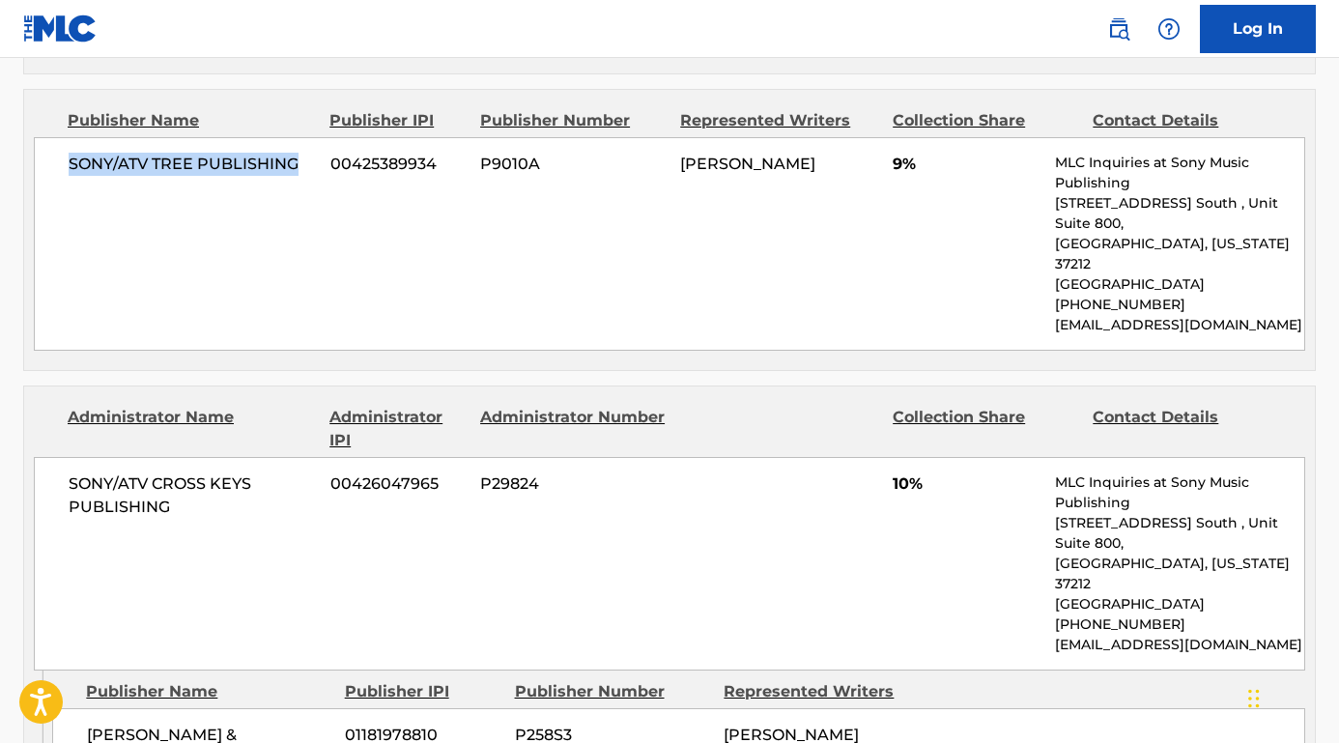
scroll to position [2460, 0]
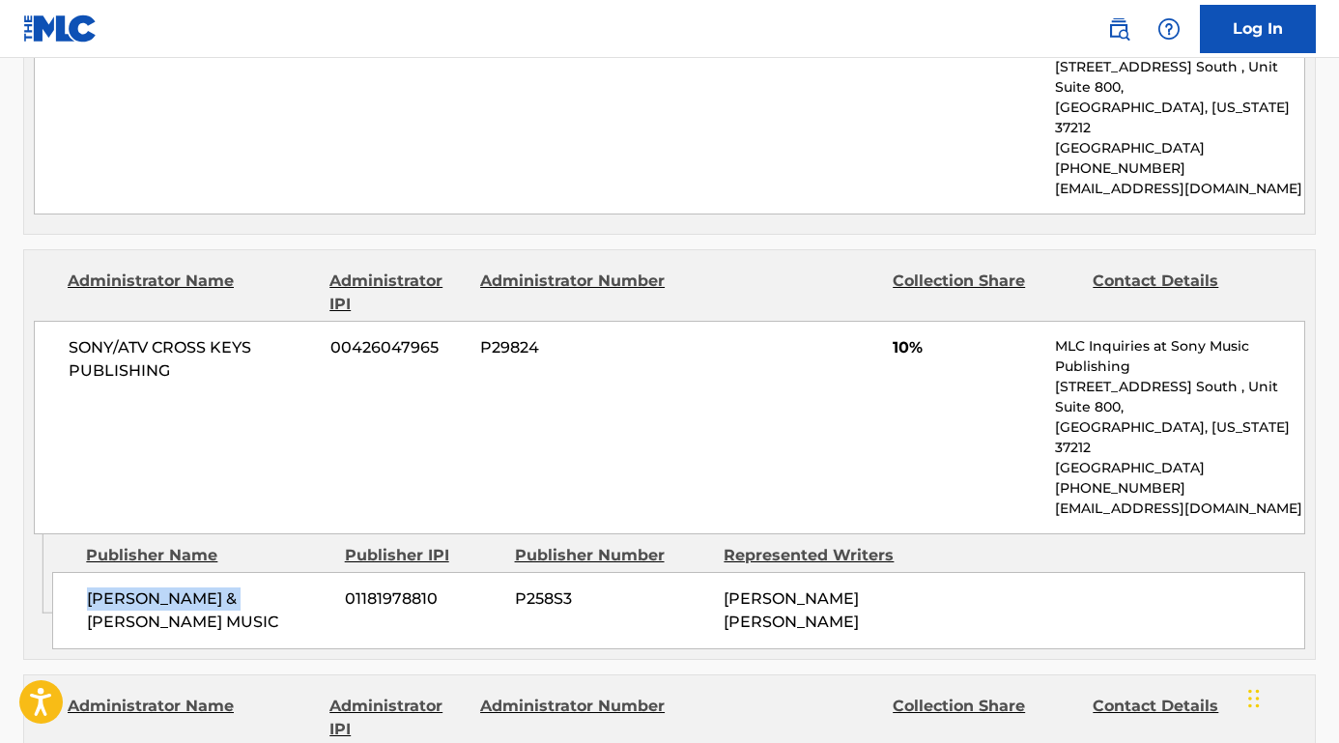
drag, startPoint x: 248, startPoint y: 533, endPoint x: 67, endPoint y: 530, distance: 181.6
click at [67, 572] on div "[PERSON_NAME] & [PERSON_NAME] MUSIC 01181978810 P258S3 [PERSON_NAME] [PERSON_NA…" at bounding box center [678, 610] width 1253 height 77
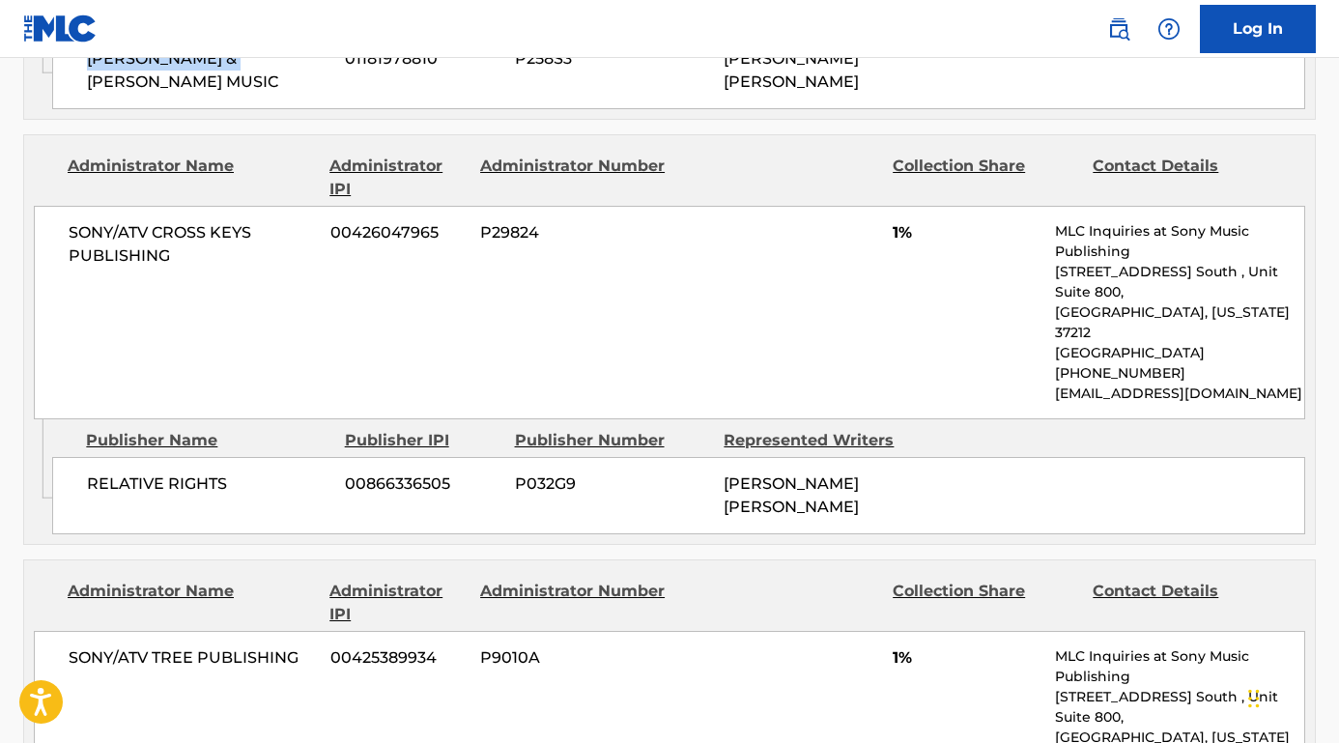
scroll to position [3012, 0]
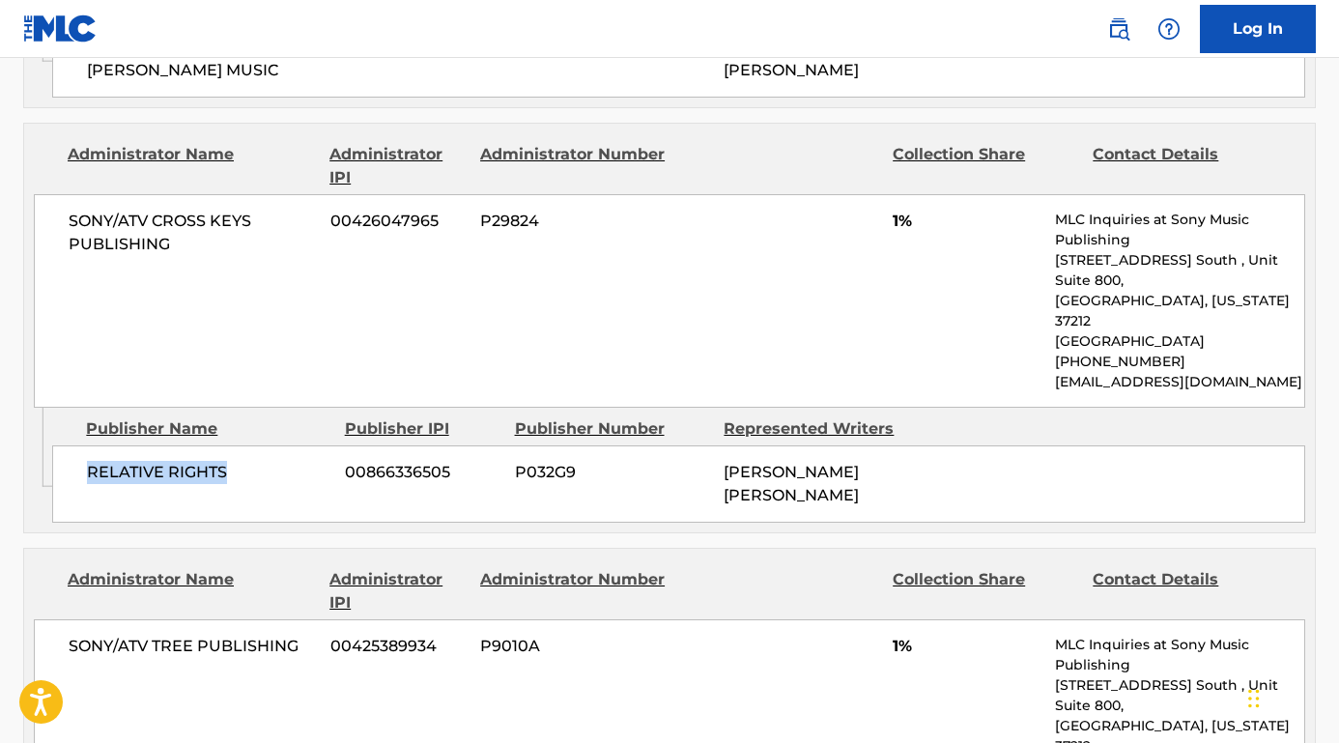
drag, startPoint x: 237, startPoint y: 382, endPoint x: 67, endPoint y: 381, distance: 170.0
click at [67, 445] on div "RELATIVE RIGHTS 00866336505 P032G9 [PERSON_NAME] [PERSON_NAME]" at bounding box center [678, 483] width 1253 height 77
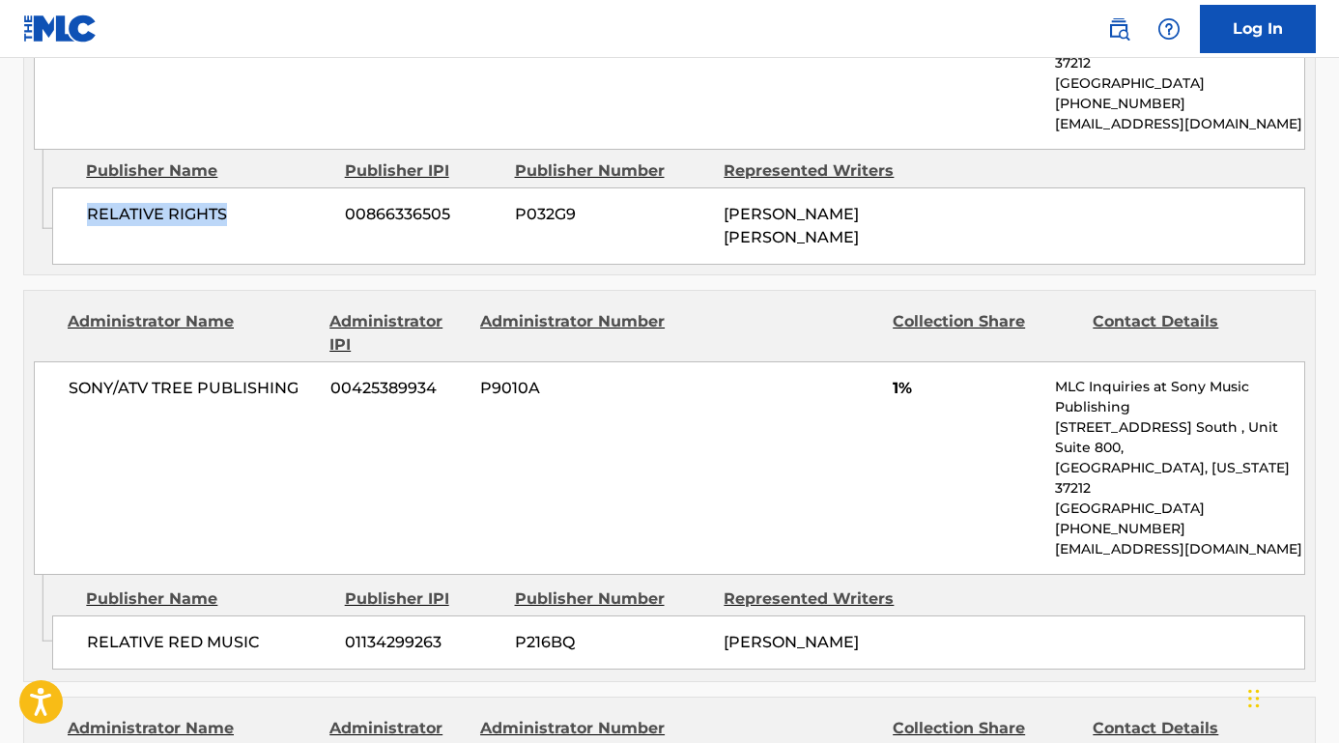
scroll to position [3317, 0]
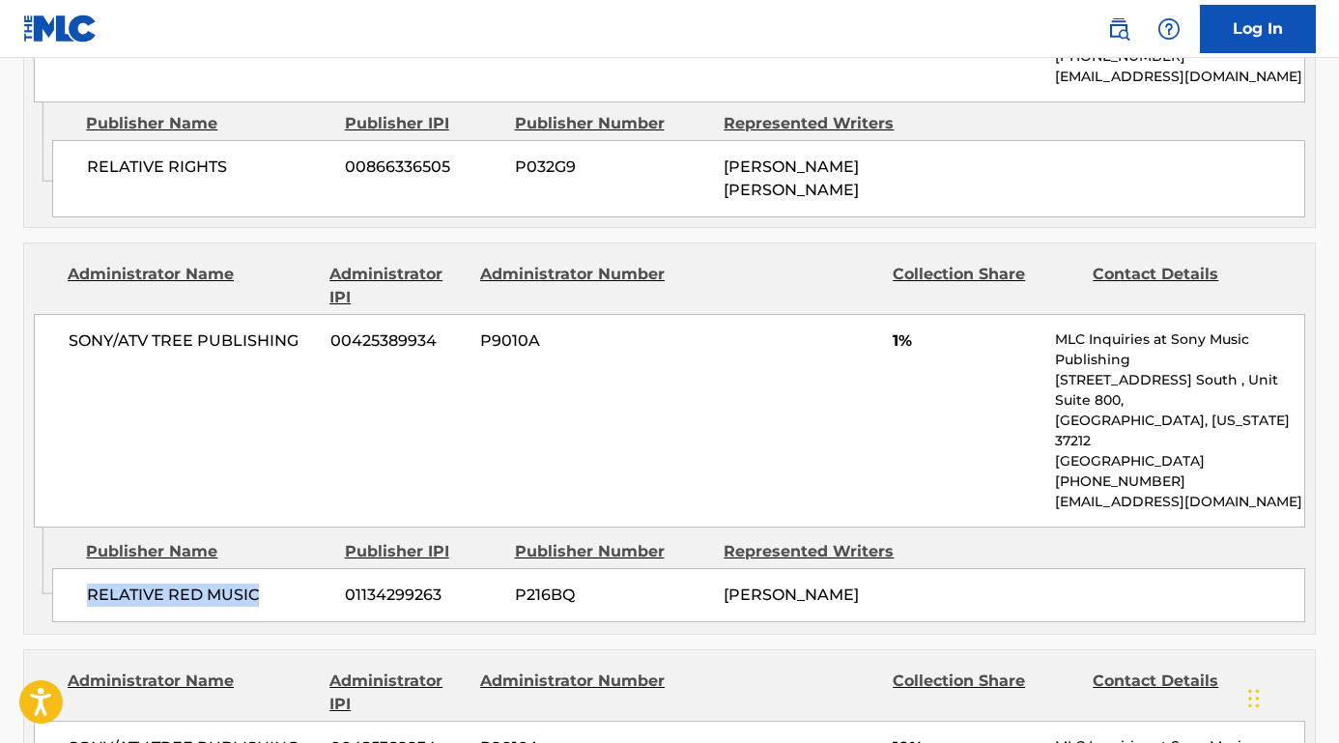
drag, startPoint x: 268, startPoint y: 484, endPoint x: 72, endPoint y: 484, distance: 195.1
click at [72, 568] on div "RELATIVE RED MUSIC 01134299263 P216BQ [PERSON_NAME]" at bounding box center [678, 595] width 1253 height 54
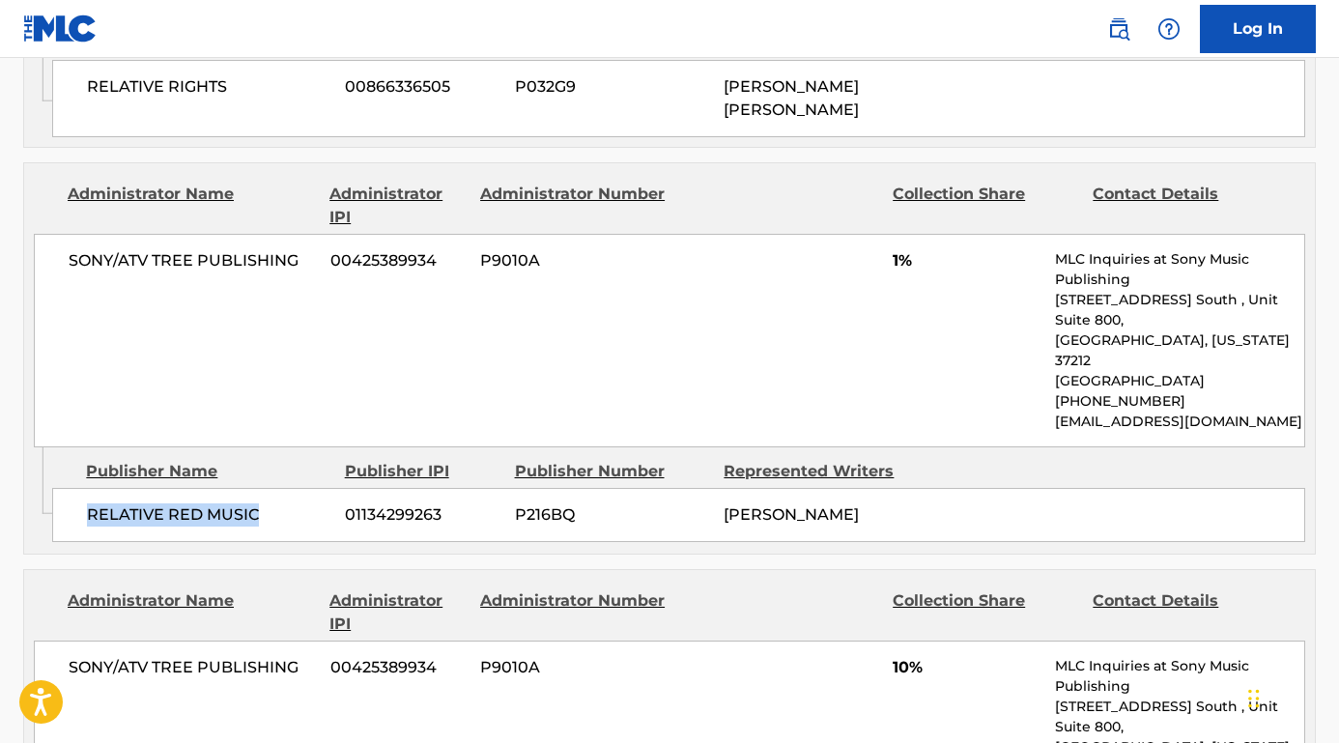
scroll to position [3686, 0]
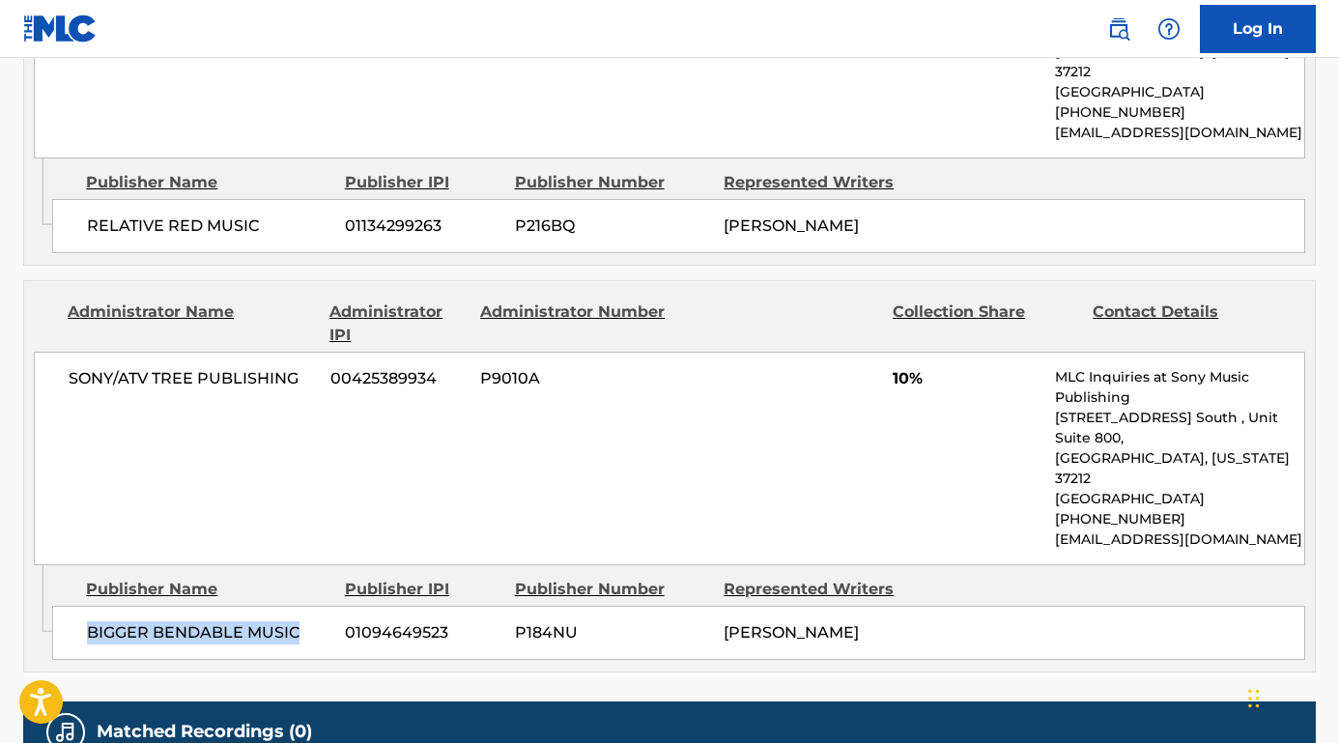
drag, startPoint x: 308, startPoint y: 500, endPoint x: 79, endPoint y: 496, distance: 229.0
click at [79, 606] on div "BIGGER BENDABLE MUSIC 01094649523 P184NU [PERSON_NAME]" at bounding box center [678, 633] width 1253 height 54
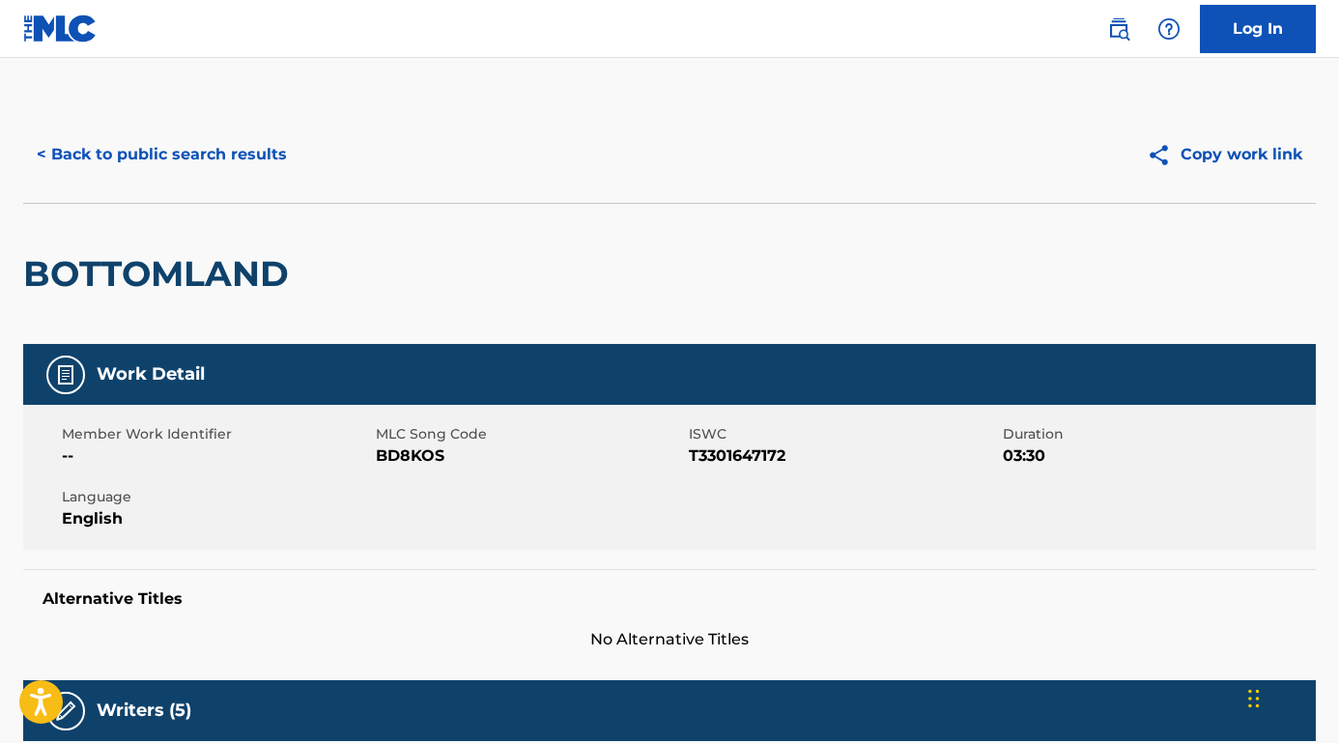
scroll to position [0, 0]
click at [236, 146] on button "< Back to public search results" at bounding box center [161, 154] width 277 height 48
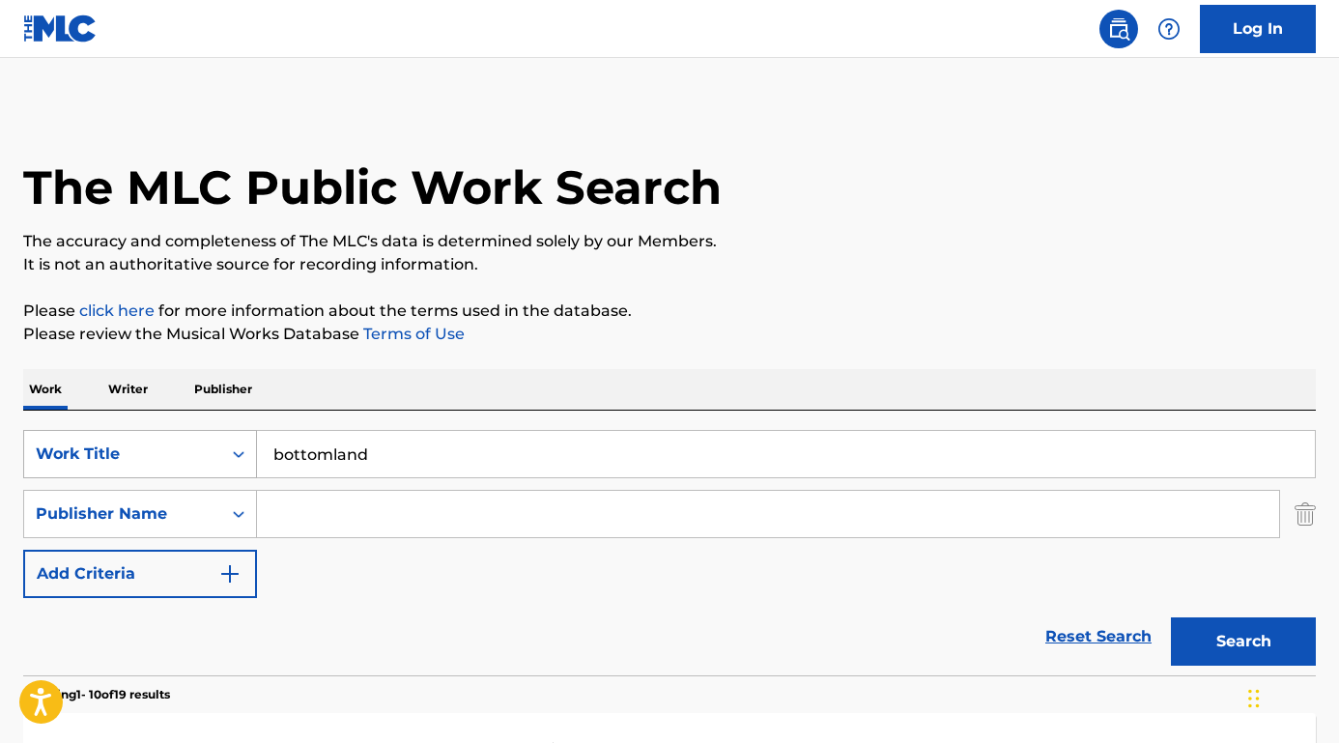
drag, startPoint x: 374, startPoint y: 466, endPoint x: 194, endPoint y: 440, distance: 181.4
click at [194, 440] on div "SearchWithCriteriafa9ce07b-3a3c-4b72-ae3d-1c52ef9f0238 Work Title bottomland" at bounding box center [669, 454] width 1292 height 48
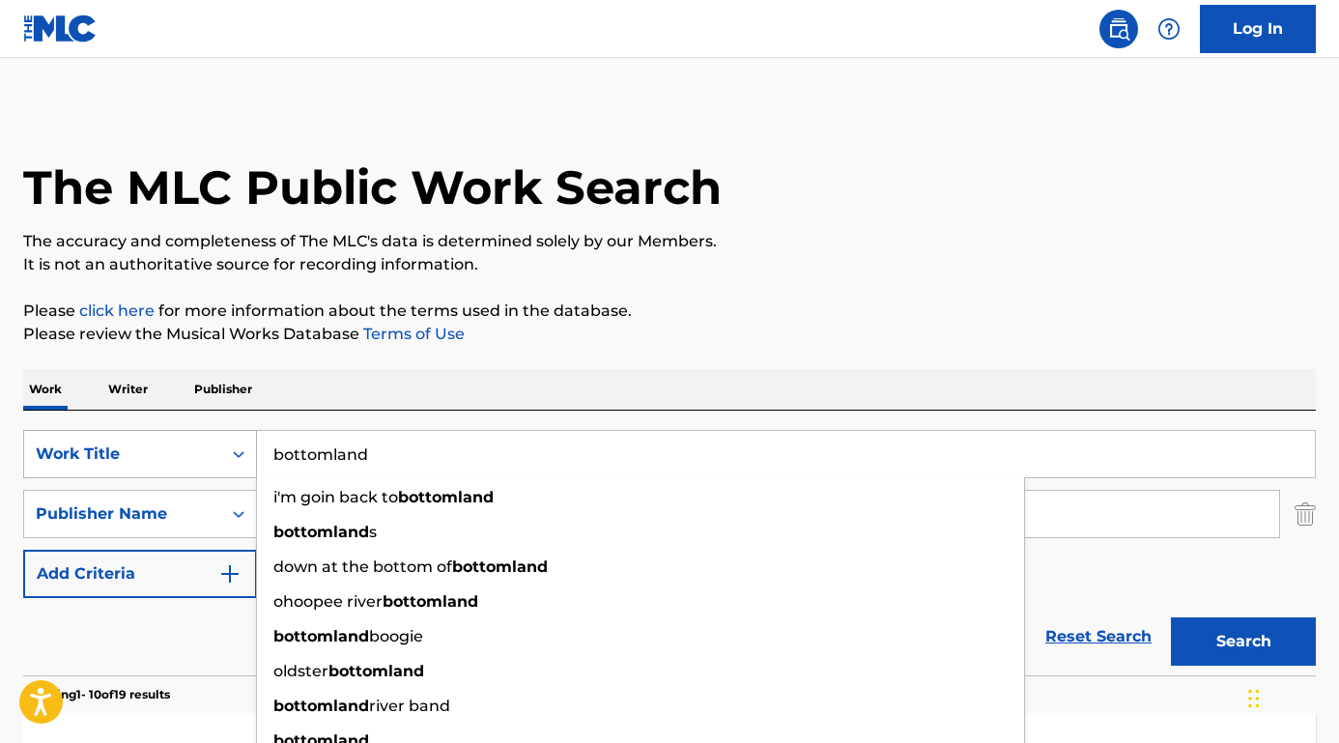
type input "s"
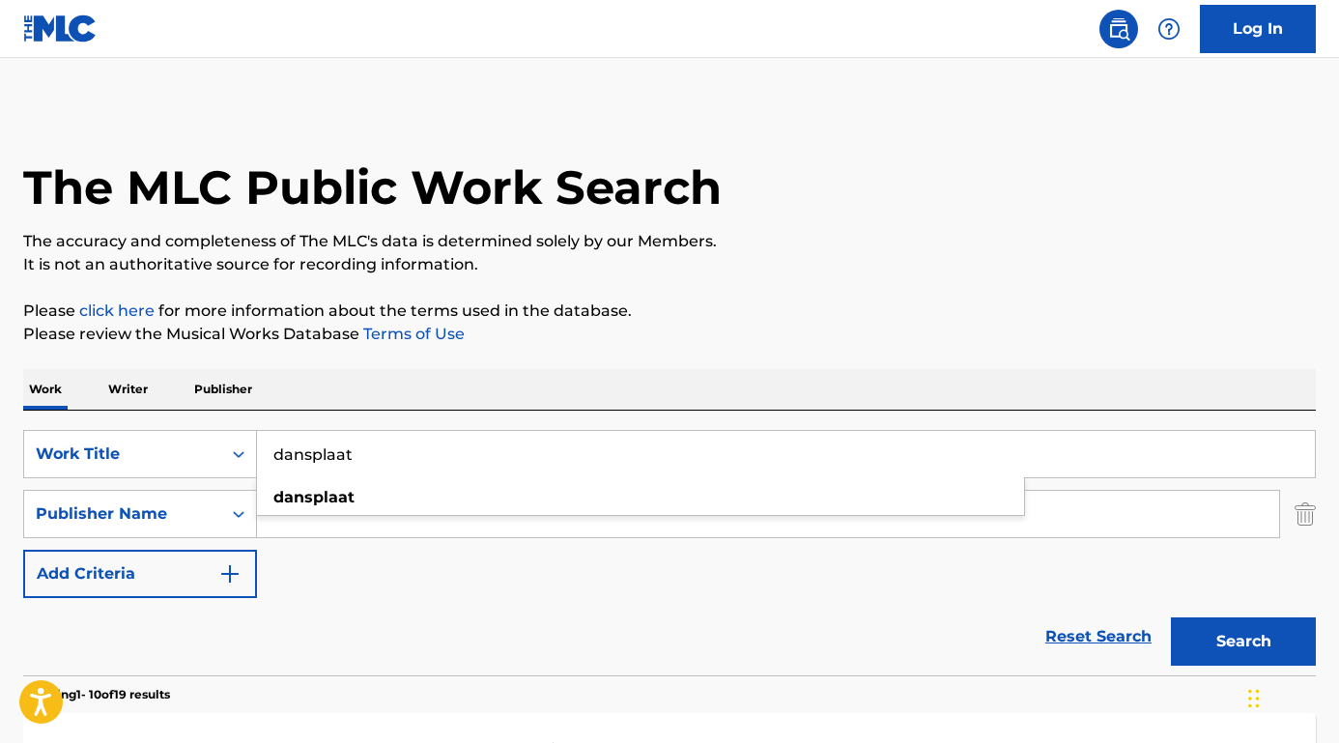
type input "dansplaat"
click at [331, 603] on div "Reset Search Search" at bounding box center [669, 636] width 1292 height 77
click at [330, 517] on input "Search Form" at bounding box center [768, 514] width 1022 height 46
paste input "[PERSON_NAME]."
click at [1243, 641] on button "Search" at bounding box center [1243, 641] width 145 height 48
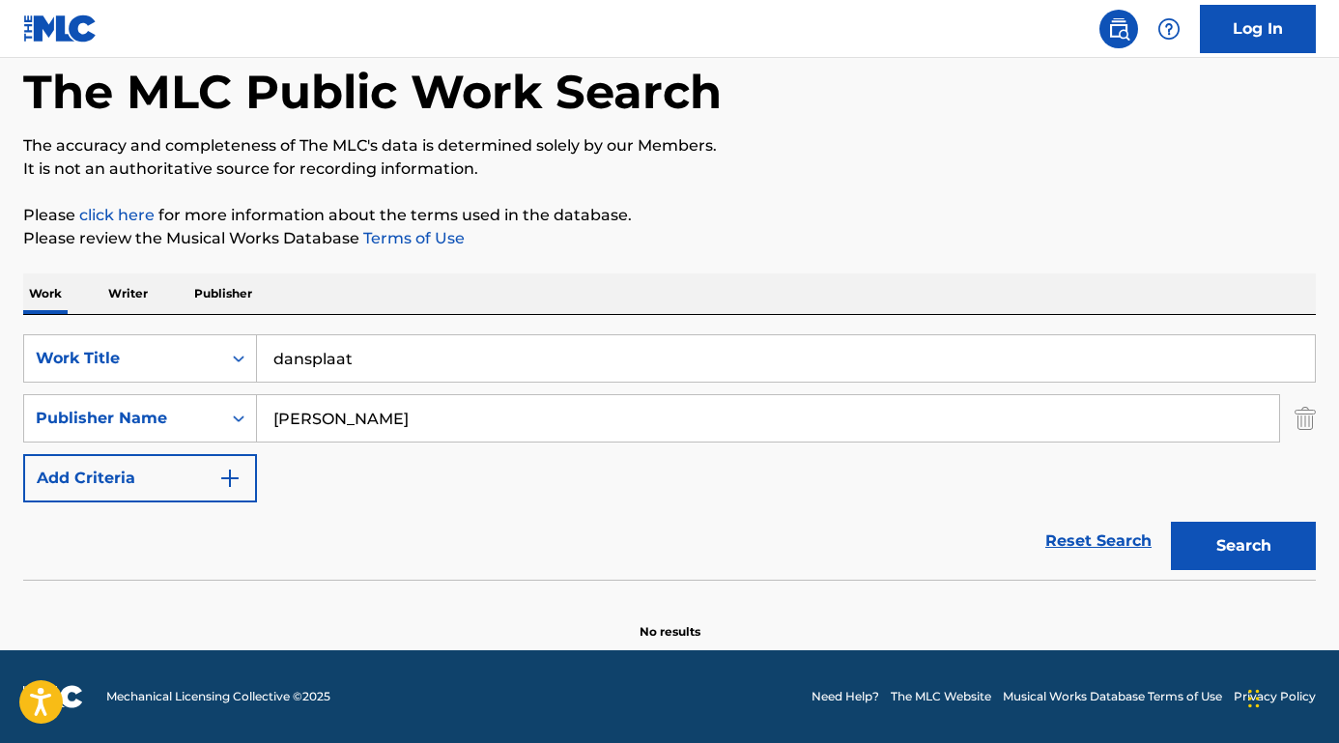
scroll to position [96, 0]
drag, startPoint x: 337, startPoint y: 419, endPoint x: 229, endPoint y: 416, distance: 108.2
click at [229, 416] on div "SearchWithCriteriaed7cf246-a62c-42bb-ae1f-42eb0bdf4a83 Publisher Name [PERSON_N…" at bounding box center [669, 418] width 1292 height 48
type input "Rink"
click at [1243, 546] on button "Search" at bounding box center [1243, 546] width 145 height 48
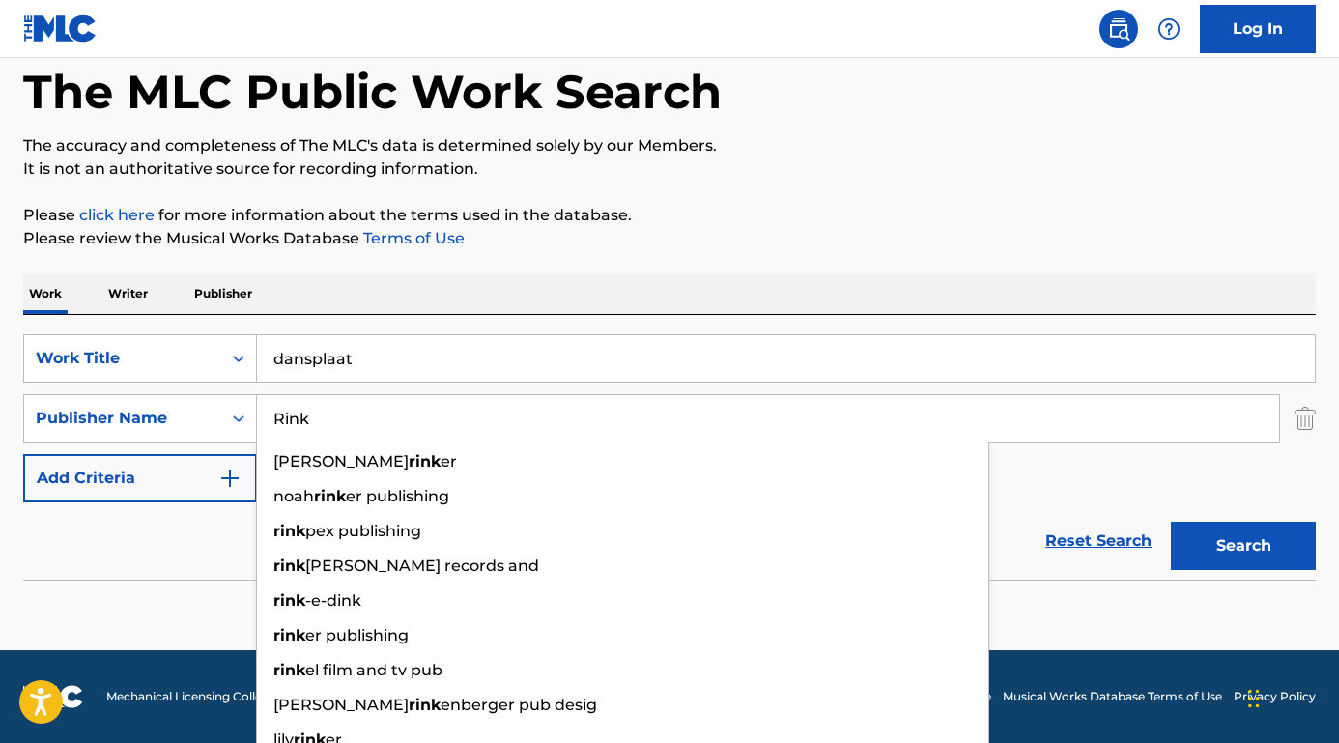
click at [454, 389] on div "SearchWithCriteriafa9ce07b-3a3c-4b72-ae3d-1c52ef9f0238 Work Title dansplaat Sea…" at bounding box center [669, 418] width 1292 height 168
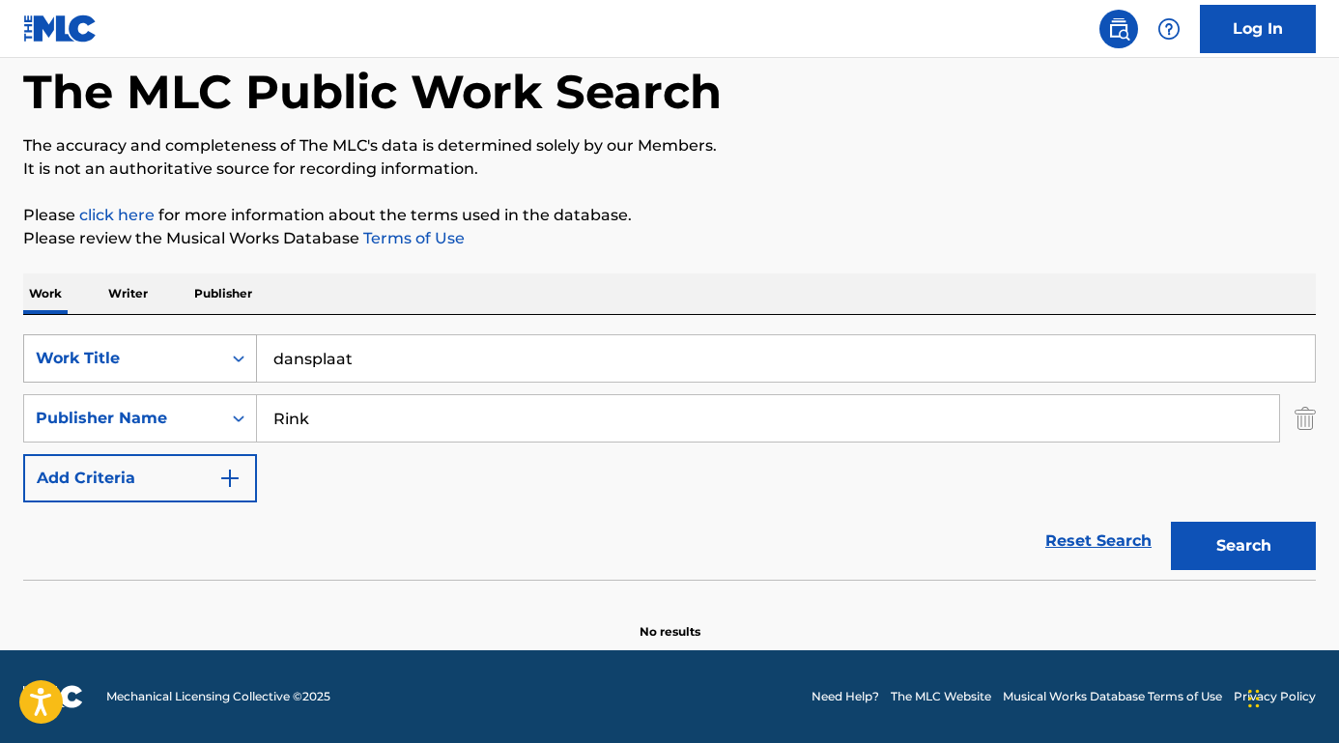
drag, startPoint x: 431, startPoint y: 362, endPoint x: 190, endPoint y: 364, distance: 240.5
click at [190, 364] on div "SearchWithCriteriafa9ce07b-3a3c-4b72-ae3d-1c52ef9f0238 Work Title dansplaat" at bounding box center [669, 358] width 1292 height 48
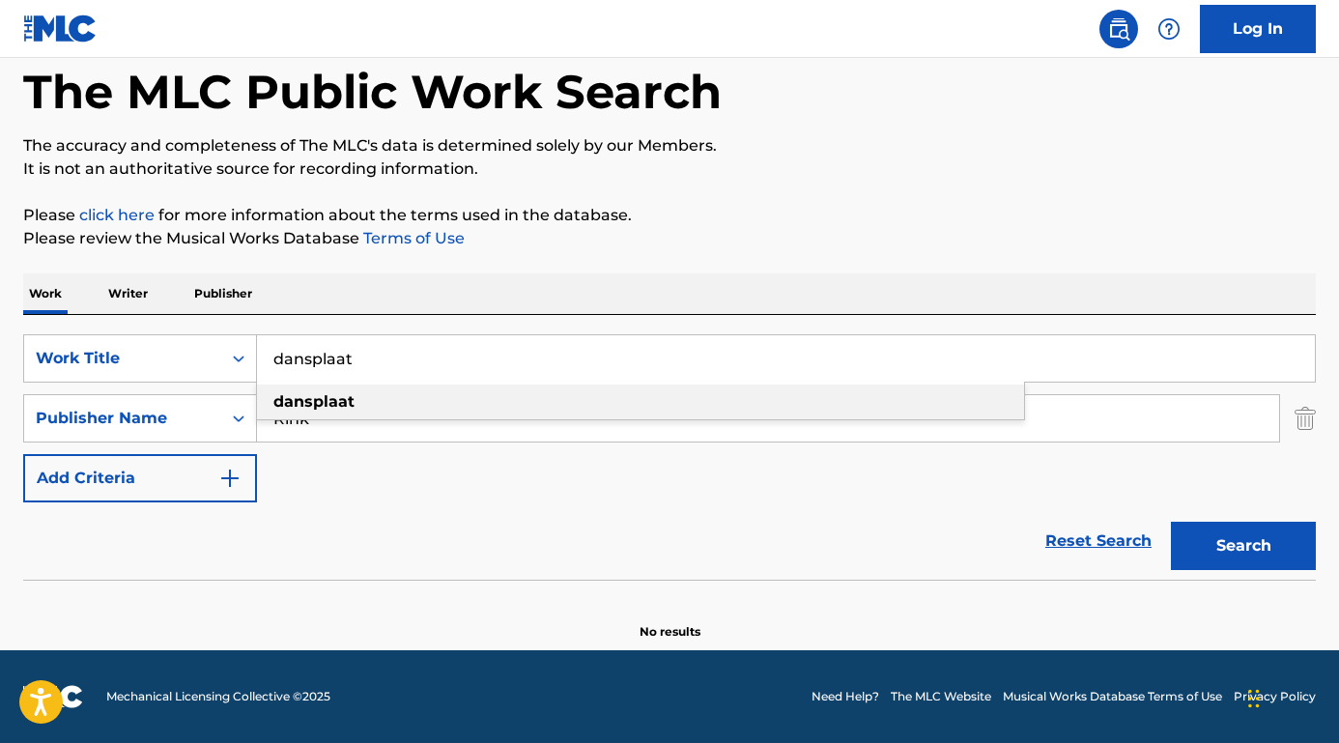
click at [317, 462] on div "SearchWithCriteriafa9ce07b-3a3c-4b72-ae3d-1c52ef9f0238 Work Title dansplaat dan…" at bounding box center [669, 418] width 1292 height 168
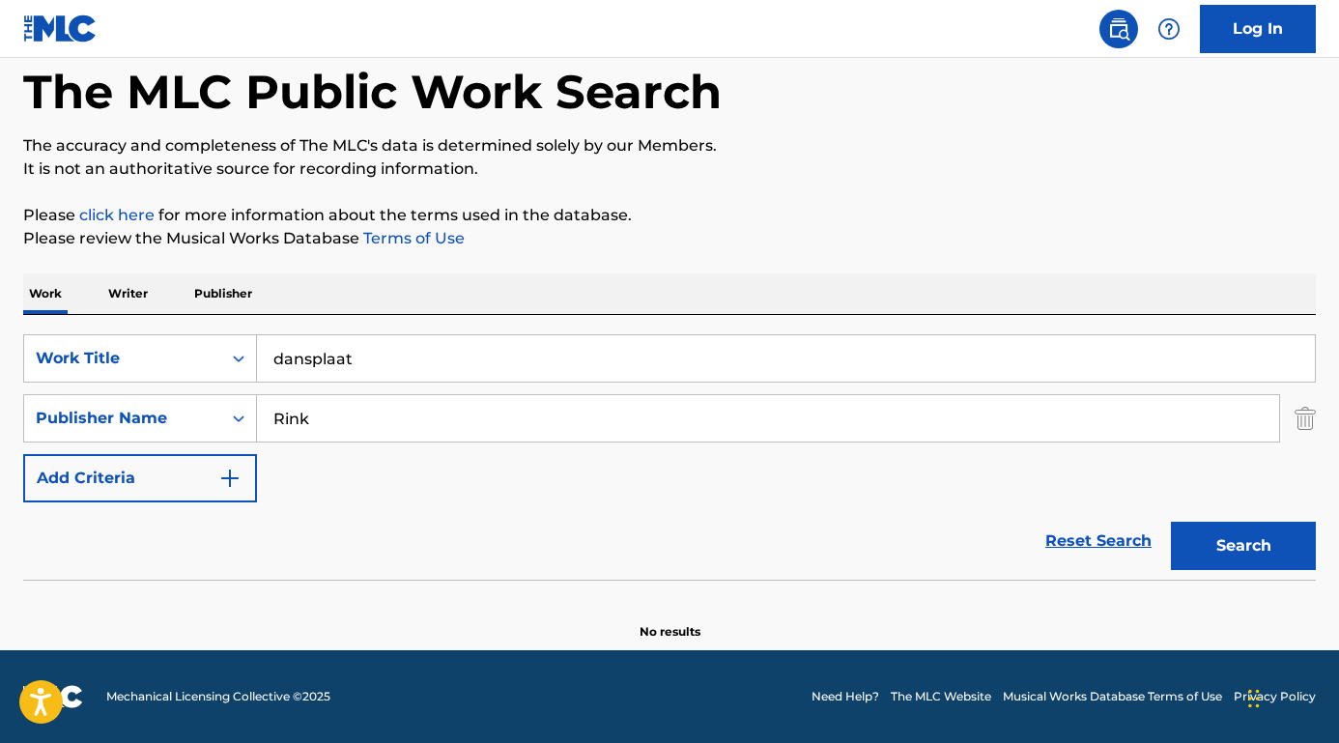
click at [325, 408] on input "Rink" at bounding box center [768, 418] width 1022 height 46
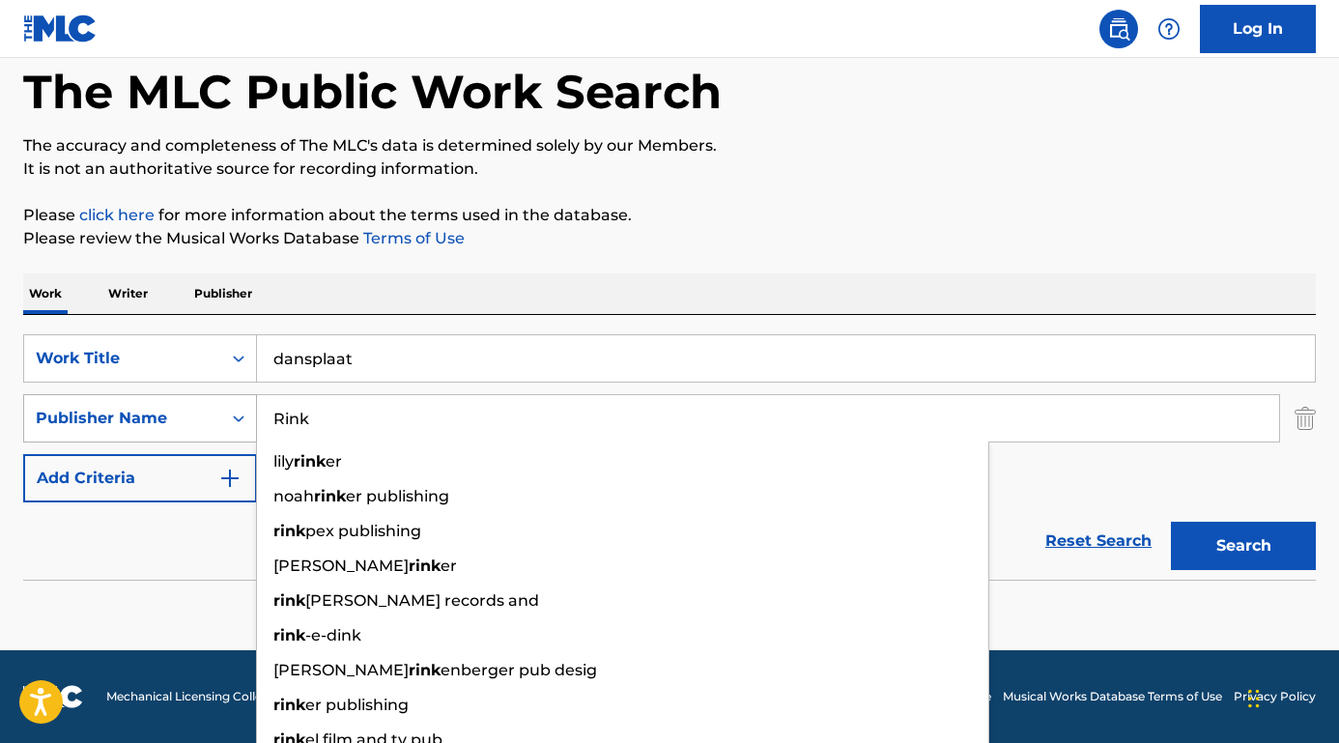
drag, startPoint x: 326, startPoint y: 417, endPoint x: 180, endPoint y: 405, distance: 147.4
click at [180, 405] on div "SearchWithCriteriaed7cf246-a62c-42bb-ae1f-42eb0bdf4a83 Publisher Name [PERSON_N…" at bounding box center [669, 418] width 1292 height 48
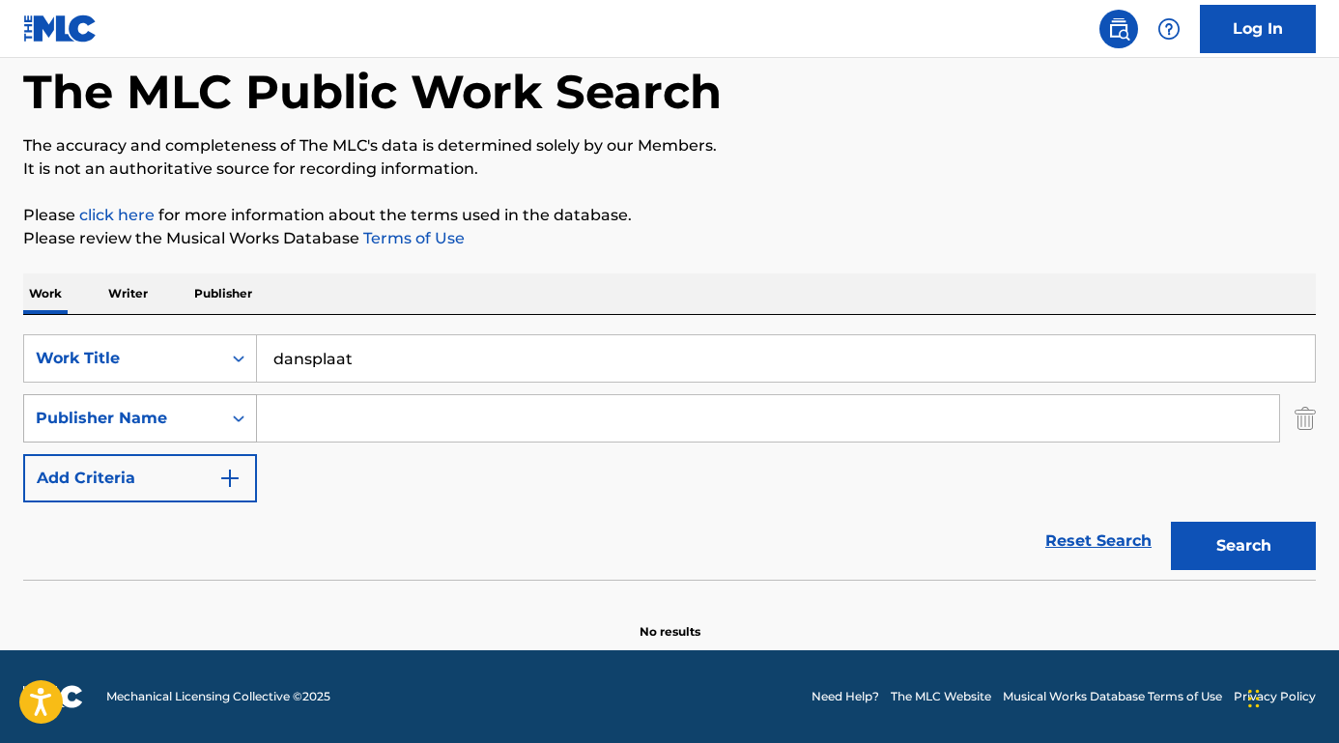
click at [1243, 546] on button "Search" at bounding box center [1243, 546] width 145 height 48
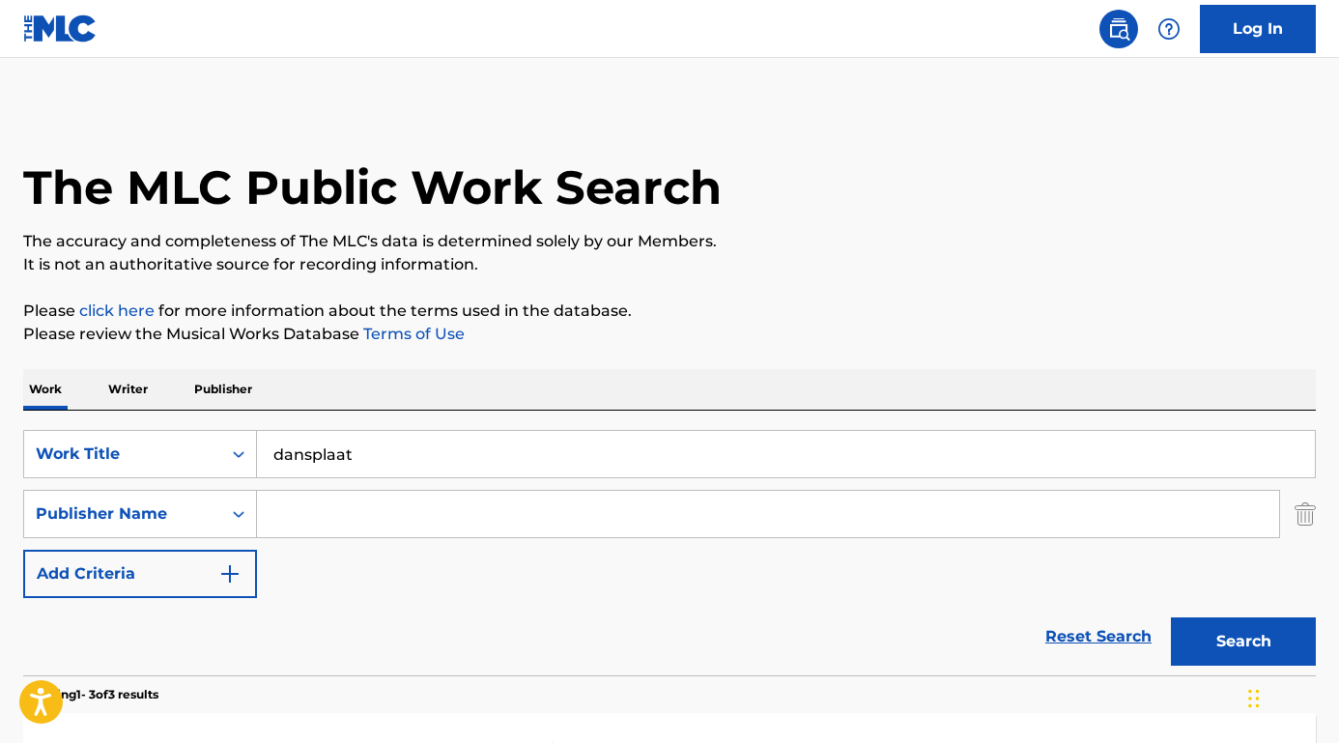
scroll to position [0, 0]
drag, startPoint x: 364, startPoint y: 466, endPoint x: 162, endPoint y: 426, distance: 205.7
click at [162, 426] on div "SearchWithCriteriafa9ce07b-3a3c-4b72-ae3d-1c52ef9f0238 Work Title dansplaat Sea…" at bounding box center [669, 543] width 1292 height 265
paste input "Coleccionando Heridas"
type input "Coleccionando Heridas"
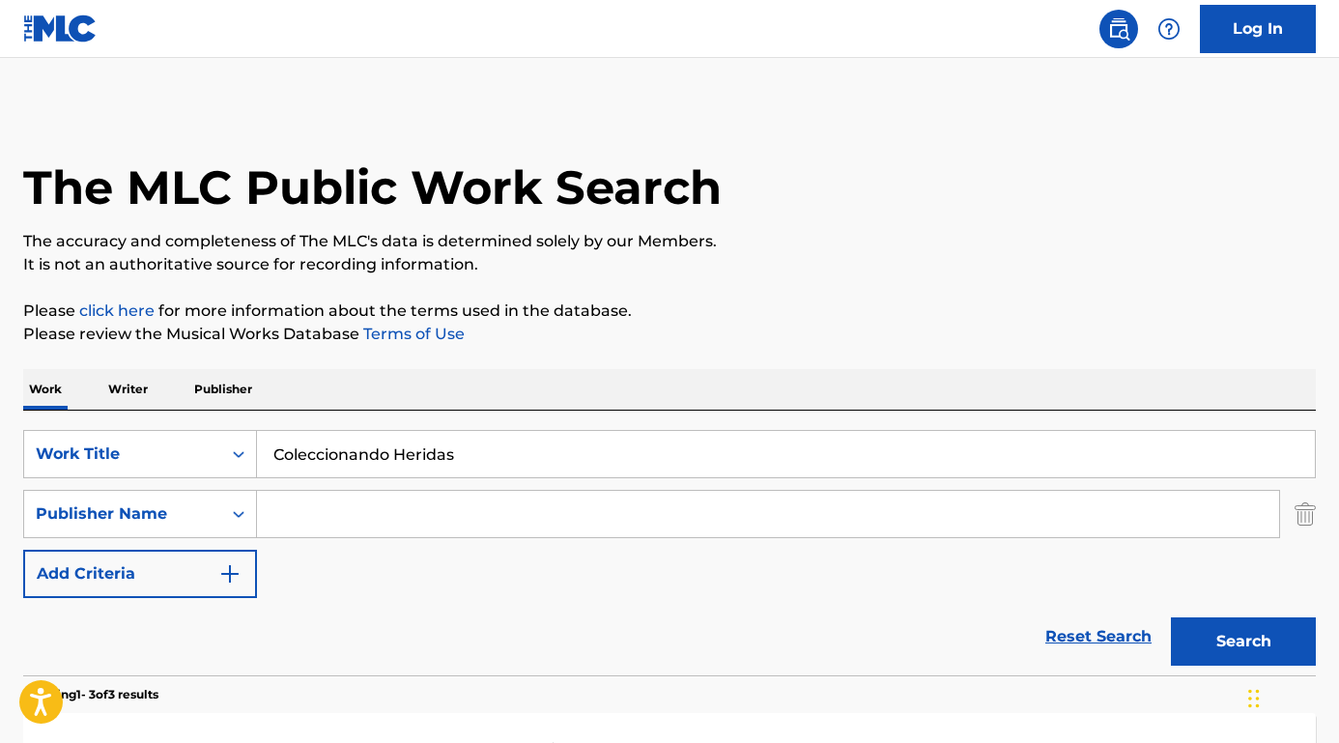
click at [1243, 641] on button "Search" at bounding box center [1243, 641] width 145 height 48
click at [321, 304] on p "Please click here for more information about the terms used in the database." at bounding box center [669, 310] width 1292 height 23
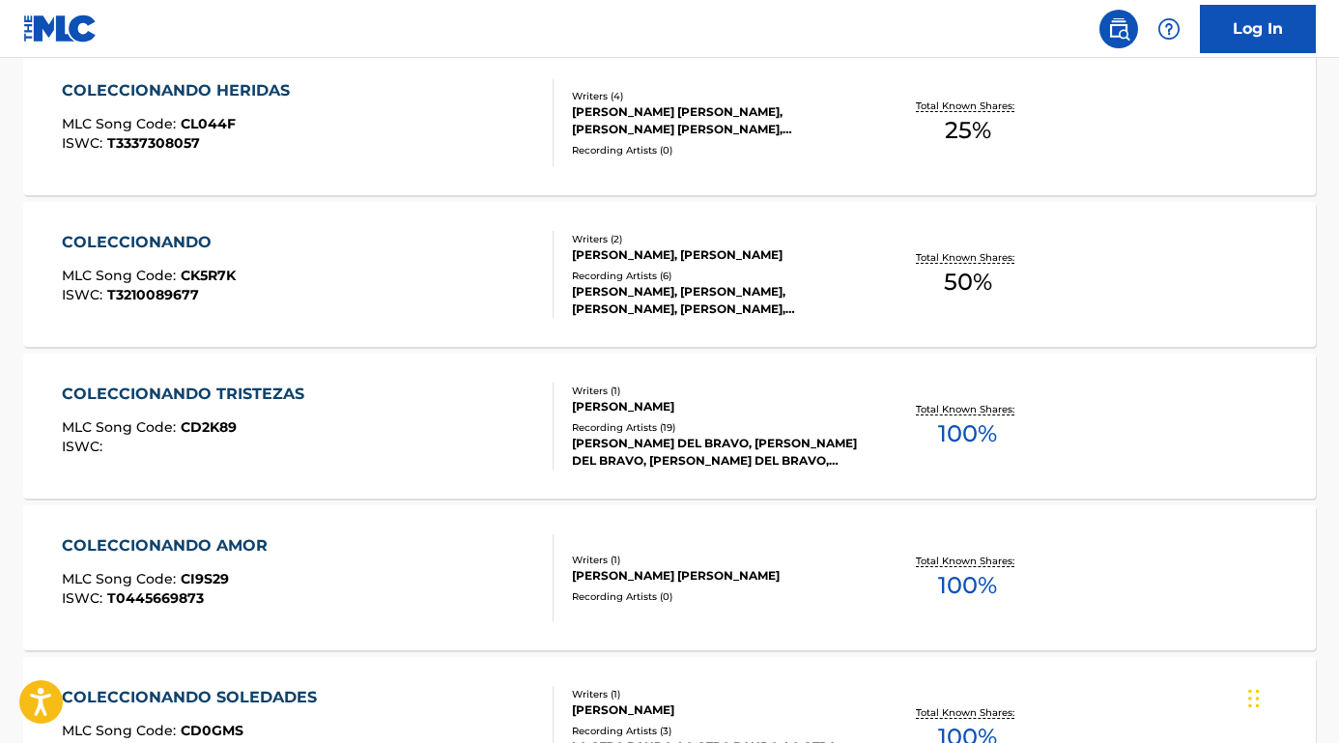
scroll to position [647, 0]
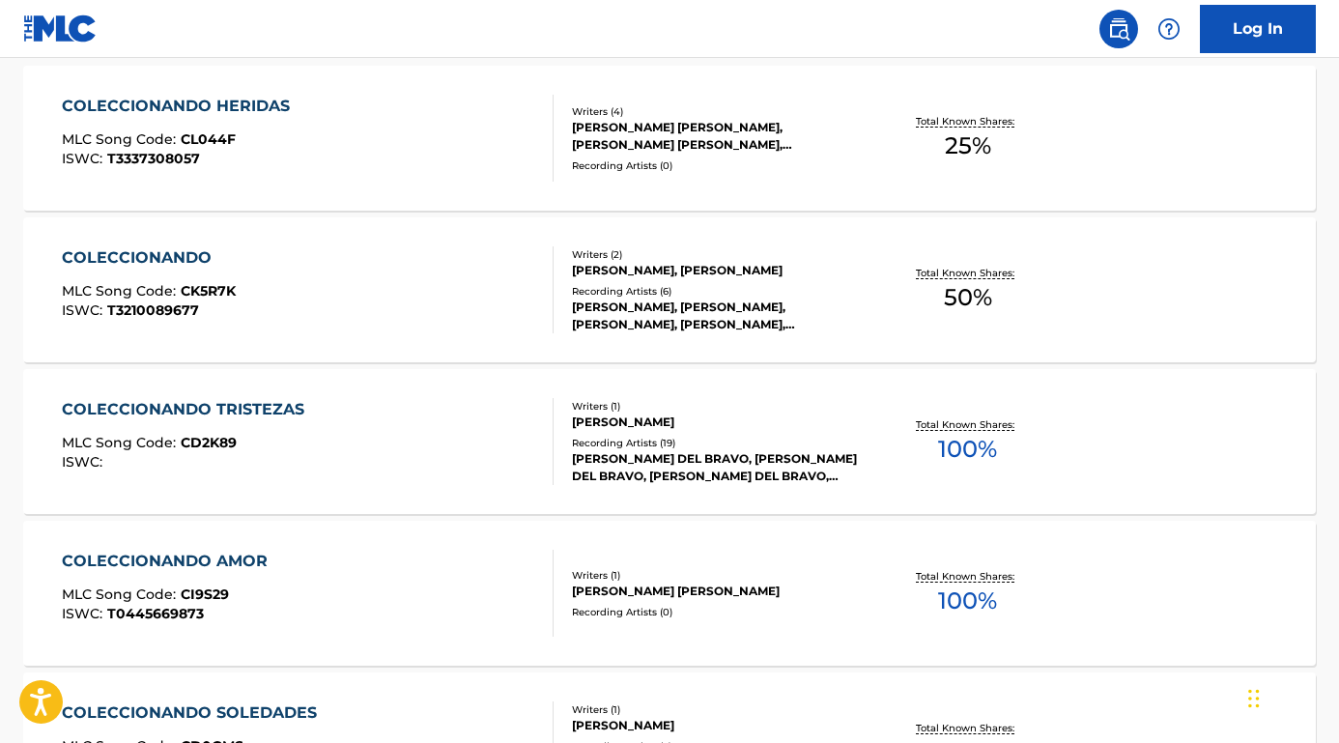
click at [206, 109] on div "COLECCIONANDO HERIDAS" at bounding box center [181, 106] width 238 height 23
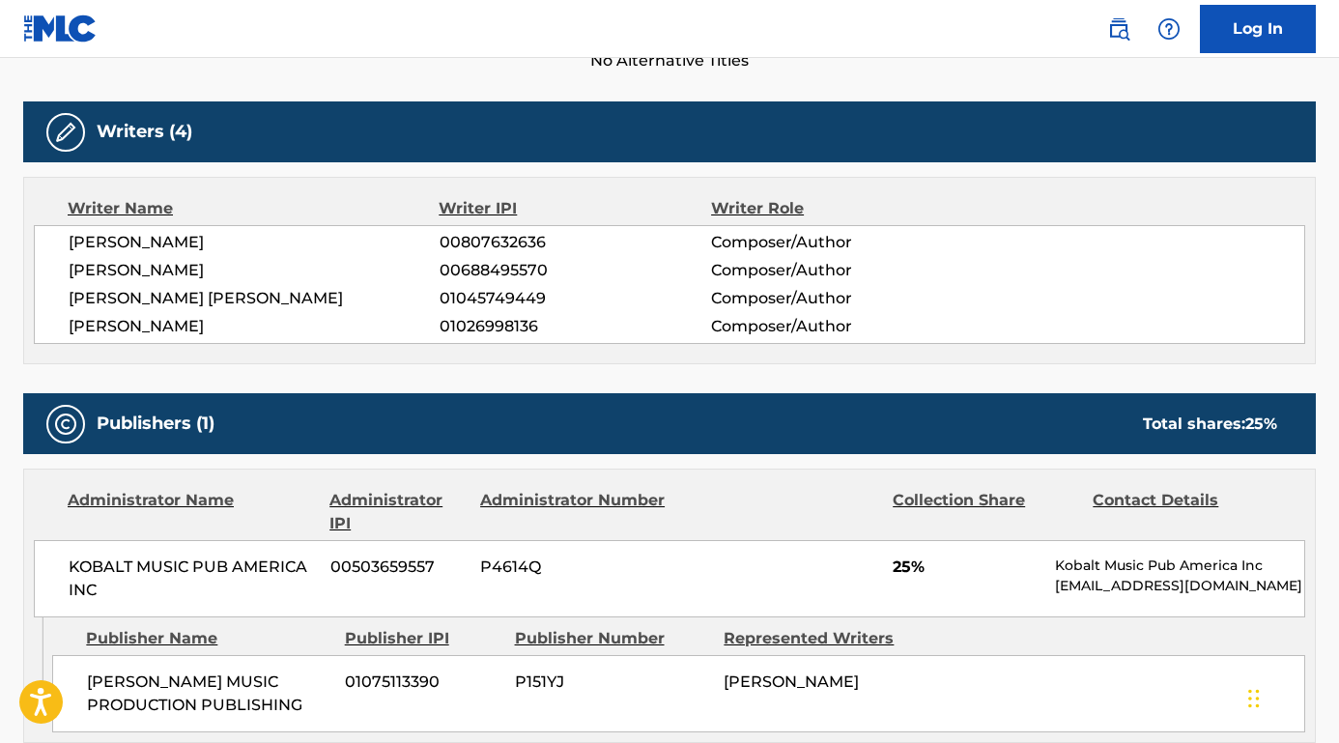
scroll to position [664, 0]
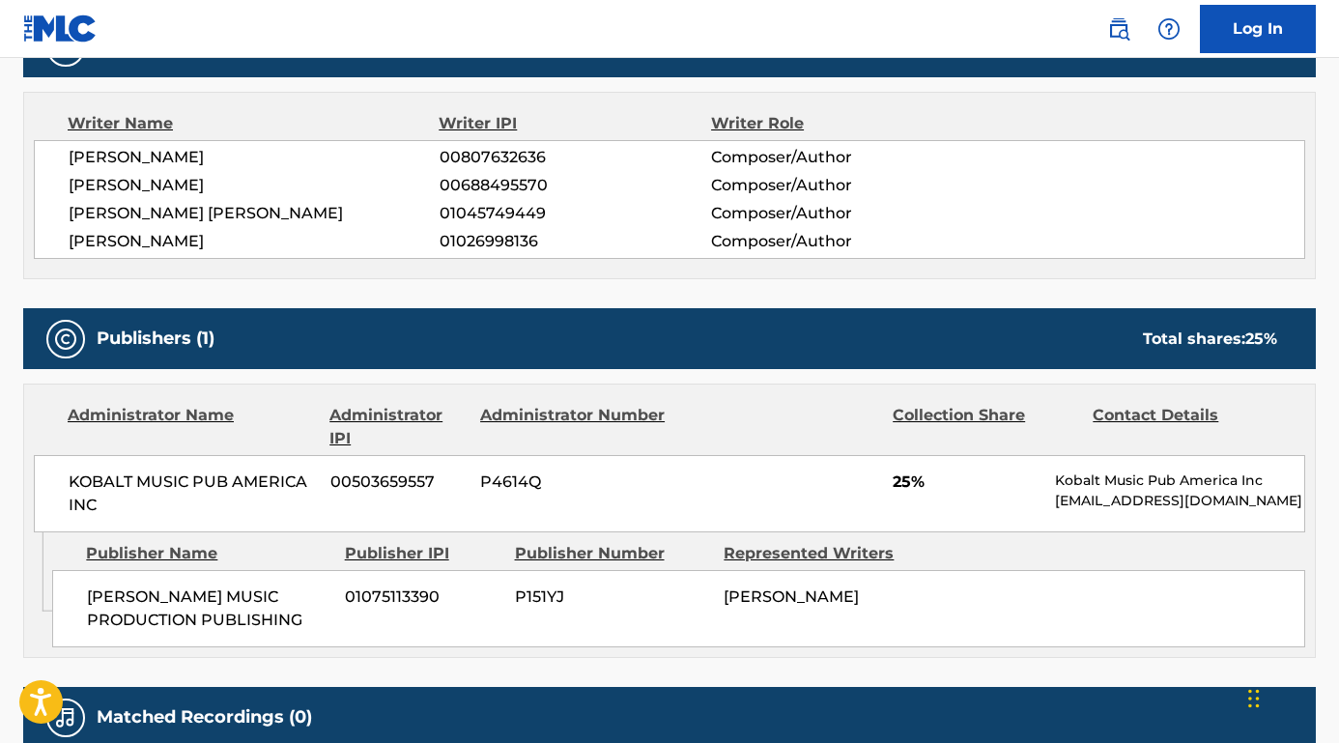
drag, startPoint x: 241, startPoint y: 161, endPoint x: 43, endPoint y: 161, distance: 198.0
click at [43, 161] on div "[PERSON_NAME] 00807632636 Composer/Author [PERSON_NAME] 00688495570 Composer/Au…" at bounding box center [669, 199] width 1271 height 119
drag, startPoint x: 265, startPoint y: 188, endPoint x: 43, endPoint y: 187, distance: 221.2
click at [43, 187] on div "[PERSON_NAME] 00807632636 Composer/Author [PERSON_NAME] 00688495570 Composer/Au…" at bounding box center [669, 199] width 1271 height 119
drag, startPoint x: 268, startPoint y: 211, endPoint x: 43, endPoint y: 208, distance: 225.1
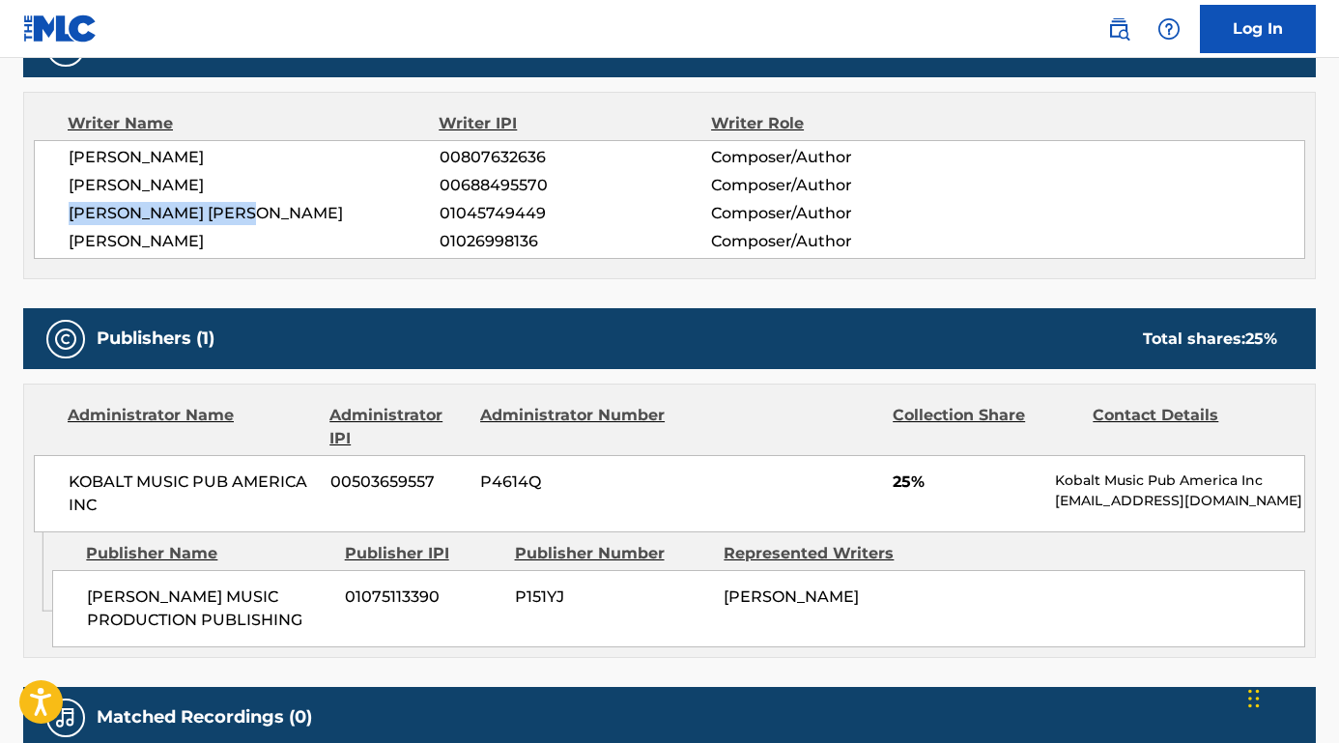
click at [43, 208] on div "[PERSON_NAME] 00807632636 Composer/Author [PERSON_NAME] 00688495570 Composer/Au…" at bounding box center [669, 199] width 1271 height 119
drag, startPoint x: 262, startPoint y: 241, endPoint x: 63, endPoint y: 240, distance: 199.0
click at [63, 240] on div "[PERSON_NAME] 00807632636 Composer/Author [PERSON_NAME] 00688495570 Composer/Au…" at bounding box center [669, 199] width 1271 height 119
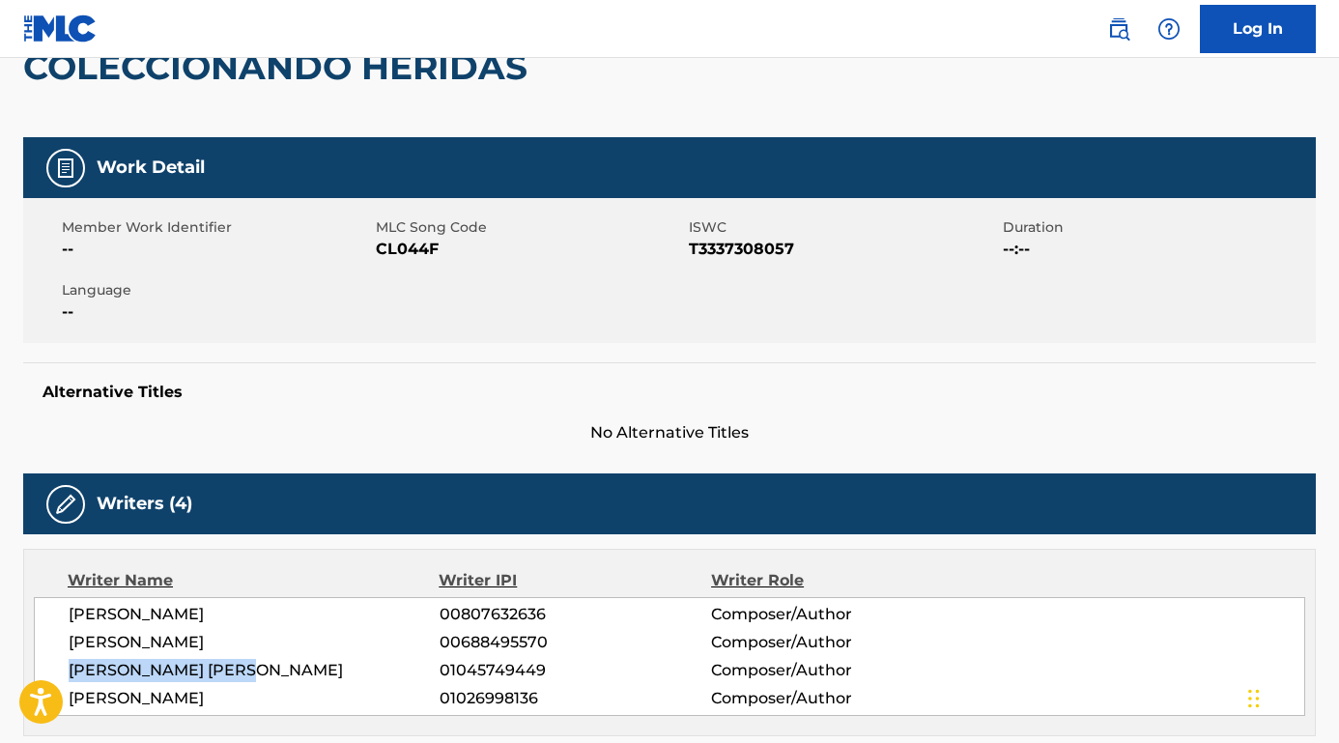
scroll to position [152, 0]
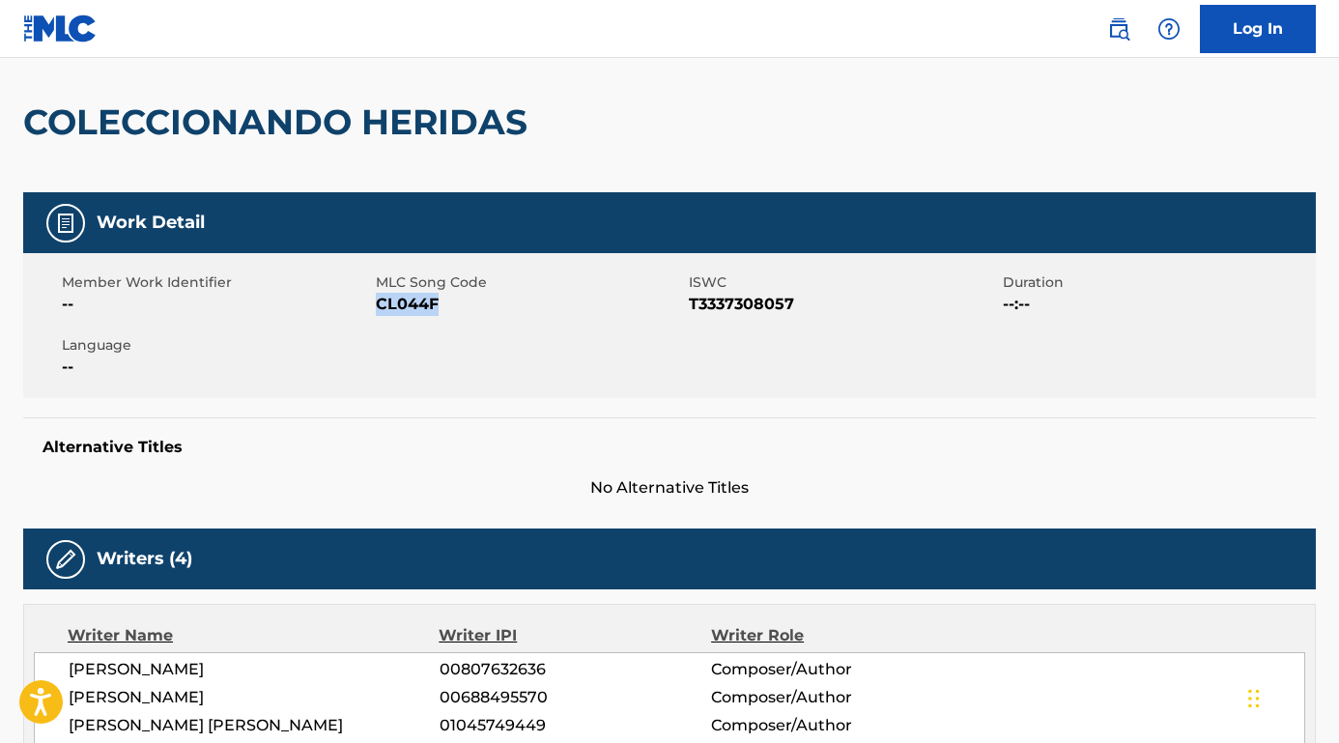
drag, startPoint x: 459, startPoint y: 306, endPoint x: 378, endPoint y: 307, distance: 81.1
click at [378, 307] on span "CL044F" at bounding box center [530, 304] width 309 height 23
drag, startPoint x: 804, startPoint y: 300, endPoint x: 692, endPoint y: 298, distance: 112.1
click at [692, 299] on span "T3337308057" at bounding box center [843, 304] width 309 height 23
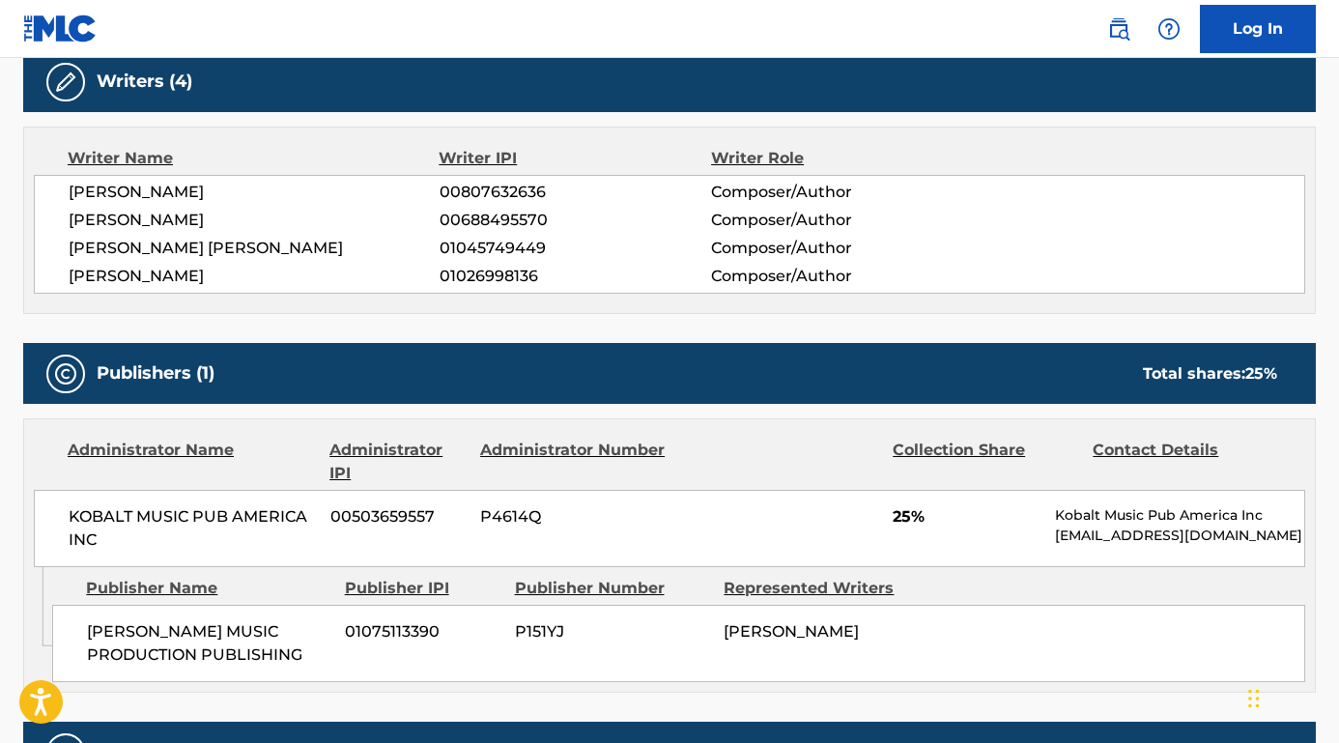
scroll to position [825, 0]
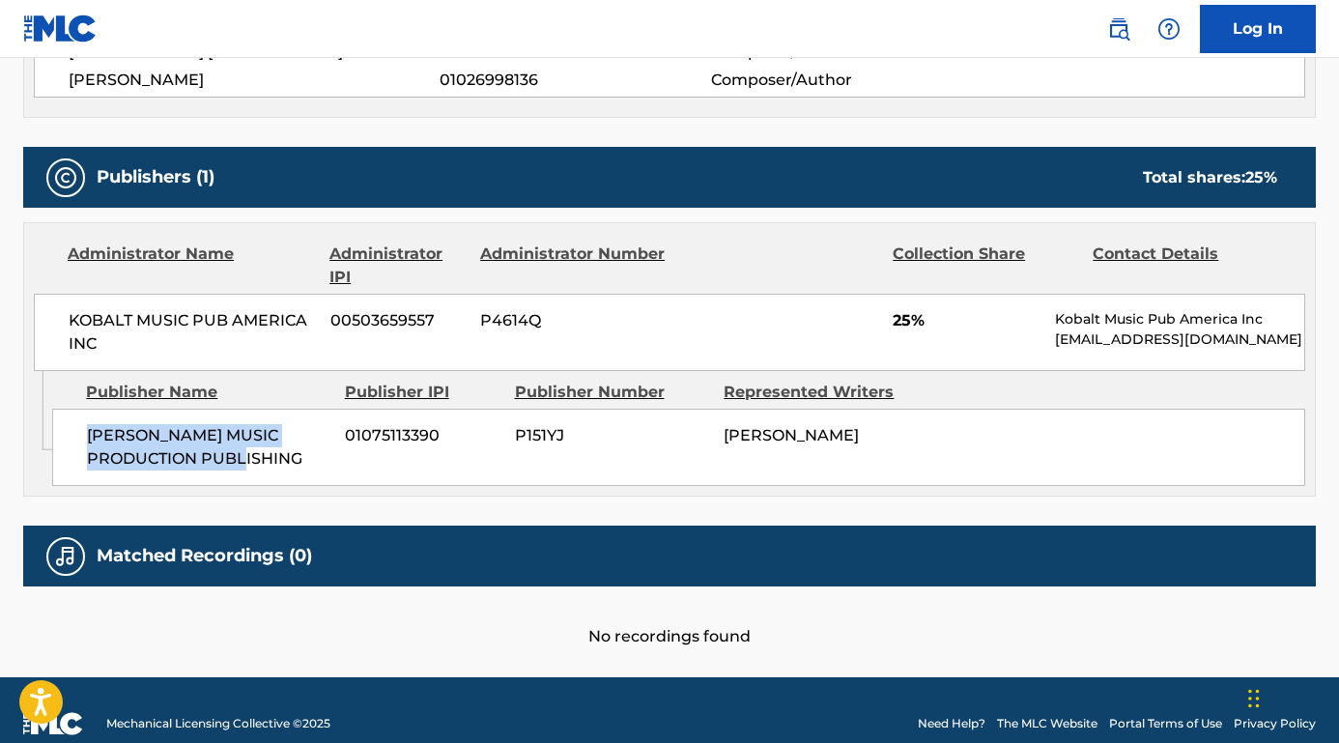
drag, startPoint x: 209, startPoint y: 466, endPoint x: 82, endPoint y: 438, distance: 129.6
click at [82, 438] on div "[PERSON_NAME] MUSIC PRODUCTION PUBLISHING 01075113390 P151YJ [PERSON_NAME]" at bounding box center [678, 447] width 1253 height 77
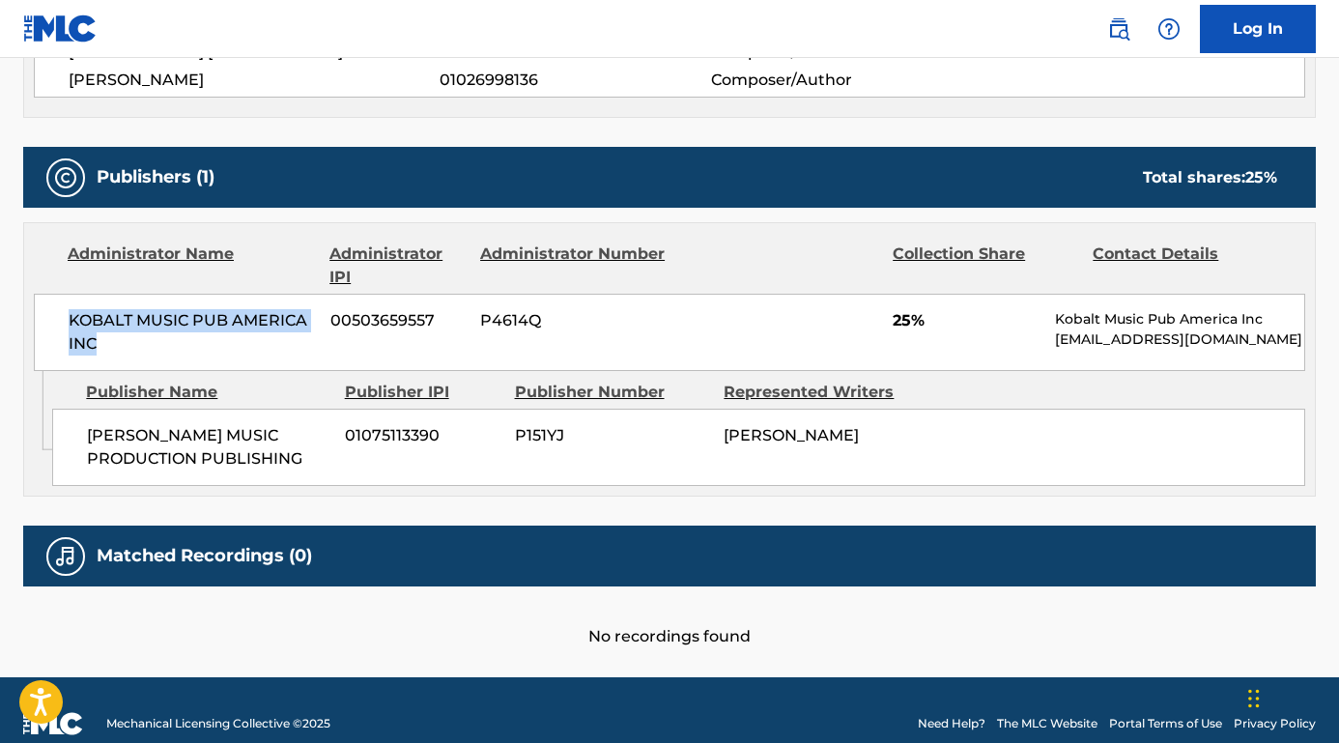
drag, startPoint x: 121, startPoint y: 350, endPoint x: 64, endPoint y: 314, distance: 67.3
click at [64, 314] on div "KOBALT MUSIC PUB AMERICA INC 00503659557 P4614Q 25% Kobalt Music Pub America In…" at bounding box center [669, 332] width 1271 height 77
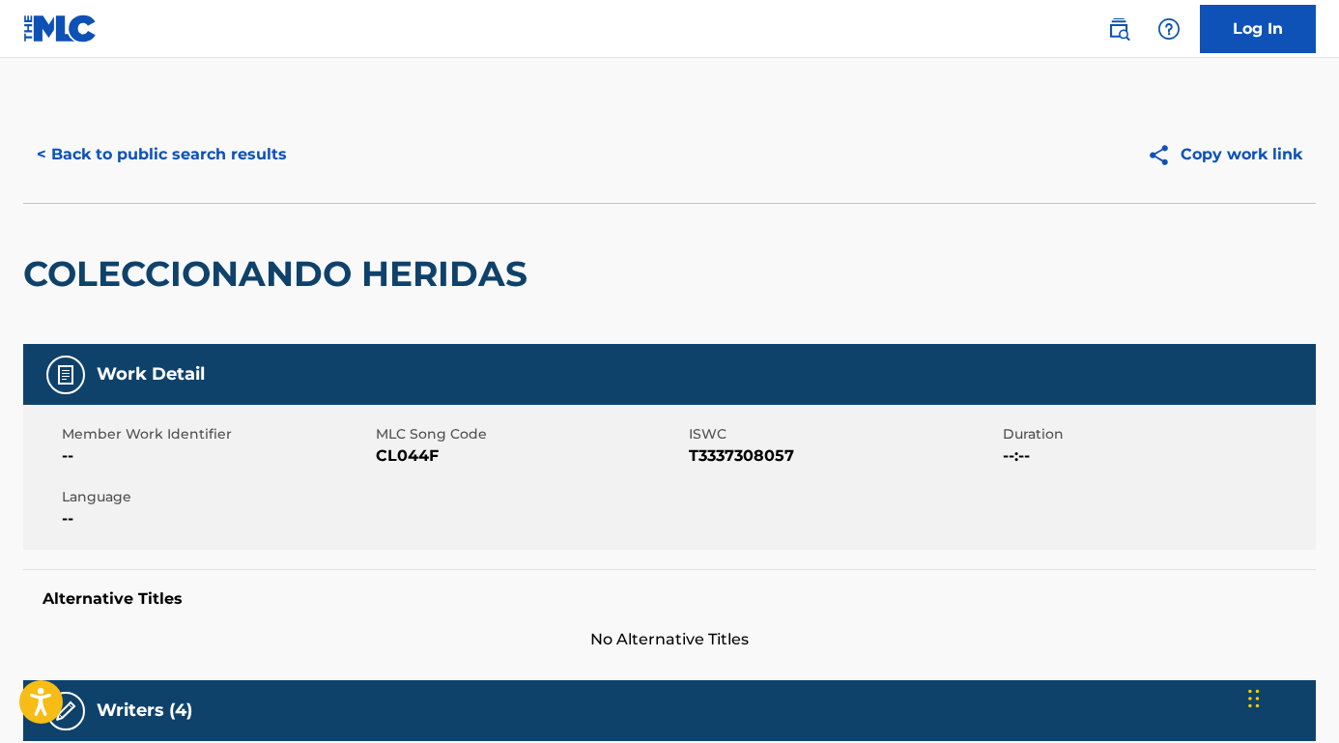
scroll to position [0, 0]
click at [166, 156] on button "< Back to public search results" at bounding box center [161, 154] width 277 height 48
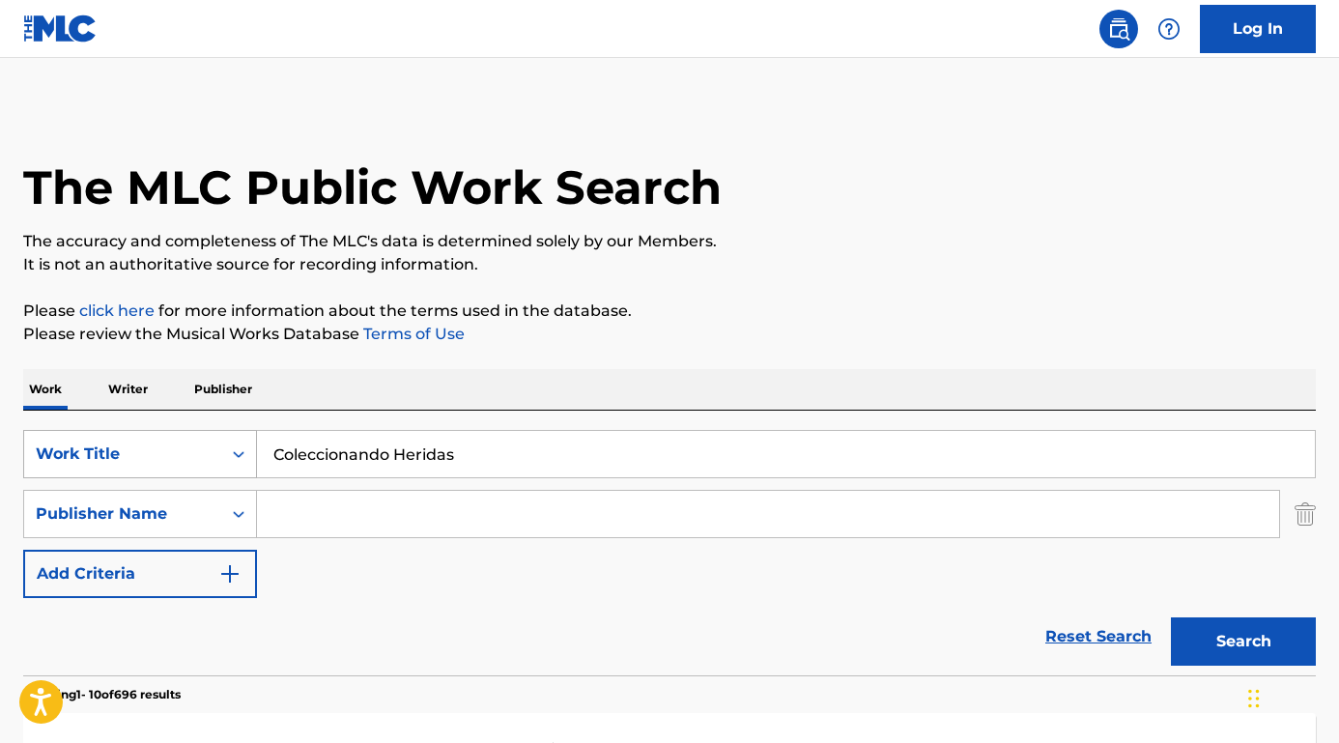
drag, startPoint x: 467, startPoint y: 446, endPoint x: 254, endPoint y: 449, distance: 212.5
click at [254, 449] on div "SearchWithCriteriafa9ce07b-3a3c-4b72-ae3d-1c52ef9f0238 Work Title Coleccionando…" at bounding box center [669, 454] width 1292 height 48
paste input "The [DEMOGRAPHIC_DATA]"
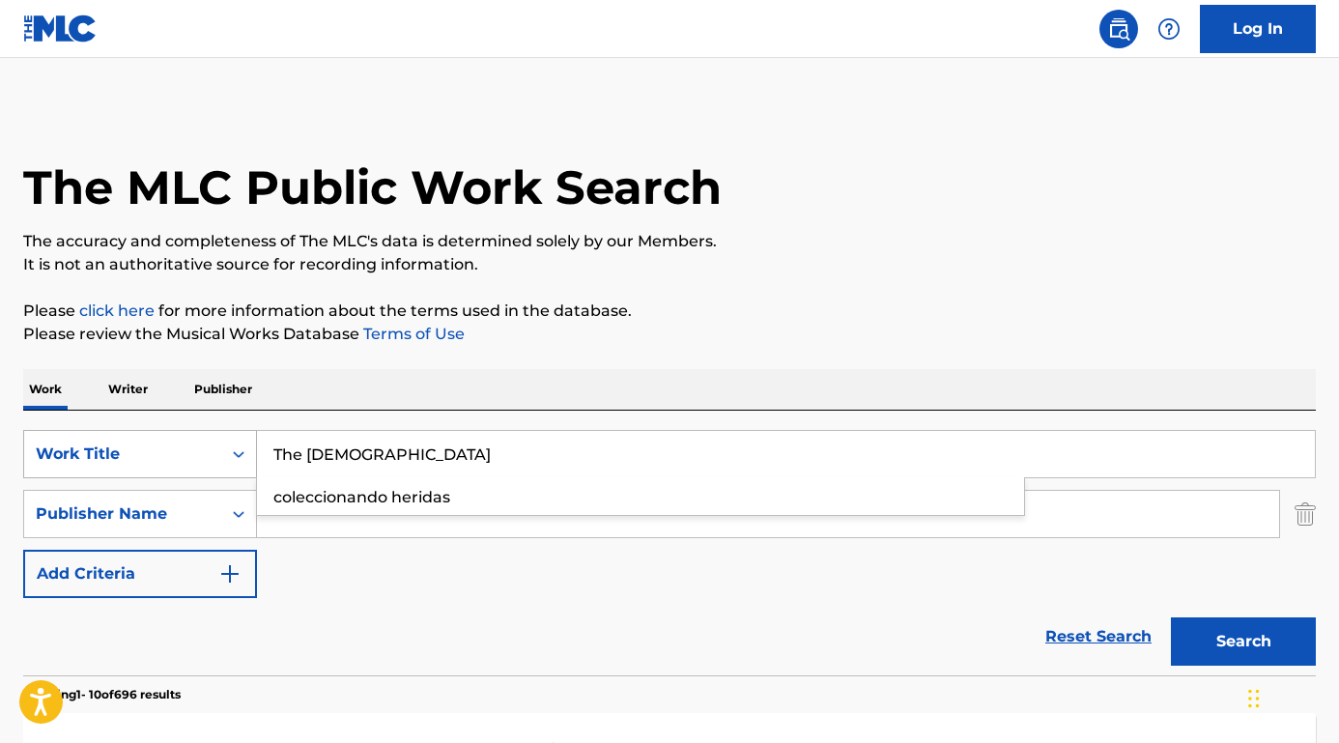
type input "The [DEMOGRAPHIC_DATA]"
click at [1243, 641] on button "Search" at bounding box center [1243, 641] width 145 height 48
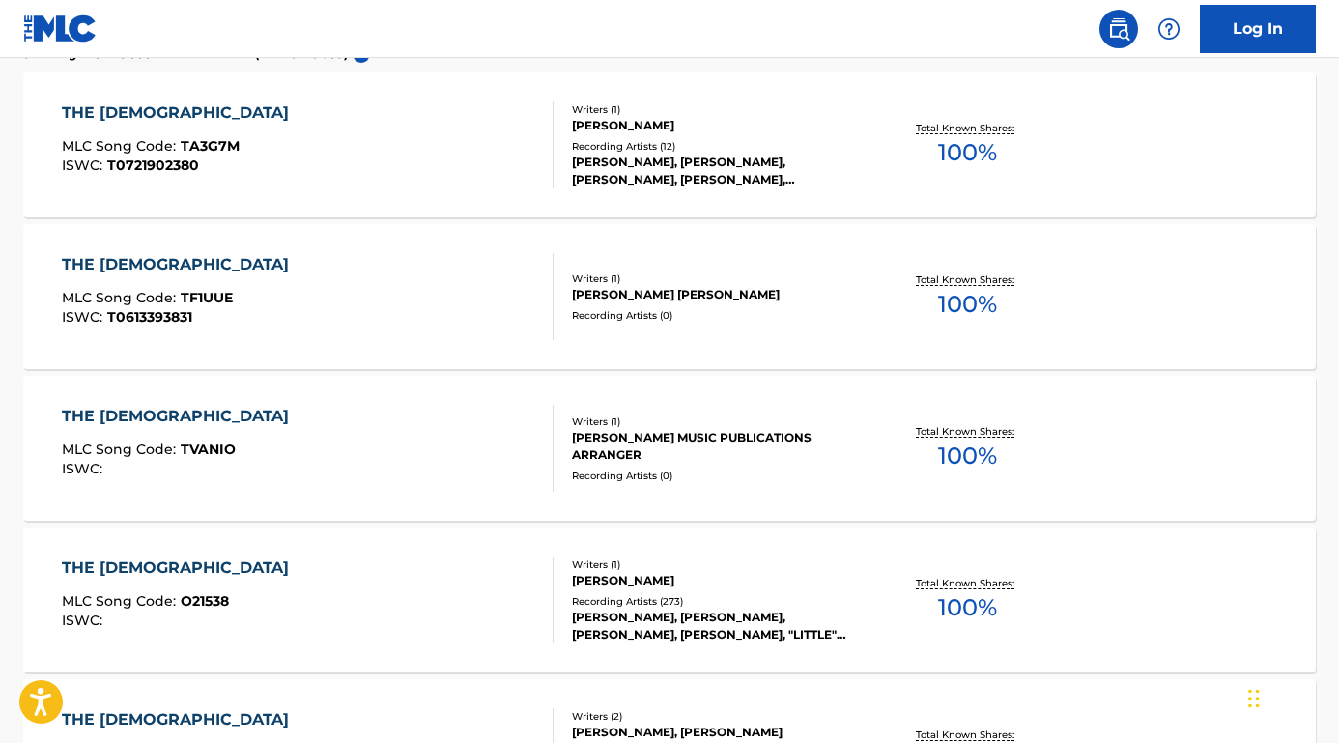
scroll to position [648, 0]
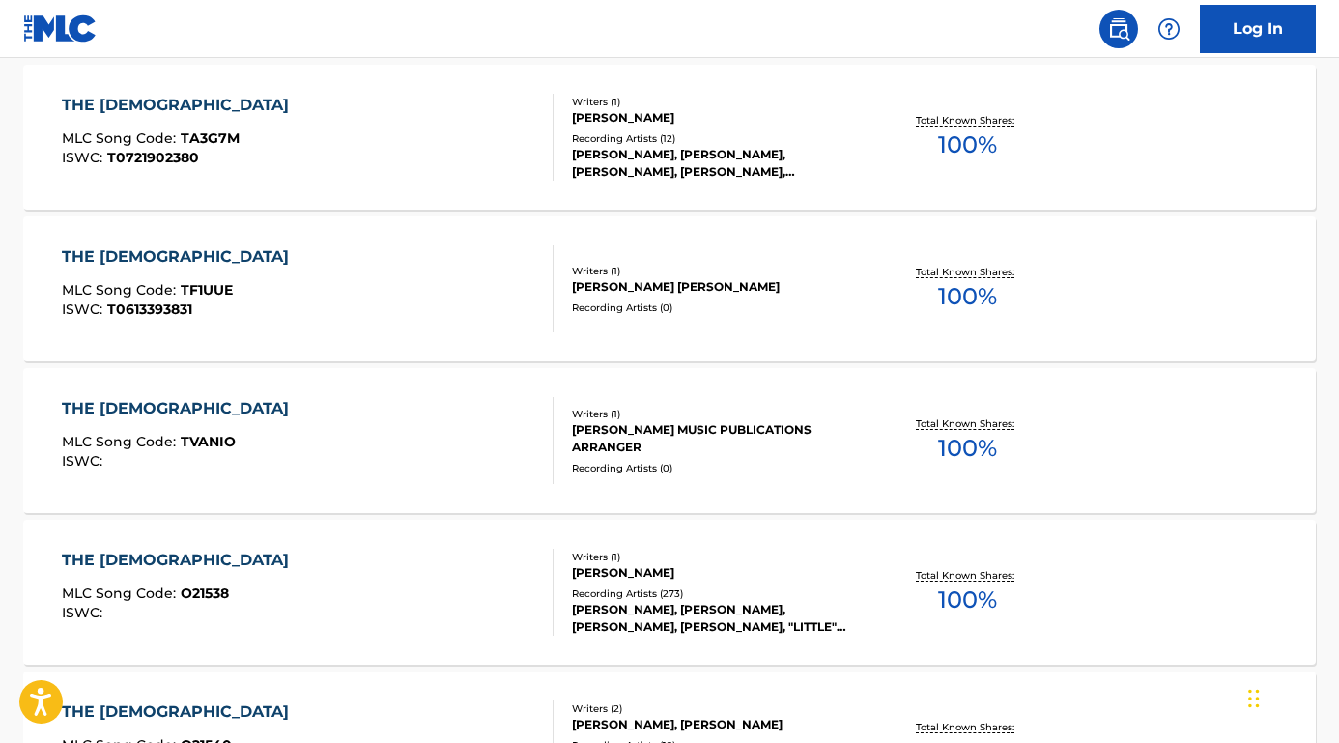
click at [215, 560] on div "THE [DEMOGRAPHIC_DATA]" at bounding box center [180, 560] width 237 height 23
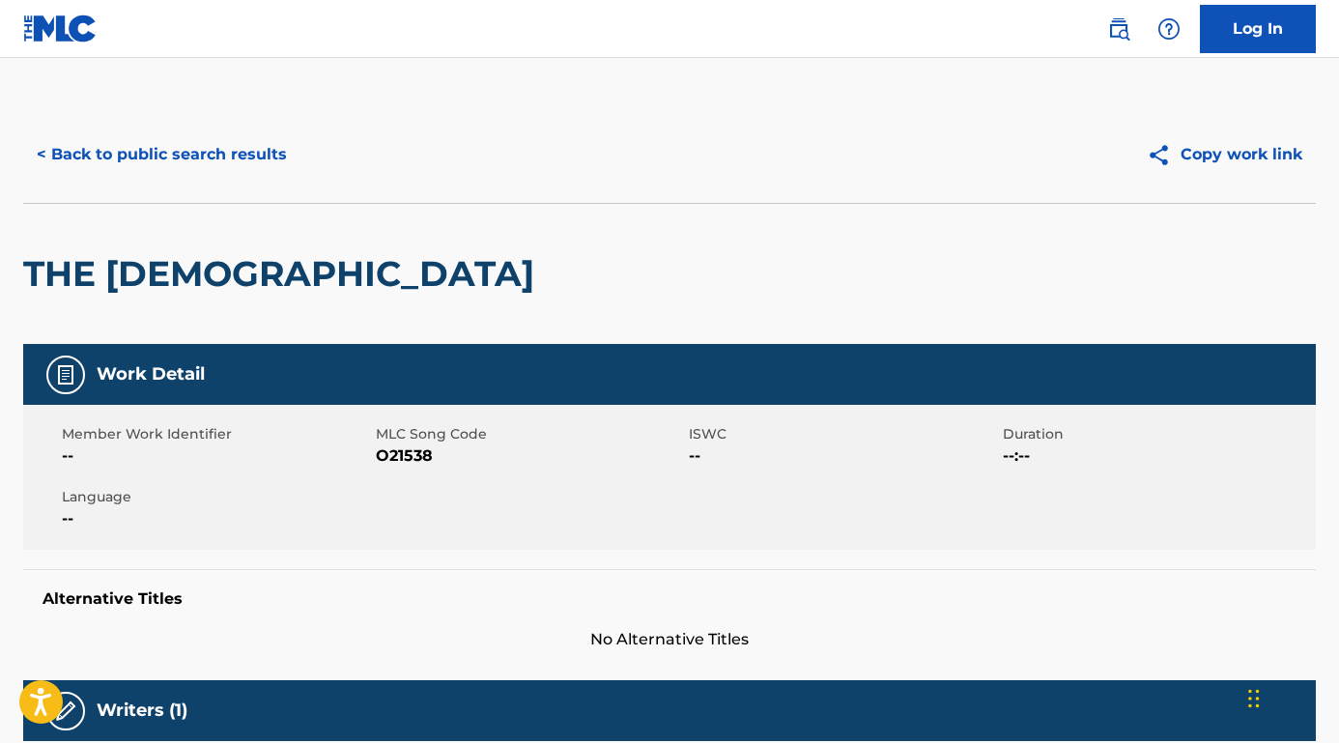
scroll to position [5, 0]
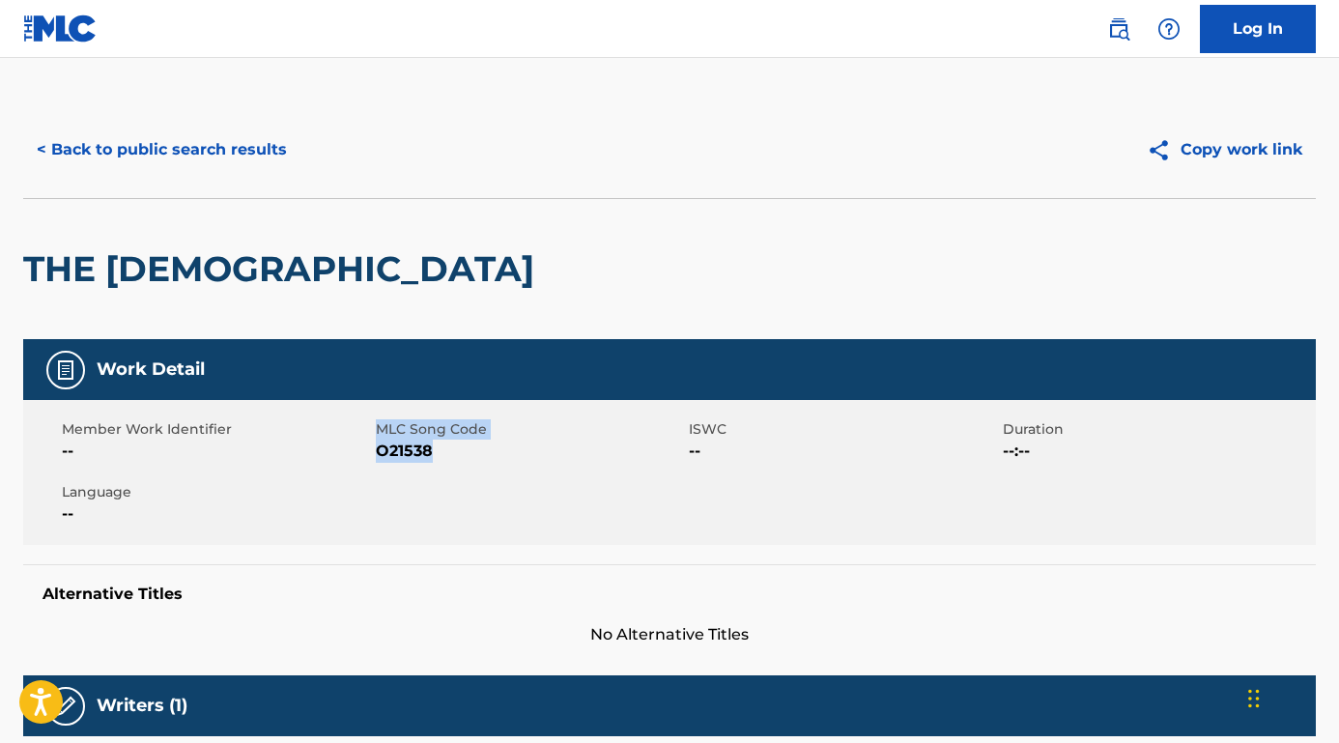
drag, startPoint x: 437, startPoint y: 452, endPoint x: 374, endPoint y: 452, distance: 62.8
click at [373, 452] on div "Member Work Identifier -- MLC Song Code O21538 ISWC -- Duration --:-- Language …" at bounding box center [669, 472] width 1292 height 145
click at [455, 451] on span "O21538" at bounding box center [530, 450] width 309 height 23
drag, startPoint x: 439, startPoint y: 449, endPoint x: 376, endPoint y: 451, distance: 62.8
click at [376, 451] on span "O21538" at bounding box center [530, 450] width 309 height 23
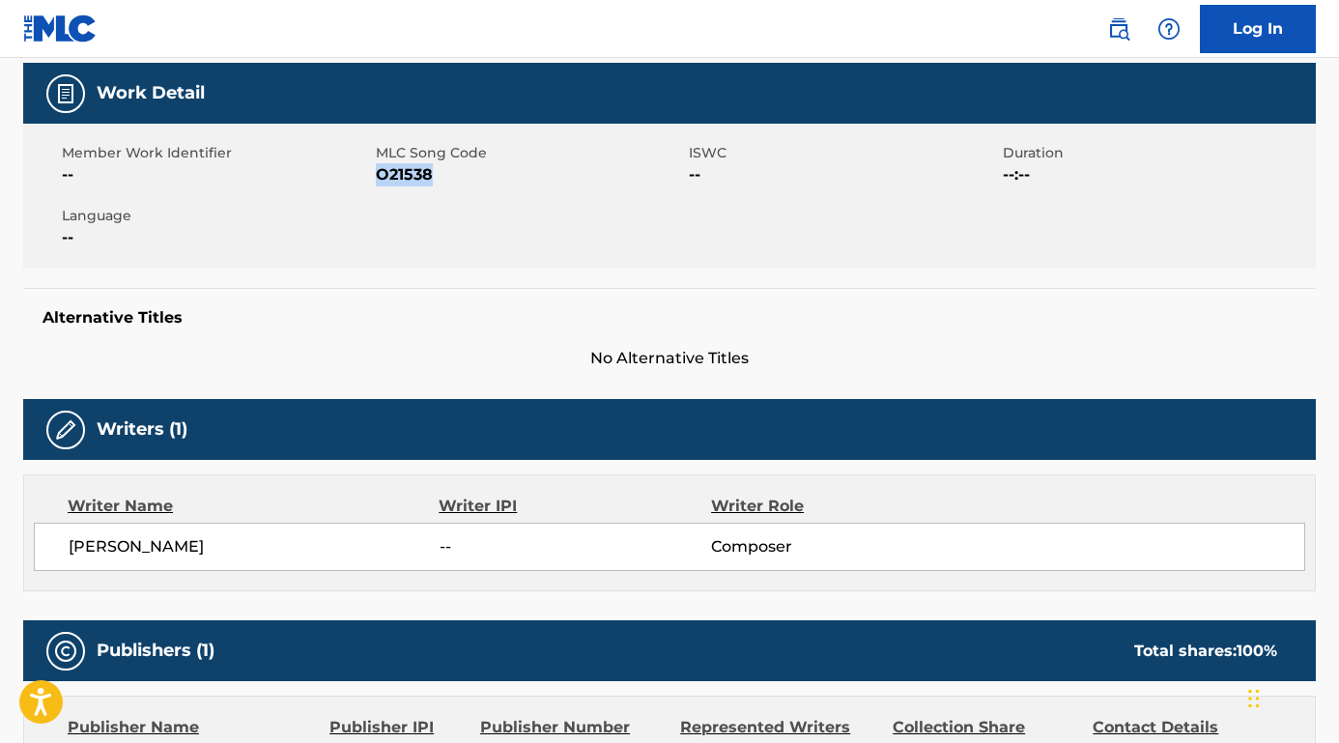
scroll to position [403, 0]
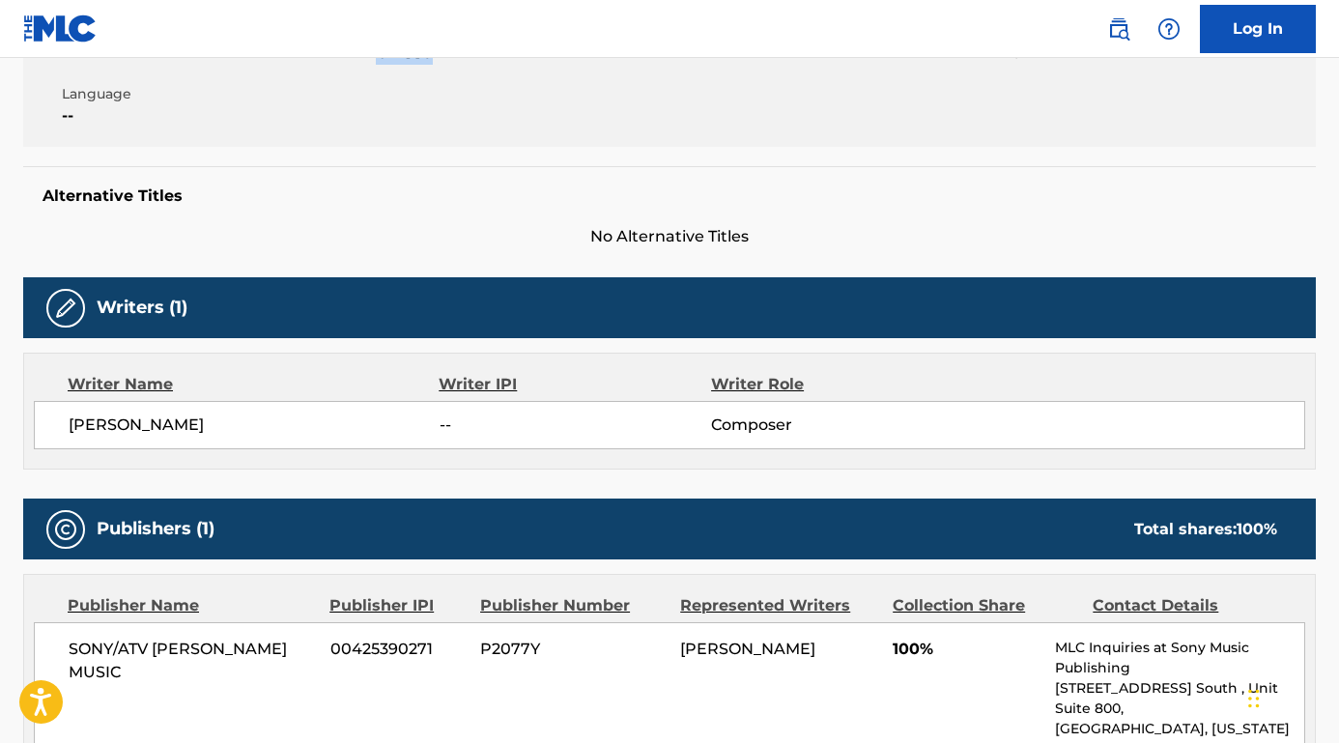
drag, startPoint x: 224, startPoint y: 418, endPoint x: 57, endPoint y: 416, distance: 167.1
click at [57, 416] on div "[PERSON_NAME] -- Composer" at bounding box center [669, 425] width 1271 height 48
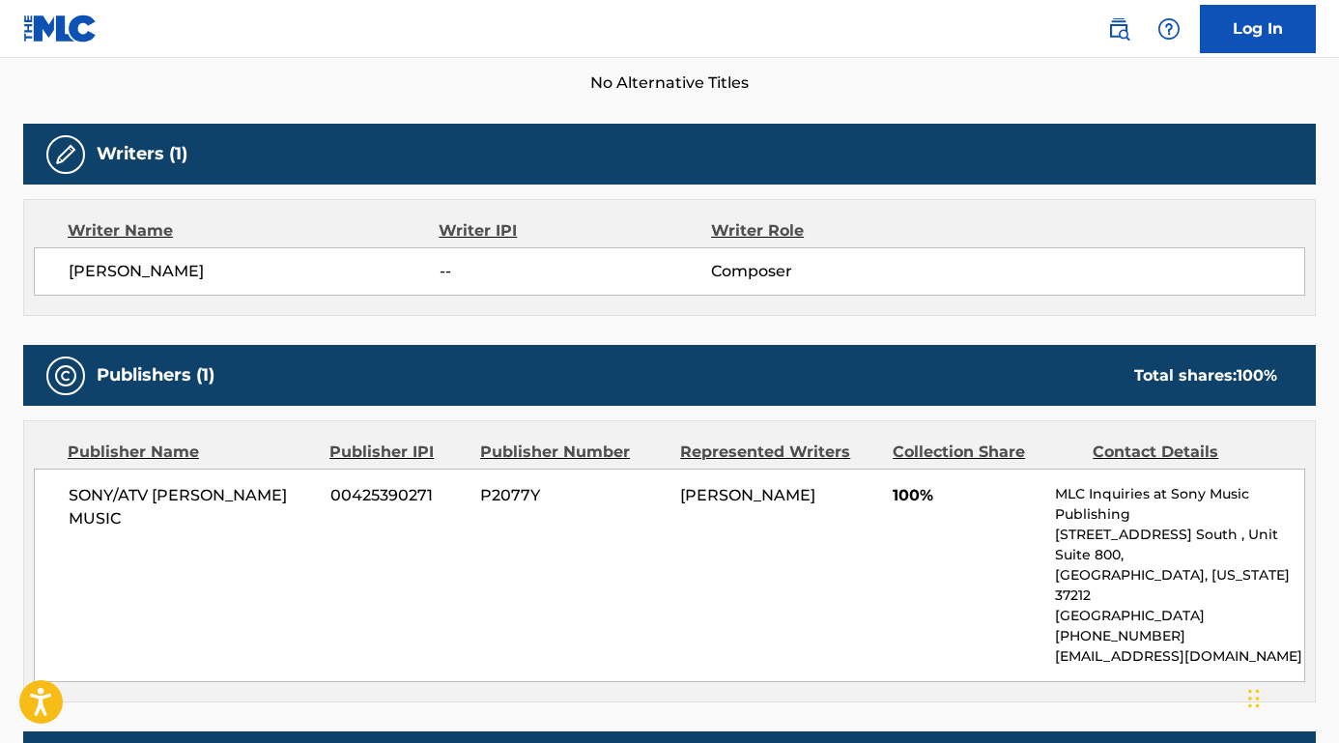
scroll to position [576, 0]
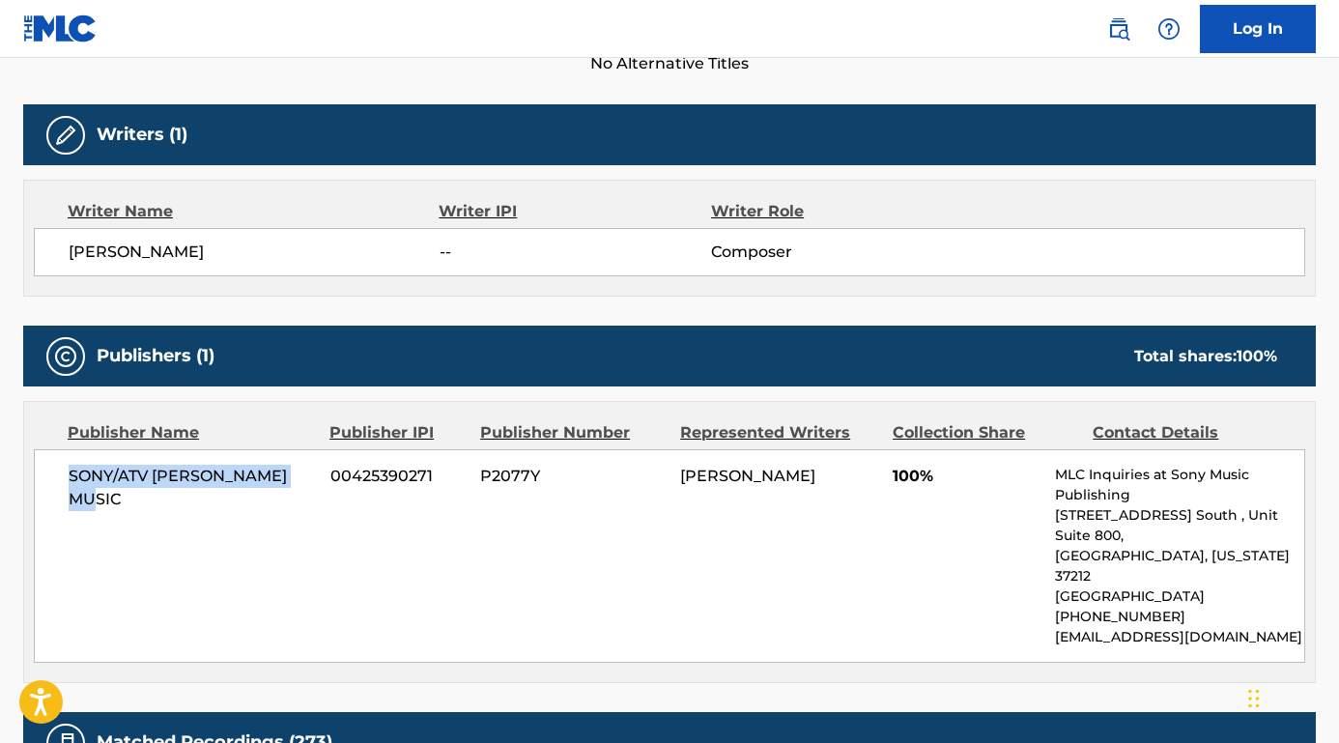
drag, startPoint x: 317, startPoint y: 466, endPoint x: 59, endPoint y: 452, distance: 258.3
click at [51, 464] on div "SONY/ATV [PERSON_NAME] MUSIC 00425390271 P2077Y [PERSON_NAME] 100% MLC Inquirie…" at bounding box center [669, 555] width 1271 height 213
